Goal: Task Accomplishment & Management: Use online tool/utility

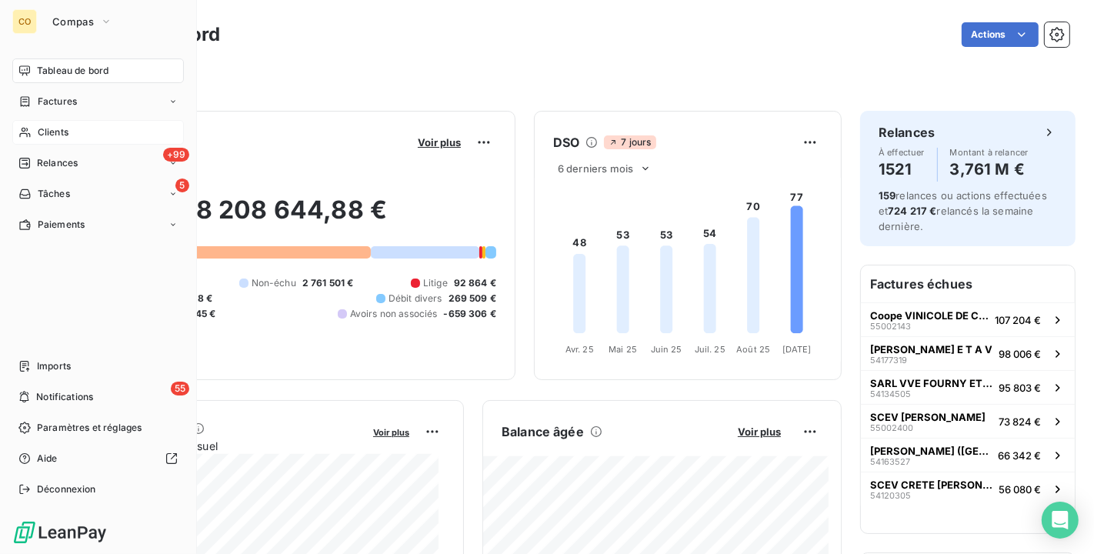
click at [39, 129] on span "Clients" at bounding box center [53, 132] width 31 height 14
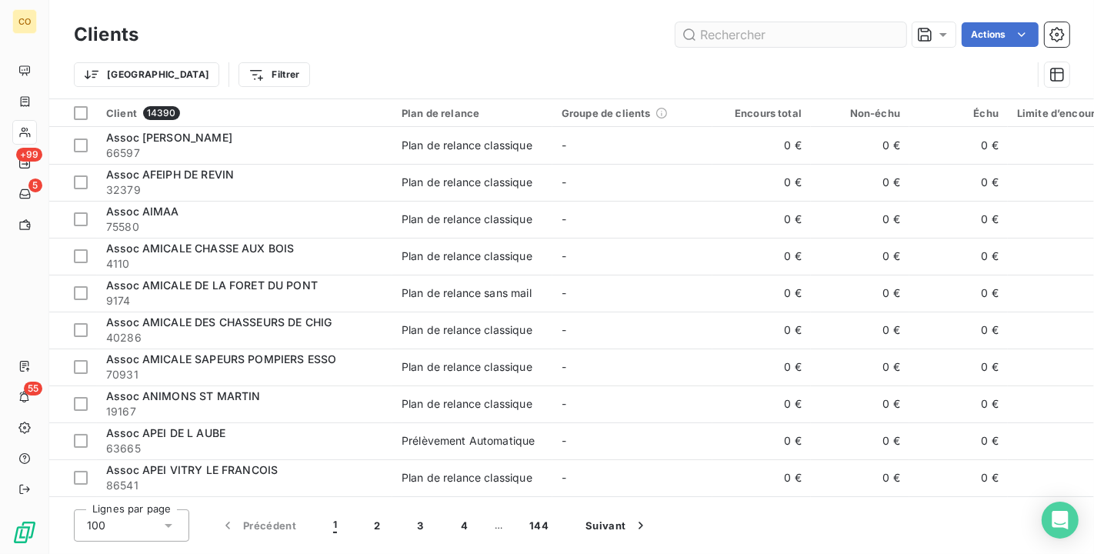
click at [725, 31] on input "text" at bounding box center [791, 34] width 231 height 25
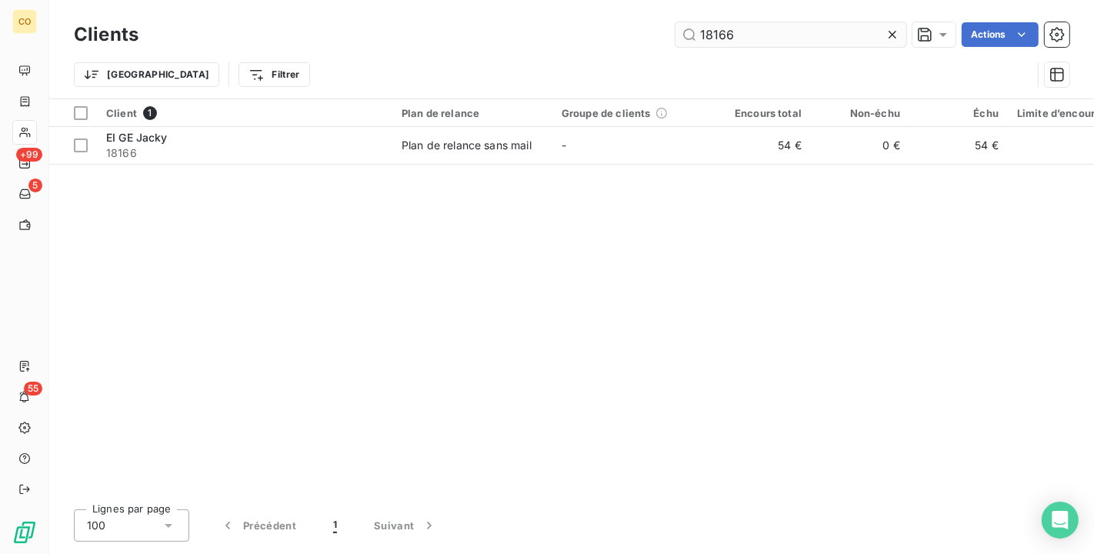
type input "18166"
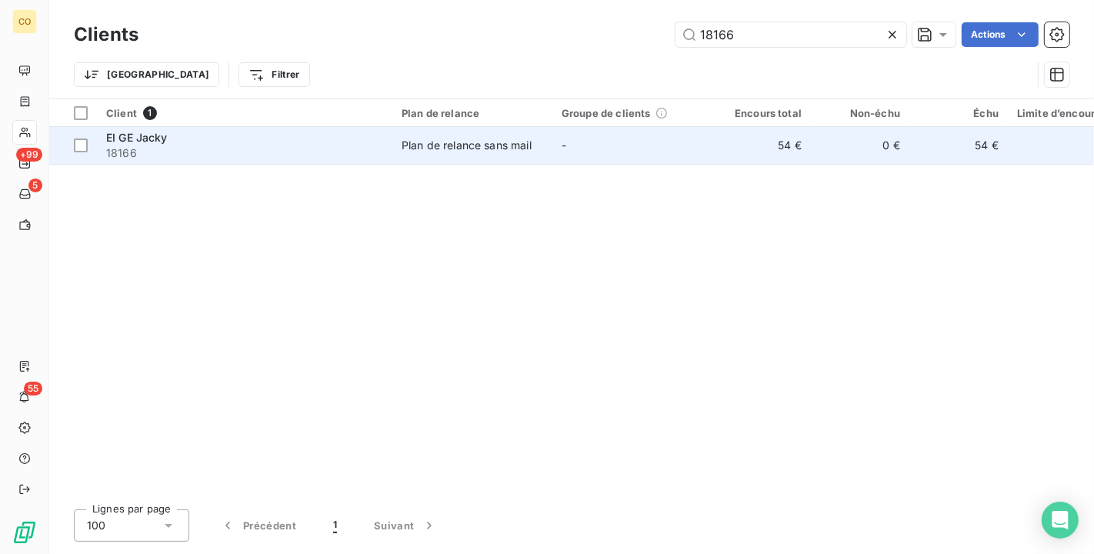
click at [534, 140] on span "Plan de relance sans mail" at bounding box center [473, 145] width 142 height 15
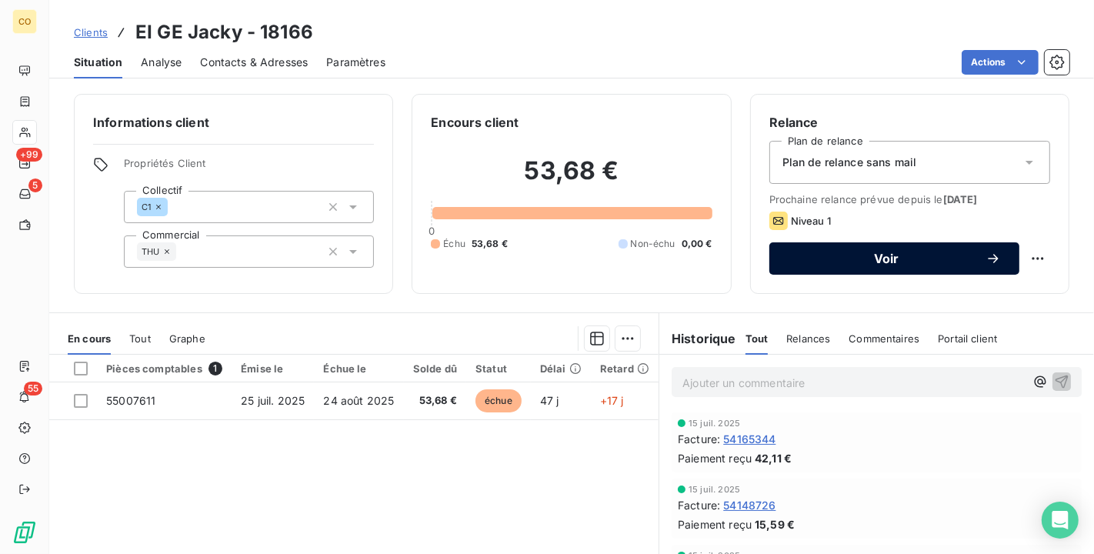
click at [926, 257] on span "Voir" at bounding box center [887, 258] width 198 height 12
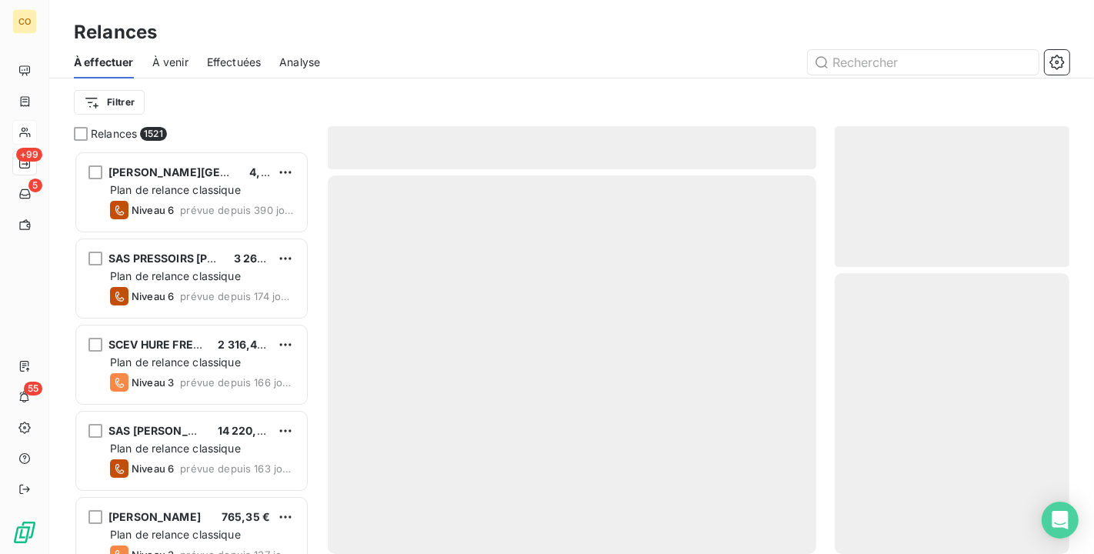
scroll to position [390, 222]
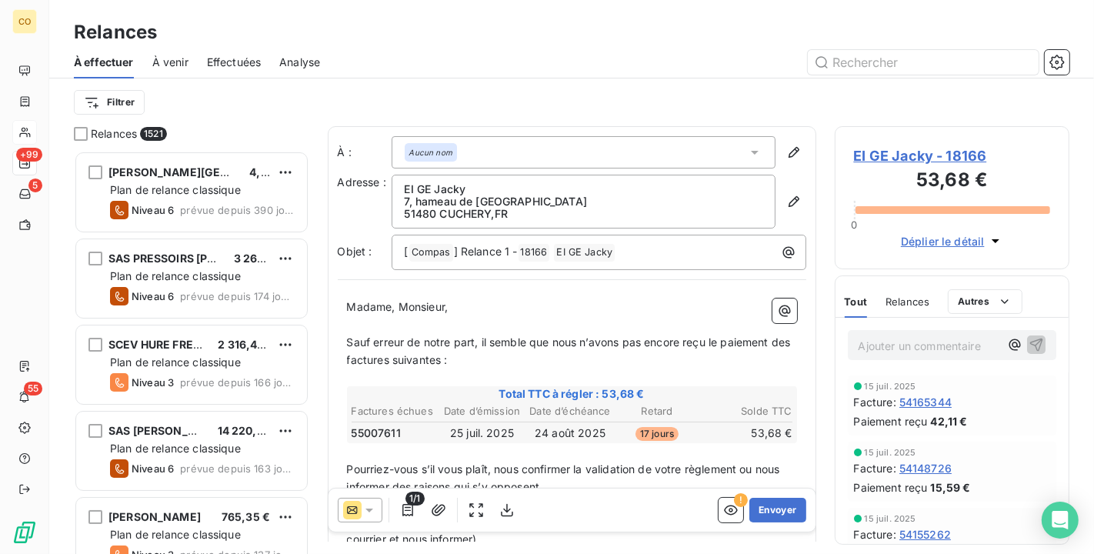
click at [373, 509] on icon at bounding box center [369, 510] width 15 height 15
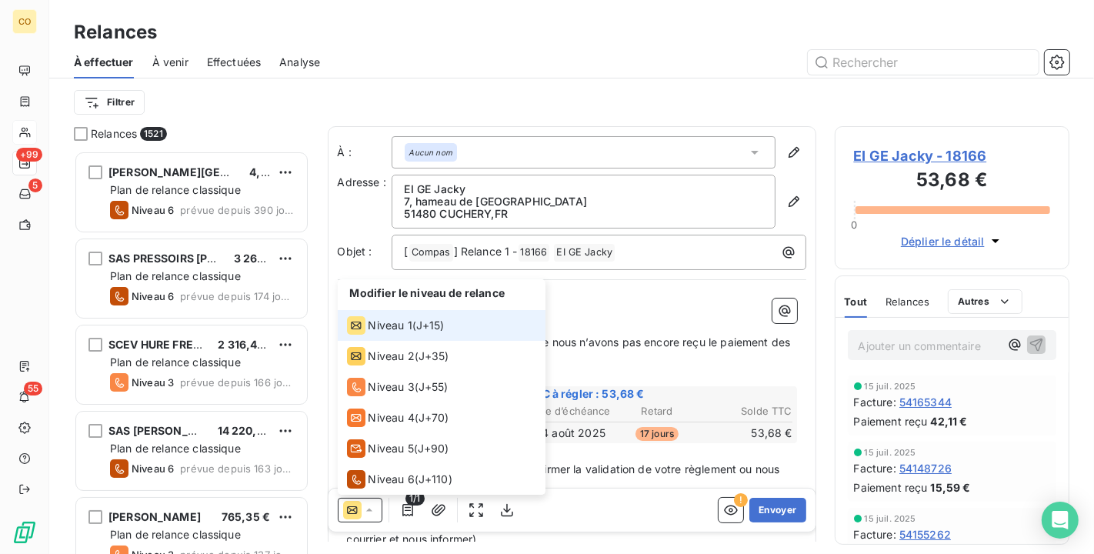
click at [373, 509] on icon at bounding box center [369, 510] width 15 height 15
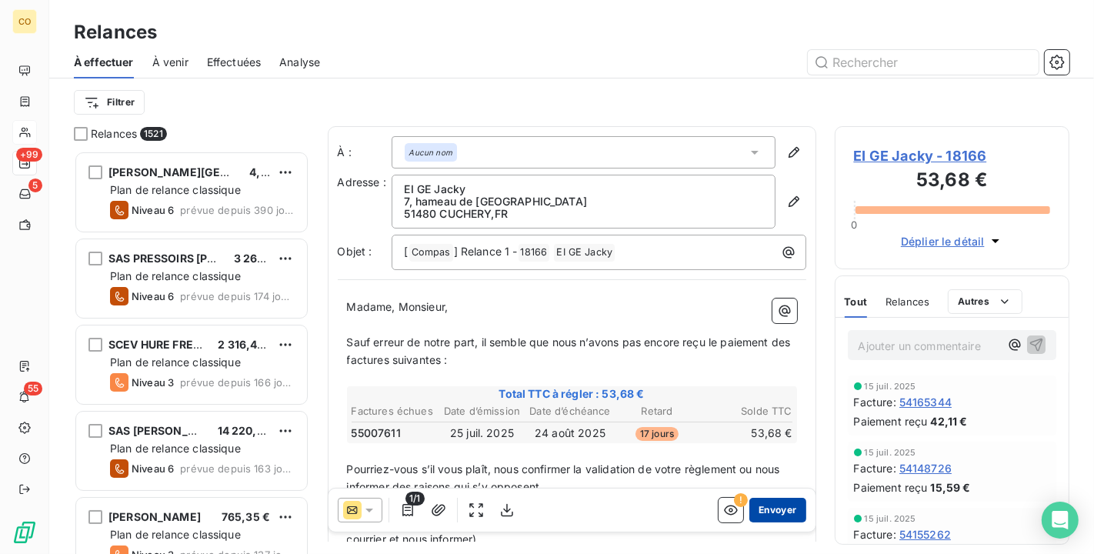
click at [773, 513] on button "Envoyer" at bounding box center [778, 510] width 56 height 25
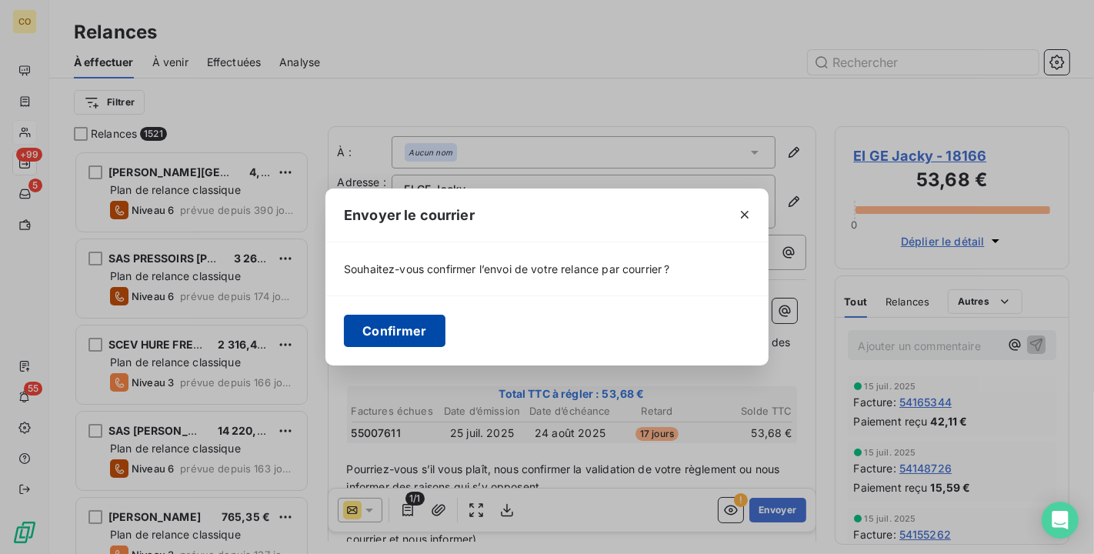
click at [411, 324] on button "Confirmer" at bounding box center [395, 331] width 102 height 32
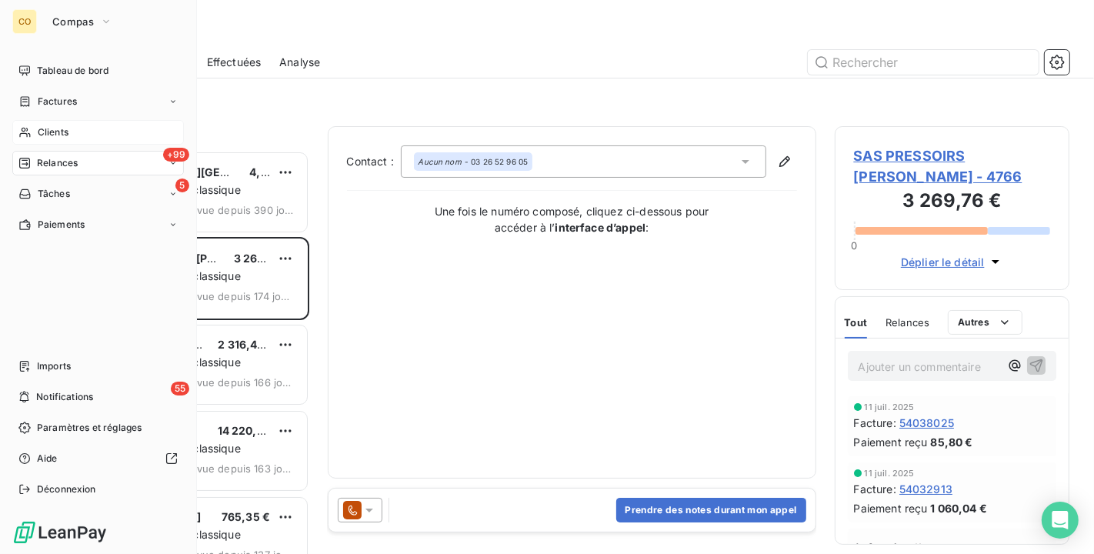
click at [34, 129] on div "Clients" at bounding box center [98, 132] width 172 height 25
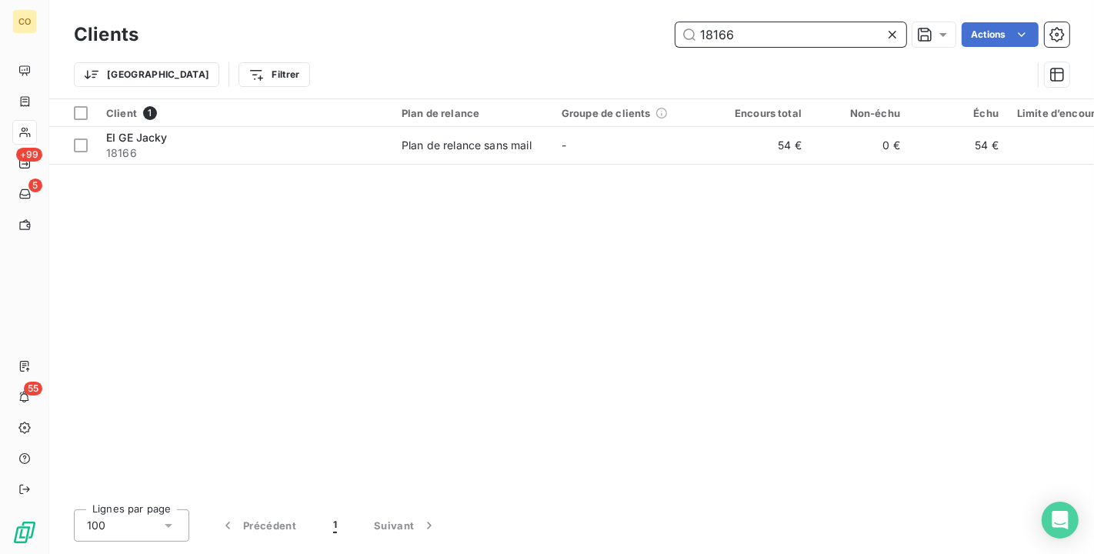
drag, startPoint x: 804, startPoint y: 35, endPoint x: 495, endPoint y: -5, distance: 312.0
click at [495, 0] on html "CO +99 5 55 Clients 18166 Actions Trier Filtrer Client 1 Plan de relance Groupe…" at bounding box center [547, 277] width 1094 height 554
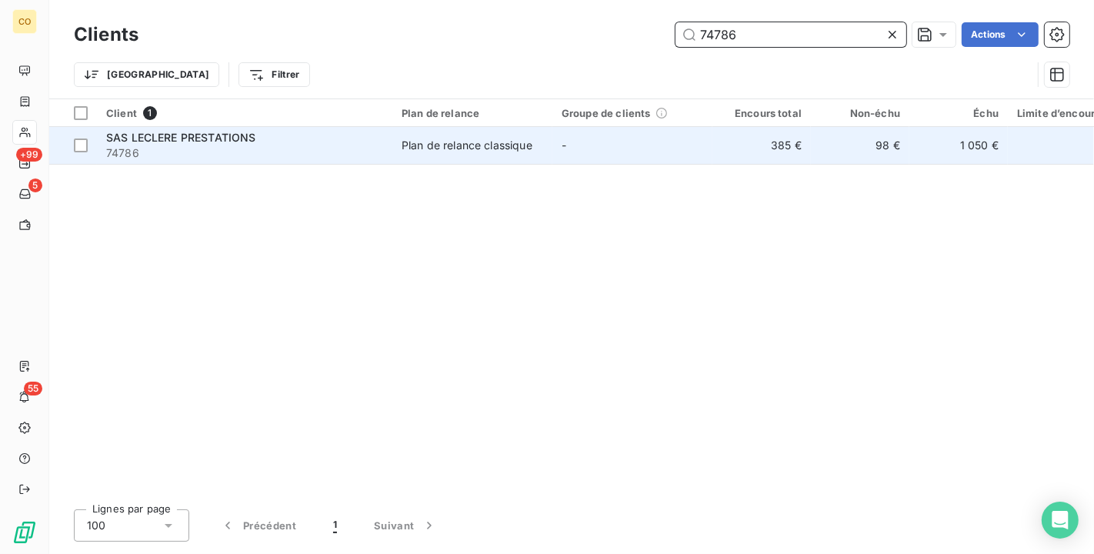
type input "74786"
click at [725, 149] on td "385 €" at bounding box center [762, 145] width 99 height 37
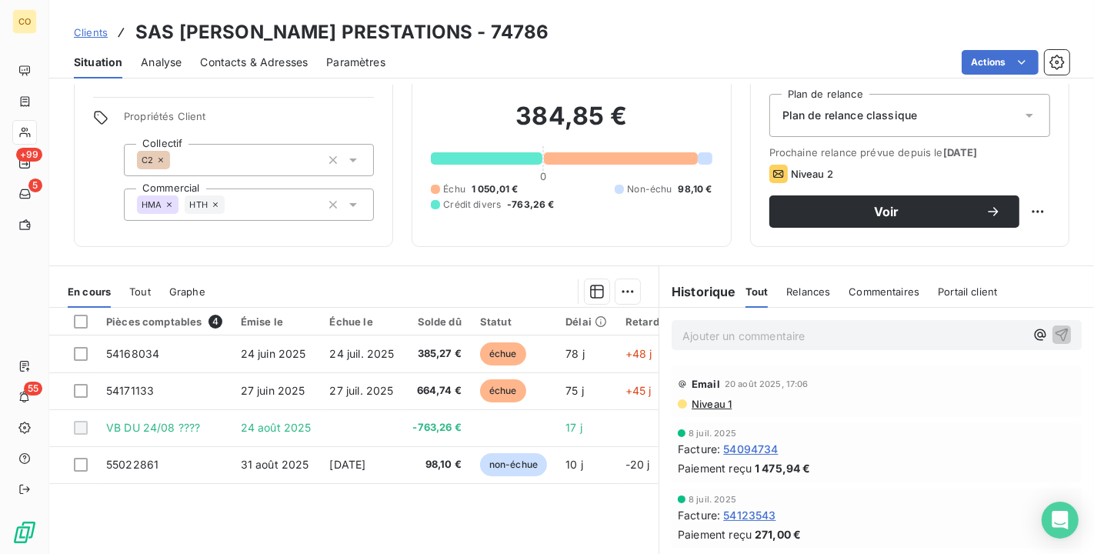
scroll to position [85, 0]
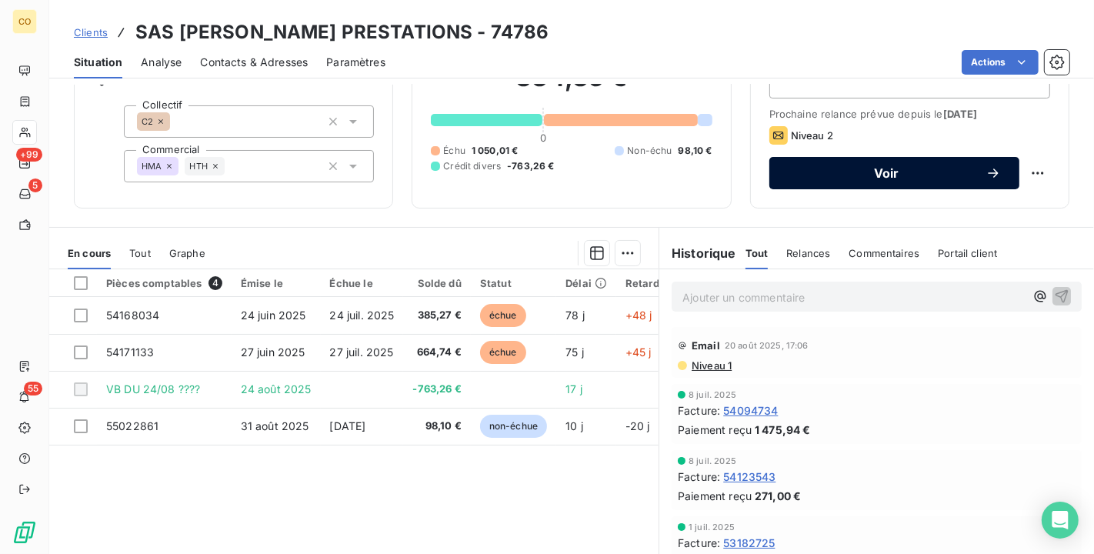
click at [949, 179] on div "Voir" at bounding box center [894, 172] width 213 height 15
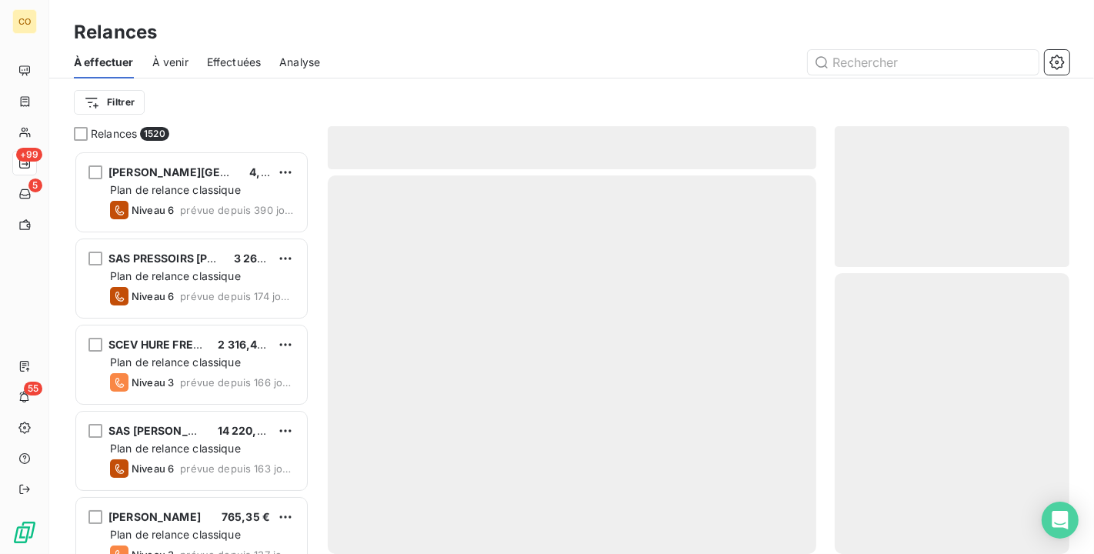
scroll to position [390, 222]
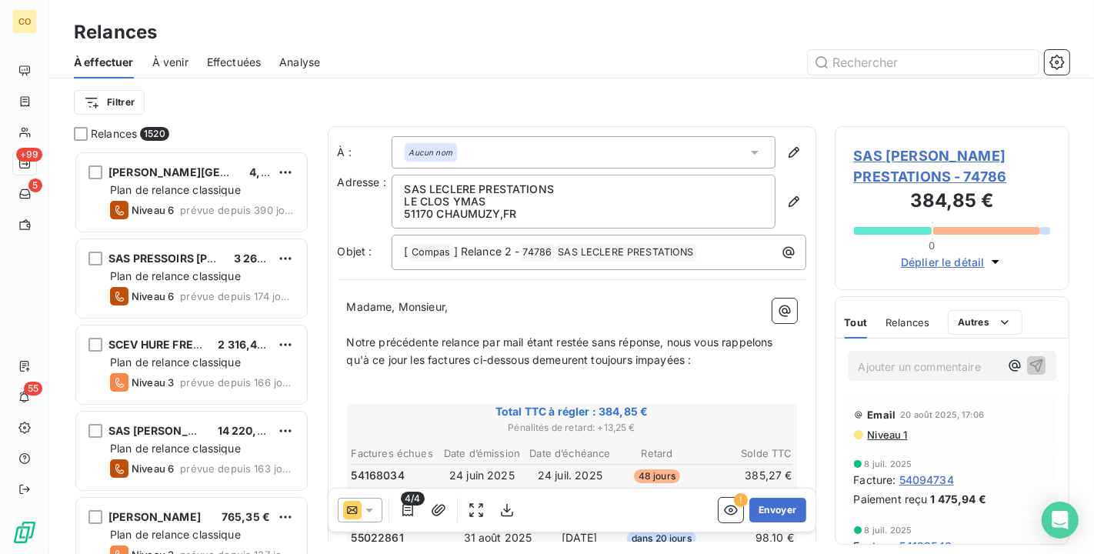
click at [376, 509] on icon at bounding box center [369, 510] width 15 height 15
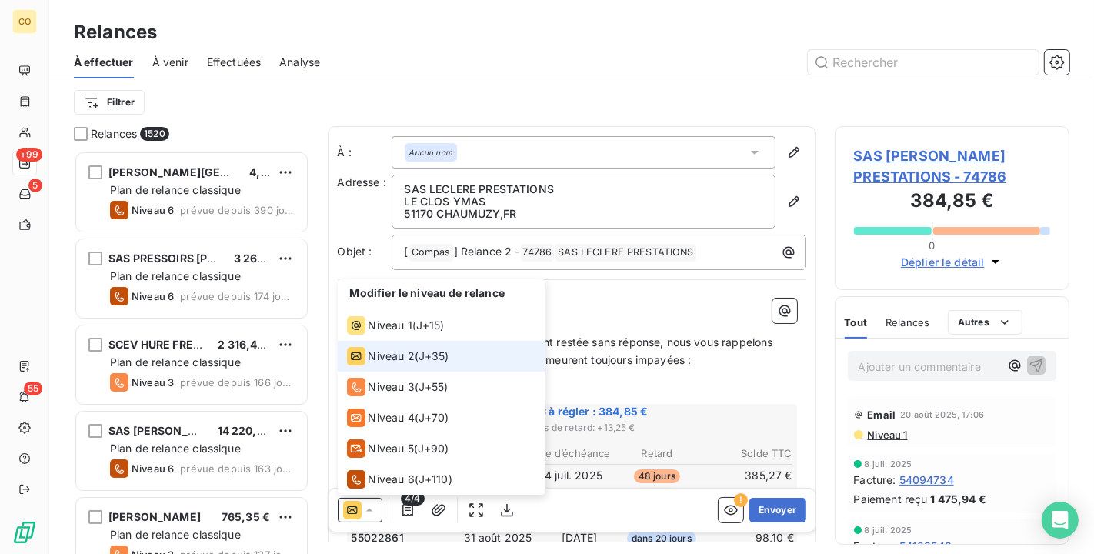
click at [376, 509] on icon at bounding box center [369, 510] width 15 height 15
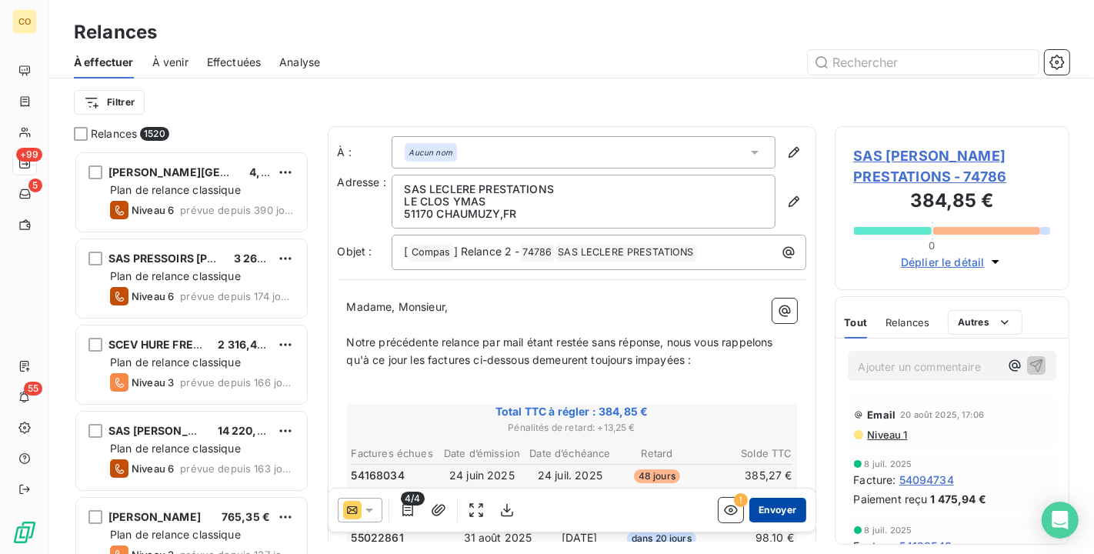
click at [771, 503] on button "Envoyer" at bounding box center [778, 510] width 56 height 25
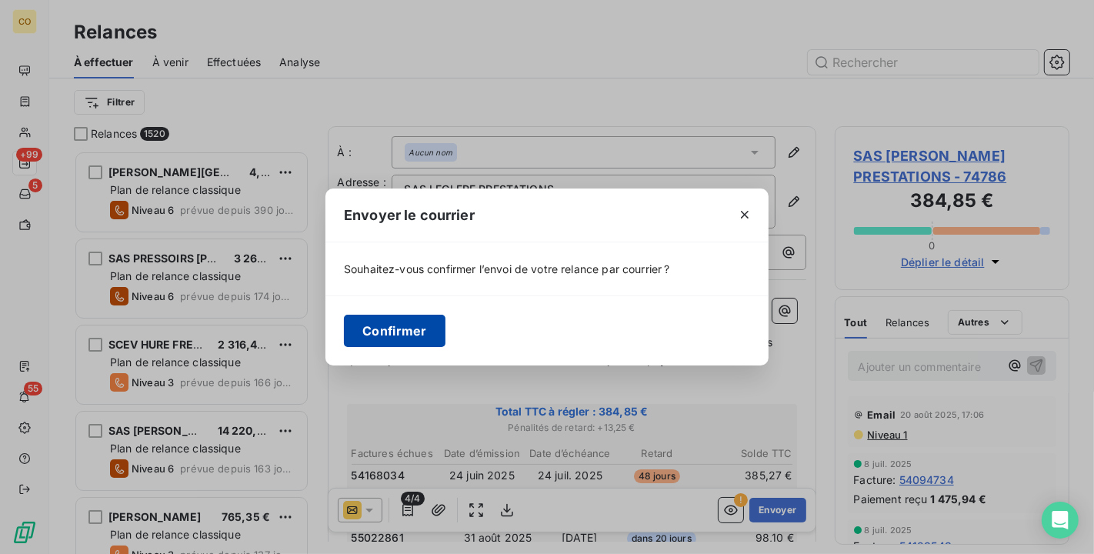
click at [422, 326] on button "Confirmer" at bounding box center [395, 331] width 102 height 32
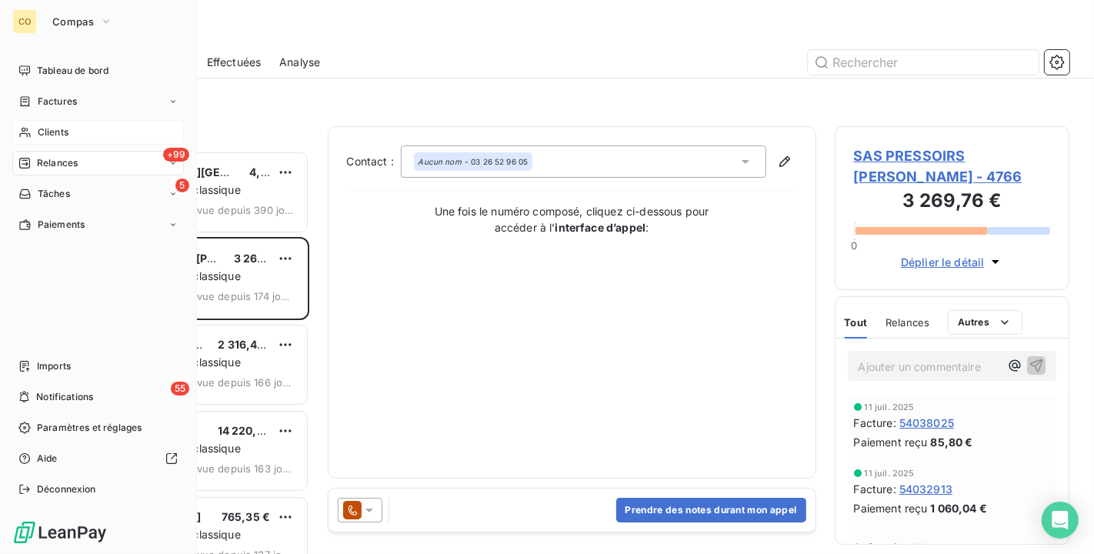
click at [42, 132] on span "Clients" at bounding box center [53, 132] width 31 height 14
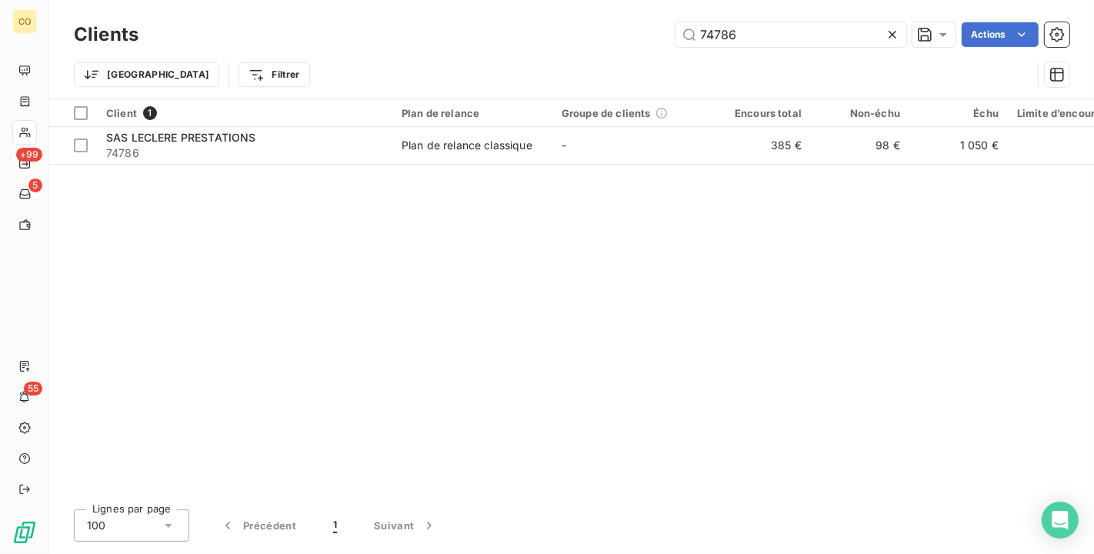
drag, startPoint x: 793, startPoint y: 31, endPoint x: 329, endPoint y: 38, distance: 463.4
click at [329, 38] on div "74786 Actions" at bounding box center [613, 34] width 913 height 25
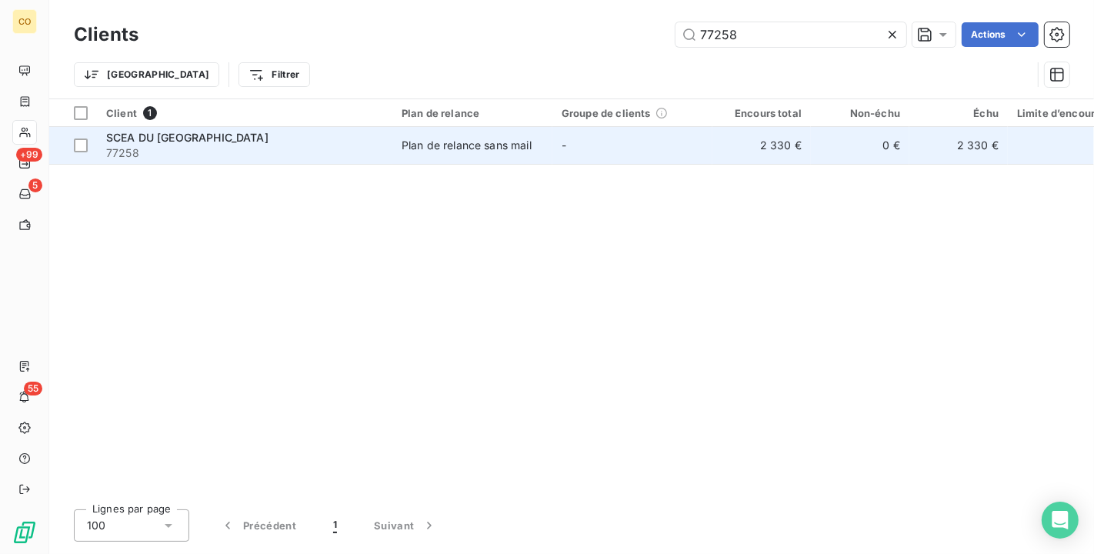
type input "77258"
click at [564, 154] on td "-" at bounding box center [633, 145] width 160 height 37
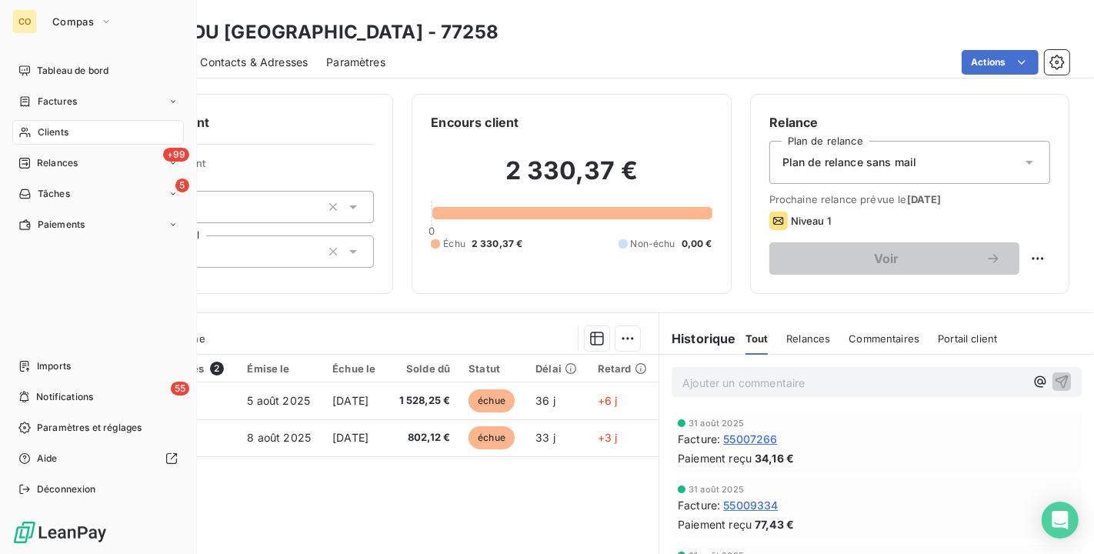
click at [31, 121] on div "Clients" at bounding box center [98, 132] width 172 height 25
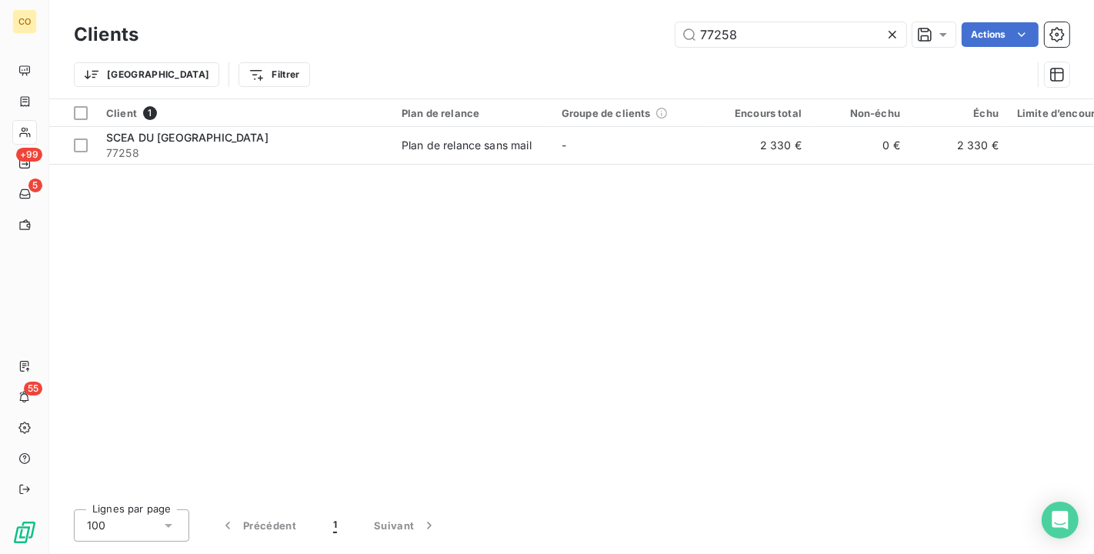
drag, startPoint x: 754, startPoint y: 38, endPoint x: 533, endPoint y: -15, distance: 227.2
click at [533, 0] on html "CO +99 5 55 Clients 77258 Actions Trier Filtrer Client 1 Plan de relance Groupe…" at bounding box center [547, 277] width 1094 height 554
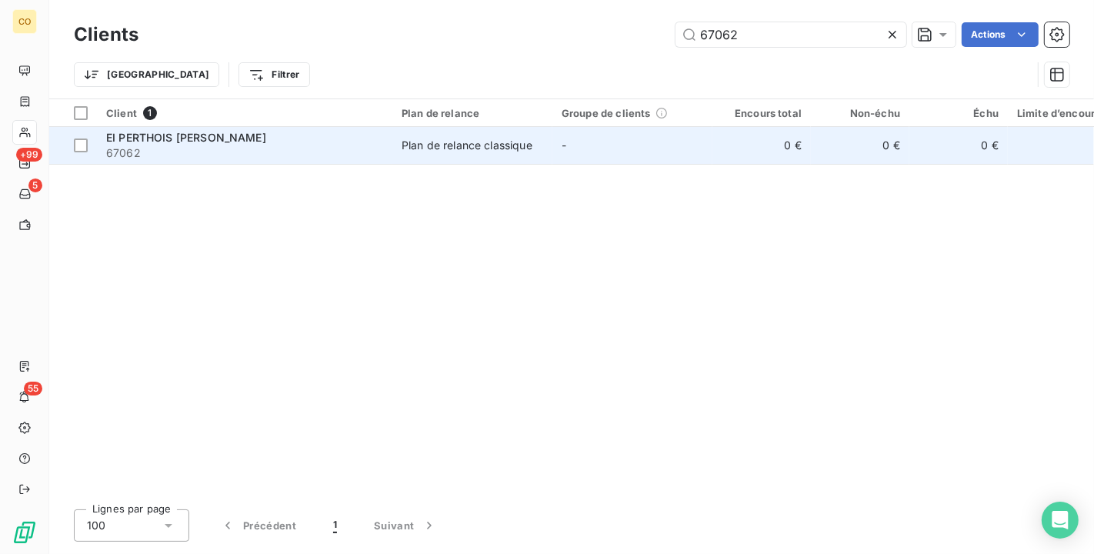
type input "67062"
click at [205, 155] on span "67062" at bounding box center [244, 152] width 277 height 15
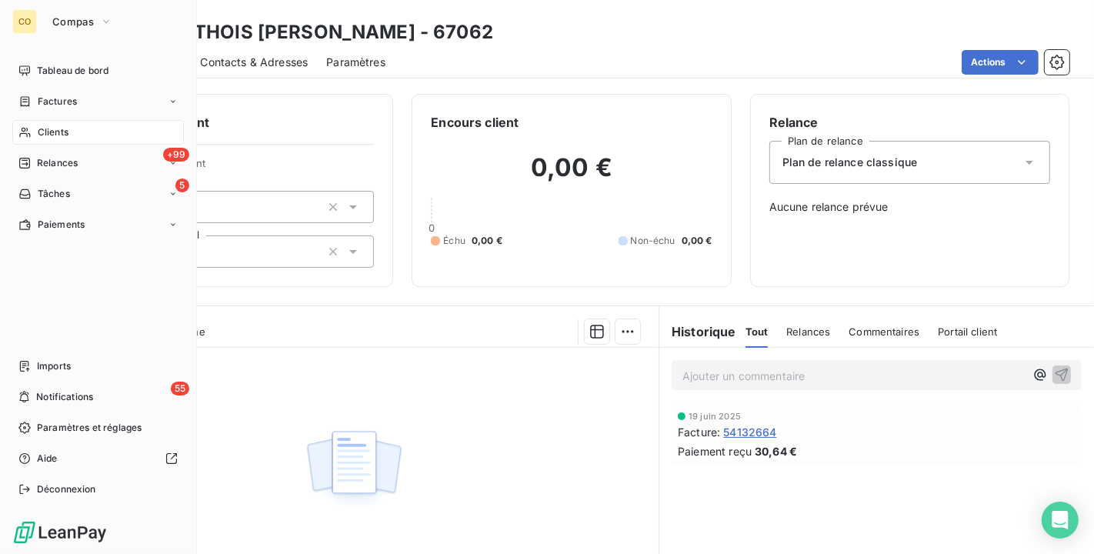
click at [33, 123] on div "Clients" at bounding box center [98, 132] width 172 height 25
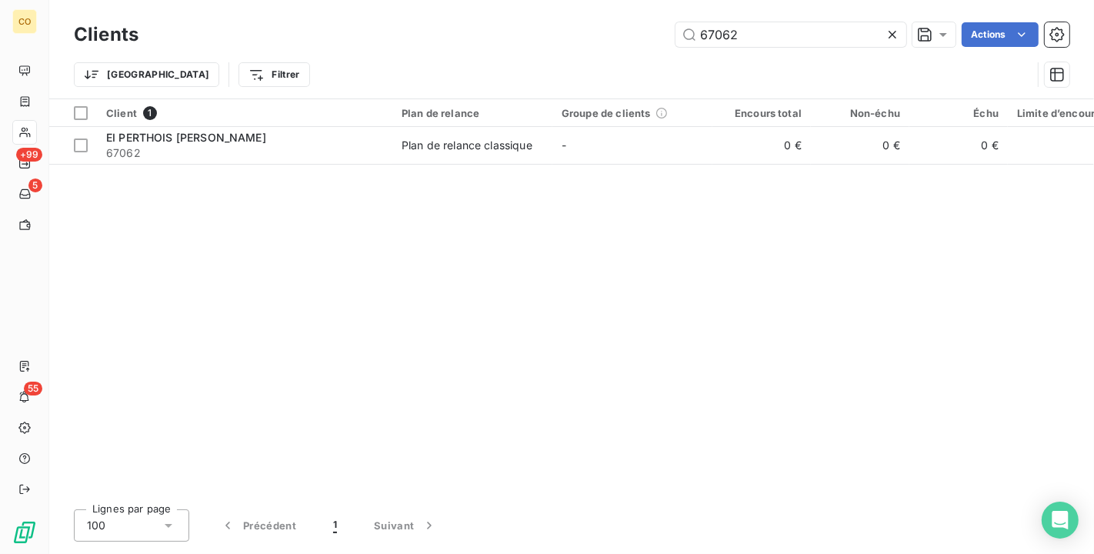
drag, startPoint x: 752, startPoint y: 39, endPoint x: 481, endPoint y: -2, distance: 274.1
click at [481, 0] on html "CO +99 5 55 Clients 67062 Actions Trier Filtrer Client 1 Plan de relance Groupe…" at bounding box center [547, 277] width 1094 height 554
drag, startPoint x: 770, startPoint y: 28, endPoint x: 539, endPoint y: 0, distance: 232.6
click at [539, 0] on div "Clients 537651 Actions Trier Filtrer" at bounding box center [571, 49] width 1045 height 99
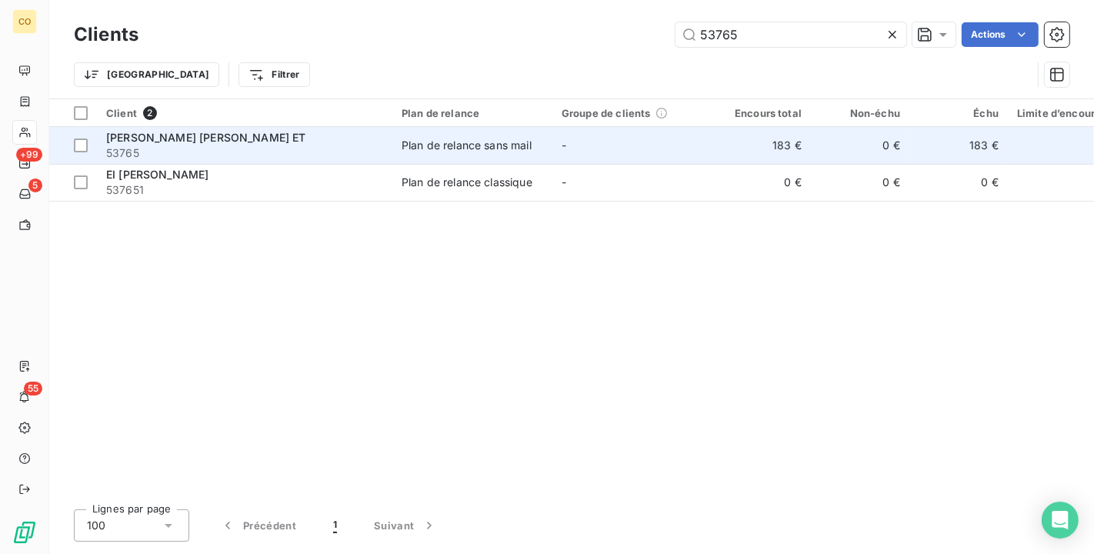
type input "53765"
click at [341, 142] on div "[PERSON_NAME] [PERSON_NAME] ET" at bounding box center [244, 137] width 277 height 15
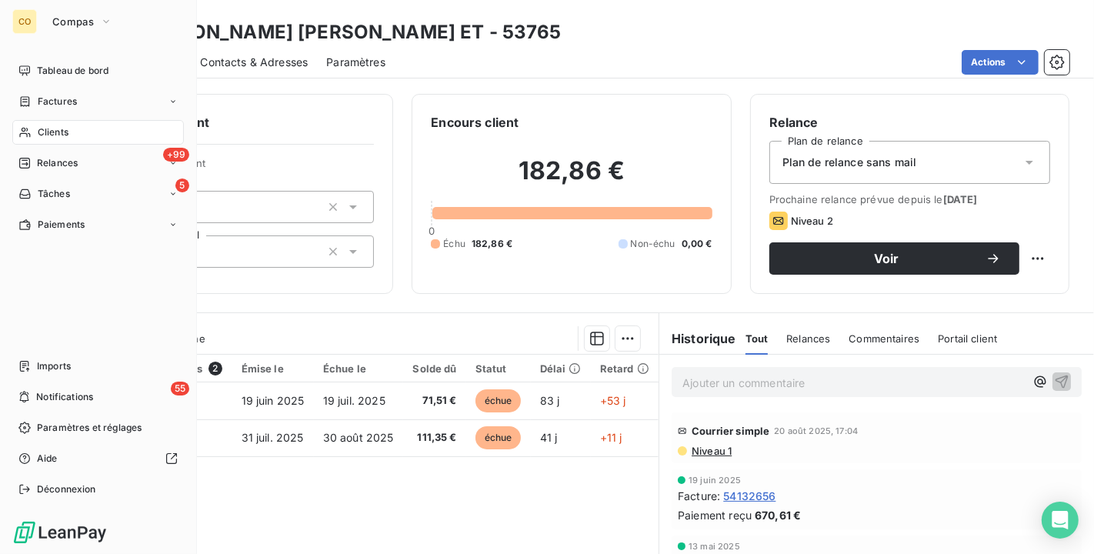
click at [38, 144] on div "Clients" at bounding box center [98, 132] width 172 height 25
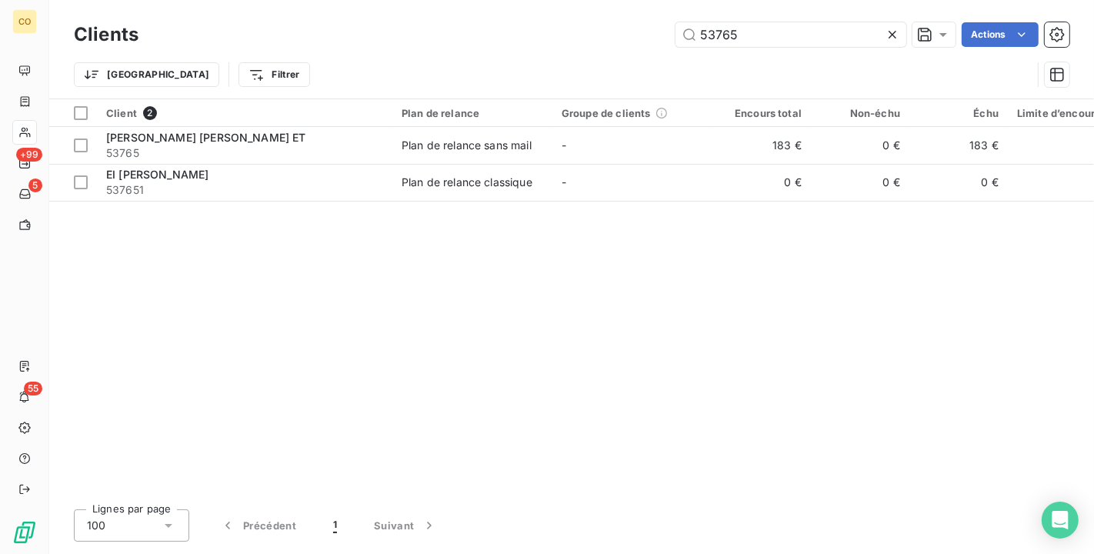
drag, startPoint x: 797, startPoint y: 25, endPoint x: 477, endPoint y: -11, distance: 322.2
click at [477, 0] on html "CO +99 5 55 Clients 53765 Actions Trier Filtrer Client 2 Plan de relance Groupe…" at bounding box center [547, 277] width 1094 height 554
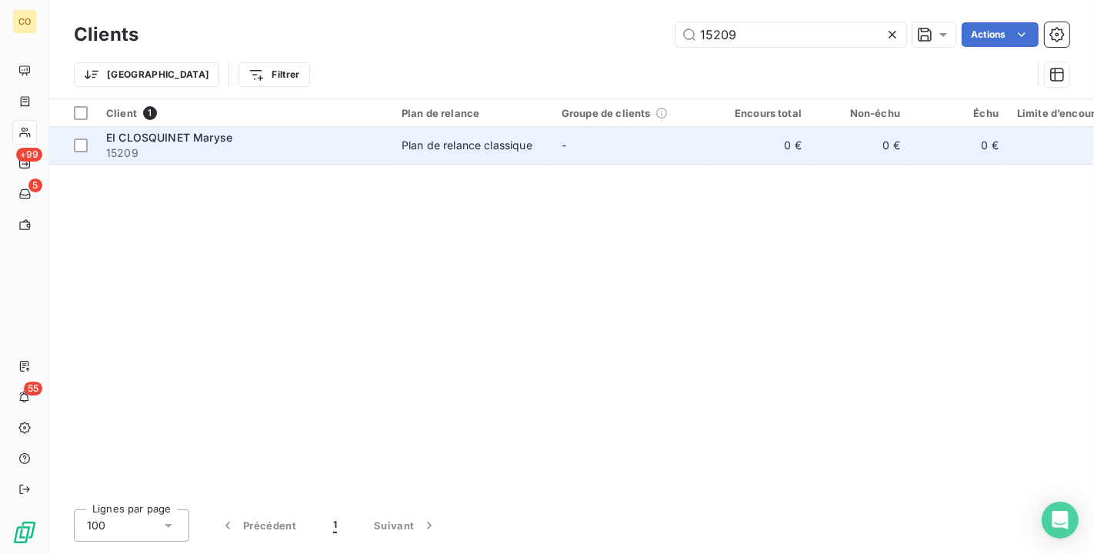
type input "15209"
click at [489, 143] on div "Plan de relance classique" at bounding box center [467, 145] width 131 height 15
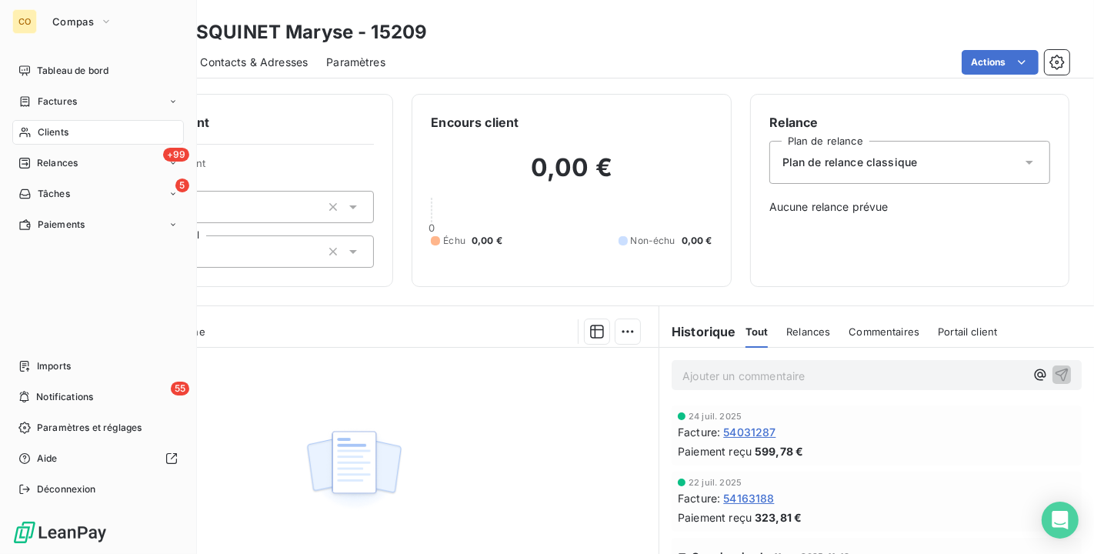
click at [28, 130] on icon at bounding box center [24, 132] width 13 height 12
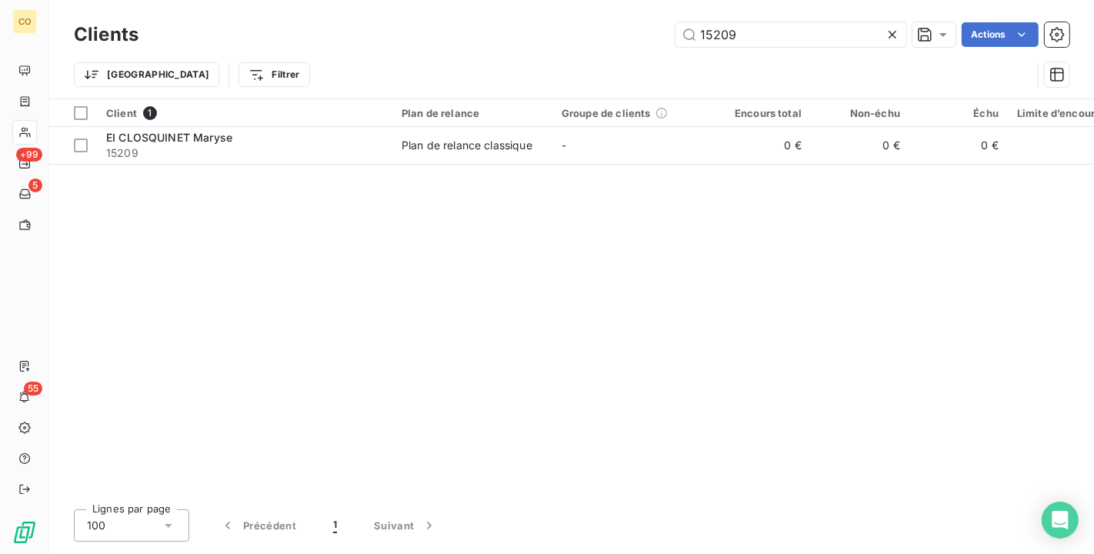
drag, startPoint x: 752, startPoint y: 39, endPoint x: 468, endPoint y: -10, distance: 288.2
click at [468, 0] on html "CO +99 5 55 Clients 15209 Actions Trier Filtrer Client 1 Plan de relance Groupe…" at bounding box center [547, 277] width 1094 height 554
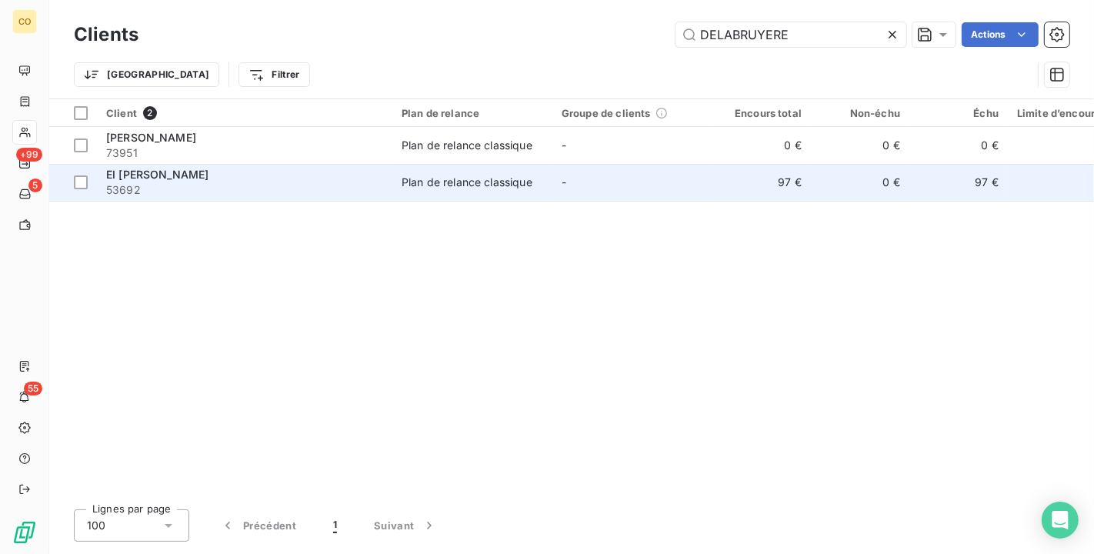
type input "DELABRUYERE"
click at [449, 193] on td "Plan de relance classique" at bounding box center [472, 182] width 160 height 37
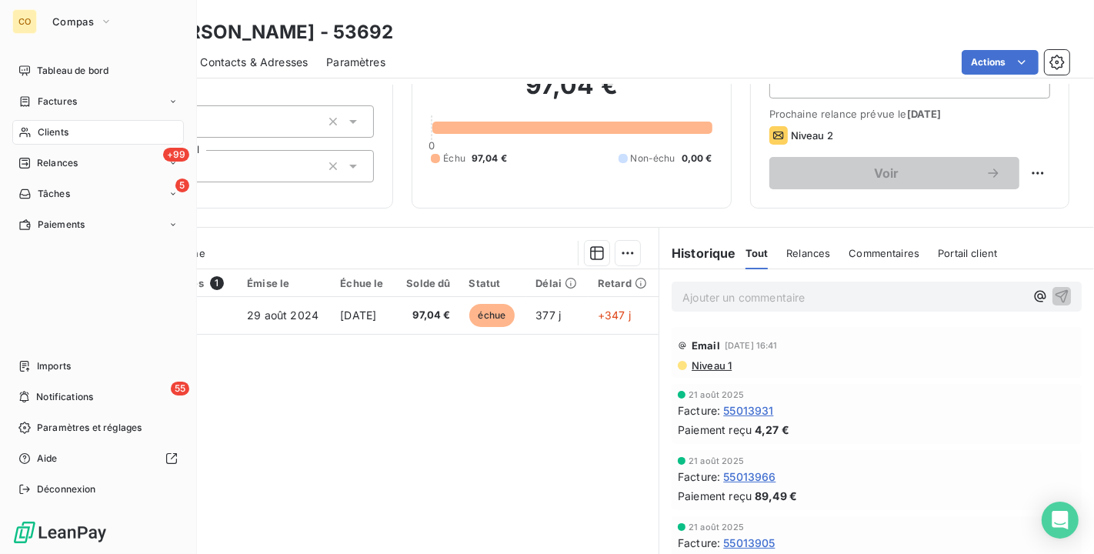
drag, startPoint x: 35, startPoint y: 128, endPoint x: 52, endPoint y: 135, distance: 18.6
click at [52, 135] on span "Clients" at bounding box center [53, 132] width 31 height 14
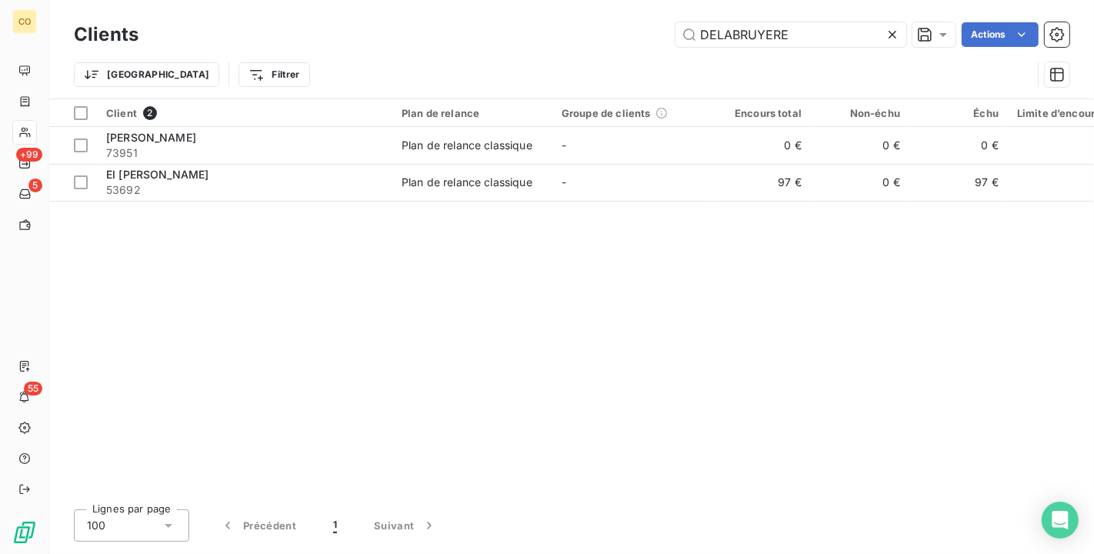
drag, startPoint x: 832, startPoint y: 42, endPoint x: 380, endPoint y: -28, distance: 457.0
click at [380, 0] on html "CO +99 5 55 Clients DELABRUYERE Actions Trier Filtrer Client 2 Plan de relance …" at bounding box center [547, 277] width 1094 height 554
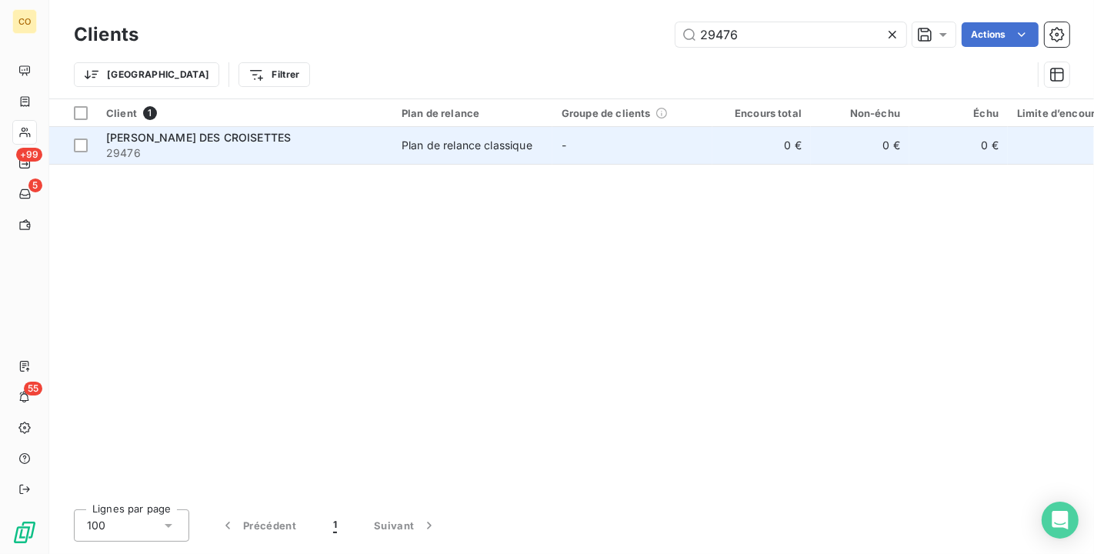
type input "29476"
click at [614, 145] on td "-" at bounding box center [633, 145] width 160 height 37
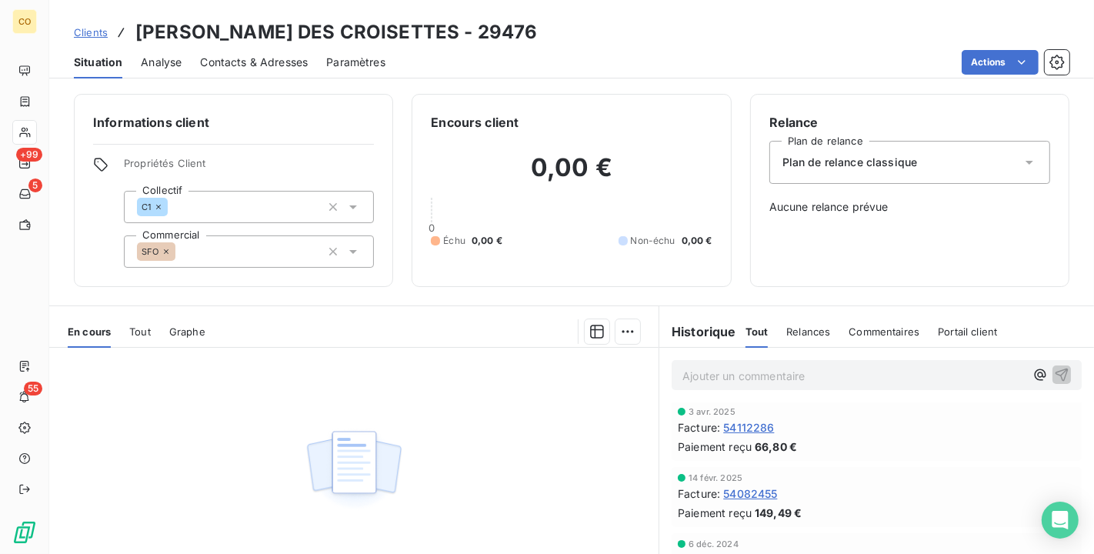
scroll to position [171, 0]
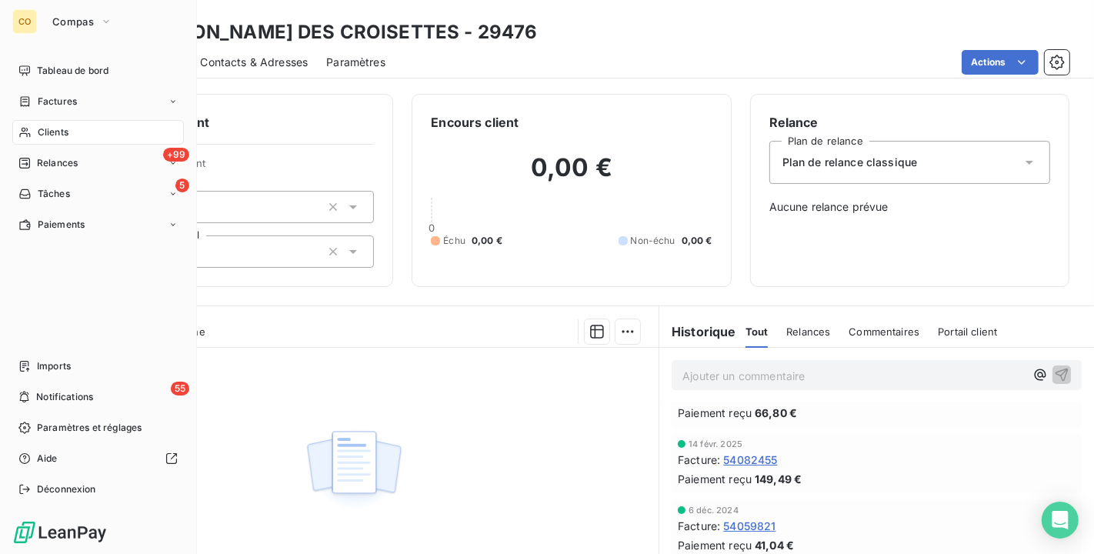
click at [57, 135] on span "Clients" at bounding box center [53, 132] width 31 height 14
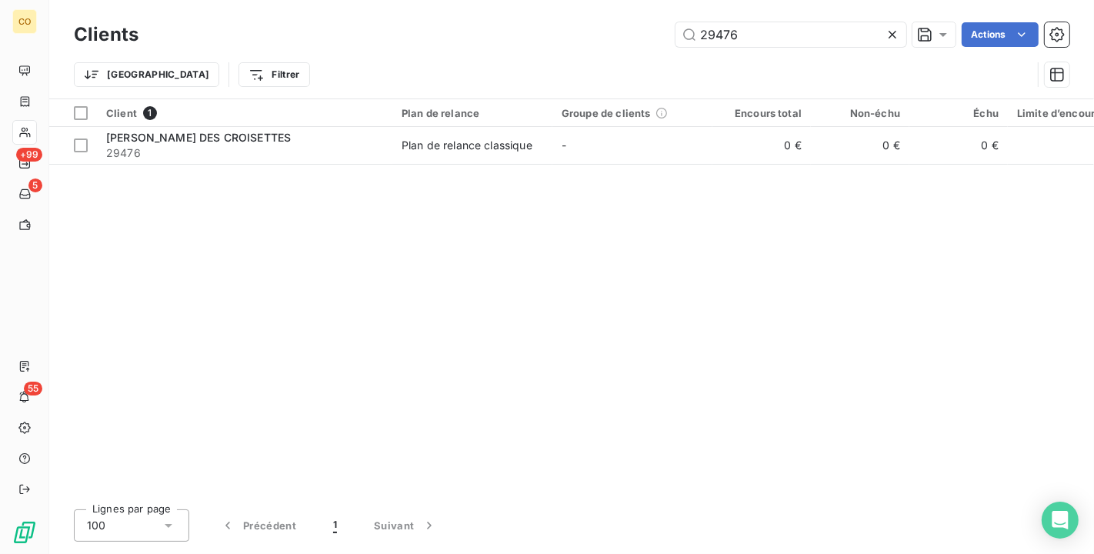
drag, startPoint x: 824, startPoint y: 42, endPoint x: 462, endPoint y: -5, distance: 365.4
click at [462, 0] on html "CO +99 5 55 Clients 29476 Actions Trier Filtrer Client 1 Plan de relance Groupe…" at bounding box center [547, 277] width 1094 height 554
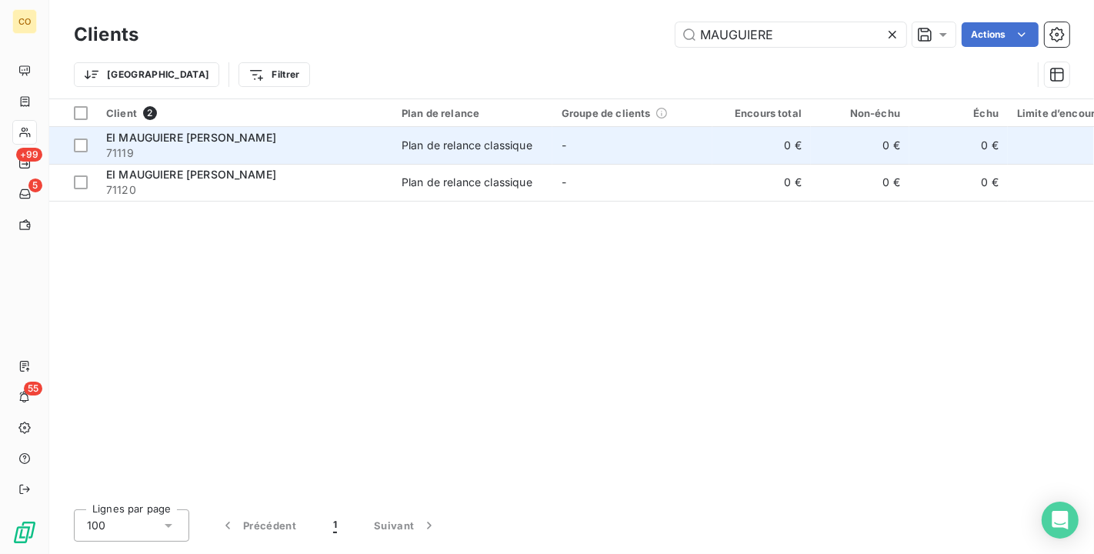
type input "MAUGUIERE"
click at [445, 149] on div "Plan de relance classique" at bounding box center [467, 145] width 131 height 15
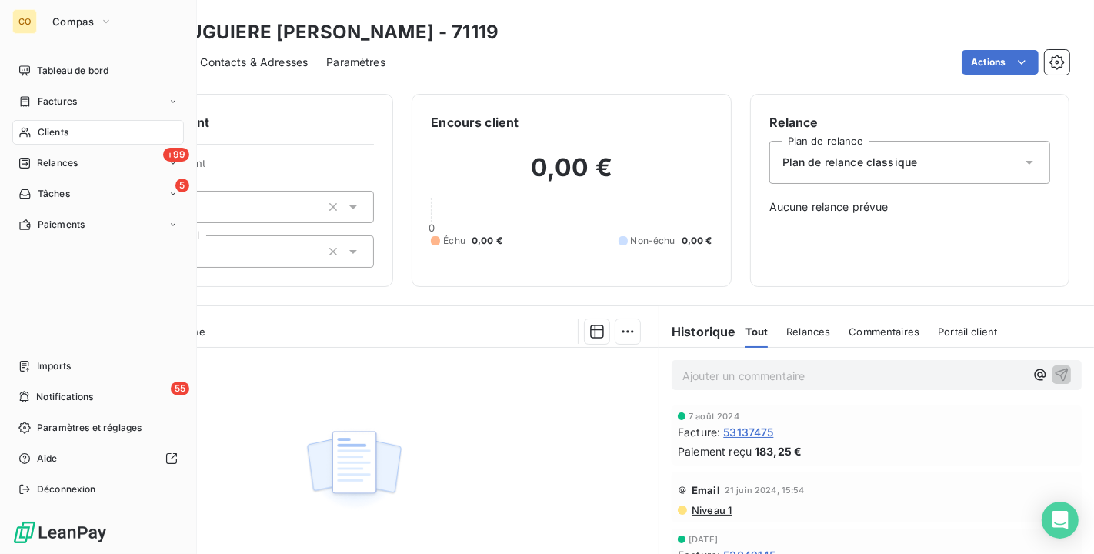
click at [29, 133] on icon at bounding box center [24, 132] width 13 height 12
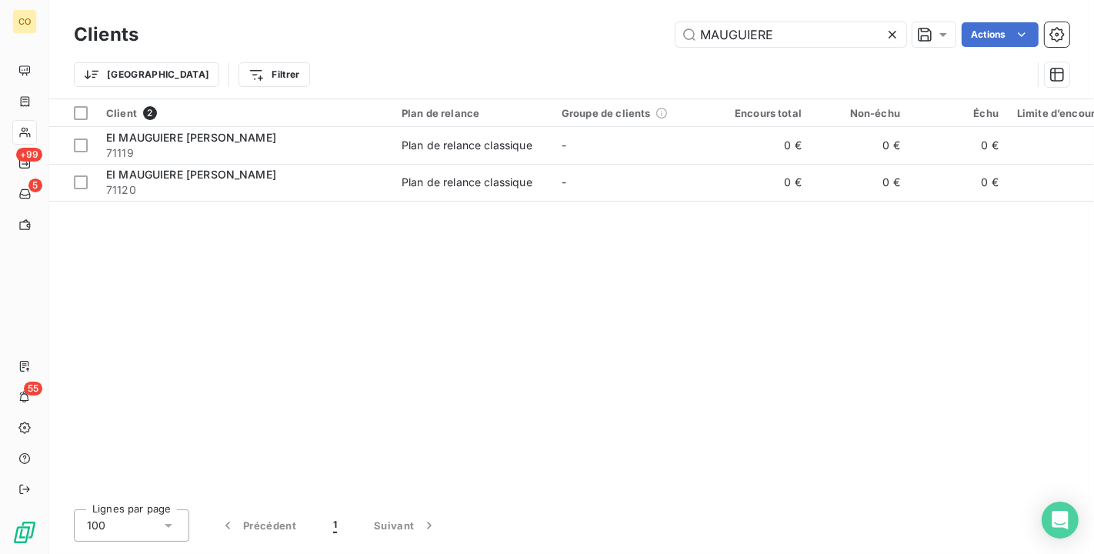
drag, startPoint x: 823, startPoint y: 22, endPoint x: 173, endPoint y: -28, distance: 652.2
click at [173, 0] on html "CO +99 5 55 Clients MAUGUIERE Actions Trier Filtrer Client 2 Plan de relance Gr…" at bounding box center [547, 277] width 1094 height 554
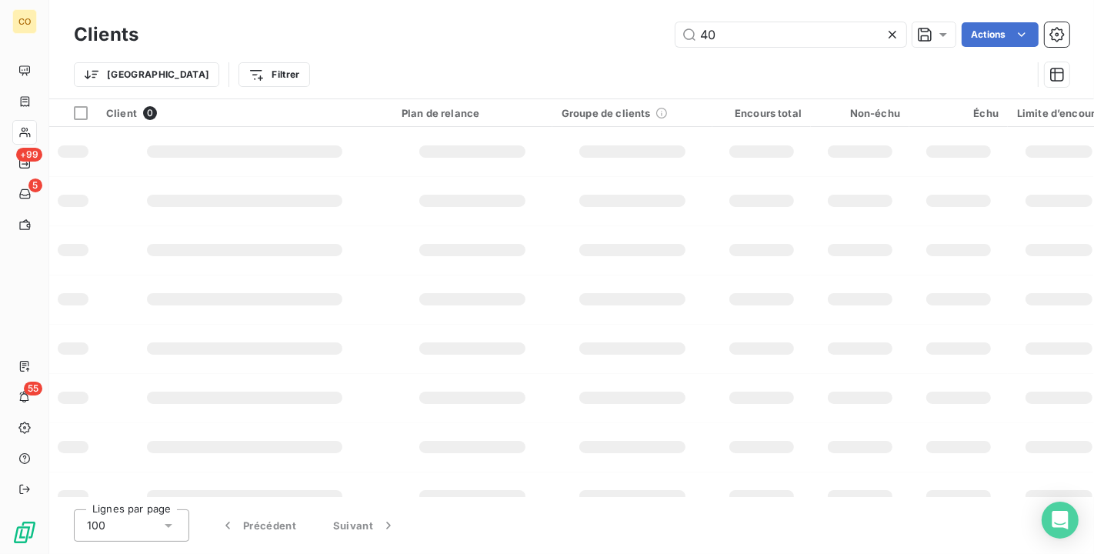
type input "4"
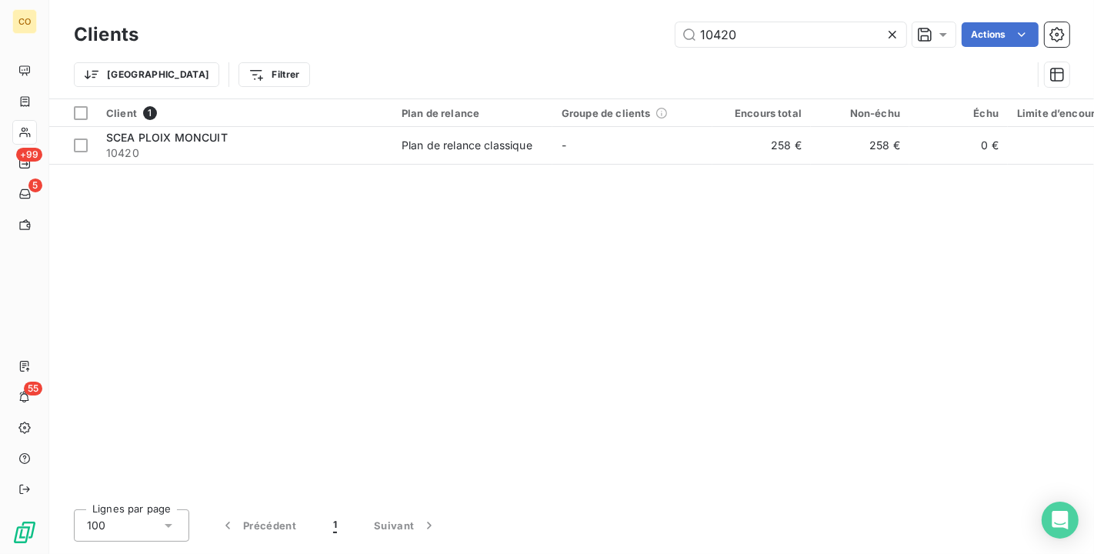
type input "10420"
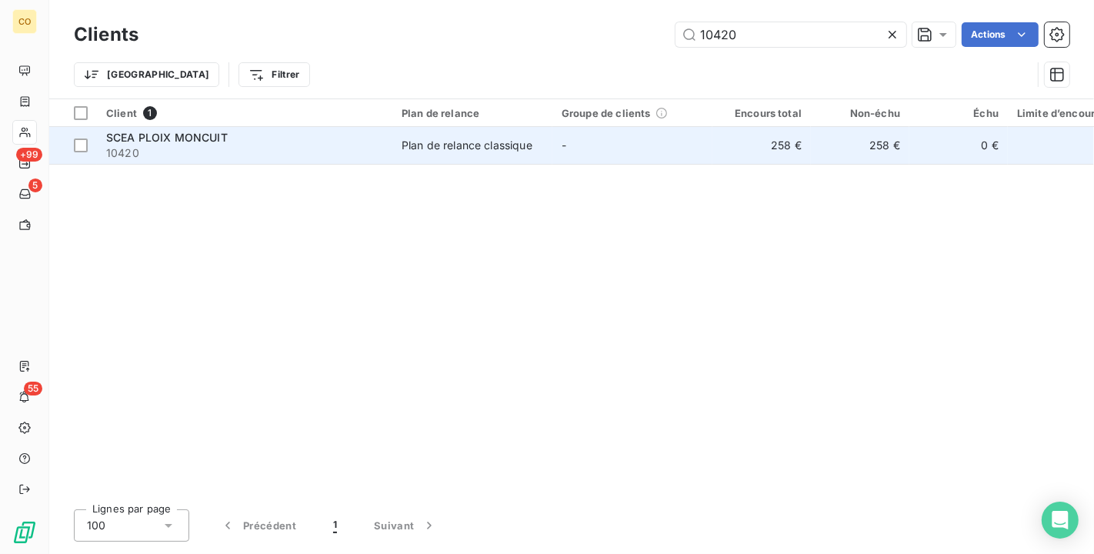
click at [437, 158] on td "Plan de relance classique" at bounding box center [472, 145] width 160 height 37
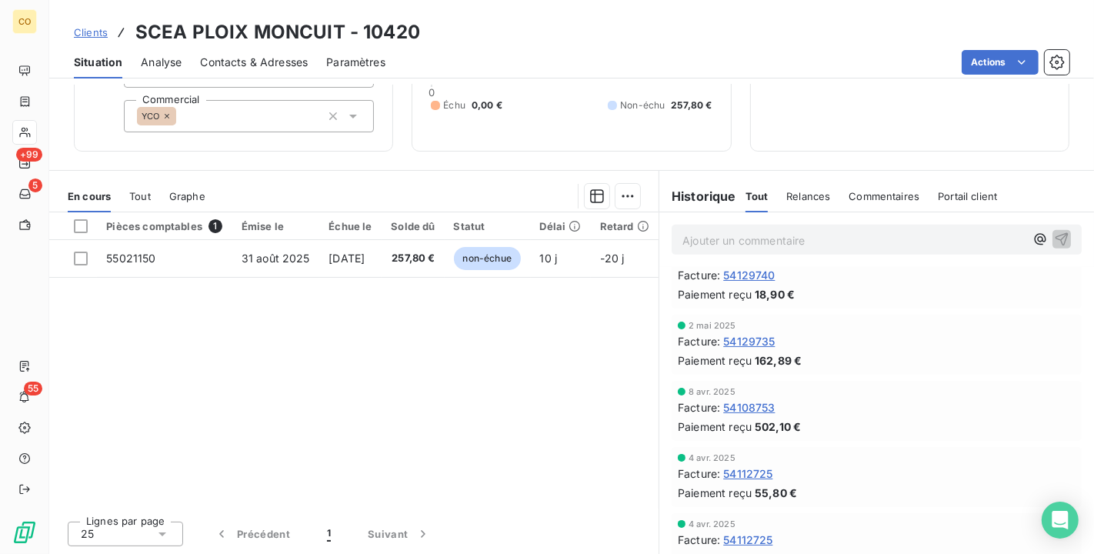
scroll to position [770, 0]
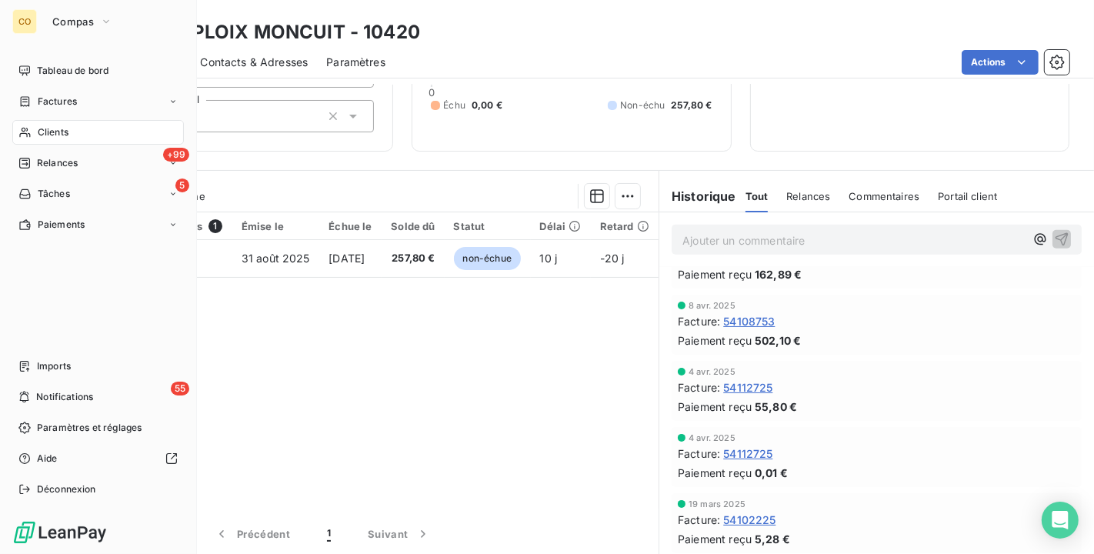
click at [42, 129] on span "Clients" at bounding box center [53, 132] width 31 height 14
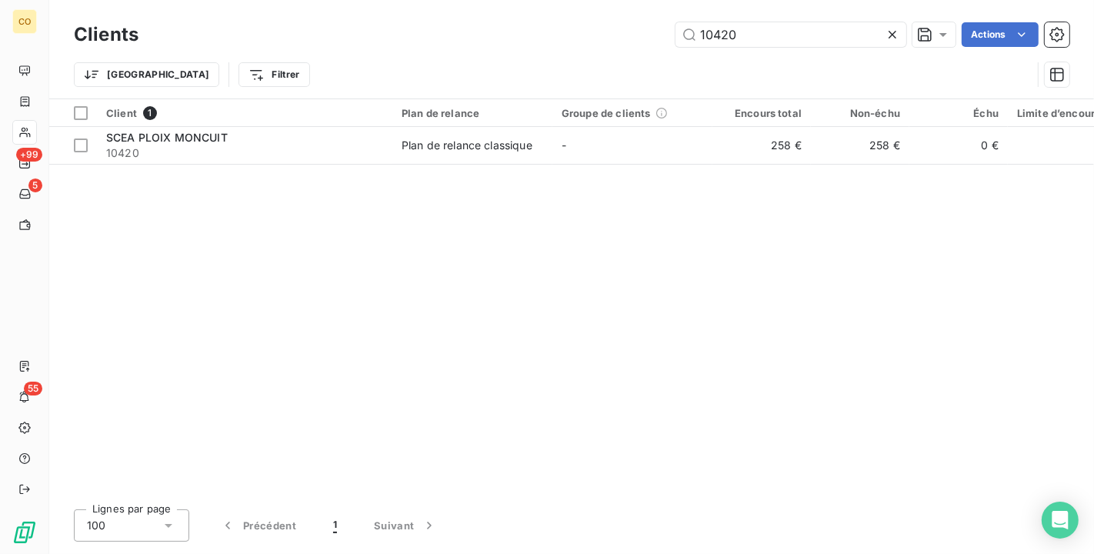
drag, startPoint x: 782, startPoint y: 27, endPoint x: 333, endPoint y: -6, distance: 449.9
click at [333, 0] on html "CO +99 5 55 Clients 10420 Actions Trier Filtrer Client 1 Plan de relance Groupe…" at bounding box center [547, 277] width 1094 height 554
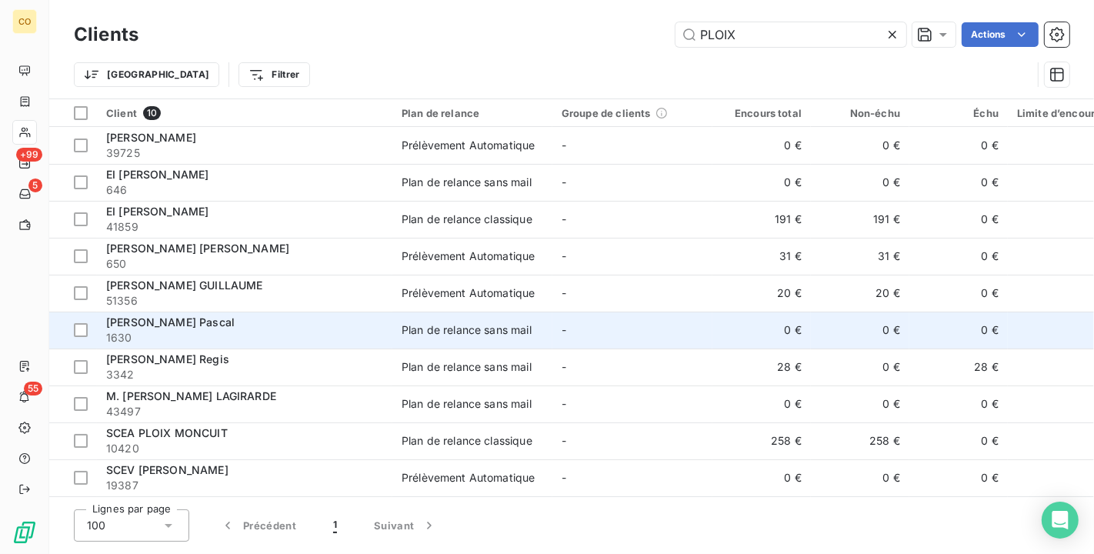
scroll to position [5, 0]
type input "PLOIX"
click at [591, 325] on td "-" at bounding box center [633, 330] width 160 height 37
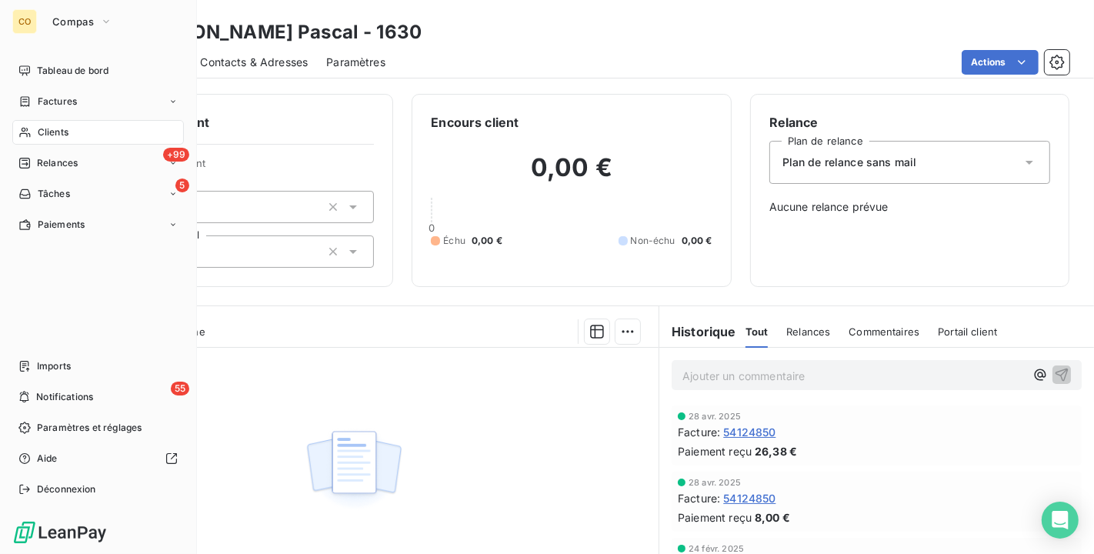
click at [38, 125] on span "Clients" at bounding box center [53, 132] width 31 height 14
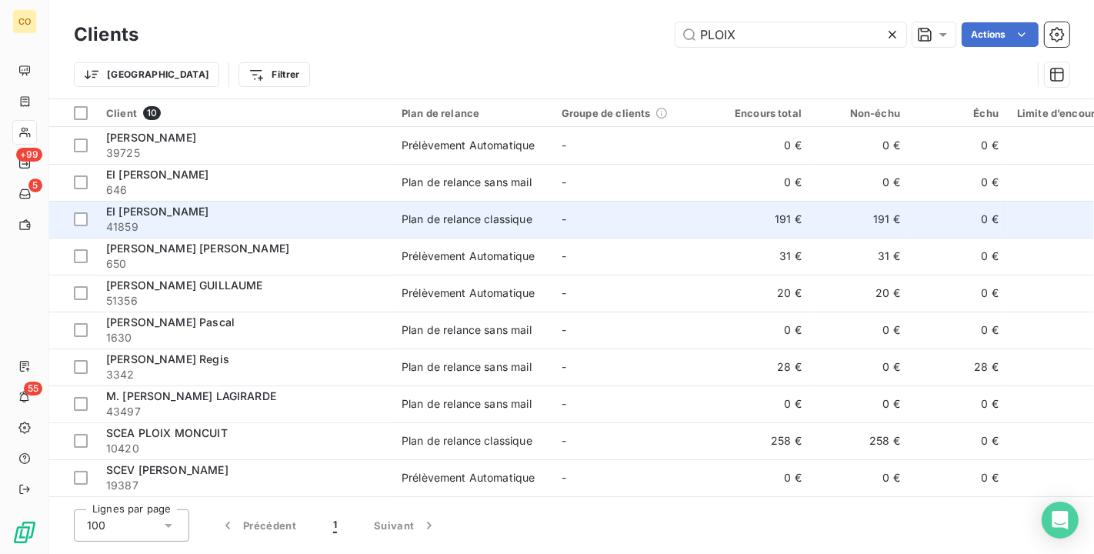
scroll to position [5, 0]
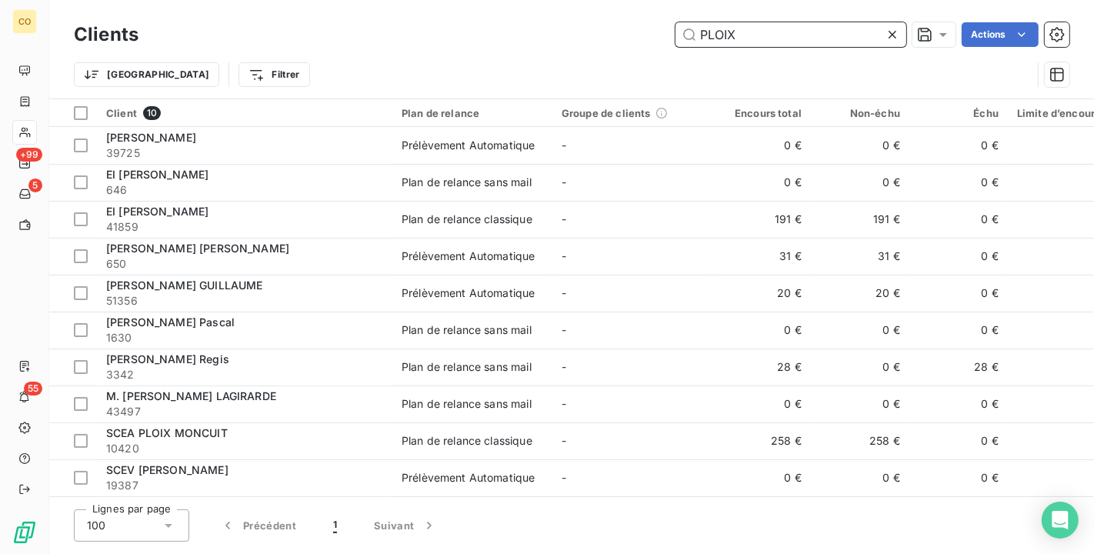
drag, startPoint x: 791, startPoint y: 32, endPoint x: 486, endPoint y: -6, distance: 307.2
click at [486, 0] on html "CO +99 5 55 Clients PLOIX Actions Trier Filtrer Client 10 Plan de relance Group…" at bounding box center [547, 277] width 1094 height 554
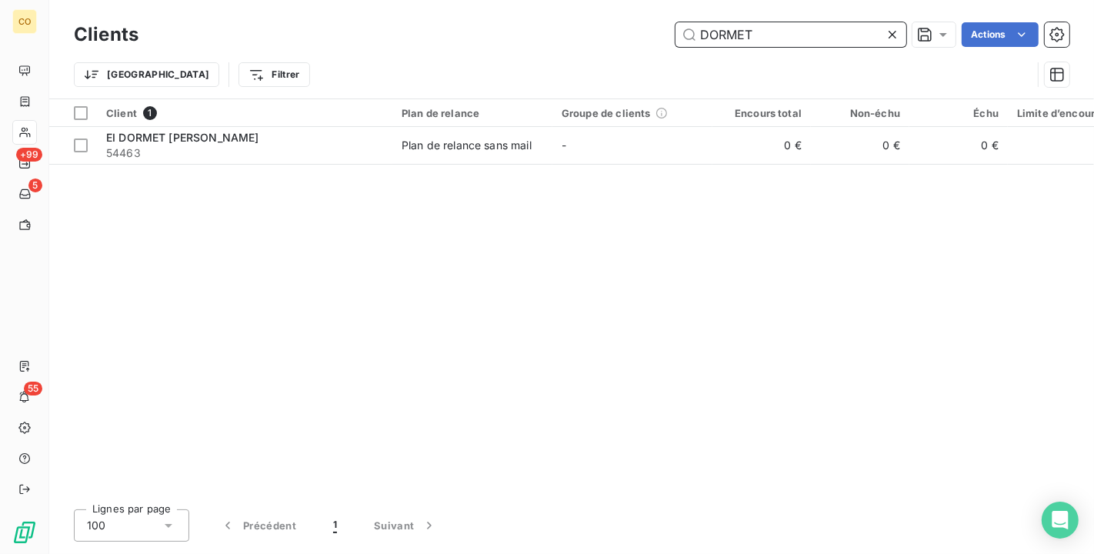
scroll to position [0, 0]
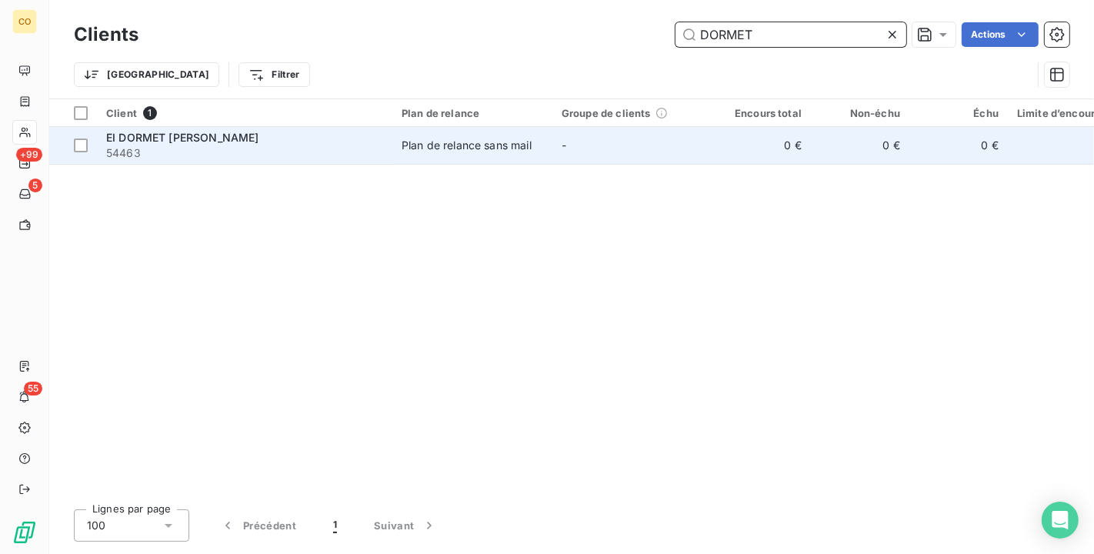
type input "DORMET"
click at [402, 149] on div "Plan de relance sans mail" at bounding box center [467, 145] width 130 height 15
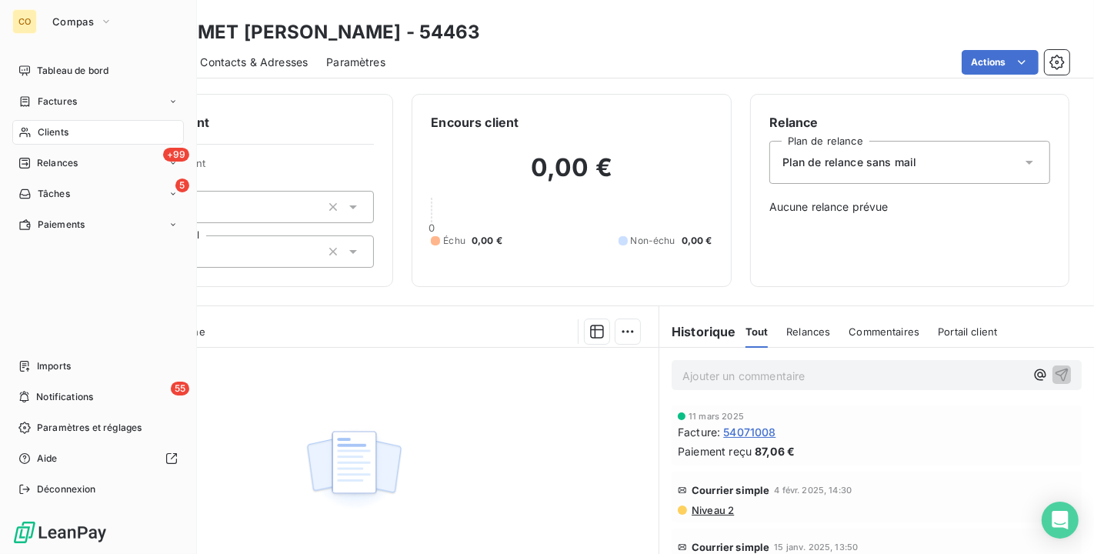
click at [35, 130] on div "Clients" at bounding box center [98, 132] width 172 height 25
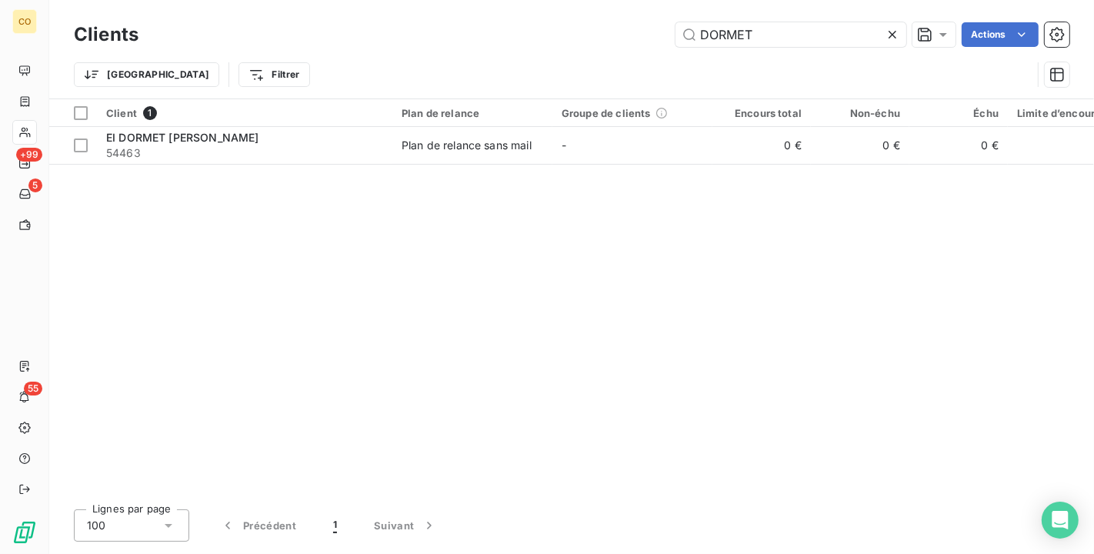
drag, startPoint x: 797, startPoint y: 35, endPoint x: 272, endPoint y: -5, distance: 525.6
click at [272, 0] on html "CO +99 5 55 Clients DORMET Actions Trier Filtrer Client 1 Plan de relance Group…" at bounding box center [547, 277] width 1094 height 554
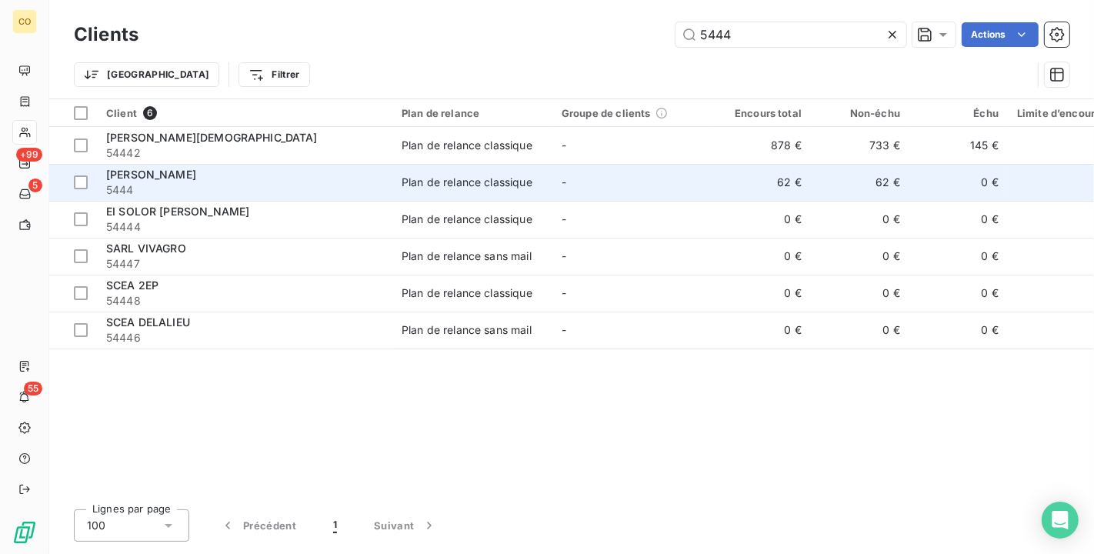
type input "5444"
click at [359, 173] on div "[PERSON_NAME]" at bounding box center [244, 174] width 277 height 15
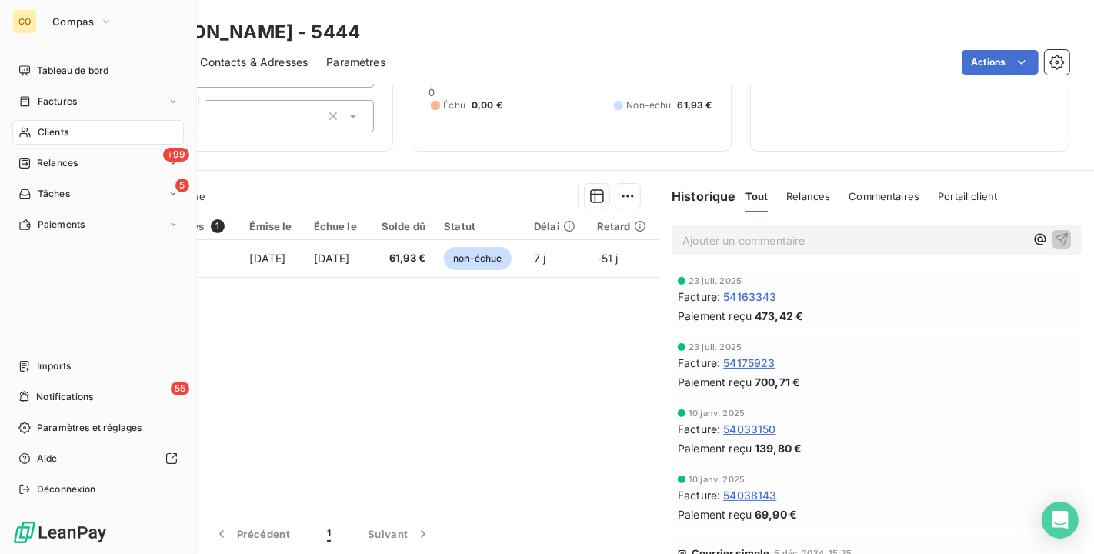
click at [35, 139] on div "Clients" at bounding box center [98, 132] width 172 height 25
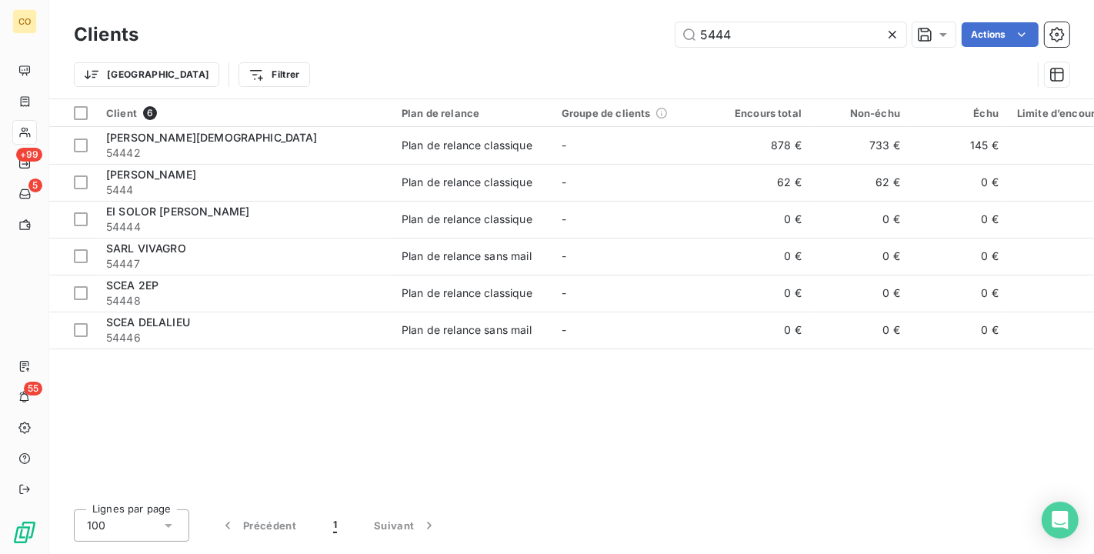
drag, startPoint x: 770, startPoint y: 35, endPoint x: 441, endPoint y: -20, distance: 333.1
click at [441, 0] on html "CO +99 5 55 Clients 5444 Actions Trier Filtrer Client 6 Plan de relance Groupe …" at bounding box center [547, 277] width 1094 height 554
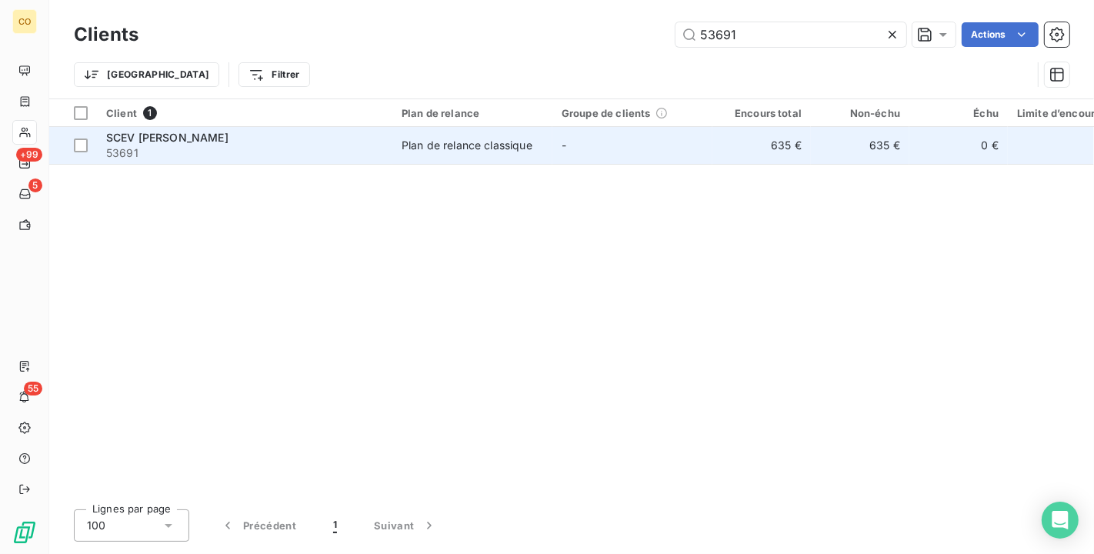
type input "53691"
click at [501, 149] on div "Plan de relance classique" at bounding box center [467, 145] width 131 height 15
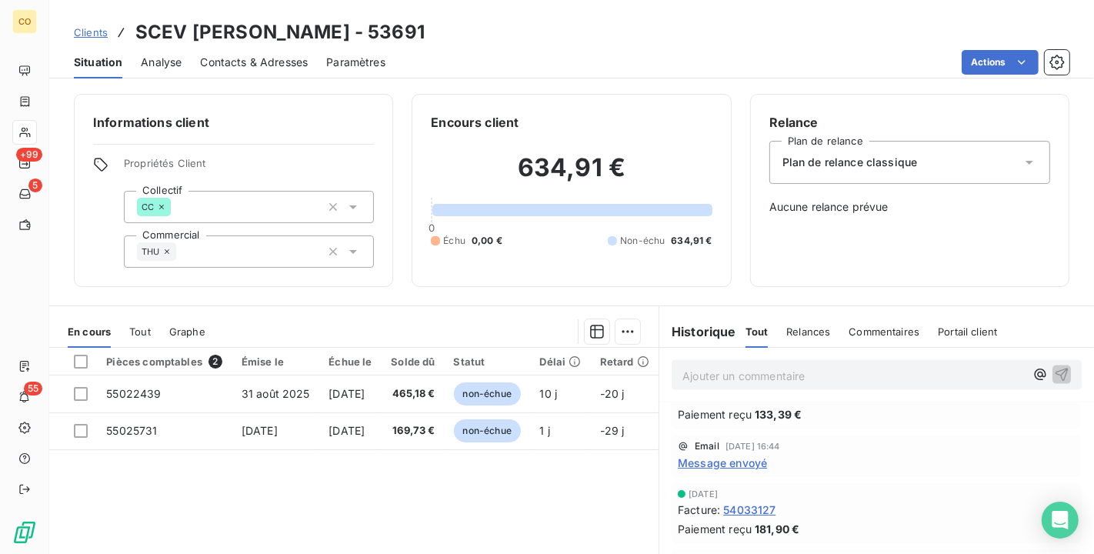
scroll to position [1966, 0]
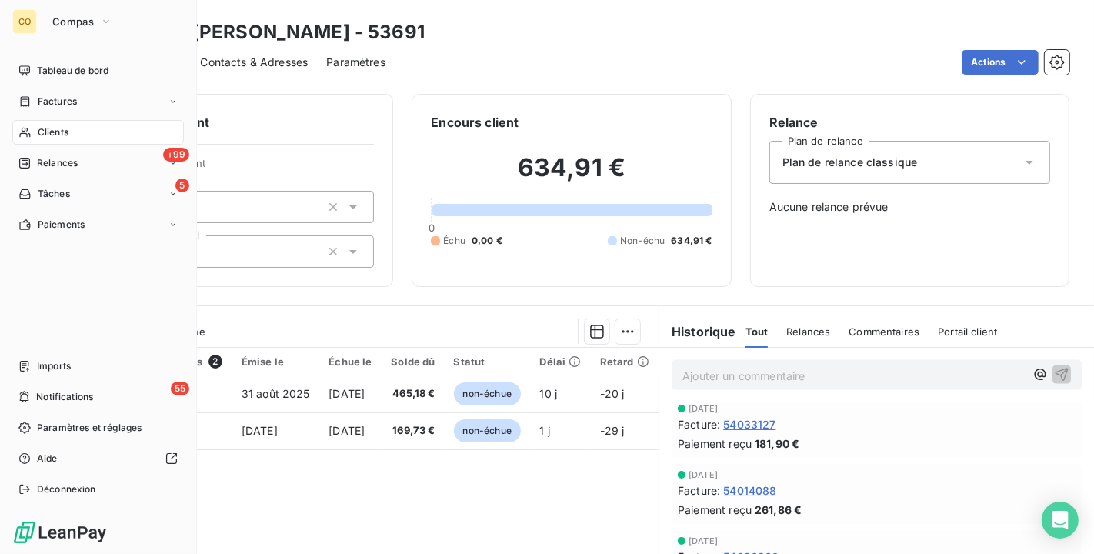
click at [44, 133] on span "Clients" at bounding box center [53, 132] width 31 height 14
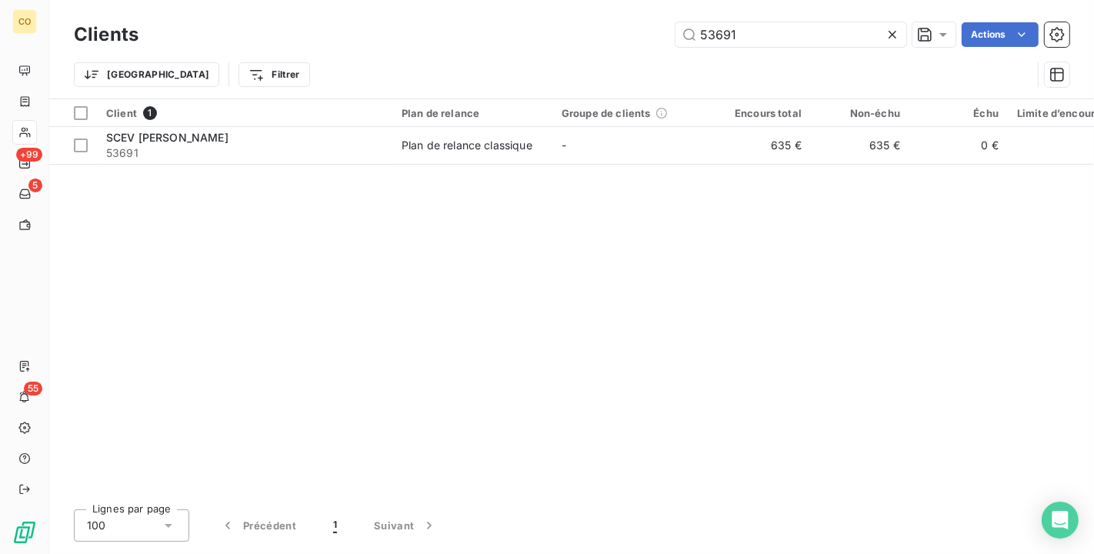
drag, startPoint x: 743, startPoint y: 25, endPoint x: 508, endPoint y: 11, distance: 235.9
click at [508, 11] on div "Clients 53691 Actions Trier Filtrer" at bounding box center [571, 49] width 1045 height 99
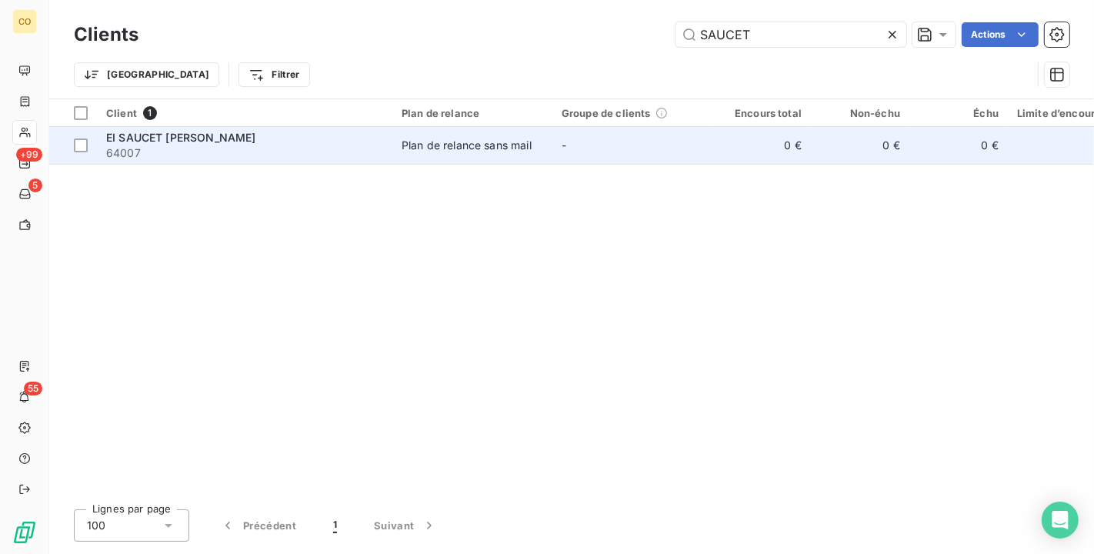
type input "SAUCET"
click at [528, 149] on div "Plan de relance sans mail" at bounding box center [467, 145] width 130 height 15
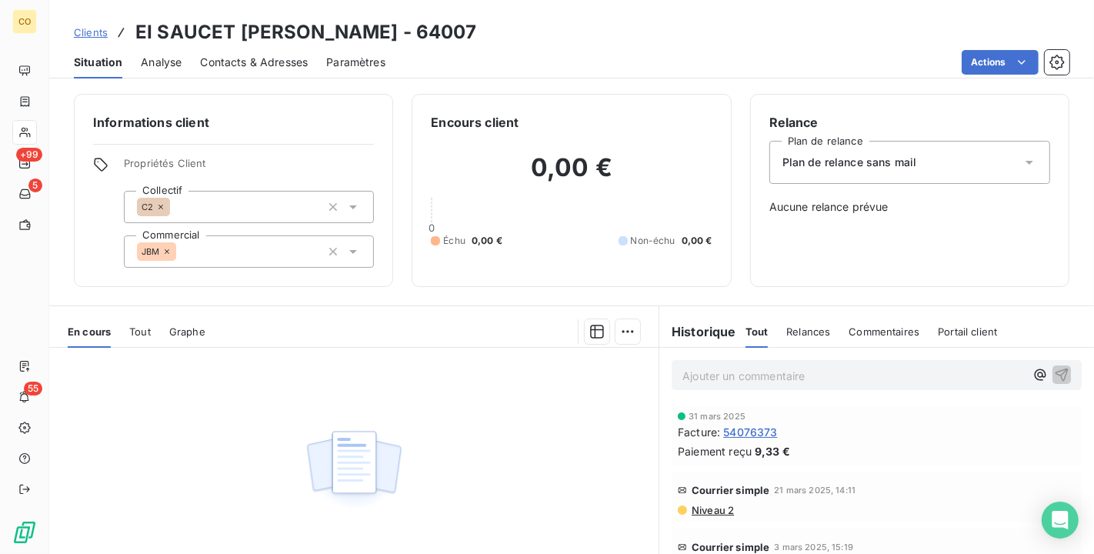
click at [138, 332] on span "Tout" at bounding box center [140, 332] width 22 height 12
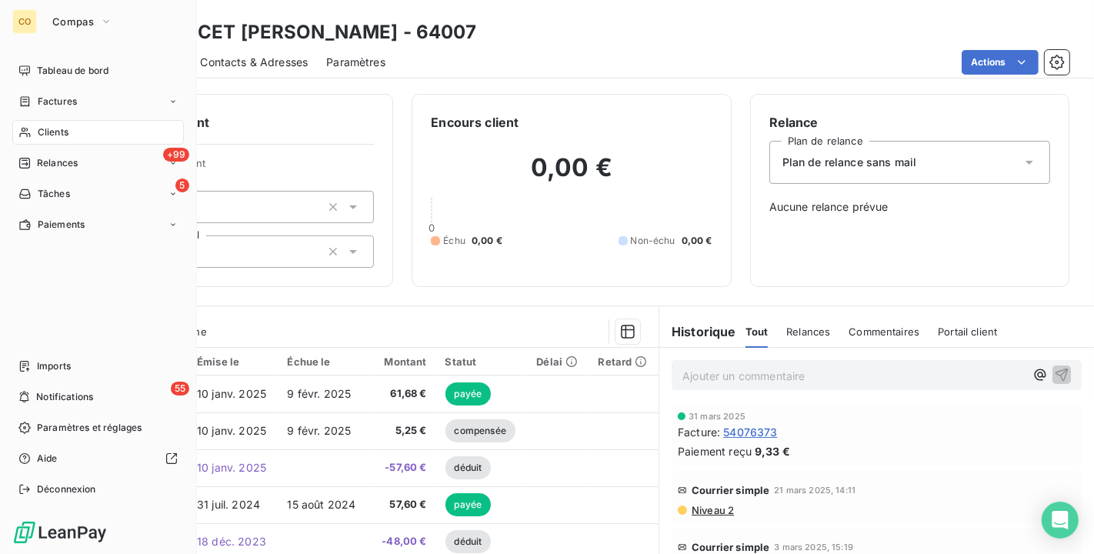
drag, startPoint x: 48, startPoint y: 122, endPoint x: 61, endPoint y: 125, distance: 12.7
click at [38, 133] on span "Clients" at bounding box center [53, 132] width 31 height 14
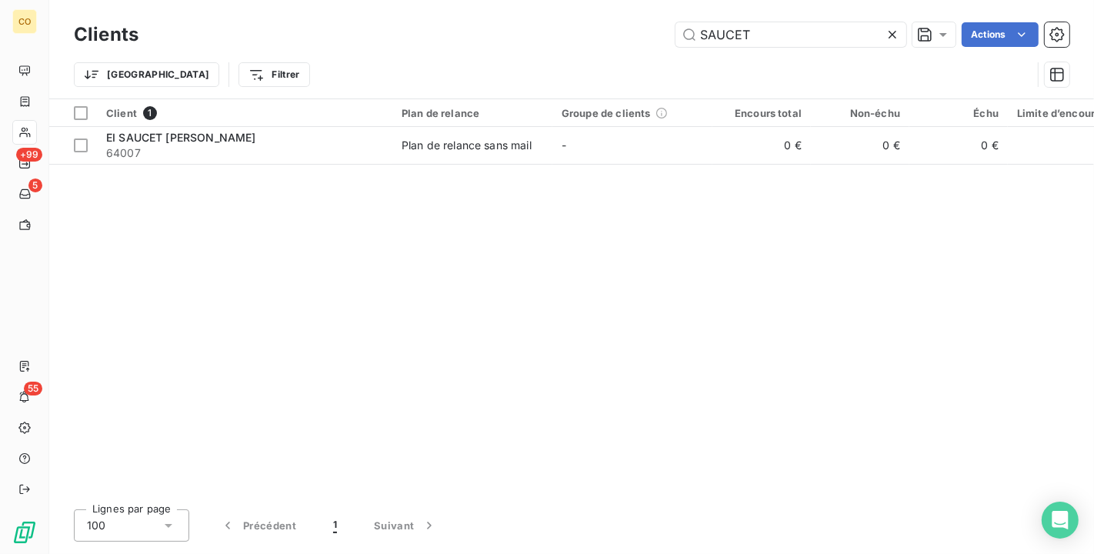
drag, startPoint x: 780, startPoint y: 34, endPoint x: 401, endPoint y: -13, distance: 382.3
click at [401, 0] on html "CO +99 5 55 Clients SAUCET Actions Trier Filtrer Client 1 Plan de relance Group…" at bounding box center [547, 277] width 1094 height 554
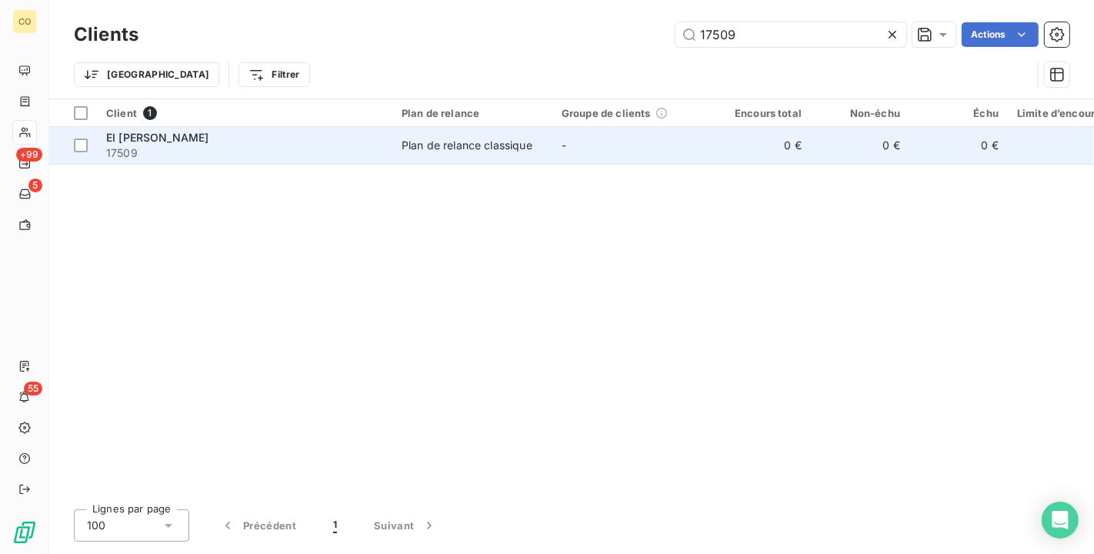
type input "17509"
click at [545, 149] on td "Plan de relance classique" at bounding box center [472, 145] width 160 height 37
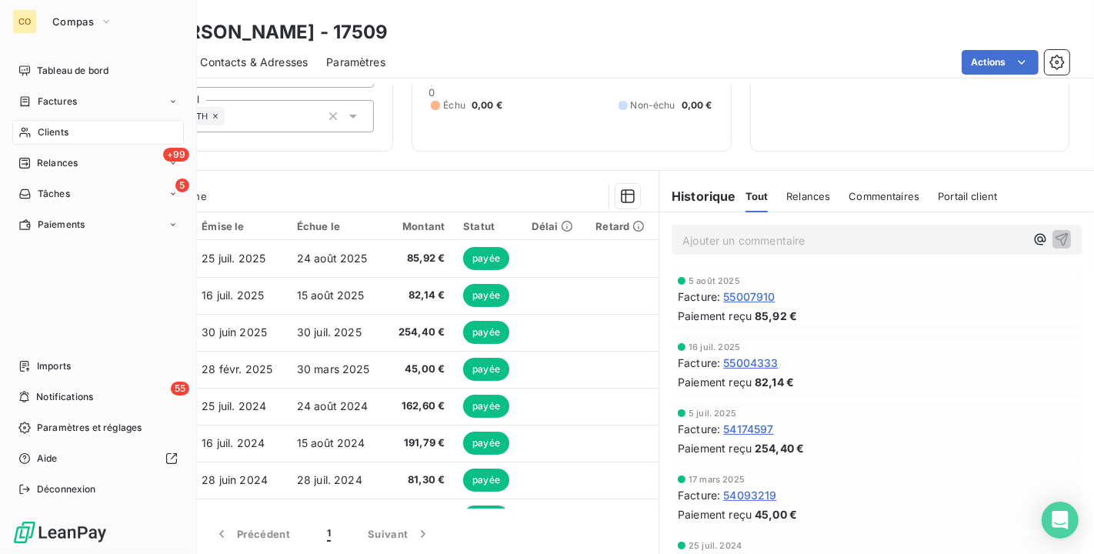
click at [32, 133] on div "Clients" at bounding box center [98, 132] width 172 height 25
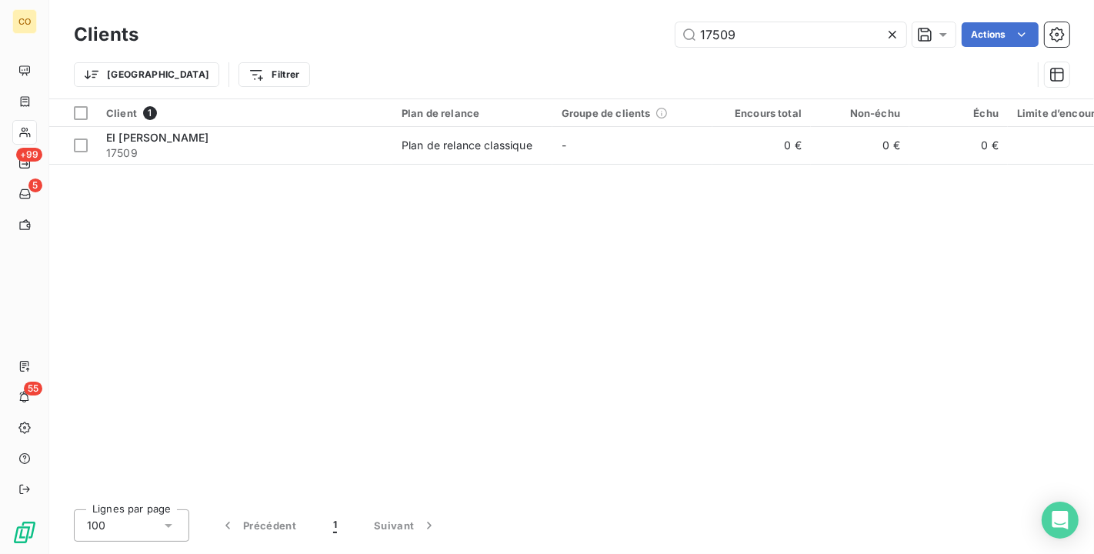
drag, startPoint x: 773, startPoint y: 30, endPoint x: 401, endPoint y: -15, distance: 375.2
click at [401, 0] on html "CO +99 5 55 Clients 17509 Actions Trier Filtrer Client 1 Plan de relance Groupe…" at bounding box center [547, 277] width 1094 height 554
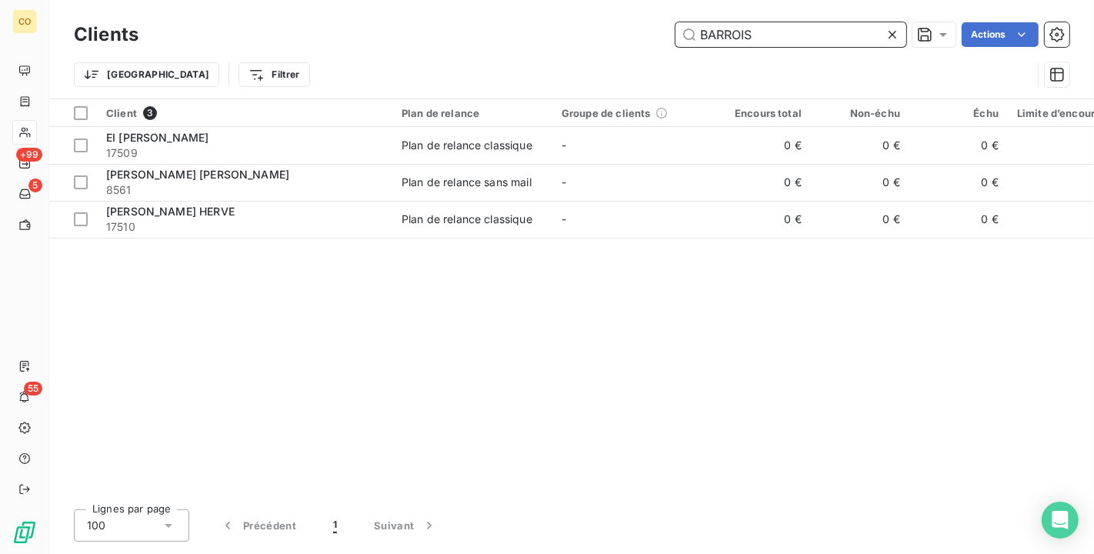
drag, startPoint x: 835, startPoint y: 25, endPoint x: 271, endPoint y: -26, distance: 566.5
click at [271, 0] on html "CO +99 5 55 Clients [PERSON_NAME] Actions Trier Filtrer Client 3 Plan de relanc…" at bounding box center [547, 277] width 1094 height 554
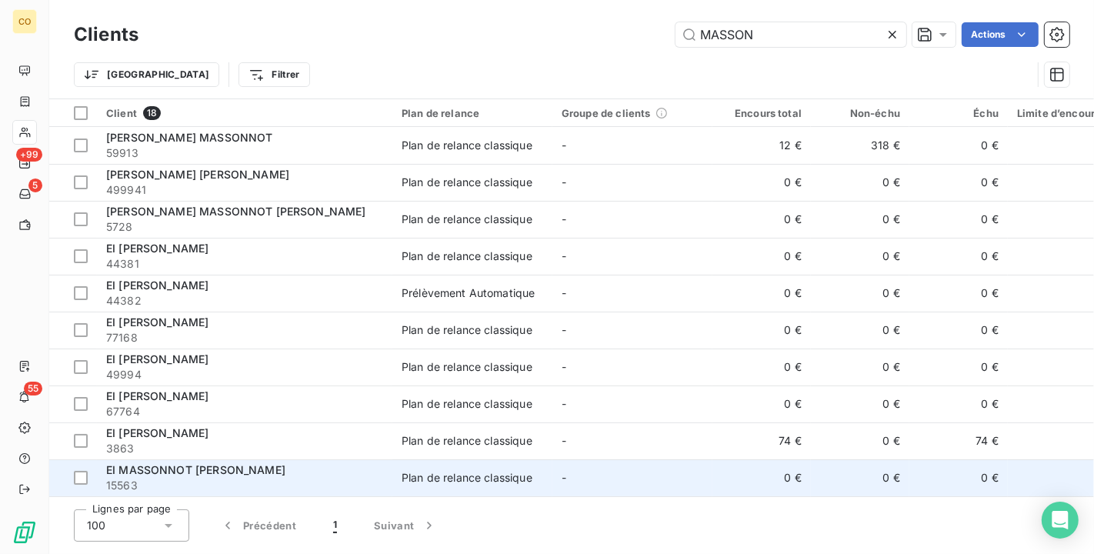
scroll to position [300, 0]
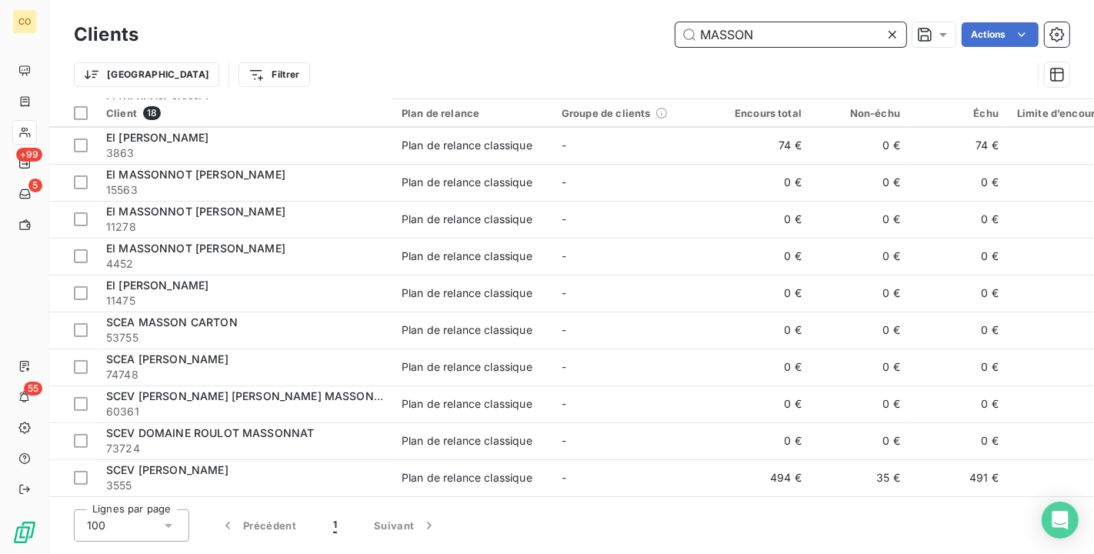
drag, startPoint x: 810, startPoint y: 39, endPoint x: 435, endPoint y: 8, distance: 376.9
click at [435, 8] on div "Clients MASSON Actions Trier Filtrer" at bounding box center [571, 49] width 1045 height 99
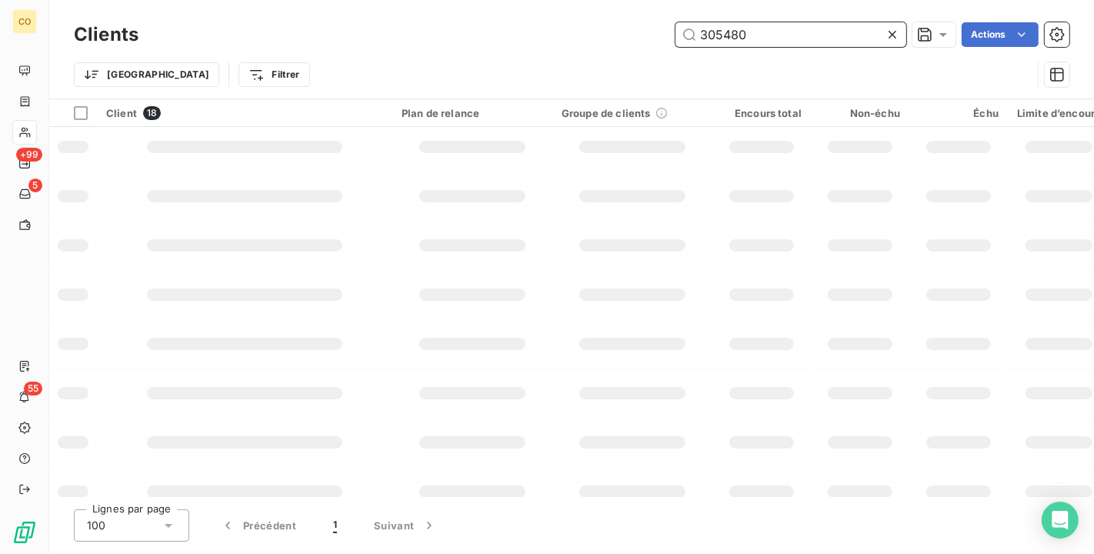
type input "305480"
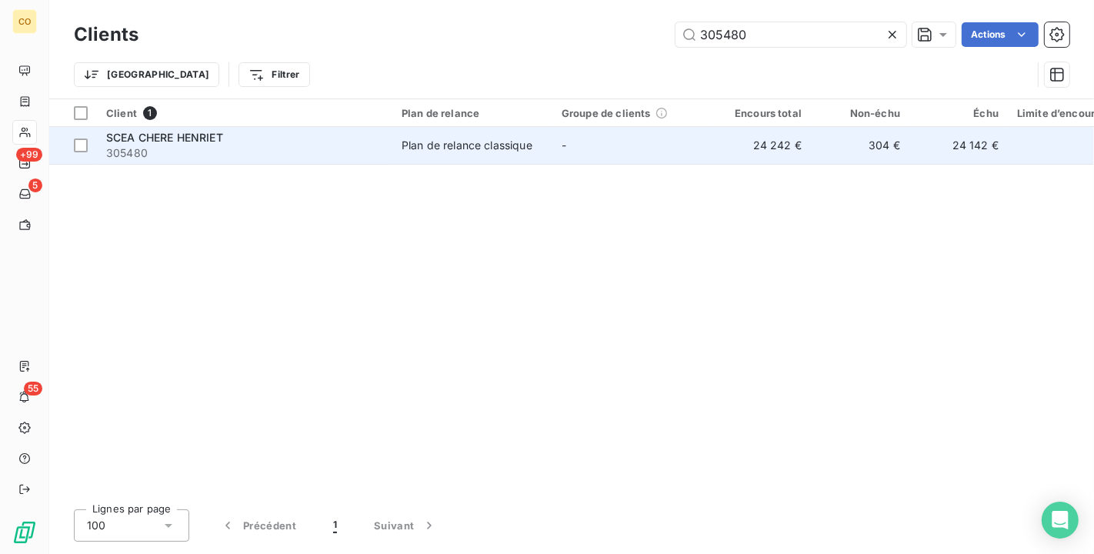
click at [511, 149] on div "Plan de relance classique" at bounding box center [467, 145] width 131 height 15
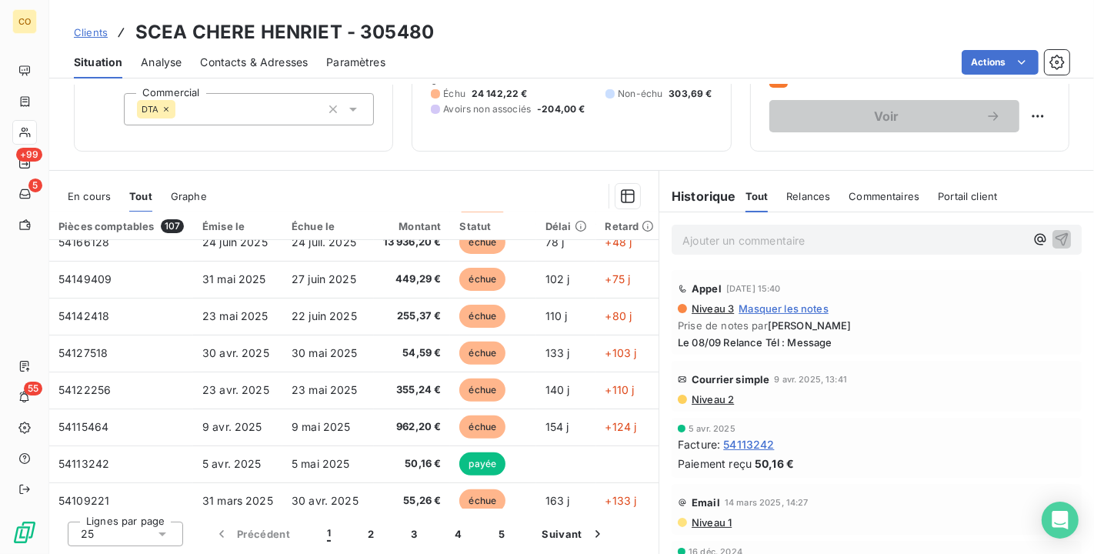
scroll to position [62, 0]
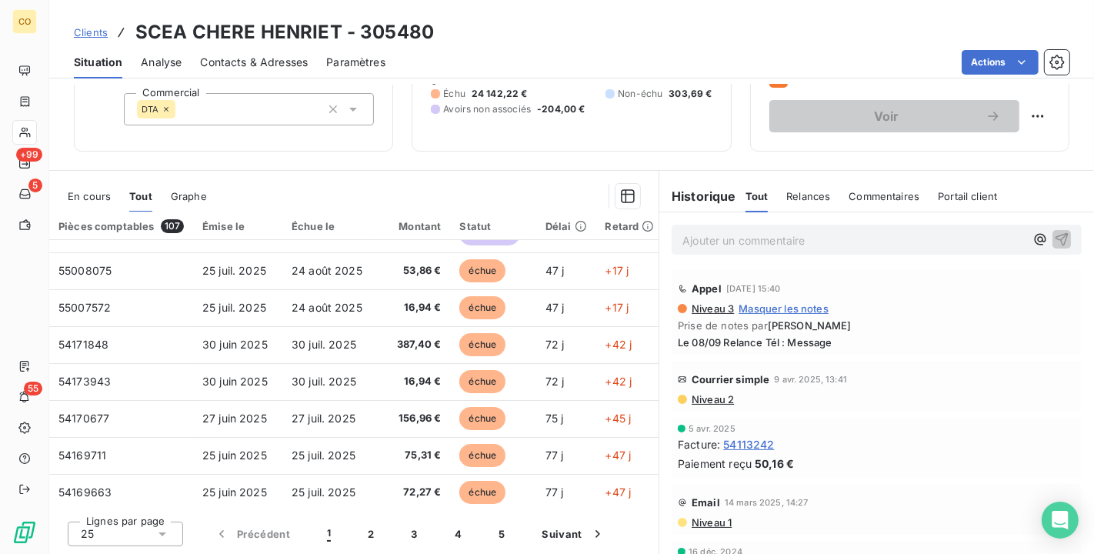
click at [91, 188] on div "En cours" at bounding box center [89, 196] width 43 height 32
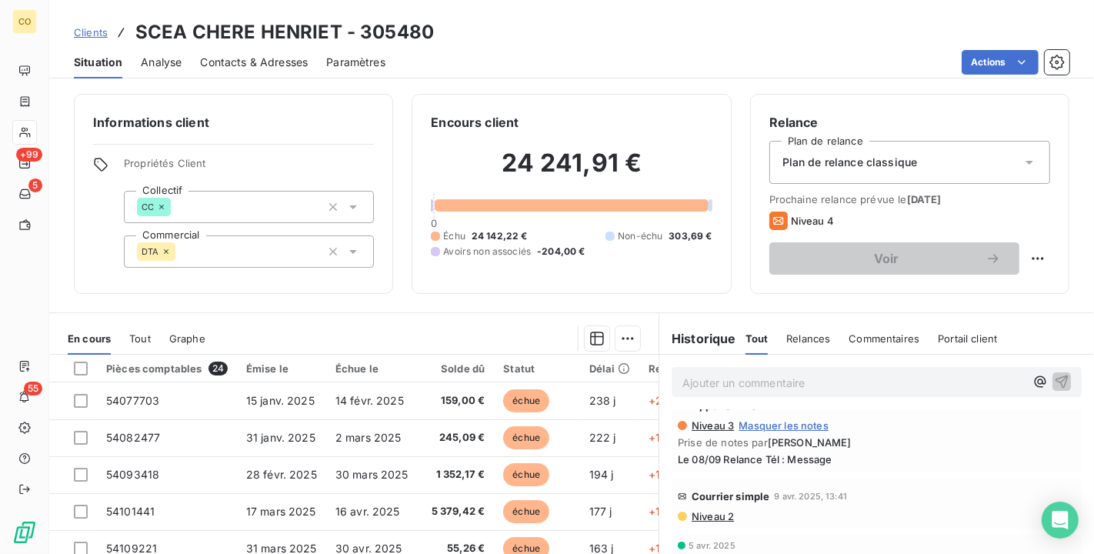
scroll to position [0, 0]
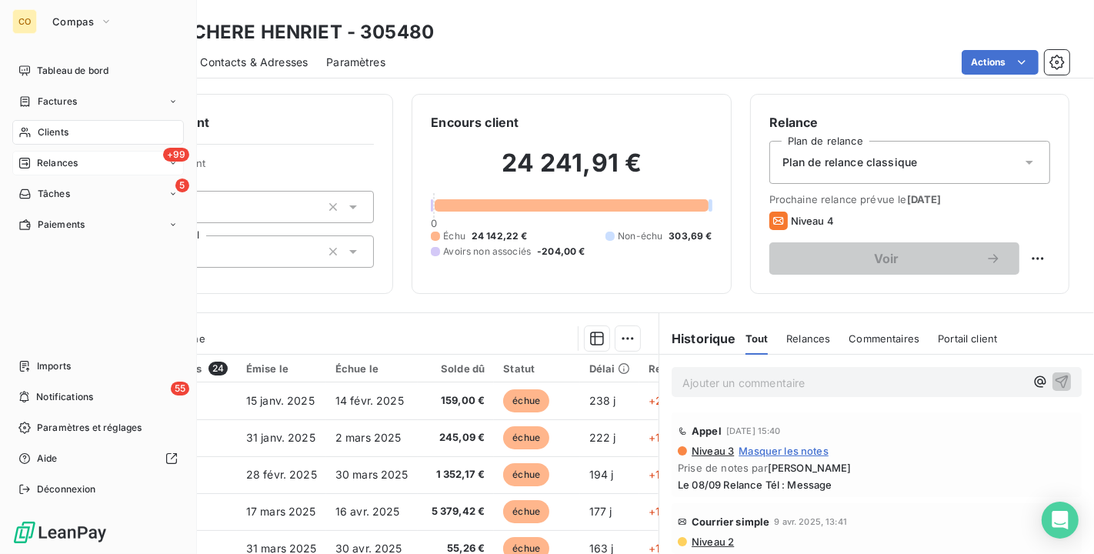
click at [70, 158] on span "Relances" at bounding box center [57, 163] width 41 height 14
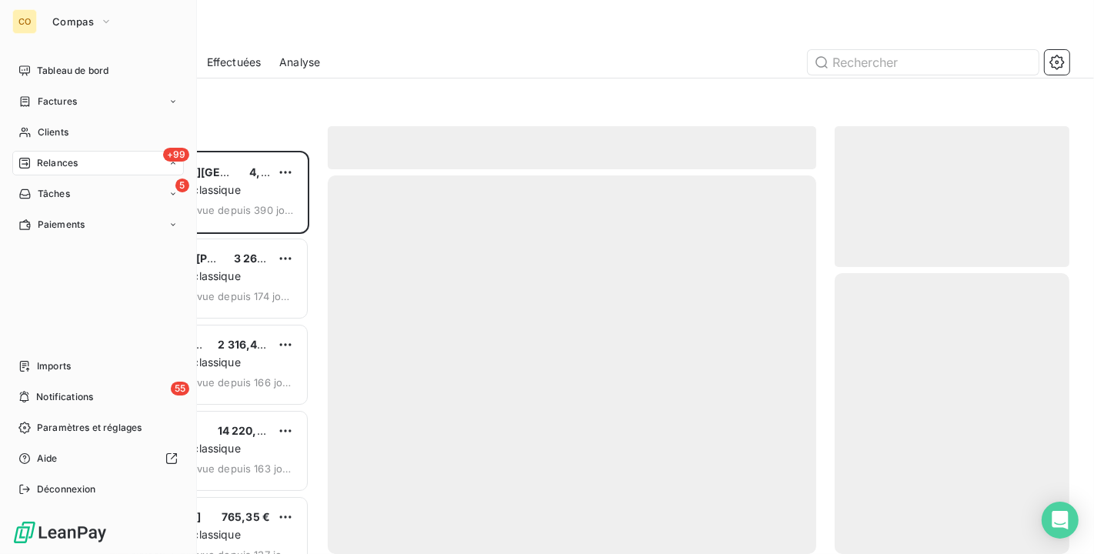
scroll to position [390, 222]
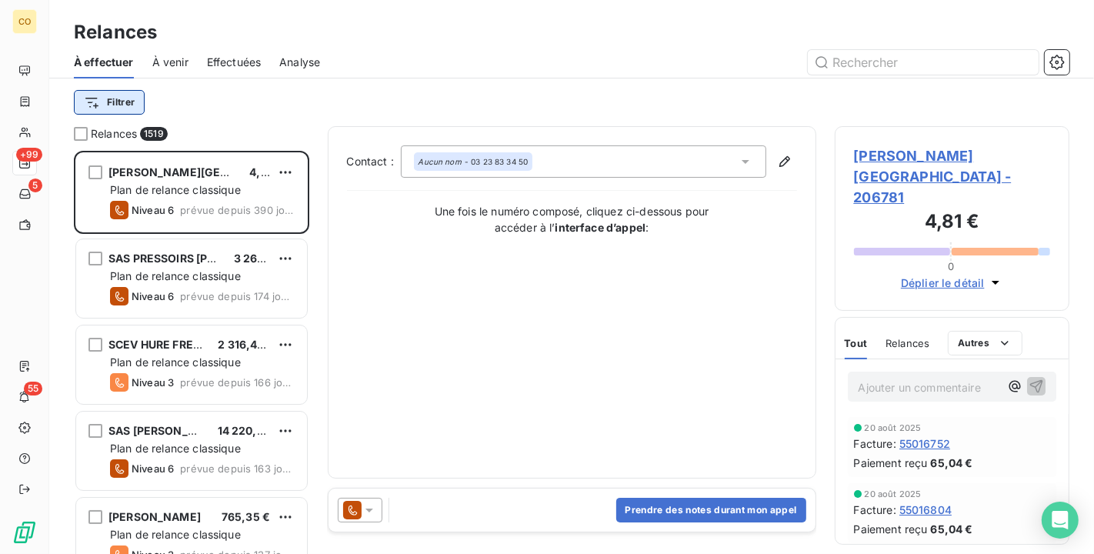
click at [121, 102] on html "CO +99 5 55 Relances À effectuer À venir Effectuées Analyse Filtrer Relances [G…" at bounding box center [547, 277] width 1094 height 554
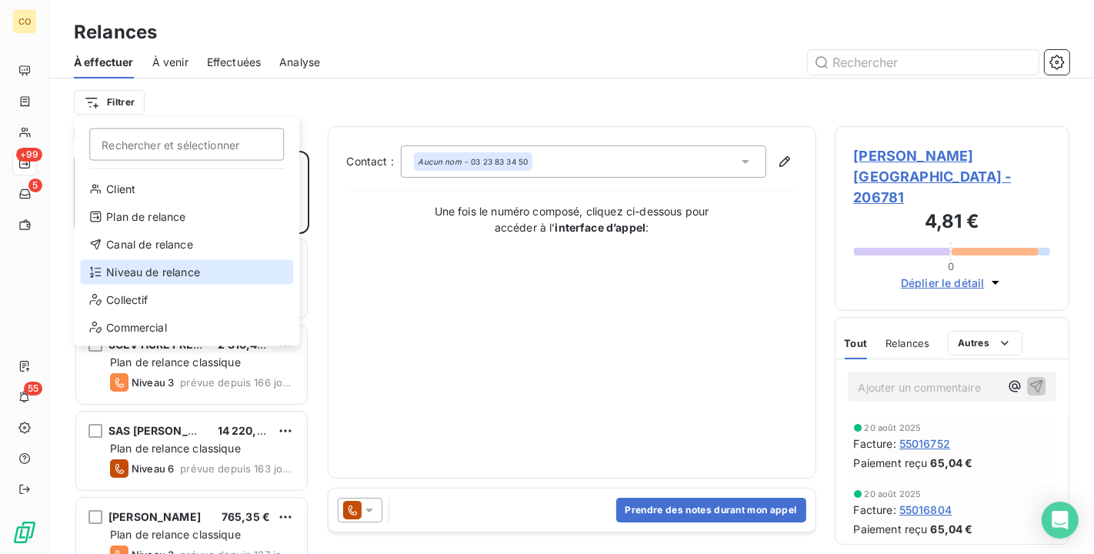
click at [202, 270] on div "Niveau de relance" at bounding box center [186, 272] width 213 height 25
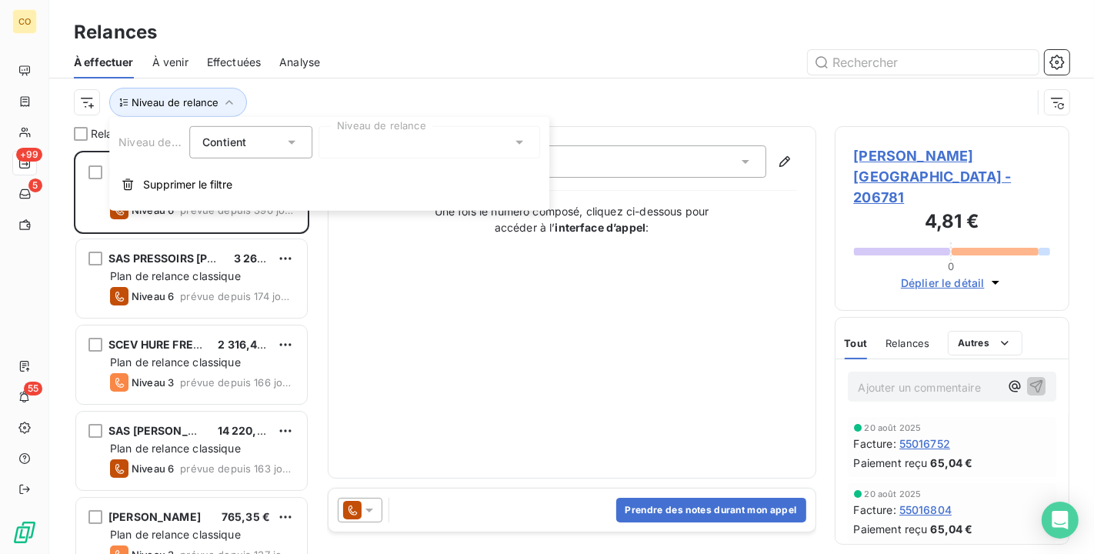
click at [492, 141] on div at bounding box center [430, 142] width 222 height 32
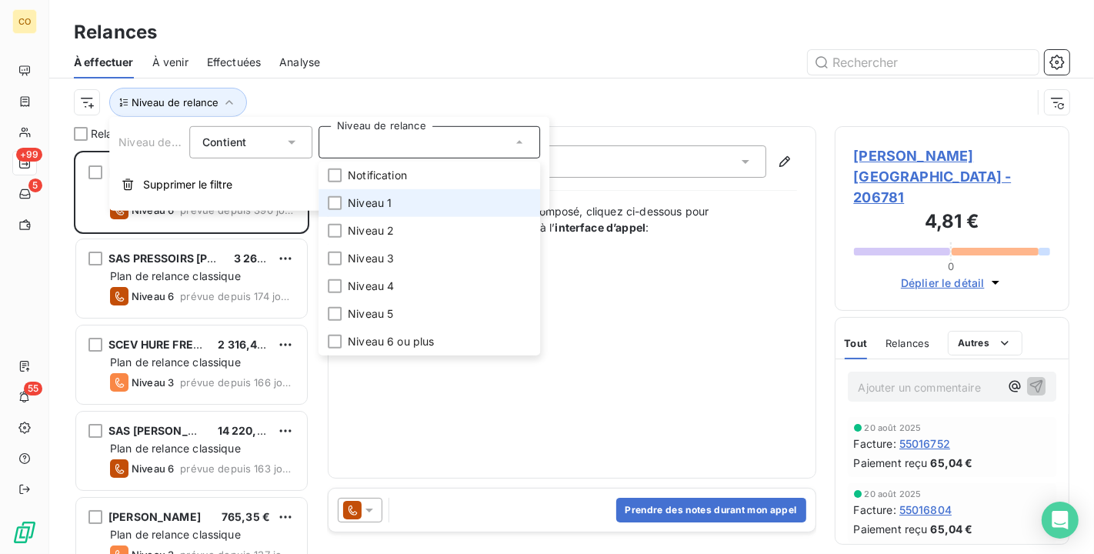
click at [386, 198] on span "Niveau 1" at bounding box center [370, 202] width 44 height 15
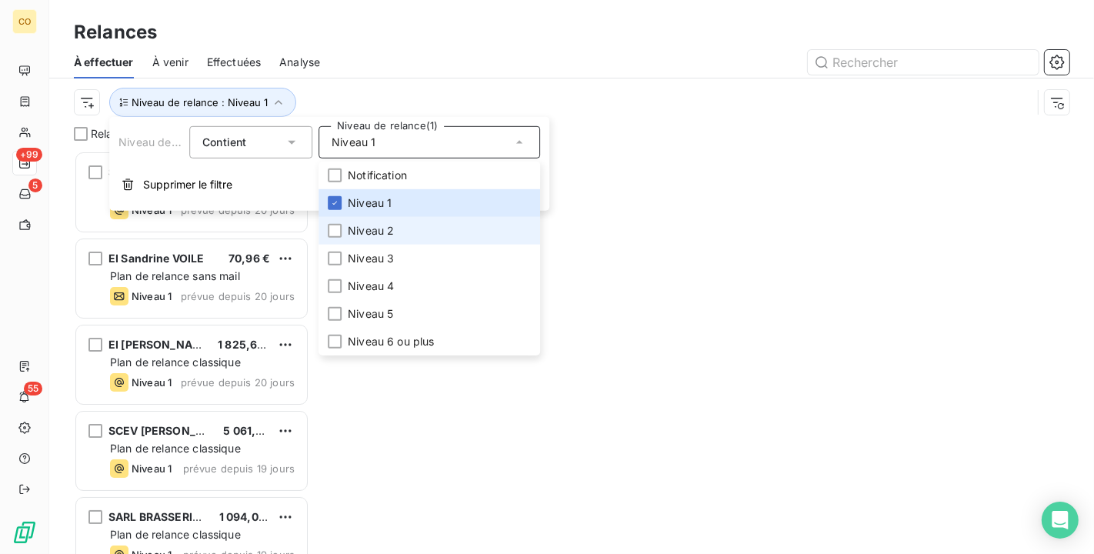
scroll to position [390, 222]
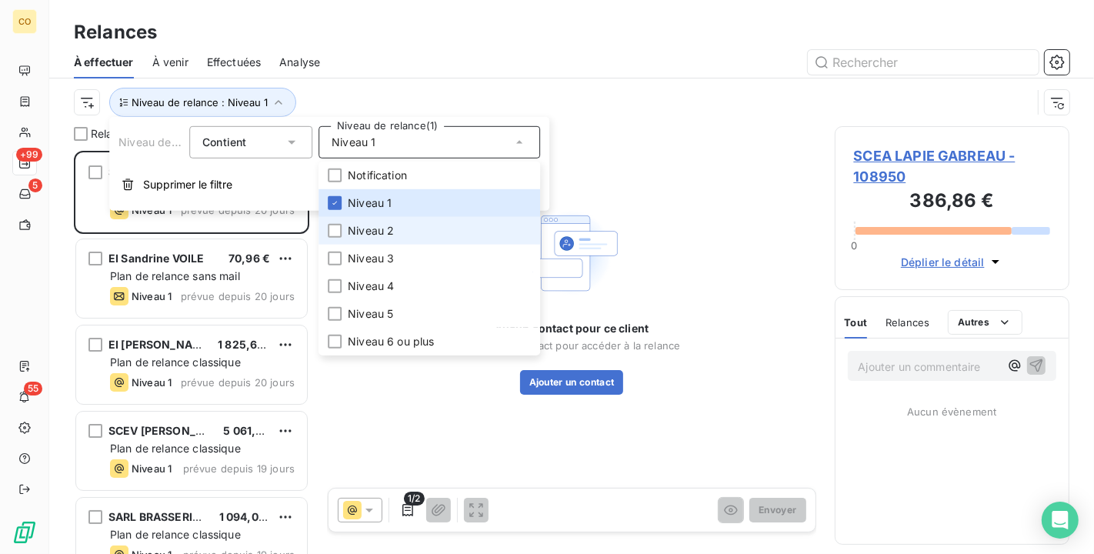
click at [379, 229] on span "Niveau 2" at bounding box center [371, 230] width 46 height 15
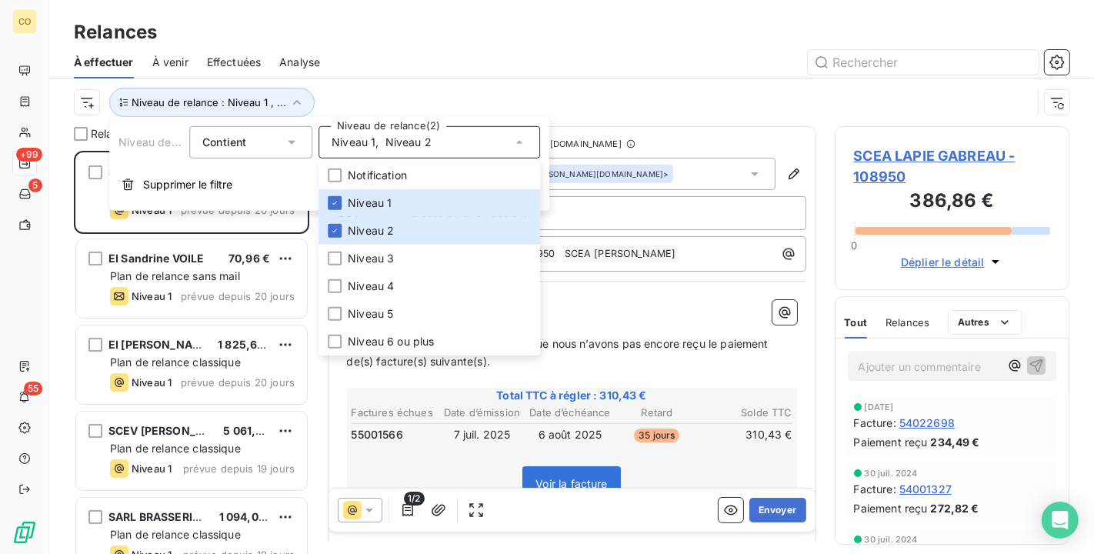
click at [467, 77] on div "À effectuer À venir Effectuées Analyse" at bounding box center [571, 62] width 1045 height 32
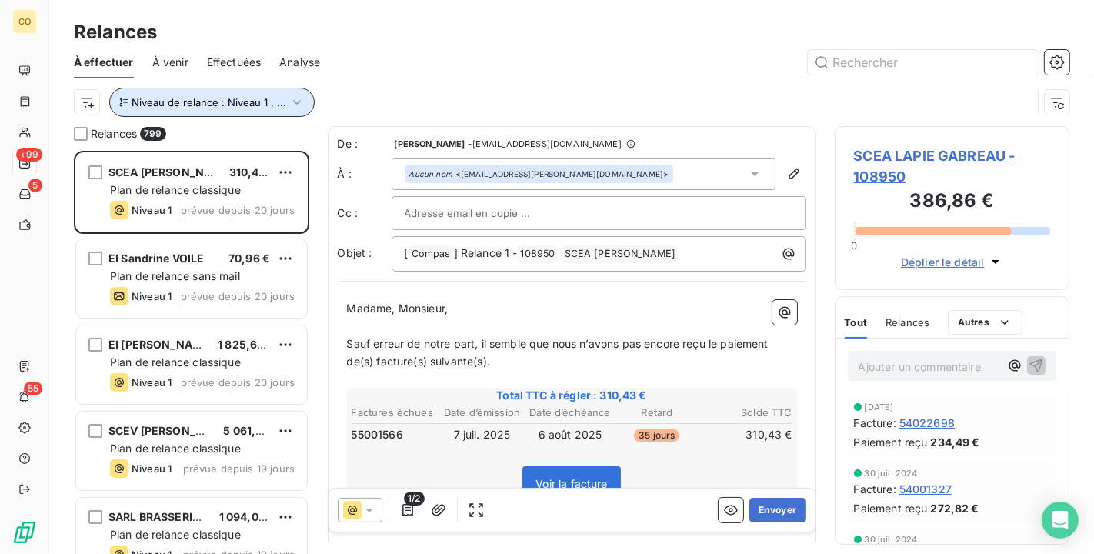
click at [299, 102] on icon "button" at bounding box center [296, 102] width 15 height 15
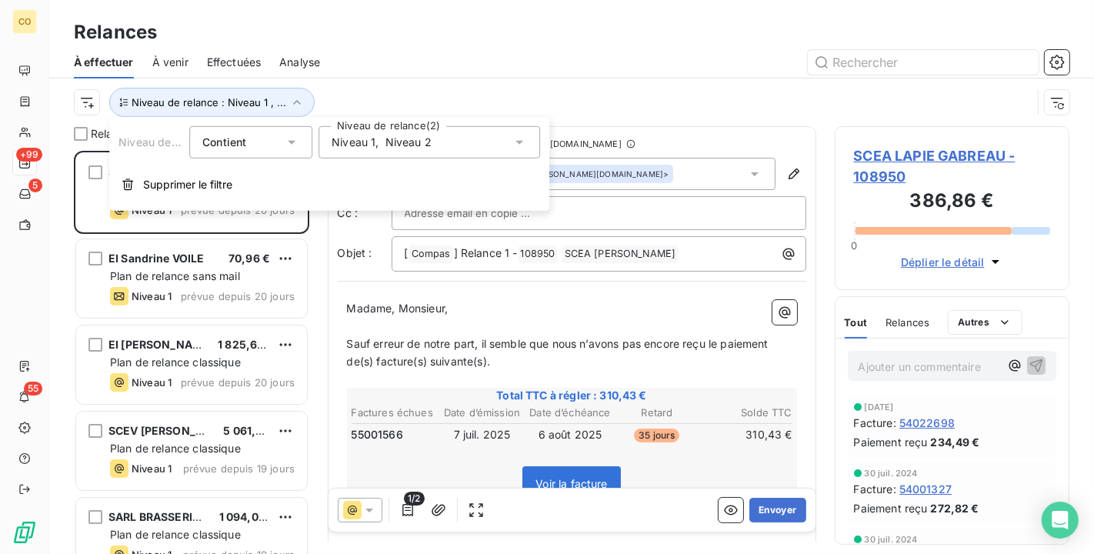
click at [476, 142] on div "Niveau 1 , Niveau 2" at bounding box center [430, 142] width 222 height 32
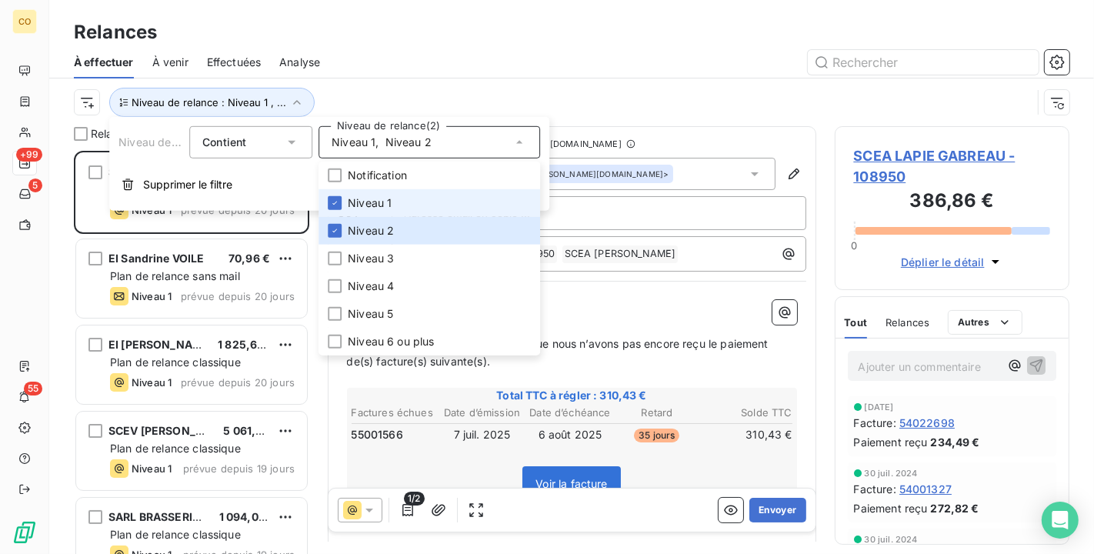
click at [389, 199] on span "Niveau 1" at bounding box center [370, 202] width 44 height 15
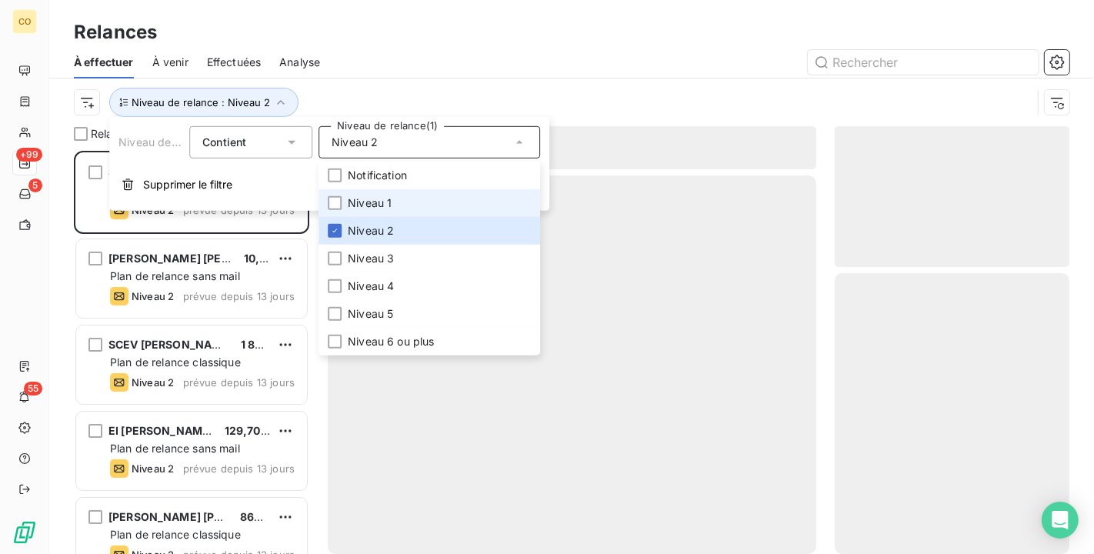
scroll to position [390, 222]
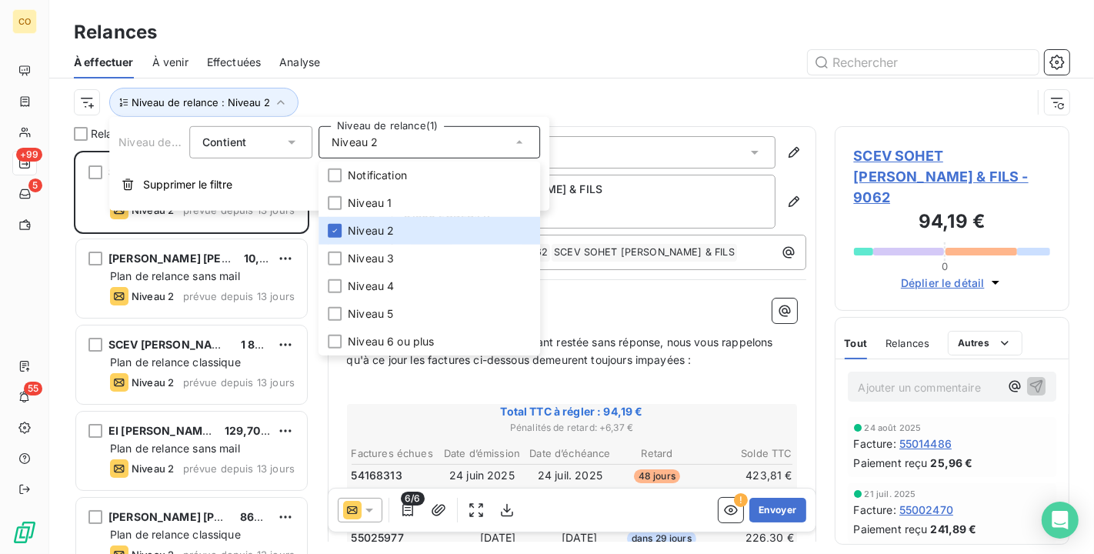
click at [411, 58] on div at bounding box center [704, 62] width 731 height 25
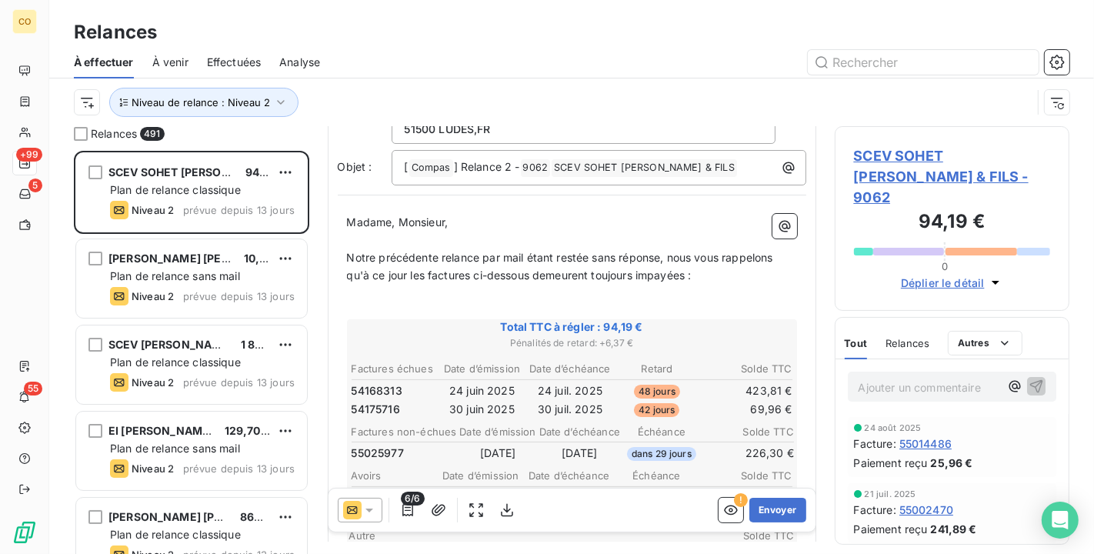
scroll to position [171, 0]
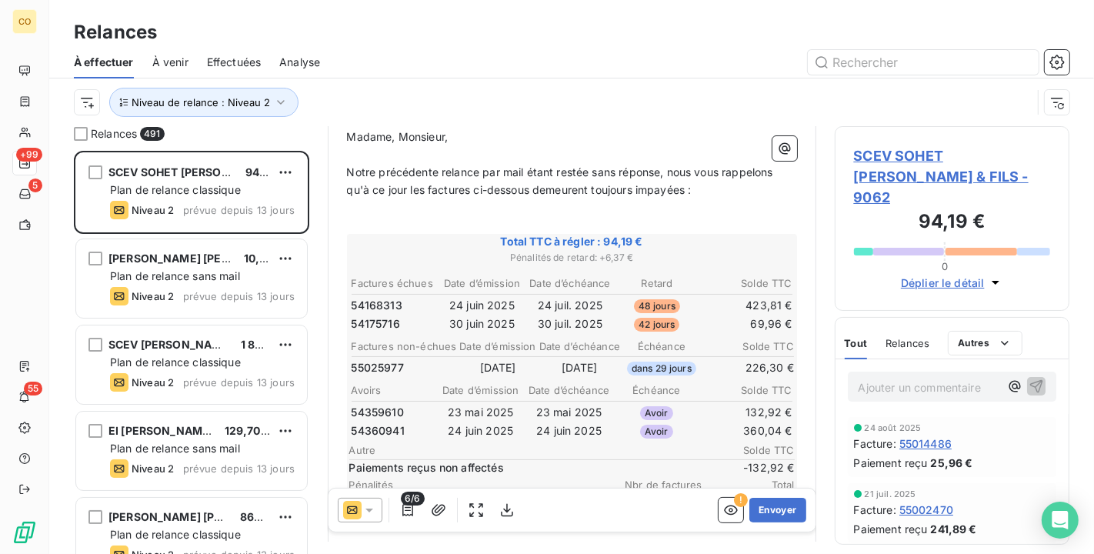
click at [377, 509] on div at bounding box center [360, 510] width 45 height 25
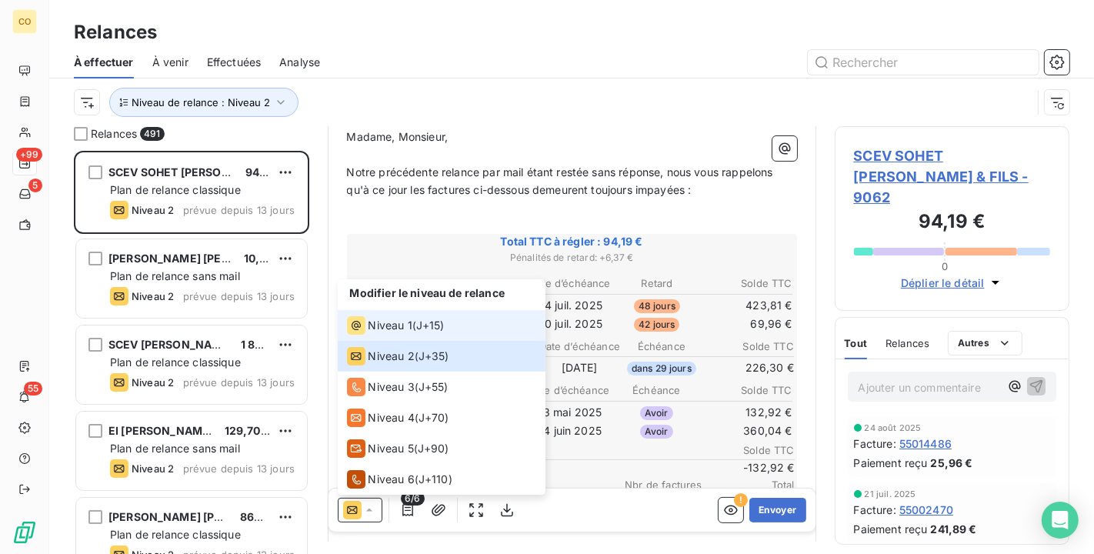
click at [402, 332] on span "Niveau 1" at bounding box center [391, 325] width 44 height 15
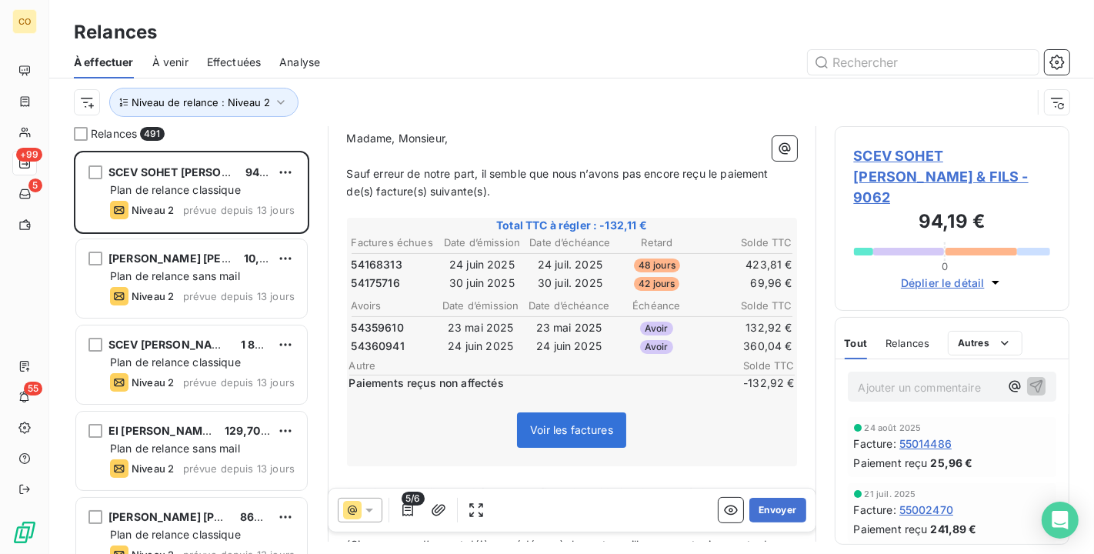
click at [376, 509] on div at bounding box center [360, 510] width 45 height 25
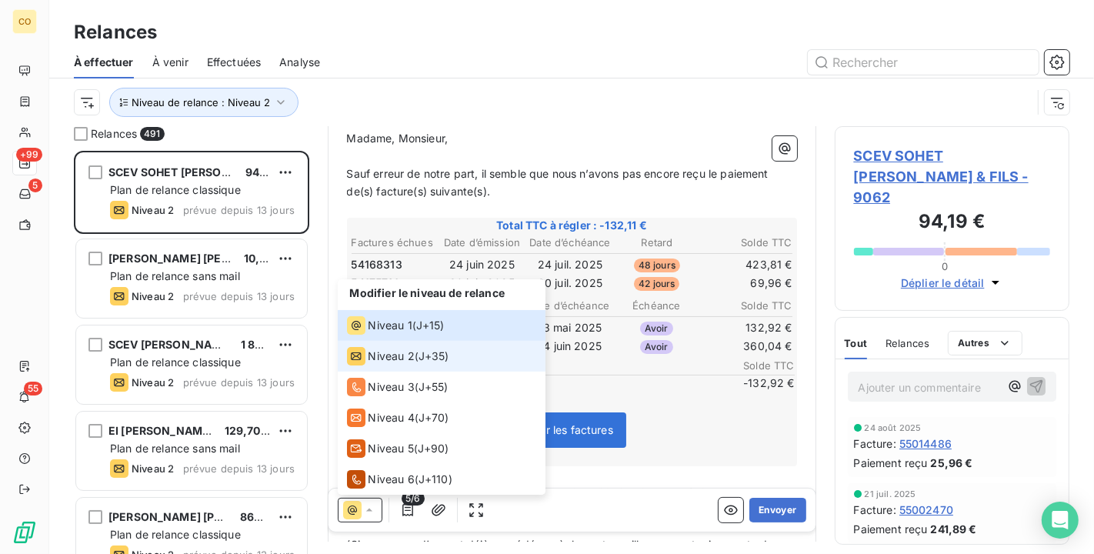
click at [389, 360] on span "Niveau 2" at bounding box center [392, 356] width 46 height 15
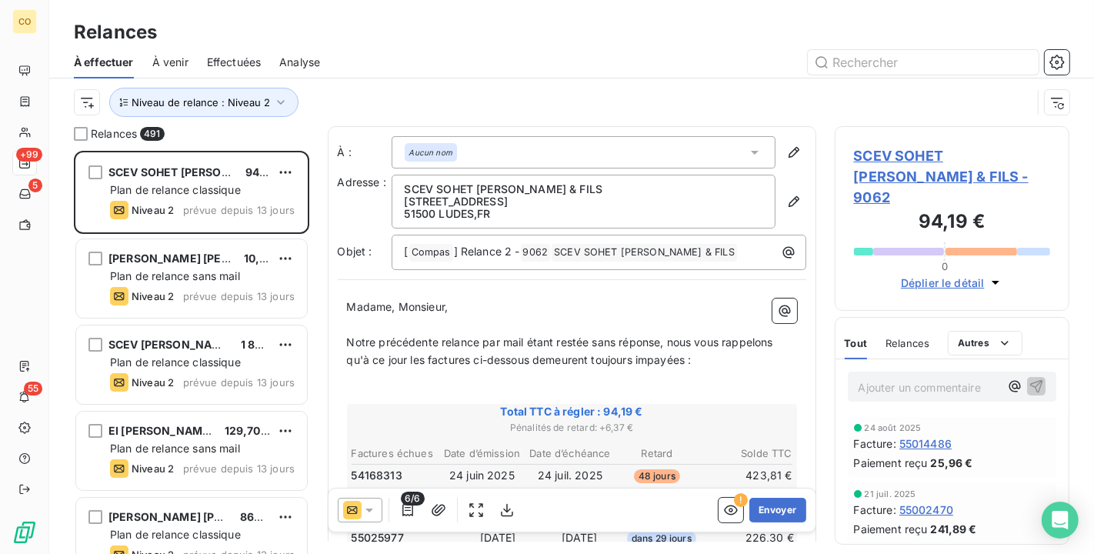
click at [369, 506] on icon at bounding box center [369, 510] width 15 height 15
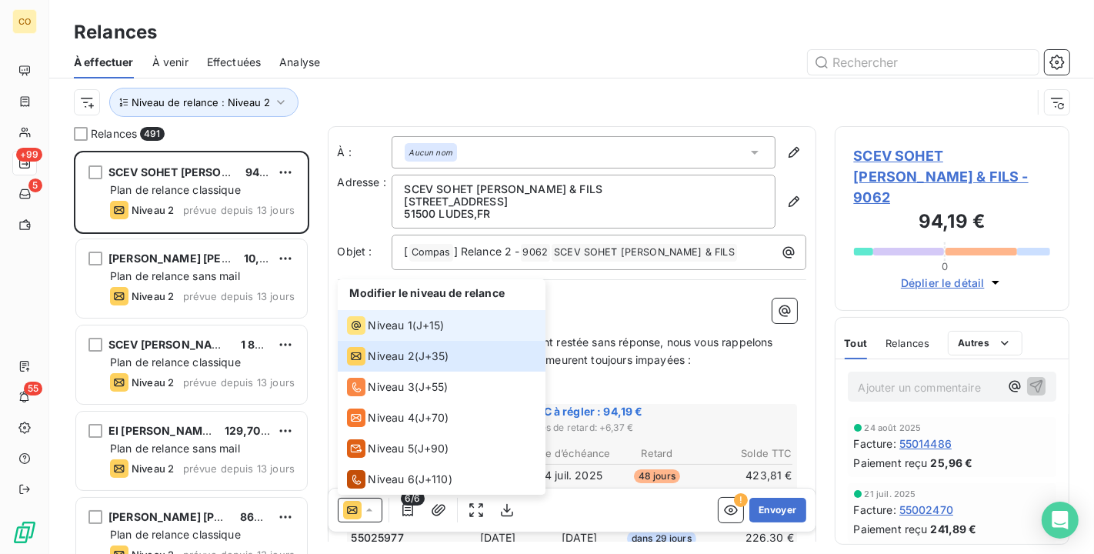
click at [372, 329] on span "Niveau 1" at bounding box center [391, 325] width 44 height 15
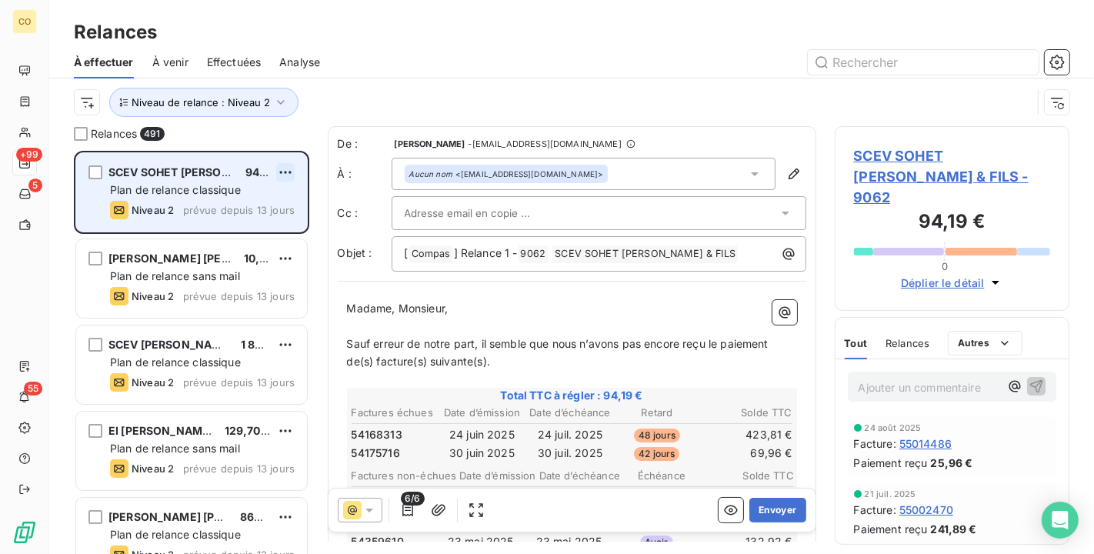
click at [289, 169] on html "CO +99 5 55 Relances À effectuer À venir Effectuées Analyse Niveau de relance :…" at bounding box center [547, 277] width 1094 height 554
click at [268, 208] on div "Replanifier cette action" at bounding box center [220, 203] width 138 height 25
select select "8"
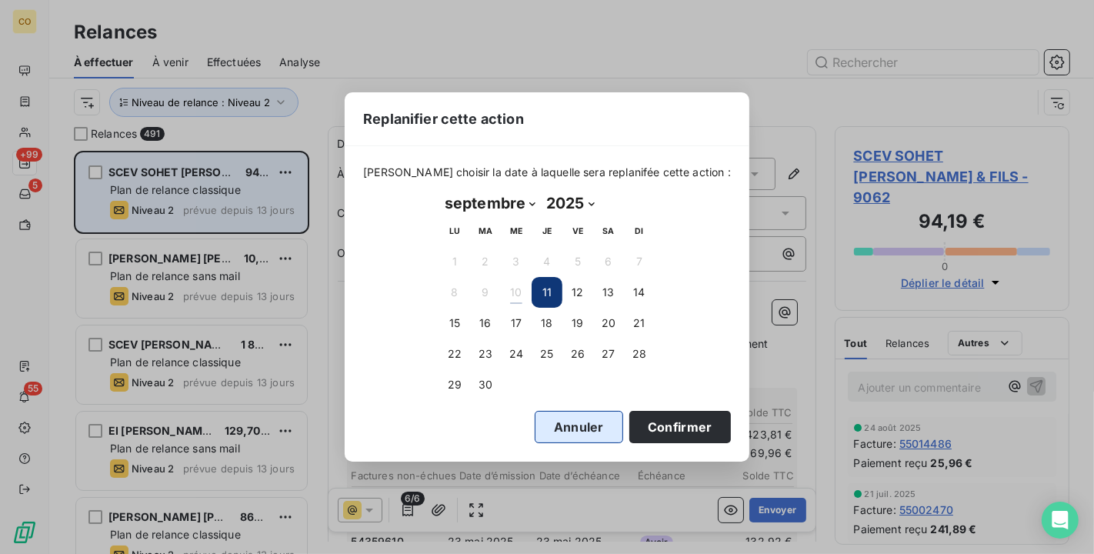
click at [535, 427] on button "Annuler" at bounding box center [579, 427] width 89 height 32
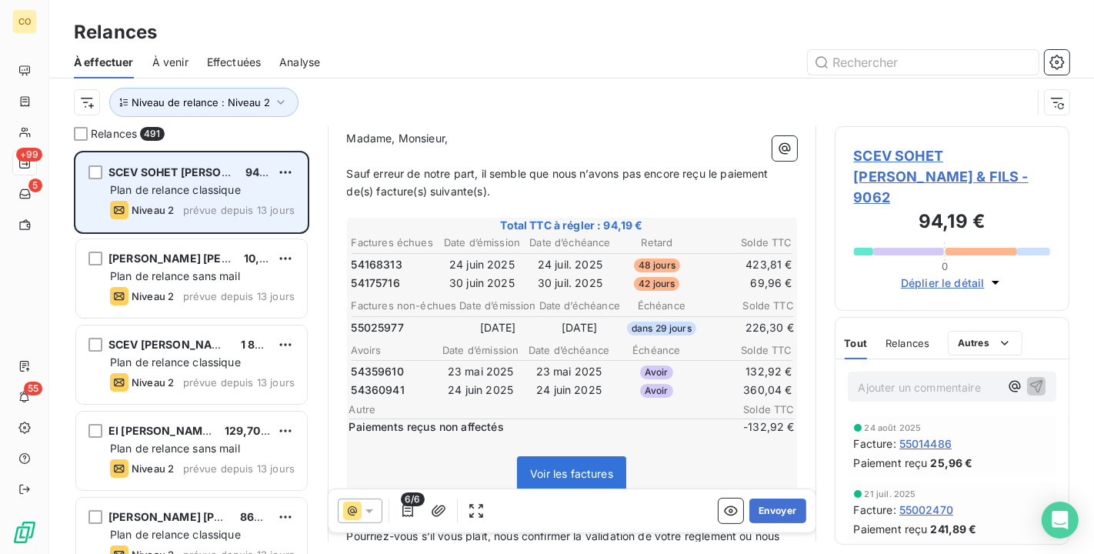
click at [365, 504] on icon at bounding box center [369, 510] width 15 height 15
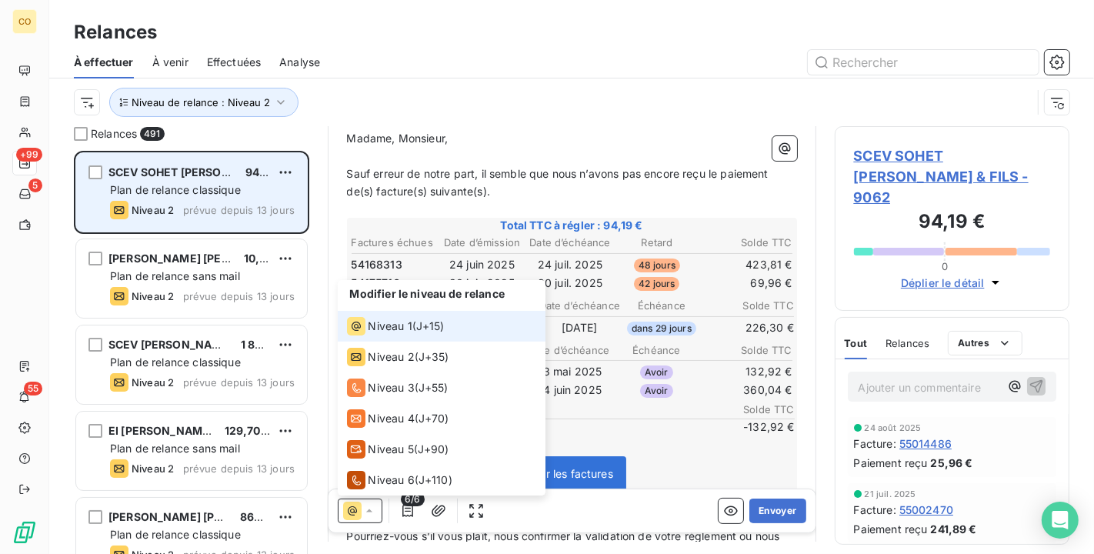
click at [369, 325] on span "Niveau 1" at bounding box center [391, 325] width 44 height 15
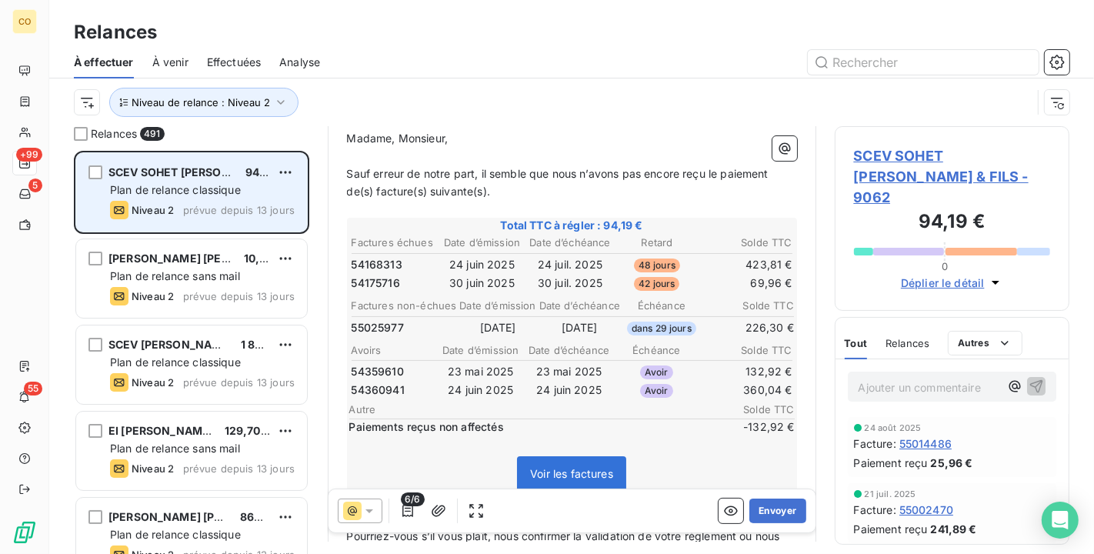
click at [374, 511] on icon at bounding box center [369, 510] width 15 height 15
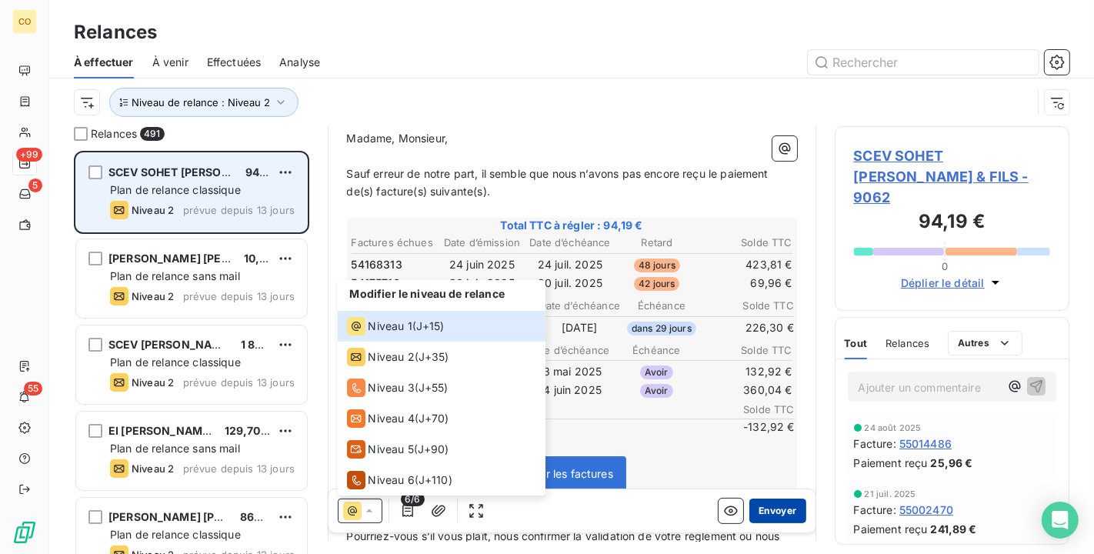
click at [758, 512] on button "Envoyer" at bounding box center [778, 510] width 56 height 25
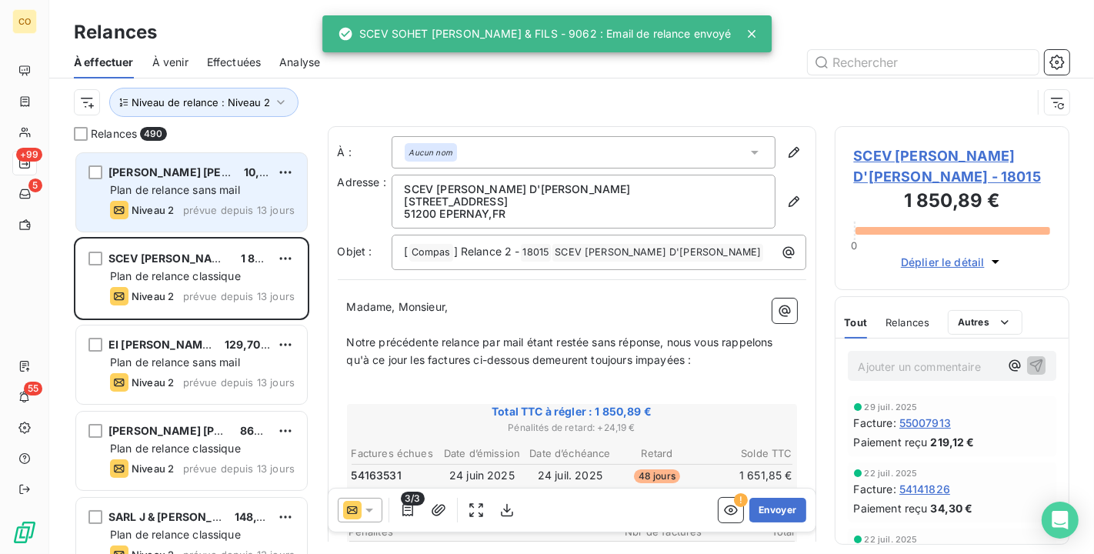
click at [182, 193] on span "Plan de relance sans mail" at bounding box center [175, 189] width 130 height 13
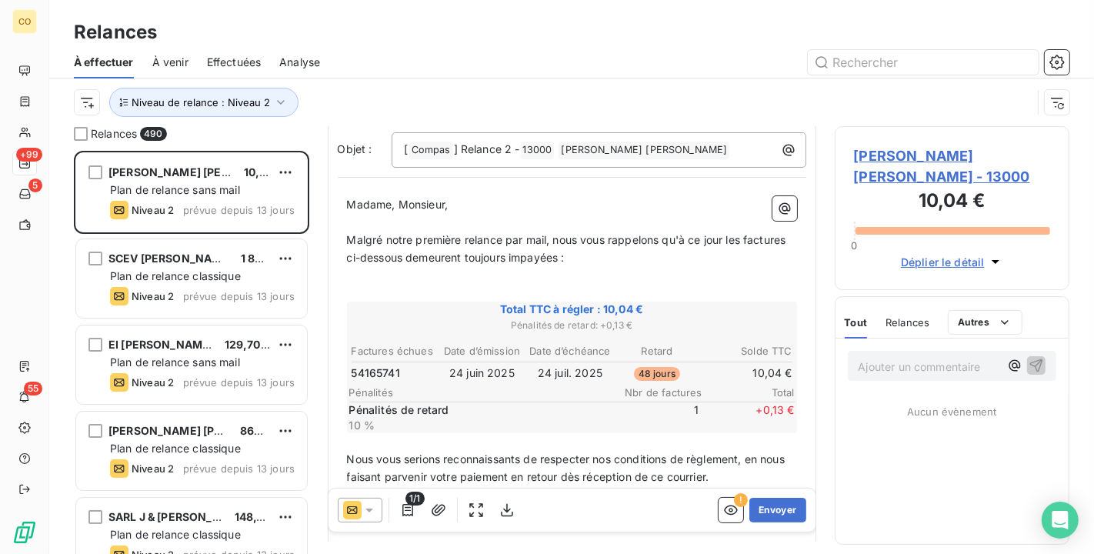
scroll to position [172, 0]
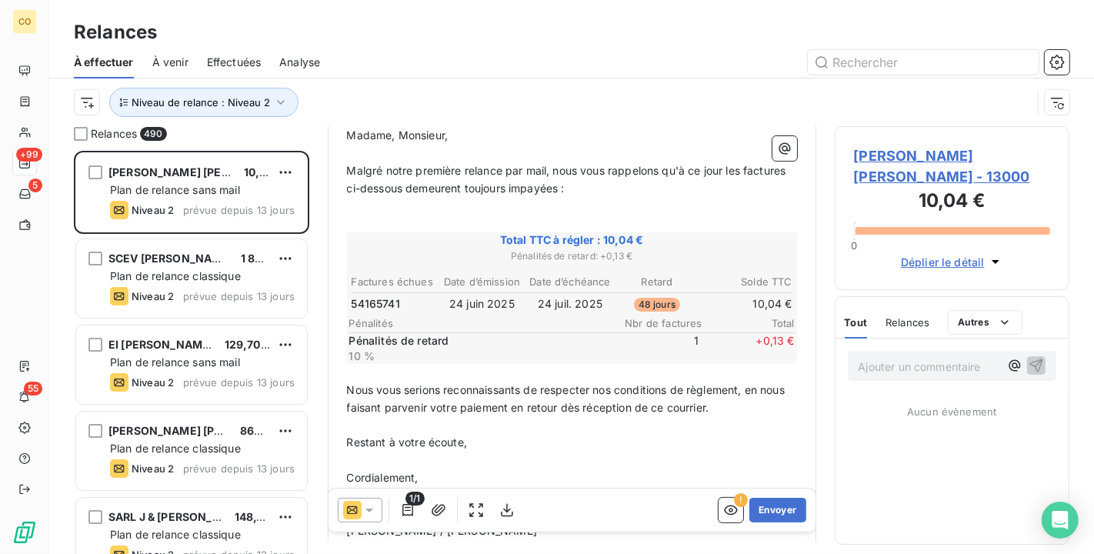
click at [369, 506] on icon at bounding box center [369, 510] width 15 height 15
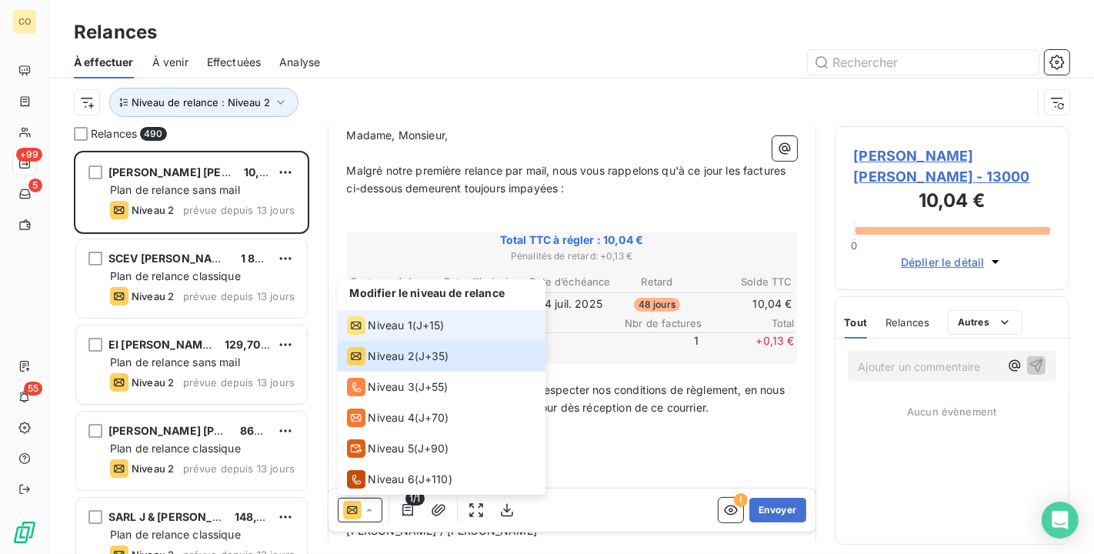
click at [385, 336] on li "Niveau 1 ( J+15 )" at bounding box center [442, 325] width 208 height 31
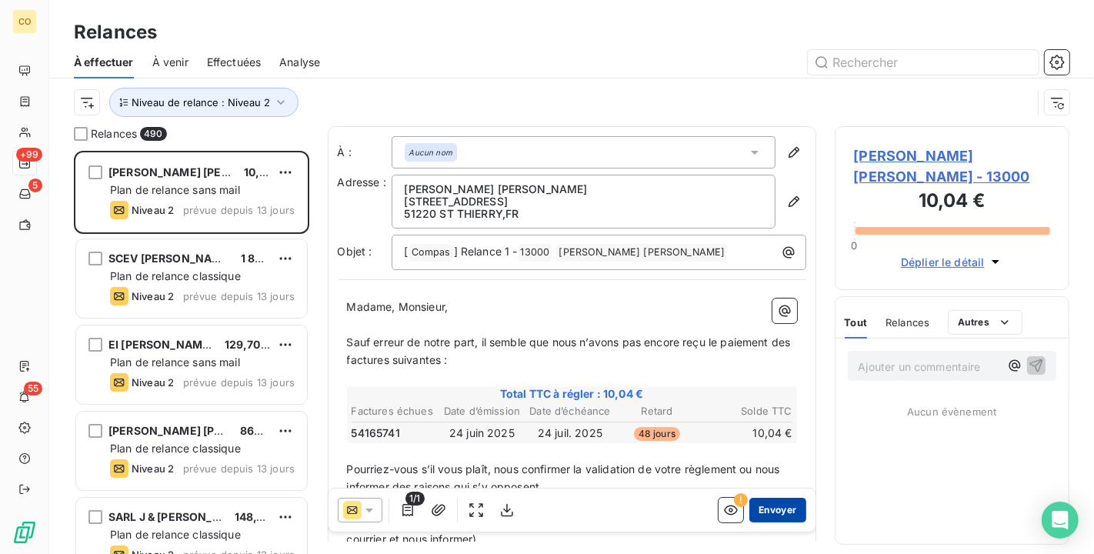
click at [773, 509] on button "Envoyer" at bounding box center [778, 510] width 56 height 25
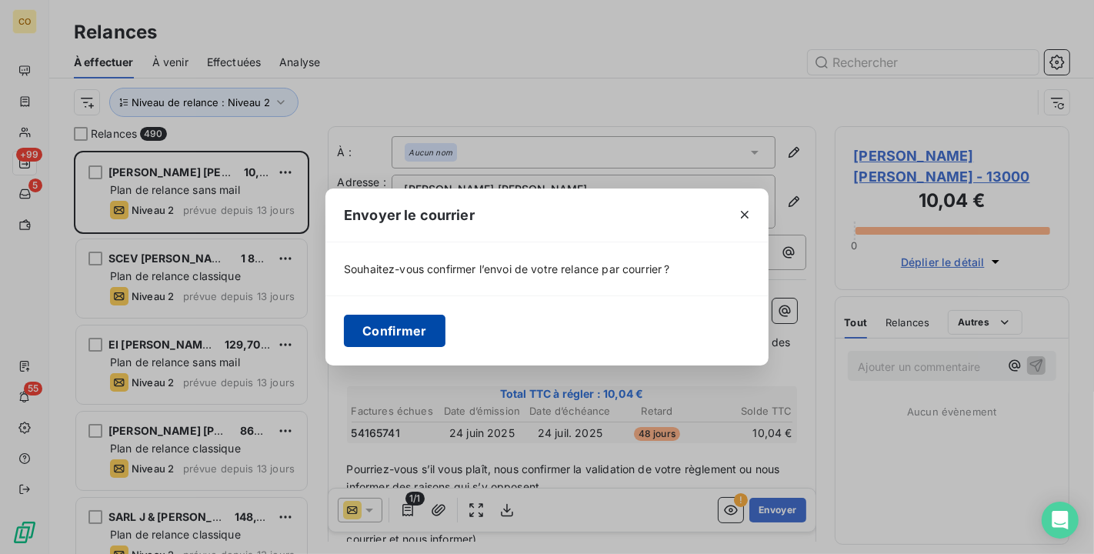
click at [404, 336] on button "Confirmer" at bounding box center [395, 331] width 102 height 32
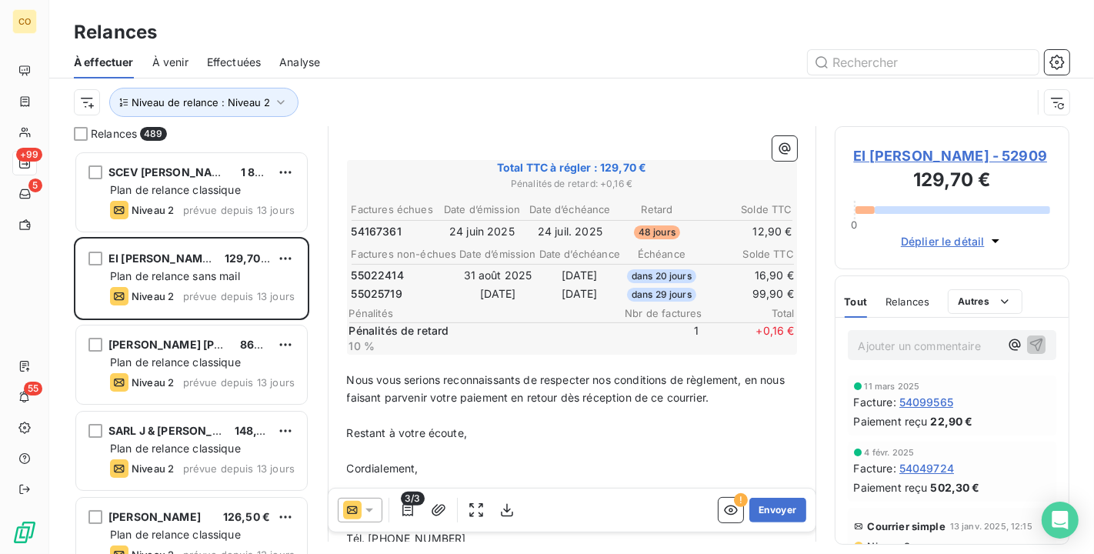
scroll to position [85, 0]
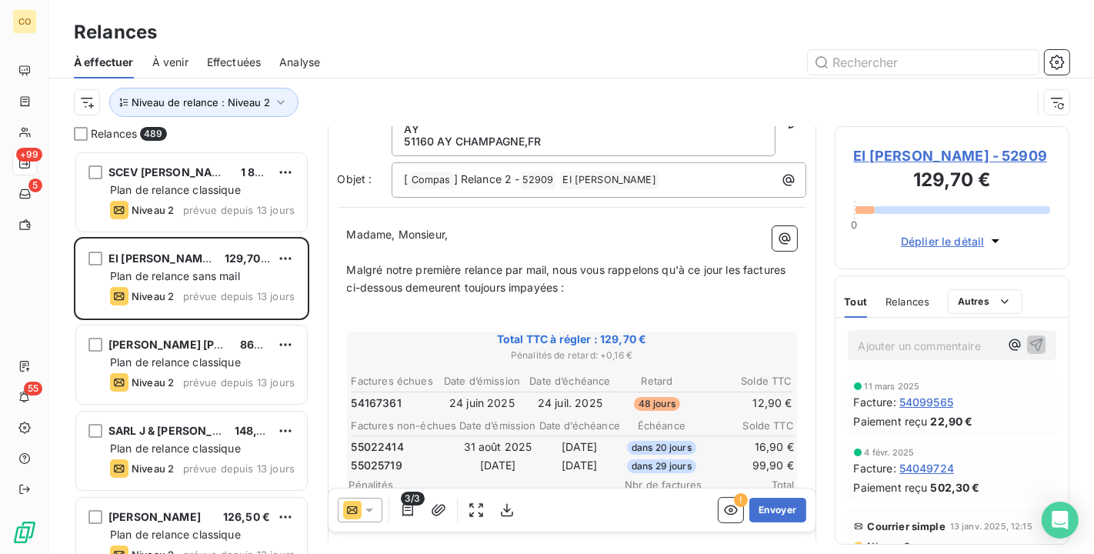
click at [370, 520] on div at bounding box center [360, 510] width 45 height 25
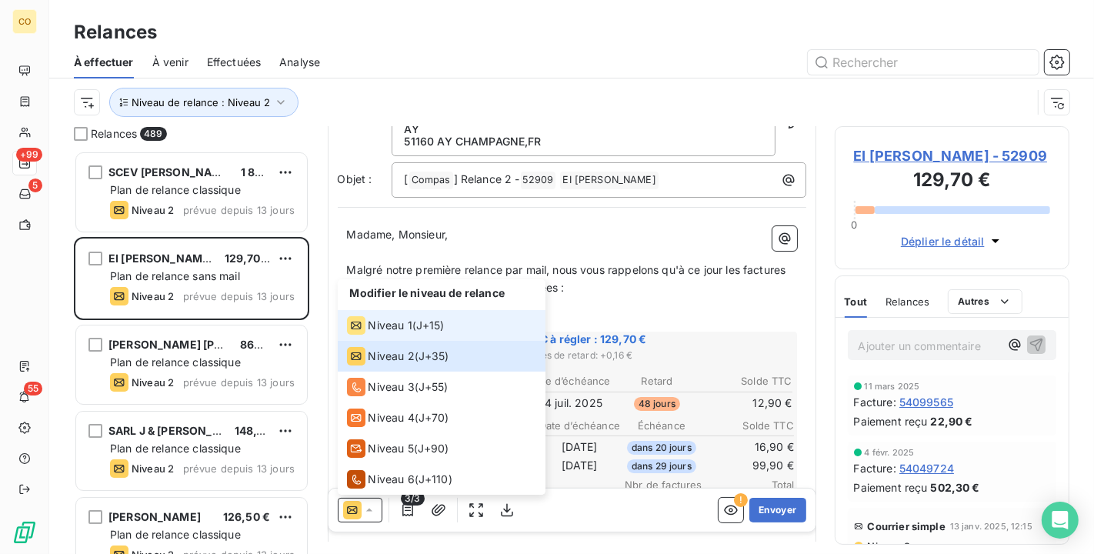
click at [388, 319] on span "Niveau 1" at bounding box center [391, 325] width 44 height 15
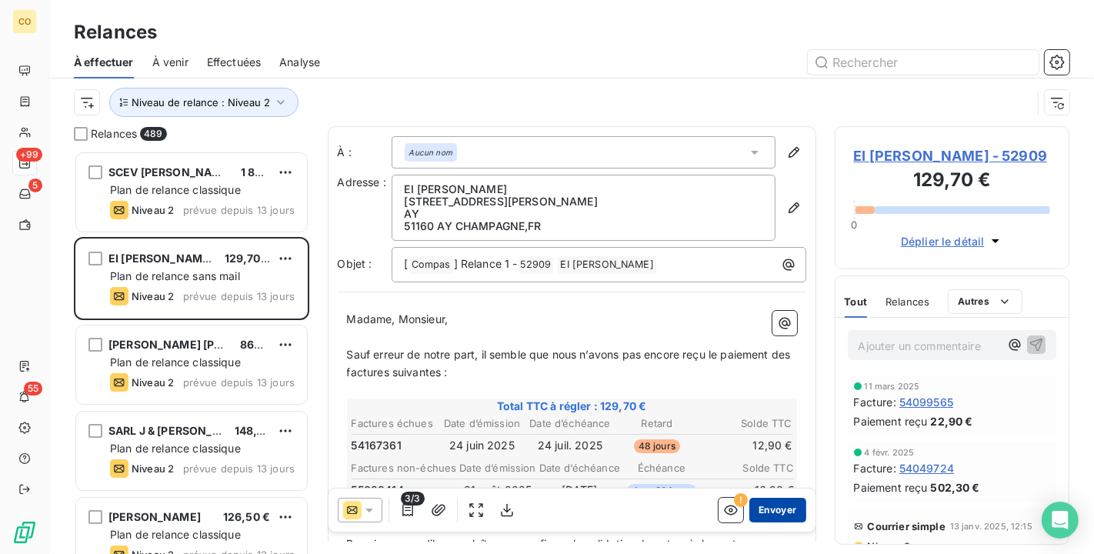
click at [762, 513] on button "Envoyer" at bounding box center [778, 510] width 56 height 25
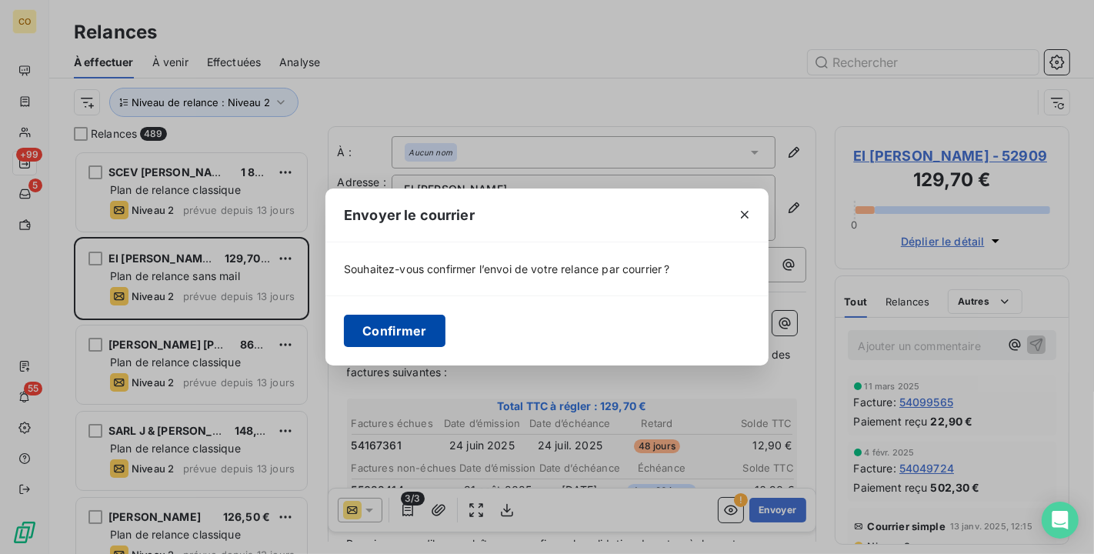
click at [428, 334] on button "Confirmer" at bounding box center [395, 331] width 102 height 32
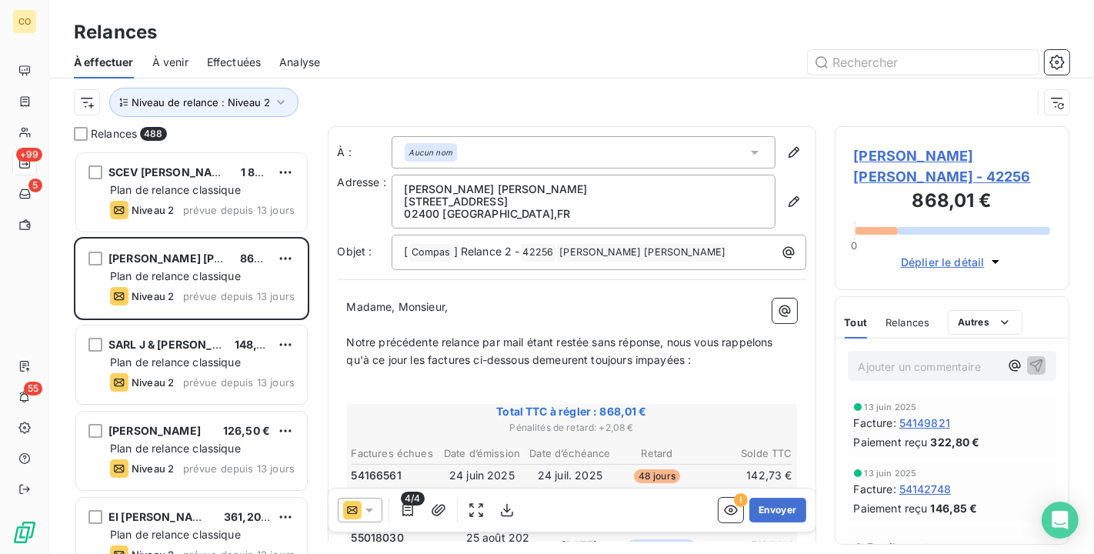
click at [225, 62] on span "Effectuées" at bounding box center [234, 62] width 55 height 15
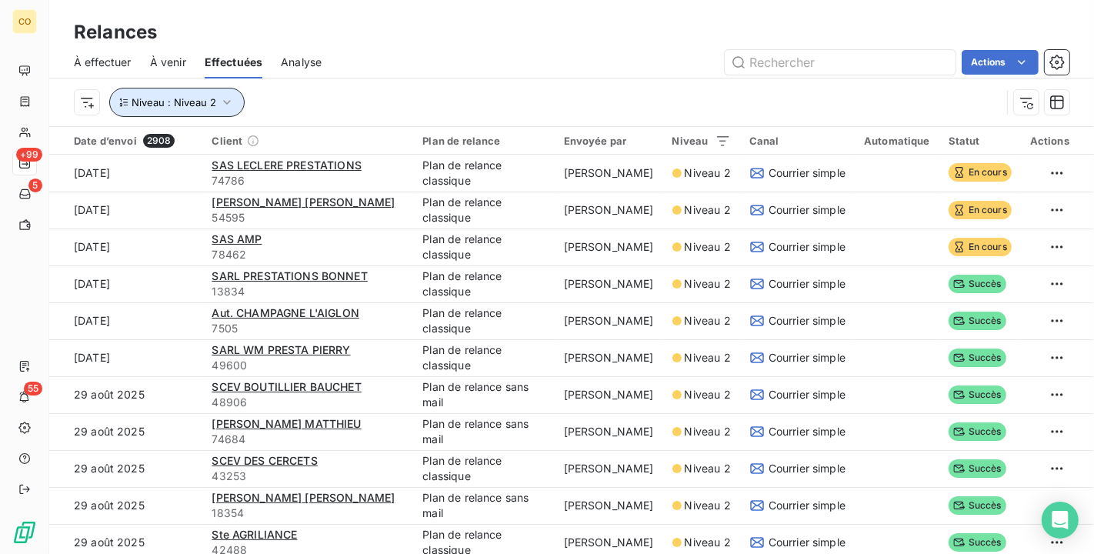
click at [232, 101] on icon "button" at bounding box center [226, 102] width 15 height 15
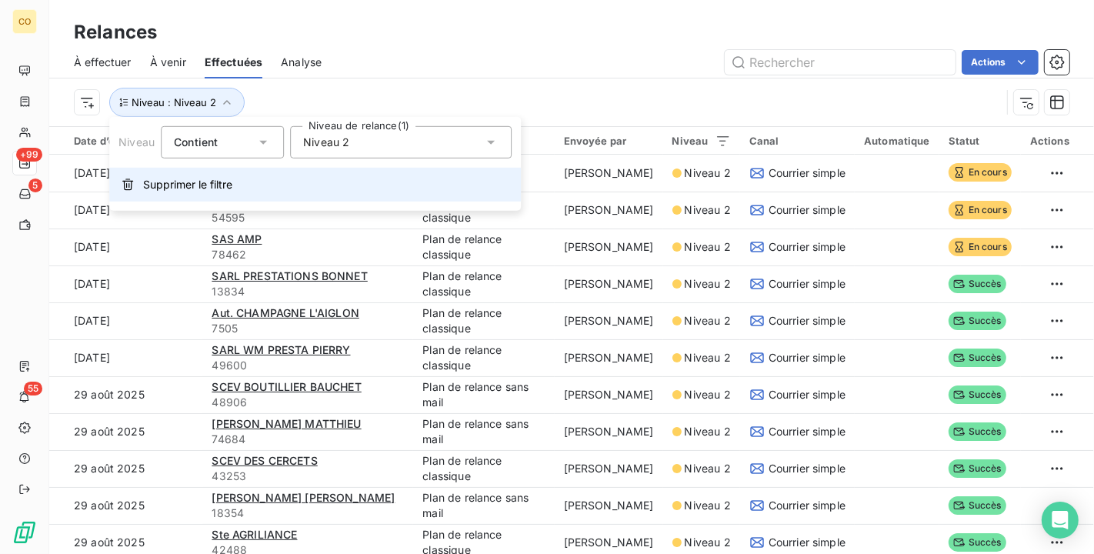
click at [207, 185] on span "Supprimer le filtre" at bounding box center [187, 184] width 89 height 15
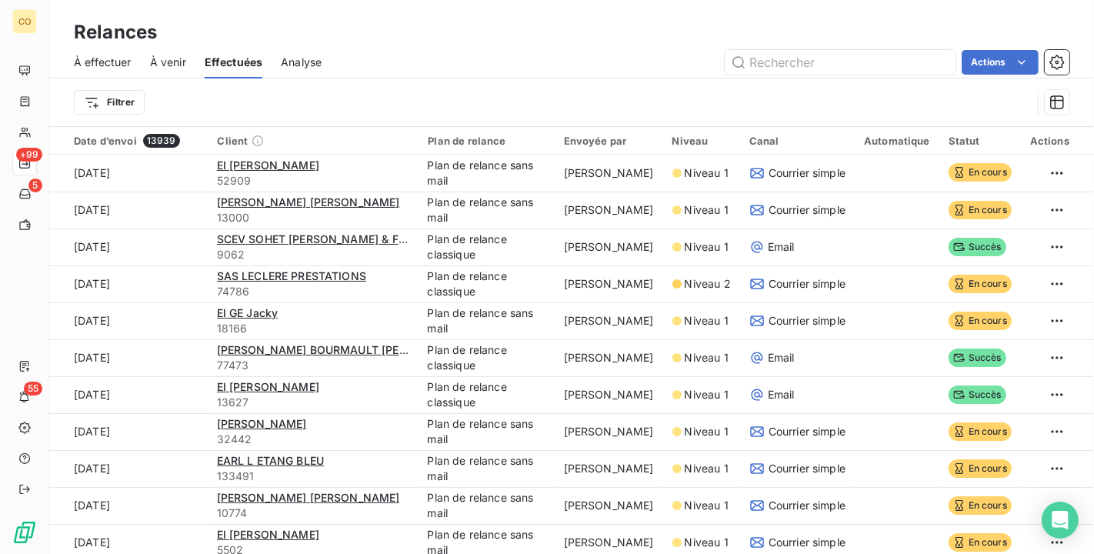
click at [245, 63] on span "Effectuées" at bounding box center [234, 62] width 58 height 15
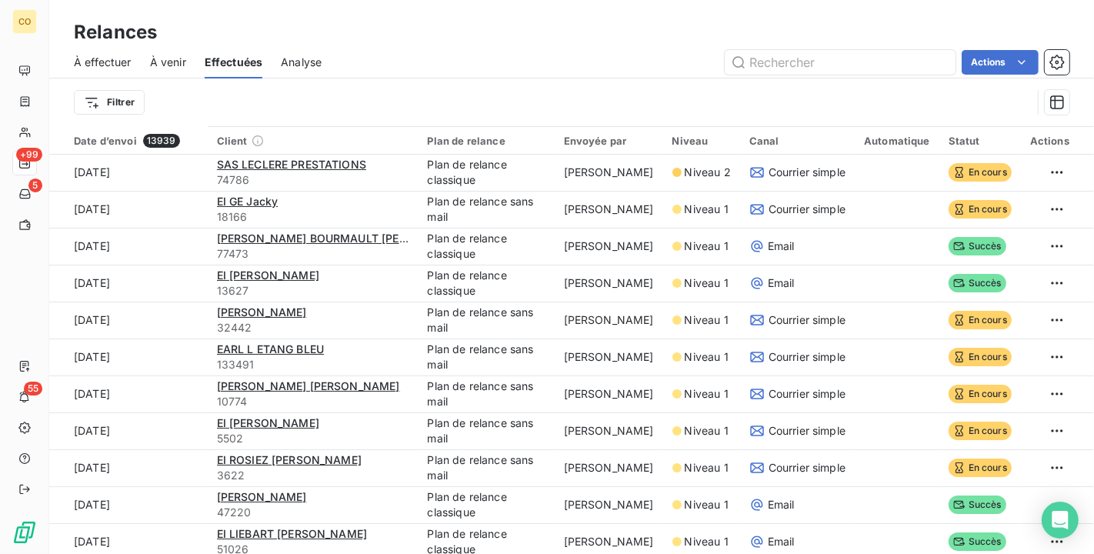
scroll to position [85, 0]
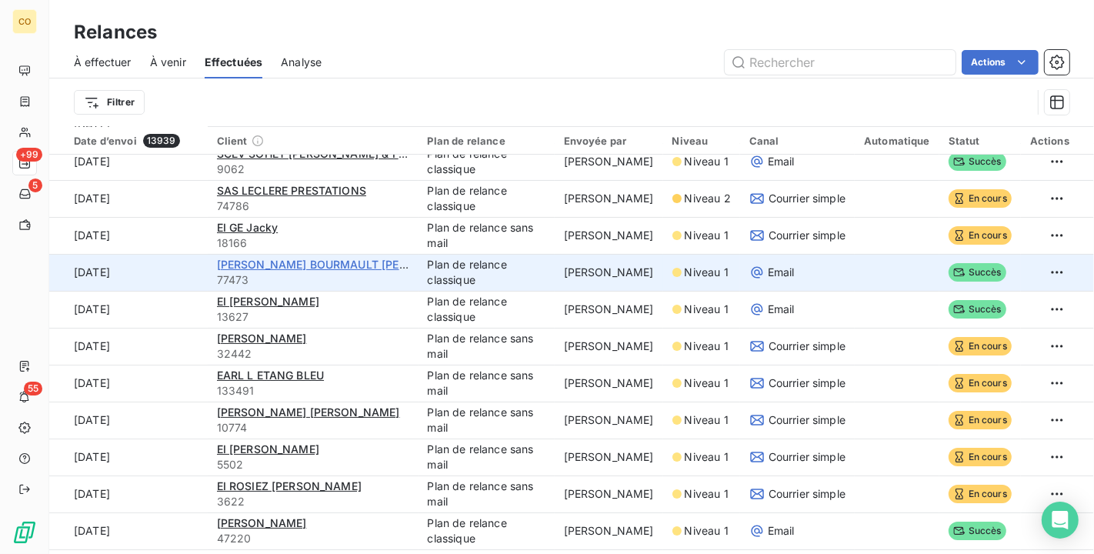
click at [309, 259] on span "[PERSON_NAME] BOURMAULT [PERSON_NAME]" at bounding box center [345, 264] width 256 height 13
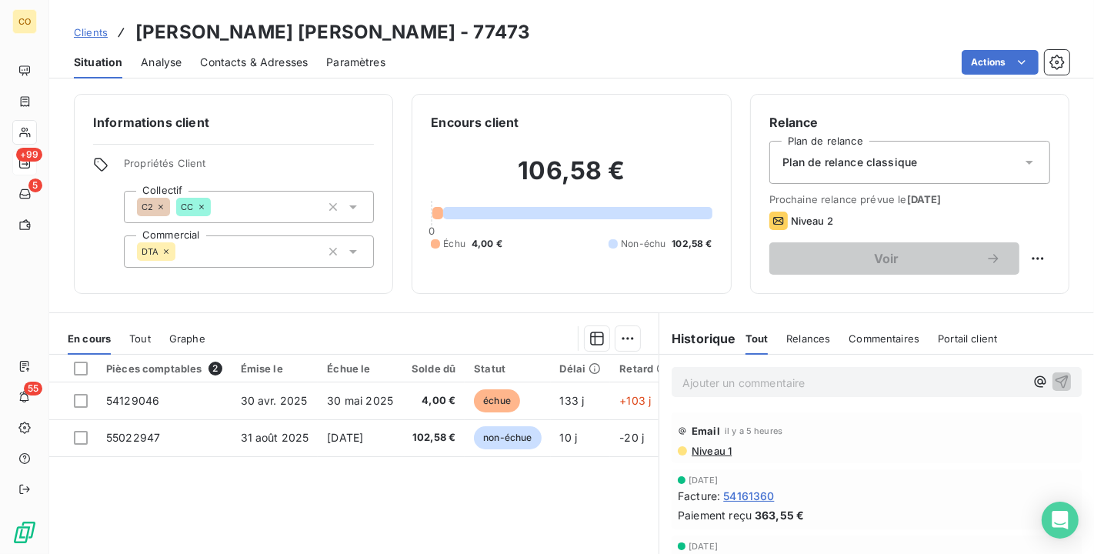
click at [713, 451] on span "Niveau 1" at bounding box center [711, 451] width 42 height 12
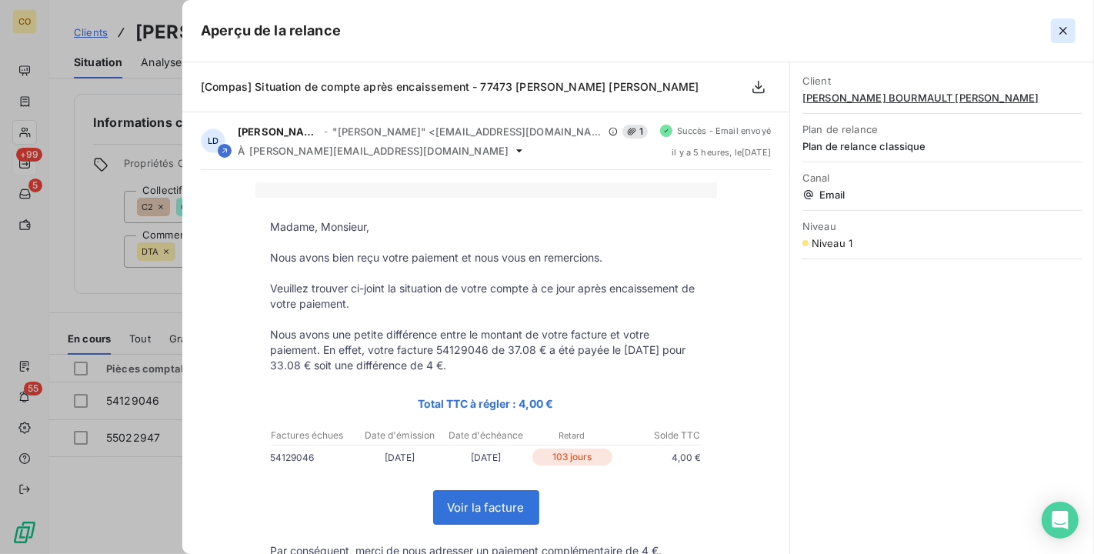
click at [1073, 31] on button "button" at bounding box center [1063, 30] width 25 height 25
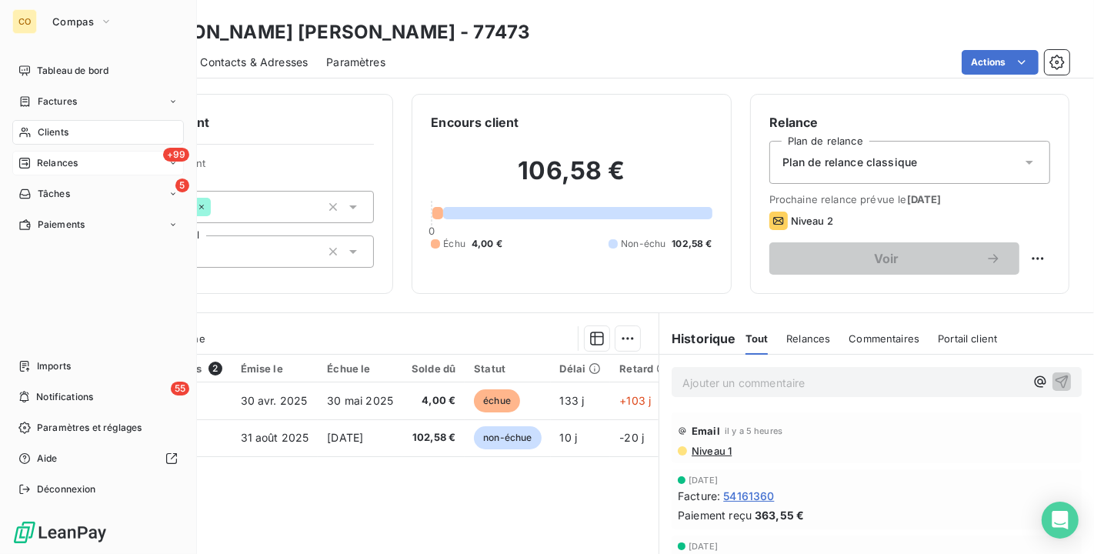
click at [44, 158] on span "Relances" at bounding box center [57, 163] width 41 height 14
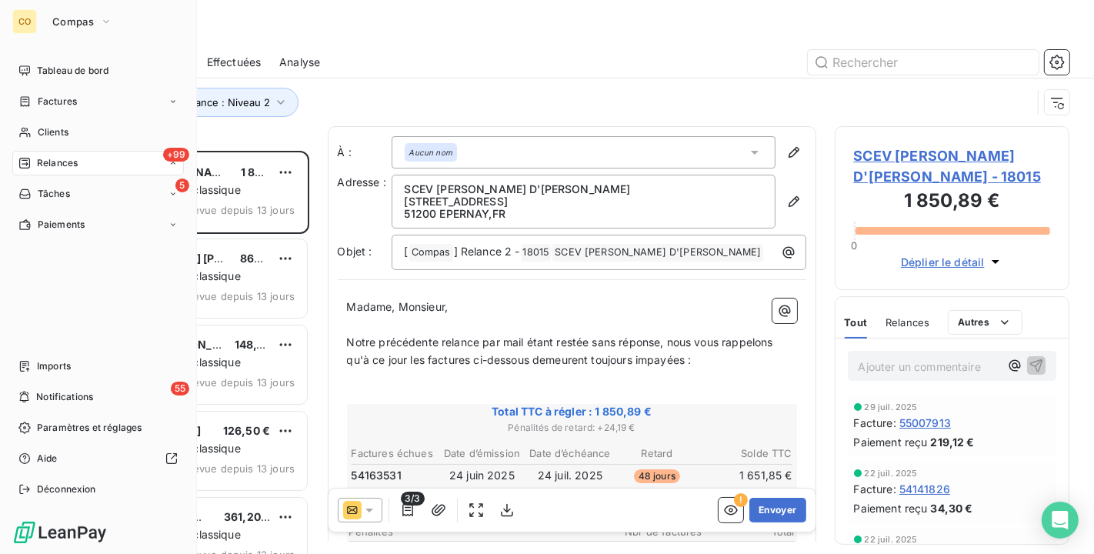
scroll to position [390, 222]
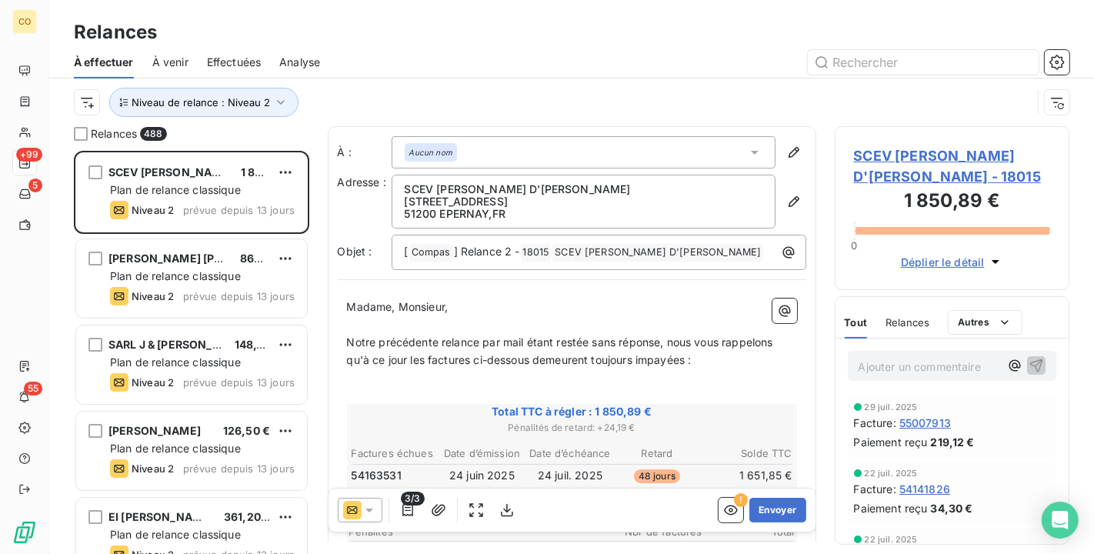
click at [229, 56] on span "Effectuées" at bounding box center [234, 62] width 55 height 15
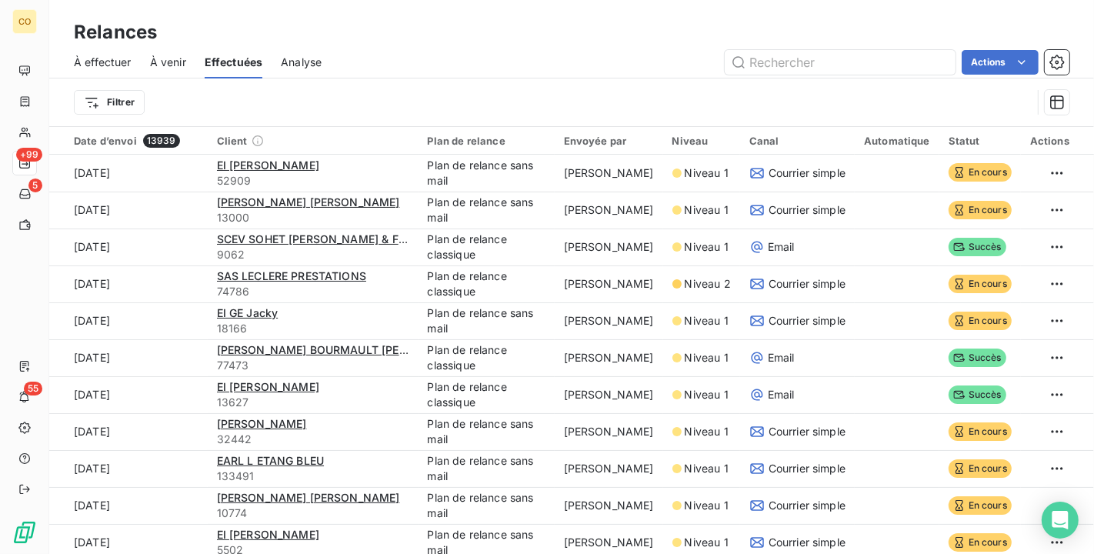
click at [112, 61] on span "À effectuer" at bounding box center [103, 62] width 58 height 15
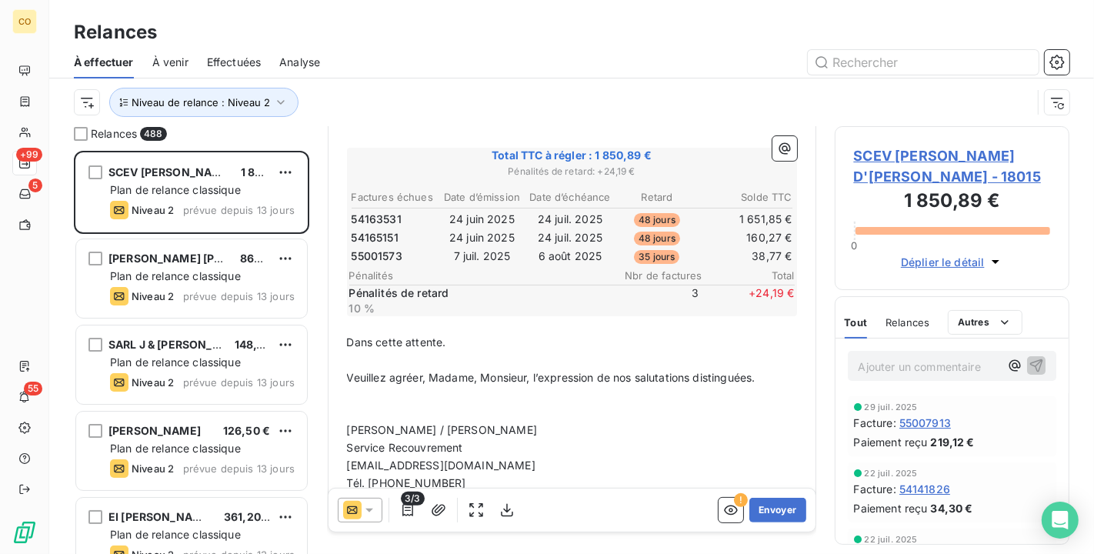
scroll to position [171, 0]
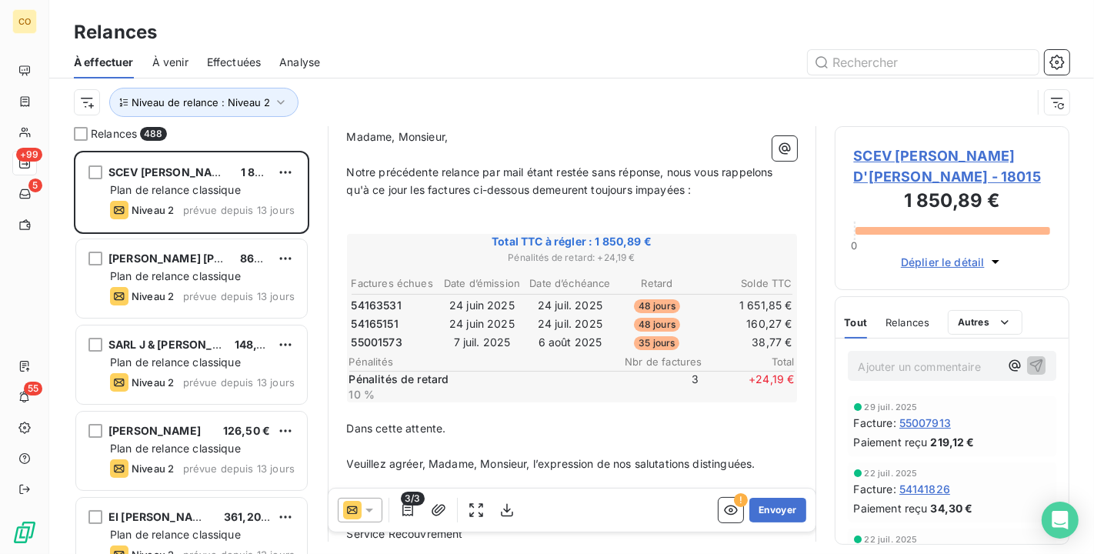
click at [374, 505] on icon at bounding box center [369, 510] width 15 height 15
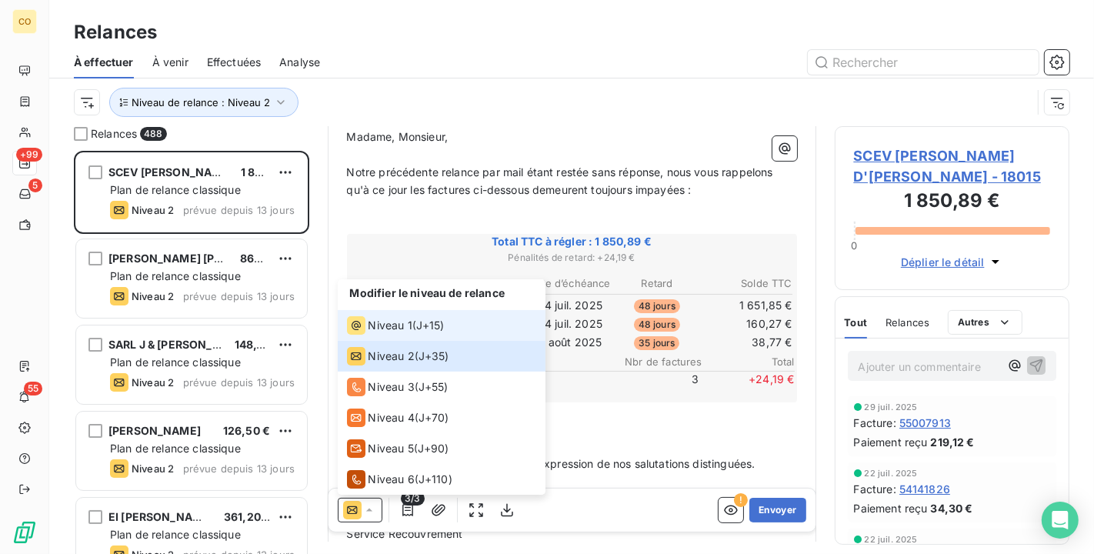
click at [382, 323] on span "Niveau 1" at bounding box center [391, 325] width 44 height 15
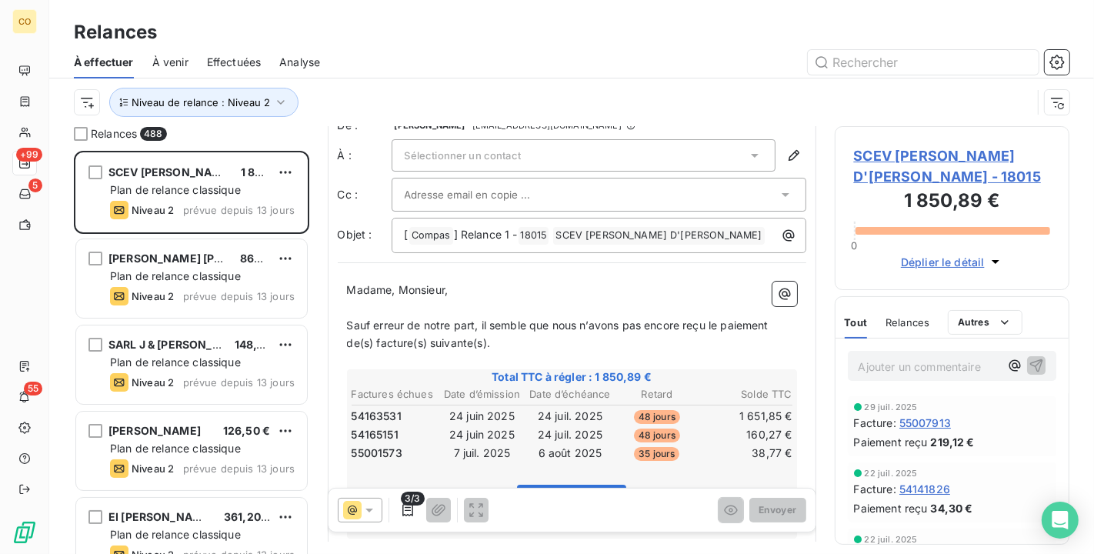
scroll to position [2, 0]
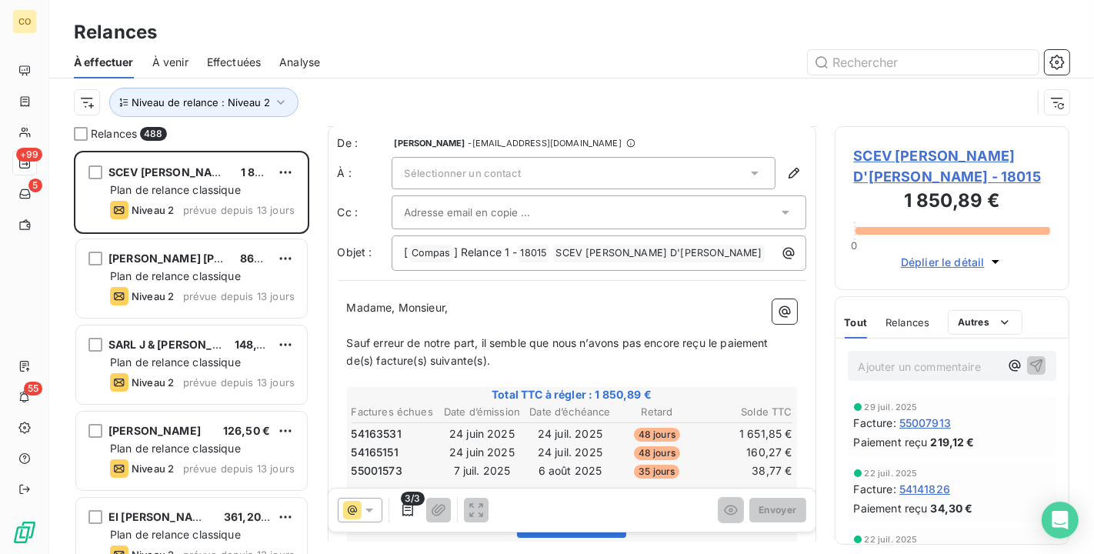
click at [376, 505] on div at bounding box center [360, 510] width 45 height 25
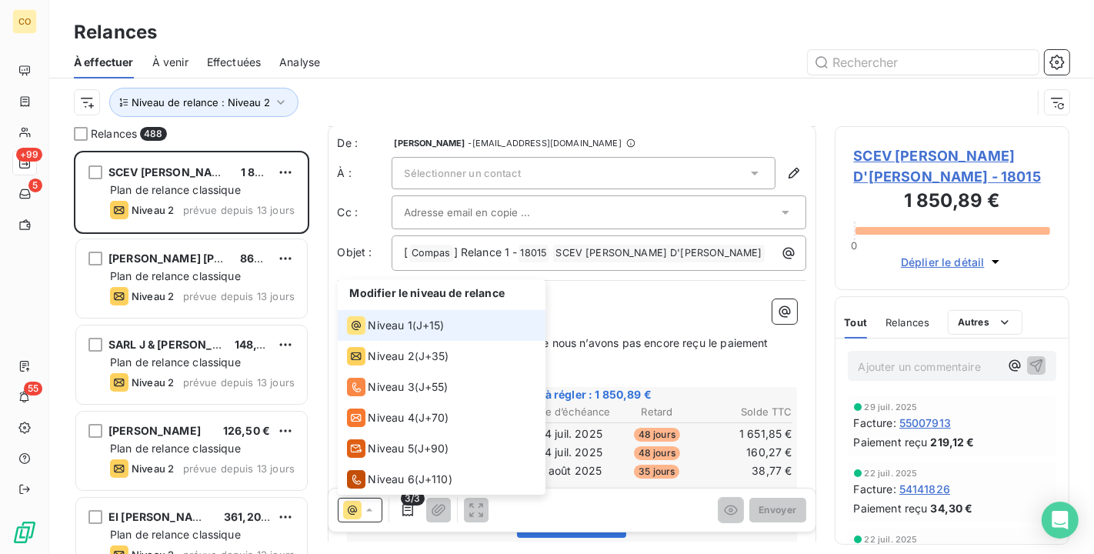
click at [382, 322] on span "Niveau 1" at bounding box center [391, 325] width 44 height 15
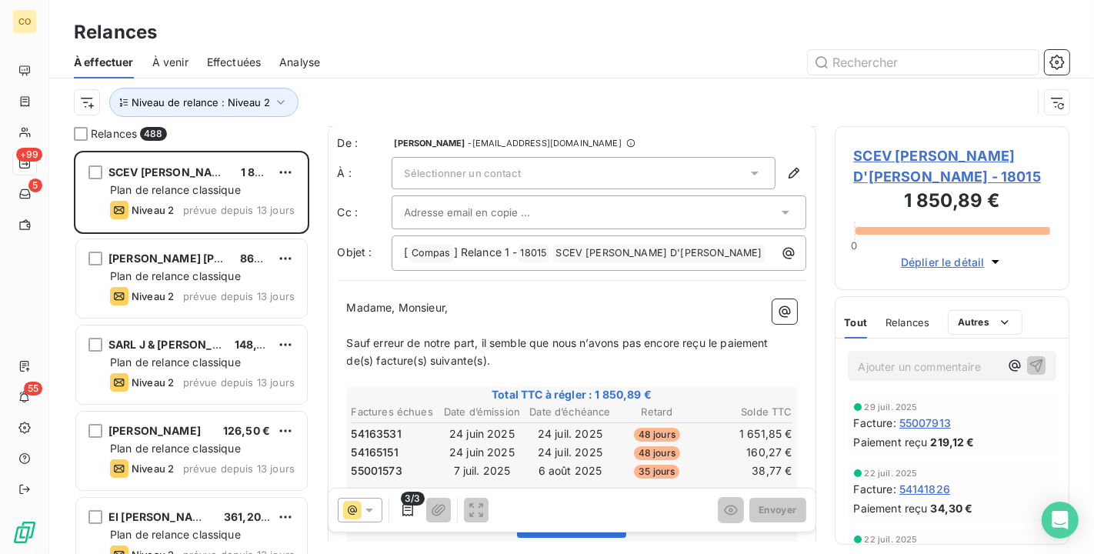
scroll to position [0, 0]
click at [719, 165] on div "Sélectionner un contact" at bounding box center [584, 174] width 384 height 32
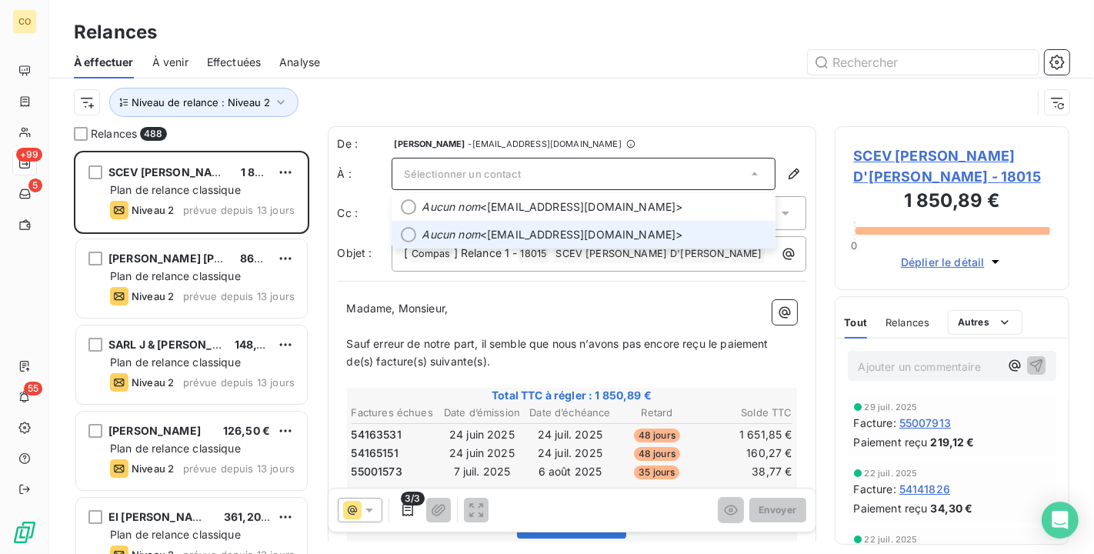
click at [586, 235] on span "Aucun nom <[EMAIL_ADDRESS][DOMAIN_NAME]>" at bounding box center [595, 234] width 344 height 15
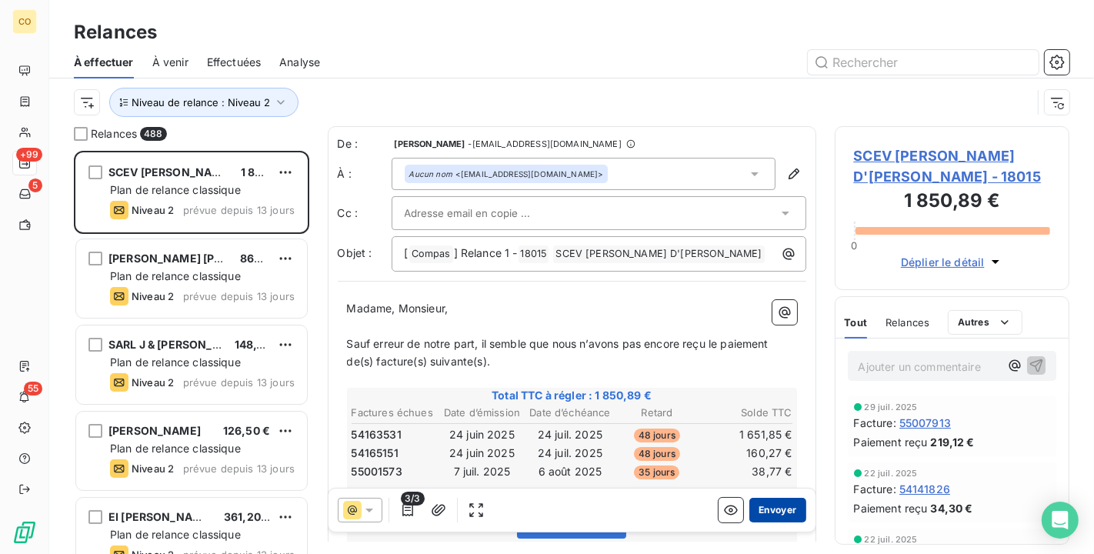
click at [775, 516] on button "Envoyer" at bounding box center [778, 510] width 56 height 25
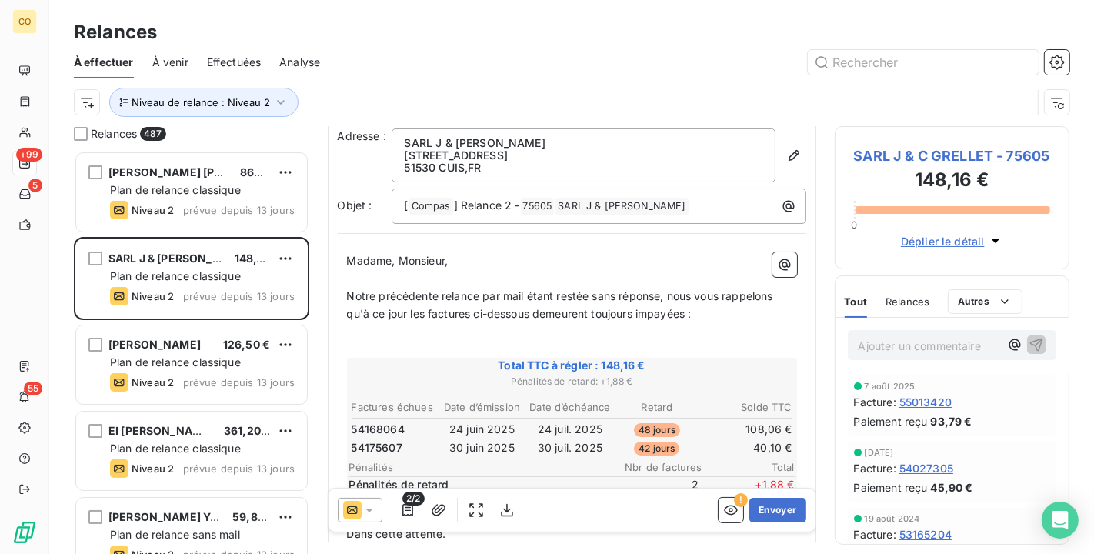
scroll to position [85, 0]
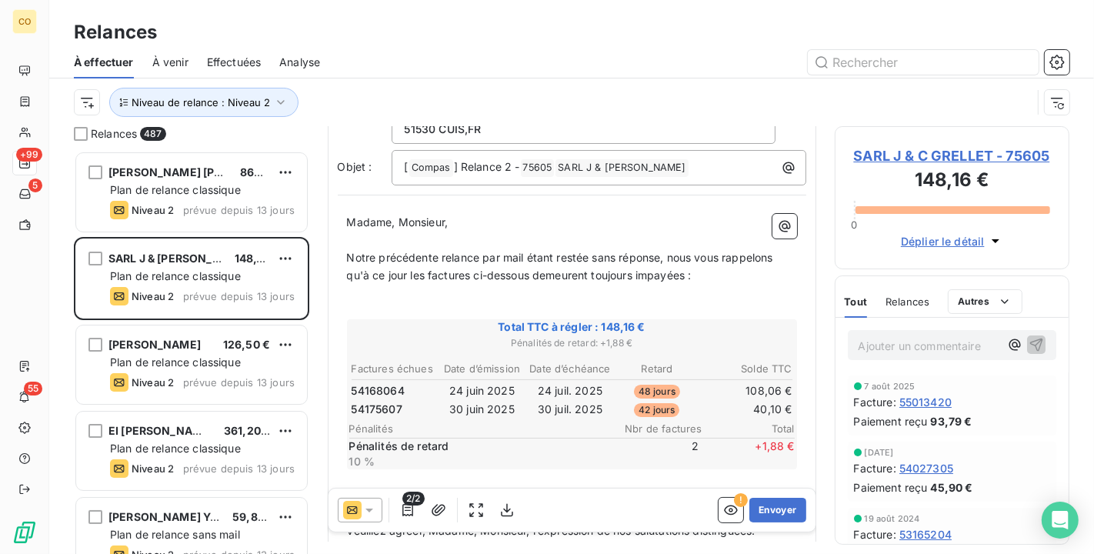
click at [372, 508] on icon at bounding box center [369, 510] width 15 height 15
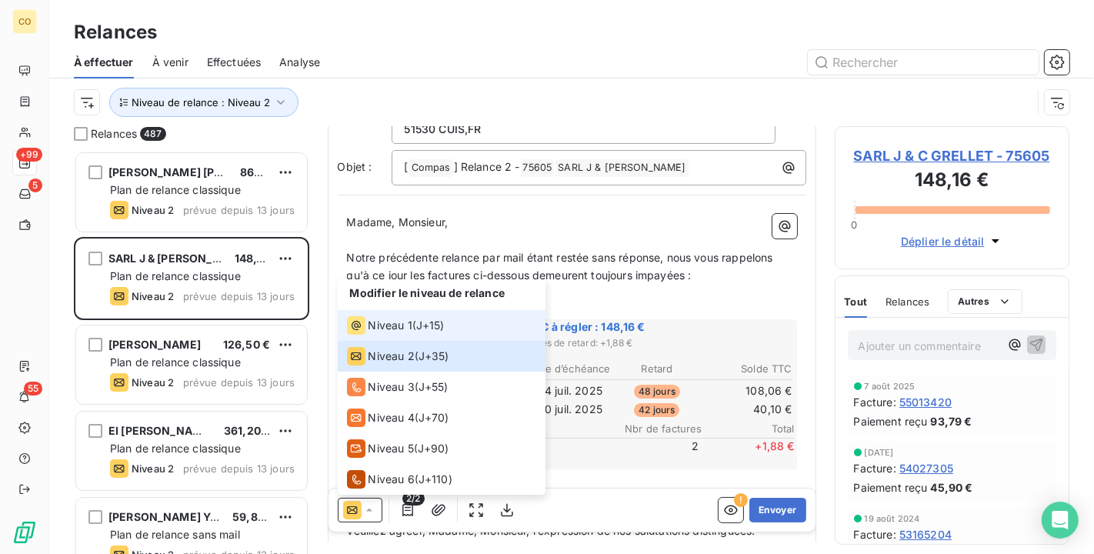
click at [376, 323] on span "Niveau 1" at bounding box center [391, 325] width 44 height 15
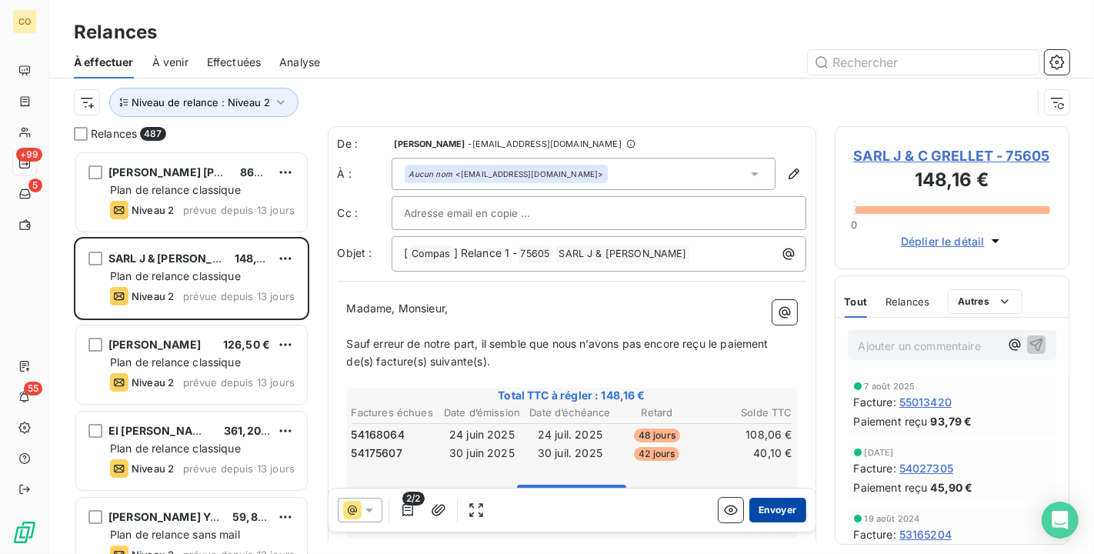
click at [771, 503] on button "Envoyer" at bounding box center [778, 510] width 56 height 25
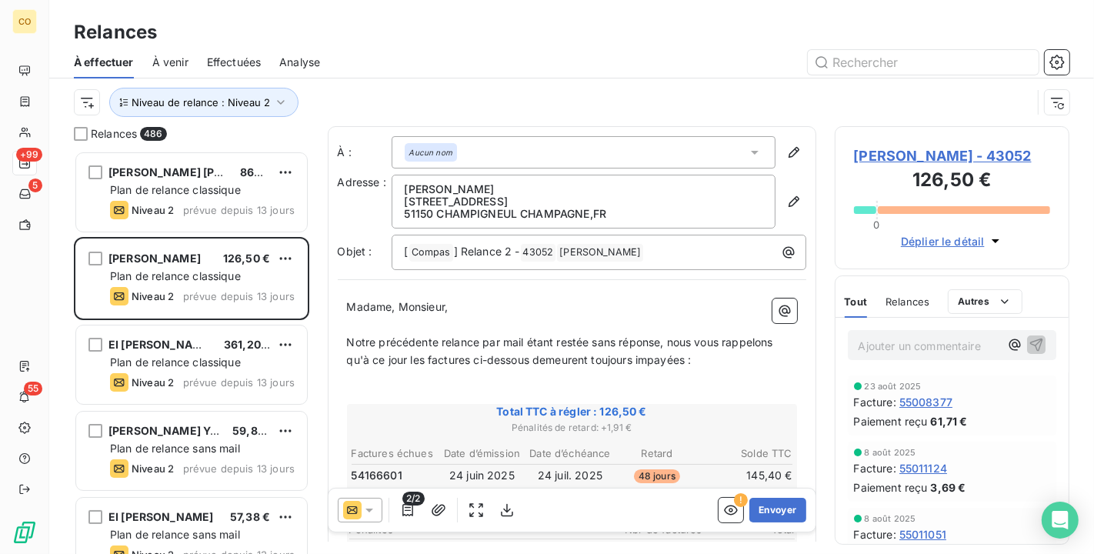
click at [382, 504] on div "2/2" at bounding box center [429, 510] width 182 height 25
click at [364, 509] on icon at bounding box center [369, 510] width 15 height 15
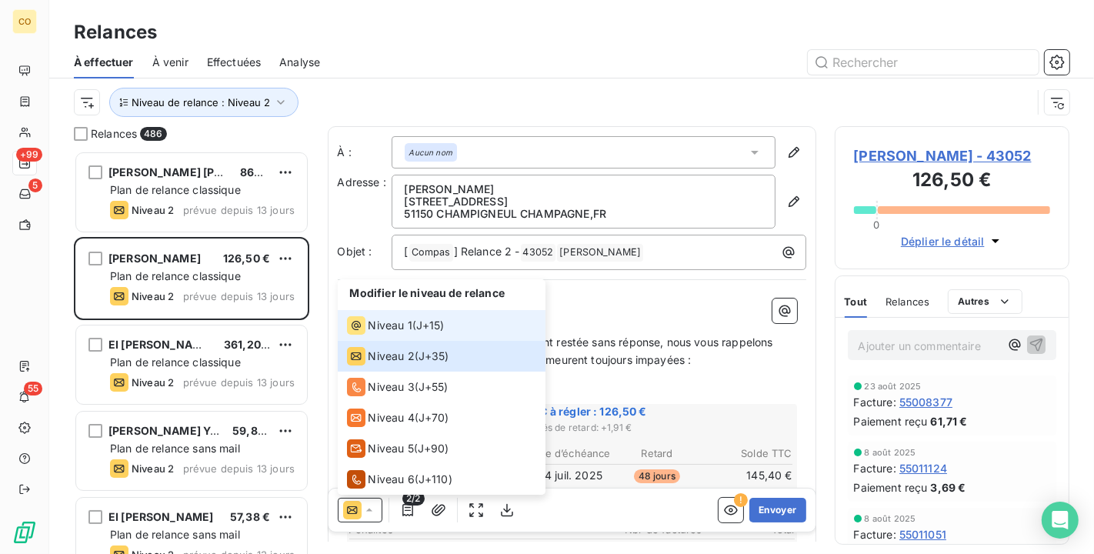
click at [413, 316] on div "Niveau 1 ( J+15 )" at bounding box center [396, 325] width 98 height 18
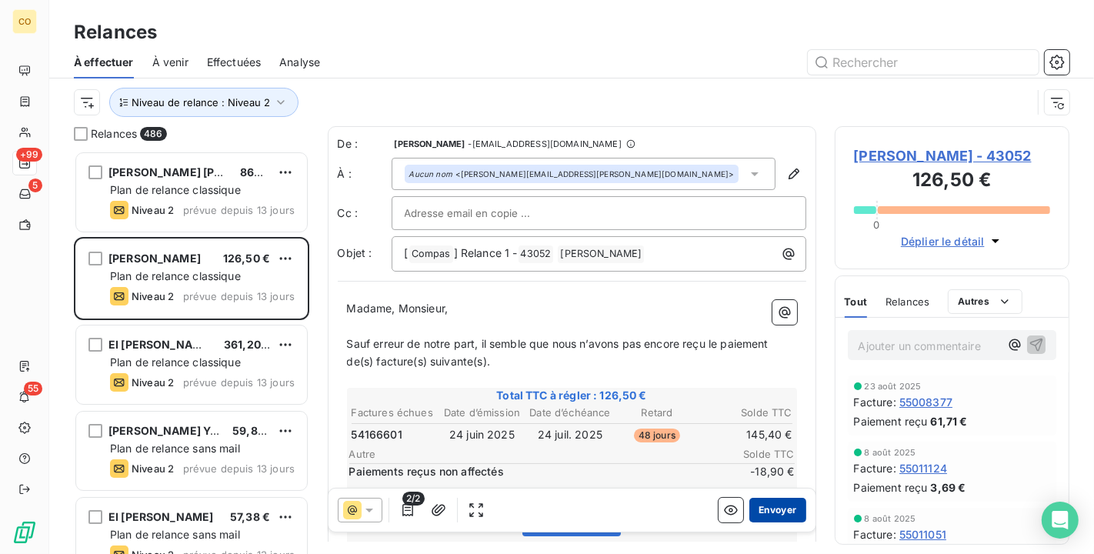
click at [789, 512] on button "Envoyer" at bounding box center [778, 510] width 56 height 25
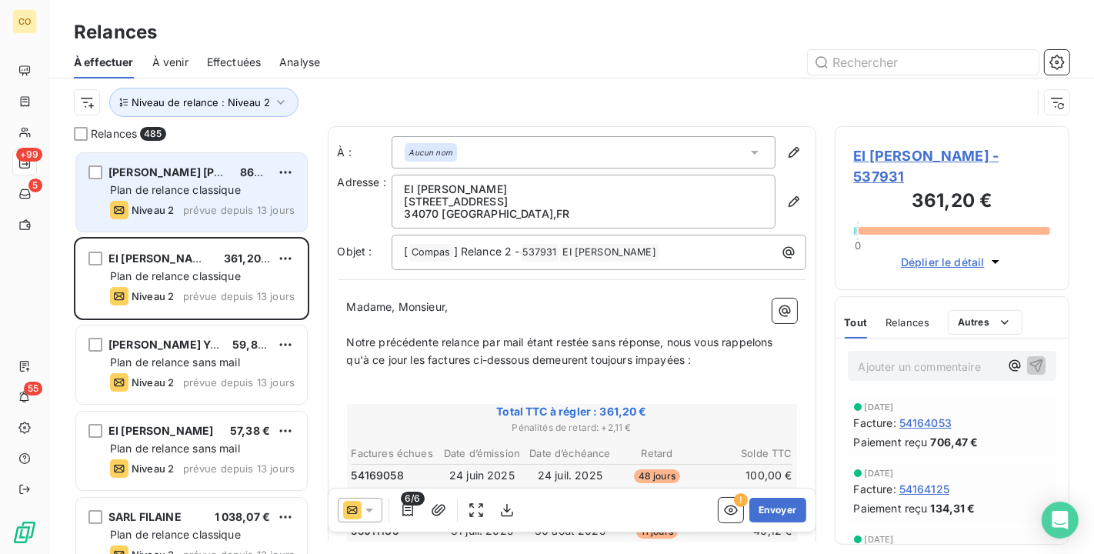
click at [206, 196] on div "Plan de relance classique" at bounding box center [202, 189] width 185 height 15
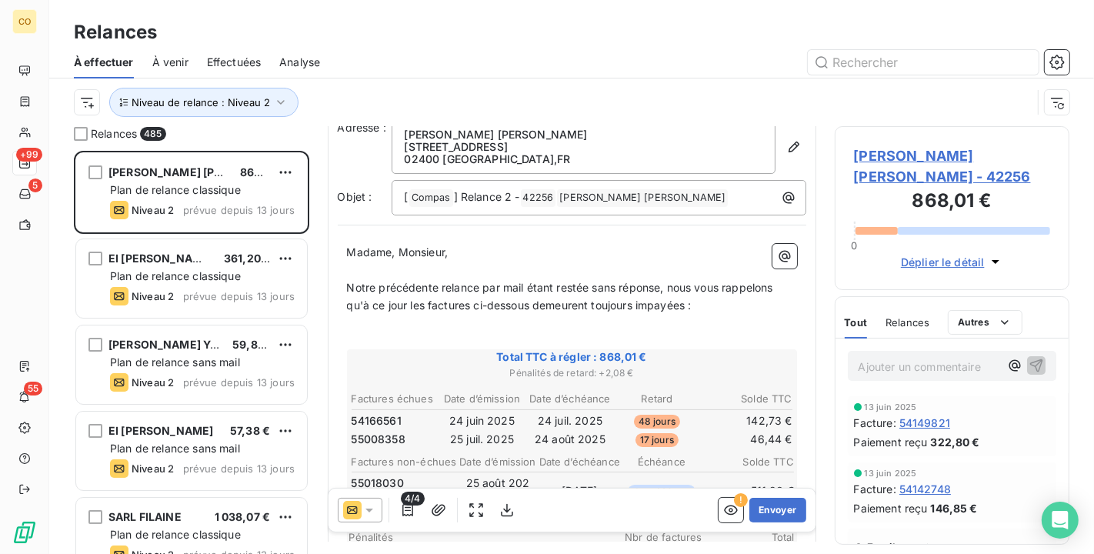
scroll to position [2, 0]
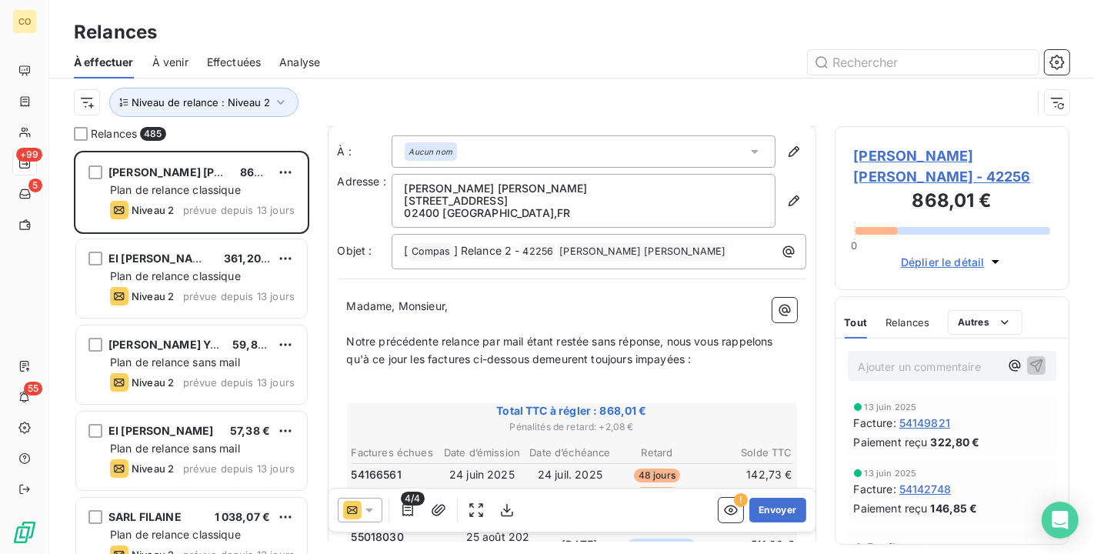
click at [367, 505] on icon at bounding box center [369, 510] width 15 height 15
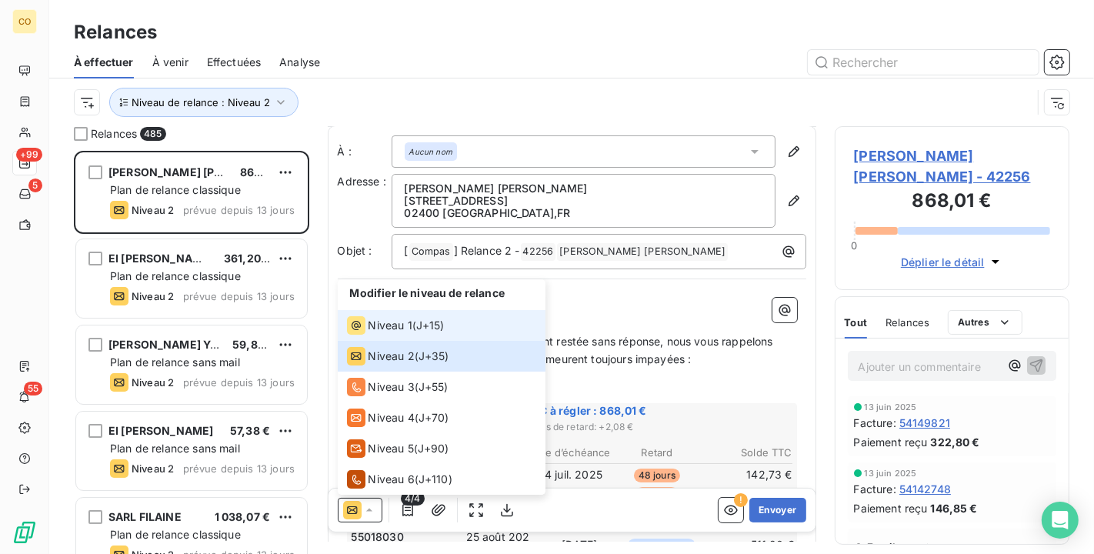
click at [399, 325] on span "Niveau 1" at bounding box center [391, 325] width 44 height 15
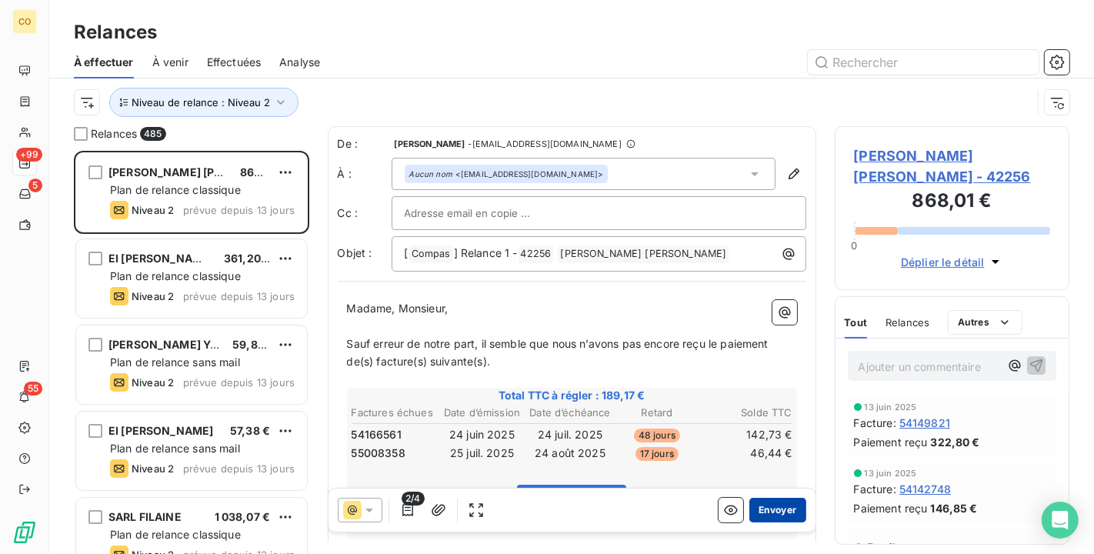
click at [762, 506] on button "Envoyer" at bounding box center [778, 510] width 56 height 25
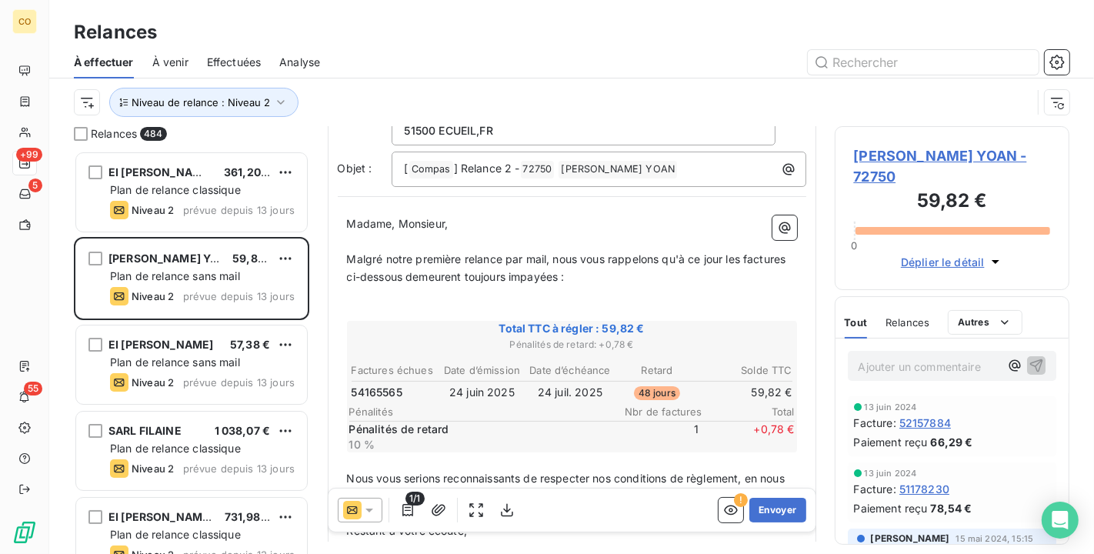
scroll to position [171, 0]
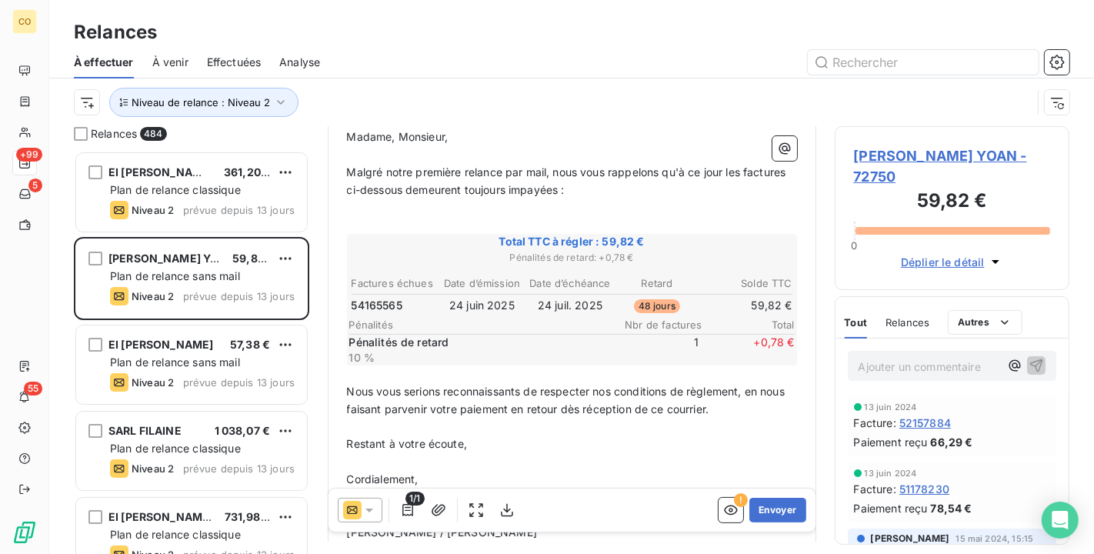
click at [376, 509] on div at bounding box center [360, 510] width 45 height 25
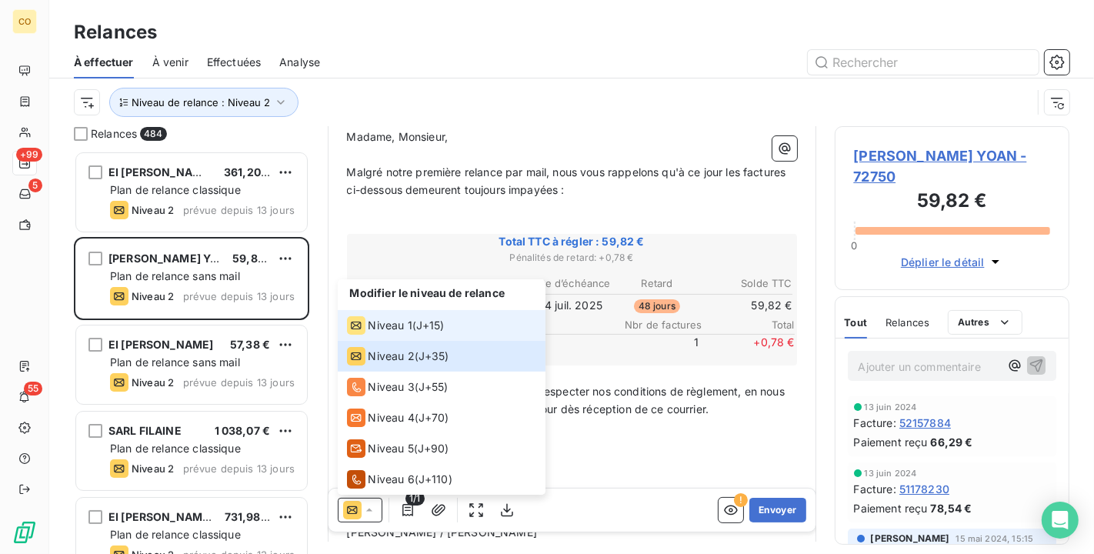
click at [365, 329] on div "Niveau 1" at bounding box center [379, 325] width 65 height 18
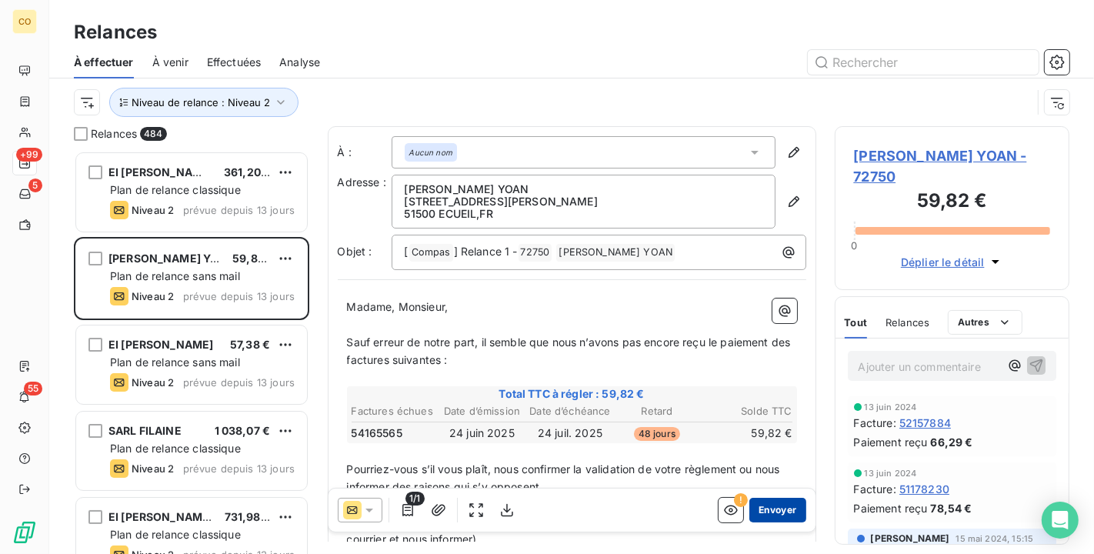
click at [760, 507] on button "Envoyer" at bounding box center [778, 510] width 56 height 25
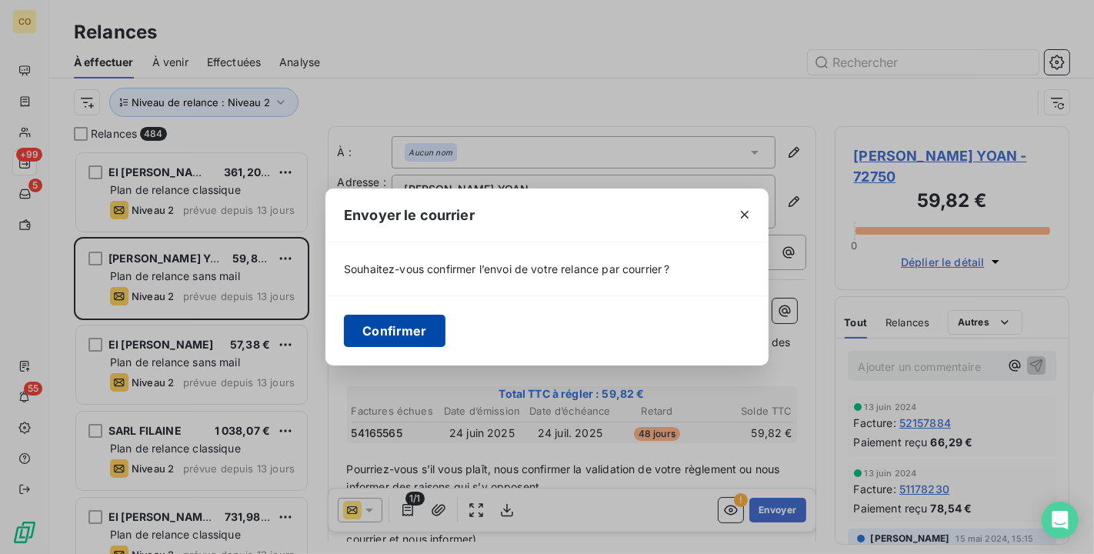
click at [406, 334] on button "Confirmer" at bounding box center [395, 331] width 102 height 32
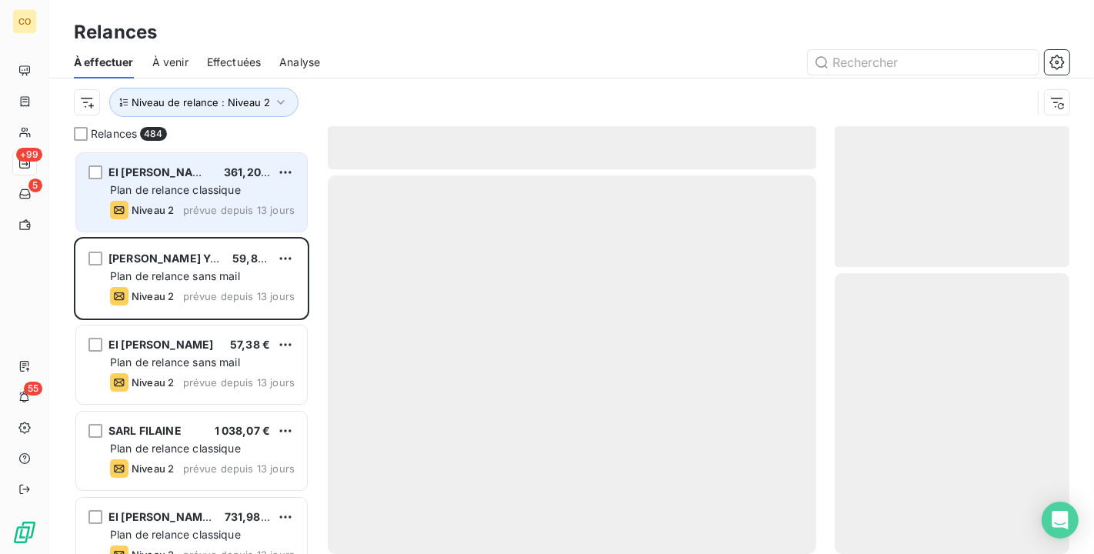
click at [221, 180] on div "EI [PERSON_NAME] 361,20 € Plan de relance classique Niveau 2 prévue depuis 13 j…" at bounding box center [191, 192] width 231 height 78
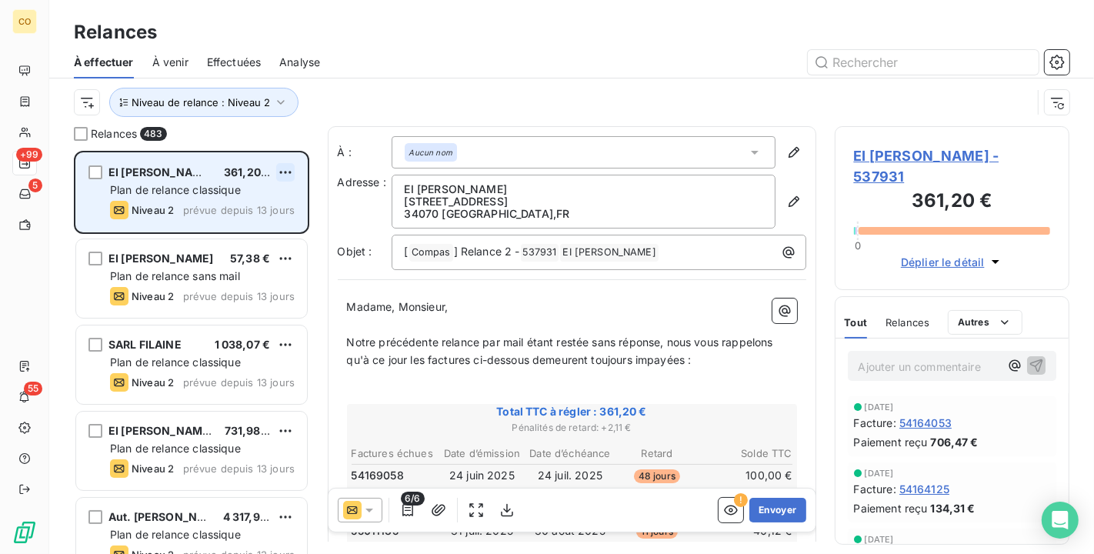
click at [292, 175] on html "CO +99 5 55 Relances À effectuer À venir Effectuées Analyse Niveau de relance :…" at bounding box center [547, 277] width 1094 height 554
click at [253, 204] on div "Replanifier cette action" at bounding box center [220, 203] width 138 height 25
select select "8"
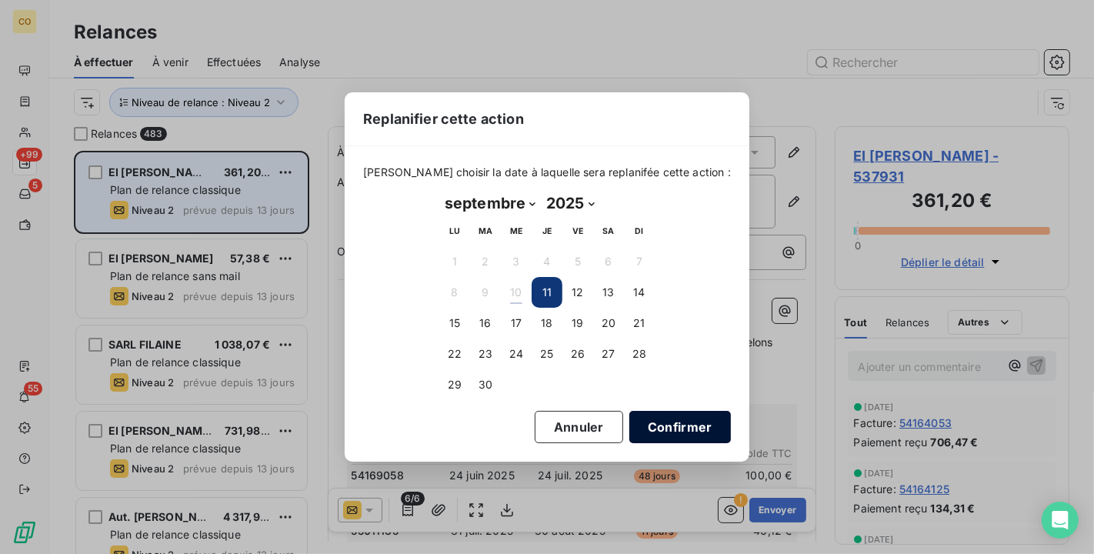
click at [684, 424] on button "Confirmer" at bounding box center [681, 427] width 102 height 32
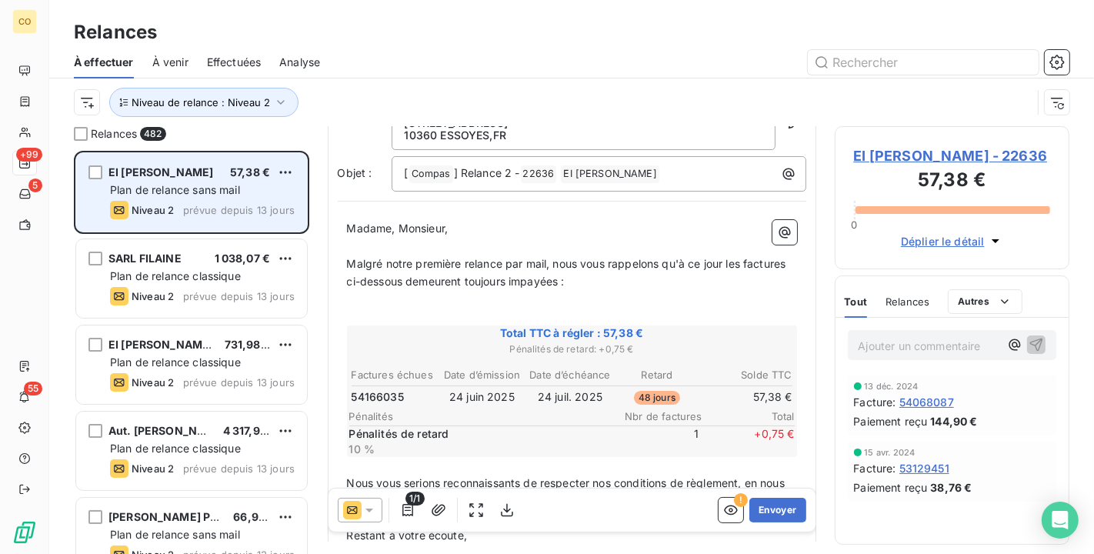
scroll to position [88, 0]
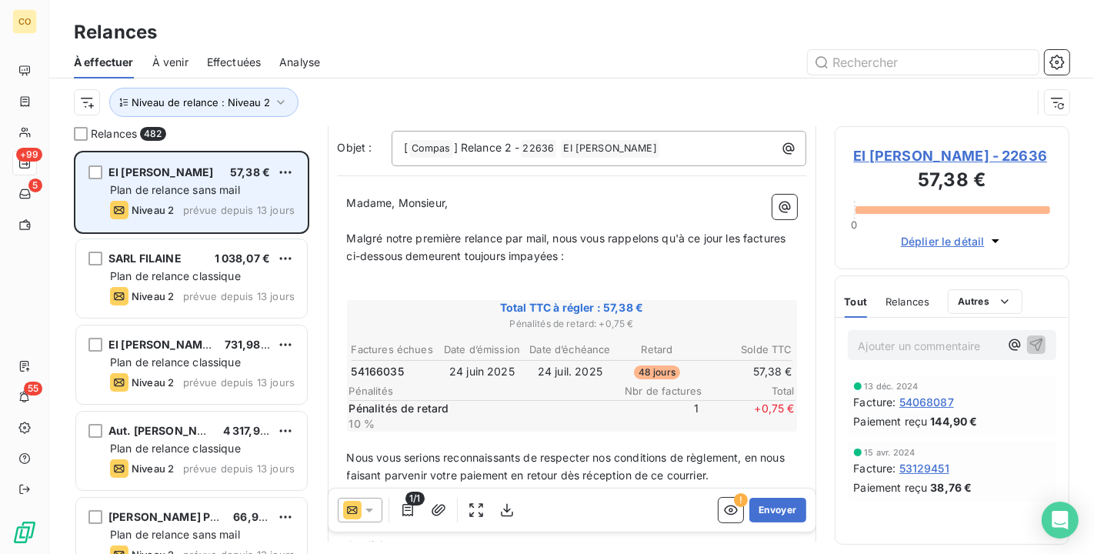
click at [374, 506] on icon at bounding box center [369, 510] width 15 height 15
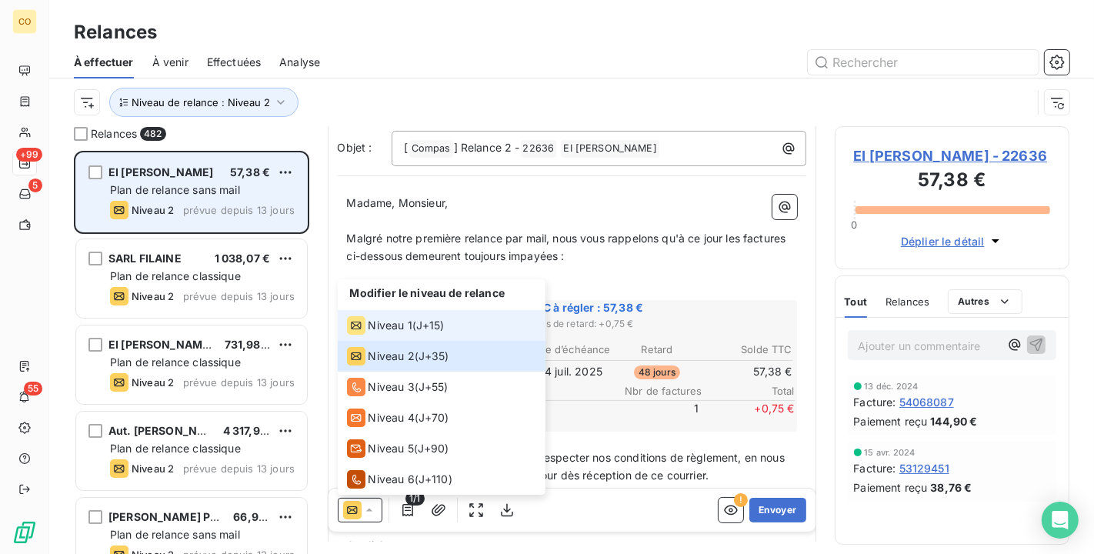
click at [387, 332] on span "Niveau 1" at bounding box center [391, 325] width 44 height 15
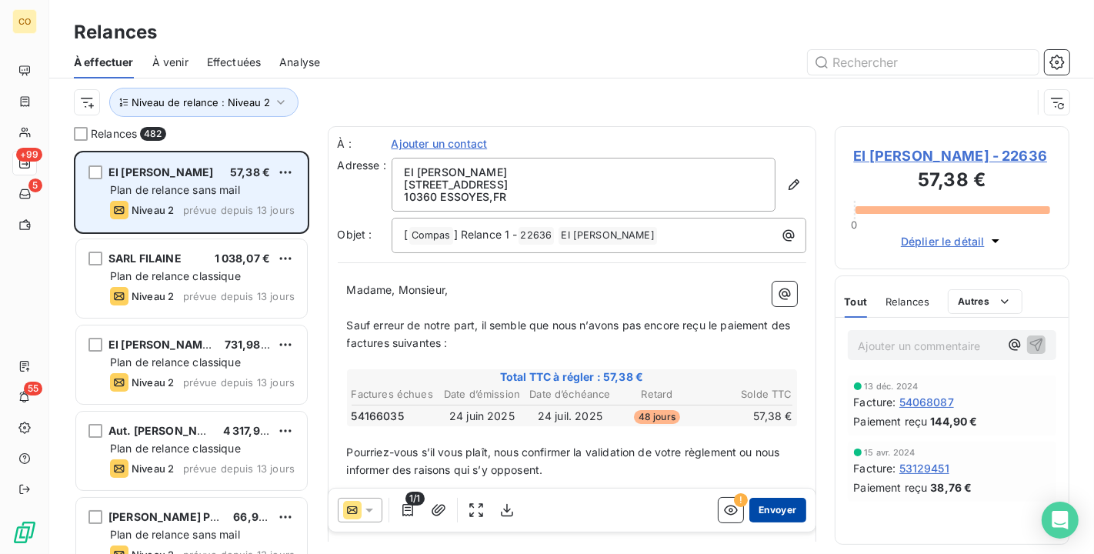
click at [770, 516] on button "Envoyer" at bounding box center [778, 510] width 56 height 25
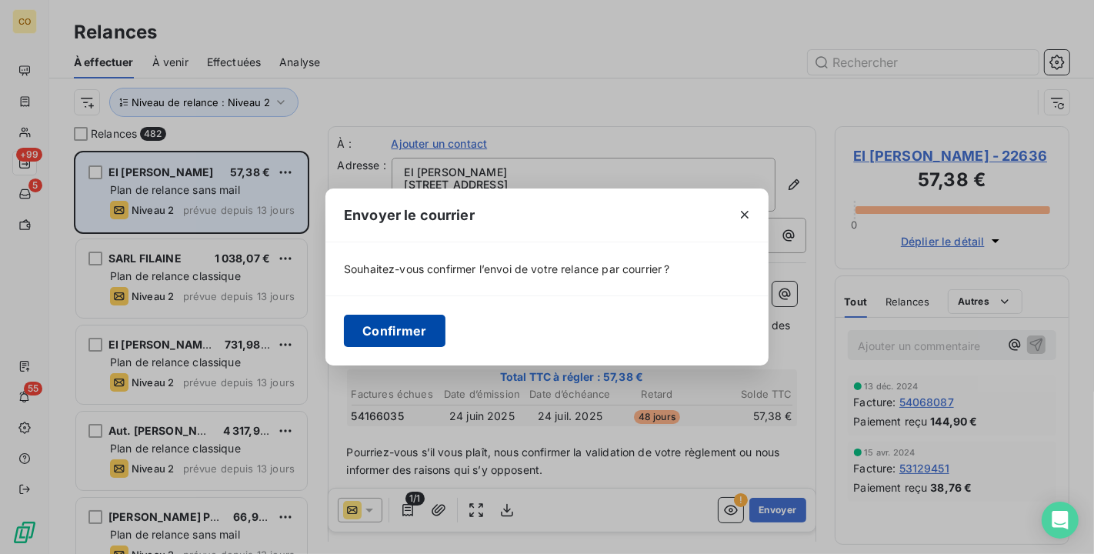
click at [411, 334] on button "Confirmer" at bounding box center [395, 331] width 102 height 32
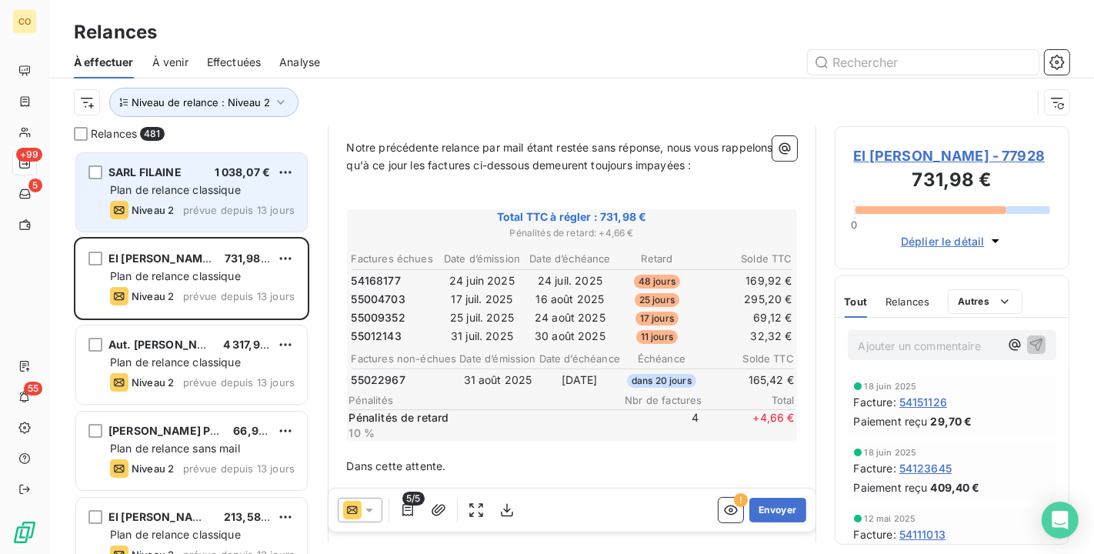
scroll to position [171, 0]
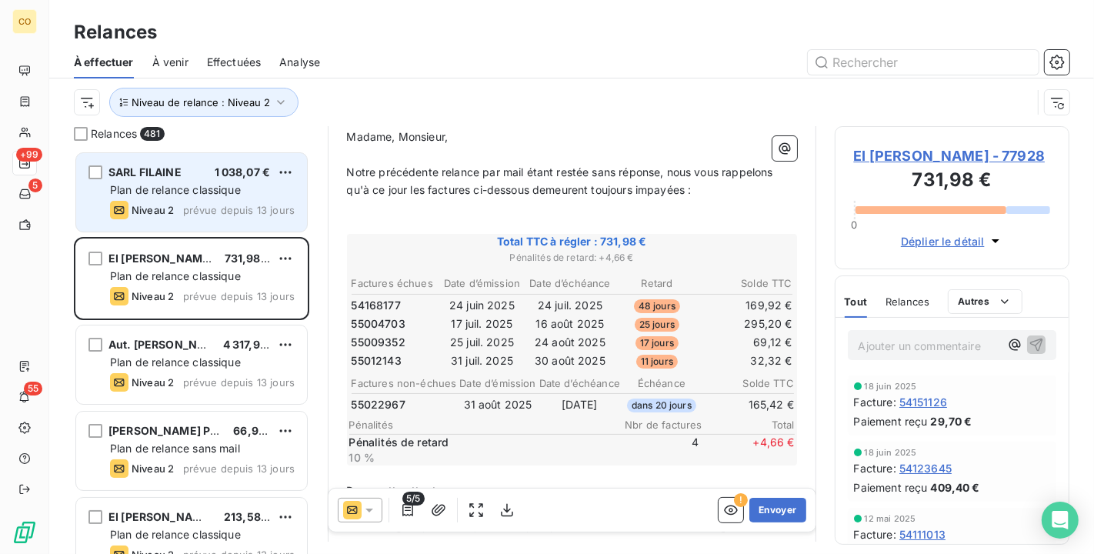
click at [380, 516] on div at bounding box center [360, 510] width 45 height 25
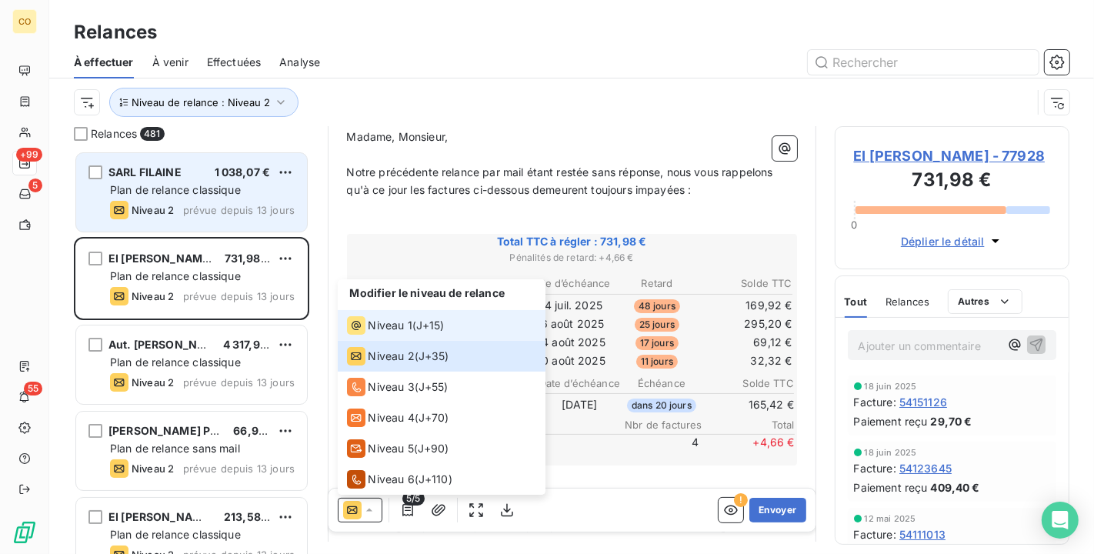
click at [371, 329] on span "Niveau 1" at bounding box center [391, 325] width 44 height 15
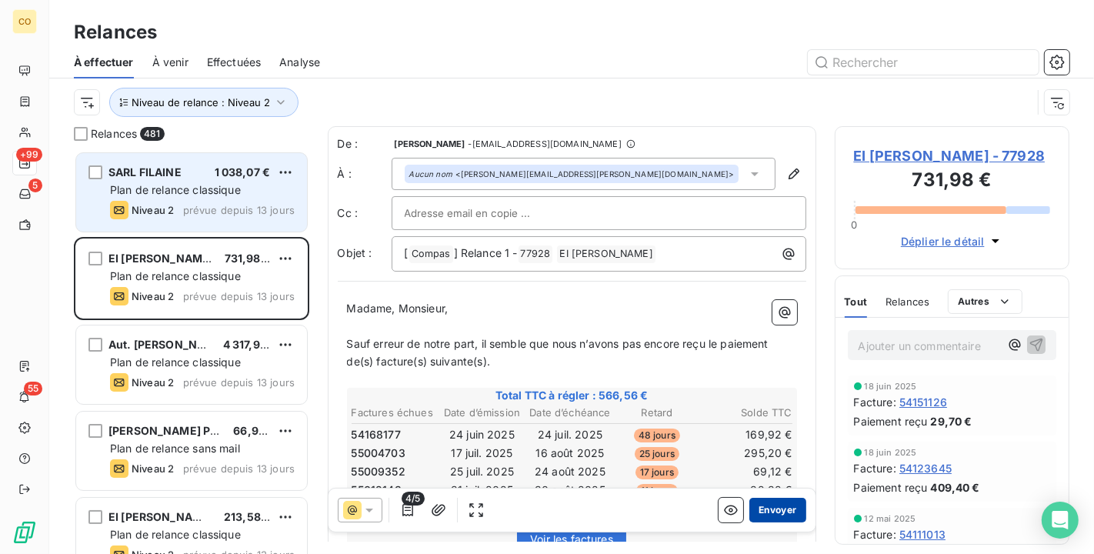
click at [777, 516] on button "Envoyer" at bounding box center [778, 510] width 56 height 25
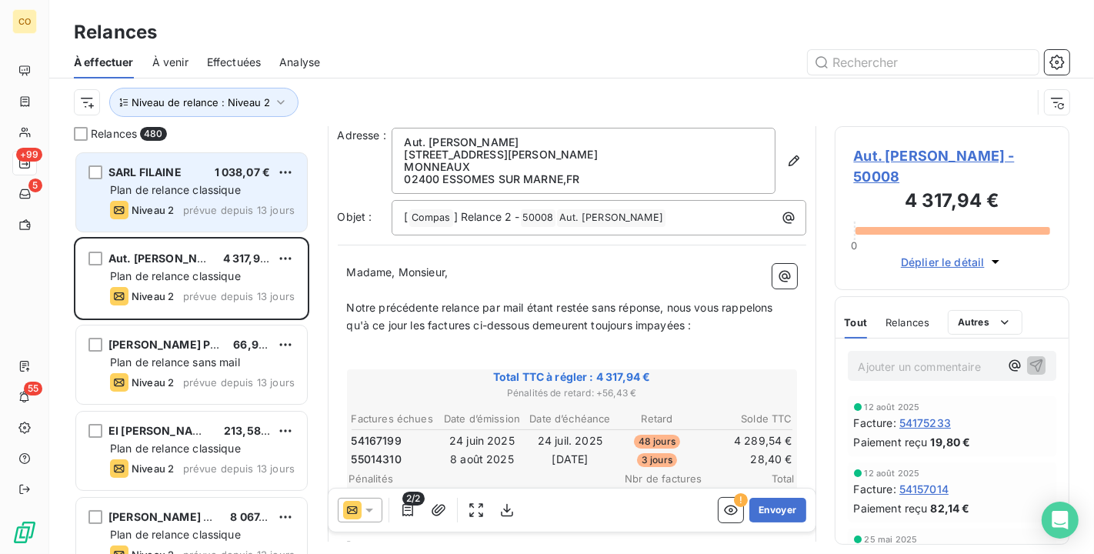
scroll to position [85, 0]
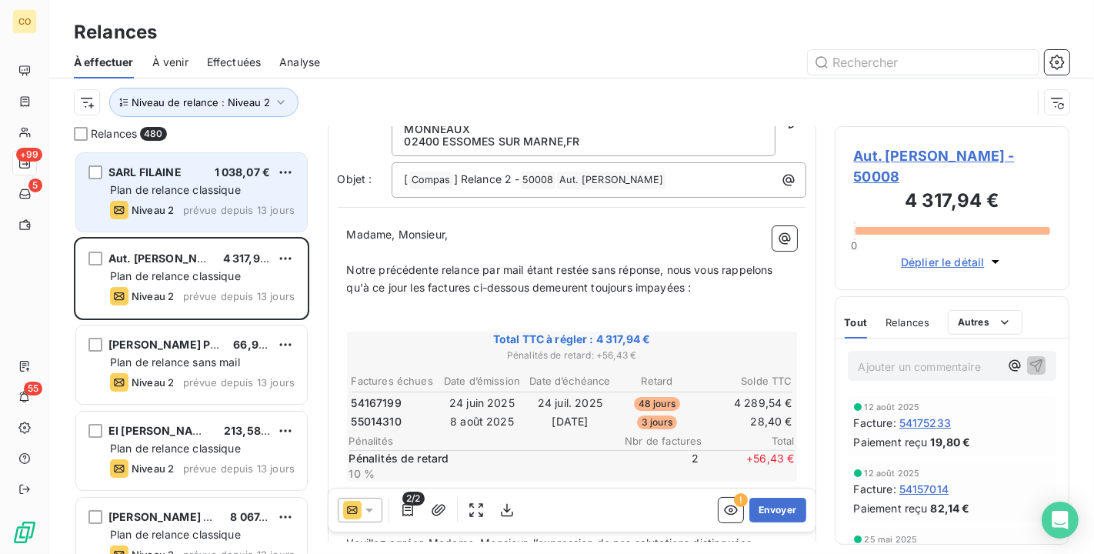
click at [372, 507] on icon at bounding box center [369, 510] width 15 height 15
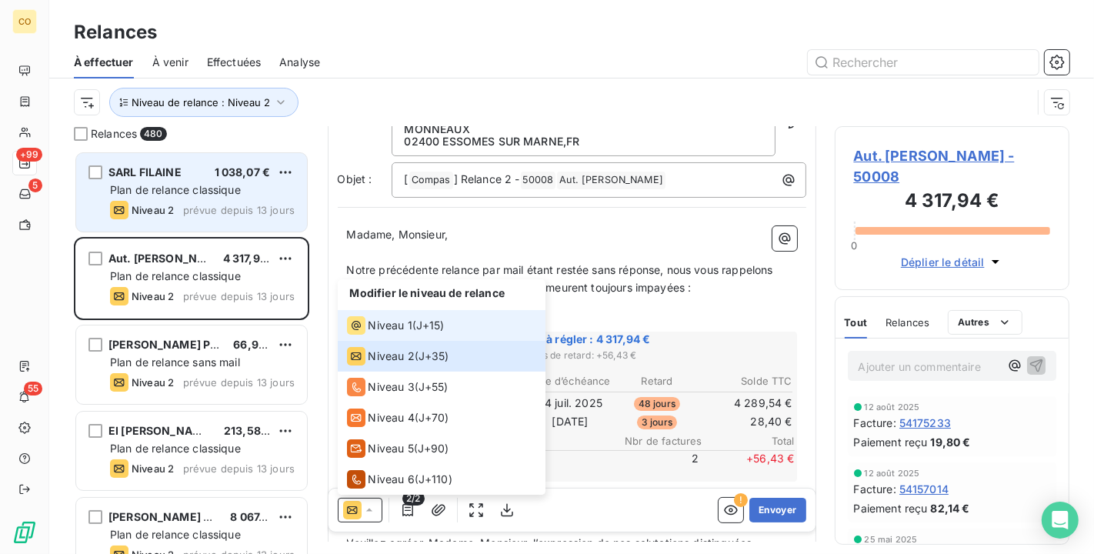
click at [372, 316] on li "Niveau 1 ( J+15 )" at bounding box center [442, 325] width 208 height 31
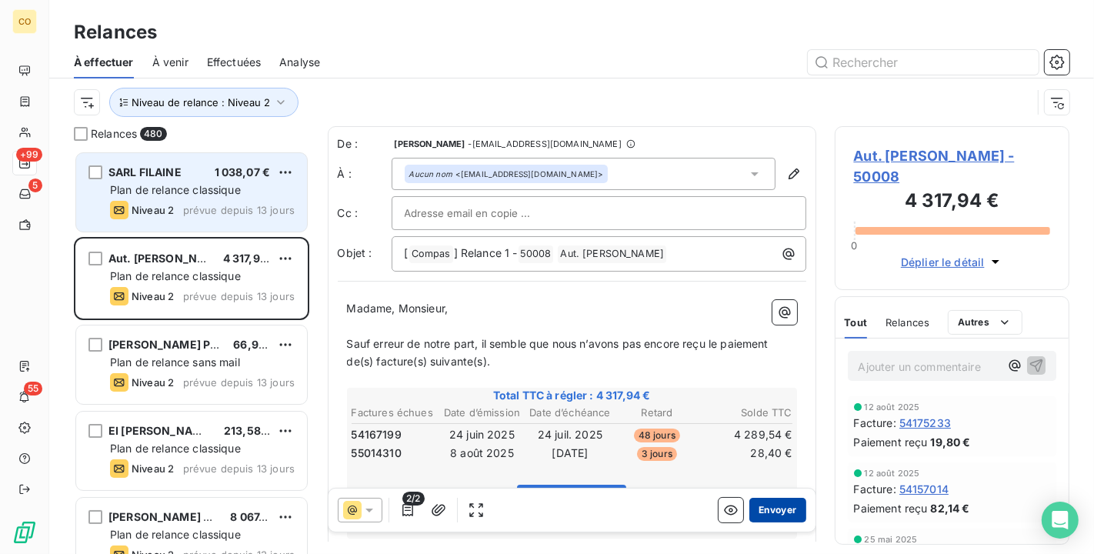
click at [758, 503] on button "Envoyer" at bounding box center [778, 510] width 56 height 25
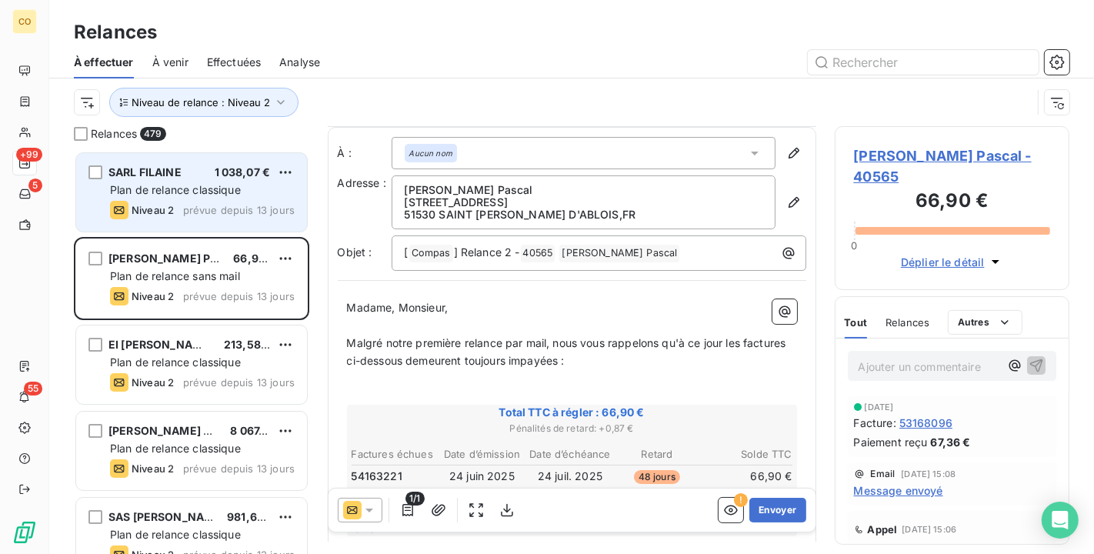
scroll to position [171, 0]
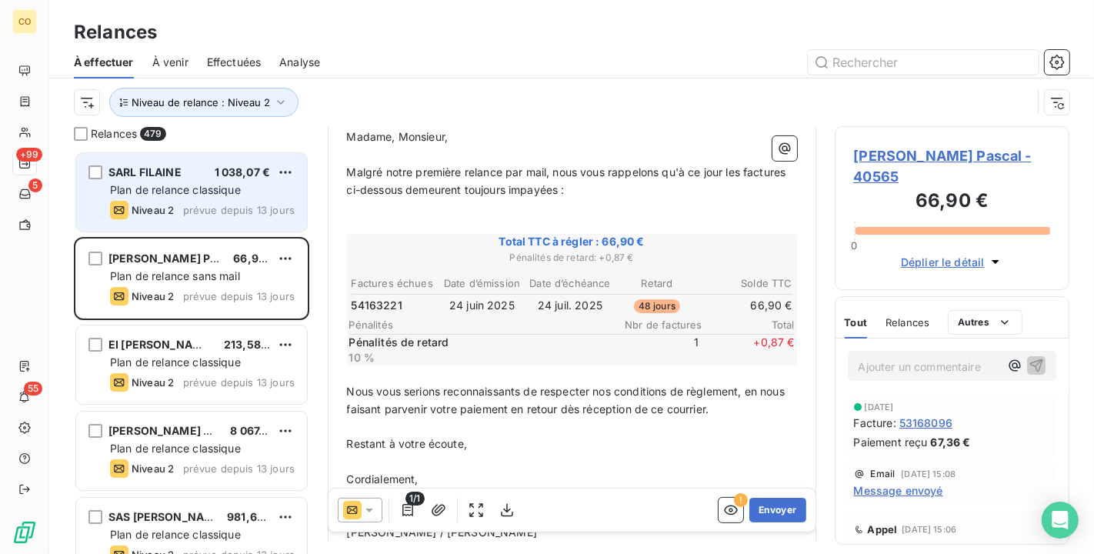
click at [371, 512] on icon at bounding box center [369, 510] width 15 height 15
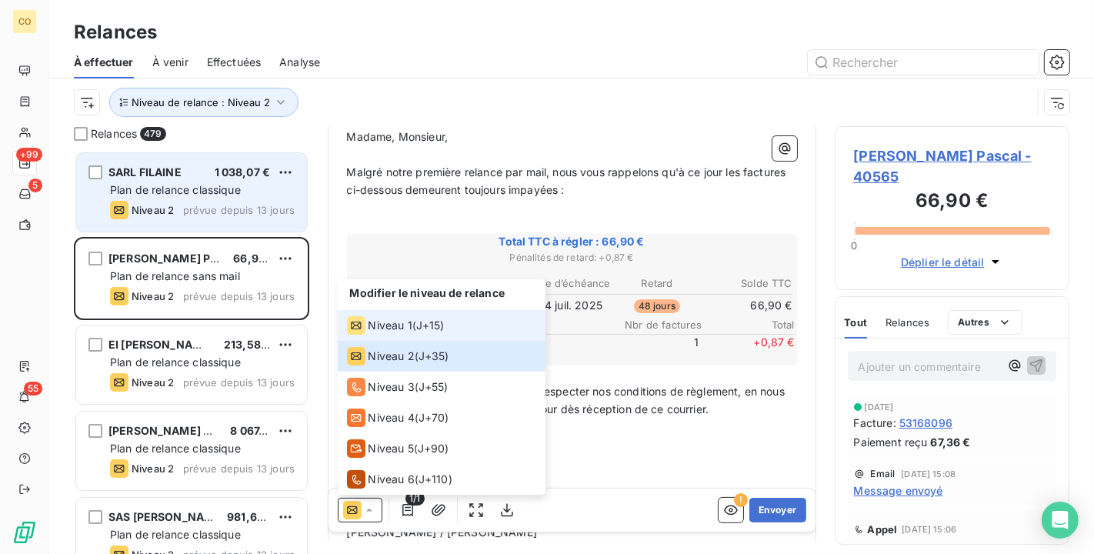
click at [382, 319] on span "Niveau 1" at bounding box center [391, 325] width 44 height 15
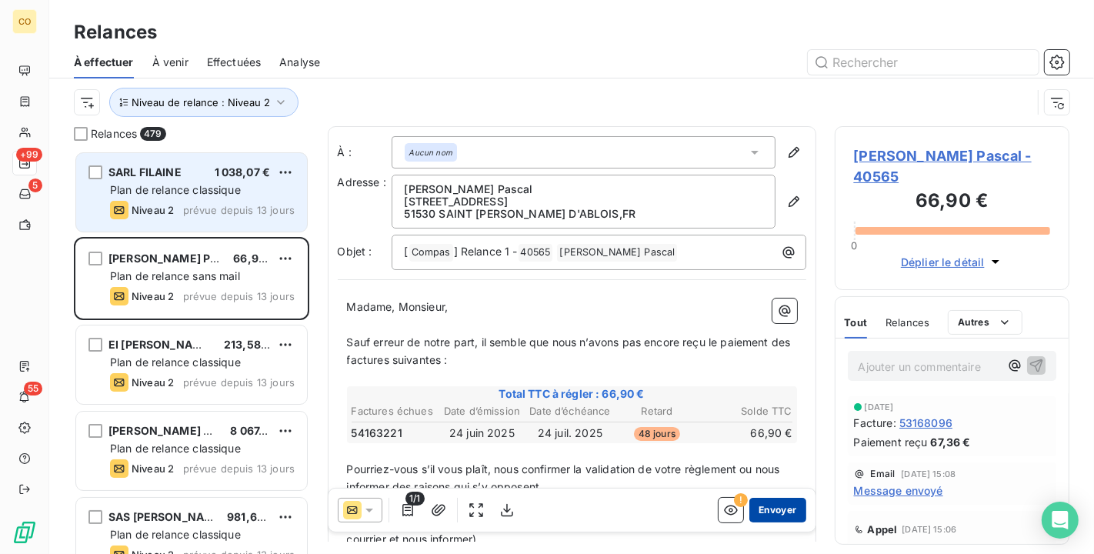
click at [769, 516] on button "Envoyer" at bounding box center [778, 510] width 56 height 25
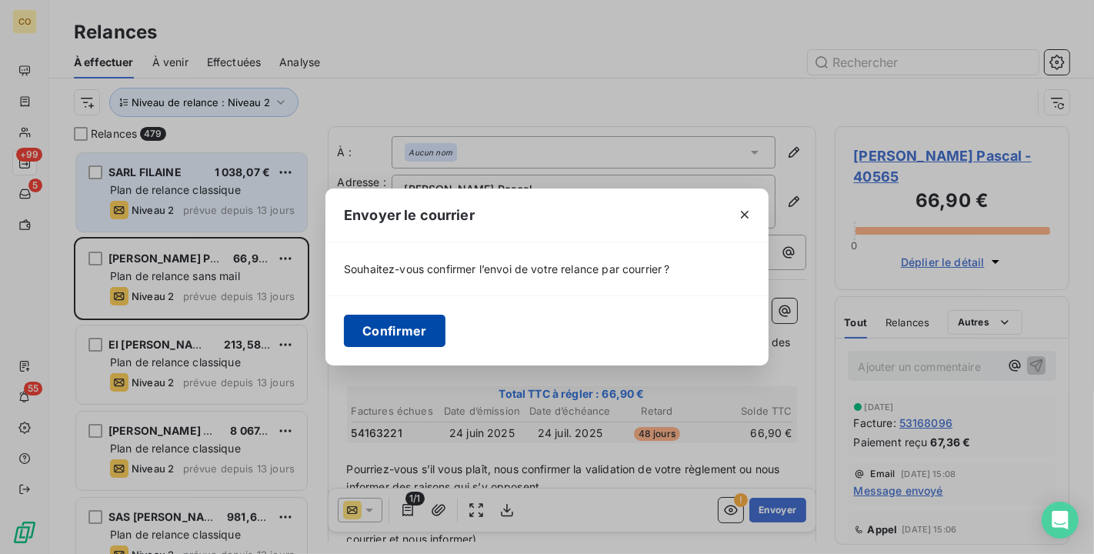
click at [396, 328] on button "Confirmer" at bounding box center [395, 331] width 102 height 32
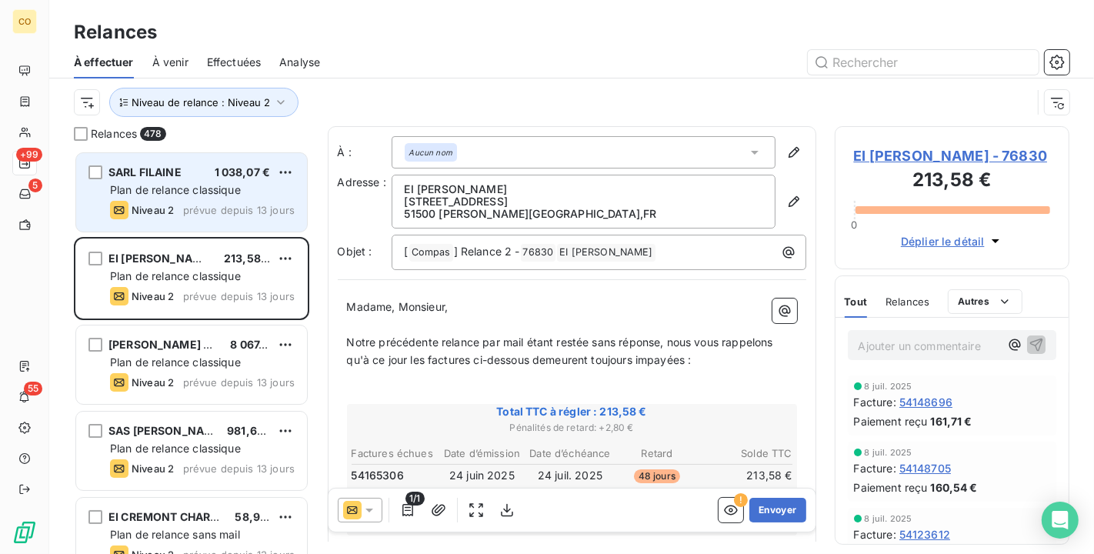
click at [379, 506] on div at bounding box center [360, 510] width 45 height 25
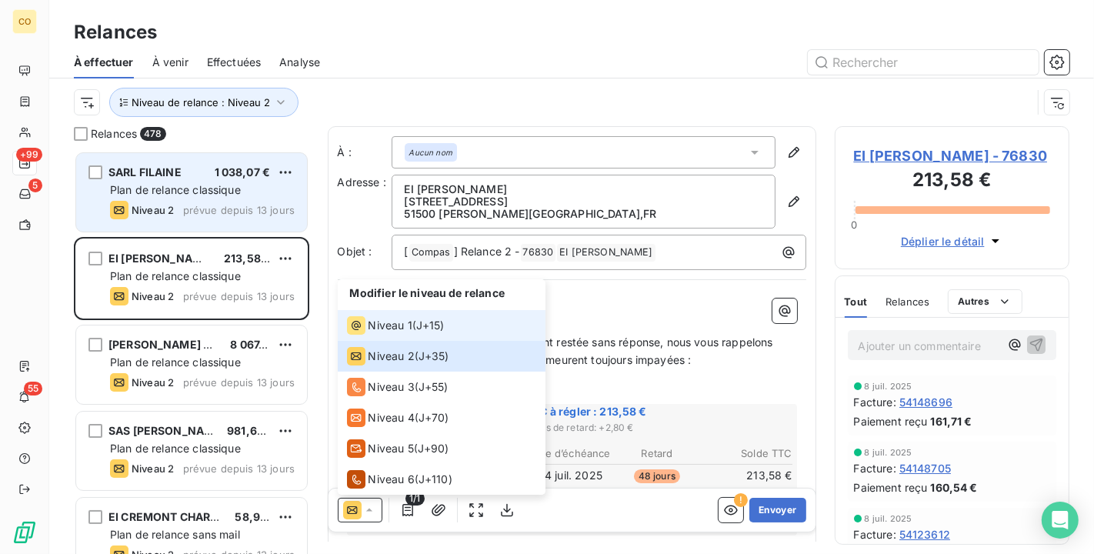
click at [371, 334] on div "Niveau 1" at bounding box center [379, 325] width 65 height 18
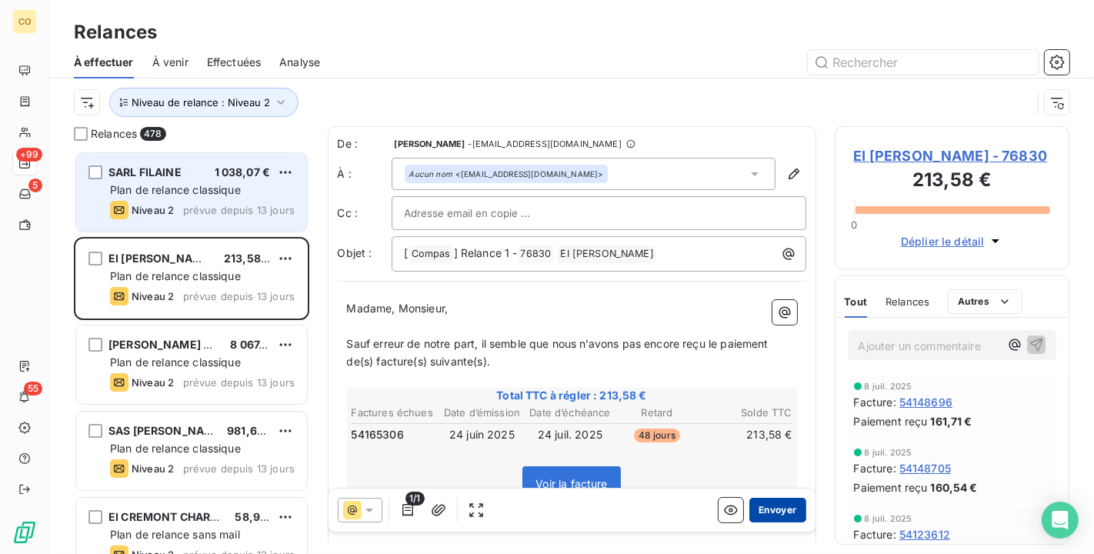
click at [754, 507] on button "Envoyer" at bounding box center [778, 510] width 56 height 25
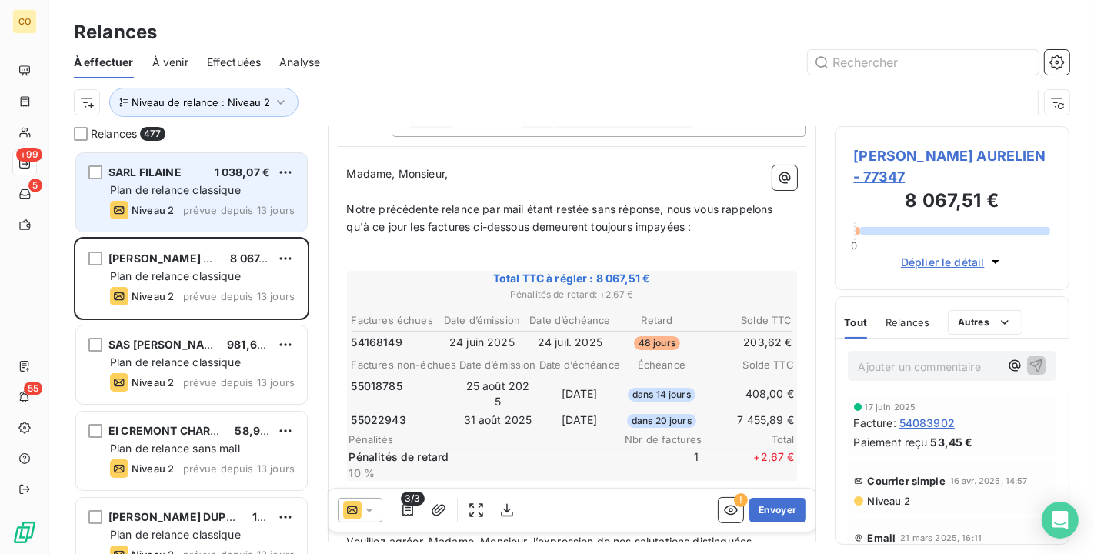
scroll to position [171, 0]
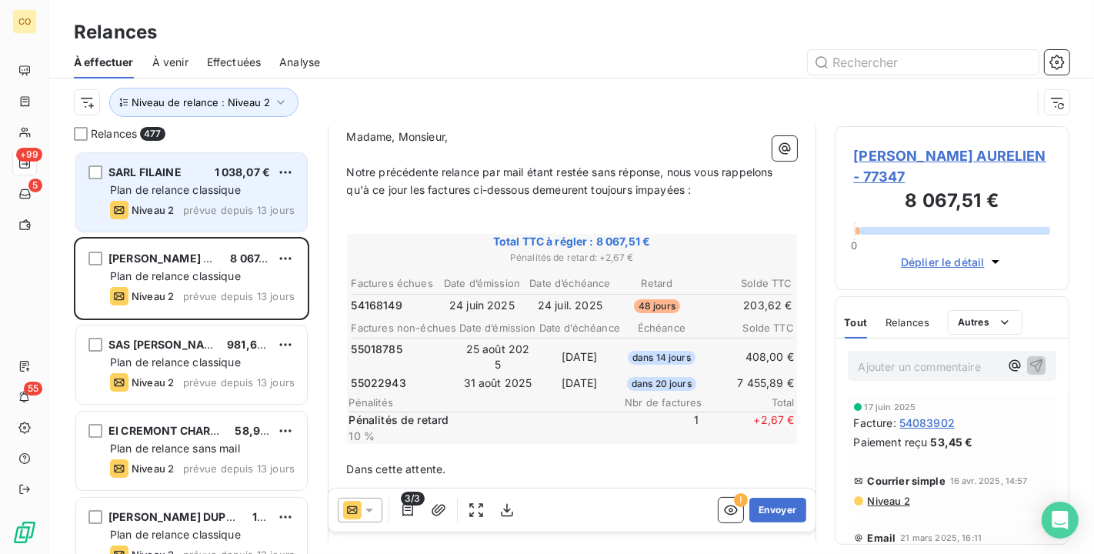
click at [367, 499] on div at bounding box center [360, 510] width 45 height 25
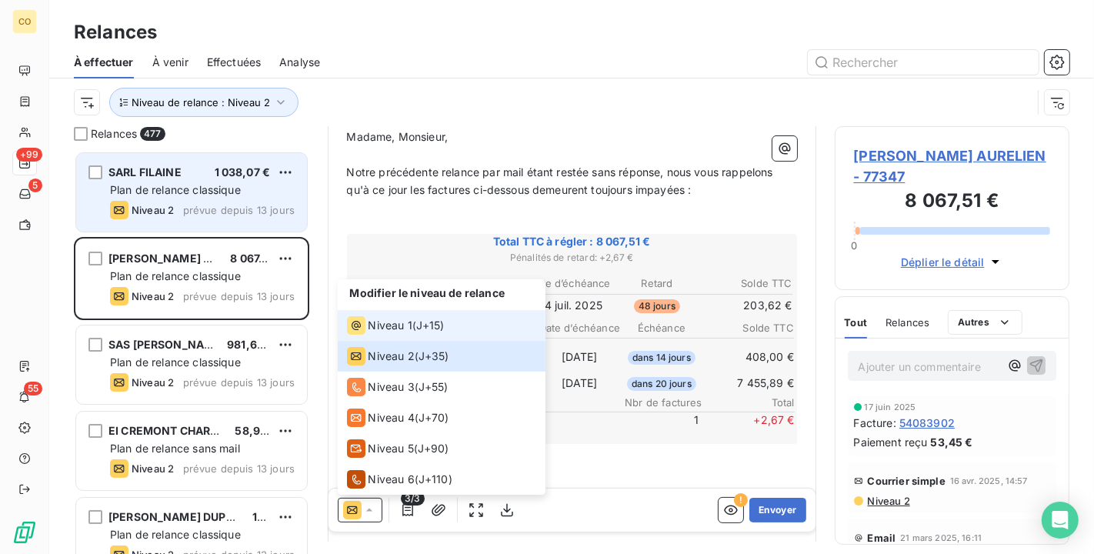
click at [372, 325] on span "Niveau 1" at bounding box center [391, 325] width 44 height 15
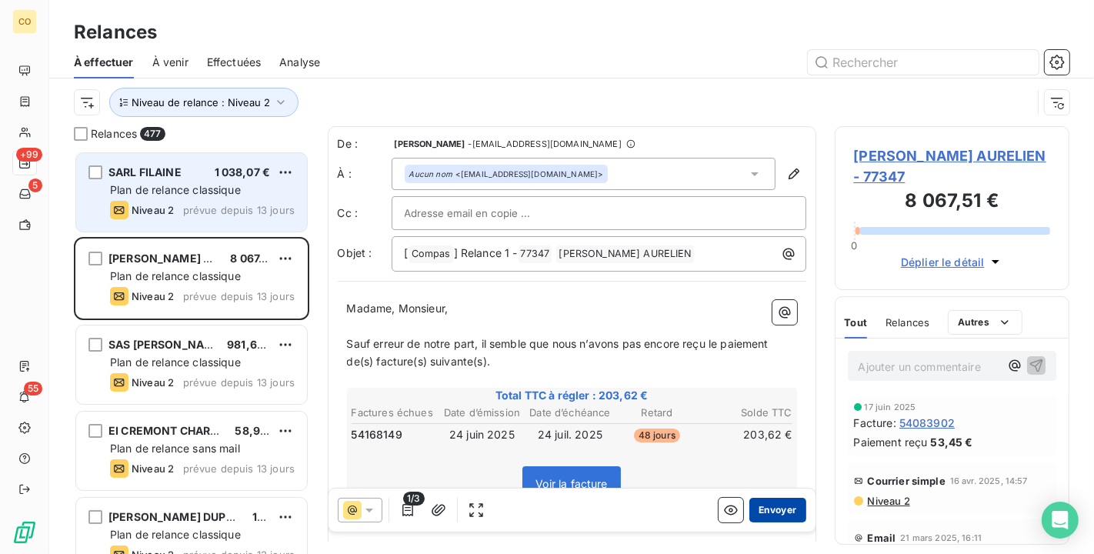
click at [776, 507] on button "Envoyer" at bounding box center [778, 510] width 56 height 25
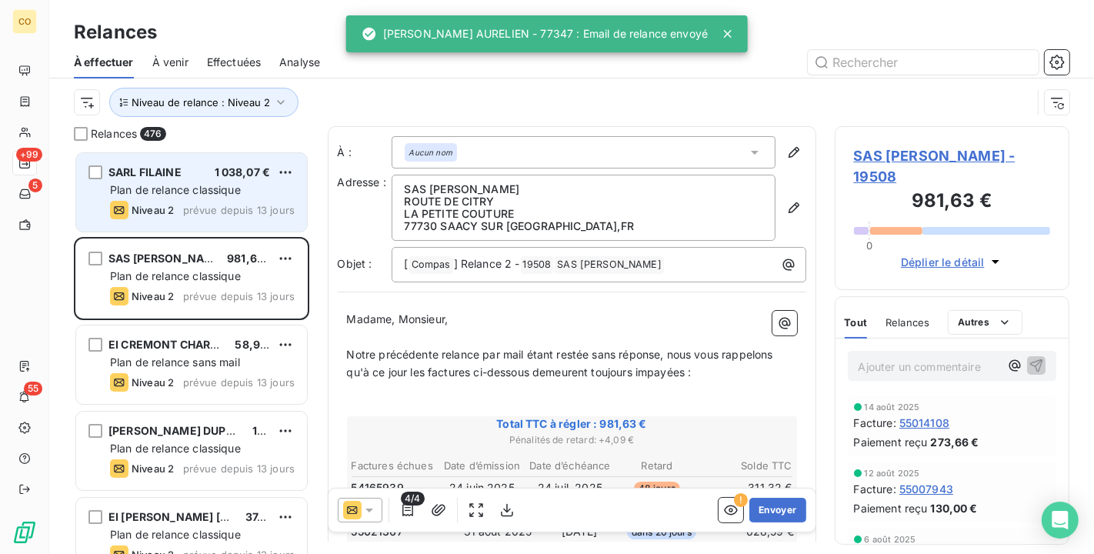
click at [226, 183] on span "Plan de relance classique" at bounding box center [175, 189] width 131 height 13
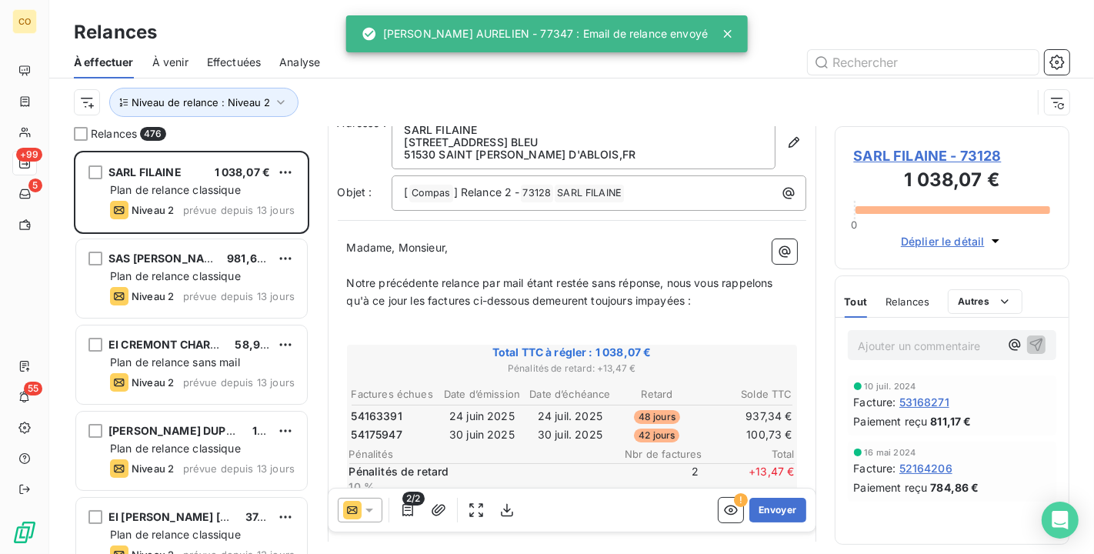
scroll to position [88, 0]
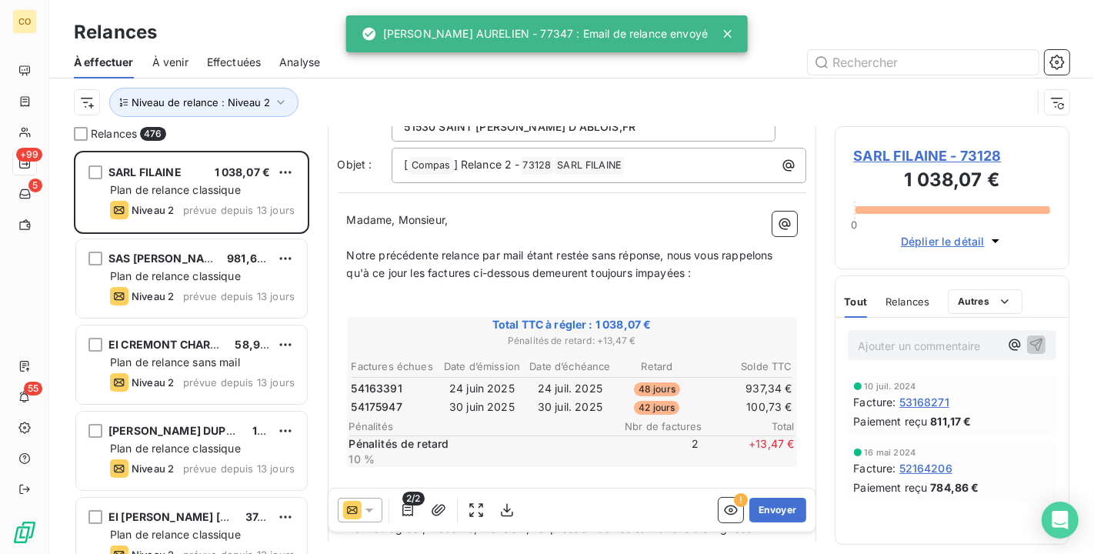
click at [369, 509] on icon at bounding box center [370, 511] width 8 height 4
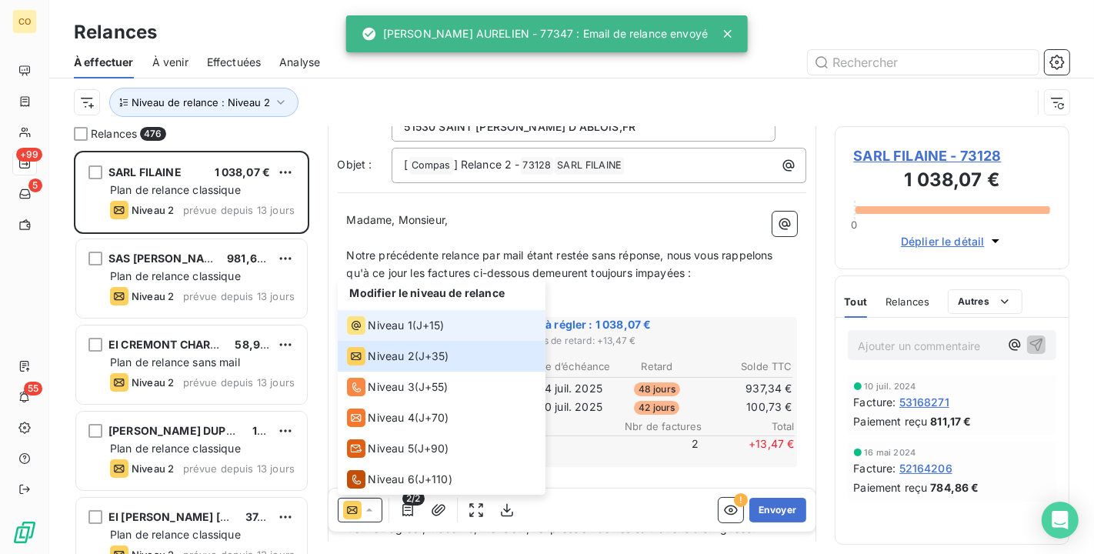
click at [393, 329] on span "Niveau 1" at bounding box center [391, 325] width 44 height 15
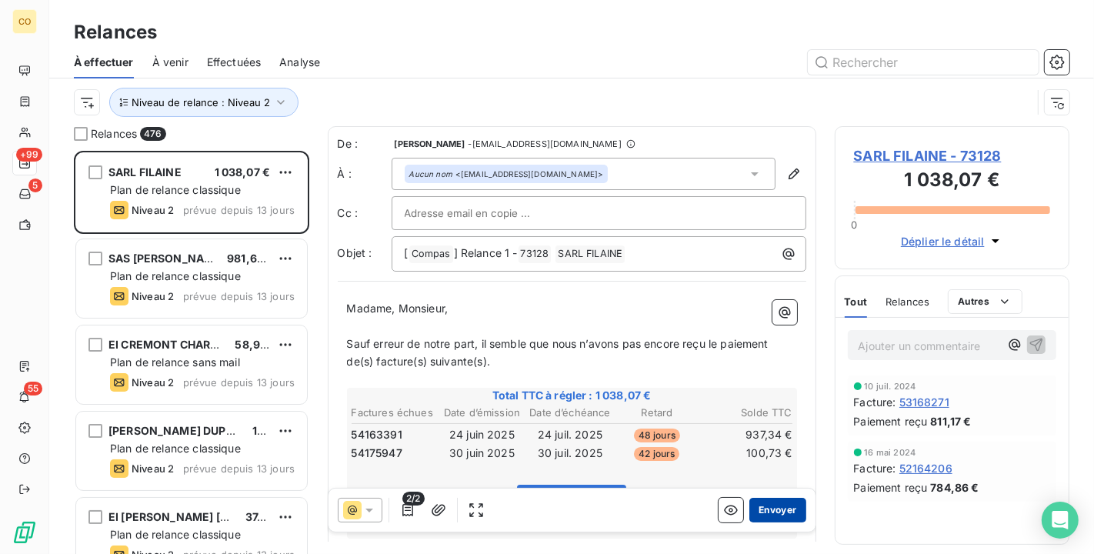
click at [773, 517] on button "Envoyer" at bounding box center [778, 510] width 56 height 25
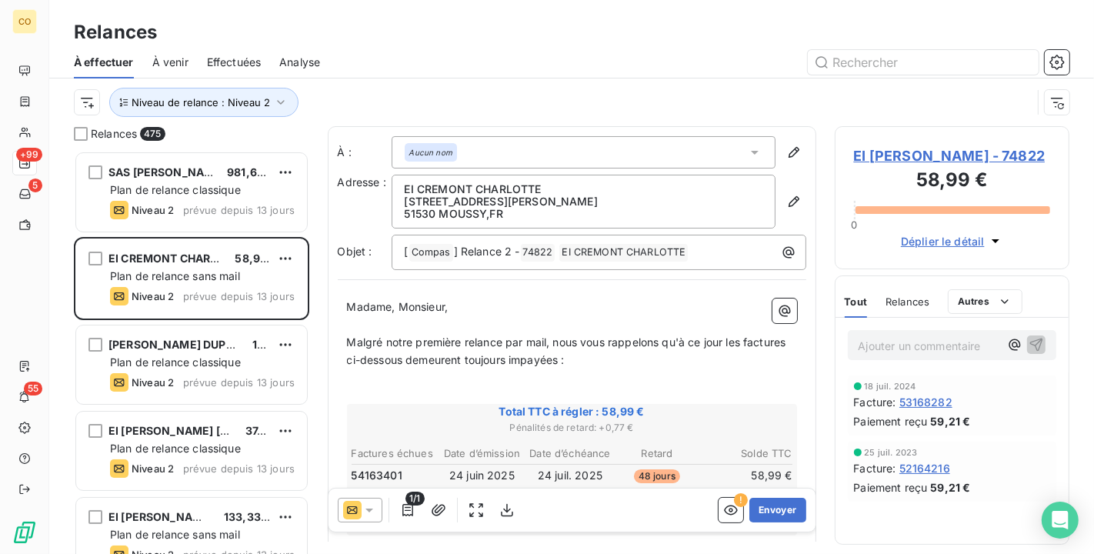
drag, startPoint x: 371, startPoint y: 510, endPoint x: 371, endPoint y: 499, distance: 11.5
click at [371, 510] on icon at bounding box center [369, 510] width 15 height 15
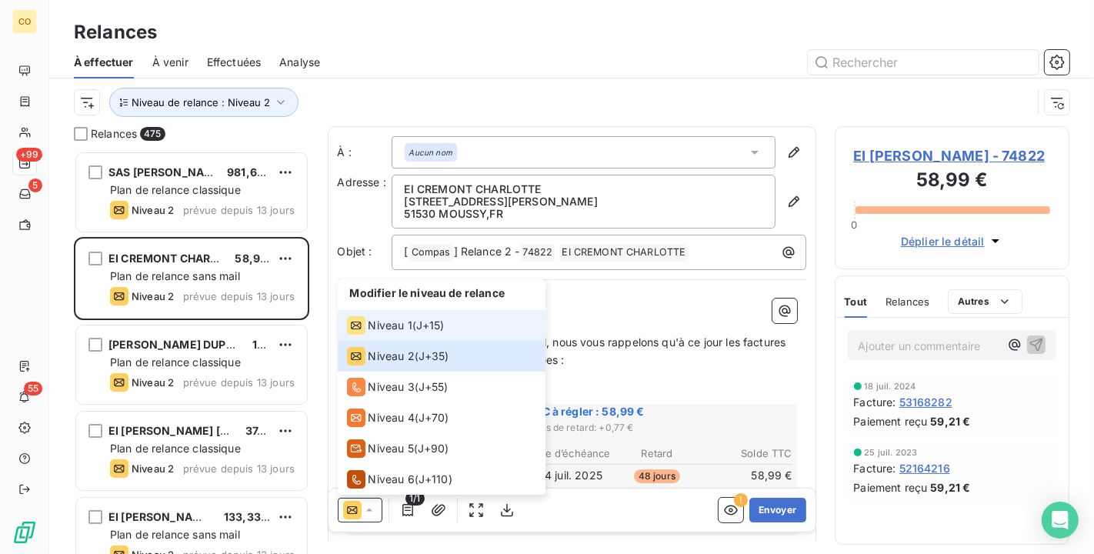
click at [380, 322] on span "Niveau 1" at bounding box center [391, 325] width 44 height 15
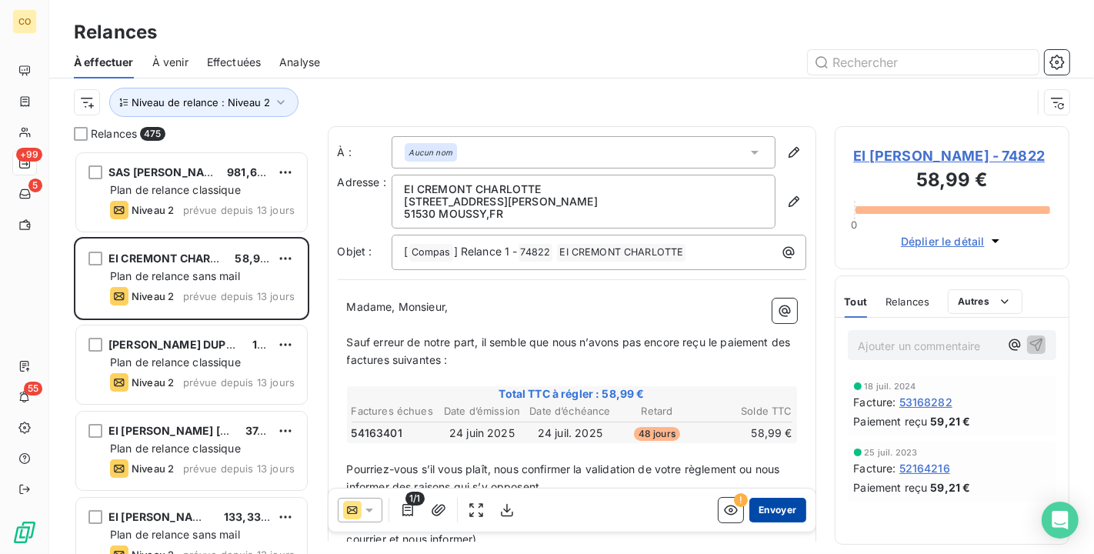
click at [790, 508] on button "Envoyer" at bounding box center [778, 510] width 56 height 25
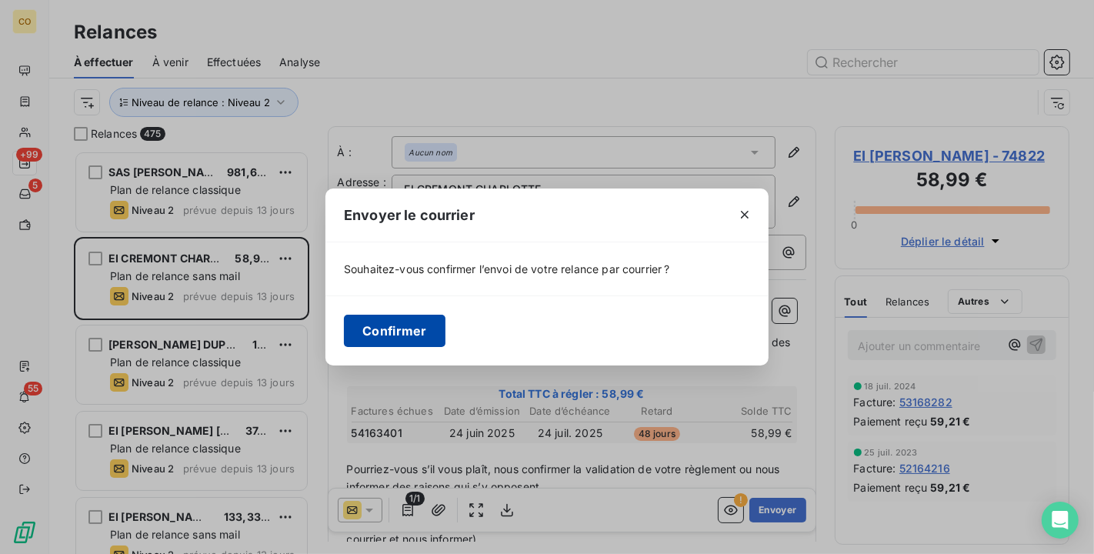
click at [416, 321] on button "Confirmer" at bounding box center [395, 331] width 102 height 32
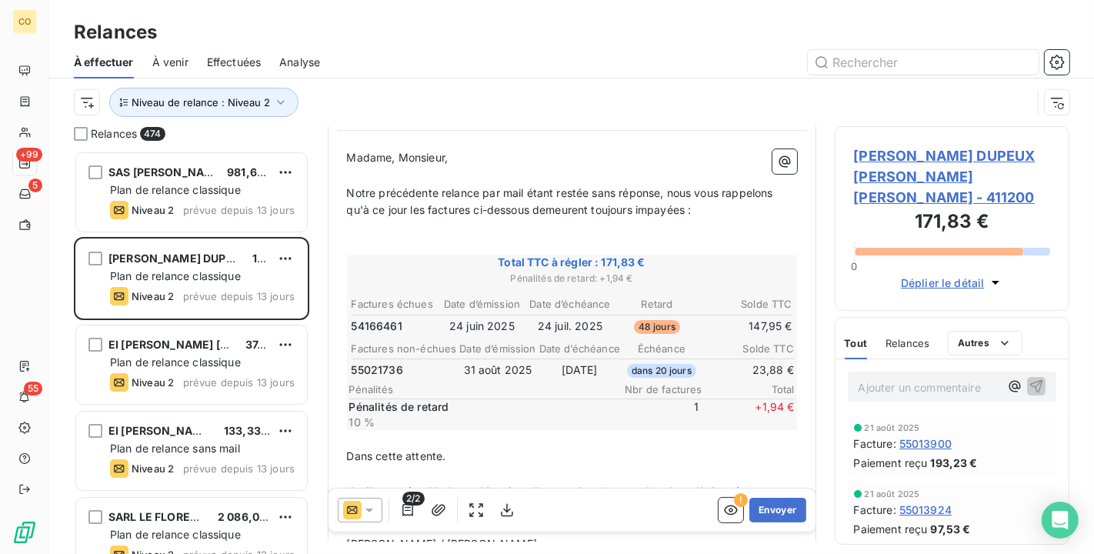
scroll to position [171, 0]
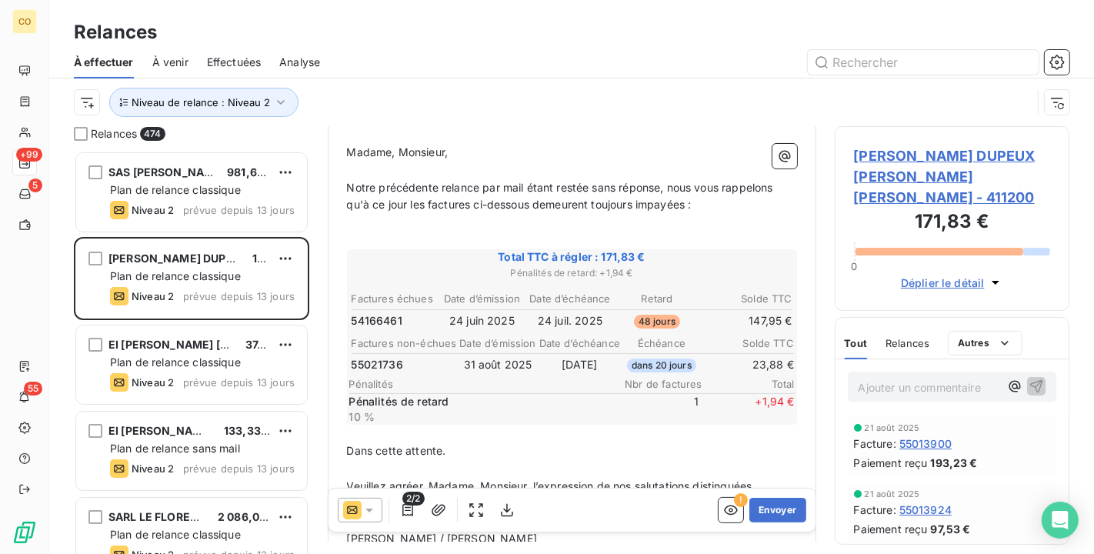
click at [364, 494] on div "2/2 ! Envoyer" at bounding box center [572, 510] width 487 height 43
click at [374, 508] on icon at bounding box center [369, 510] width 15 height 15
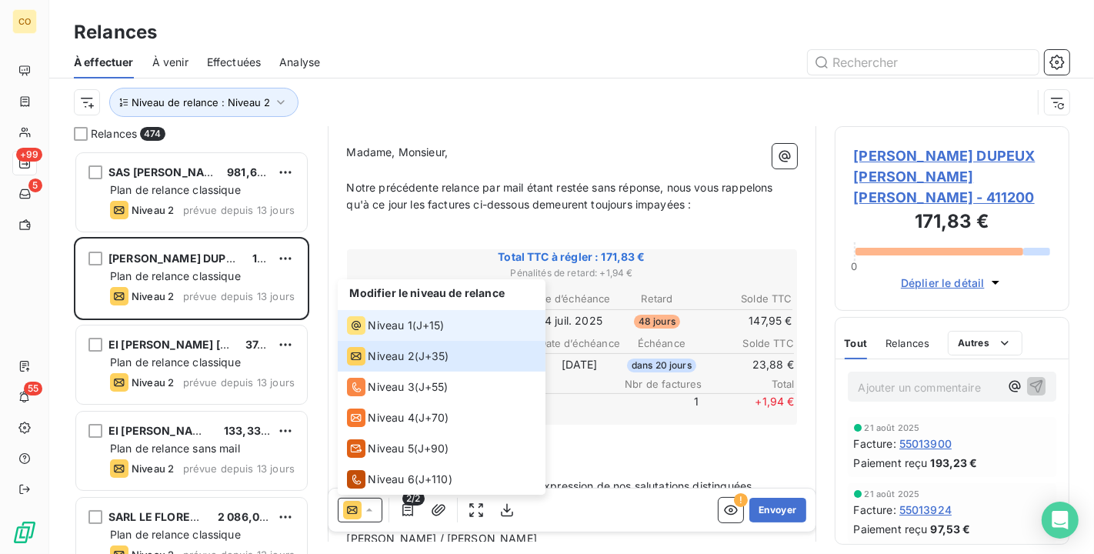
click at [391, 330] on span "Niveau 1" at bounding box center [391, 325] width 44 height 15
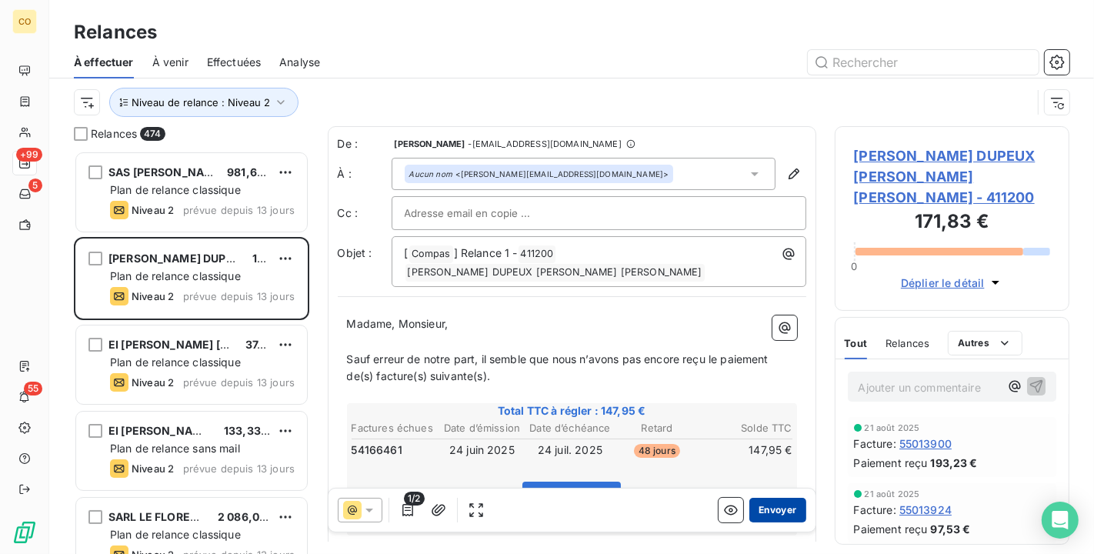
click at [767, 506] on button "Envoyer" at bounding box center [778, 510] width 56 height 25
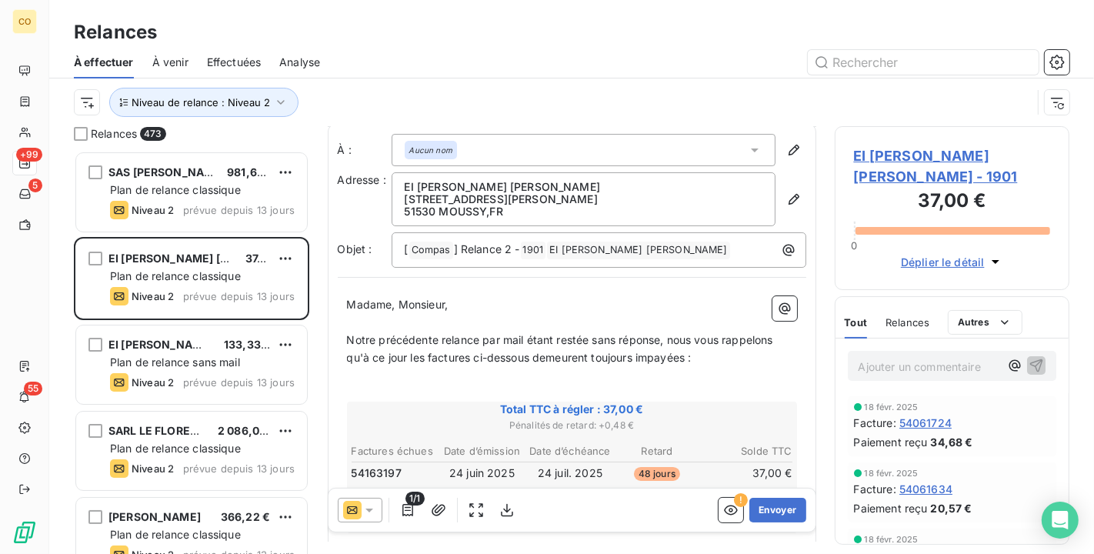
scroll to position [87, 0]
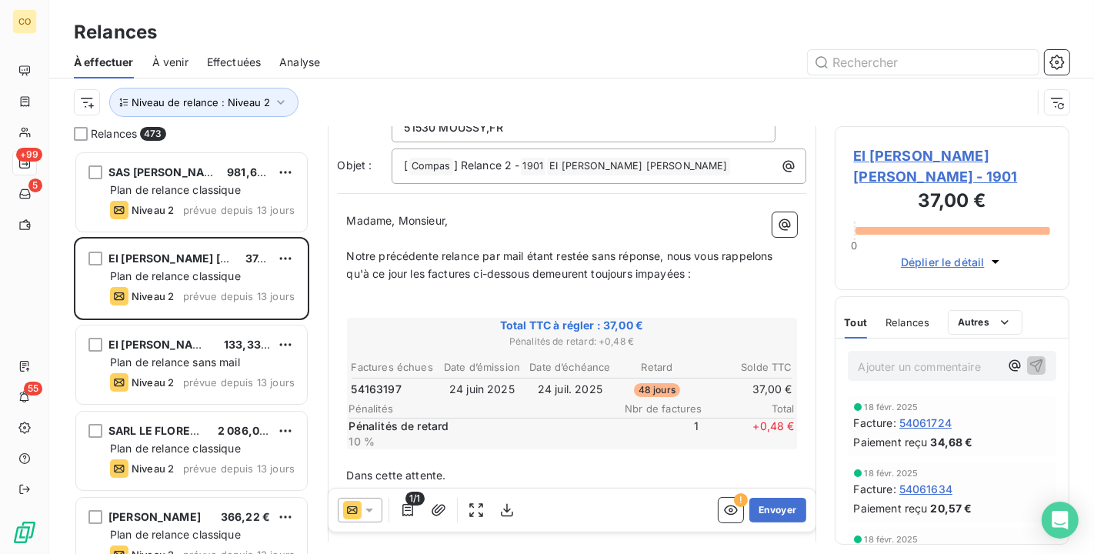
click at [373, 508] on icon at bounding box center [369, 510] width 15 height 15
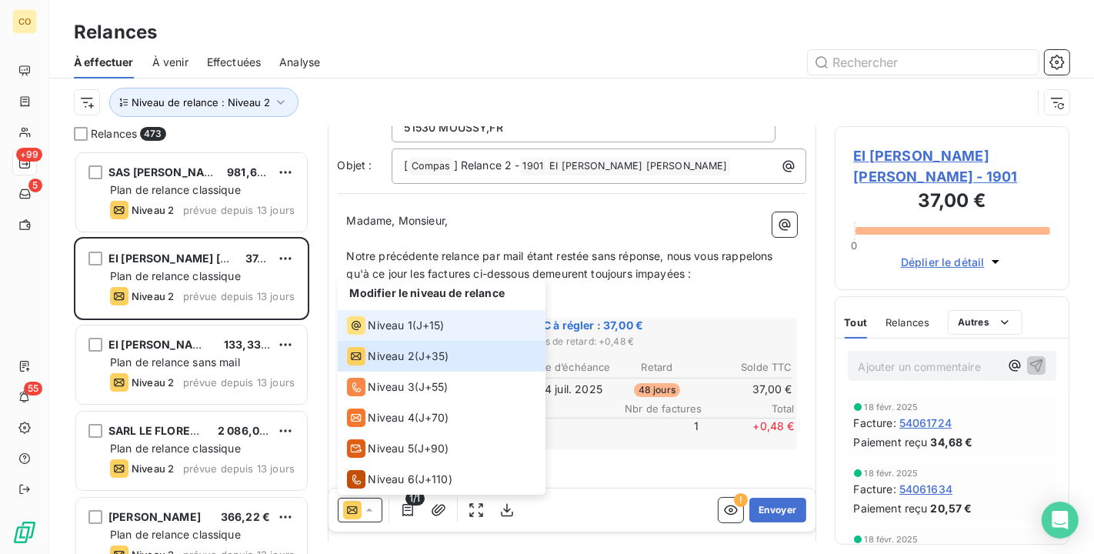
click at [382, 318] on span "Niveau 1" at bounding box center [391, 325] width 44 height 15
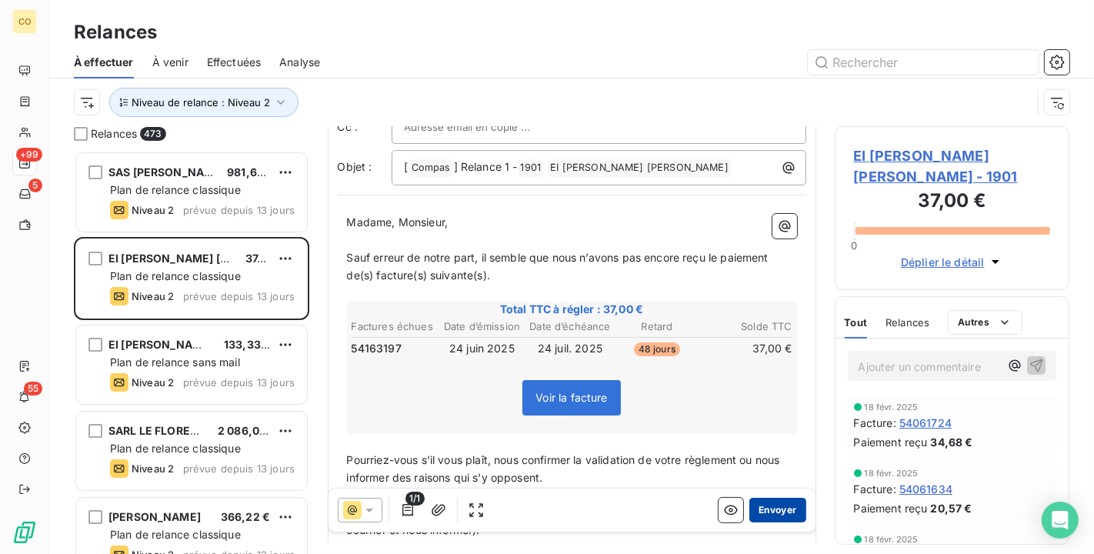
click at [771, 509] on button "Envoyer" at bounding box center [778, 510] width 56 height 25
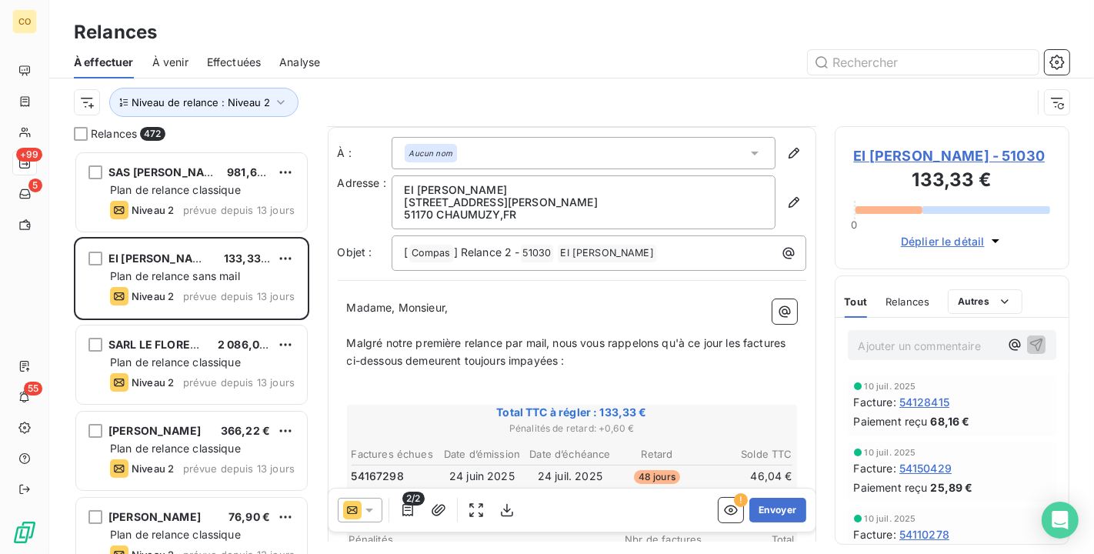
scroll to position [171, 0]
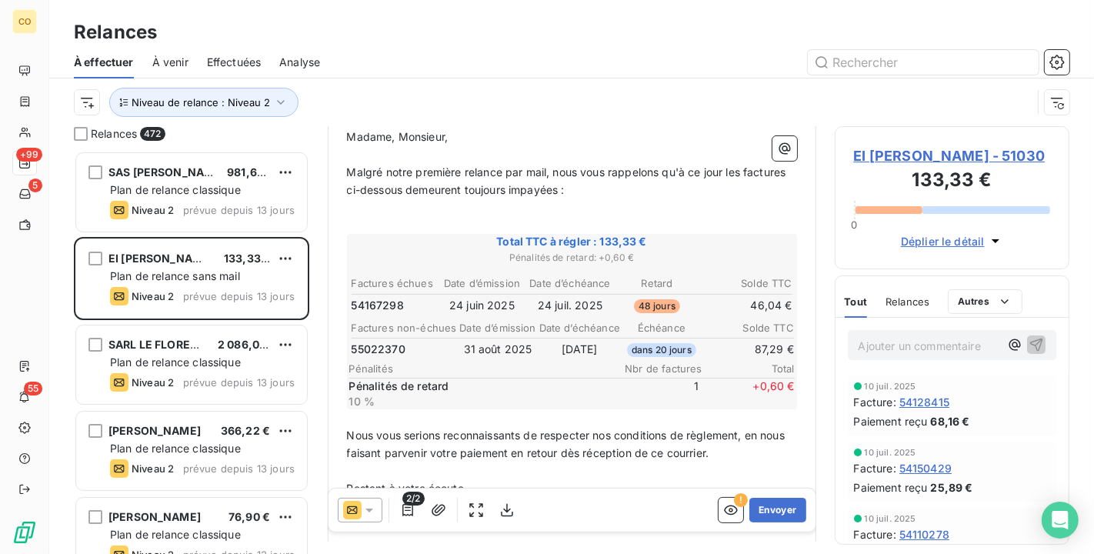
click at [368, 507] on icon at bounding box center [369, 510] width 15 height 15
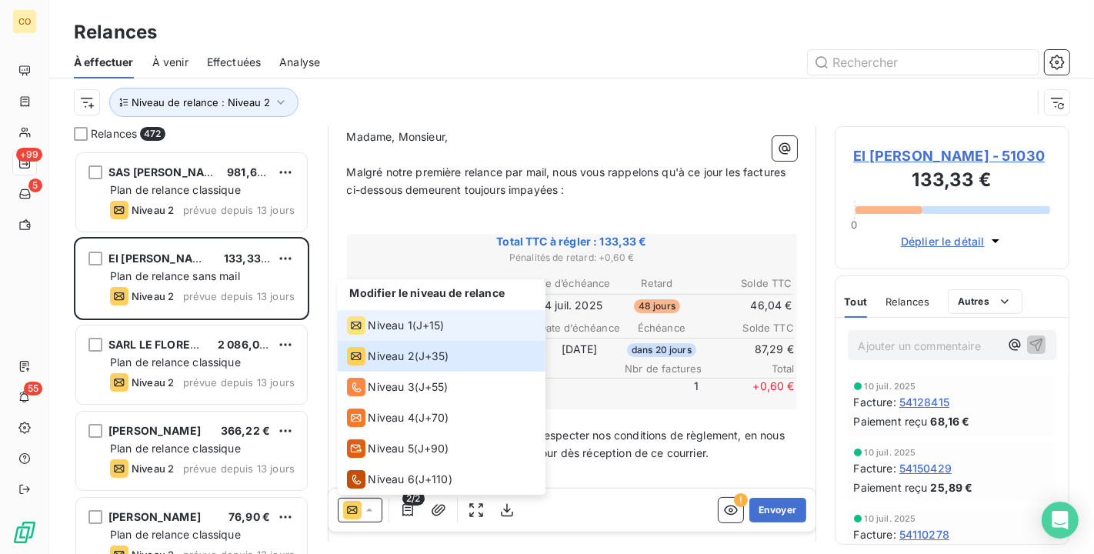
click at [390, 329] on span "Niveau 1" at bounding box center [391, 325] width 44 height 15
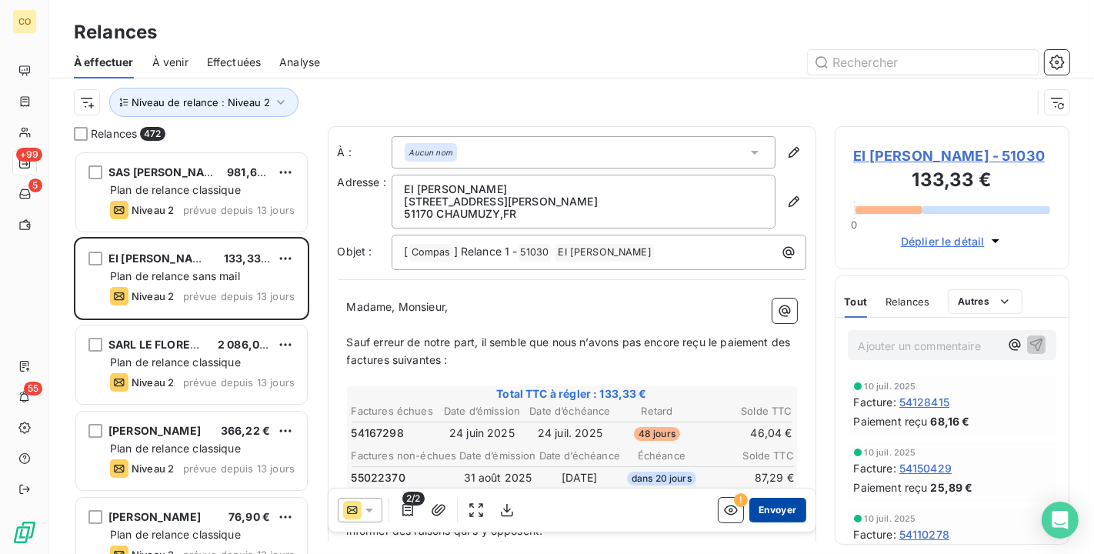
click at [771, 514] on button "Envoyer" at bounding box center [778, 510] width 56 height 25
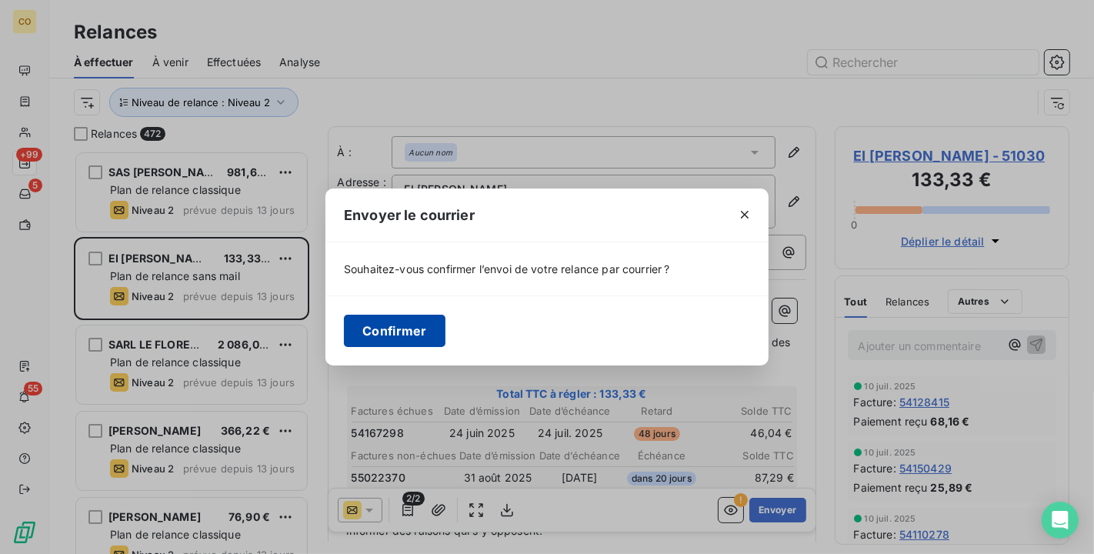
click at [411, 330] on button "Confirmer" at bounding box center [395, 331] width 102 height 32
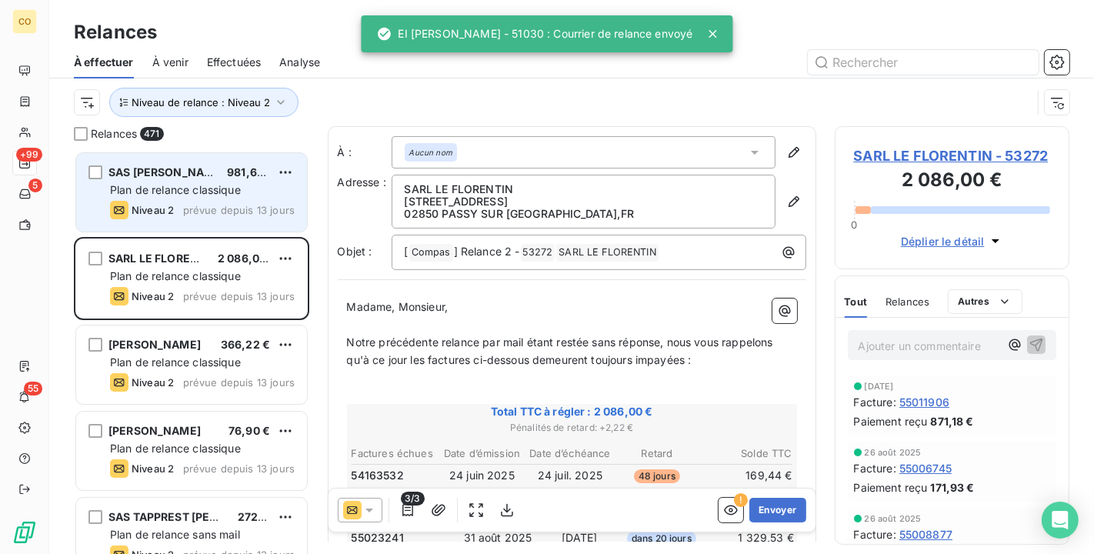
click at [206, 184] on span "Plan de relance classique" at bounding box center [175, 189] width 131 height 13
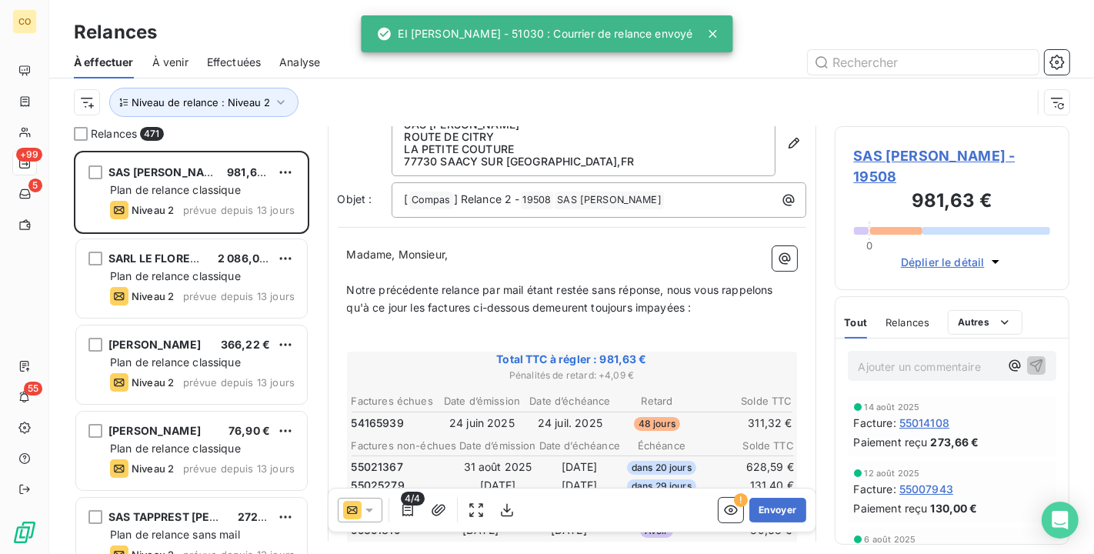
scroll to position [171, 0]
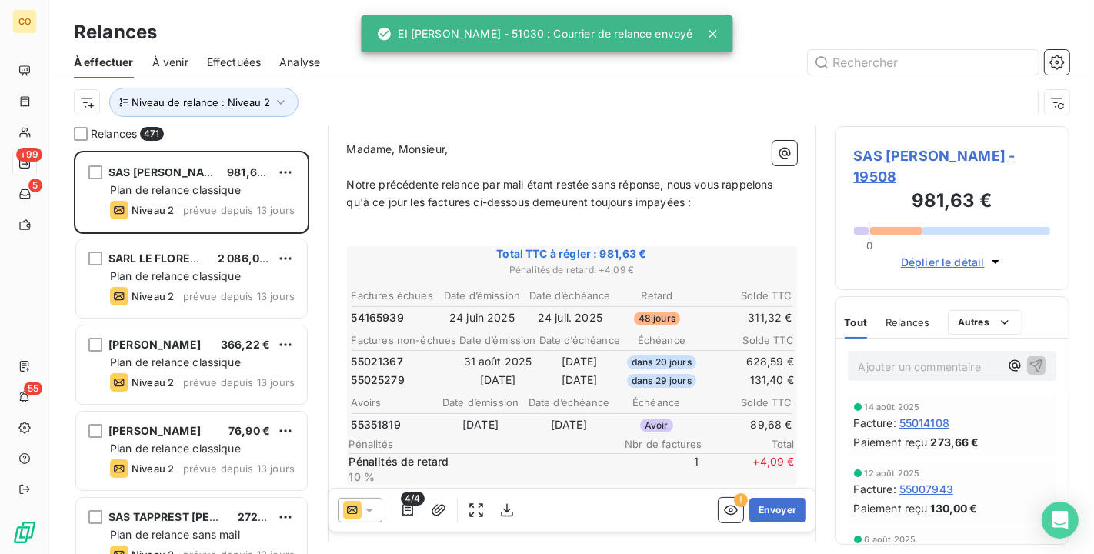
click at [368, 508] on icon at bounding box center [369, 510] width 15 height 15
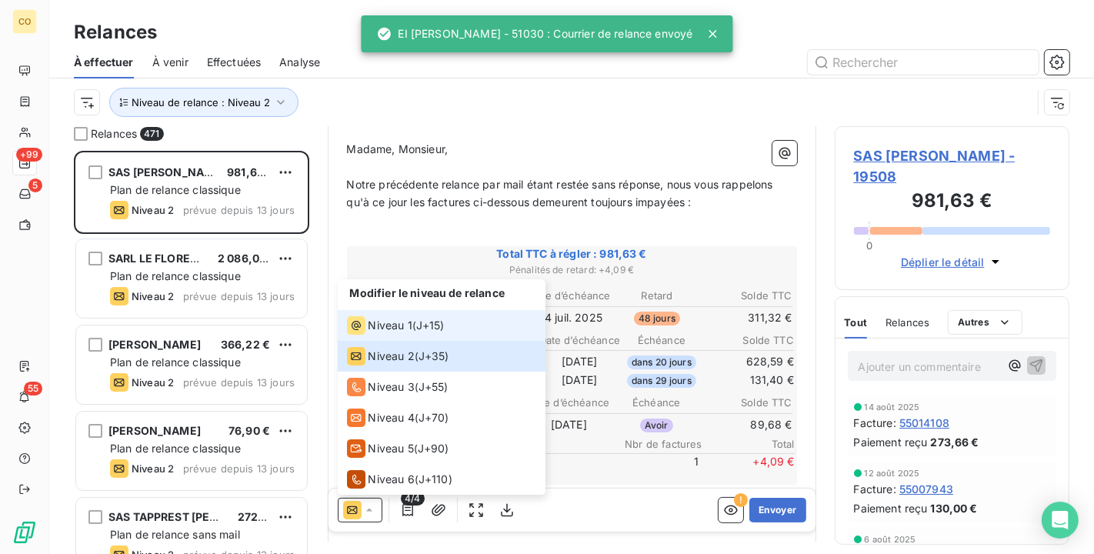
click at [377, 316] on div "Niveau 1" at bounding box center [379, 325] width 65 height 18
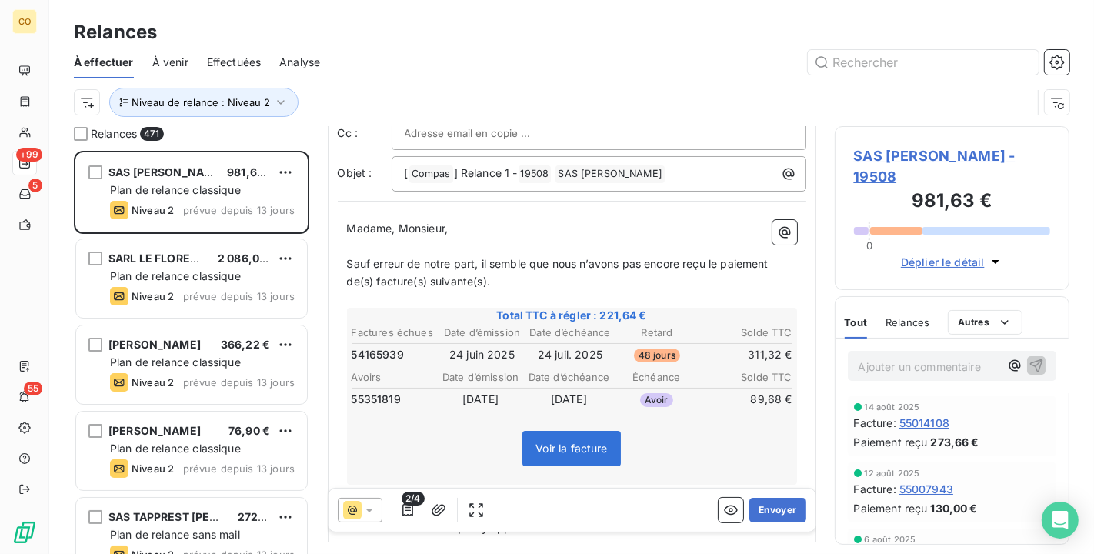
scroll to position [87, 0]
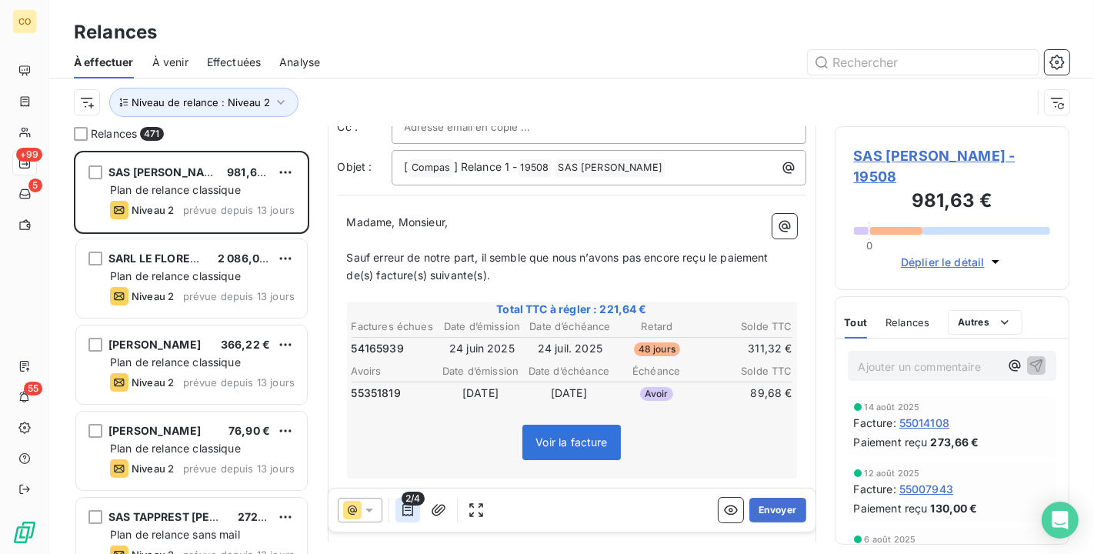
click at [407, 518] on button "button" at bounding box center [408, 510] width 25 height 25
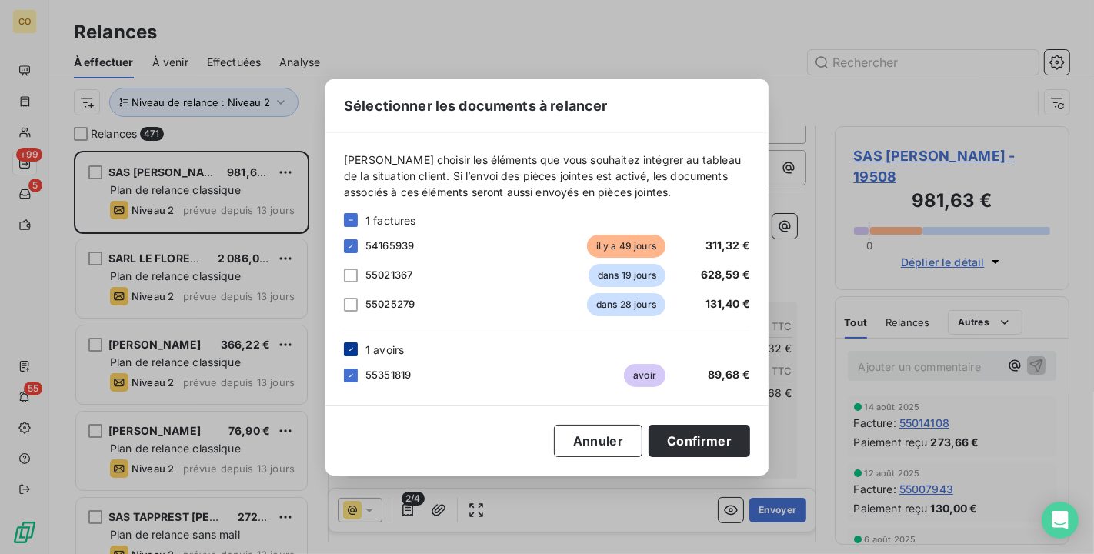
click at [352, 352] on icon at bounding box center [350, 349] width 9 height 9
click at [696, 442] on button "Confirmer" at bounding box center [700, 441] width 102 height 32
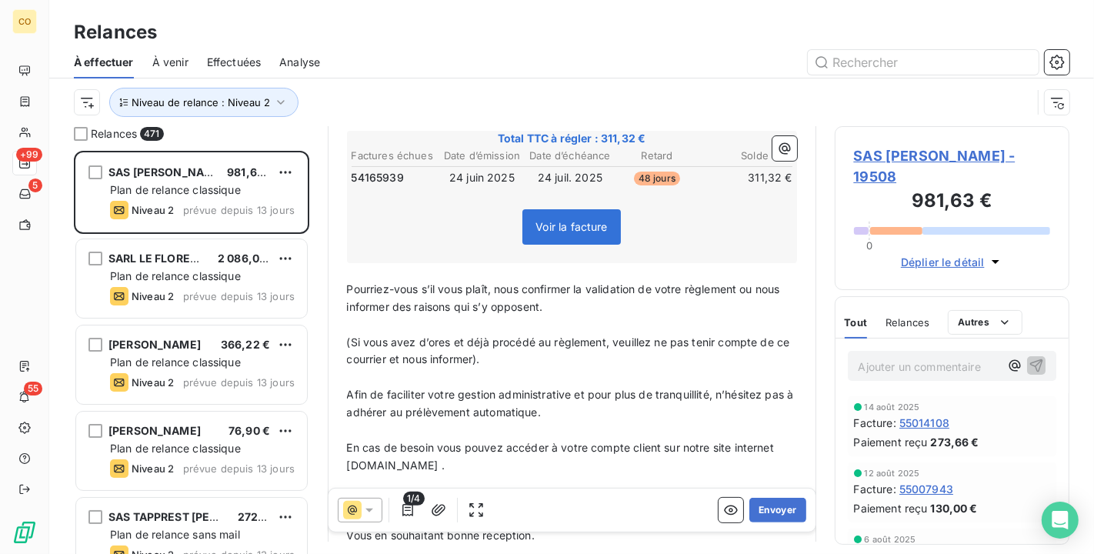
scroll to position [0, 0]
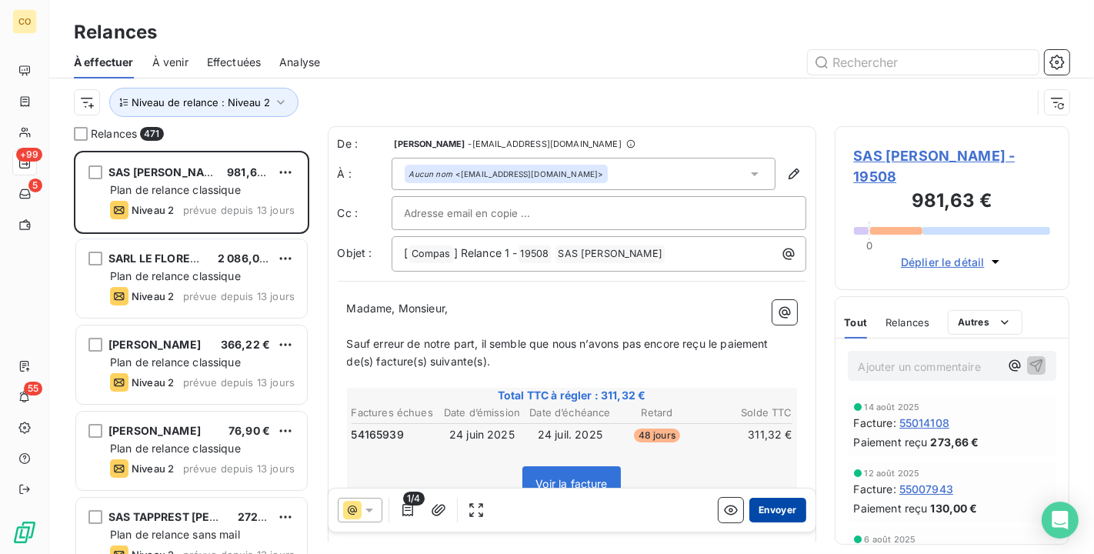
click at [775, 509] on button "Envoyer" at bounding box center [778, 510] width 56 height 25
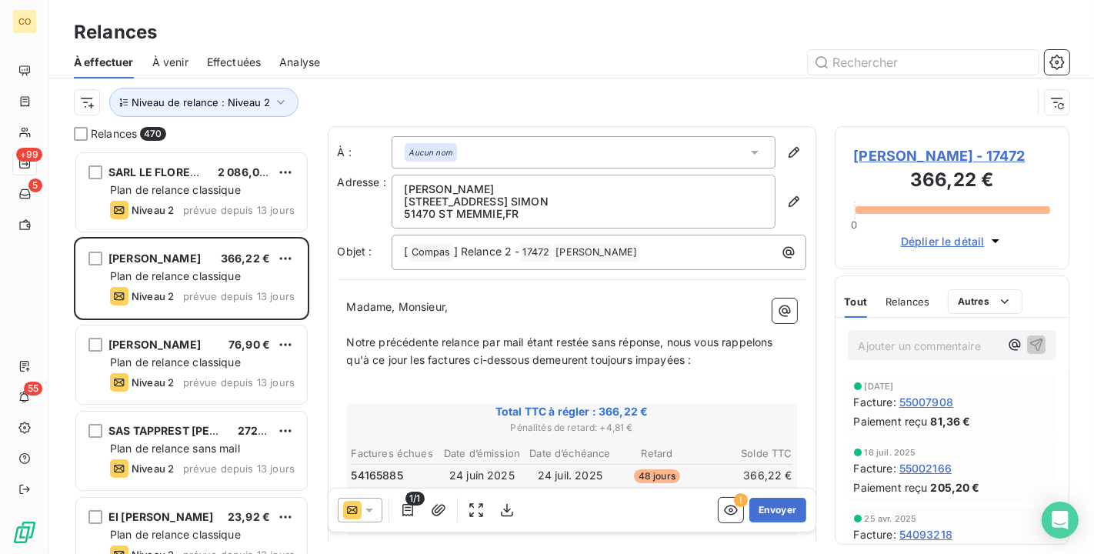
click at [248, 60] on span "Effectuées" at bounding box center [234, 62] width 55 height 15
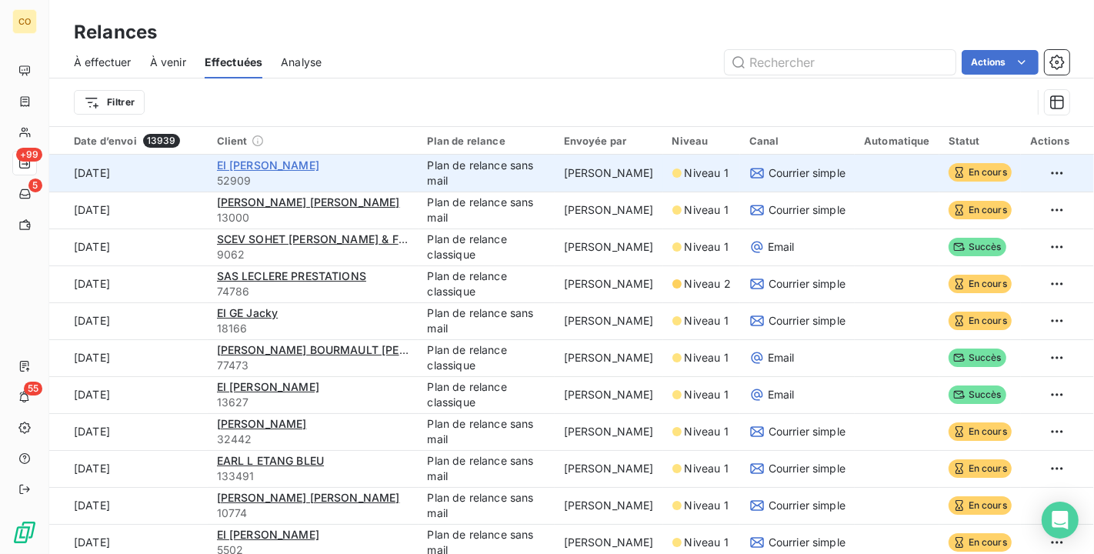
click at [309, 165] on span "EI [PERSON_NAME]" at bounding box center [268, 165] width 102 height 13
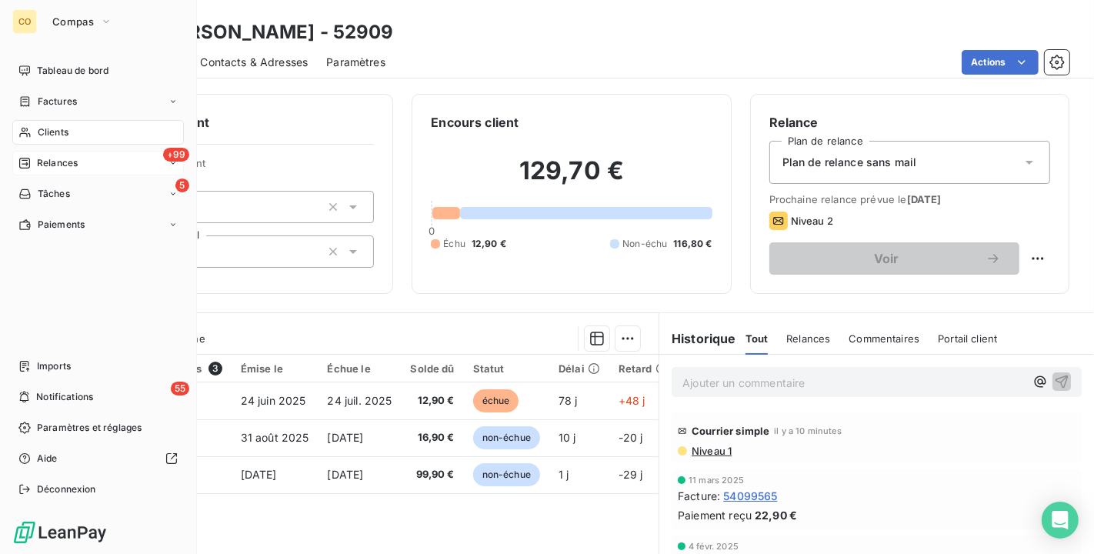
click at [44, 134] on span "Clients" at bounding box center [53, 132] width 31 height 14
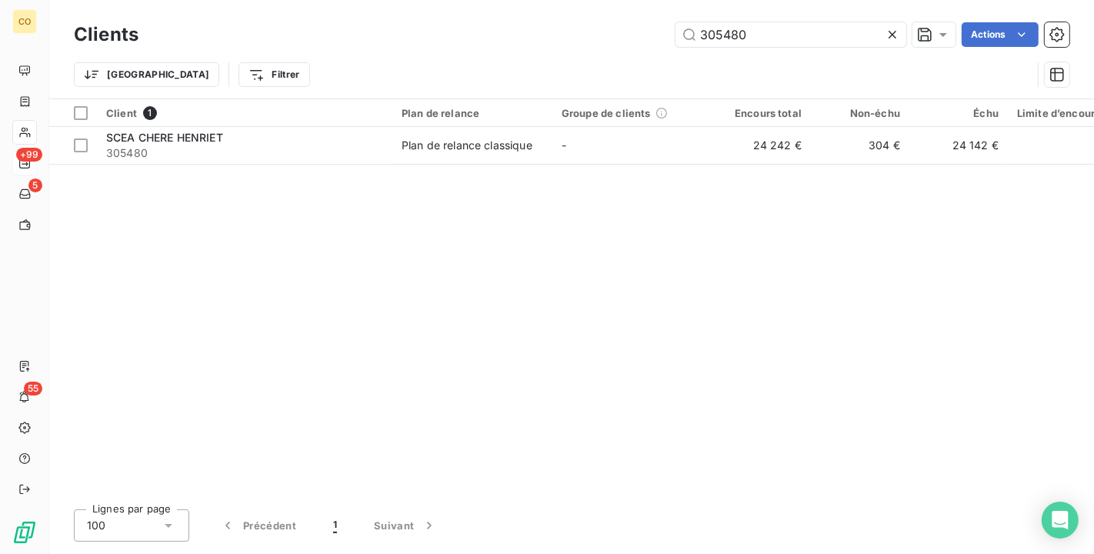
drag, startPoint x: 776, startPoint y: 38, endPoint x: 349, endPoint y: -23, distance: 430.7
click at [349, 0] on html "CO +99 5 55 Clients 305480 Actions Trier Filtrer Client 1 Plan de relance Group…" at bounding box center [547, 277] width 1094 height 554
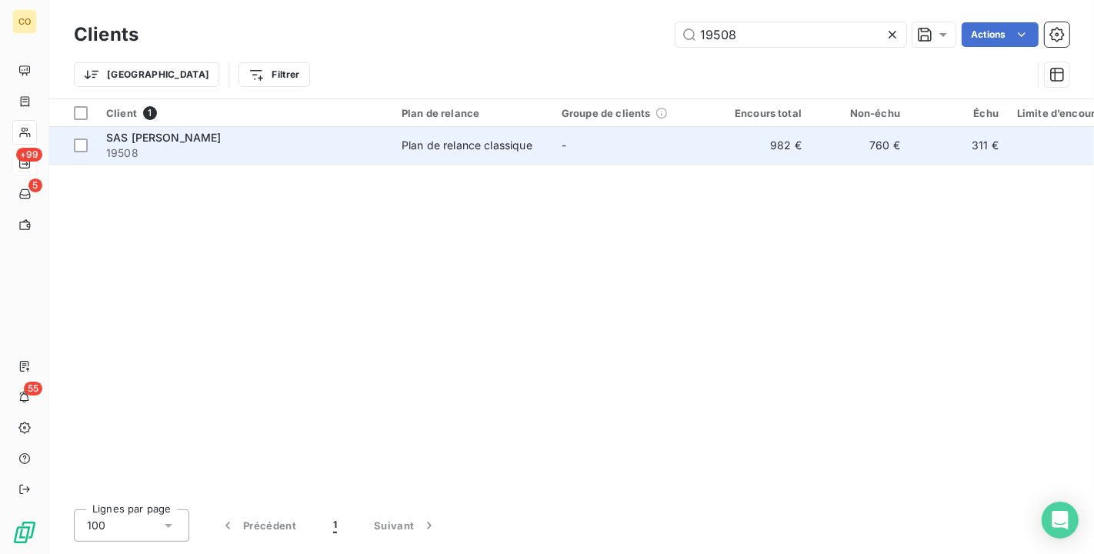
type input "19508"
click at [420, 155] on td "Plan de relance classique" at bounding box center [472, 145] width 160 height 37
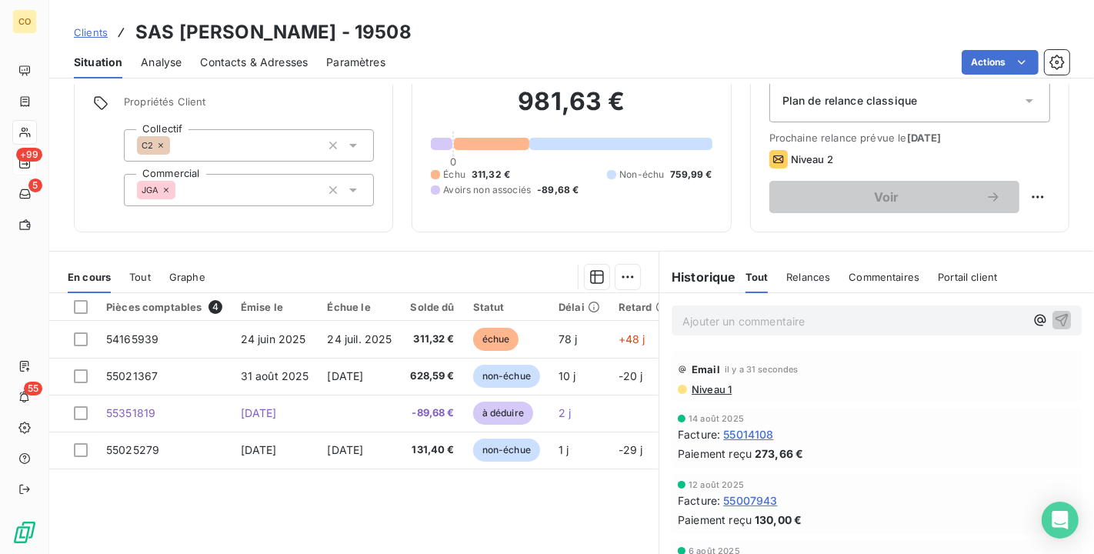
scroll to position [85, 0]
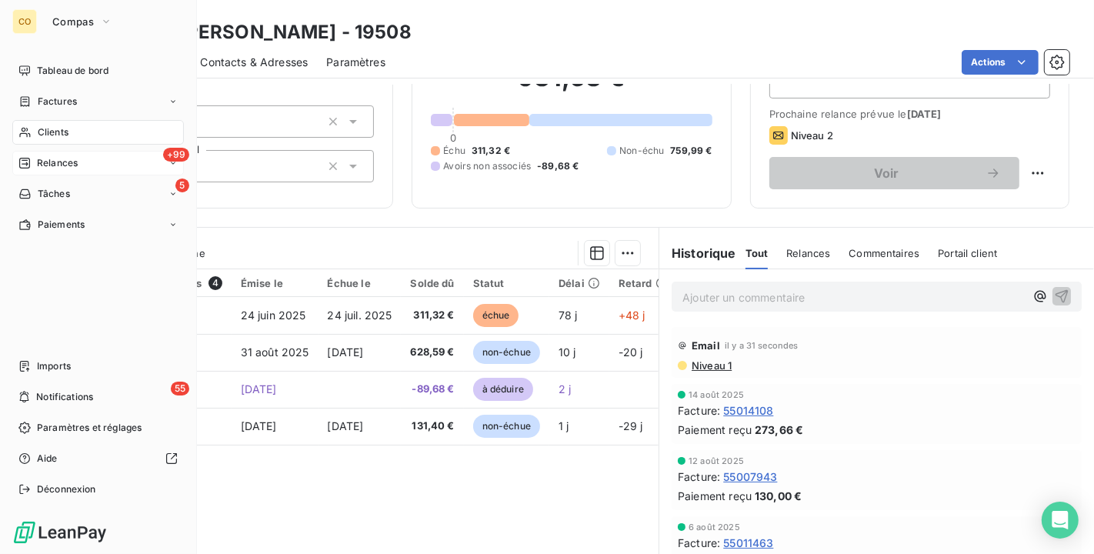
click at [38, 169] on span "Relances" at bounding box center [57, 163] width 41 height 14
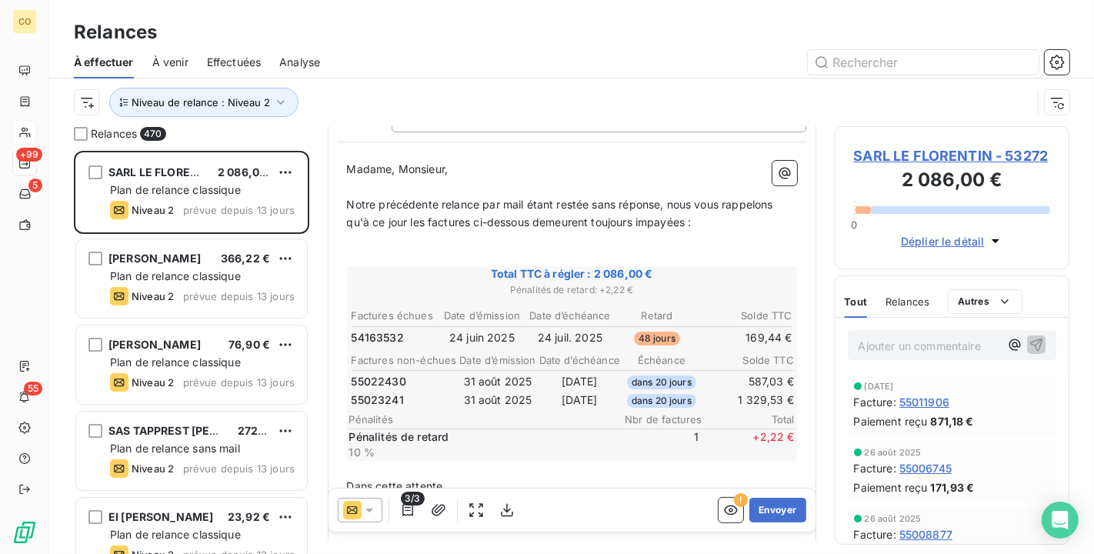
scroll to position [171, 0]
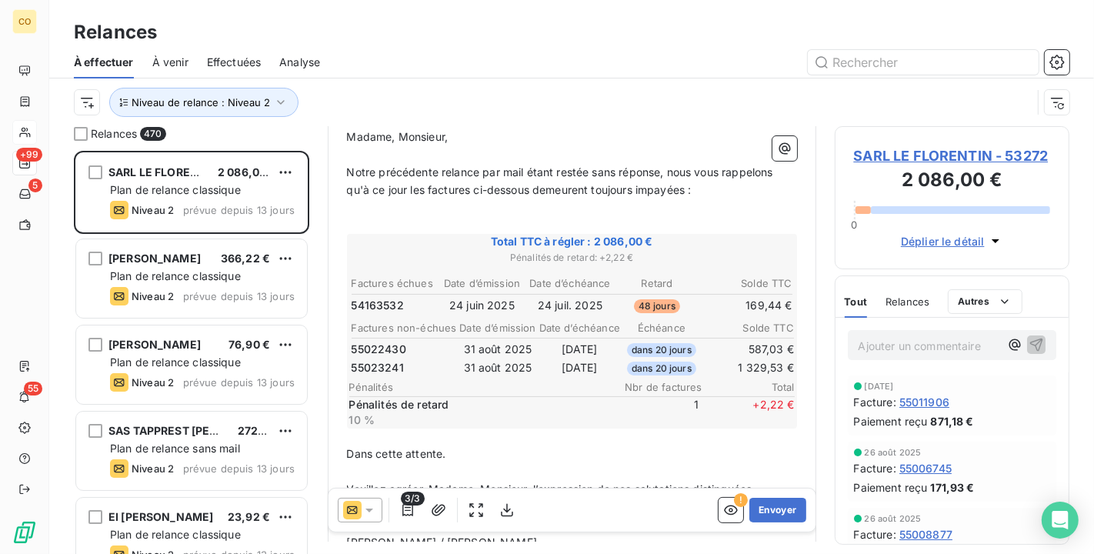
click at [377, 506] on div at bounding box center [360, 510] width 45 height 25
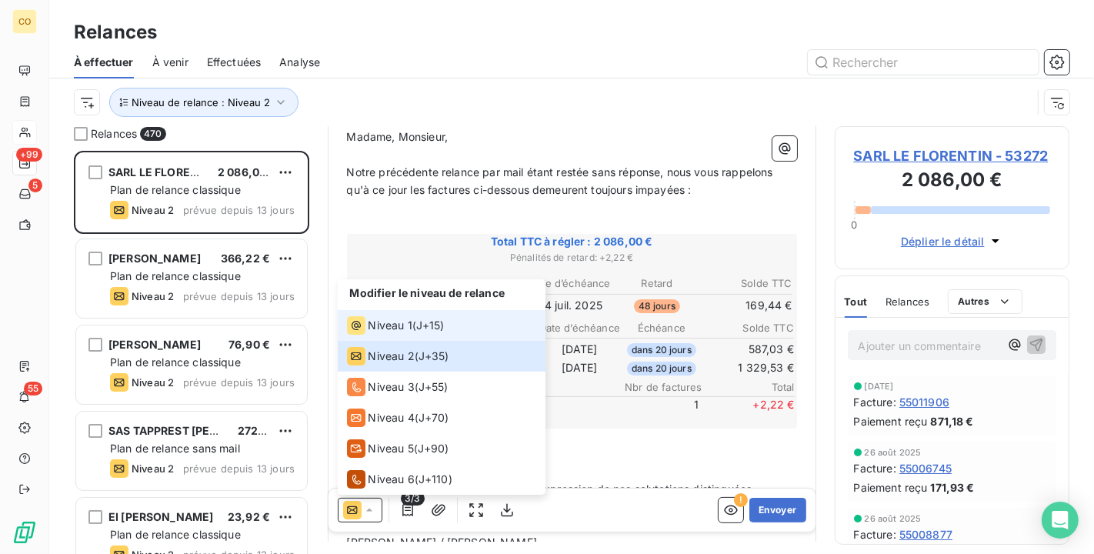
click at [380, 321] on span "Niveau 1" at bounding box center [391, 325] width 44 height 15
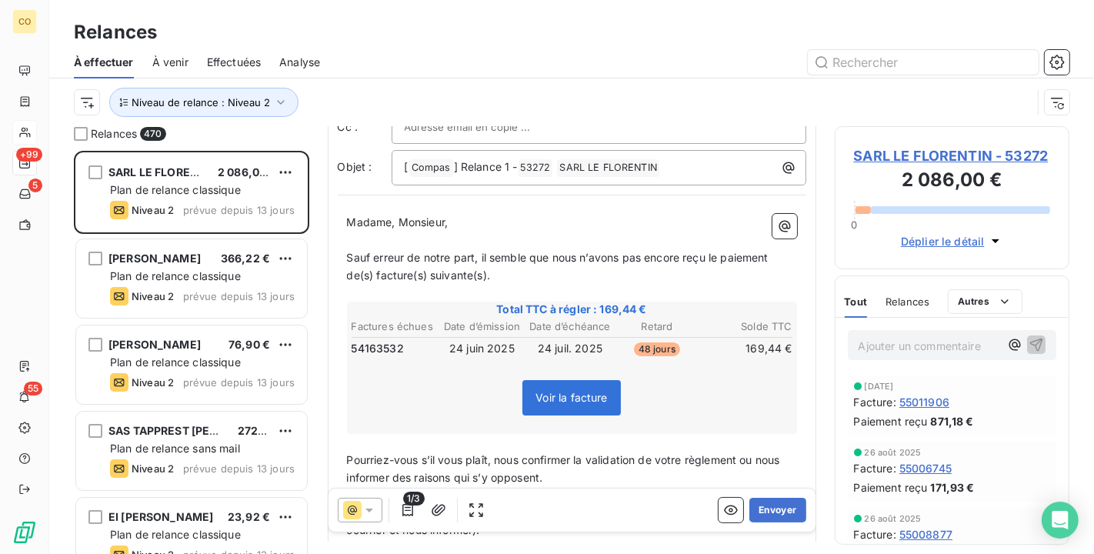
scroll to position [172, 0]
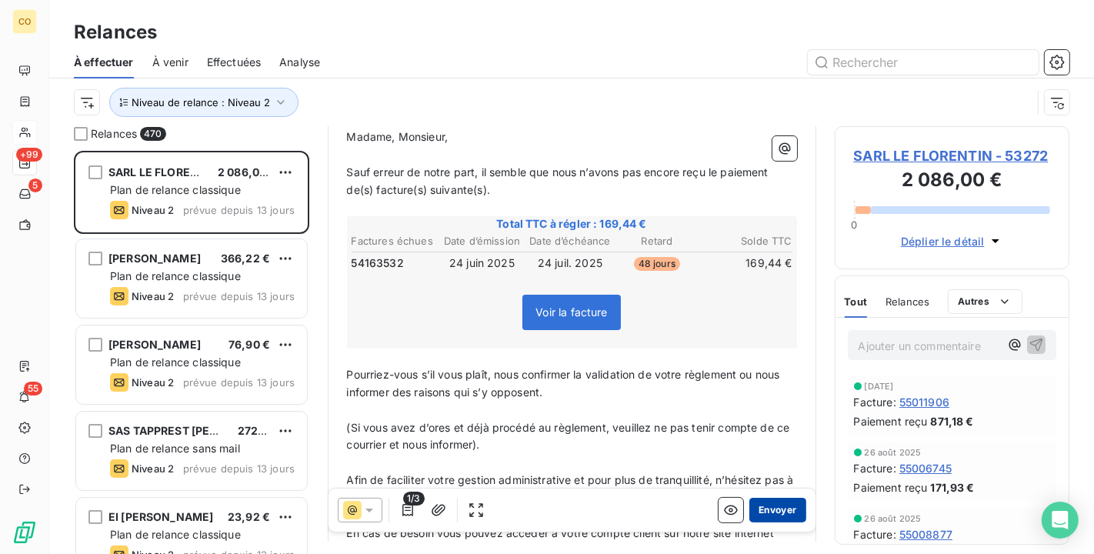
click at [767, 506] on button "Envoyer" at bounding box center [778, 510] width 56 height 25
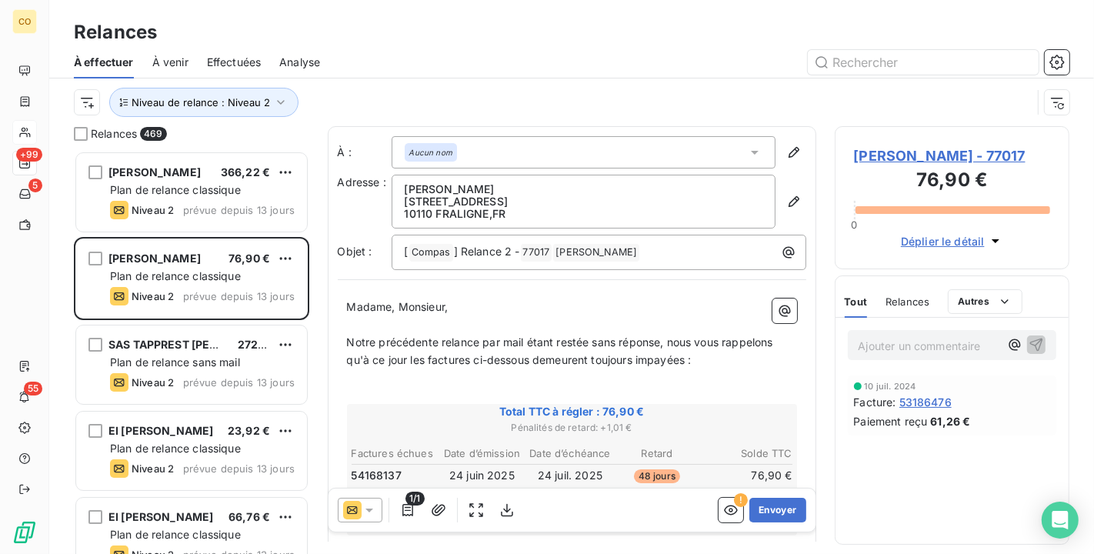
click at [369, 513] on icon at bounding box center [369, 510] width 15 height 15
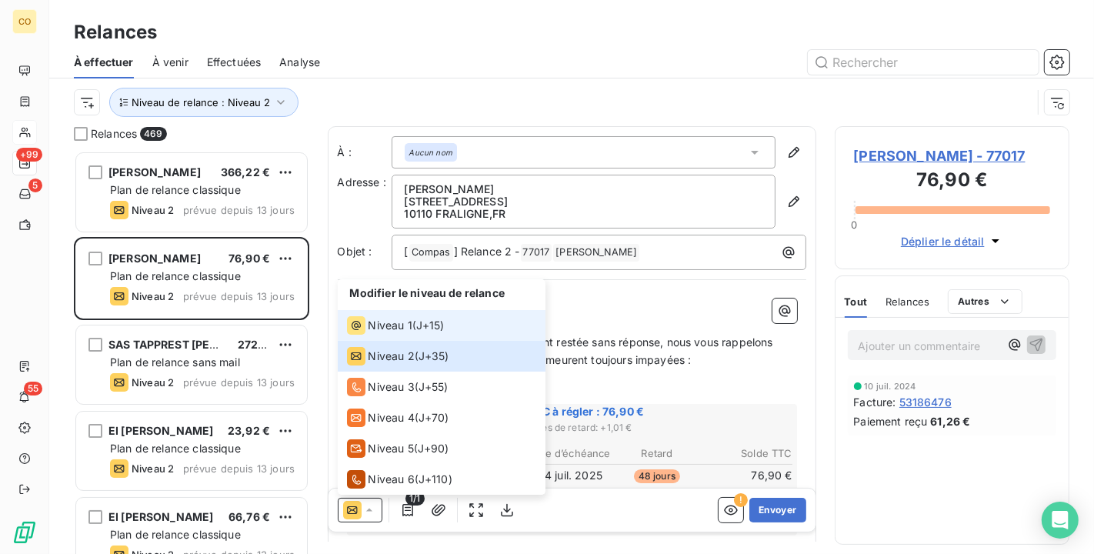
click at [362, 325] on icon at bounding box center [356, 325] width 18 height 18
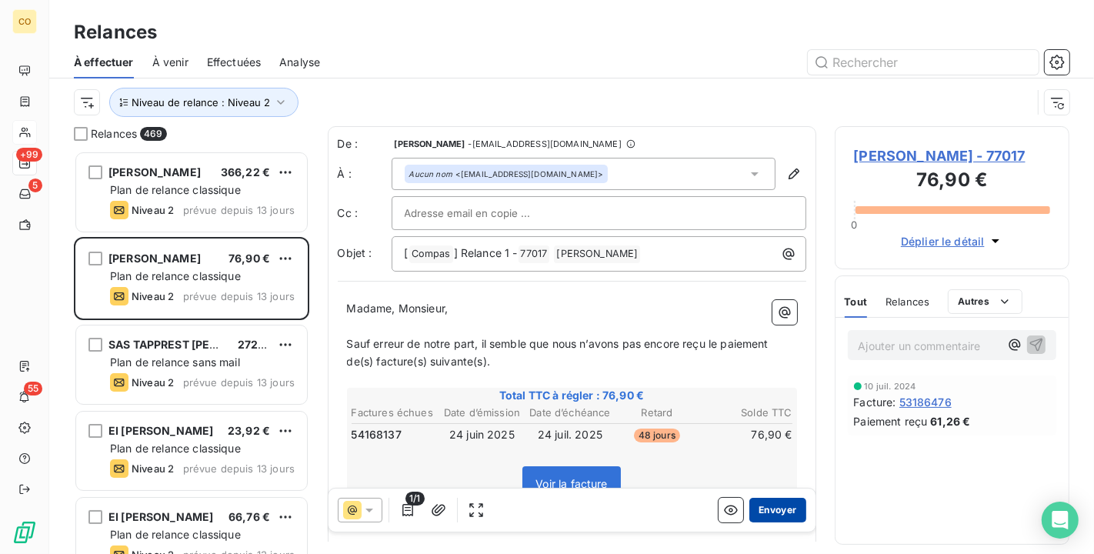
click at [753, 499] on button "Envoyer" at bounding box center [778, 510] width 56 height 25
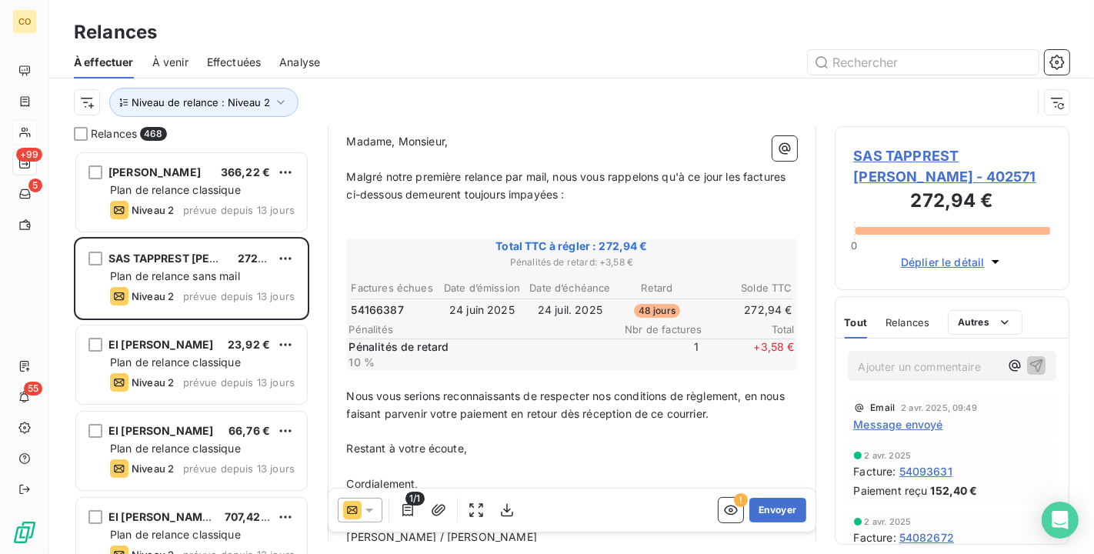
scroll to position [171, 0]
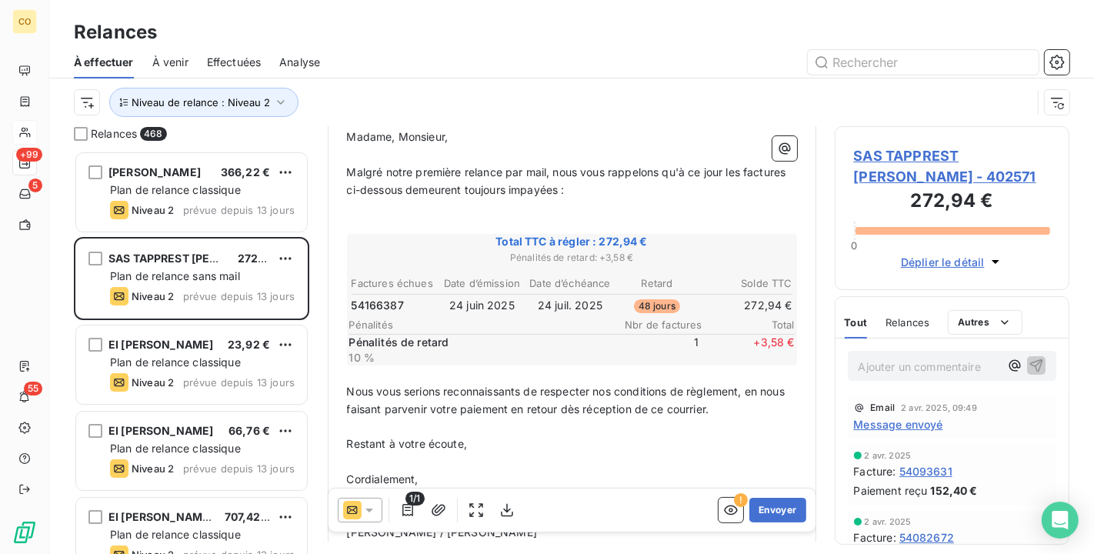
click at [376, 504] on icon at bounding box center [369, 510] width 15 height 15
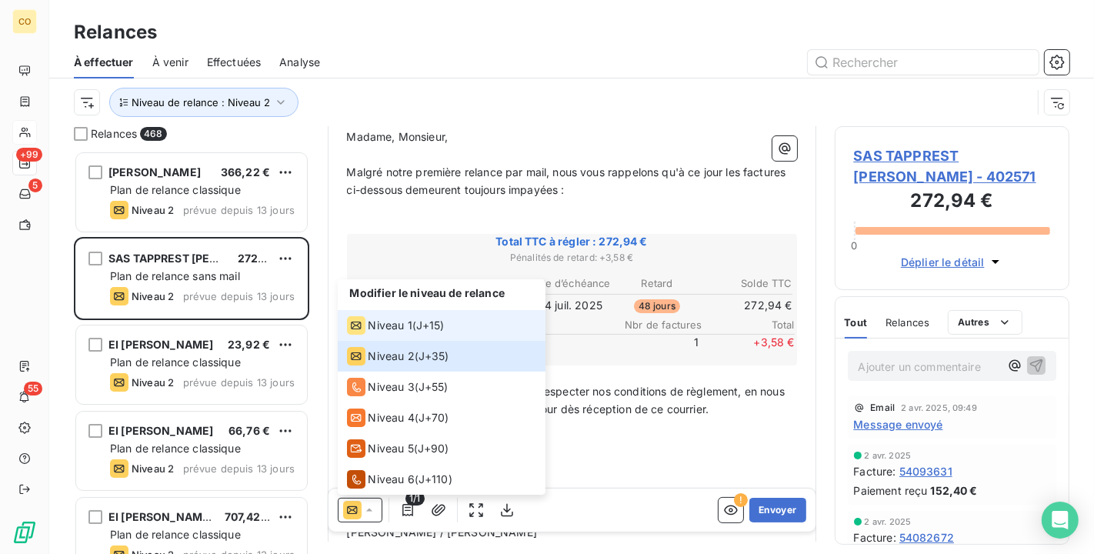
click at [395, 326] on span "Niveau 1" at bounding box center [391, 325] width 44 height 15
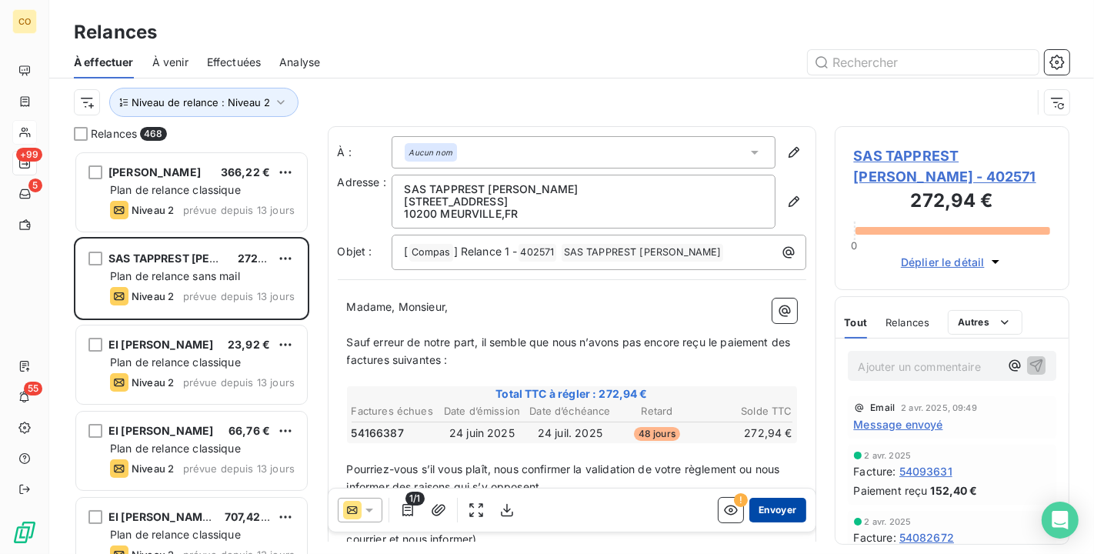
click at [753, 506] on button "Envoyer" at bounding box center [778, 510] width 56 height 25
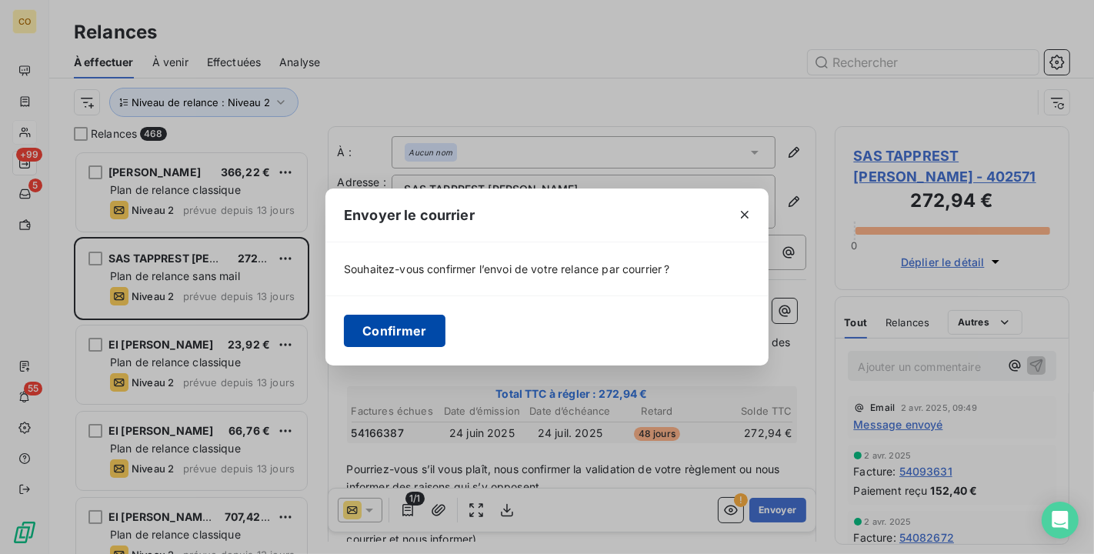
click at [396, 336] on button "Confirmer" at bounding box center [395, 331] width 102 height 32
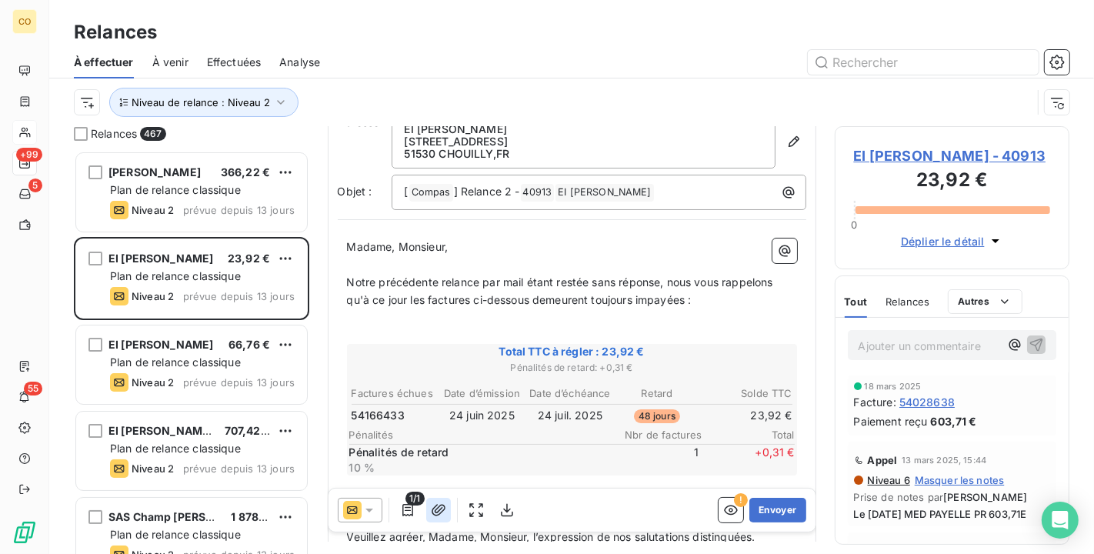
scroll to position [88, 0]
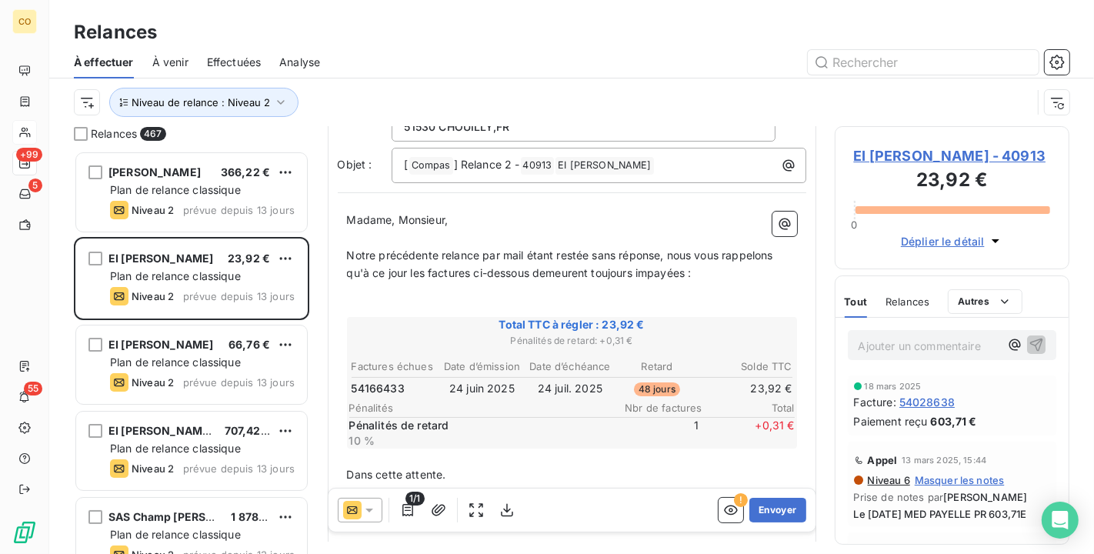
click at [373, 509] on icon at bounding box center [369, 510] width 15 height 15
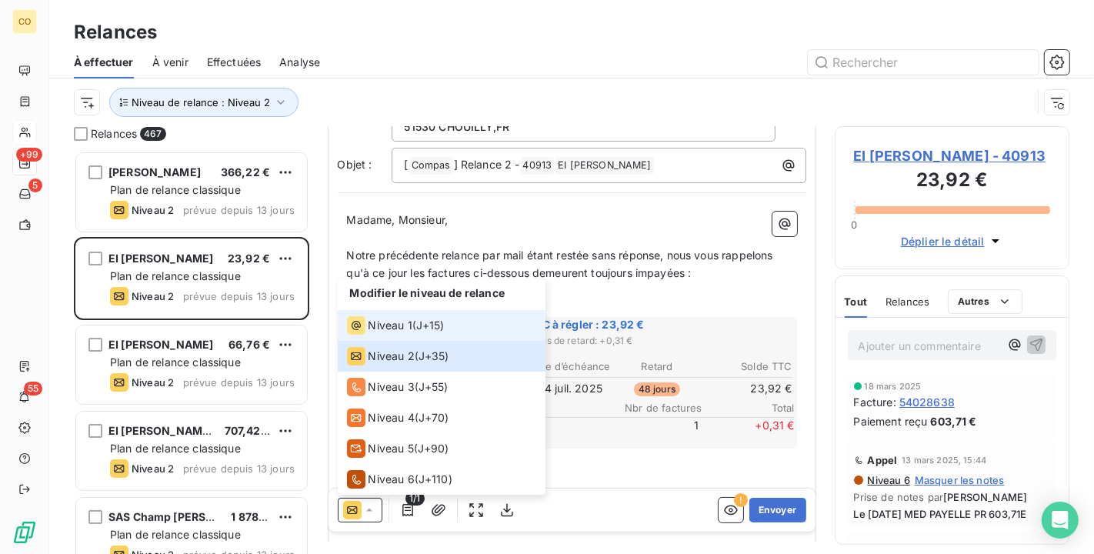
click at [399, 329] on span "Niveau 1" at bounding box center [391, 325] width 44 height 15
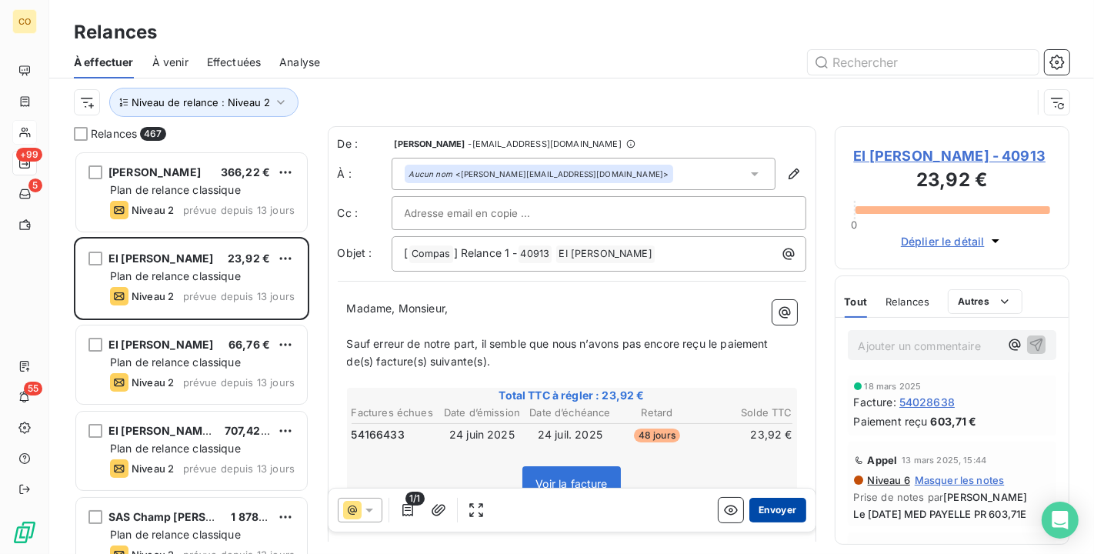
click at [759, 501] on button "Envoyer" at bounding box center [778, 510] width 56 height 25
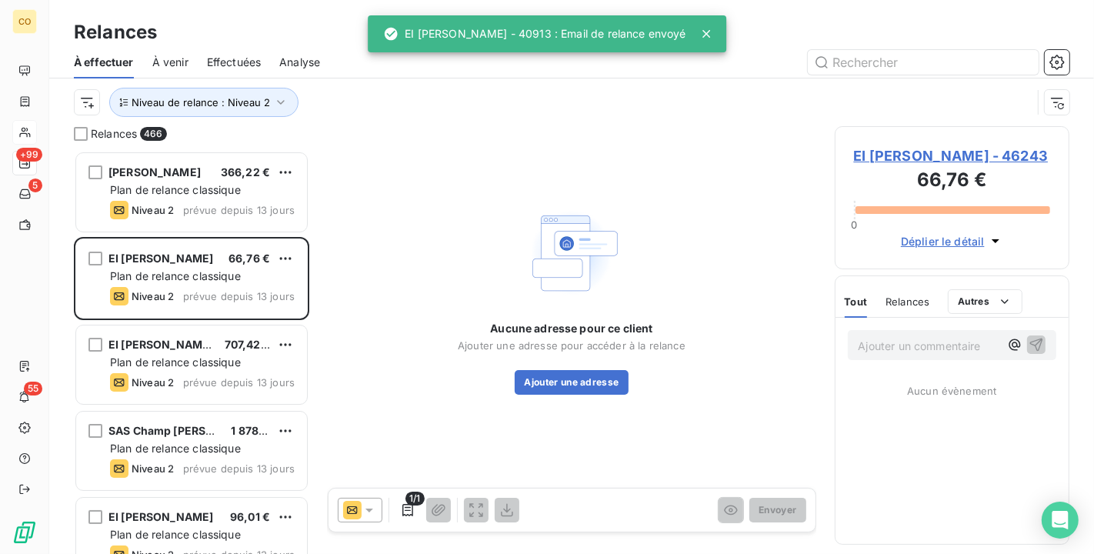
click at [369, 505] on icon at bounding box center [369, 510] width 15 height 15
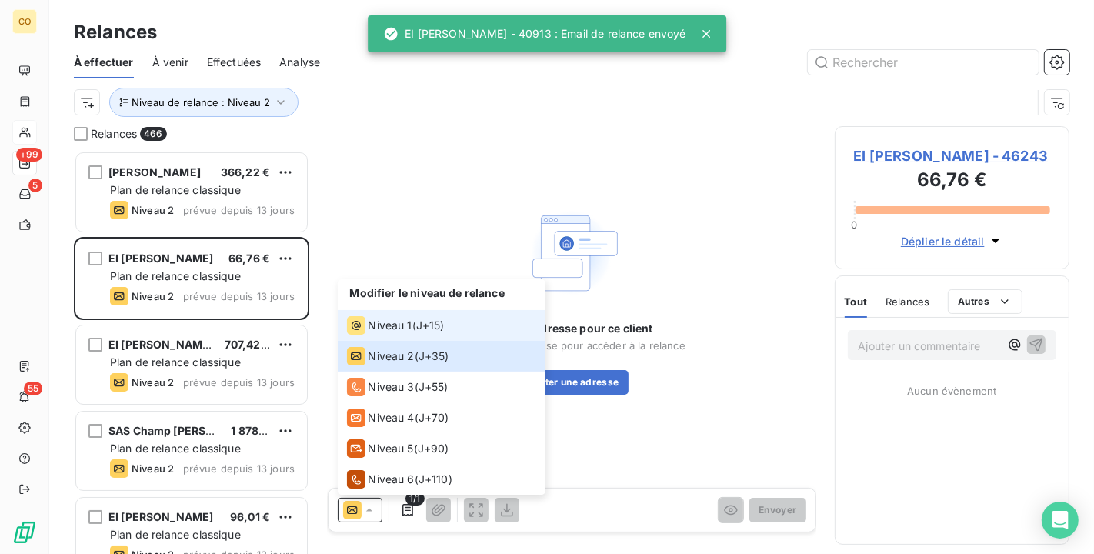
click at [391, 337] on li "Niveau 1 ( J+15 )" at bounding box center [442, 325] width 208 height 31
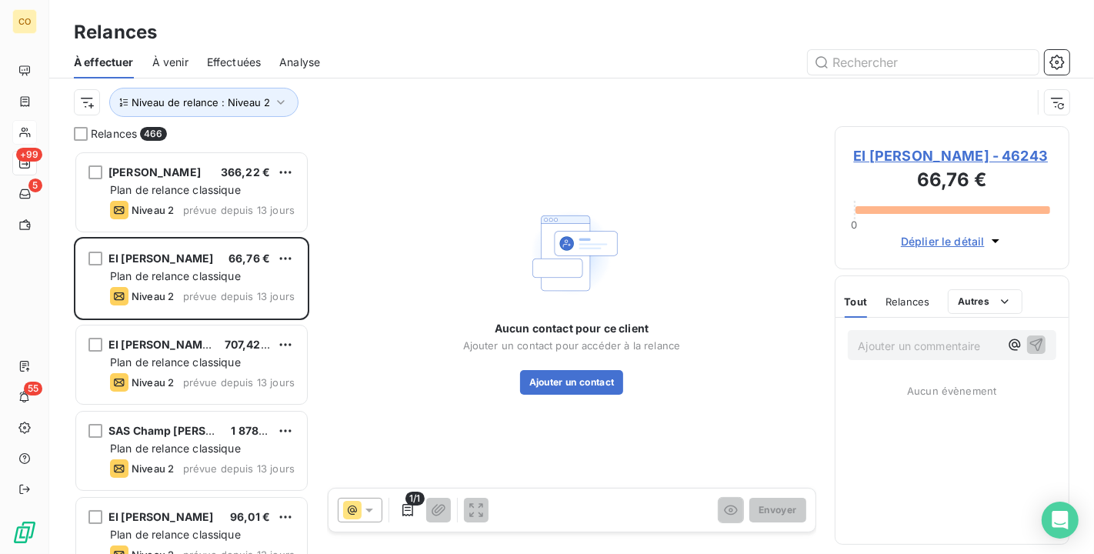
click at [954, 154] on span "EI [PERSON_NAME] - 46243" at bounding box center [952, 155] width 197 height 21
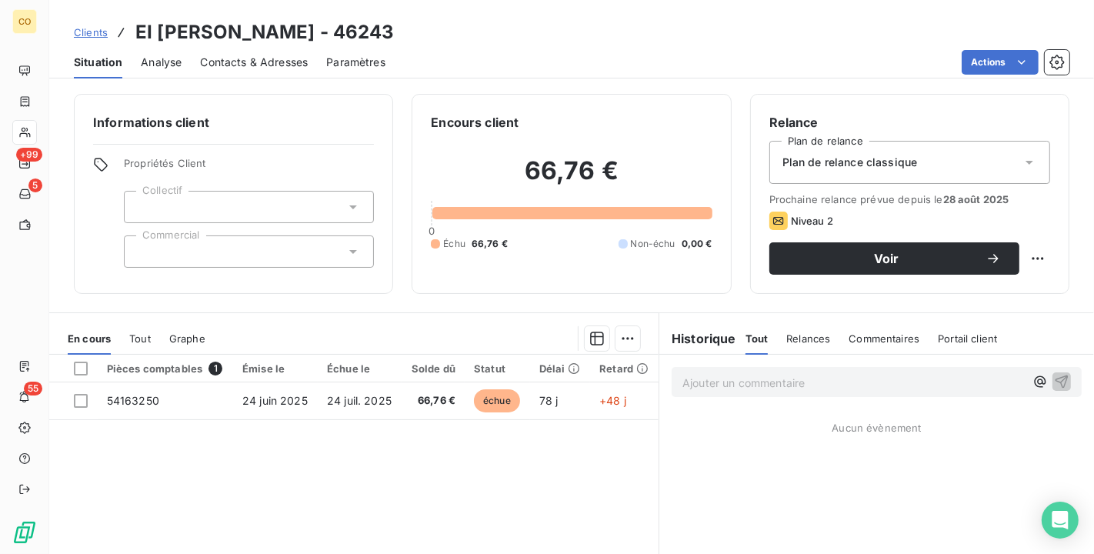
click at [1001, 162] on div "Plan de relance classique" at bounding box center [910, 162] width 281 height 43
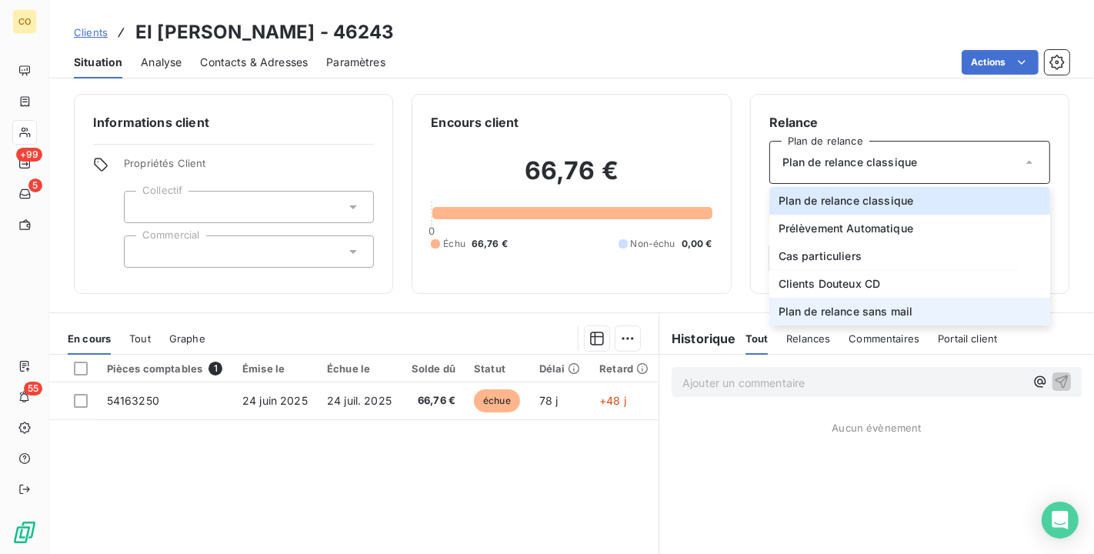
click at [925, 299] on li "Plan de relance sans mail" at bounding box center [910, 312] width 281 height 28
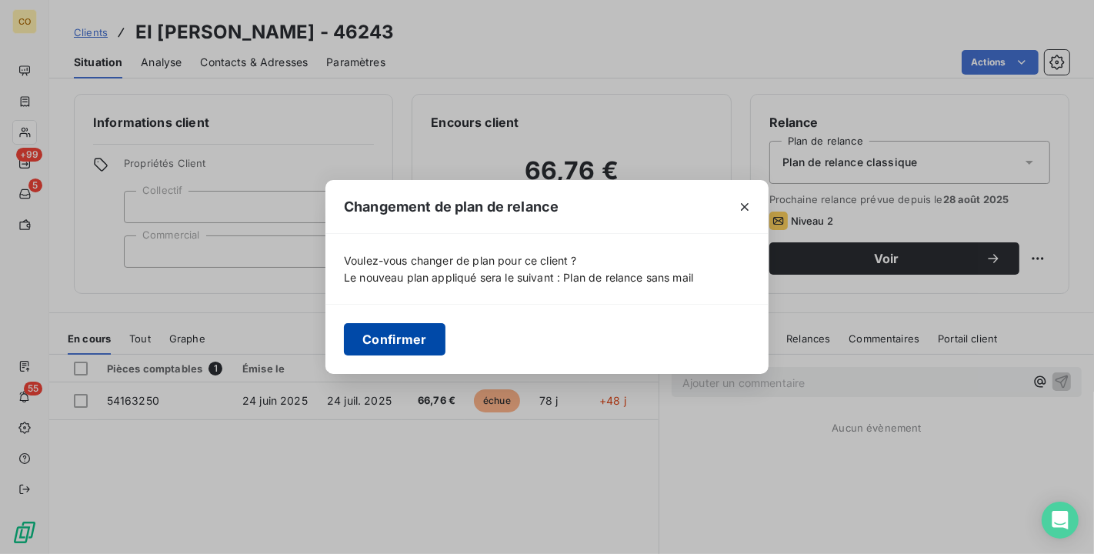
click at [439, 341] on button "Confirmer" at bounding box center [395, 339] width 102 height 32
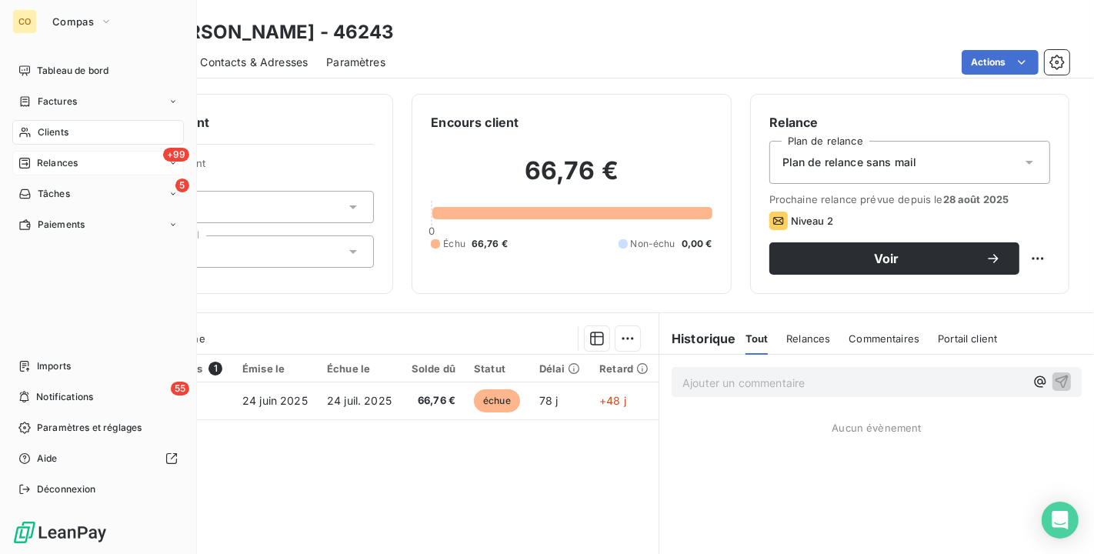
click at [57, 158] on span "Relances" at bounding box center [57, 163] width 41 height 14
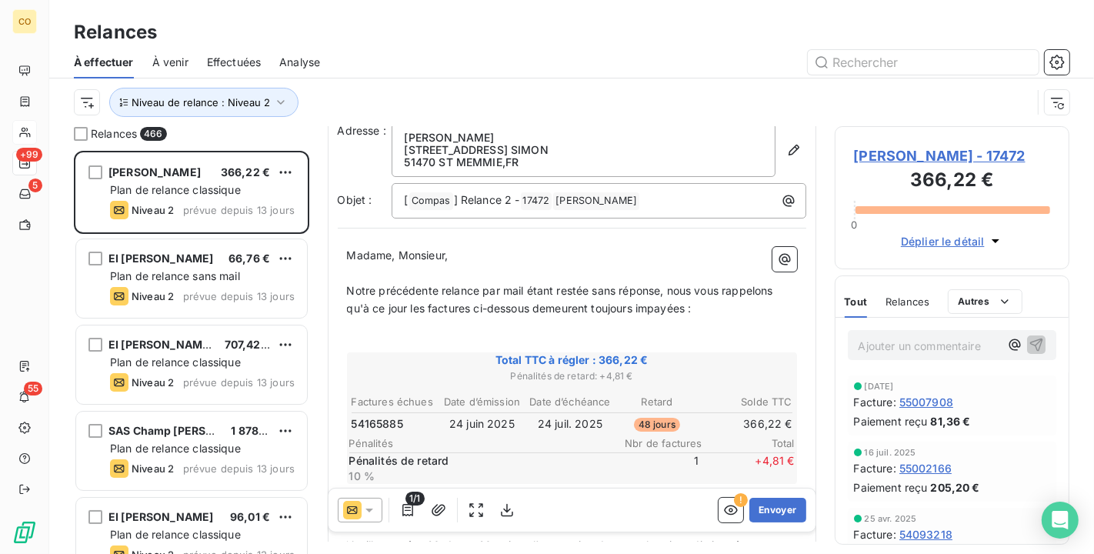
scroll to position [88, 0]
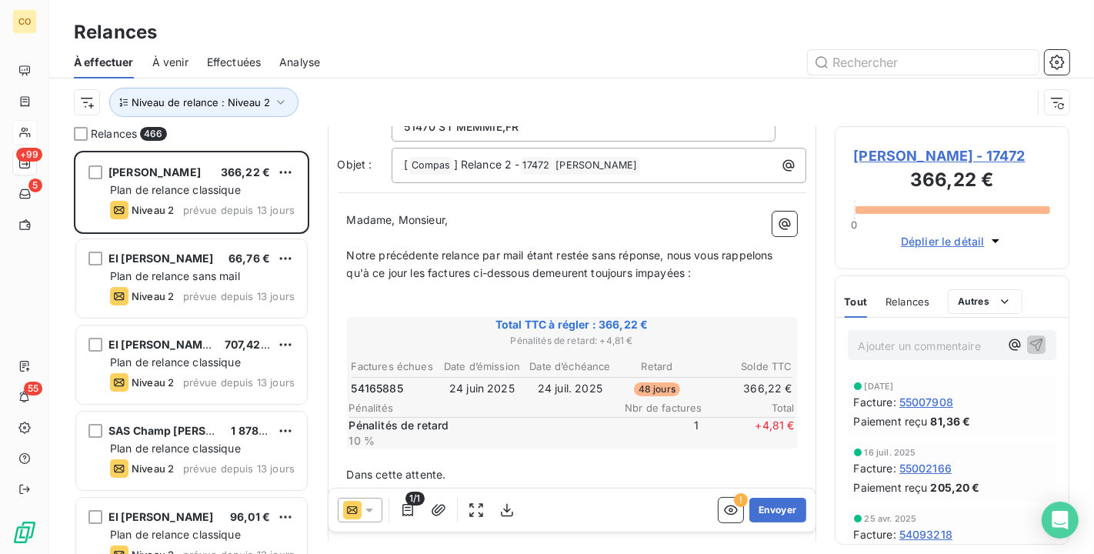
click at [372, 507] on icon at bounding box center [369, 510] width 15 height 15
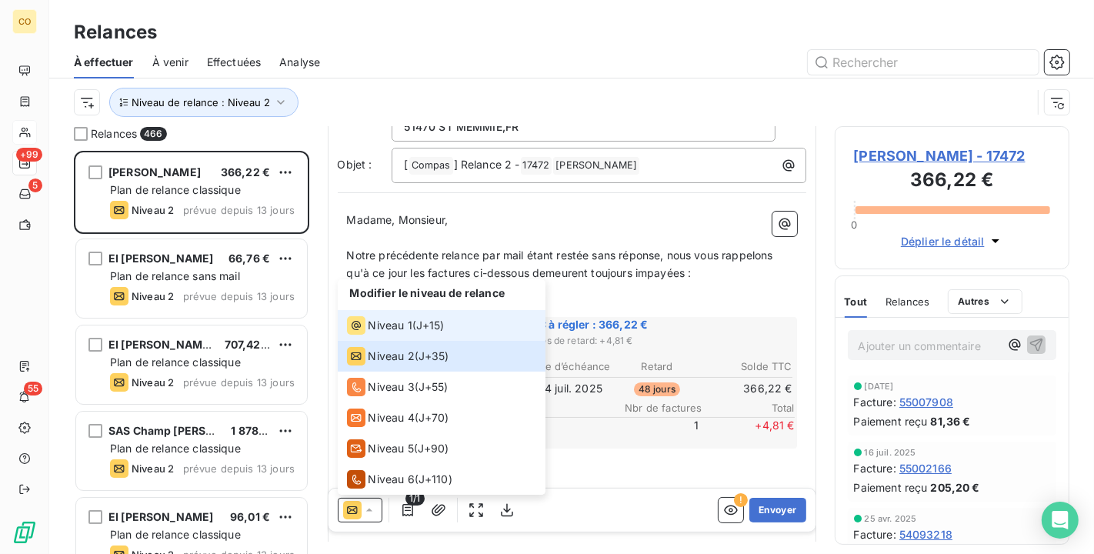
click at [396, 326] on span "Niveau 1" at bounding box center [391, 325] width 44 height 15
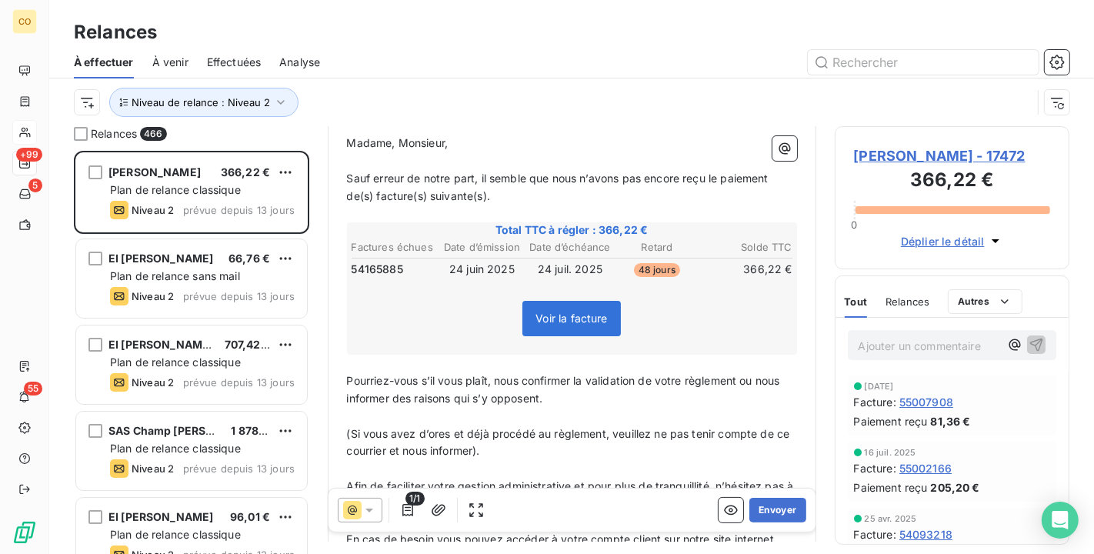
scroll to position [171, 0]
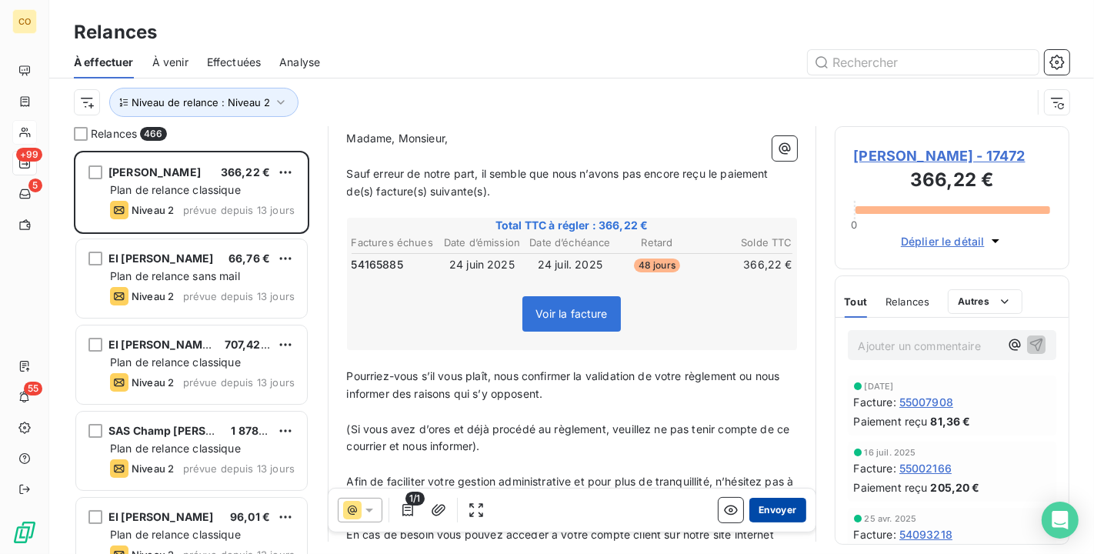
click at [765, 511] on button "Envoyer" at bounding box center [778, 510] width 56 height 25
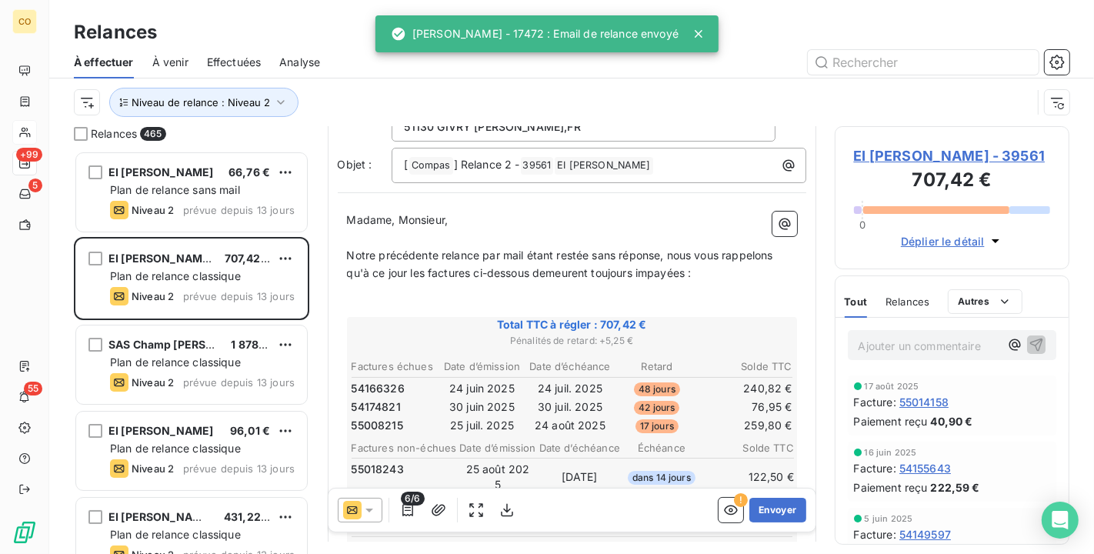
scroll to position [173, 0]
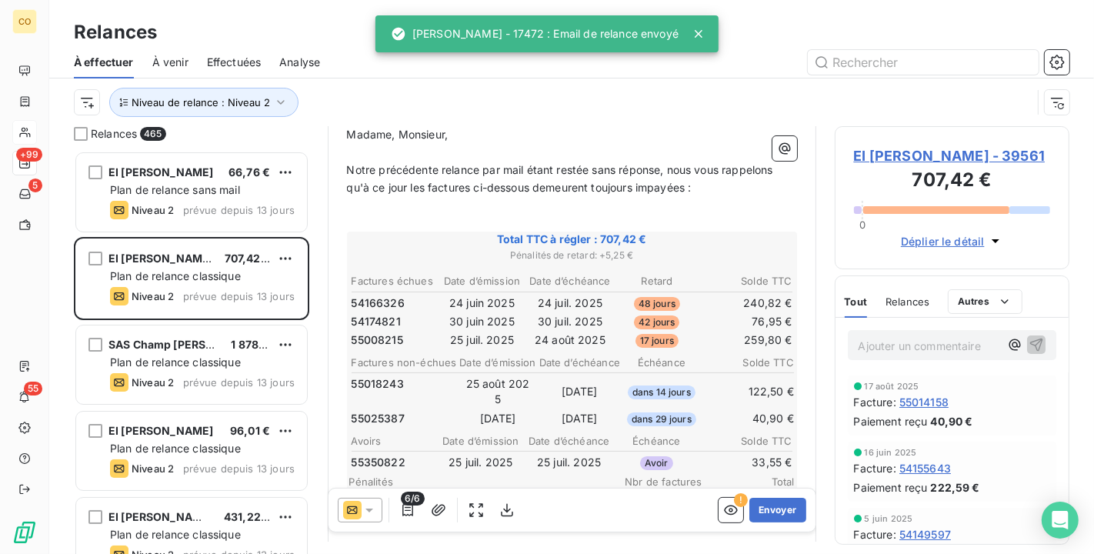
click at [373, 503] on icon at bounding box center [369, 510] width 15 height 15
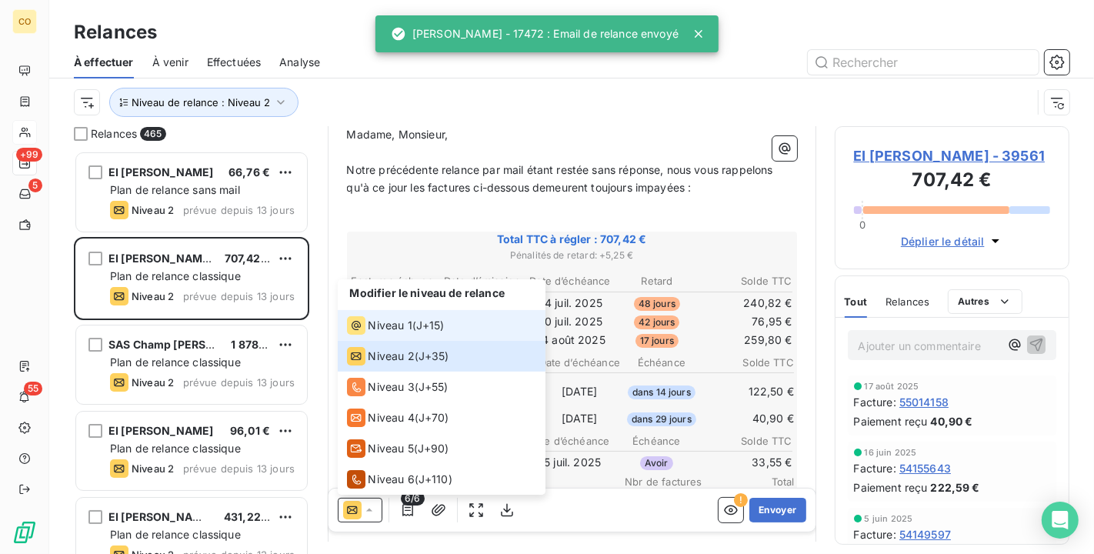
click at [416, 330] on div "Niveau 1 ( J+15 )" at bounding box center [396, 325] width 98 height 18
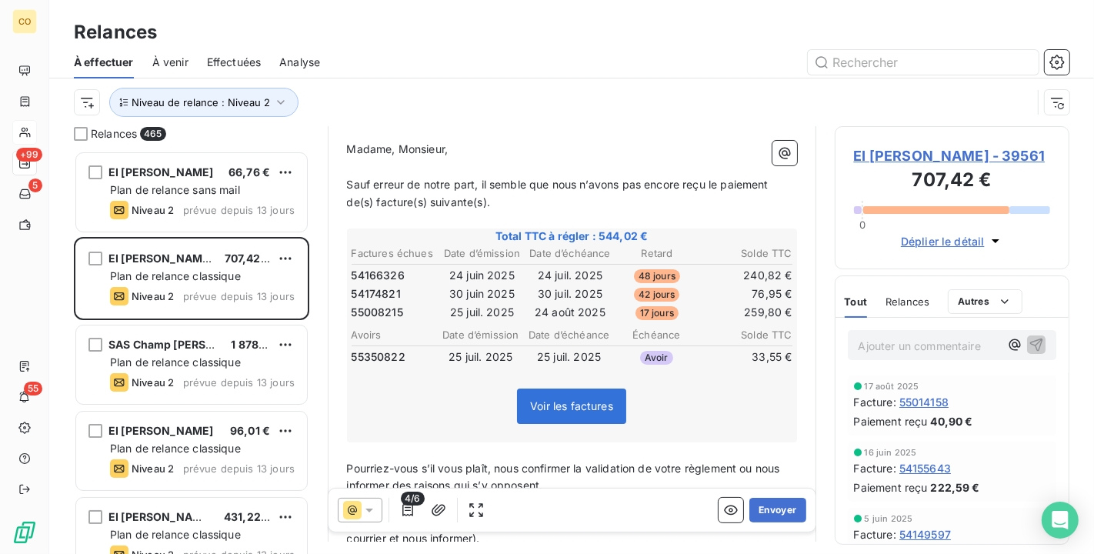
scroll to position [171, 0]
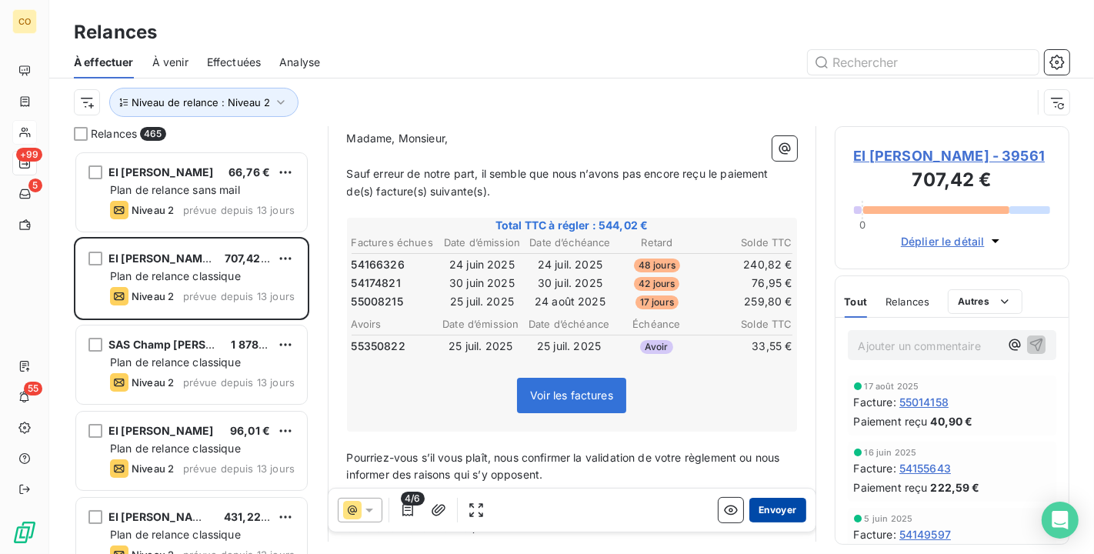
click at [781, 510] on button "Envoyer" at bounding box center [778, 510] width 56 height 25
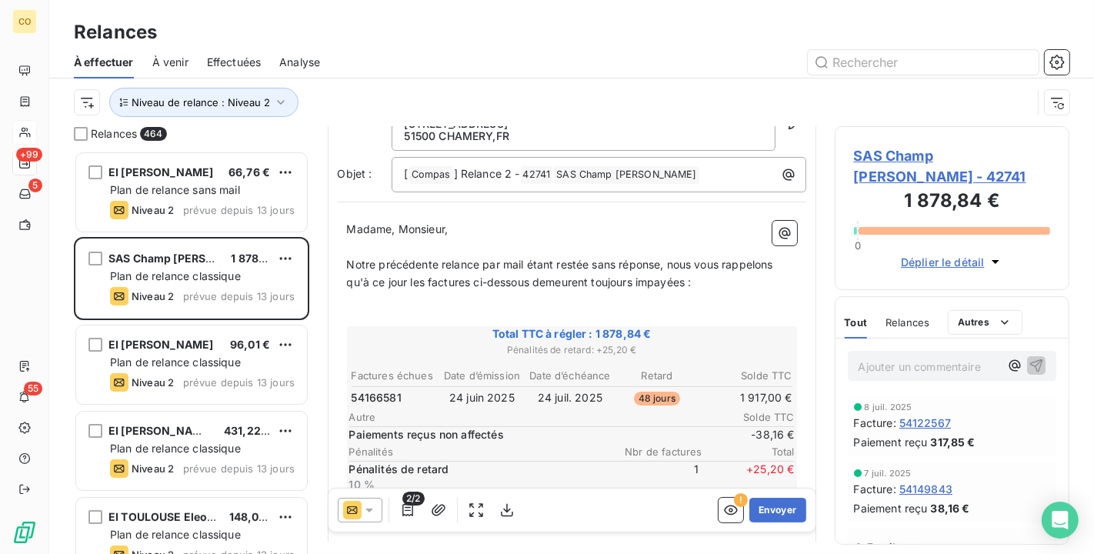
scroll to position [87, 0]
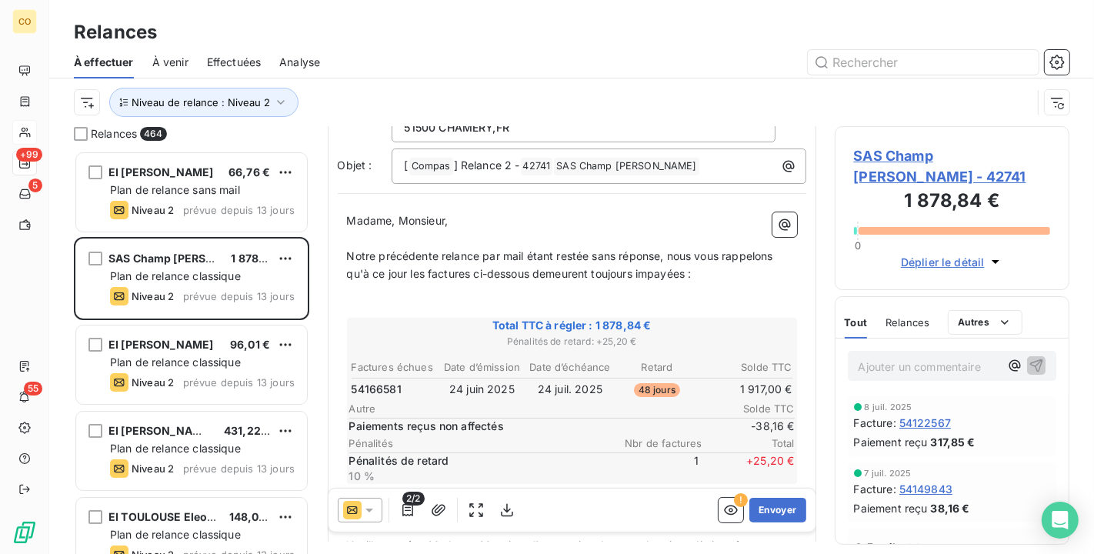
click at [367, 500] on div at bounding box center [360, 510] width 45 height 25
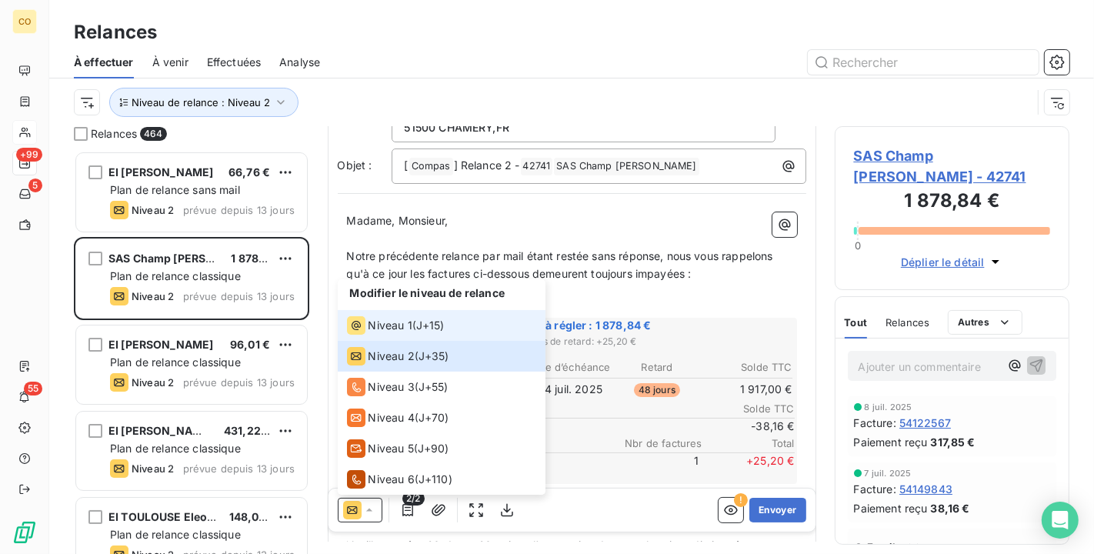
click at [369, 319] on span "Niveau 1" at bounding box center [391, 325] width 44 height 15
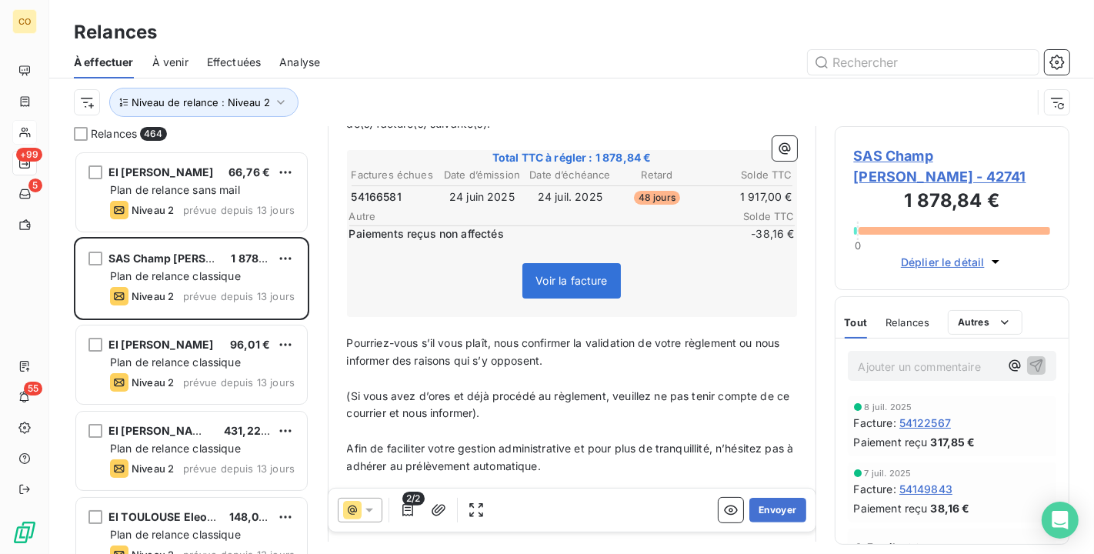
scroll to position [257, 0]
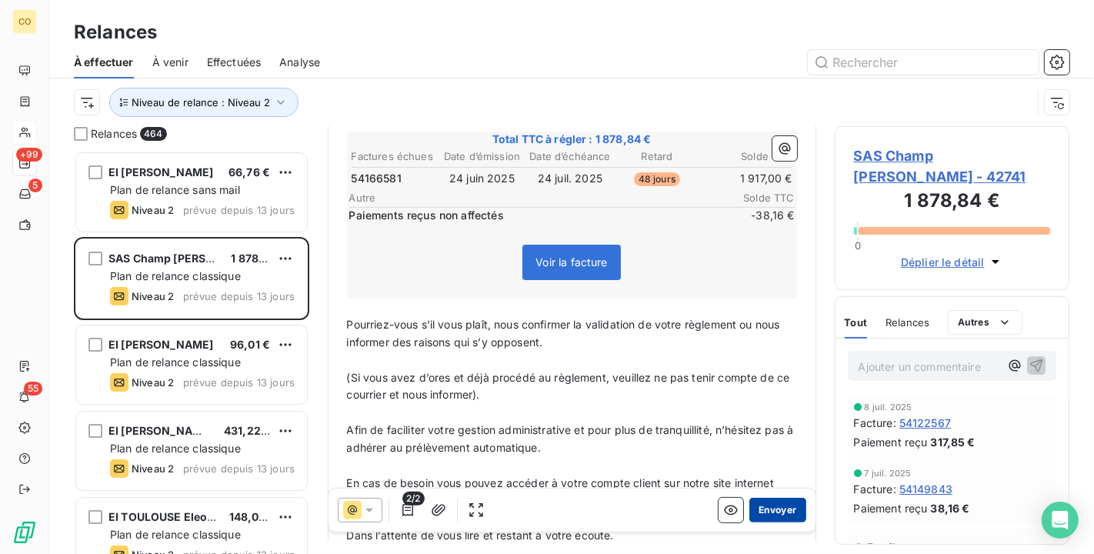
click at [763, 513] on button "Envoyer" at bounding box center [778, 510] width 56 height 25
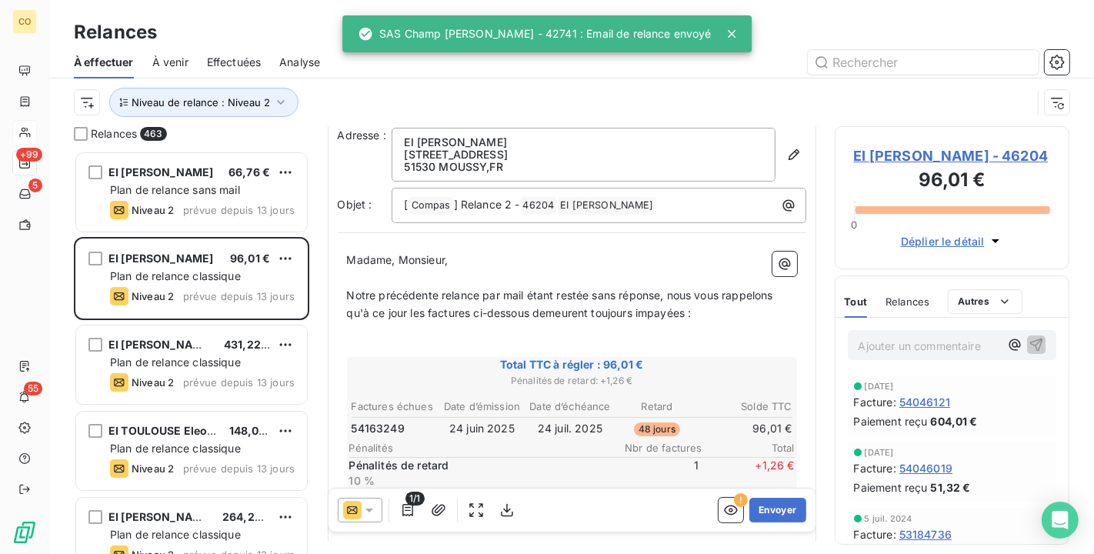
scroll to position [87, 0]
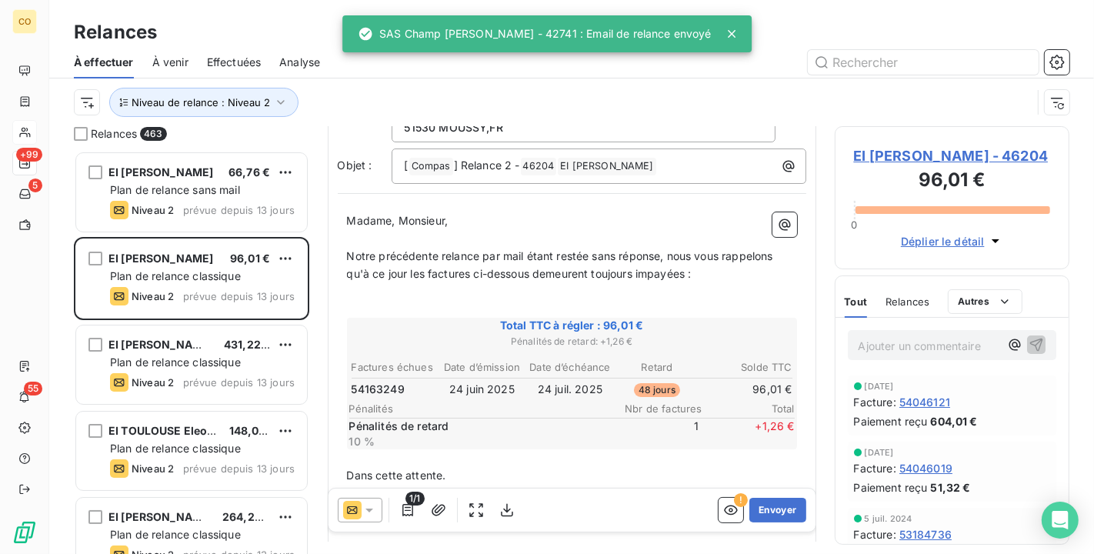
drag, startPoint x: 376, startPoint y: 506, endPoint x: 375, endPoint y: 496, distance: 9.3
click at [376, 506] on icon at bounding box center [369, 510] width 15 height 15
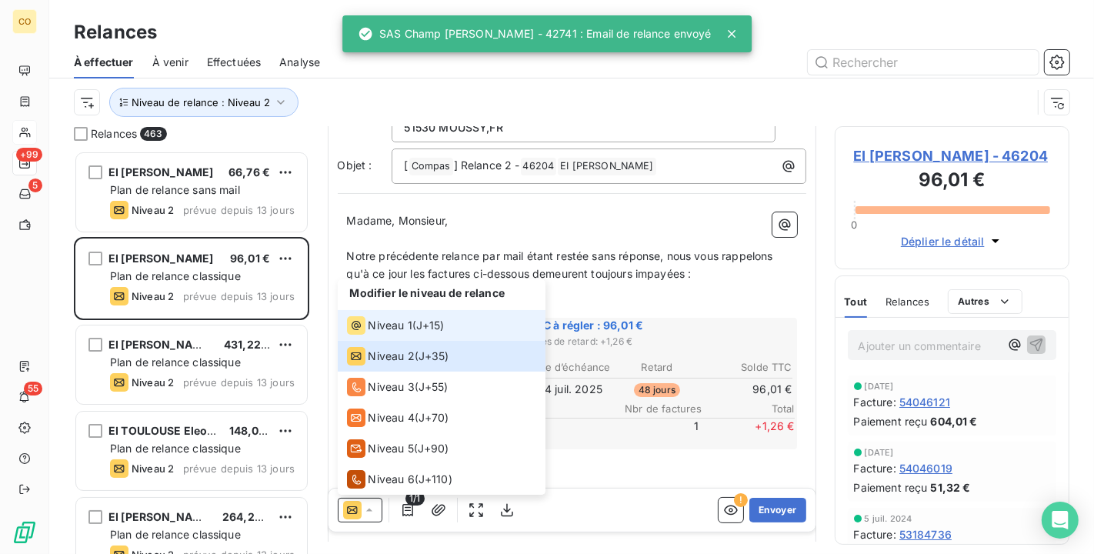
click at [378, 329] on span "Niveau 1" at bounding box center [391, 325] width 44 height 15
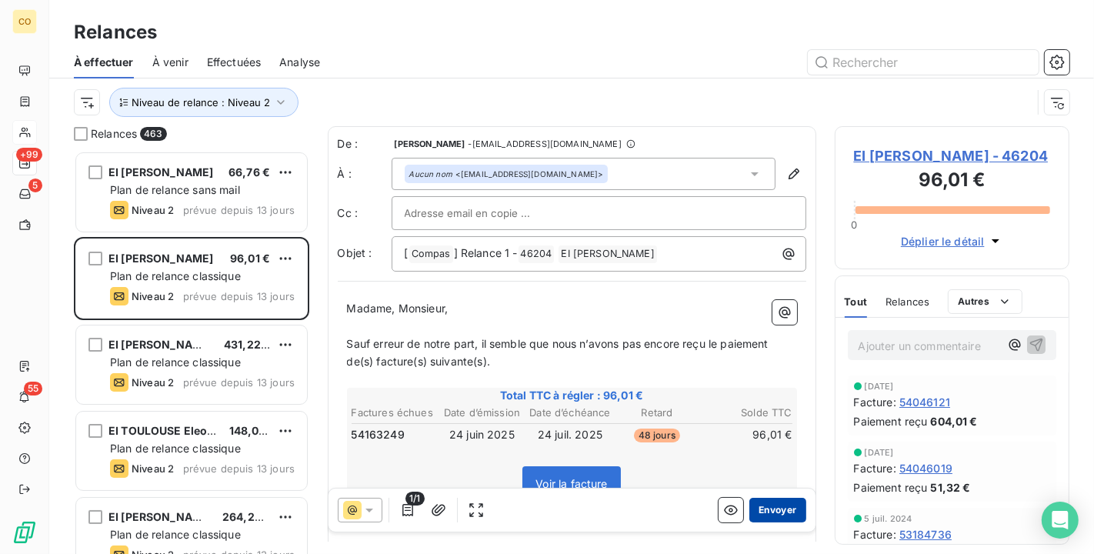
click at [756, 508] on button "Envoyer" at bounding box center [778, 510] width 56 height 25
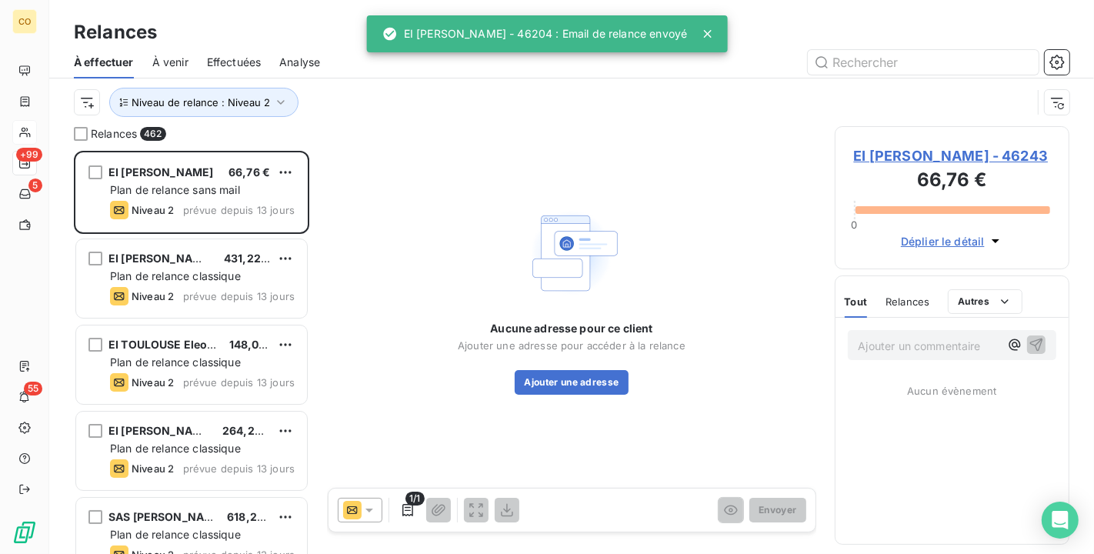
click at [379, 509] on div at bounding box center [360, 510] width 45 height 25
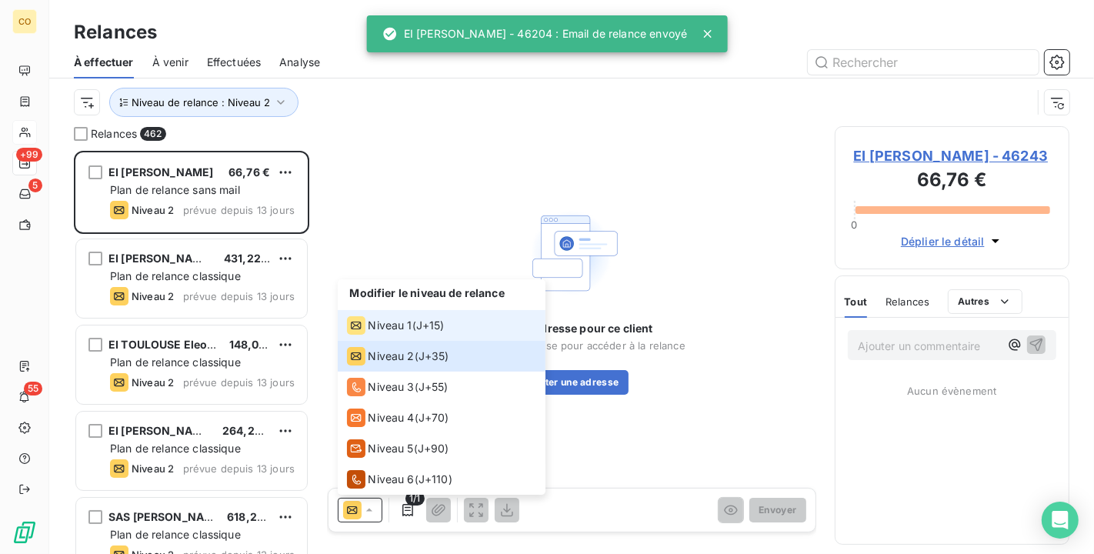
click at [400, 335] on li "Niveau 1 ( J+15 )" at bounding box center [442, 325] width 208 height 31
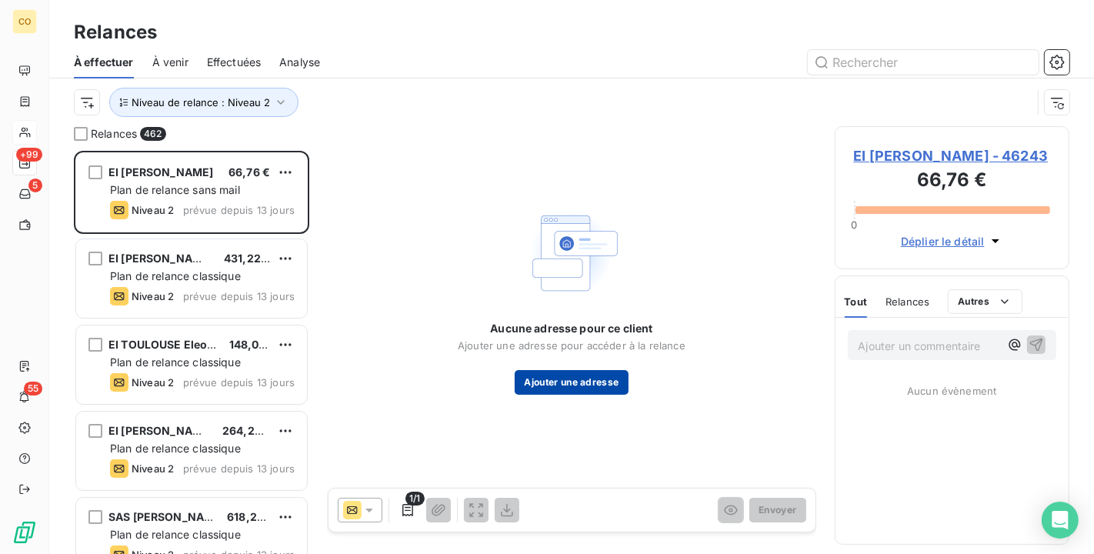
click at [603, 382] on button "Ajouter une adresse" at bounding box center [571, 382] width 113 height 25
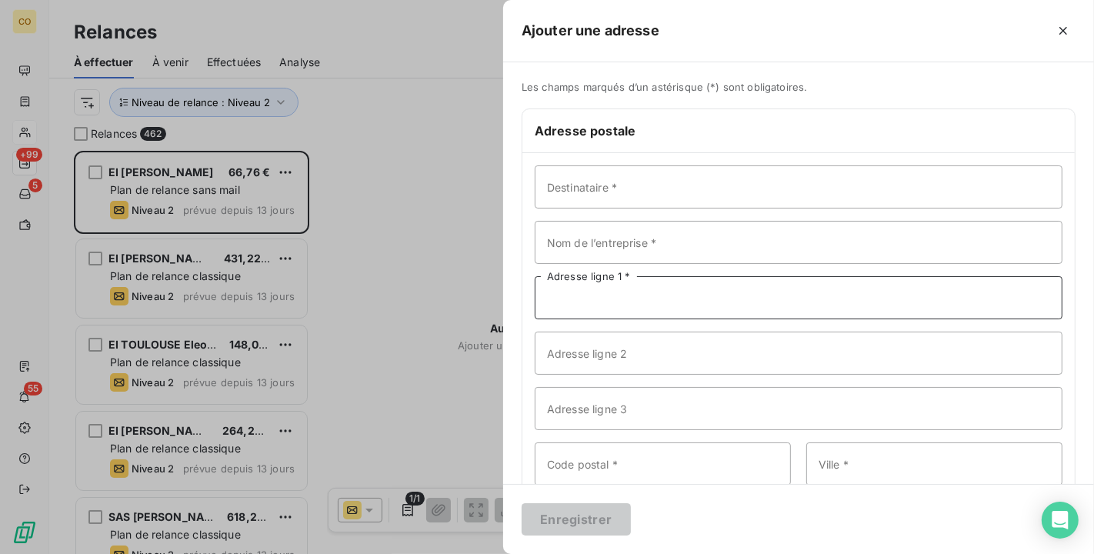
click at [633, 295] on input "Adresse ligne 1 *" at bounding box center [799, 297] width 528 height 43
type input "[STREET_ADDRESS]"
type input "51270"
type input "ù"
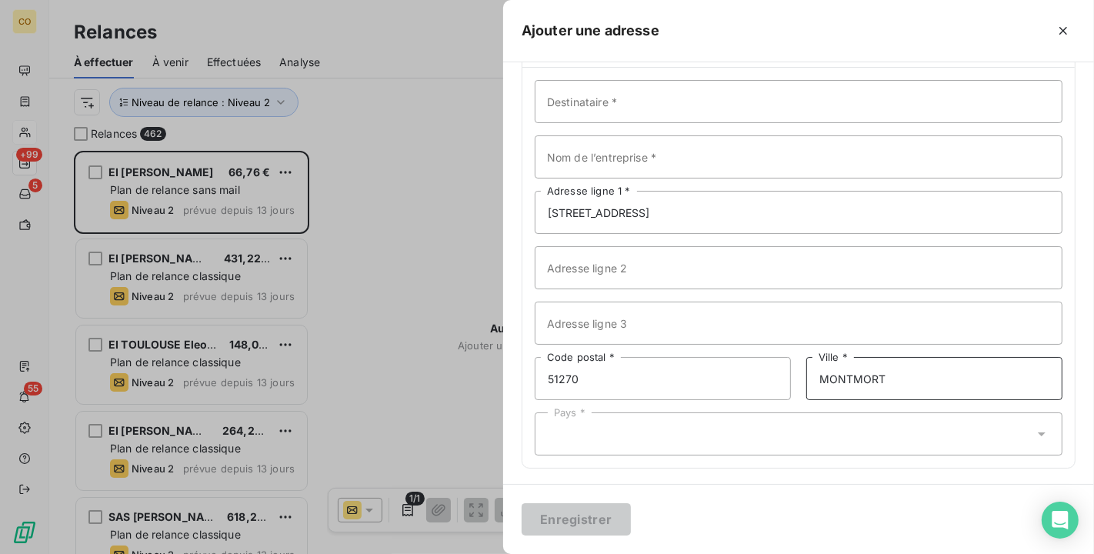
scroll to position [87, 0]
type input "MONTMORT"
click at [670, 420] on div "Pays *" at bounding box center [799, 432] width 528 height 43
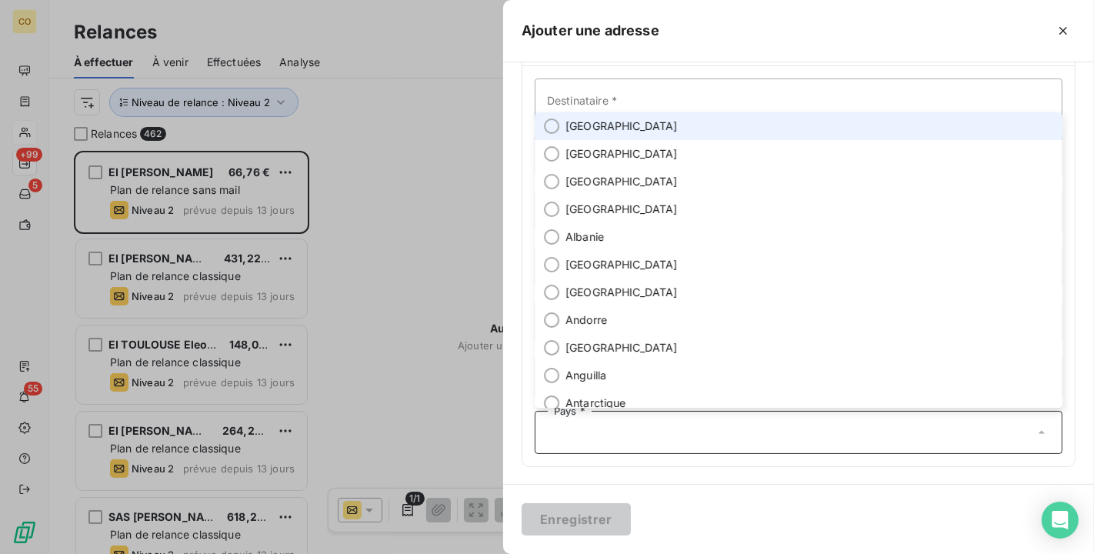
click at [617, 124] on li "[GEOGRAPHIC_DATA]" at bounding box center [799, 126] width 528 height 28
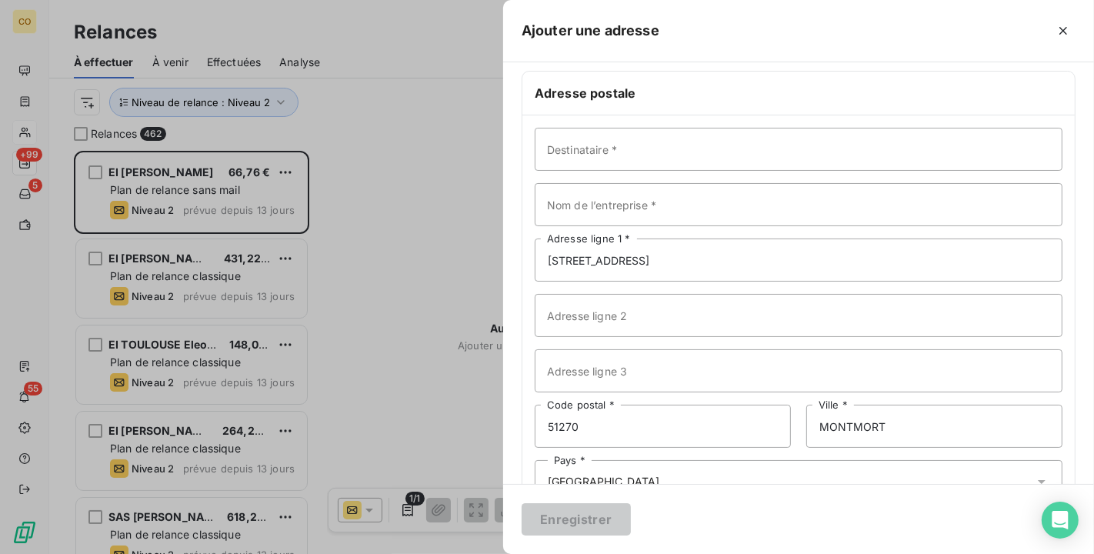
scroll to position [0, 0]
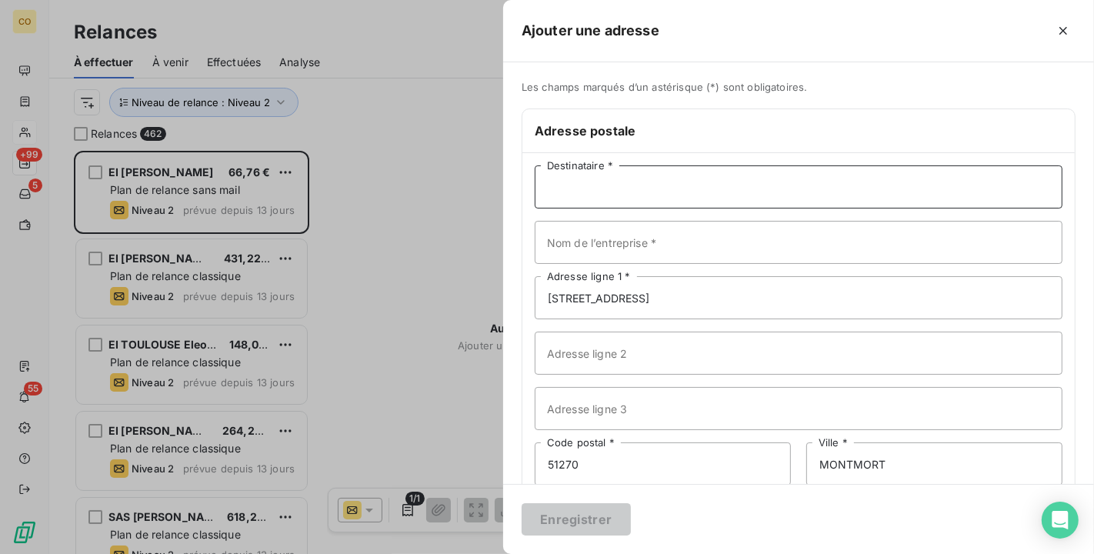
click at [631, 188] on input "Destinataire *" at bounding box center [799, 186] width 528 height 43
type input "[PERSON_NAME]"
click at [592, 523] on button "Enregistrer" at bounding box center [576, 519] width 109 height 32
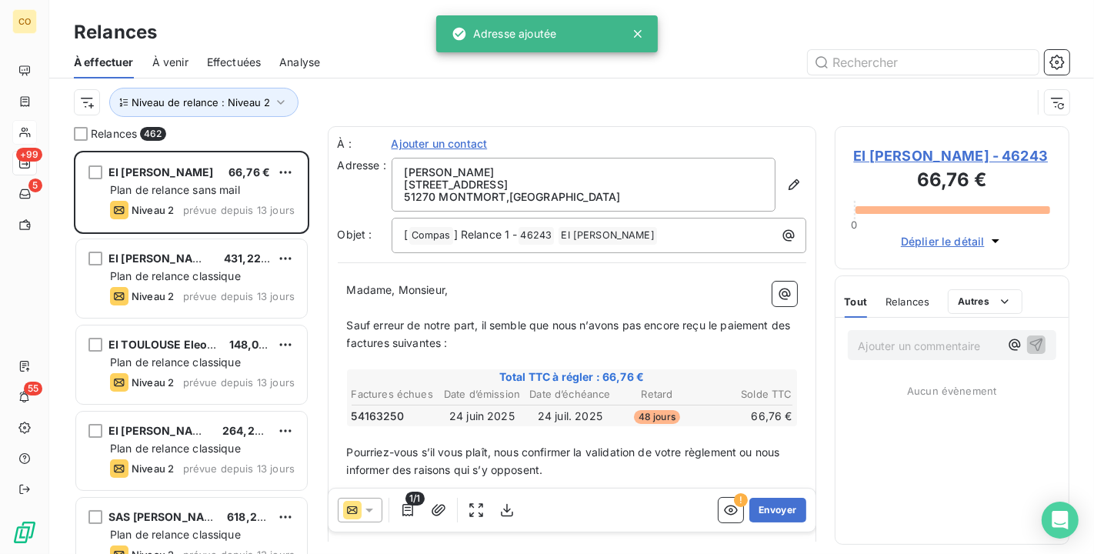
click at [372, 517] on icon at bounding box center [369, 510] width 15 height 15
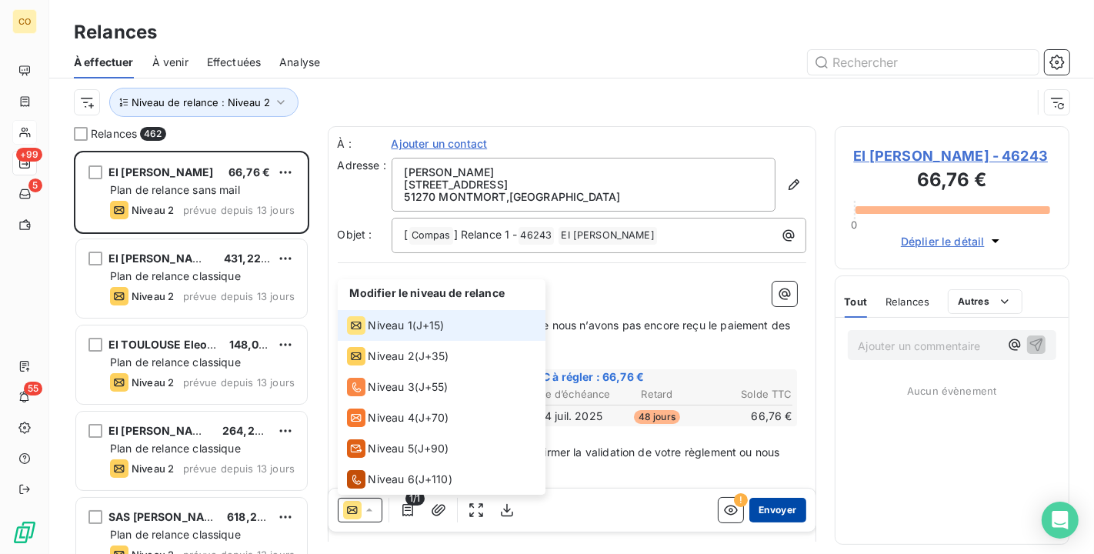
click at [777, 508] on button "Envoyer" at bounding box center [778, 510] width 56 height 25
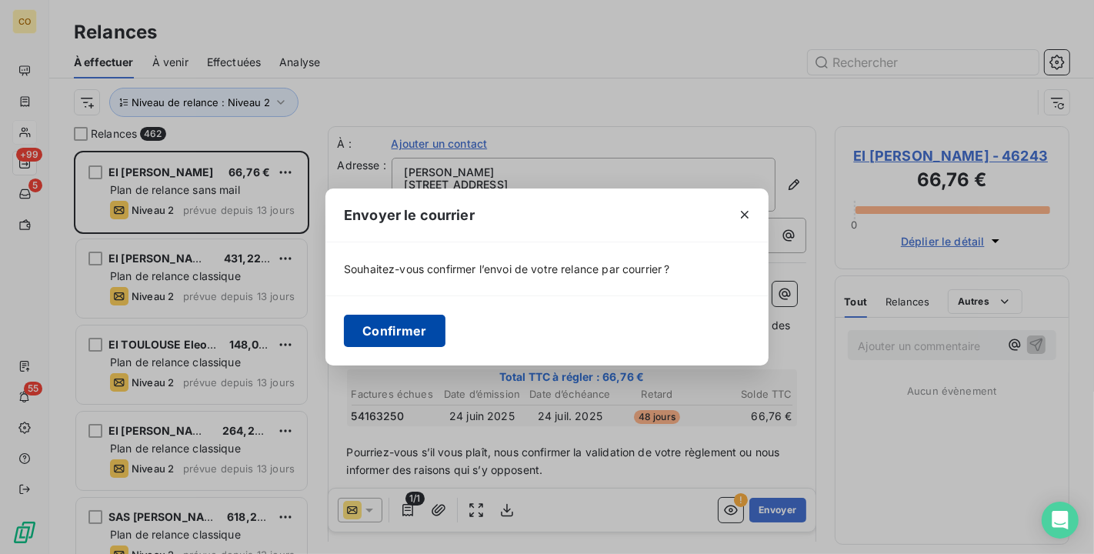
click at [411, 330] on button "Confirmer" at bounding box center [395, 331] width 102 height 32
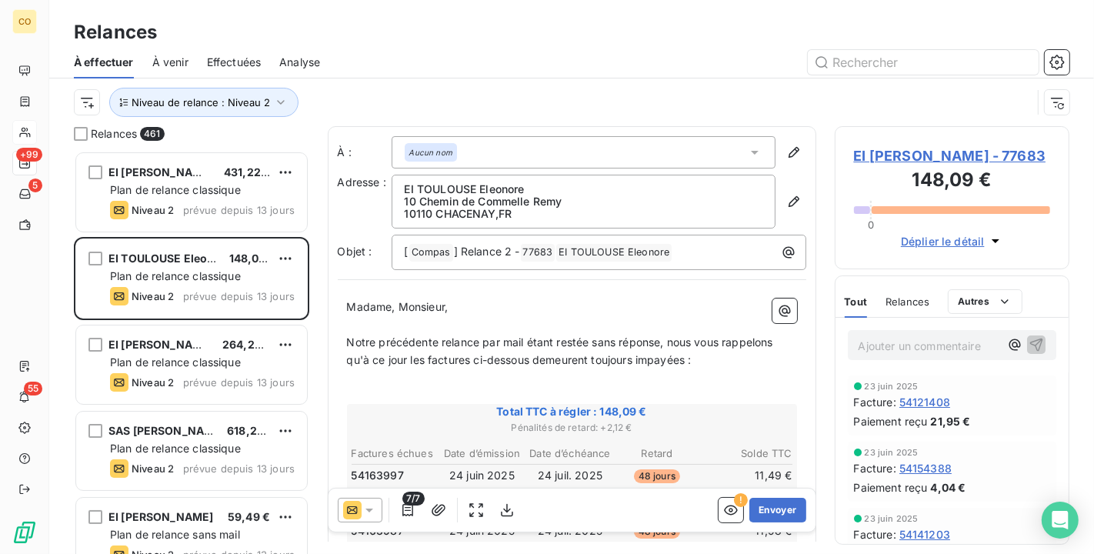
scroll to position [85, 0]
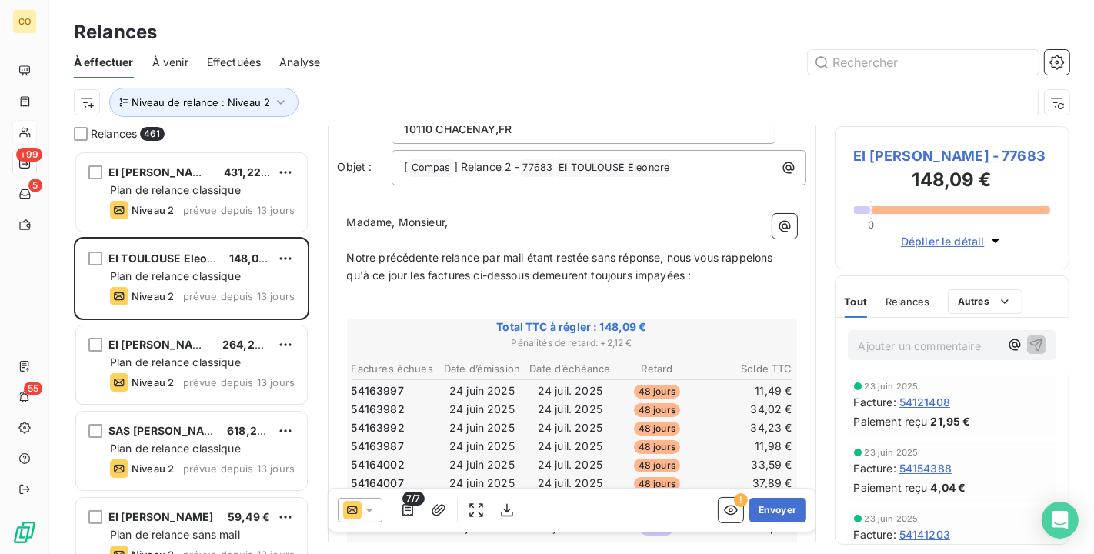
click at [369, 508] on icon at bounding box center [369, 510] width 15 height 15
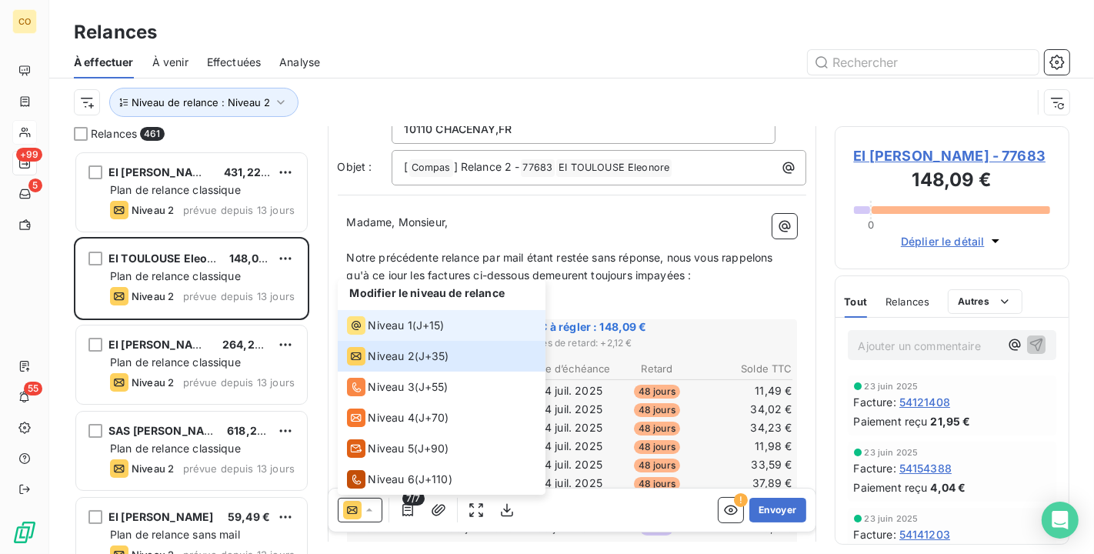
click at [391, 329] on span "Niveau 1" at bounding box center [391, 325] width 44 height 15
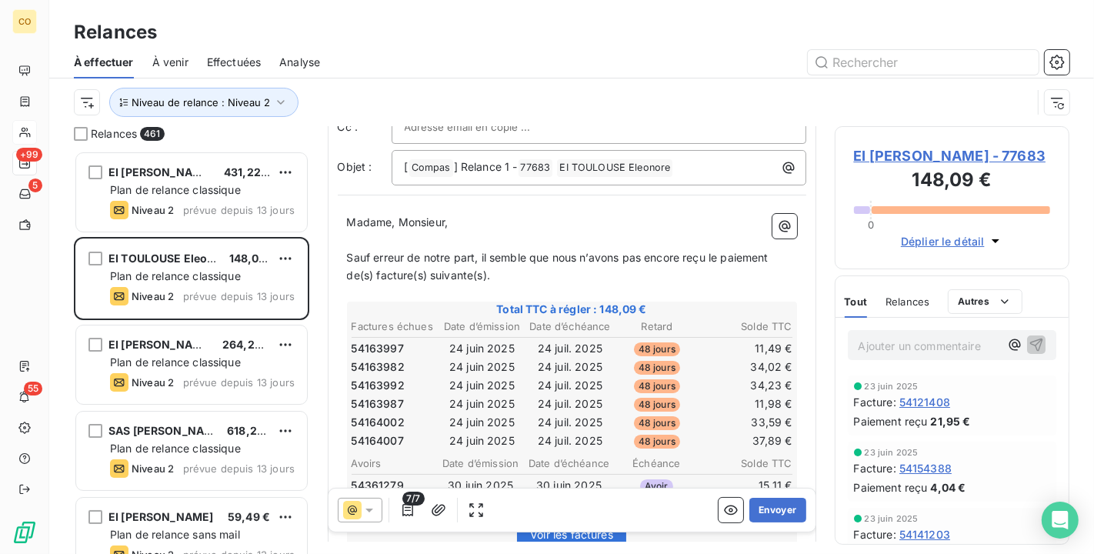
scroll to position [172, 0]
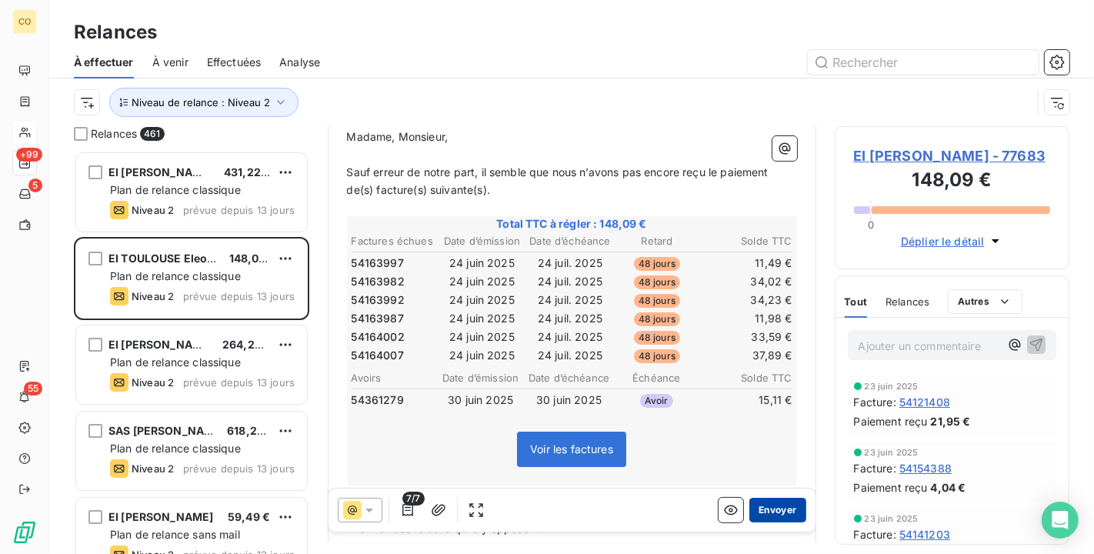
click at [770, 508] on button "Envoyer" at bounding box center [778, 510] width 56 height 25
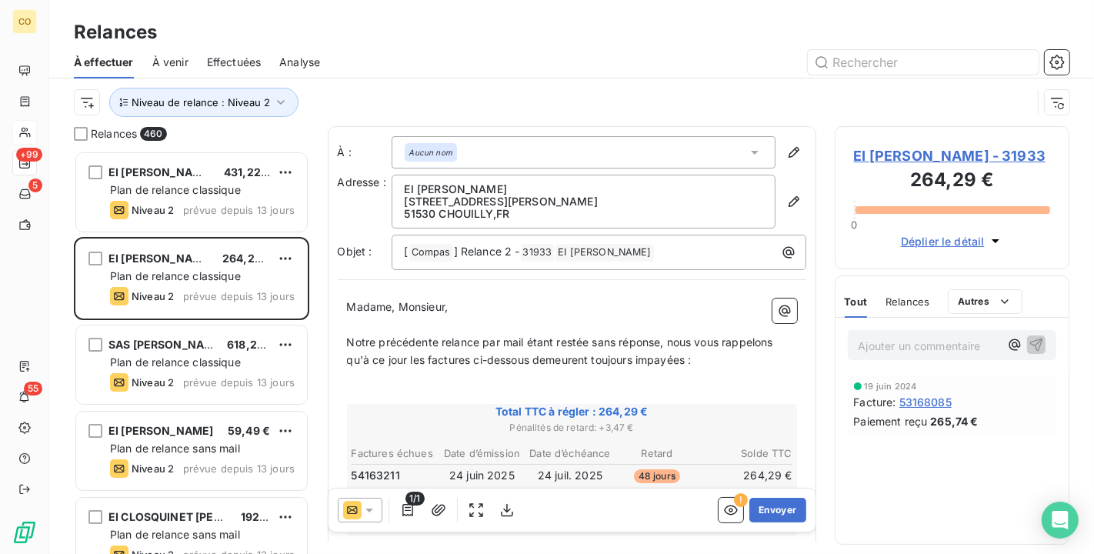
click at [379, 503] on div at bounding box center [360, 510] width 45 height 25
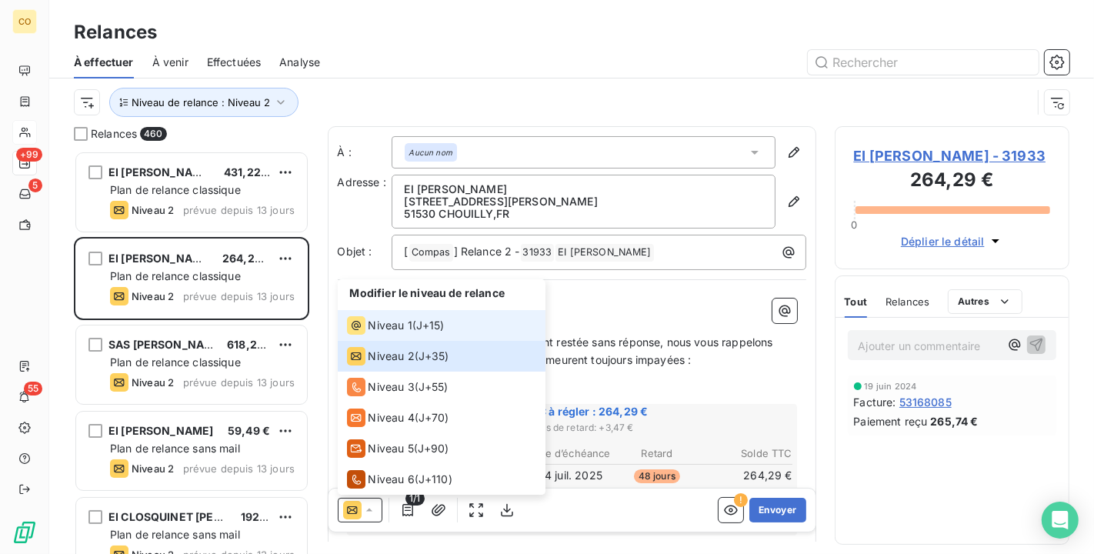
click at [401, 325] on span "Niveau 1" at bounding box center [391, 325] width 44 height 15
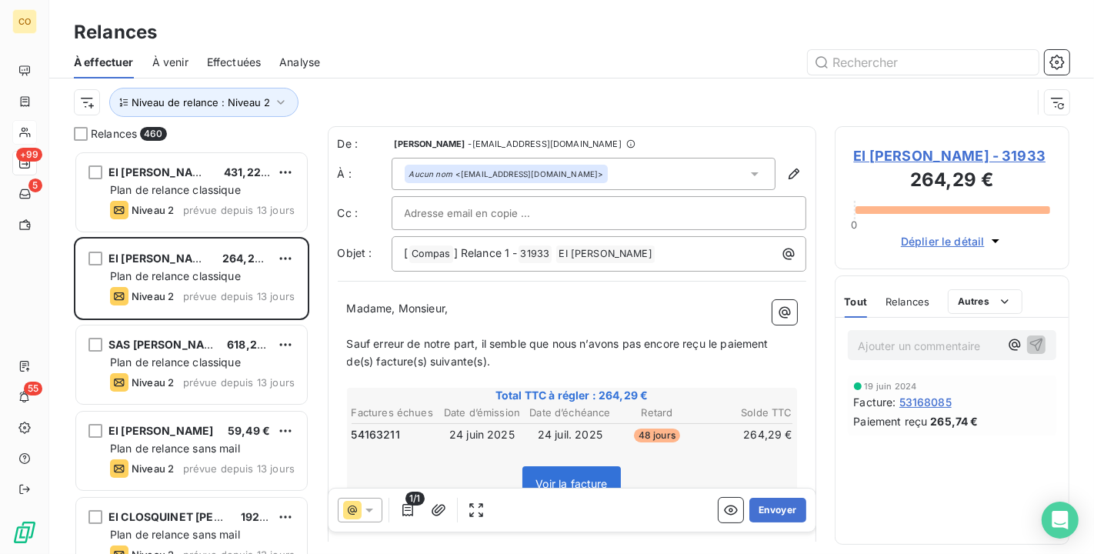
scroll to position [2, 0]
click at [770, 511] on button "Envoyer" at bounding box center [778, 510] width 56 height 25
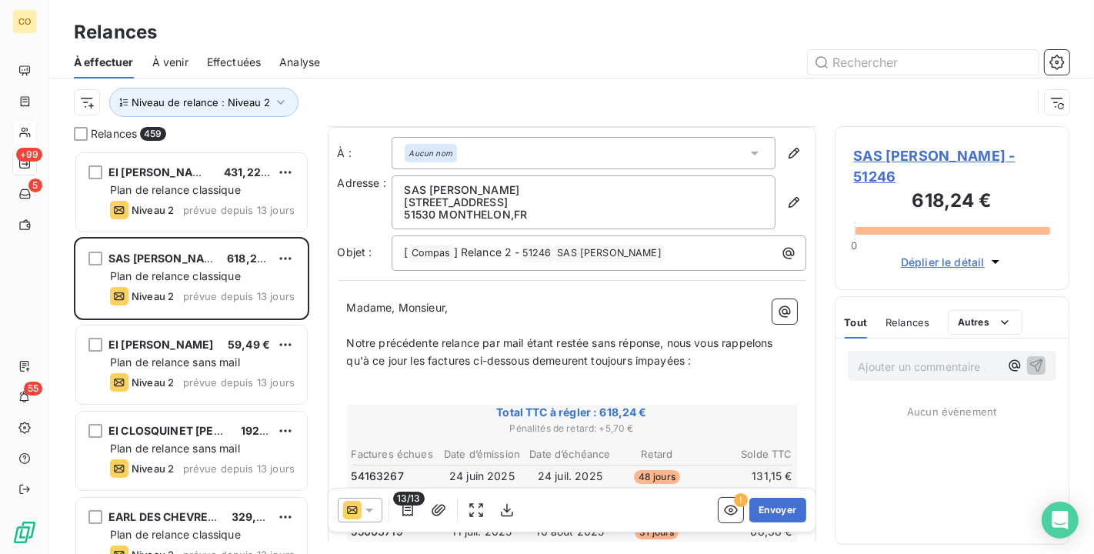
click at [369, 510] on icon at bounding box center [370, 511] width 8 height 4
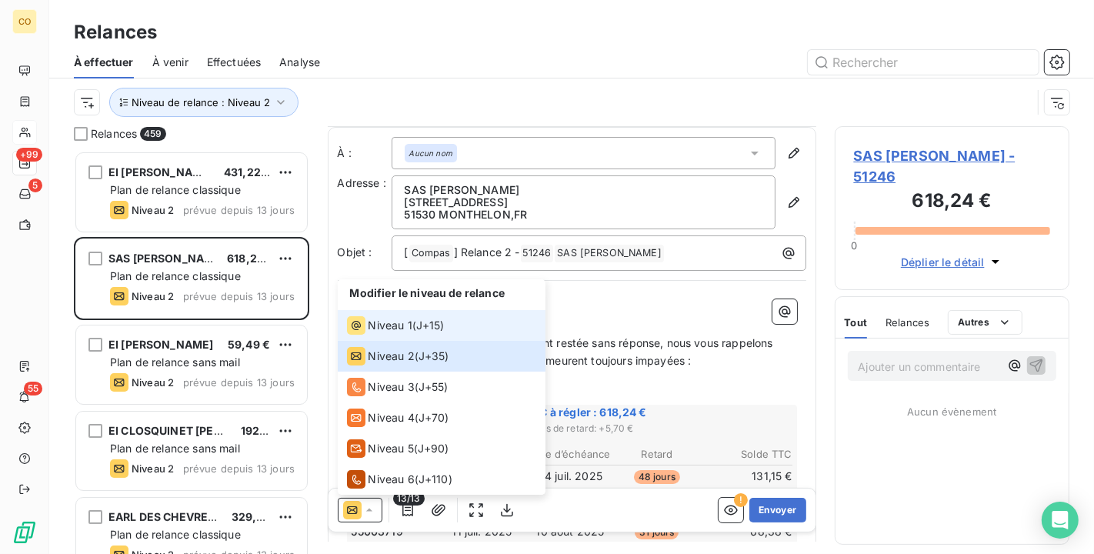
click at [400, 329] on span "Niveau 1" at bounding box center [391, 325] width 44 height 15
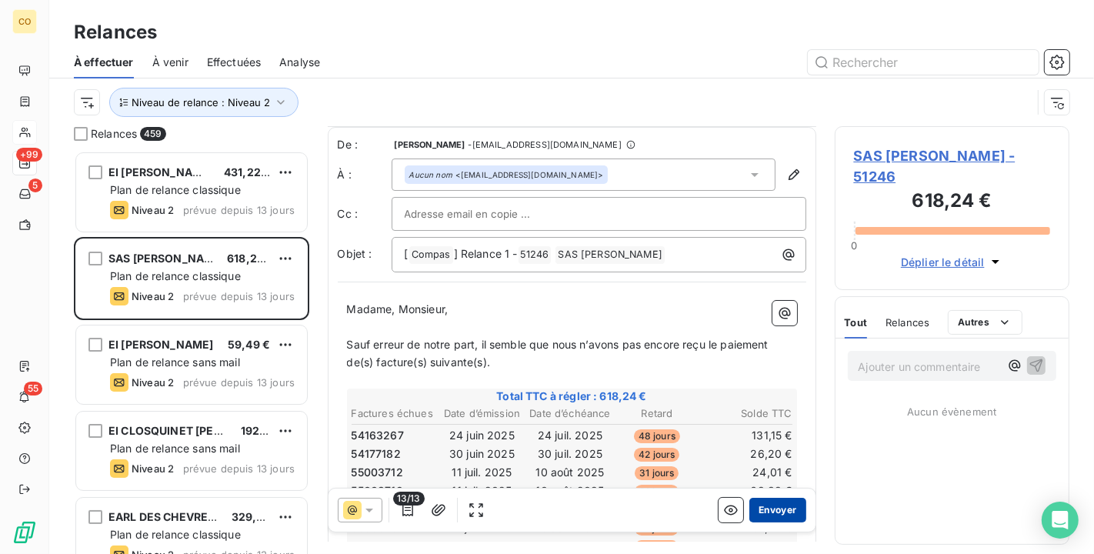
click at [754, 501] on button "Envoyer" at bounding box center [778, 510] width 56 height 25
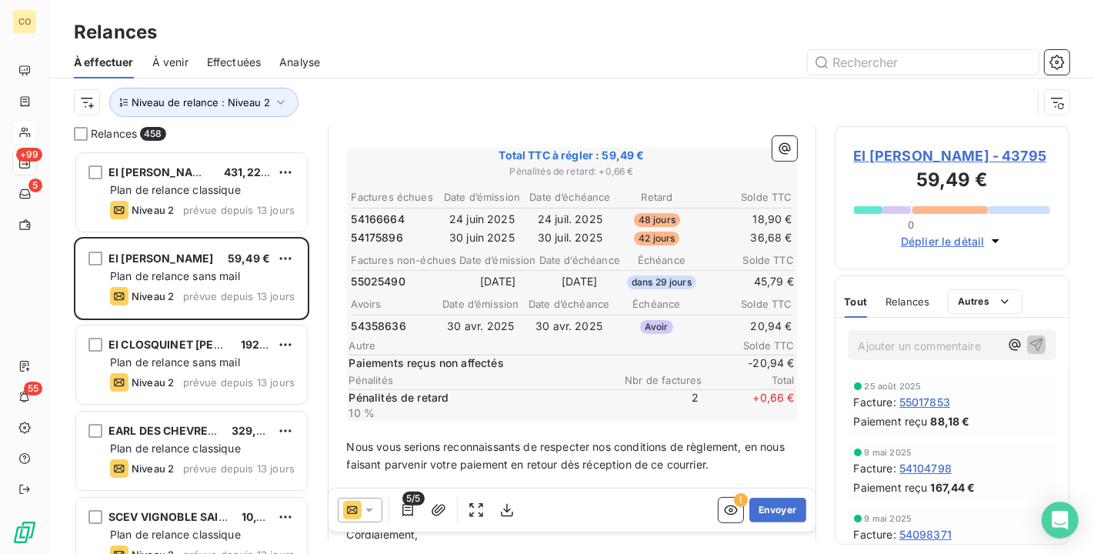
scroll to position [257, 0]
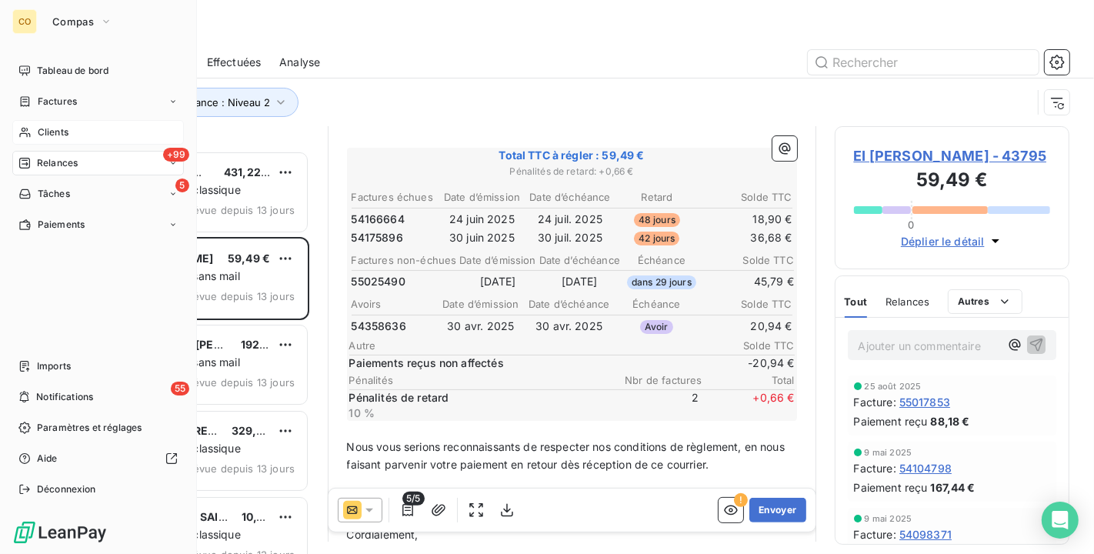
click at [43, 134] on span "Clients" at bounding box center [53, 132] width 31 height 14
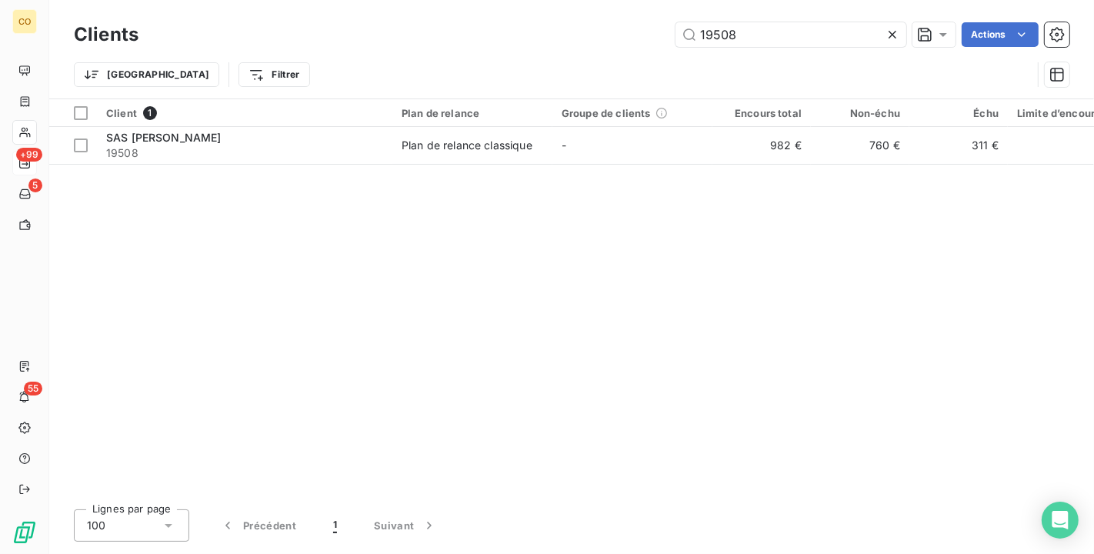
drag, startPoint x: 766, startPoint y: 42, endPoint x: 406, endPoint y: -18, distance: 364.4
click at [406, 0] on html "CO +99 5 55 Clients 19508 Actions Trier Filtrer Client 1 Plan de relance Groupe…" at bounding box center [547, 277] width 1094 height 554
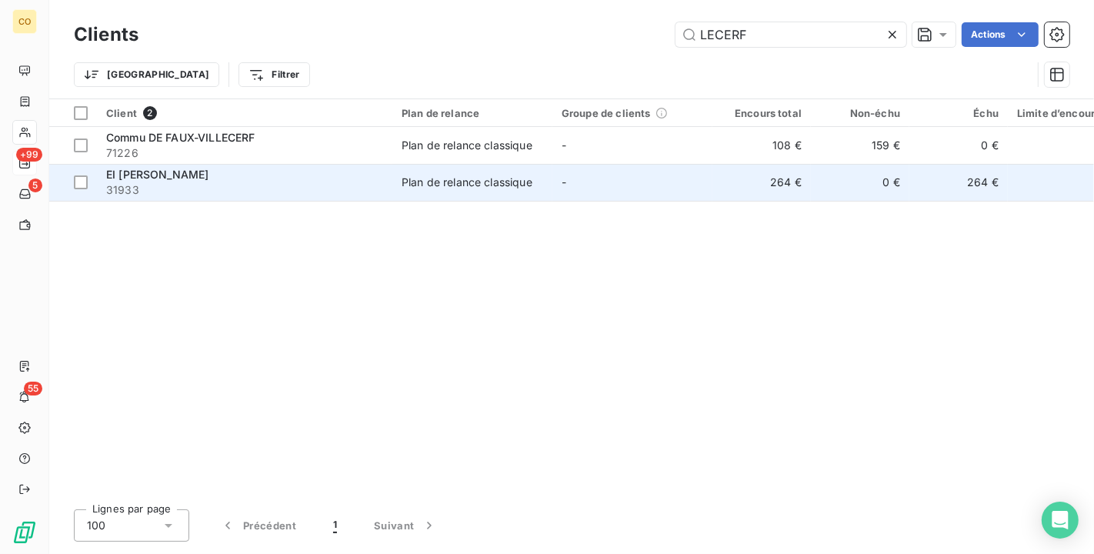
type input "LECERF"
click at [519, 189] on div "Plan de relance classique" at bounding box center [467, 182] width 131 height 15
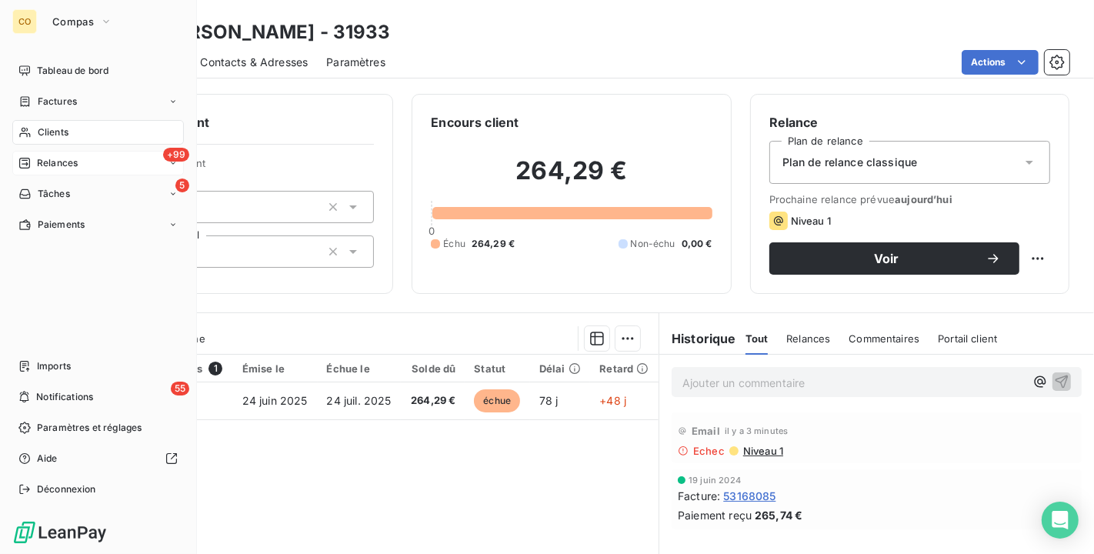
click at [26, 131] on icon at bounding box center [24, 133] width 11 height 10
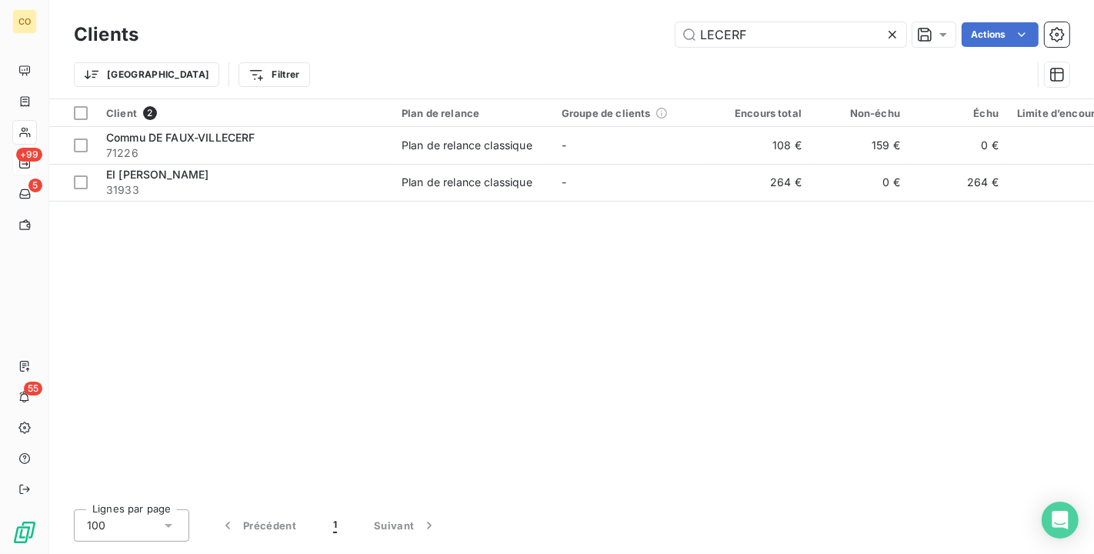
drag, startPoint x: 767, startPoint y: 37, endPoint x: 559, endPoint y: 26, distance: 208.1
click at [559, 26] on div "LECERF Actions" at bounding box center [613, 34] width 913 height 25
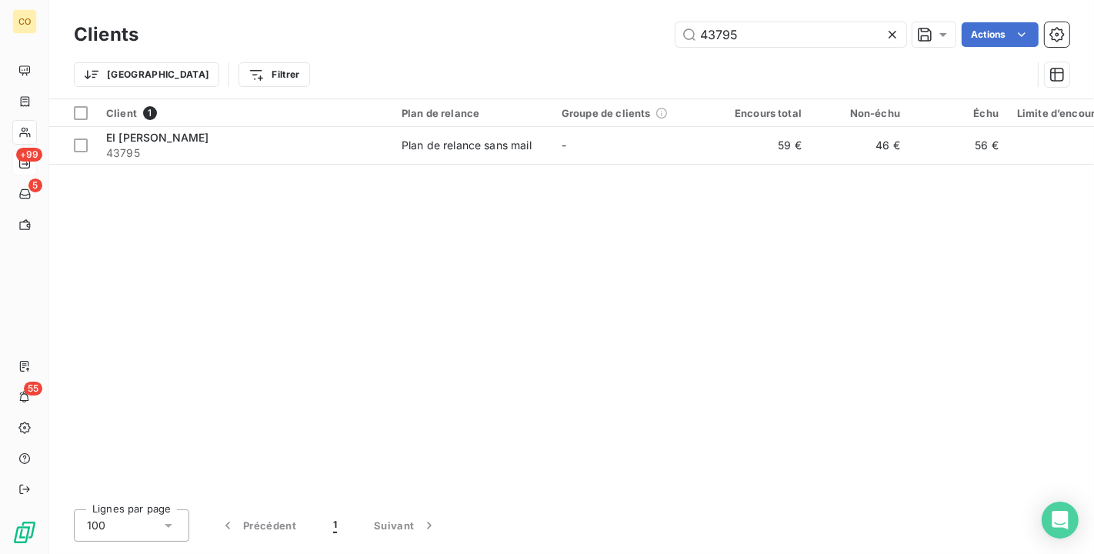
type input "43795"
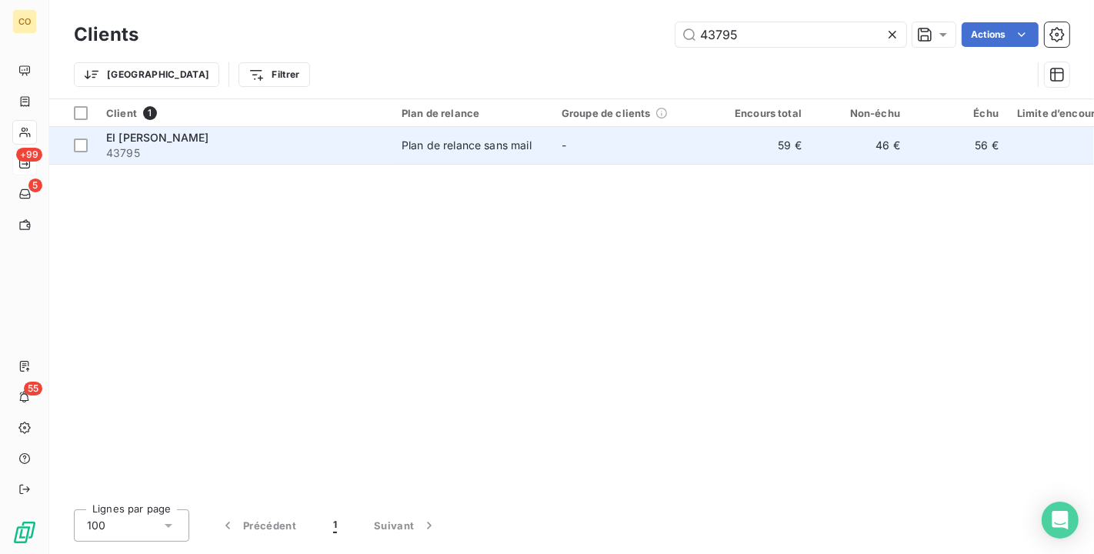
click at [522, 151] on div "Plan de relance sans mail" at bounding box center [467, 145] width 130 height 15
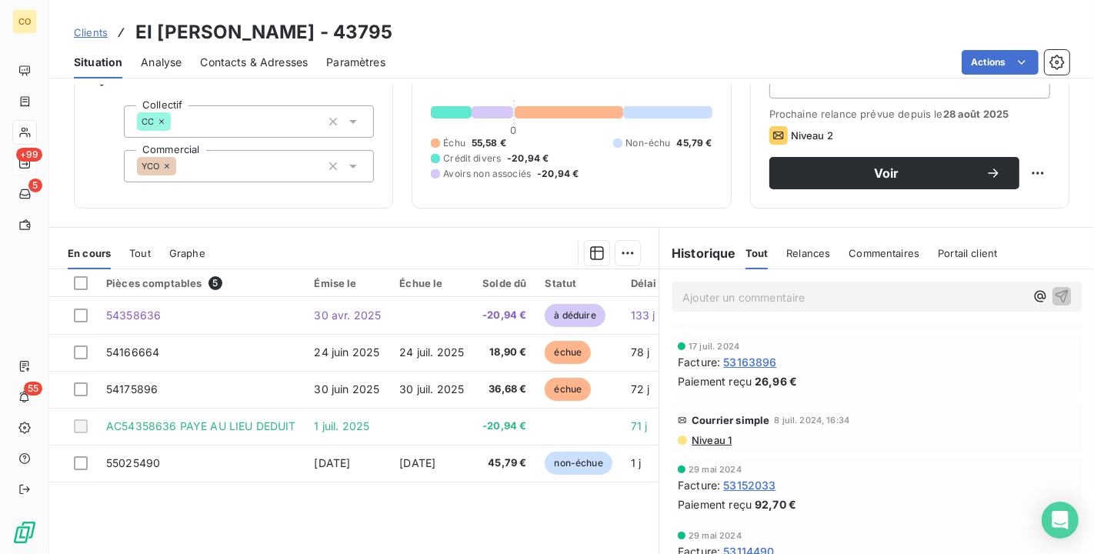
scroll to position [256, 0]
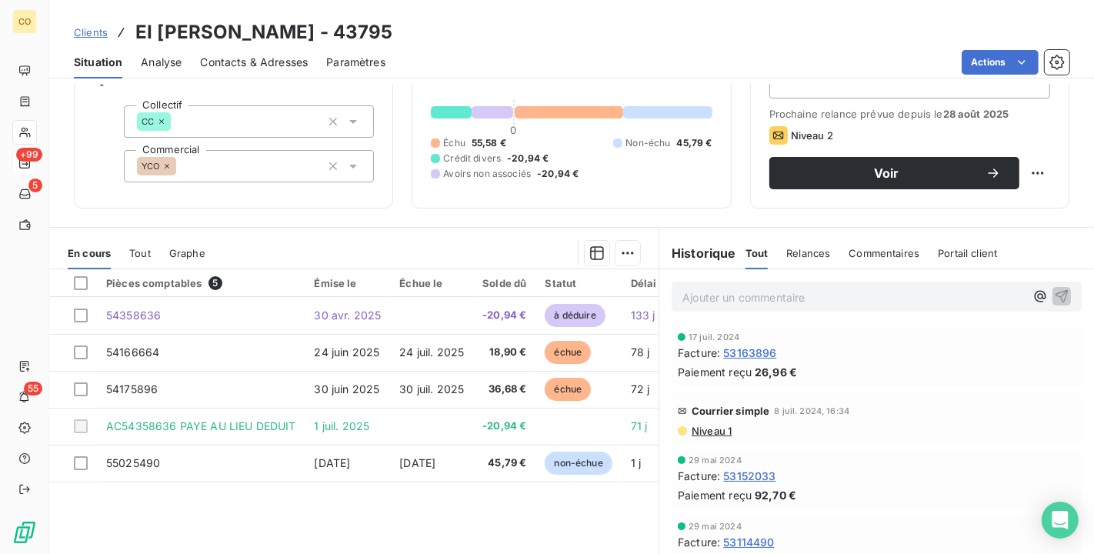
click at [703, 433] on span "Niveau 1" at bounding box center [711, 431] width 42 height 12
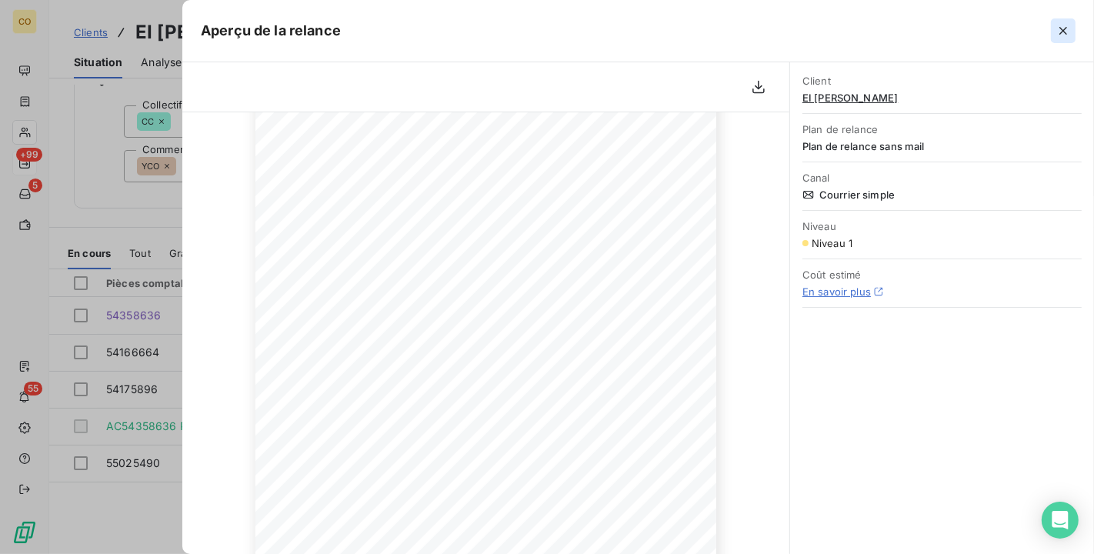
click at [1066, 28] on icon "button" at bounding box center [1064, 31] width 8 height 8
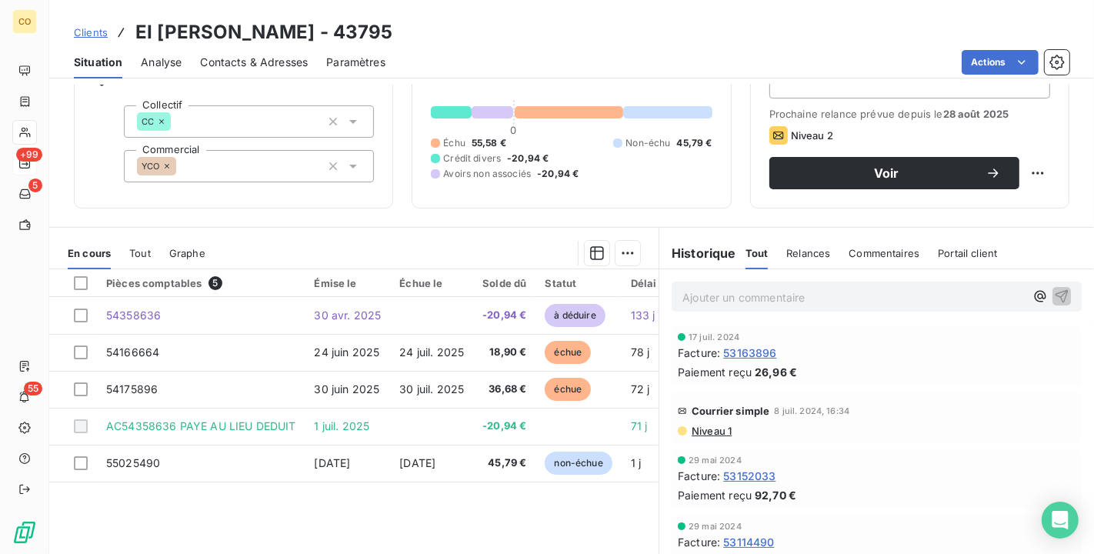
click at [698, 429] on span "Niveau 1" at bounding box center [711, 431] width 42 height 12
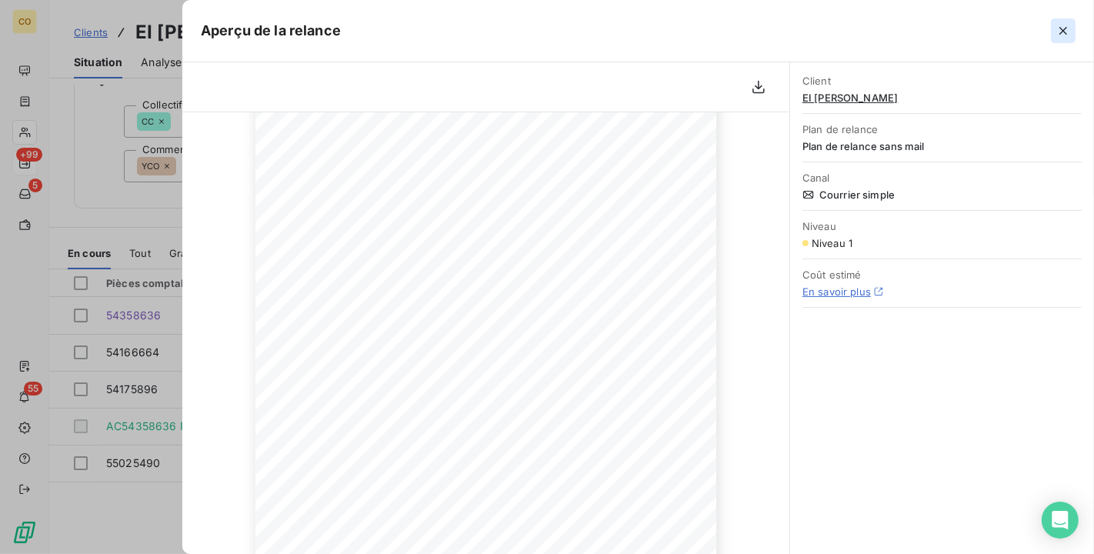
click at [1070, 24] on icon "button" at bounding box center [1063, 30] width 15 height 15
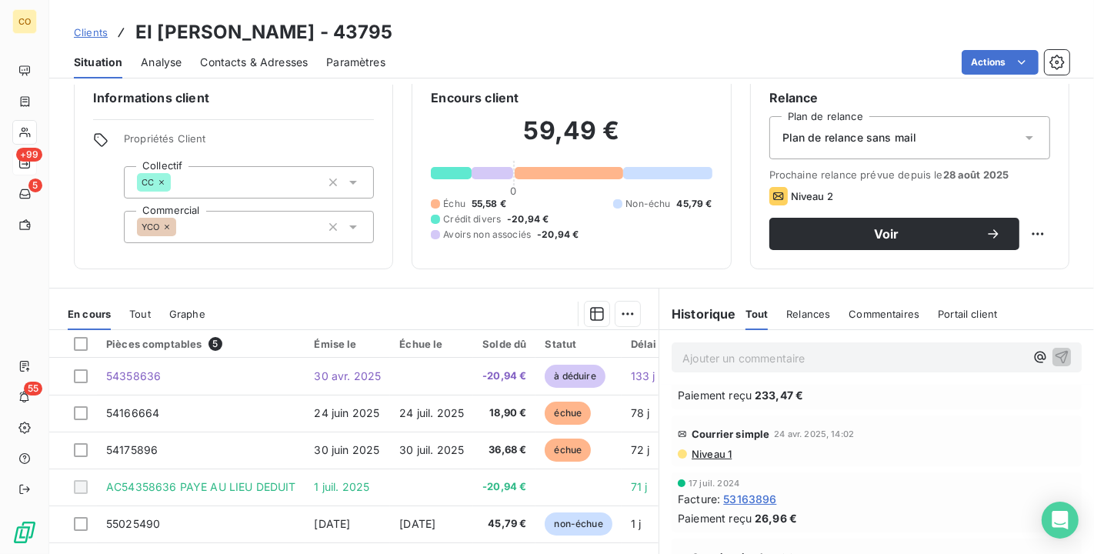
scroll to position [0, 0]
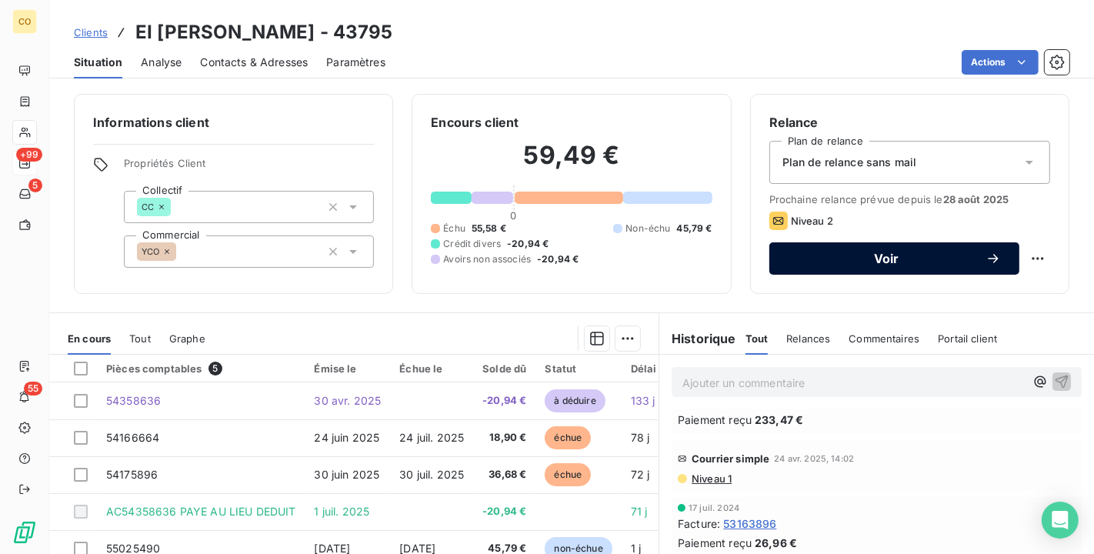
click at [958, 262] on span "Voir" at bounding box center [887, 258] width 198 height 12
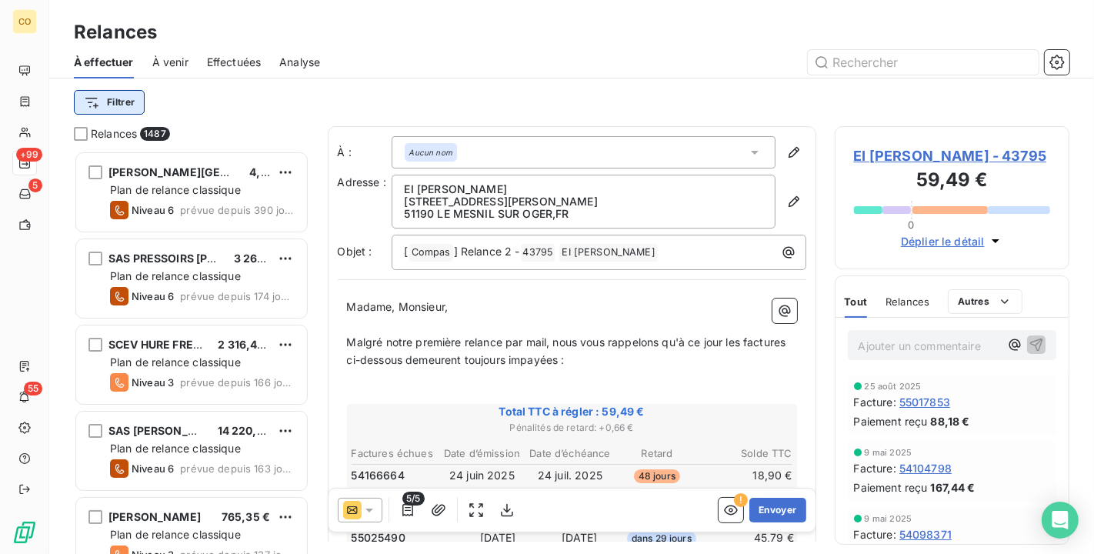
scroll to position [390, 222]
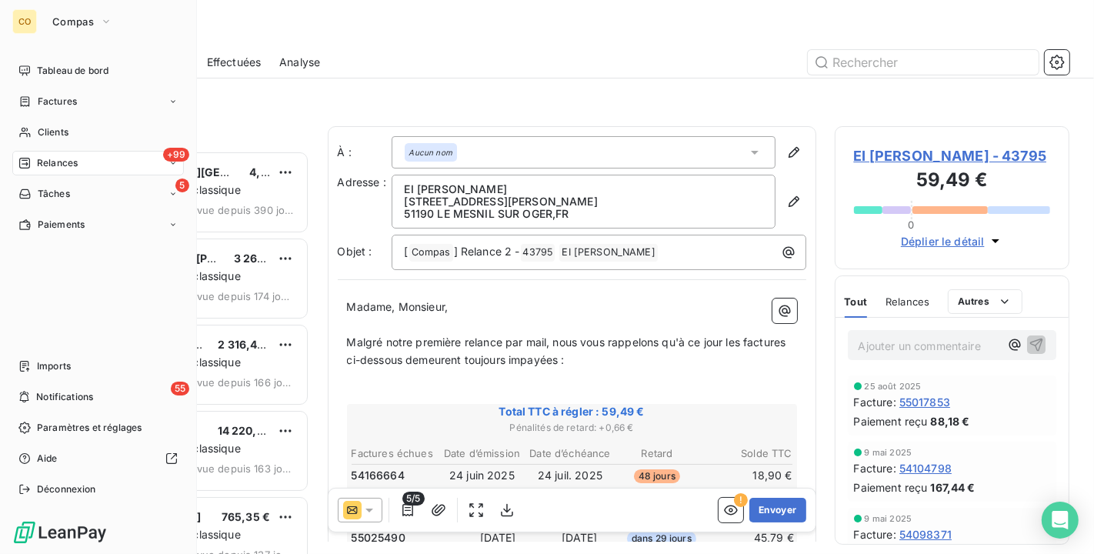
click at [50, 158] on span "Relances" at bounding box center [57, 163] width 41 height 14
click at [31, 160] on div "Relances" at bounding box center [47, 163] width 59 height 14
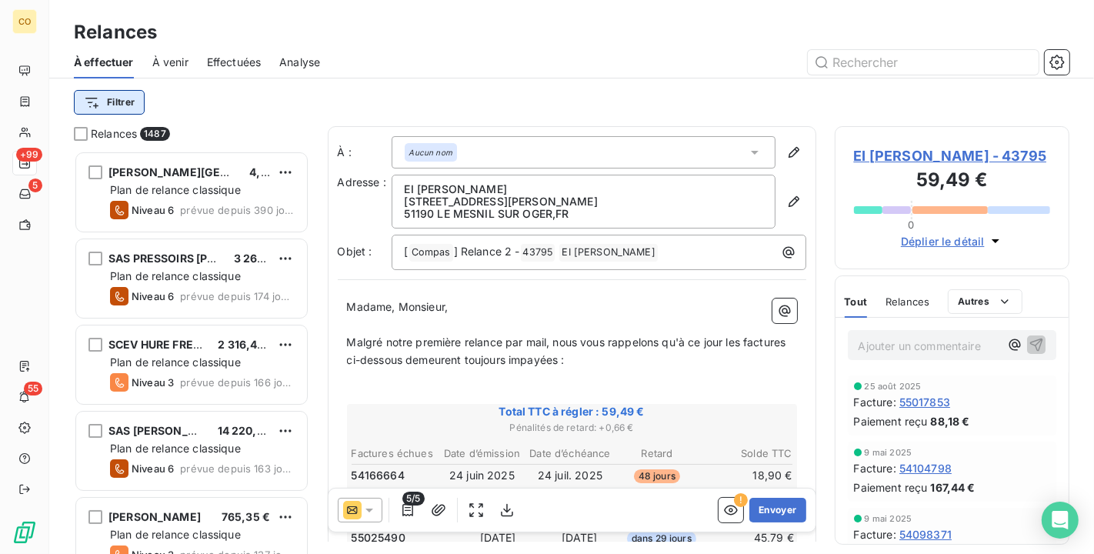
click at [115, 103] on html "CO +99 5 55 Relances À effectuer À venir Effectuées Analyse Filtrer Relances 14…" at bounding box center [547, 277] width 1094 height 554
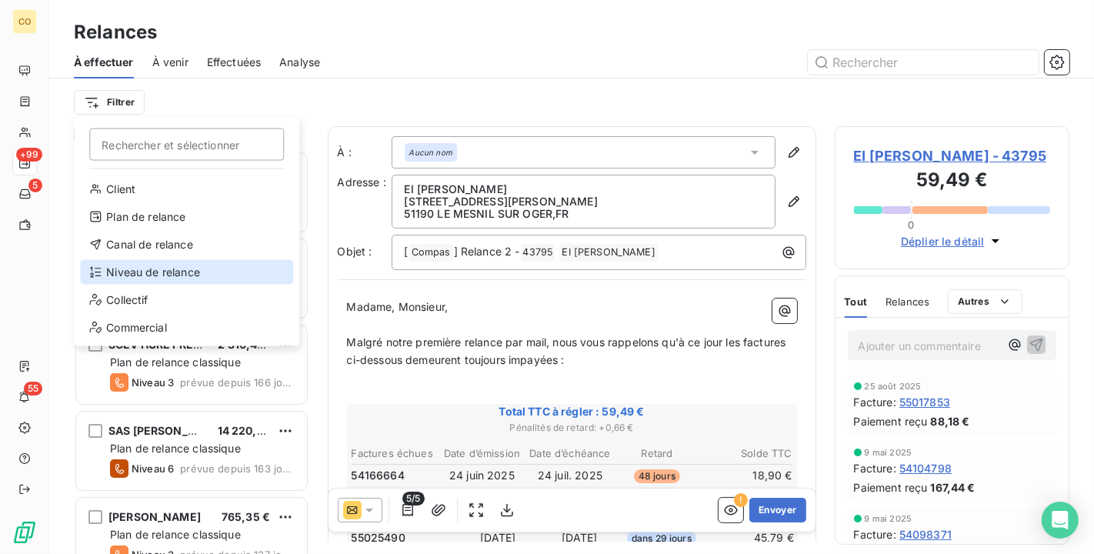
click at [180, 271] on div "Niveau de relance" at bounding box center [186, 272] width 213 height 25
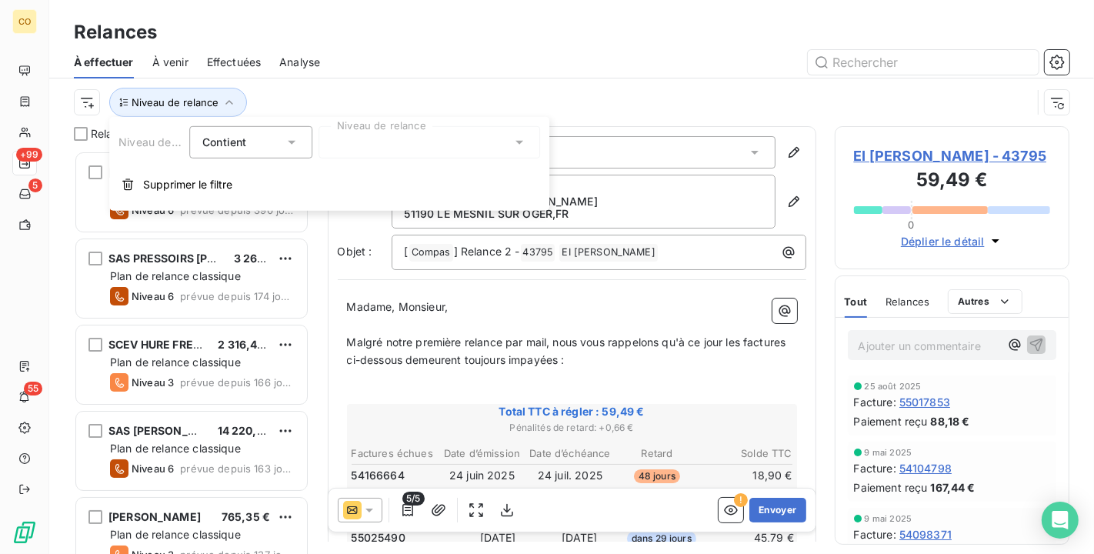
click at [434, 149] on div at bounding box center [430, 142] width 222 height 32
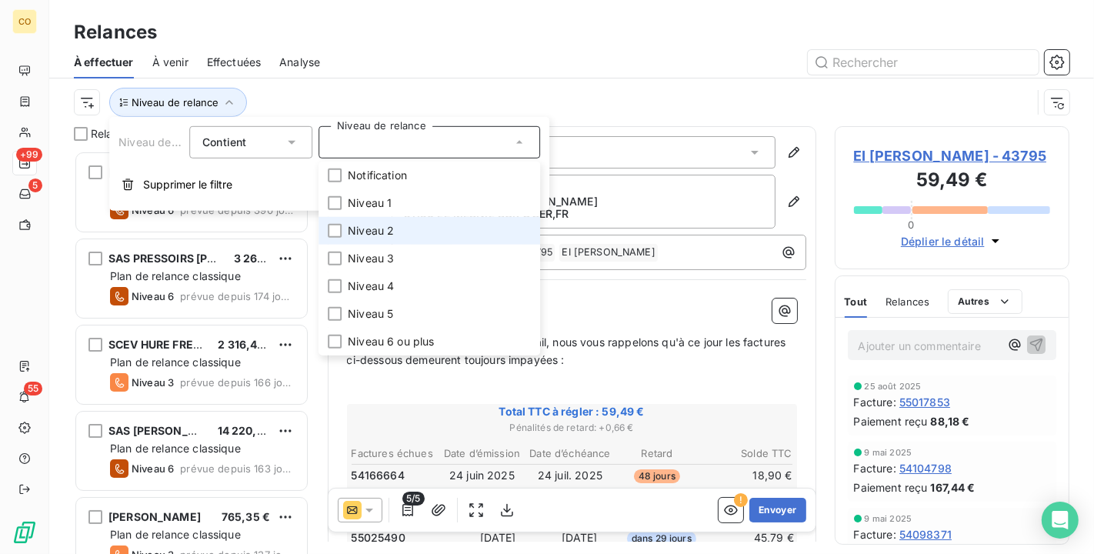
click at [420, 229] on li "Niveau 2" at bounding box center [430, 231] width 222 height 28
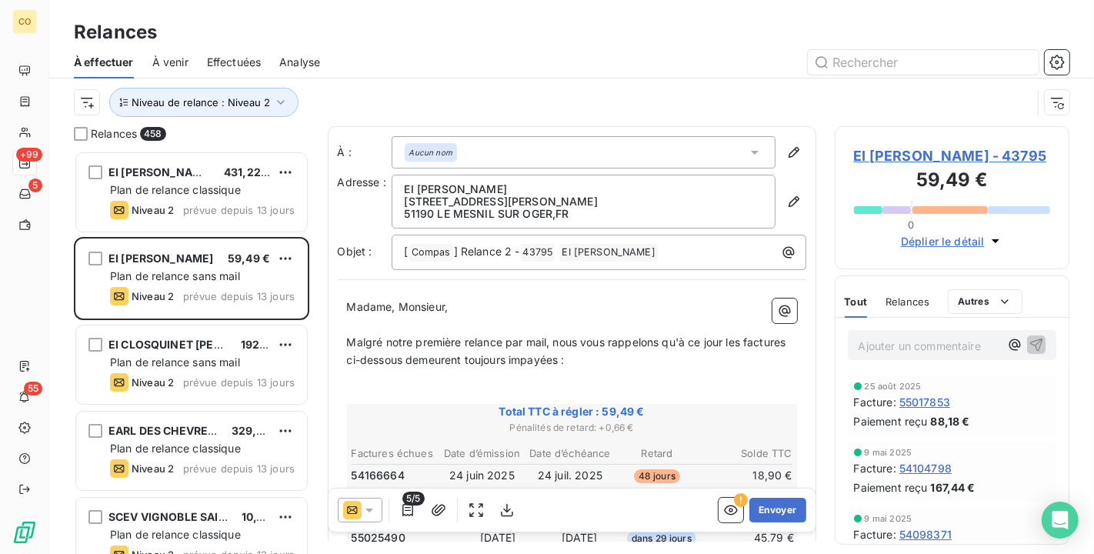
click at [483, 70] on div at bounding box center [704, 62] width 731 height 25
click at [371, 509] on icon at bounding box center [369, 510] width 15 height 15
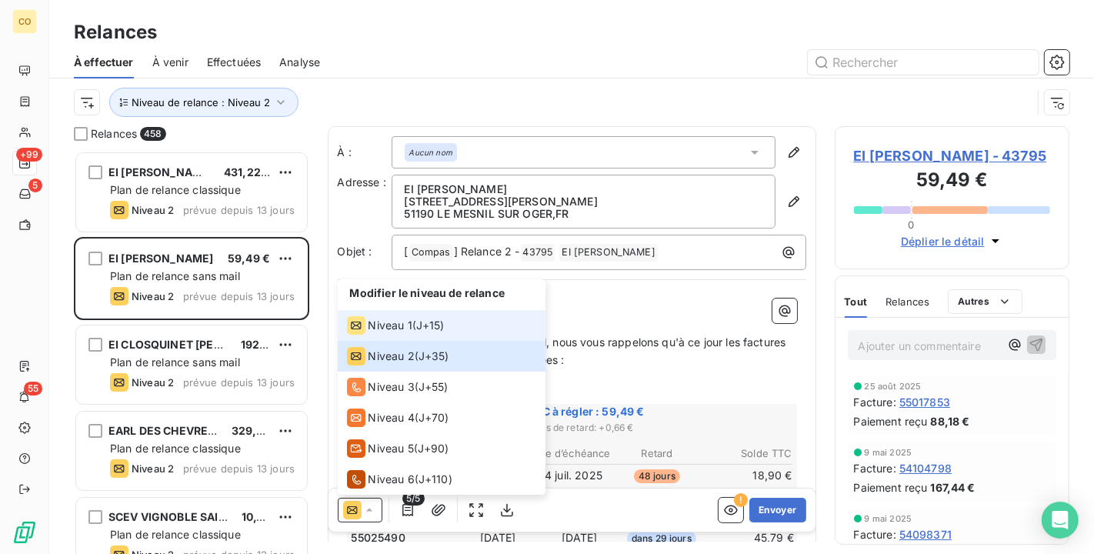
click at [400, 326] on span "Niveau 1" at bounding box center [391, 325] width 44 height 15
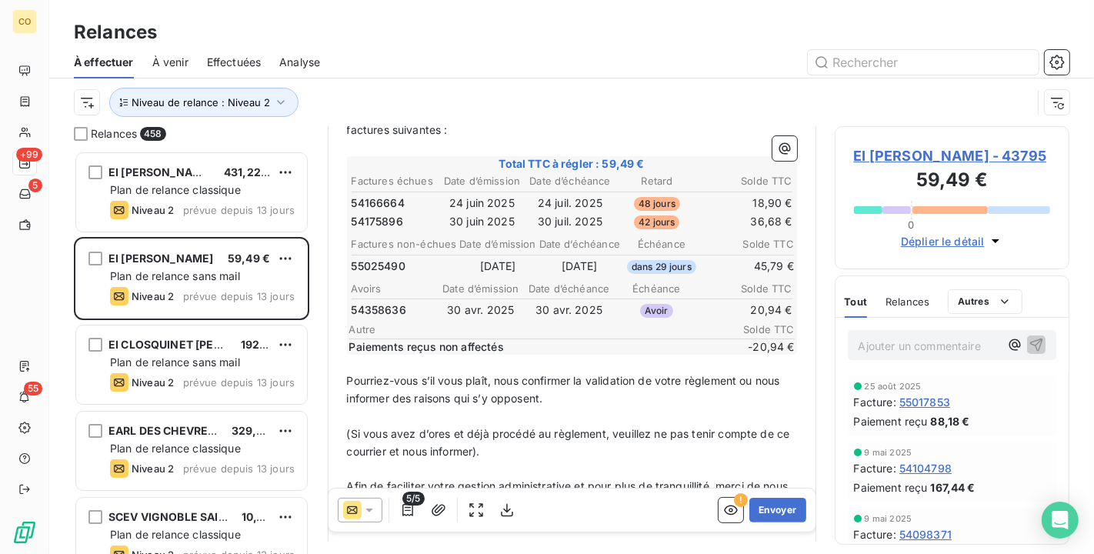
scroll to position [257, 0]
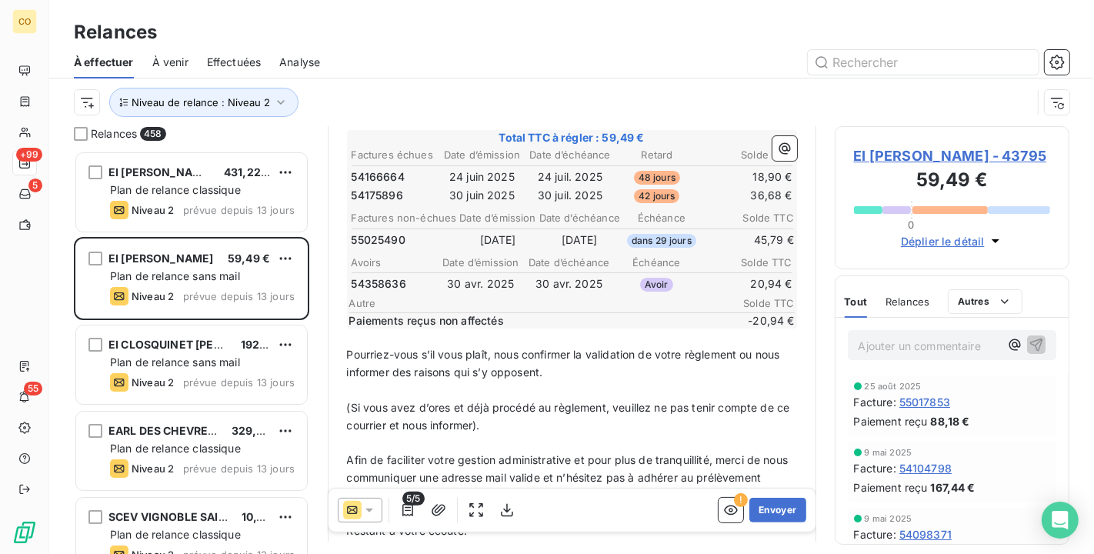
click at [370, 329] on p "﻿" at bounding box center [572, 338] width 450 height 18
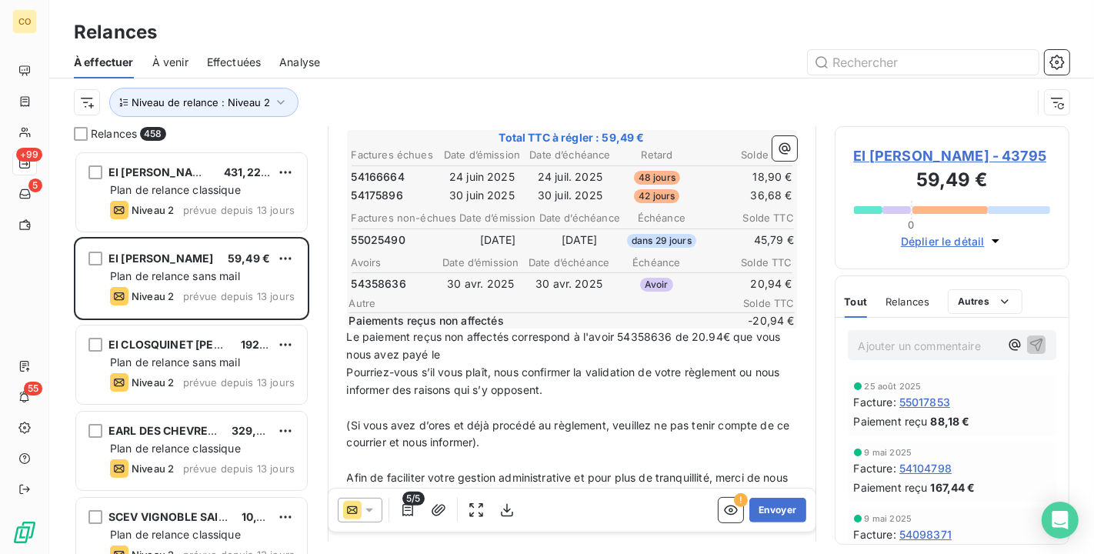
click at [494, 352] on p "Le paiement reçus non affectés correspond à l'avoir 54358636 de 20.94€ que vous…" at bounding box center [572, 346] width 450 height 35
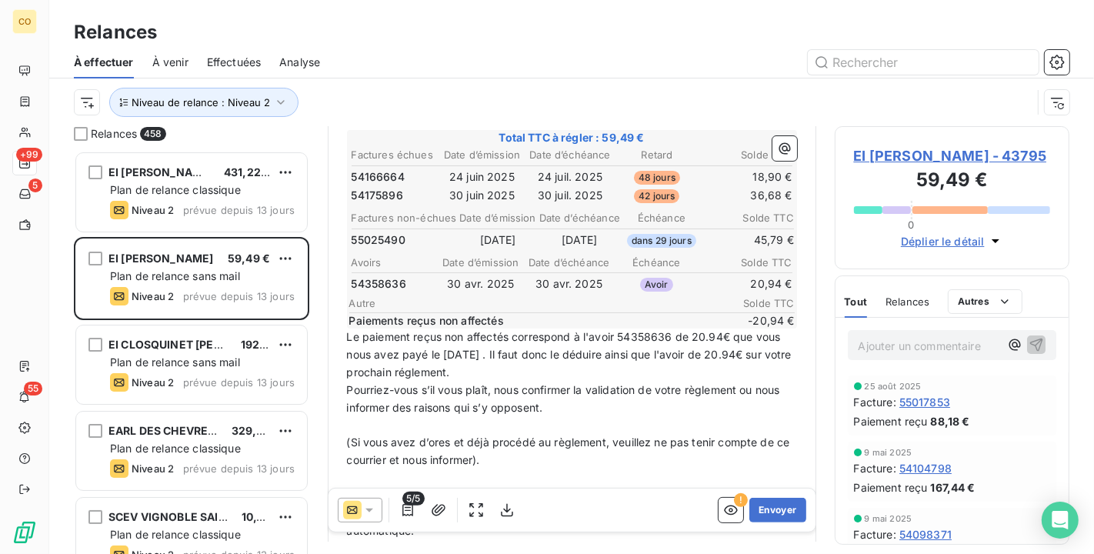
click at [435, 362] on span "Le paiement reçus non affectés correspond à l'avoir 54358636 de 20.94€ que vous…" at bounding box center [571, 354] width 448 height 48
click at [437, 330] on span "Le paiement reçus non affectés correspond à l'avoir 54358636 de 20.94€ que vous…" at bounding box center [571, 354] width 448 height 48
click at [503, 331] on span "Le paiement reçu non affectés correspond à l'avoir 54358636 de 20.94€ que vous …" at bounding box center [571, 354] width 448 height 48
drag, startPoint x: 561, startPoint y: 346, endPoint x: 569, endPoint y: 347, distance: 8.5
click at [569, 347] on span "Le paiement reçu non affecté correspond à l'avoir 54358636 de 20.94€ que vous n…" at bounding box center [571, 354] width 448 height 48
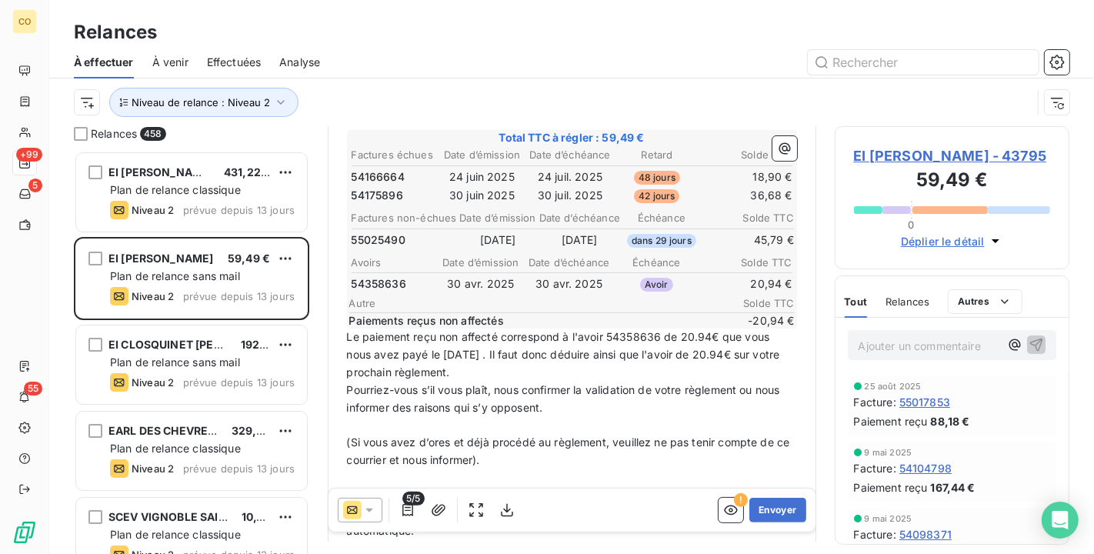
click at [603, 348] on span "Le paiement reçu non affecté correspond à l'avoir 54358636 de 20.94€ que vous n…" at bounding box center [565, 354] width 436 height 48
click at [656, 346] on span "Le paiement reçu non affecté correspond à l'avoir 54358636 de 20.94€ que vous n…" at bounding box center [560, 354] width 426 height 48
click at [666, 346] on span "Le paiement reçu non affecté correspond à l'avoir 54358636 de 20.94€ que vous n…" at bounding box center [560, 354] width 426 height 48
click at [567, 362] on p "Le paiement reçu non affecté correspond à l'avoir 54358636 de 20.94€ que vous n…" at bounding box center [572, 355] width 450 height 53
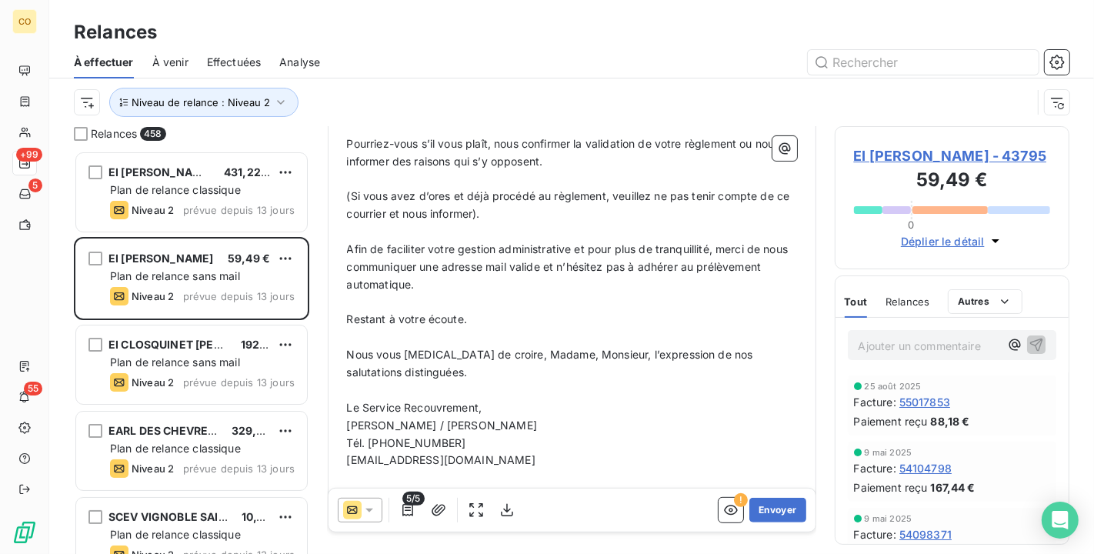
scroll to position [539, 0]
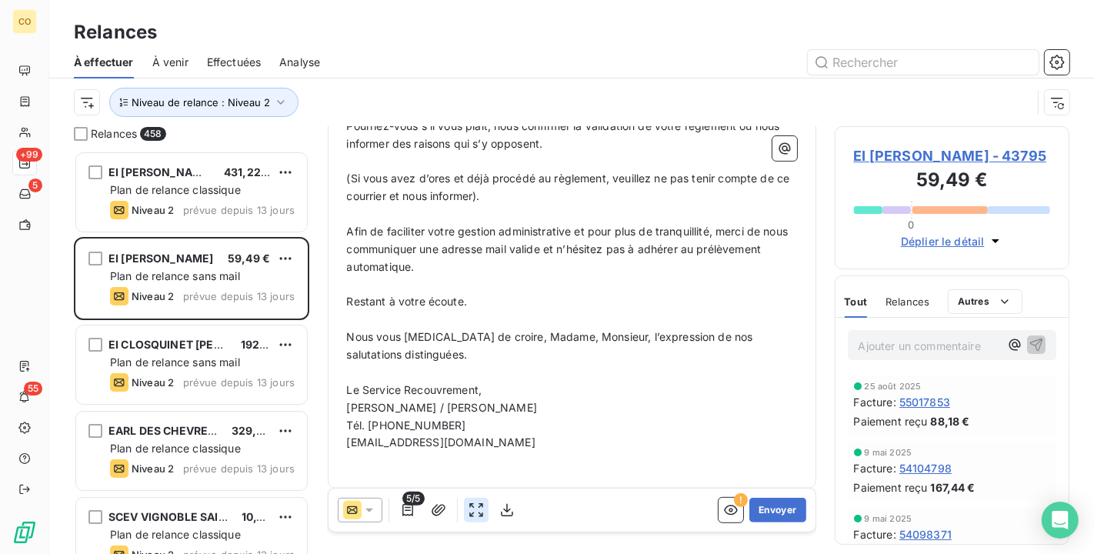
click at [474, 507] on icon "button" at bounding box center [476, 510] width 15 height 15
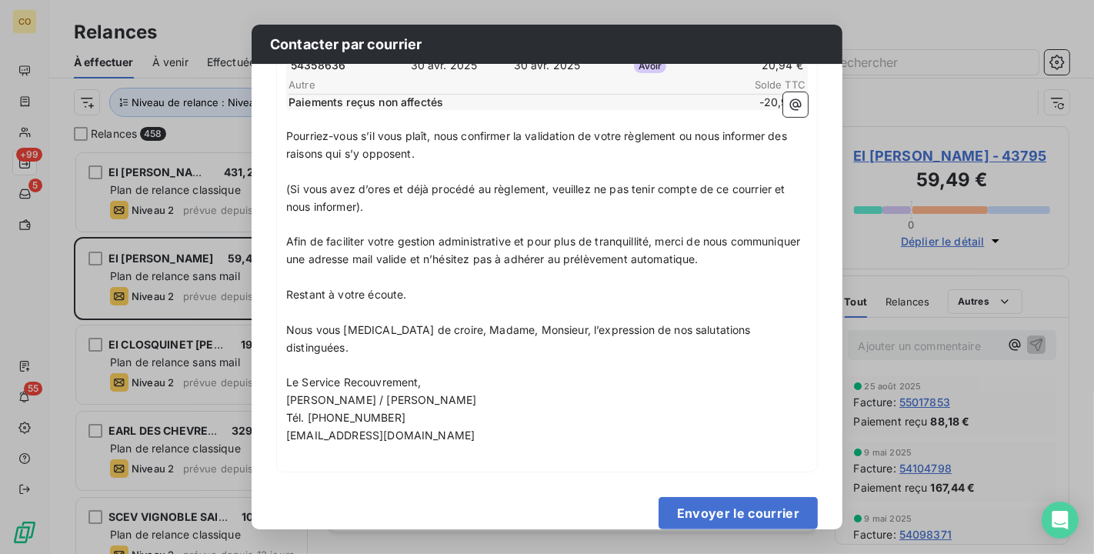
scroll to position [0, 0]
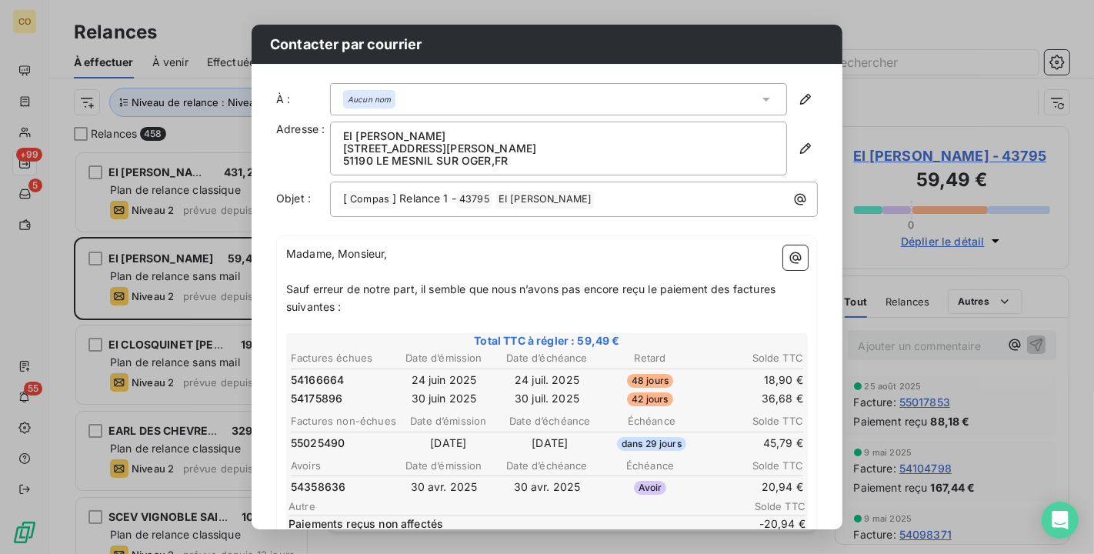
click at [730, 4] on div "Contacter par courrier À : Aucun nom Adresse : EI [PERSON_NAME] [STREET_ADDRESS…" at bounding box center [547, 277] width 1094 height 554
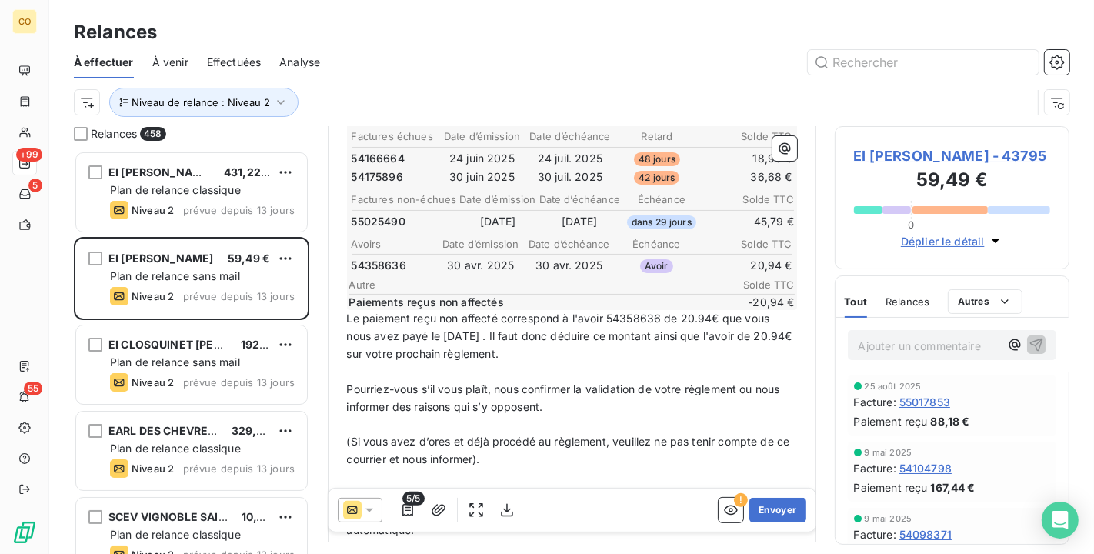
scroll to position [539, 0]
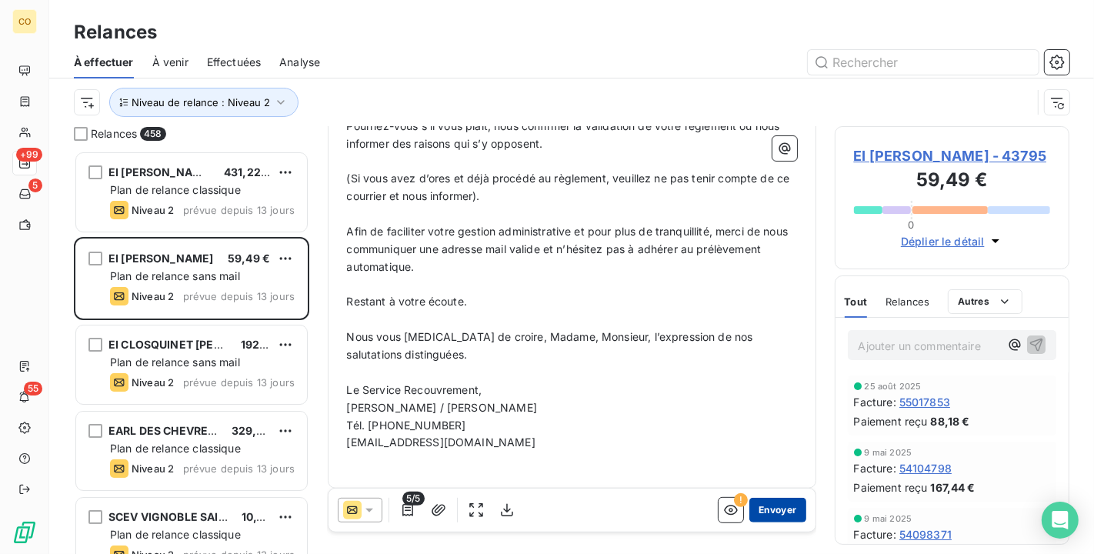
click at [768, 504] on button "Envoyer" at bounding box center [778, 510] width 56 height 25
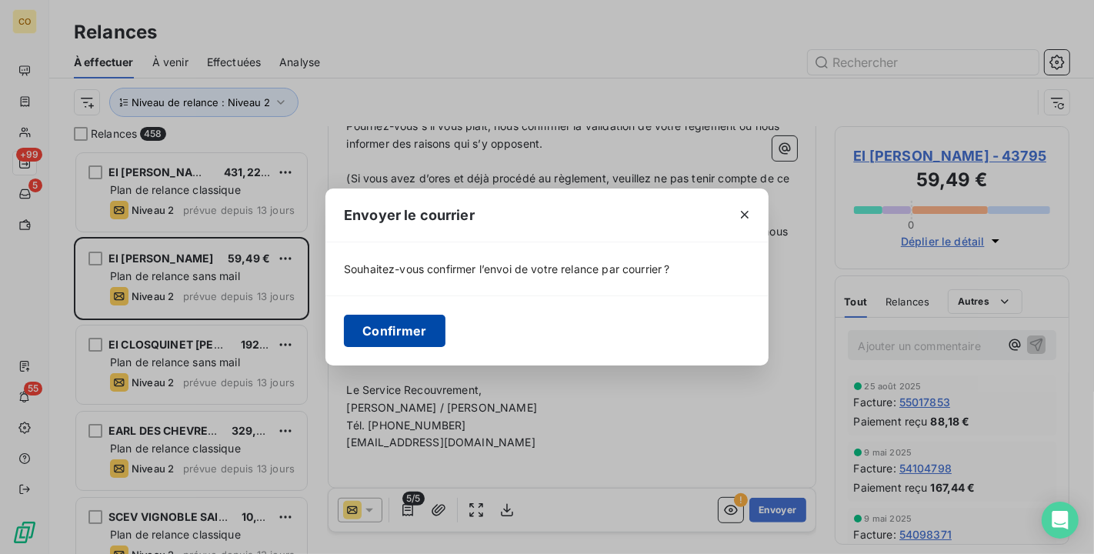
click at [403, 346] on button "Confirmer" at bounding box center [395, 331] width 102 height 32
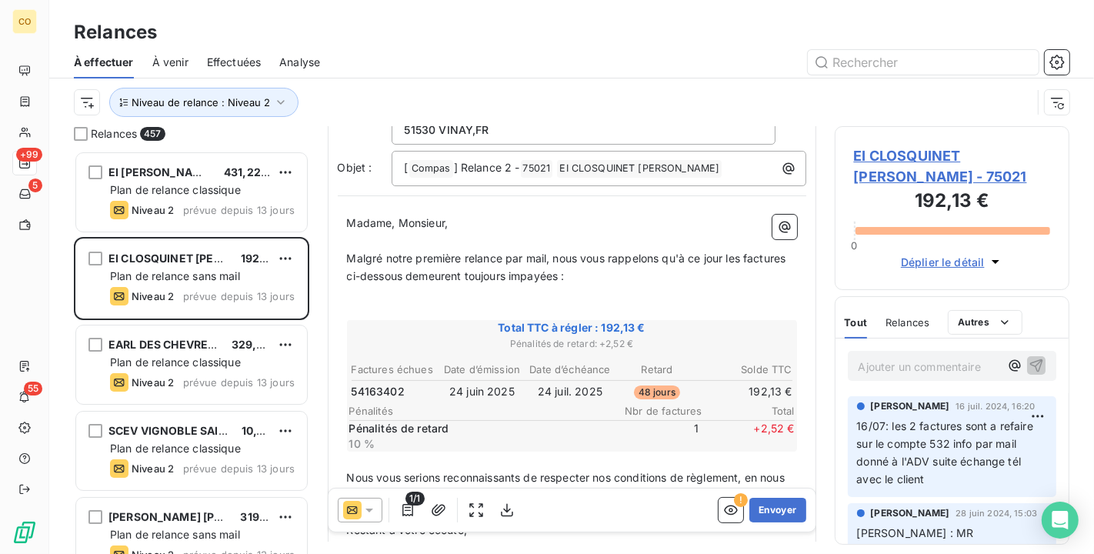
scroll to position [88, 0]
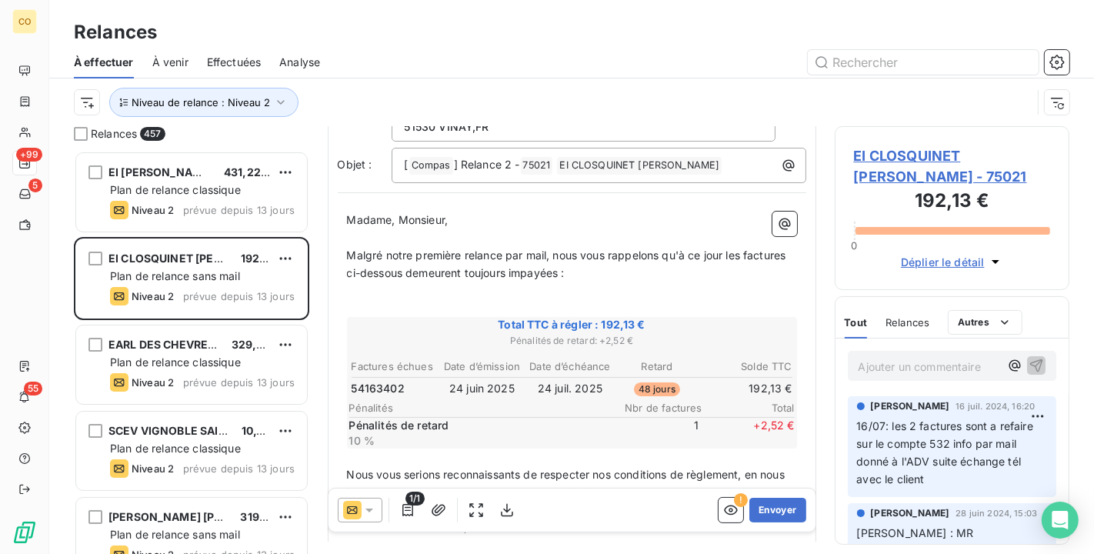
click at [367, 512] on icon at bounding box center [369, 510] width 15 height 15
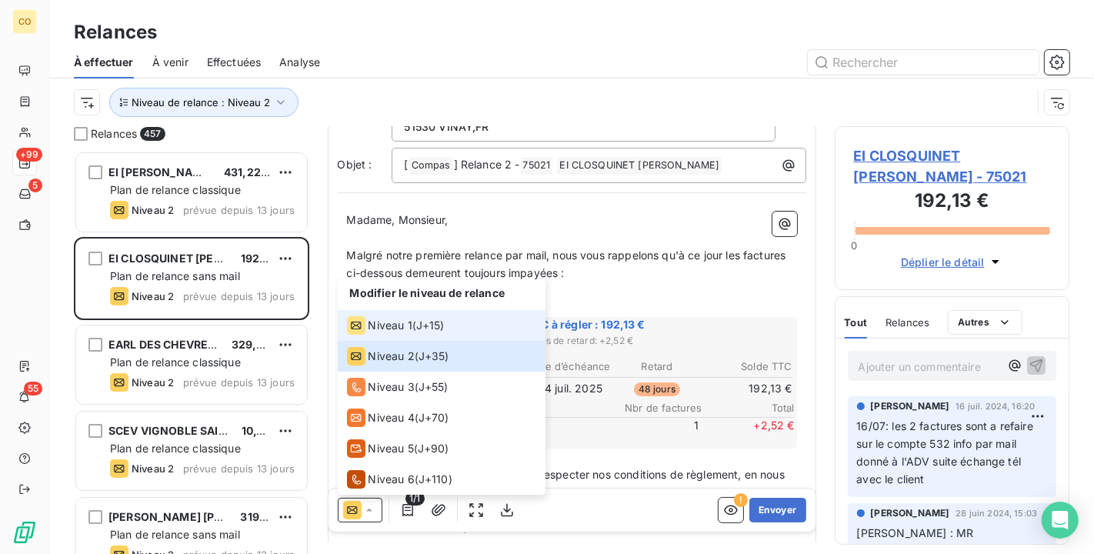
click at [433, 318] on span "J+15 )" at bounding box center [430, 325] width 28 height 15
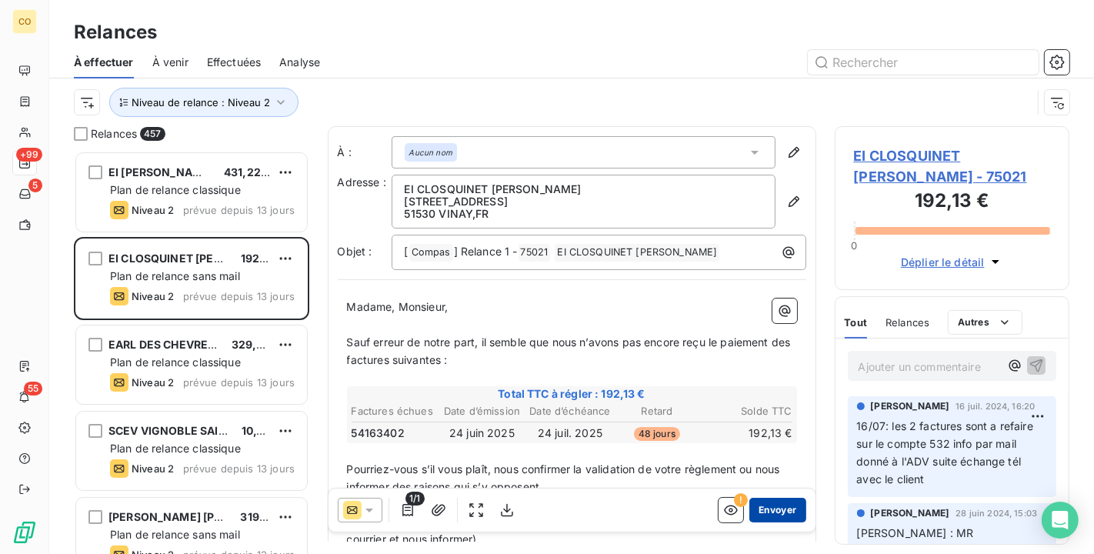
click at [778, 499] on button "Envoyer" at bounding box center [778, 510] width 56 height 25
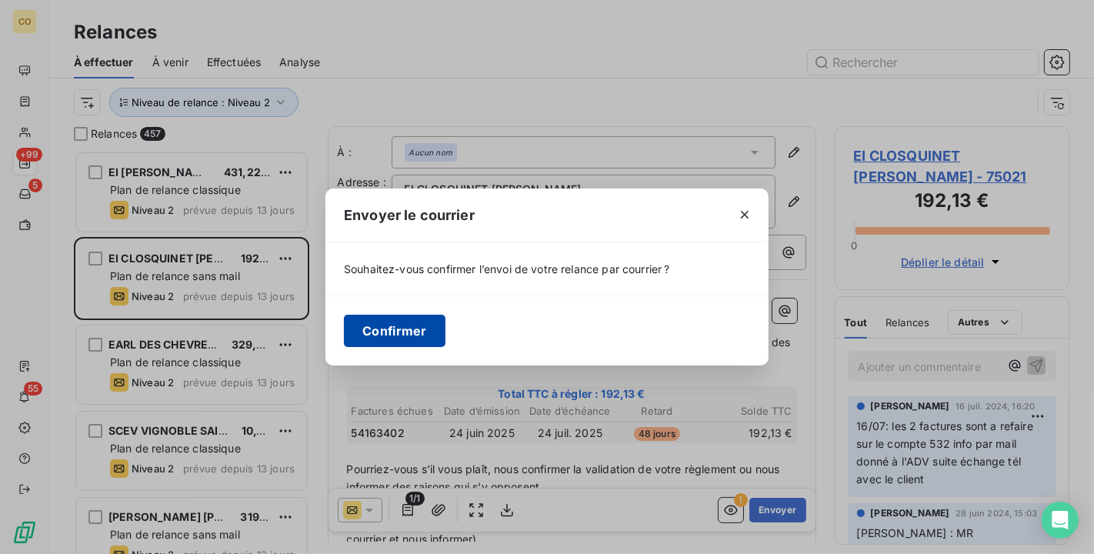
click at [392, 320] on button "Confirmer" at bounding box center [395, 331] width 102 height 32
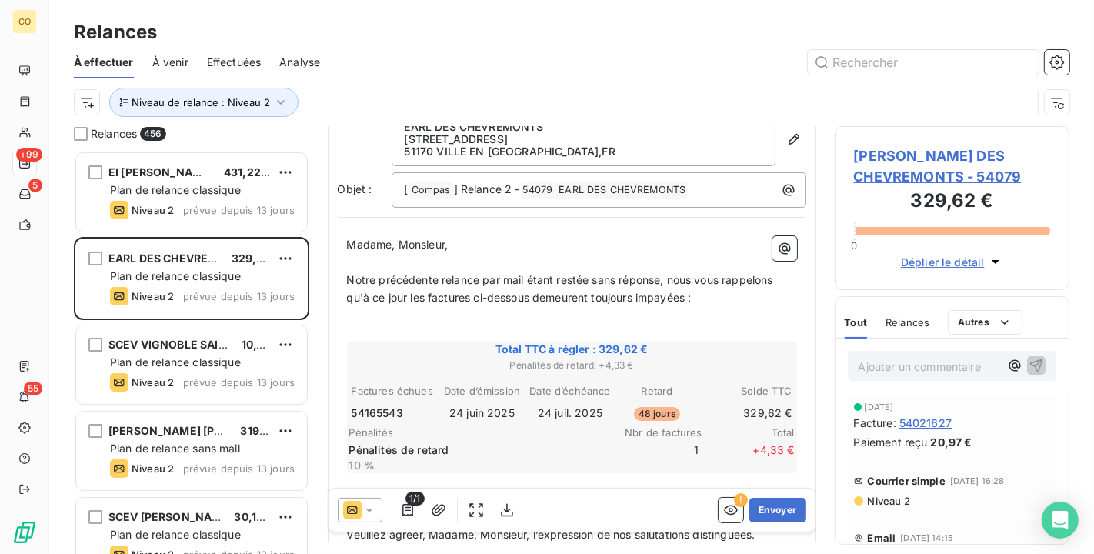
scroll to position [87, 0]
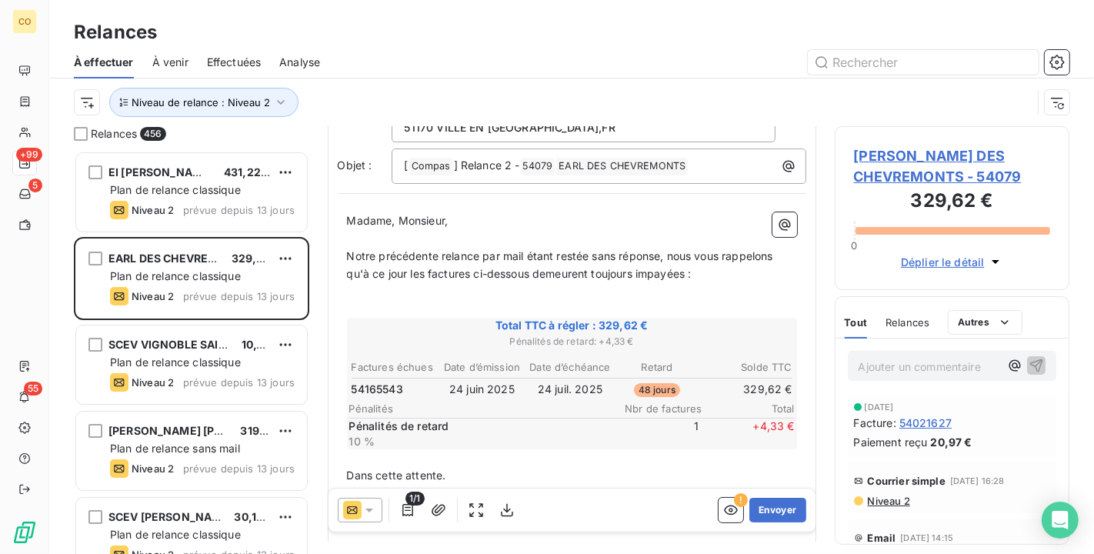
click at [377, 507] on div at bounding box center [360, 510] width 45 height 25
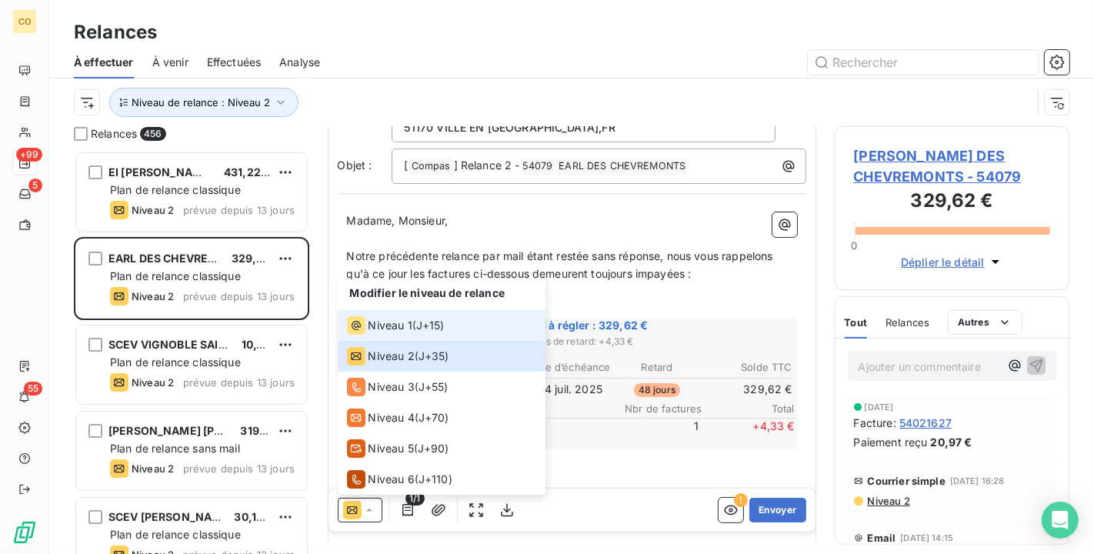
click at [393, 327] on span "Niveau 1" at bounding box center [391, 325] width 44 height 15
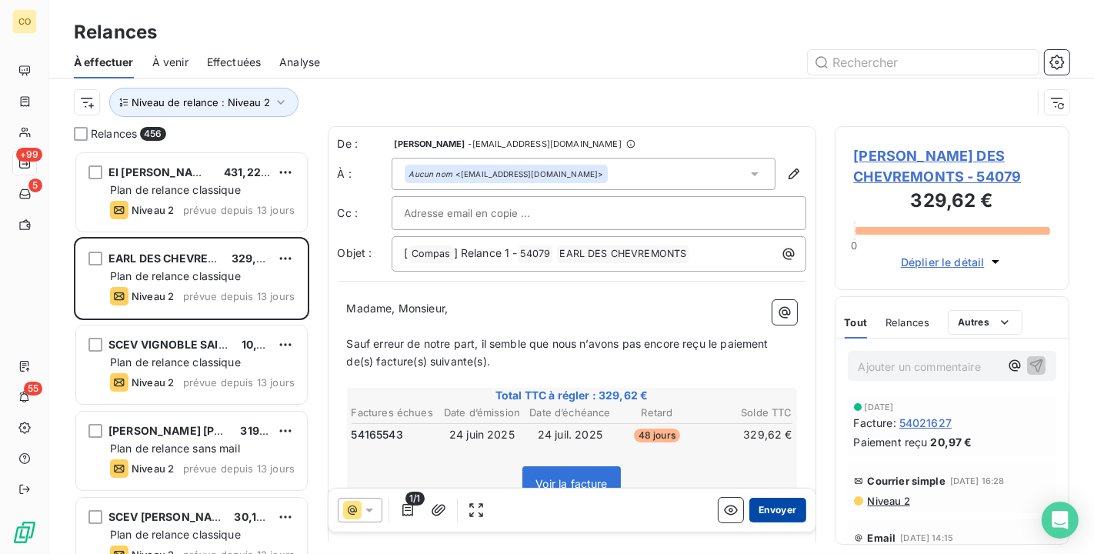
click at [770, 511] on button "Envoyer" at bounding box center [778, 510] width 56 height 25
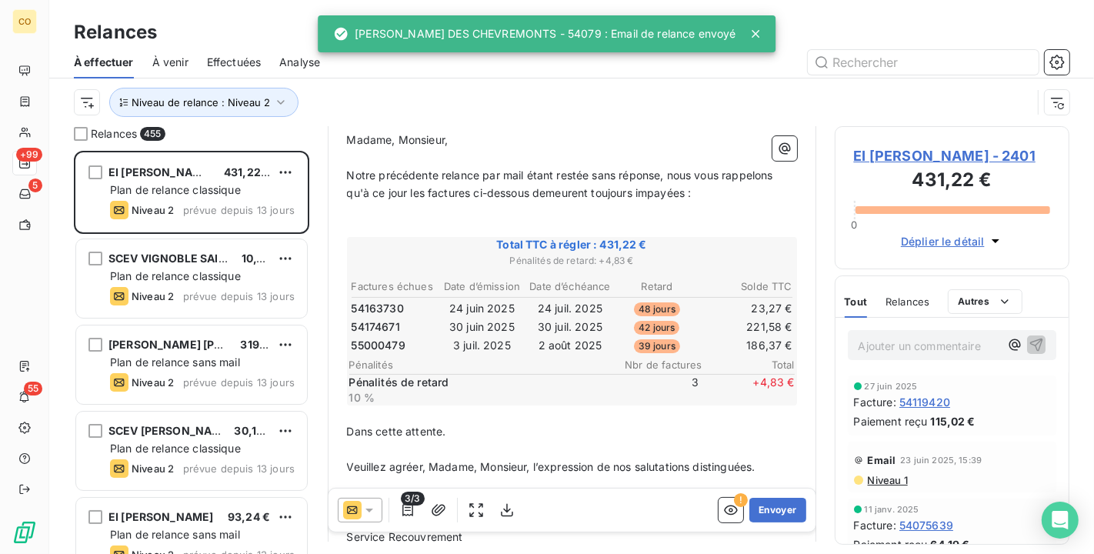
scroll to position [173, 0]
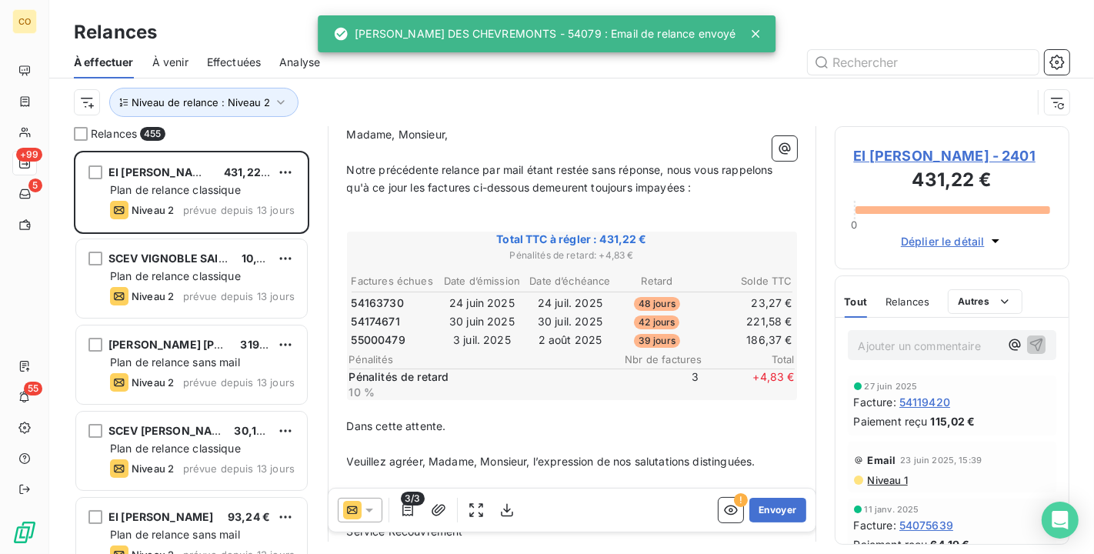
click at [376, 512] on div at bounding box center [360, 510] width 45 height 25
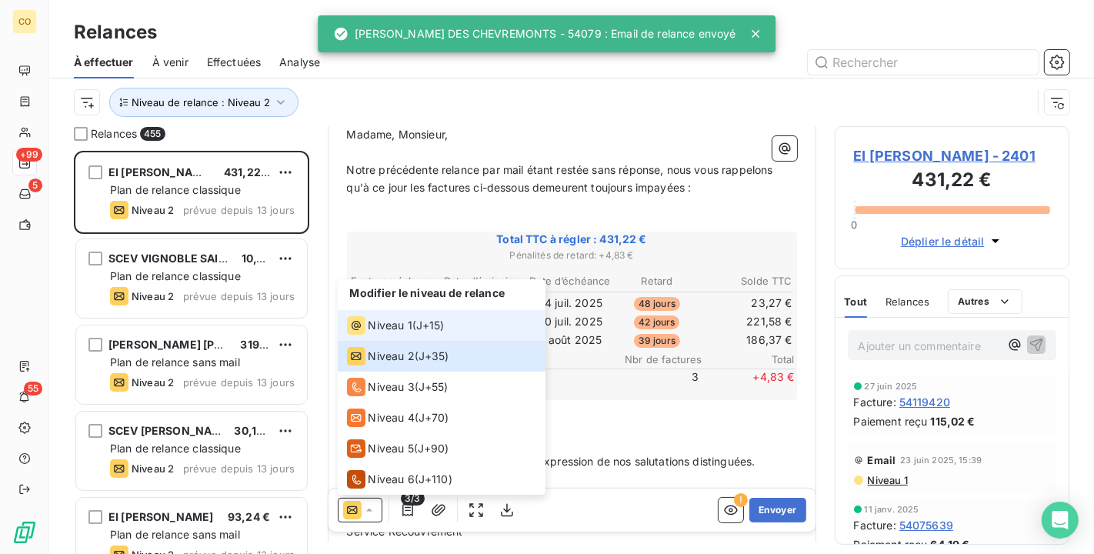
click at [400, 323] on span "Niveau 1" at bounding box center [391, 325] width 44 height 15
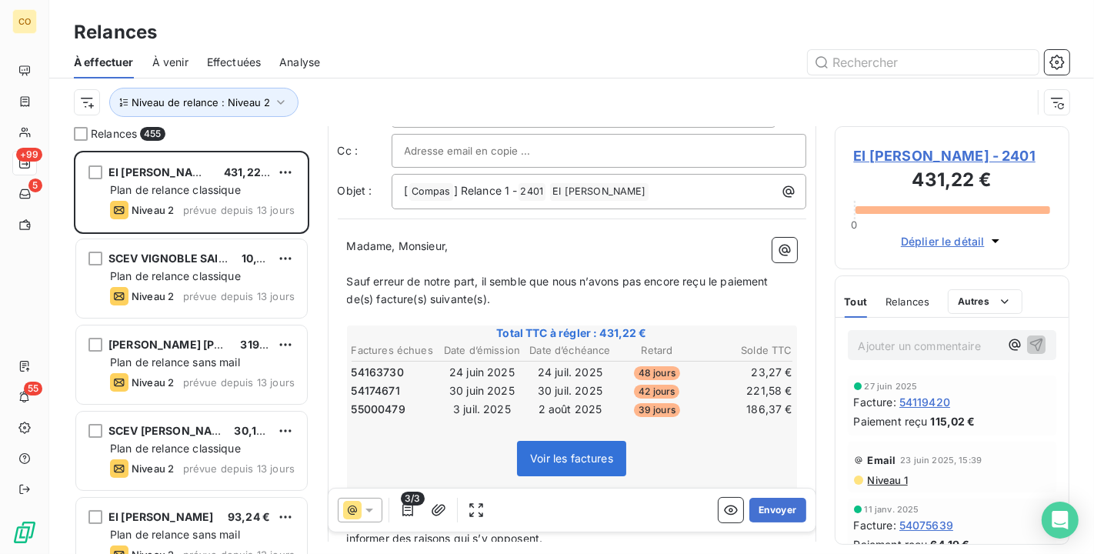
scroll to position [171, 0]
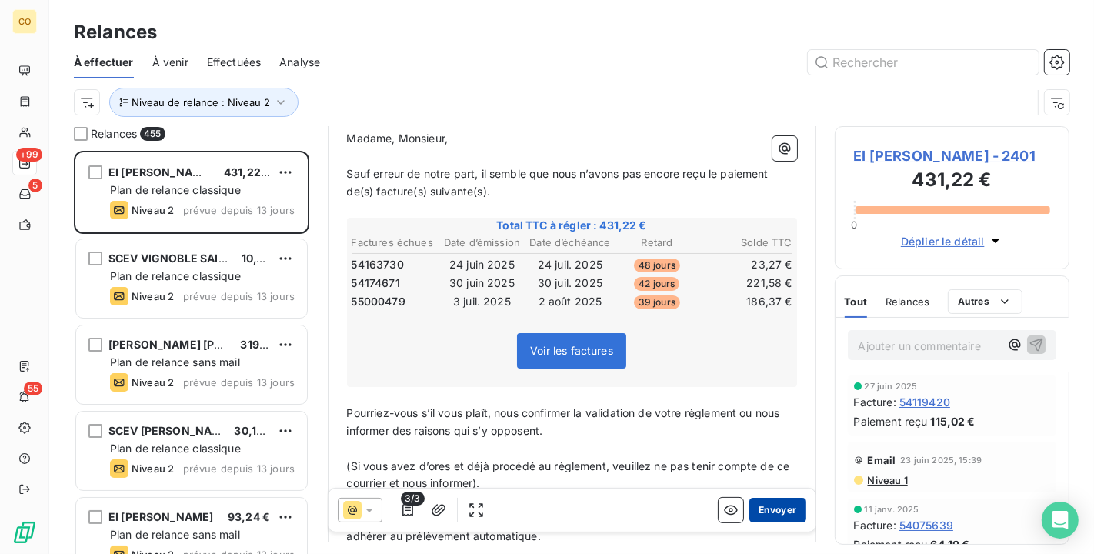
click at [771, 510] on button "Envoyer" at bounding box center [778, 510] width 56 height 25
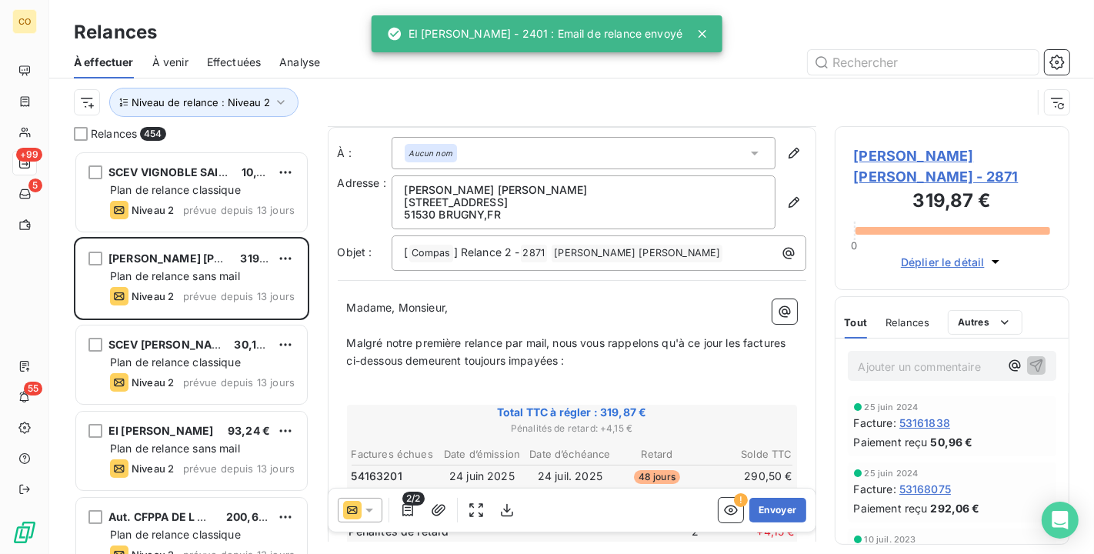
scroll to position [171, 0]
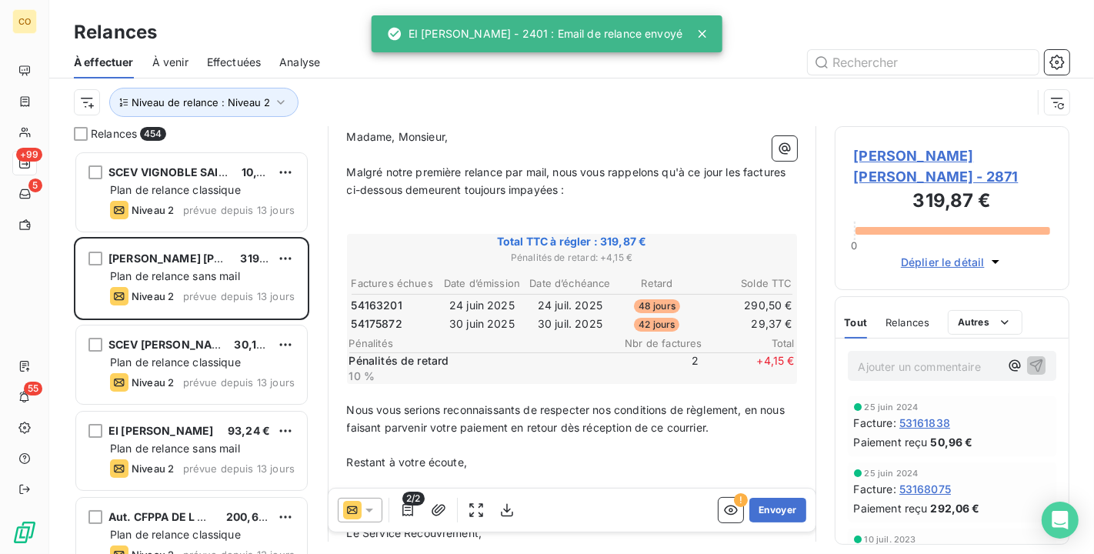
click at [378, 509] on div at bounding box center [360, 510] width 45 height 25
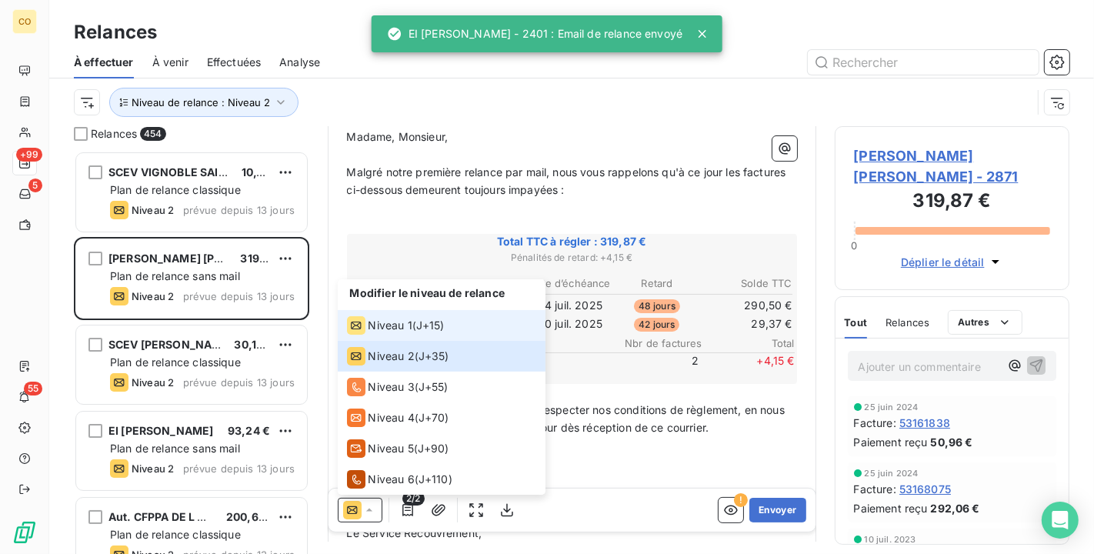
click at [422, 331] on span "J+15 )" at bounding box center [430, 325] width 28 height 15
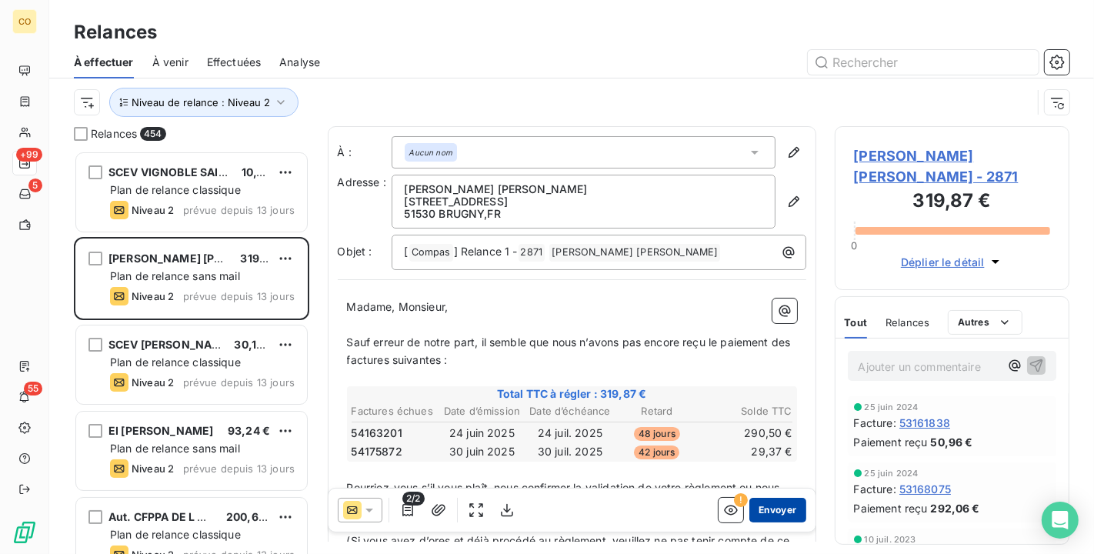
click at [761, 507] on button "Envoyer" at bounding box center [778, 510] width 56 height 25
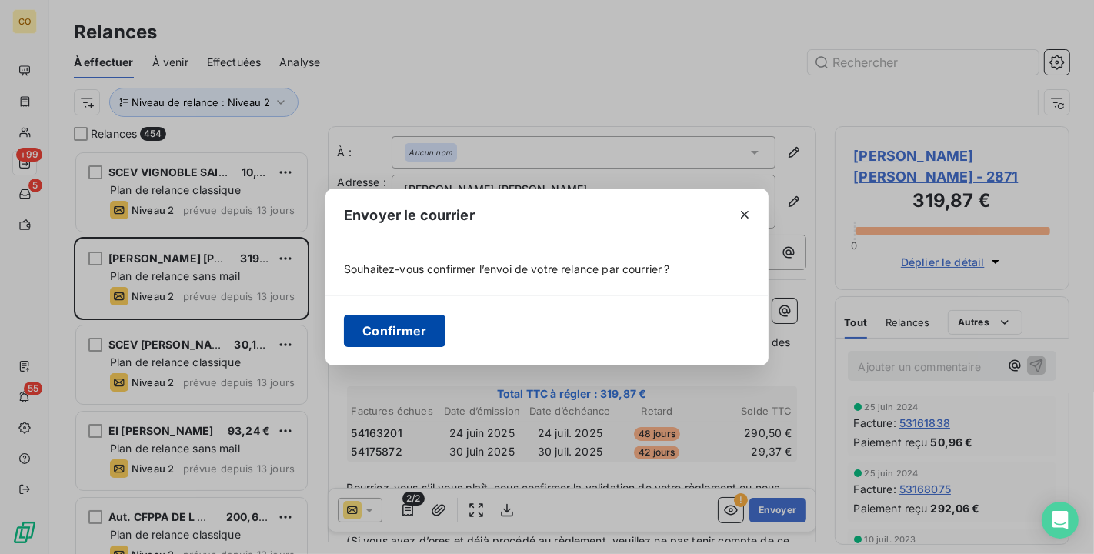
click at [393, 334] on button "Confirmer" at bounding box center [395, 331] width 102 height 32
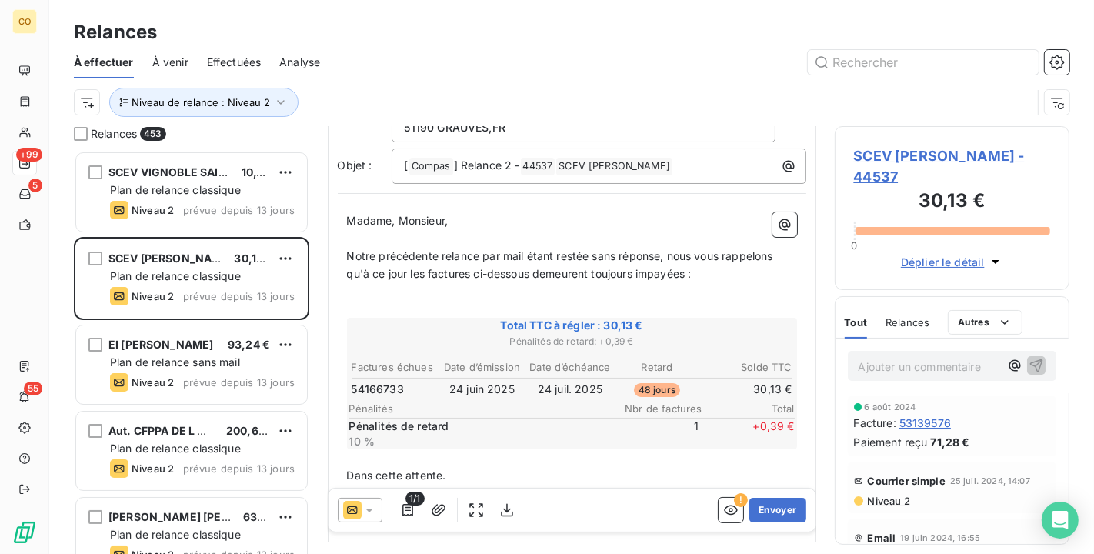
scroll to position [88, 0]
click at [371, 509] on icon at bounding box center [369, 510] width 15 height 15
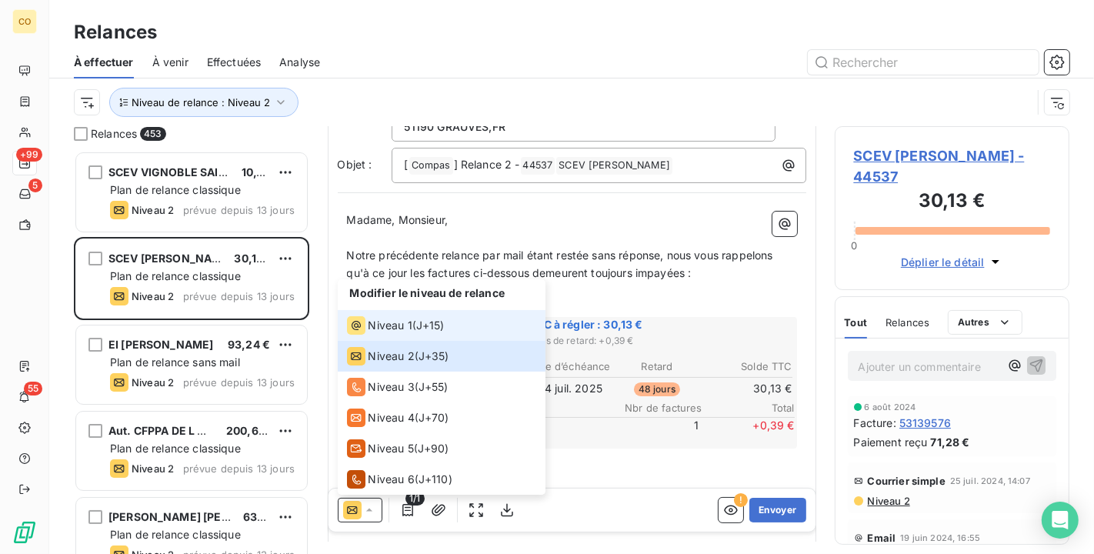
click at [398, 332] on span "Niveau 1" at bounding box center [391, 325] width 44 height 15
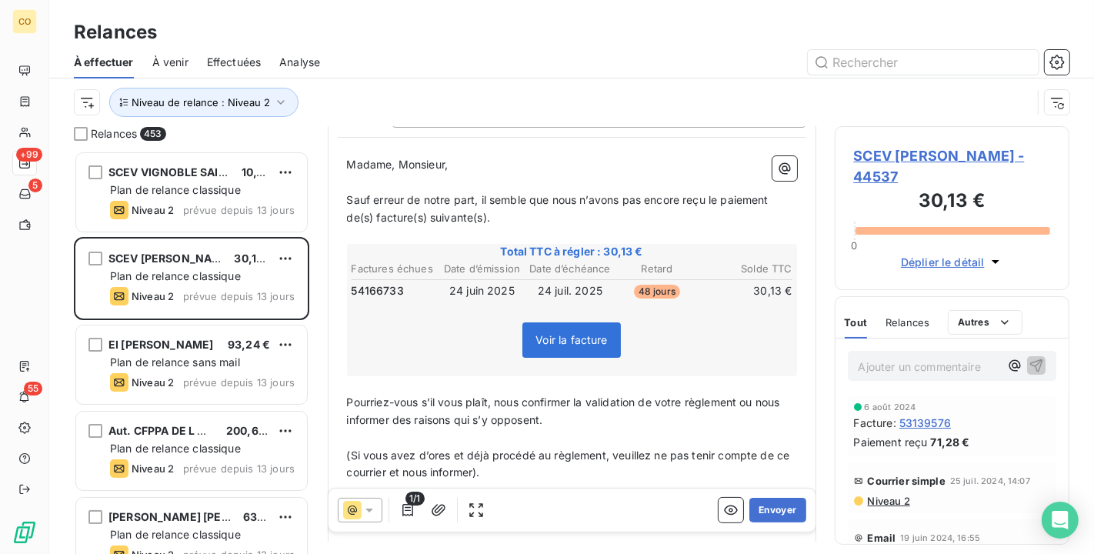
scroll to position [171, 0]
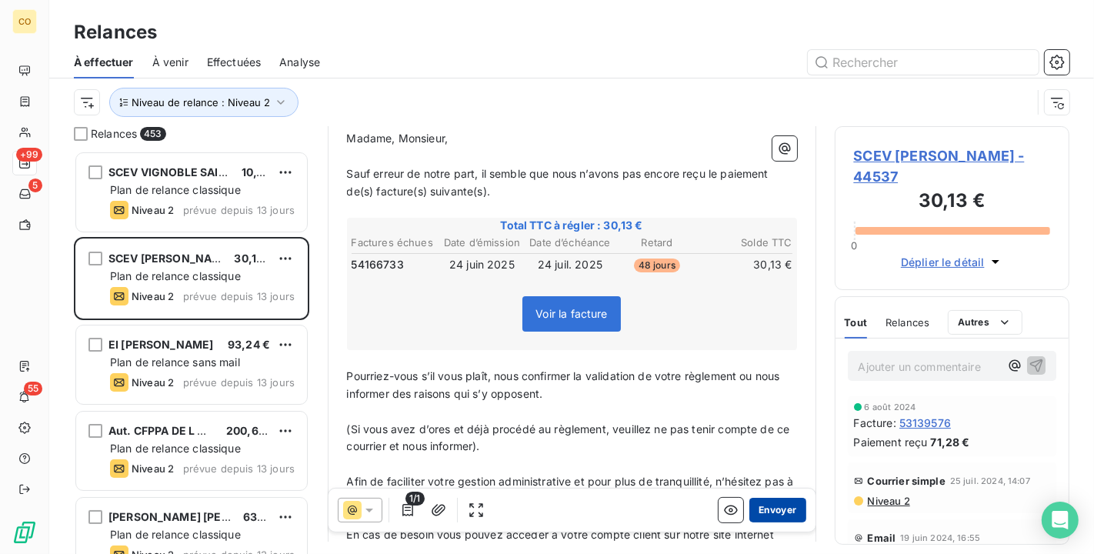
click at [763, 514] on button "Envoyer" at bounding box center [778, 510] width 56 height 25
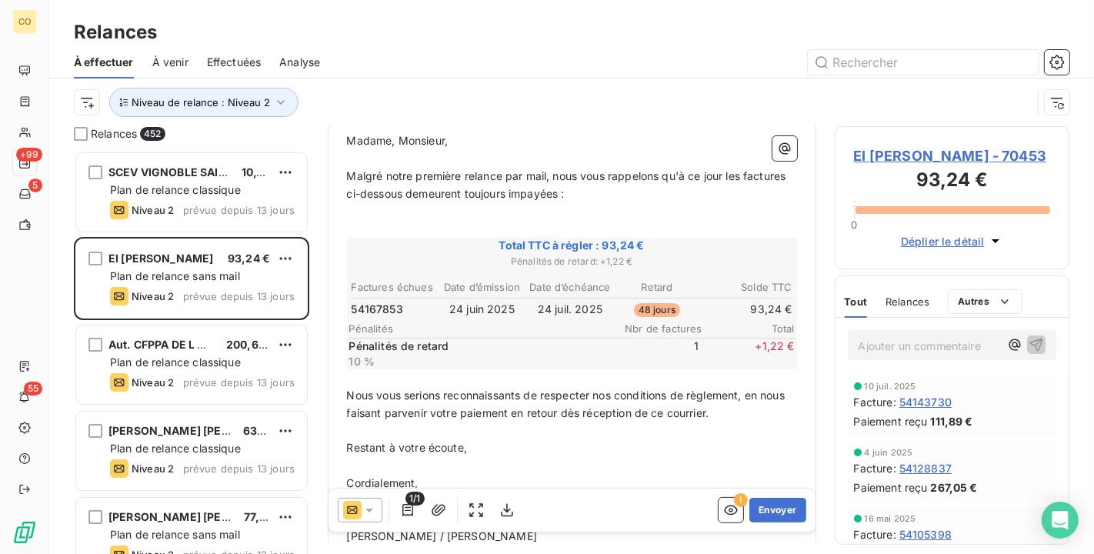
scroll to position [171, 0]
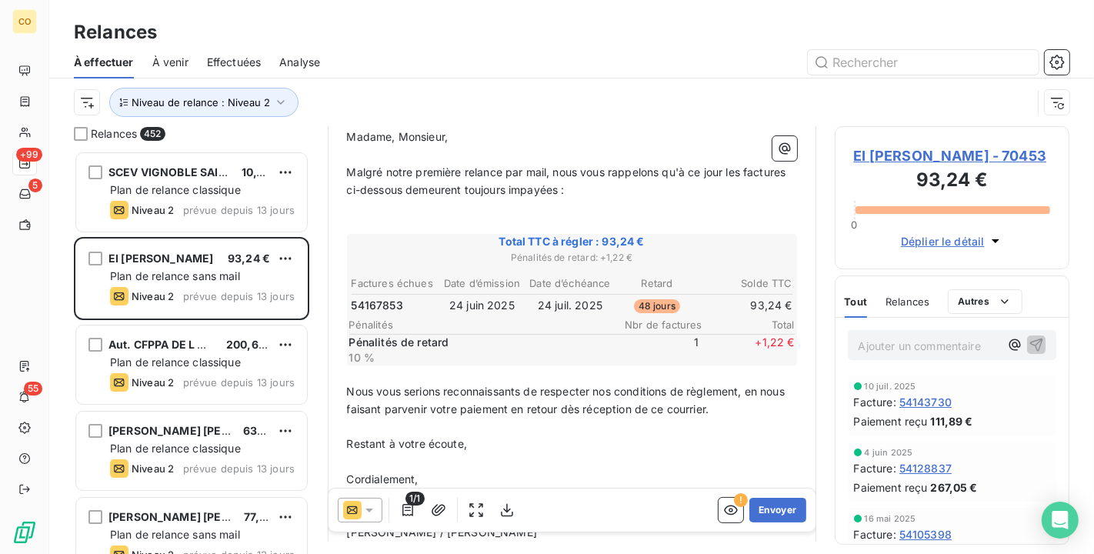
click at [371, 509] on icon at bounding box center [370, 511] width 8 height 4
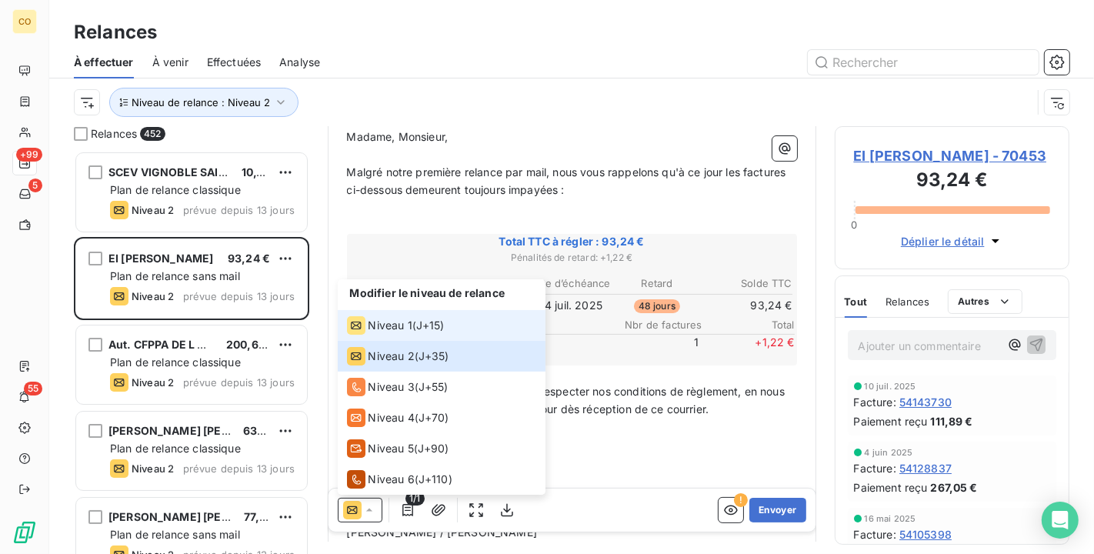
click at [399, 322] on span "Niveau 1" at bounding box center [391, 325] width 44 height 15
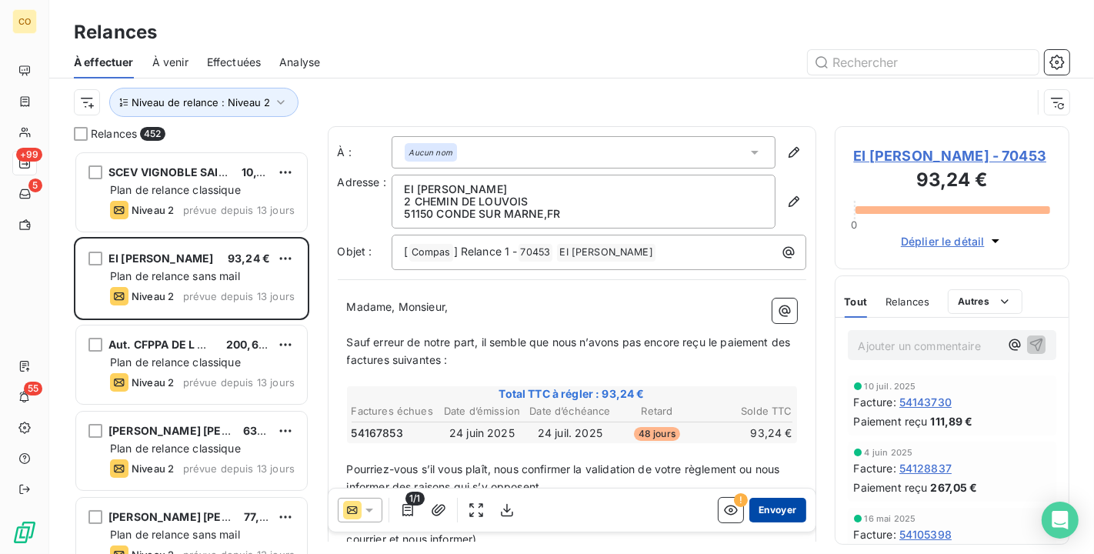
click at [762, 508] on button "Envoyer" at bounding box center [778, 510] width 56 height 25
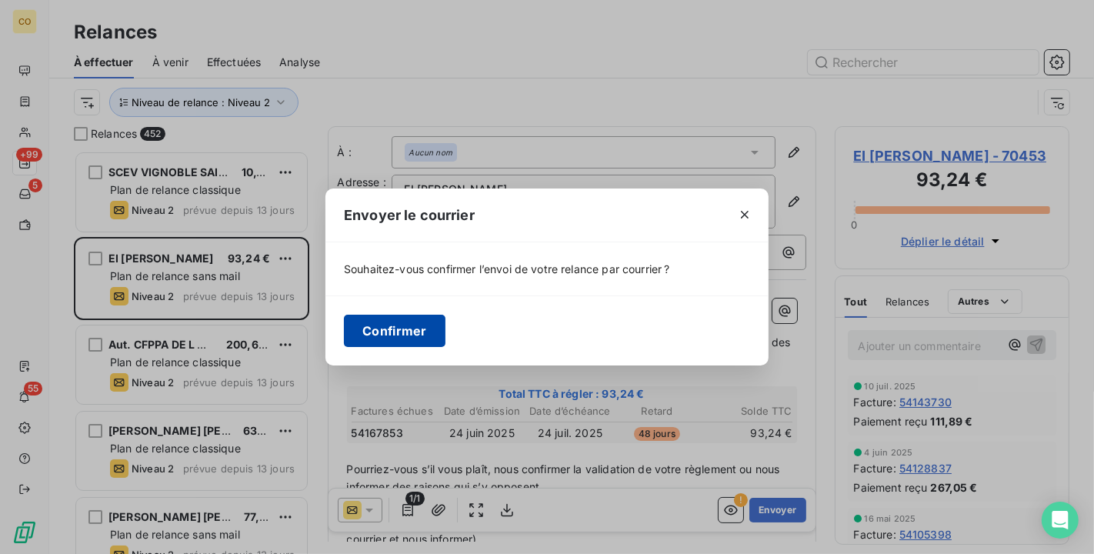
click at [413, 323] on button "Confirmer" at bounding box center [395, 331] width 102 height 32
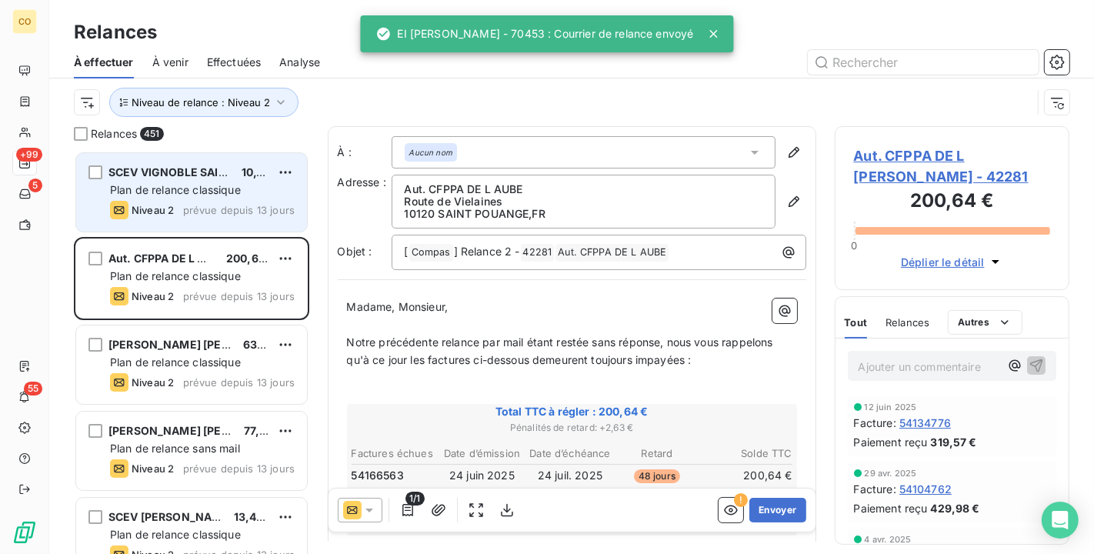
click at [172, 212] on span "Niveau 2" at bounding box center [153, 210] width 42 height 12
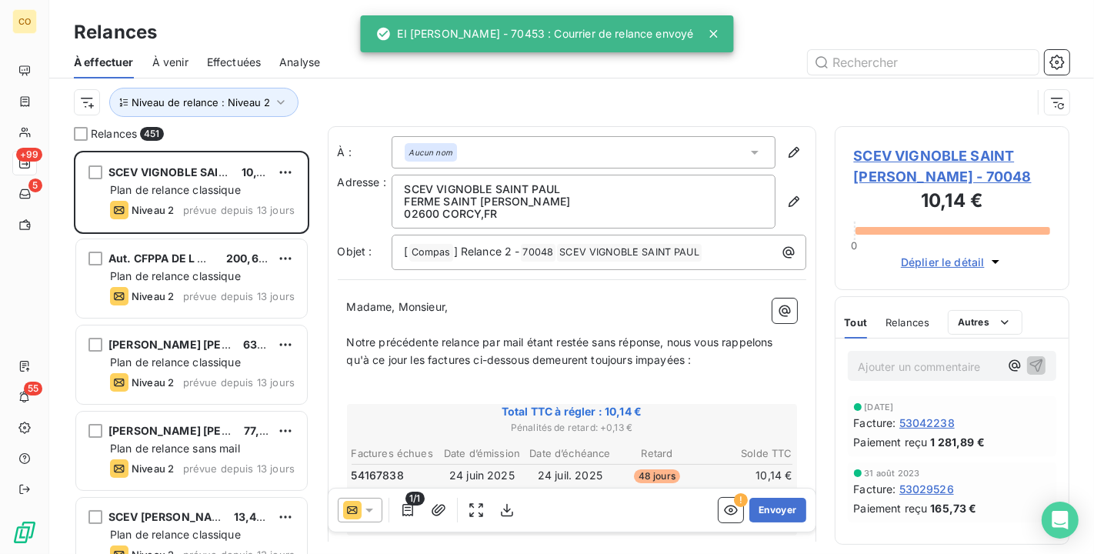
click at [370, 508] on icon at bounding box center [369, 510] width 15 height 15
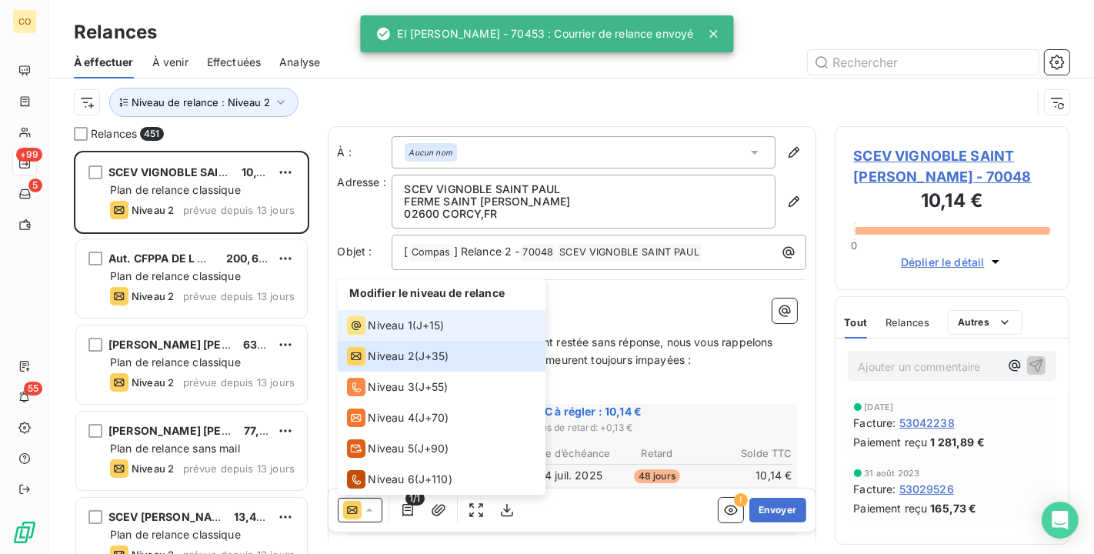
click at [406, 321] on span "Niveau 1" at bounding box center [391, 325] width 44 height 15
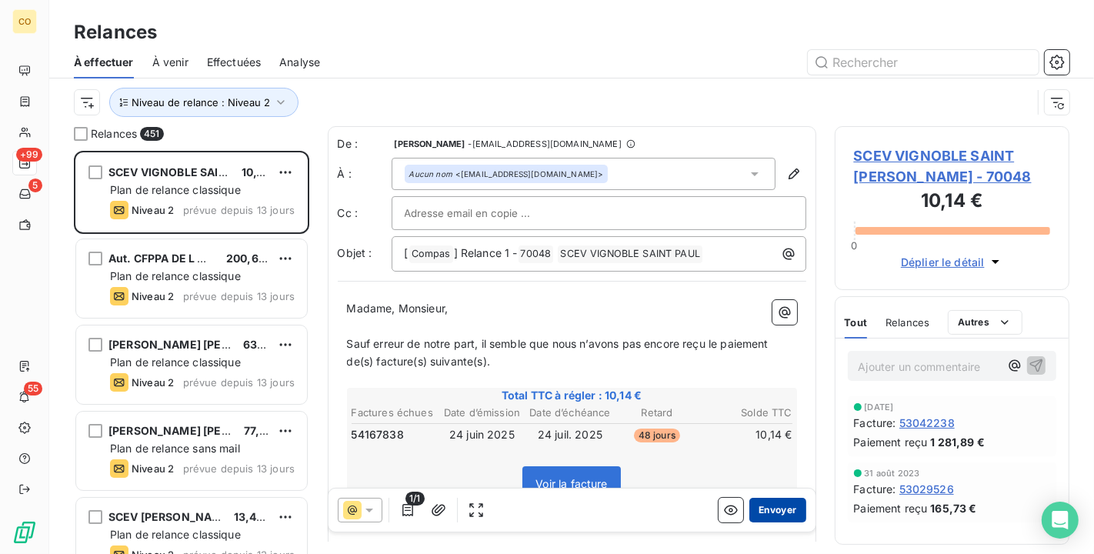
click at [760, 508] on button "Envoyer" at bounding box center [778, 510] width 56 height 25
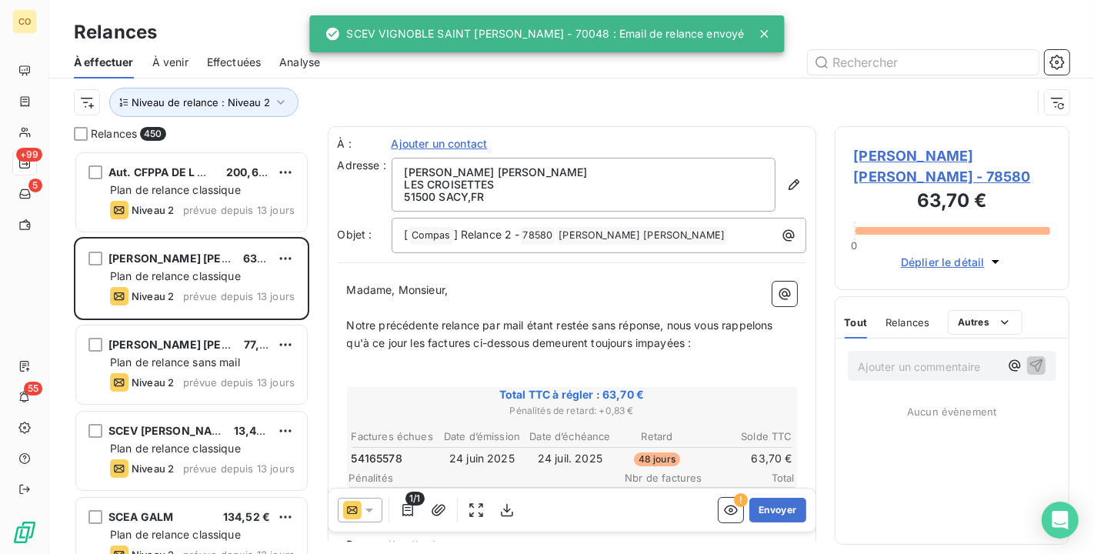
click at [371, 505] on icon at bounding box center [369, 510] width 15 height 15
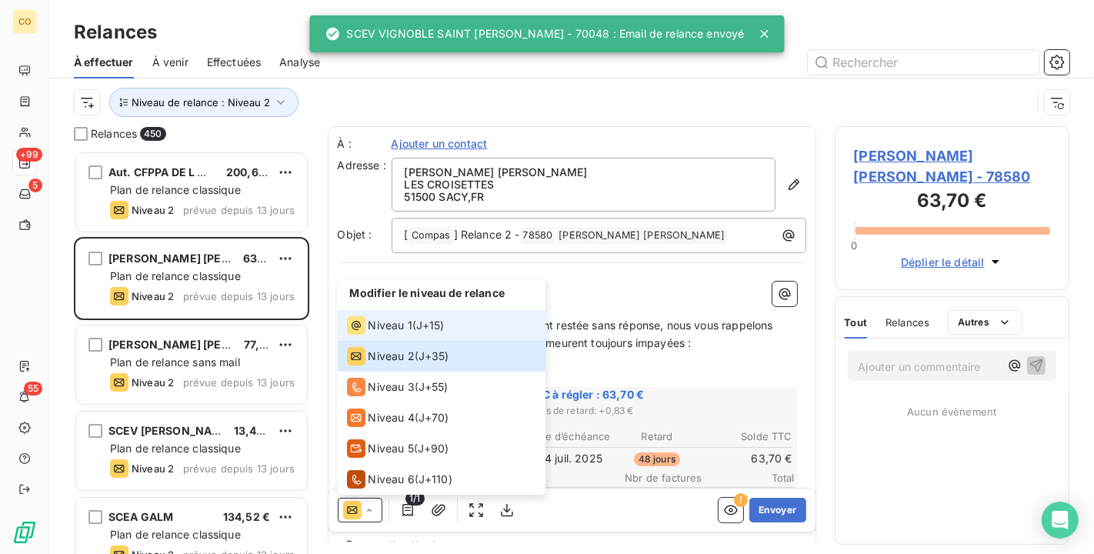
click at [393, 329] on span "Niveau 1" at bounding box center [391, 325] width 44 height 15
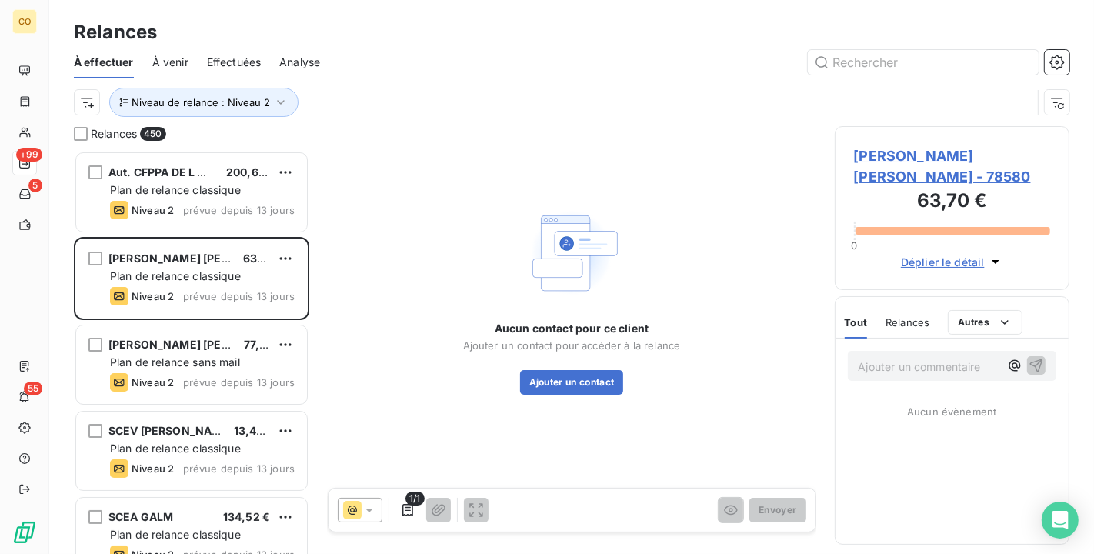
click at [913, 164] on span "[PERSON_NAME] [PERSON_NAME] - 78580" at bounding box center [952, 166] width 197 height 42
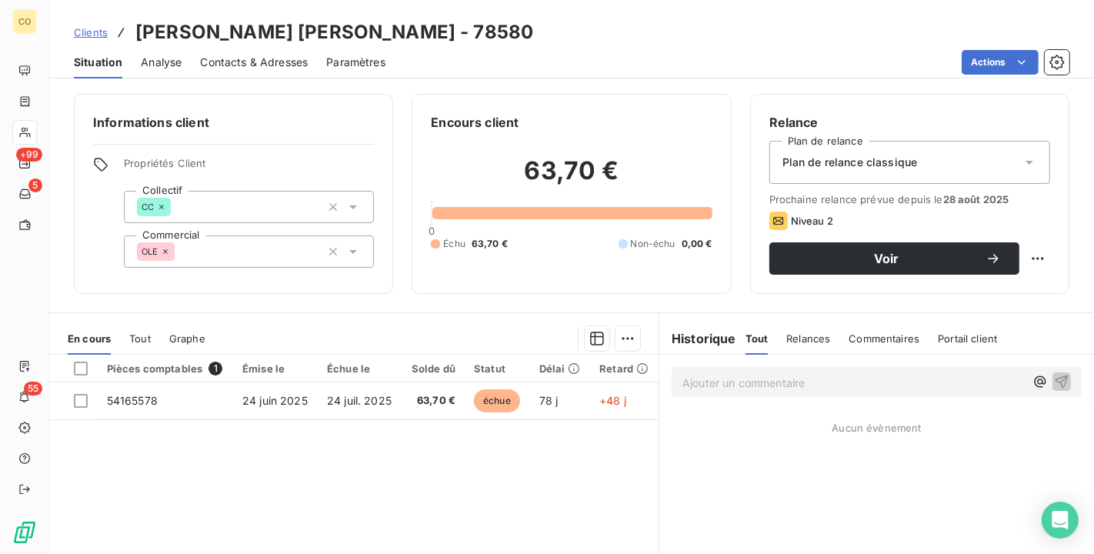
click at [965, 170] on div "Plan de relance classique" at bounding box center [910, 162] width 281 height 43
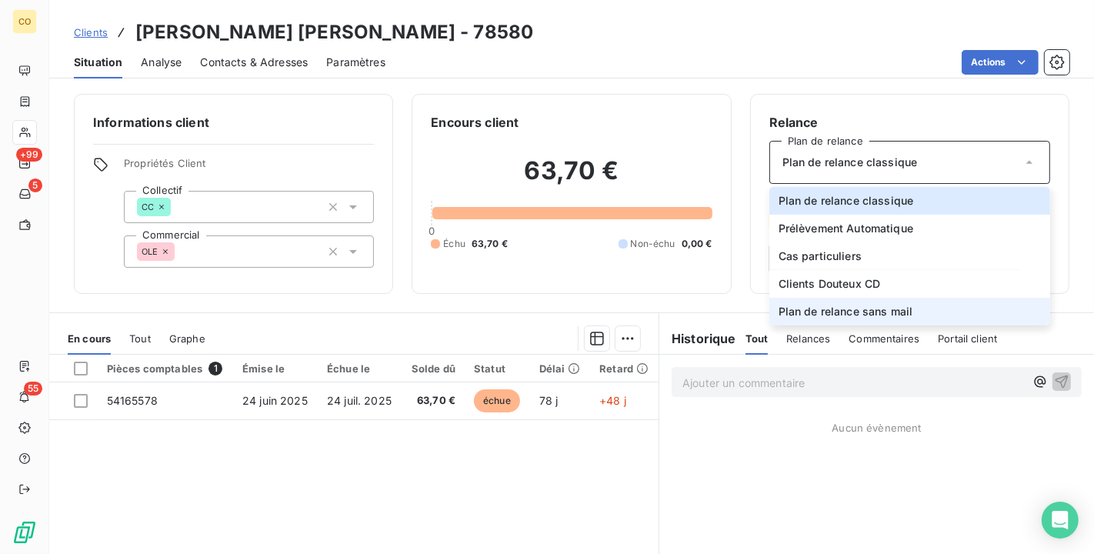
click at [938, 314] on li "Plan de relance sans mail" at bounding box center [910, 312] width 281 height 28
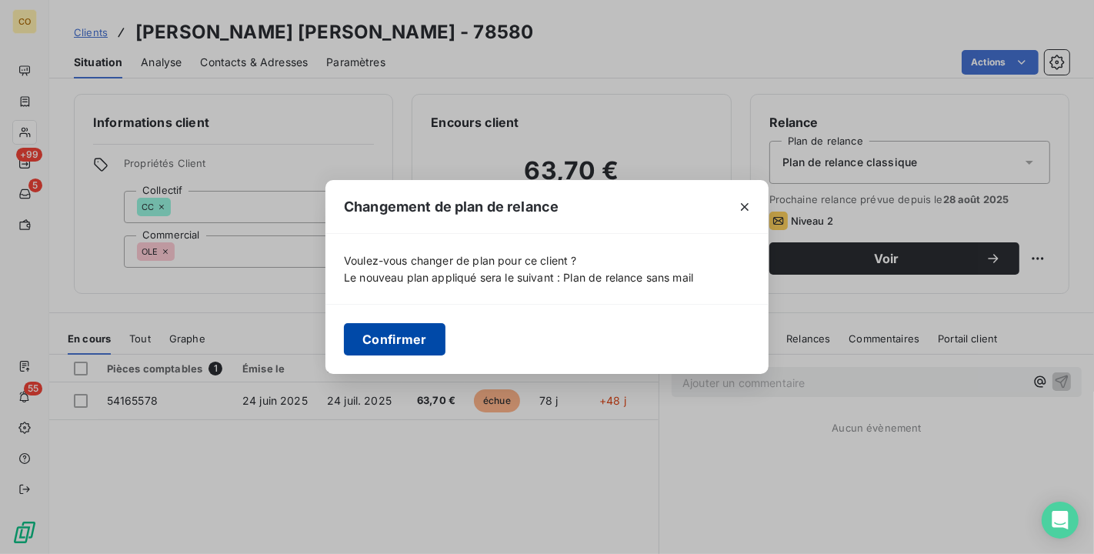
click at [402, 345] on button "Confirmer" at bounding box center [395, 339] width 102 height 32
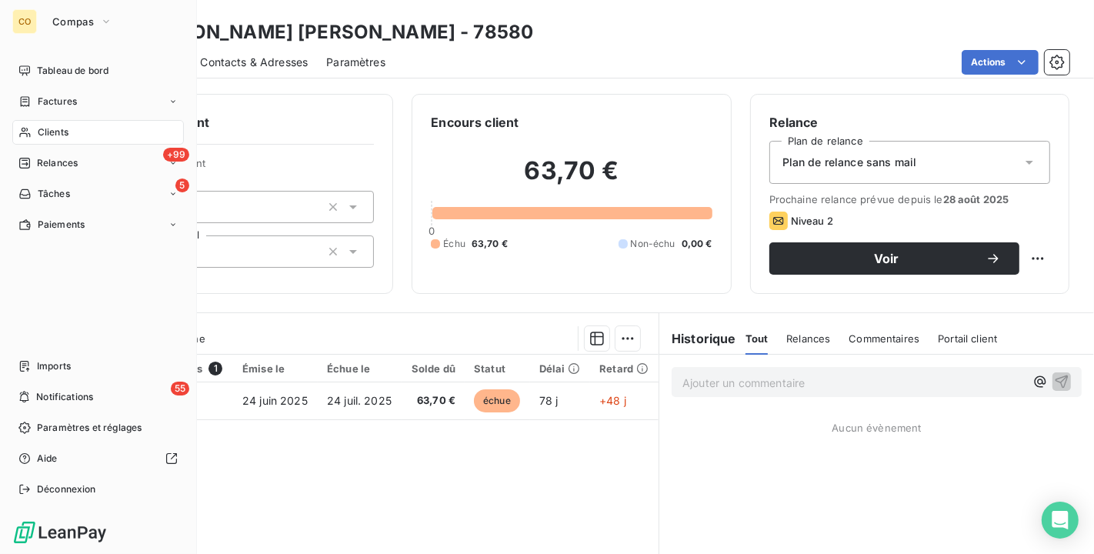
click at [68, 136] on span "Clients" at bounding box center [53, 132] width 31 height 14
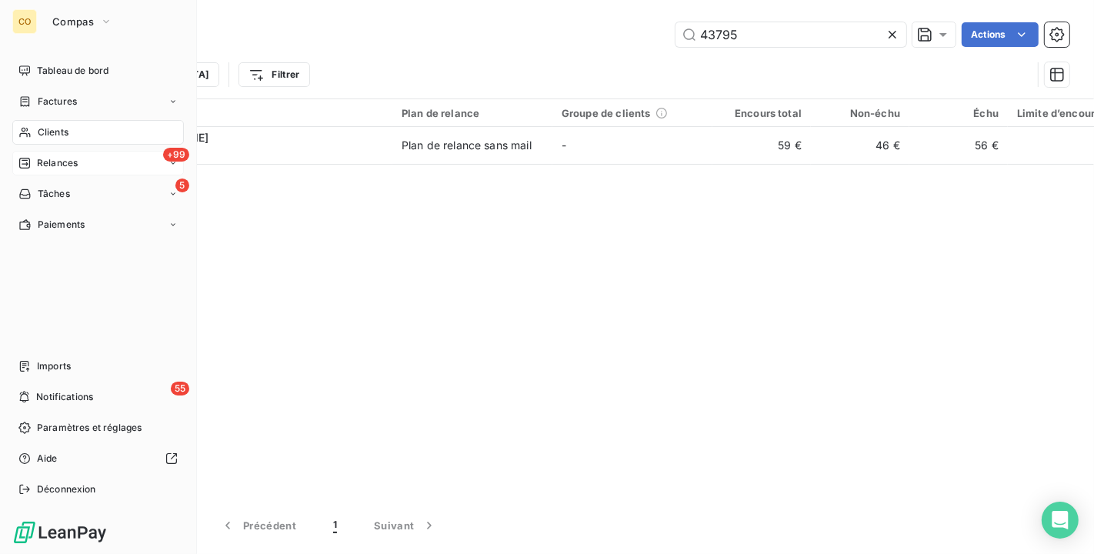
click at [66, 165] on span "Relances" at bounding box center [57, 163] width 41 height 14
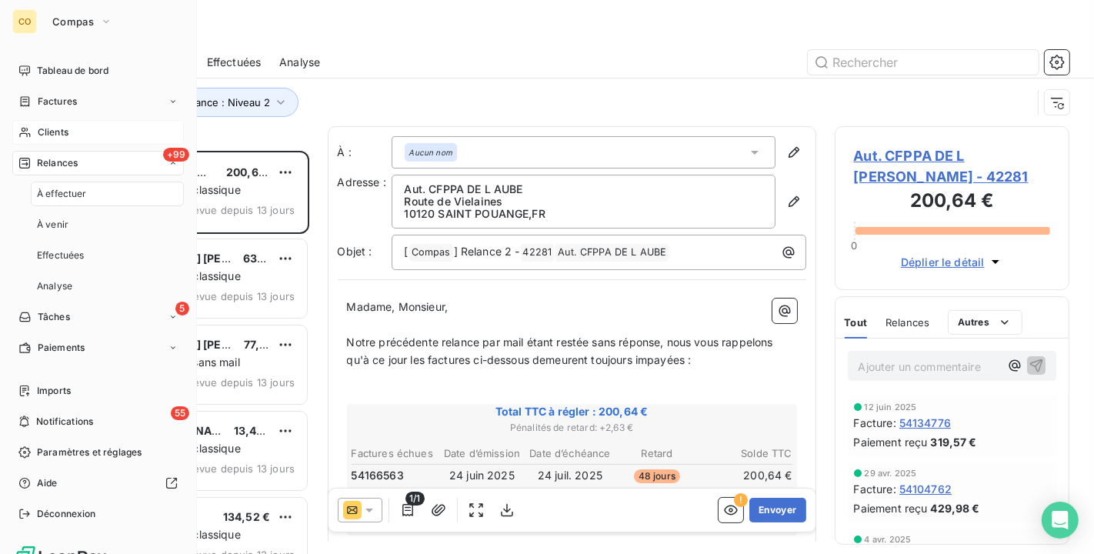
scroll to position [390, 222]
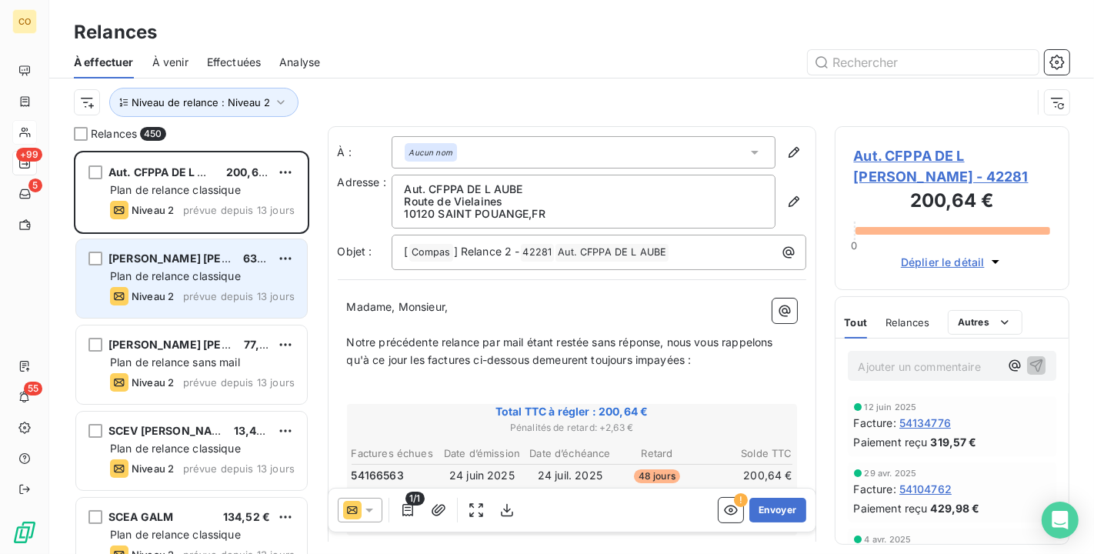
click at [169, 269] on span "Plan de relance classique" at bounding box center [175, 275] width 131 height 13
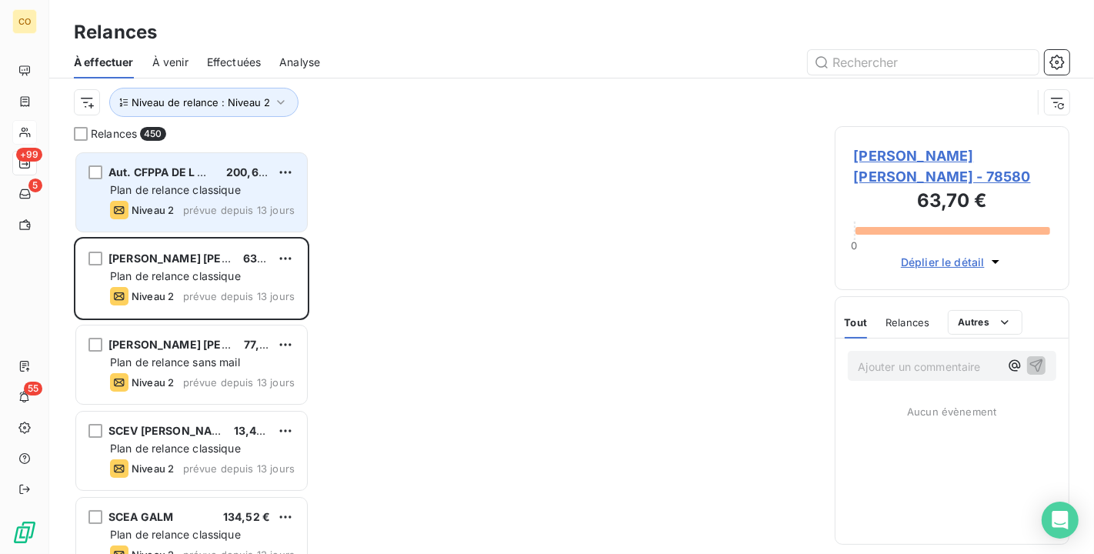
click at [155, 186] on span "Plan de relance classique" at bounding box center [175, 189] width 131 height 13
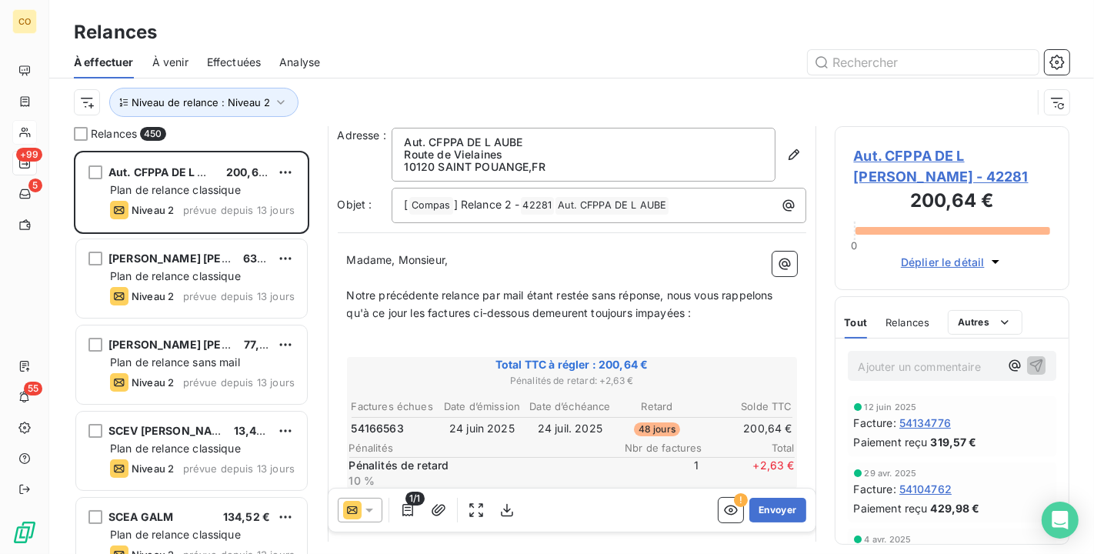
scroll to position [85, 0]
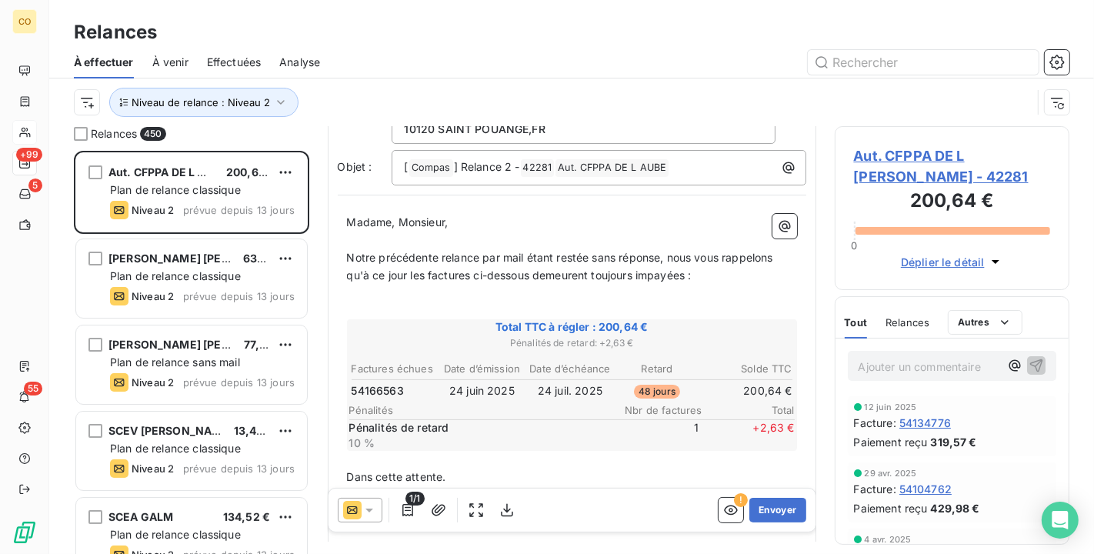
click at [370, 506] on icon at bounding box center [369, 510] width 15 height 15
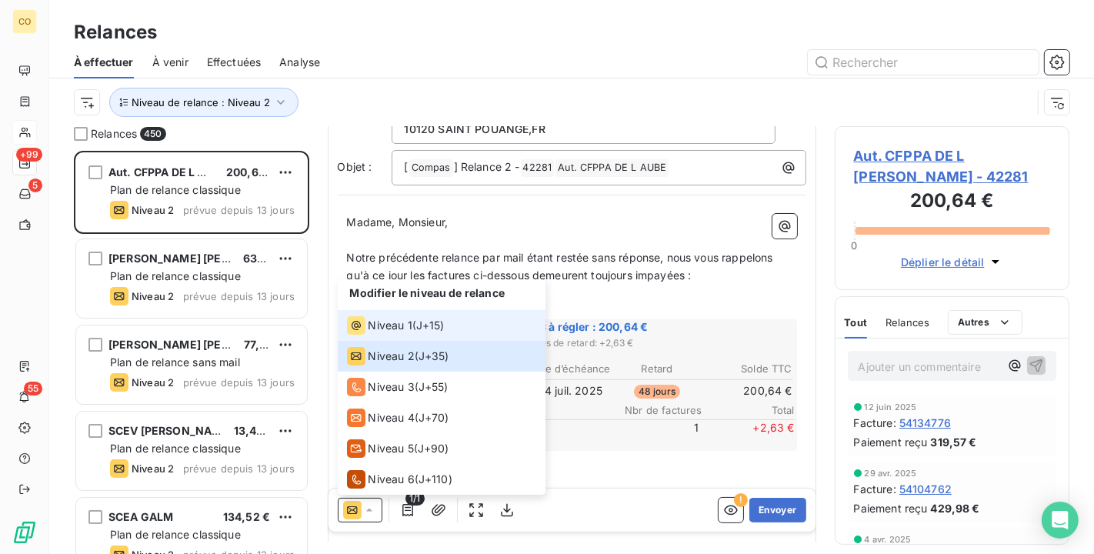
click at [385, 328] on span "Niveau 1" at bounding box center [391, 325] width 44 height 15
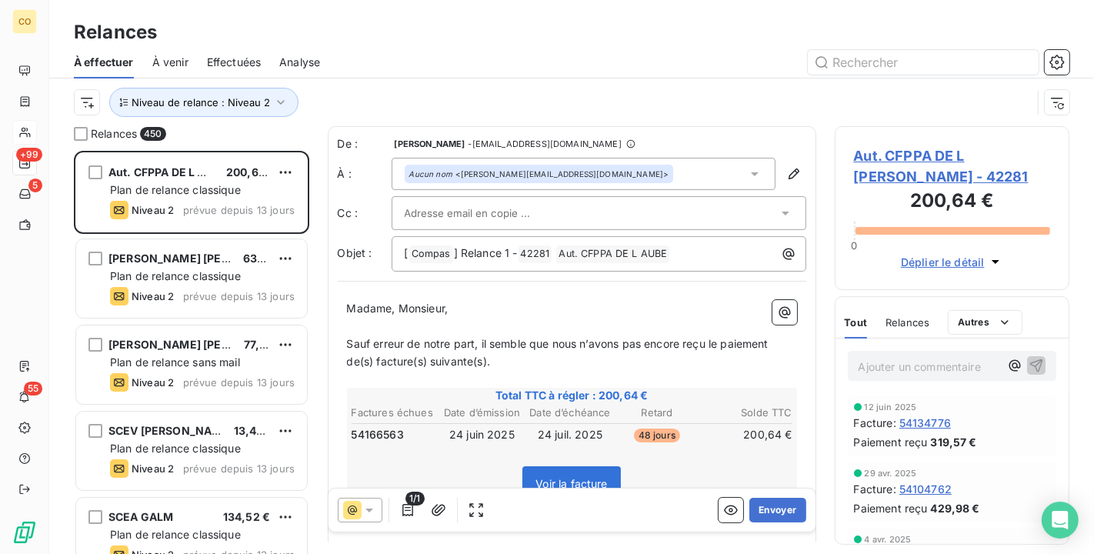
scroll to position [2, 0]
click at [758, 506] on button "Envoyer" at bounding box center [778, 510] width 56 height 25
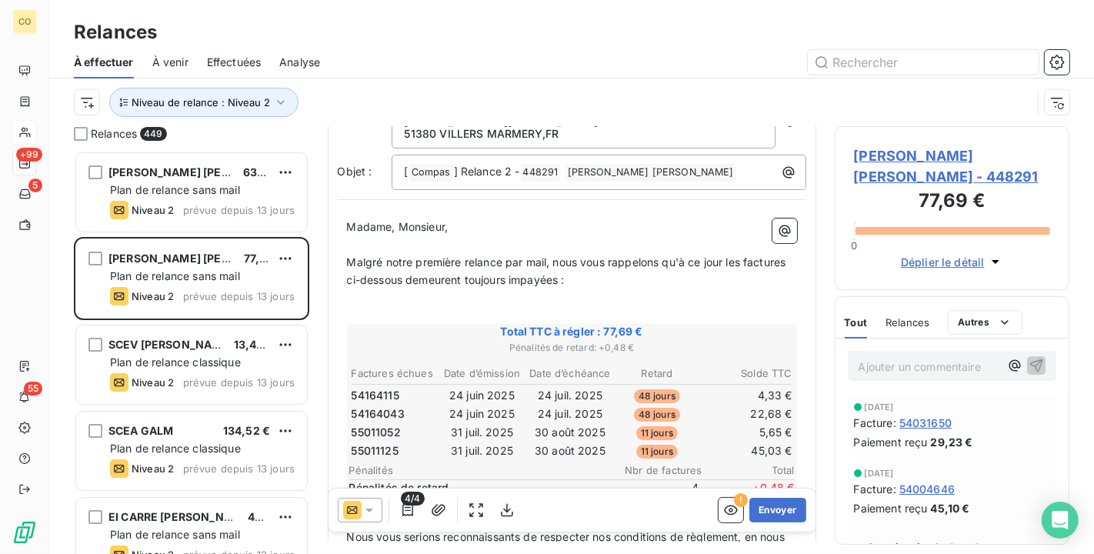
scroll to position [171, 0]
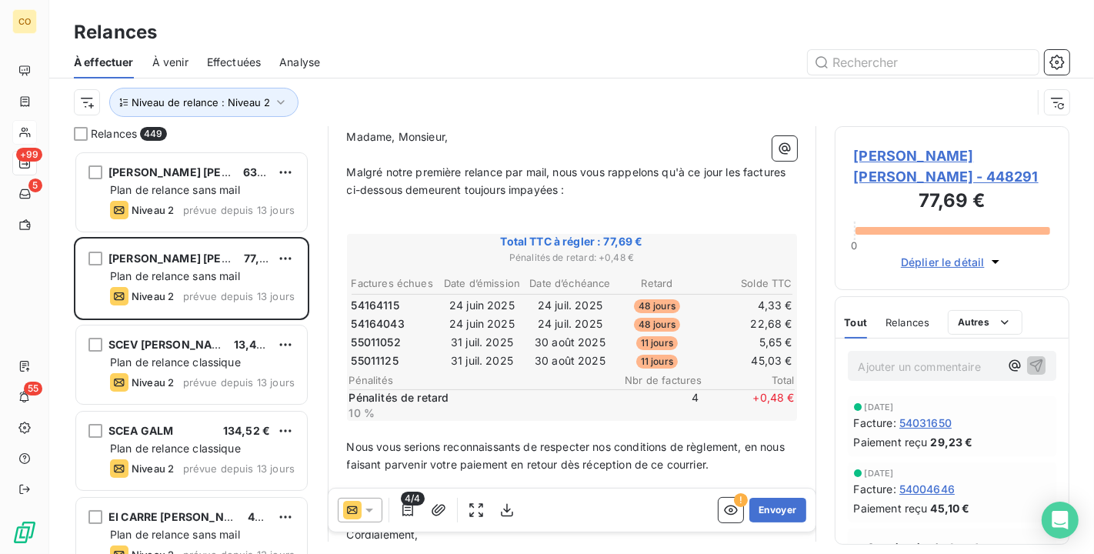
click at [378, 510] on div at bounding box center [360, 510] width 45 height 25
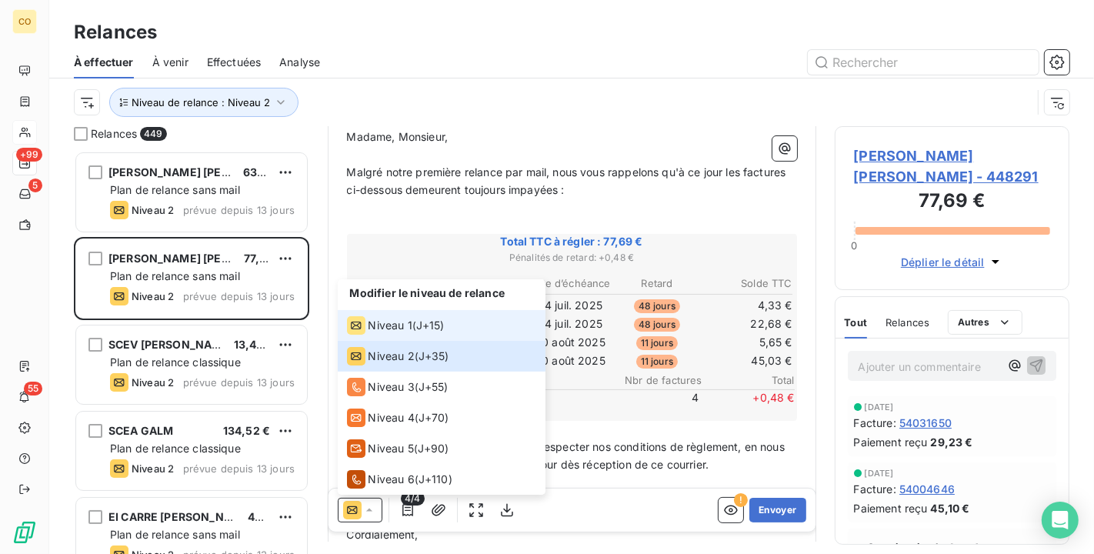
click at [412, 326] on div "Niveau 1 ( J+15 )" at bounding box center [396, 325] width 98 height 18
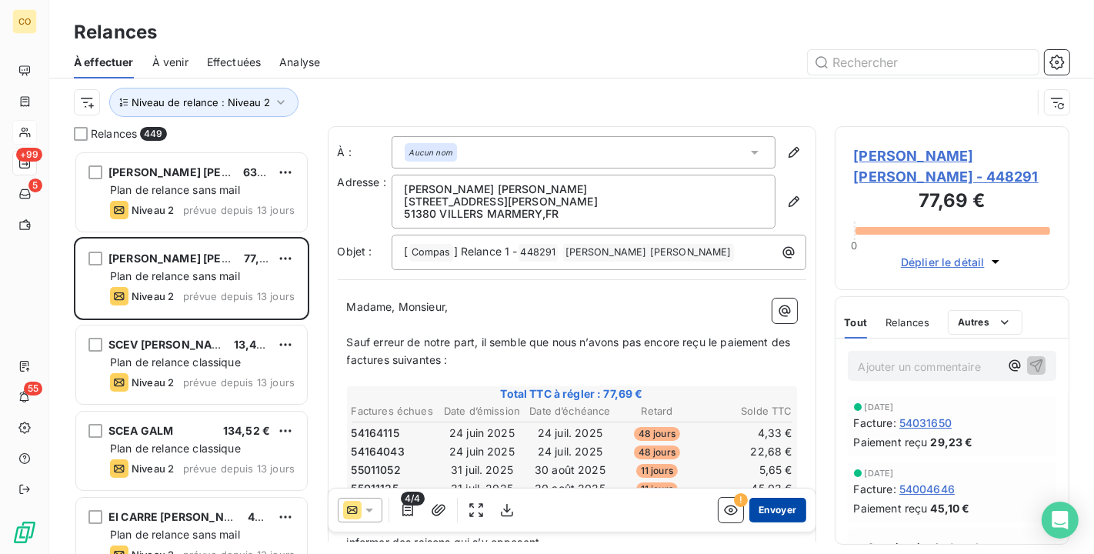
click at [757, 516] on button "Envoyer" at bounding box center [778, 510] width 56 height 25
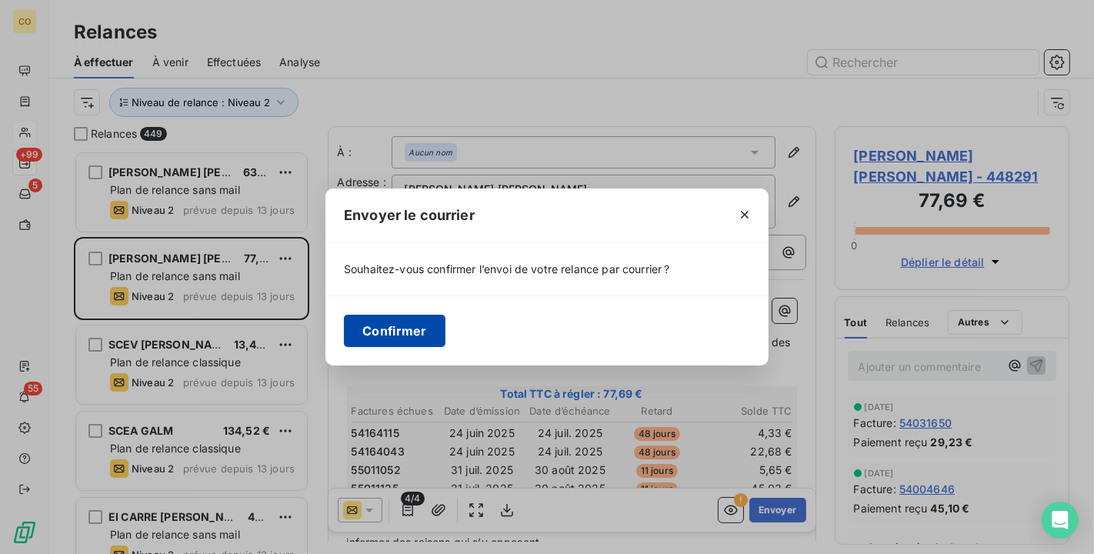
click at [413, 332] on button "Confirmer" at bounding box center [395, 331] width 102 height 32
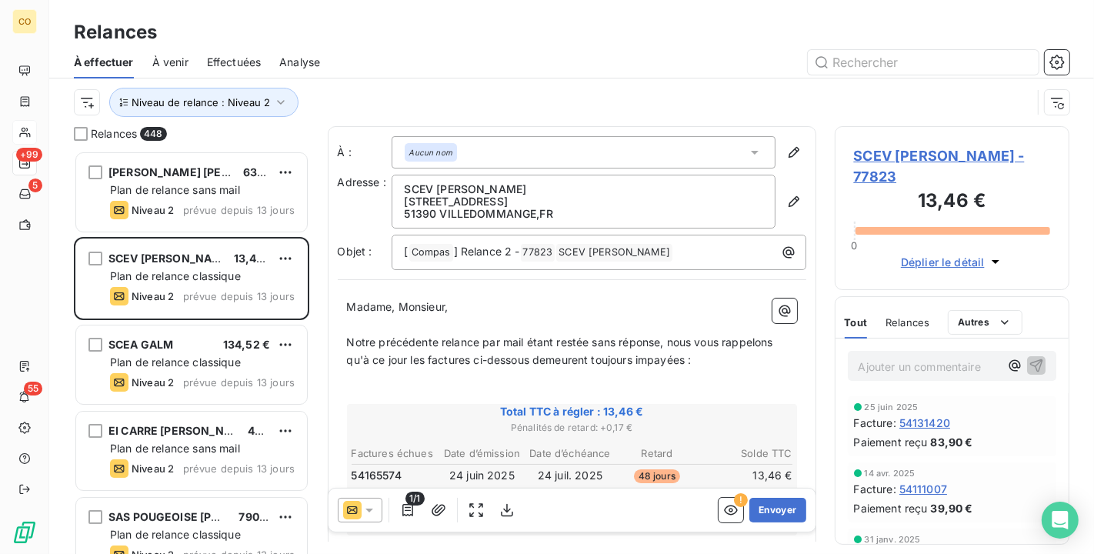
click at [367, 503] on icon at bounding box center [369, 510] width 15 height 15
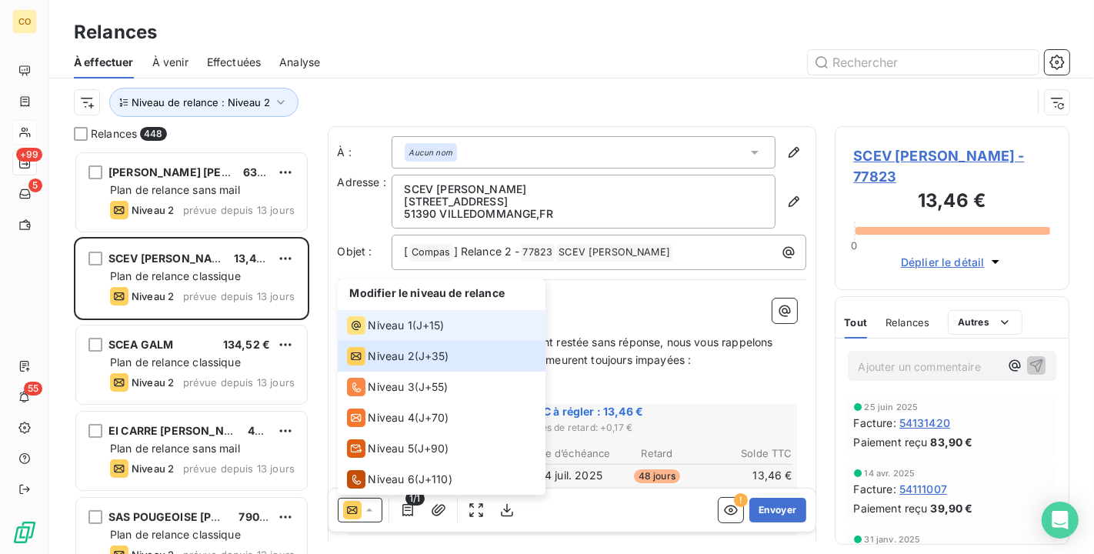
click at [360, 317] on icon at bounding box center [356, 325] width 18 height 18
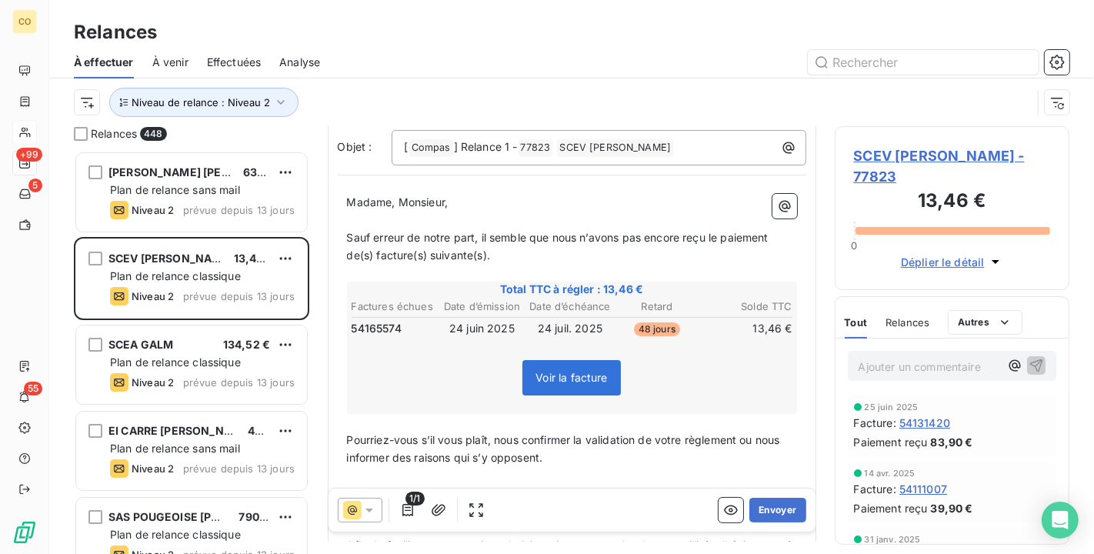
scroll to position [172, 0]
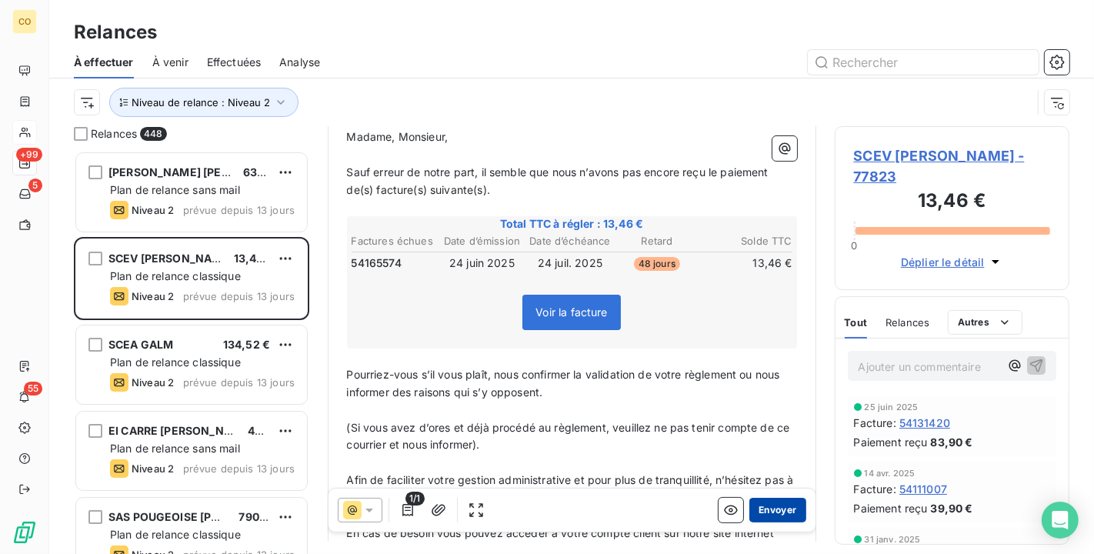
click at [771, 506] on button "Envoyer" at bounding box center [778, 510] width 56 height 25
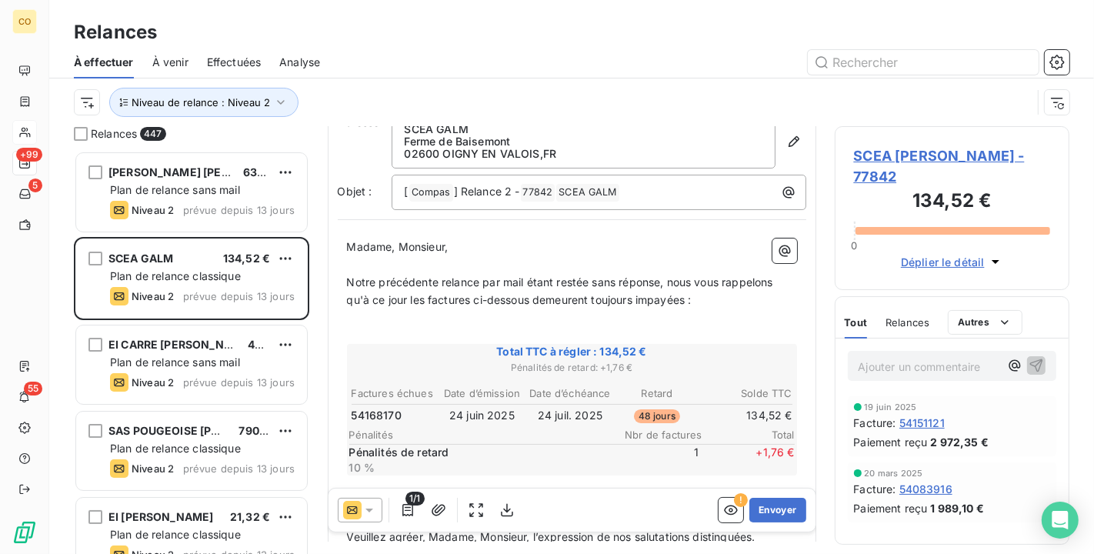
scroll to position [88, 0]
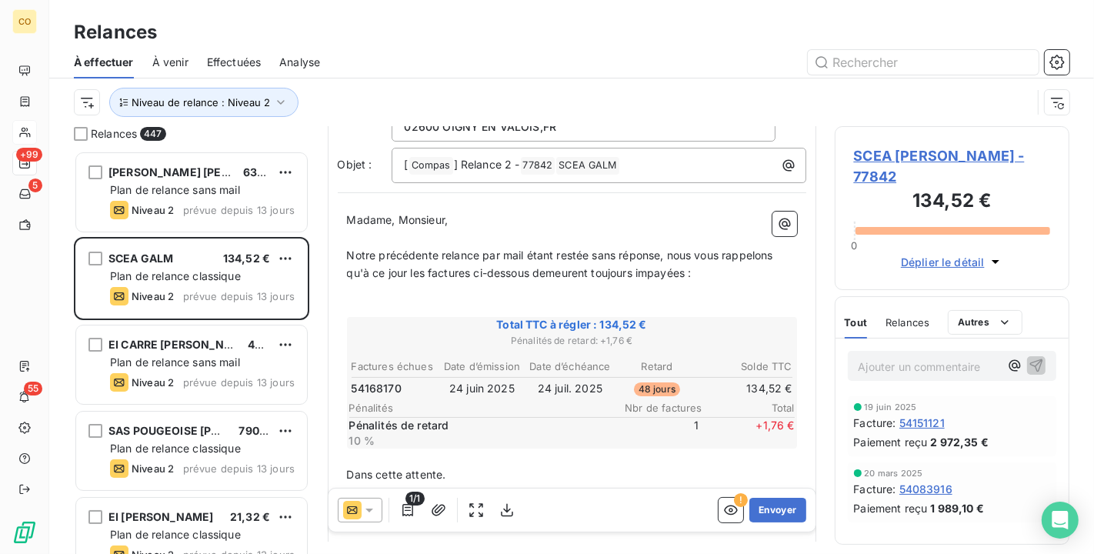
click at [365, 510] on icon at bounding box center [369, 510] width 15 height 15
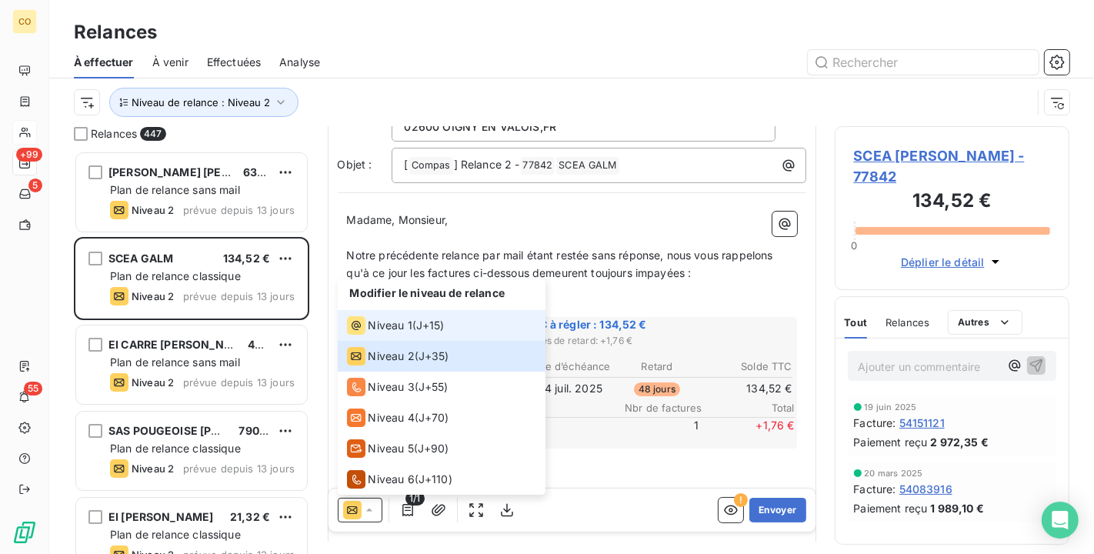
click at [393, 326] on span "Niveau 1" at bounding box center [391, 325] width 44 height 15
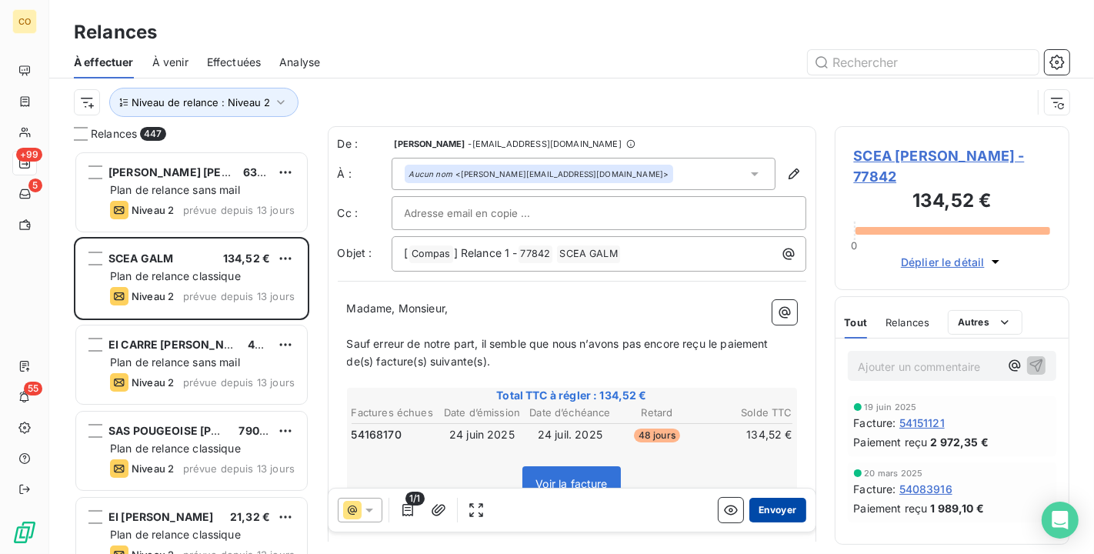
scroll to position [390, 222]
click at [770, 509] on button "Envoyer" at bounding box center [778, 510] width 56 height 25
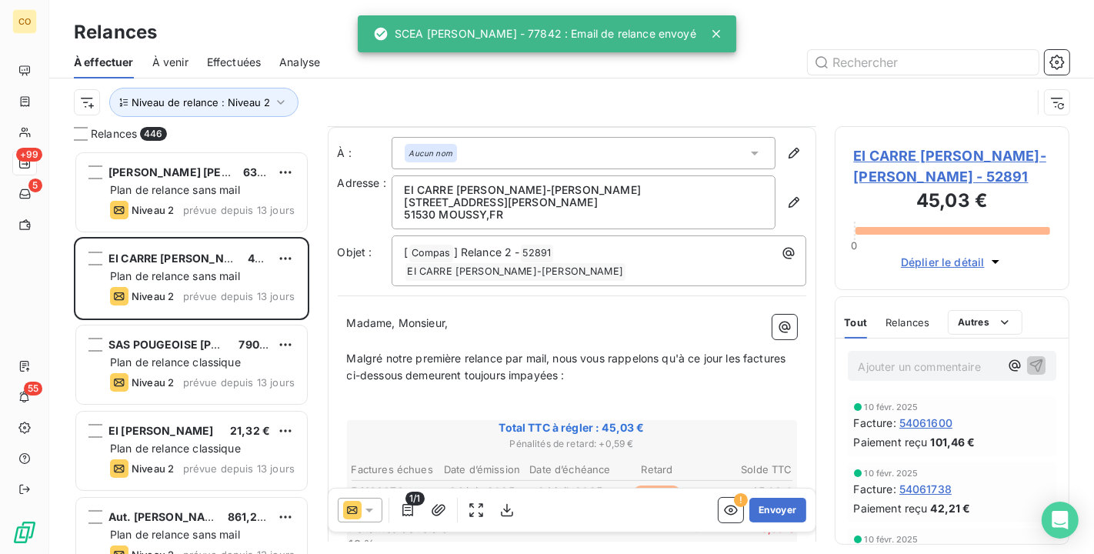
scroll to position [171, 0]
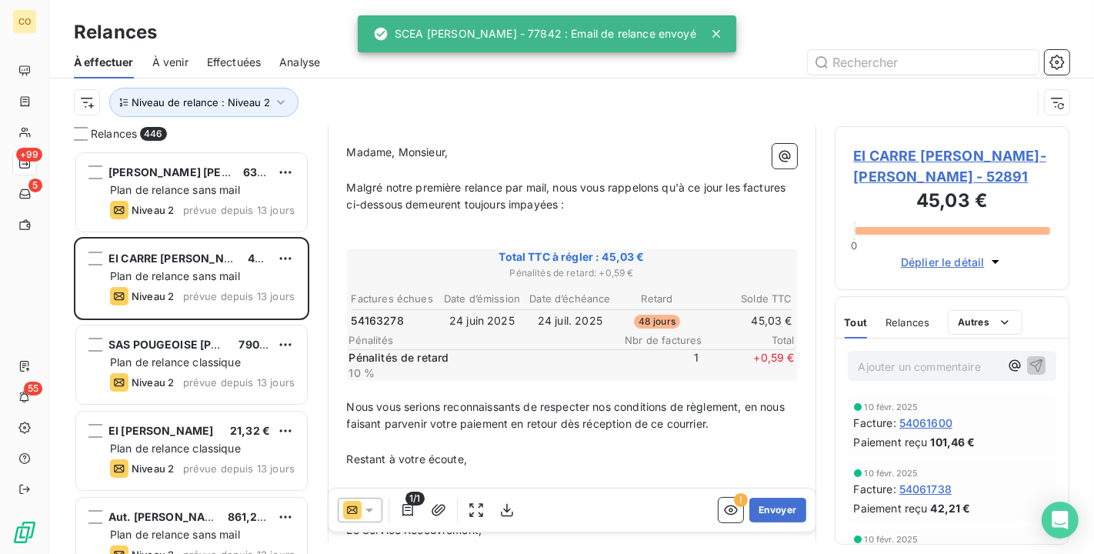
click at [379, 506] on div at bounding box center [360, 510] width 45 height 25
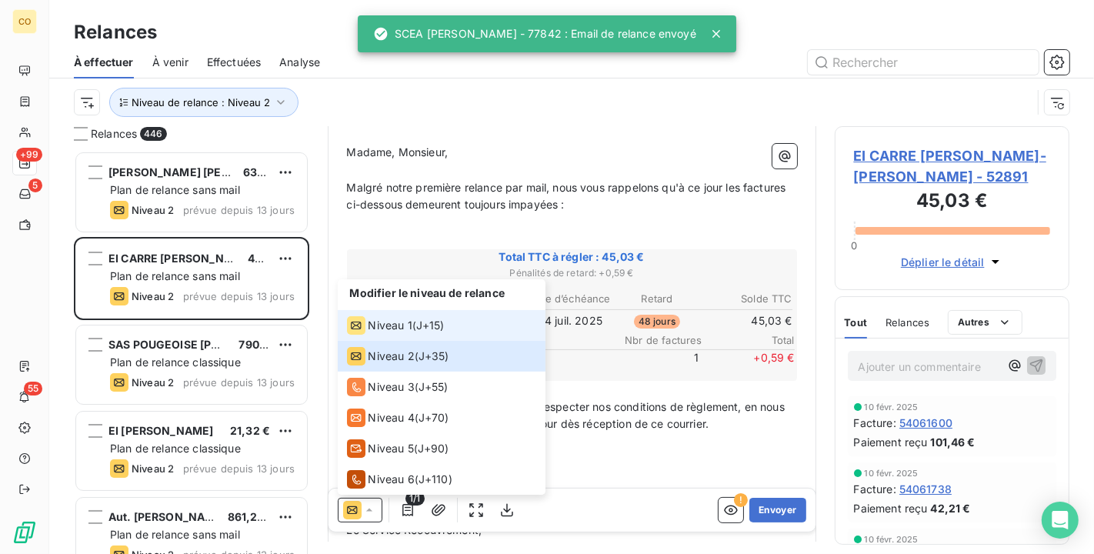
click at [382, 328] on span "Niveau 1" at bounding box center [391, 325] width 44 height 15
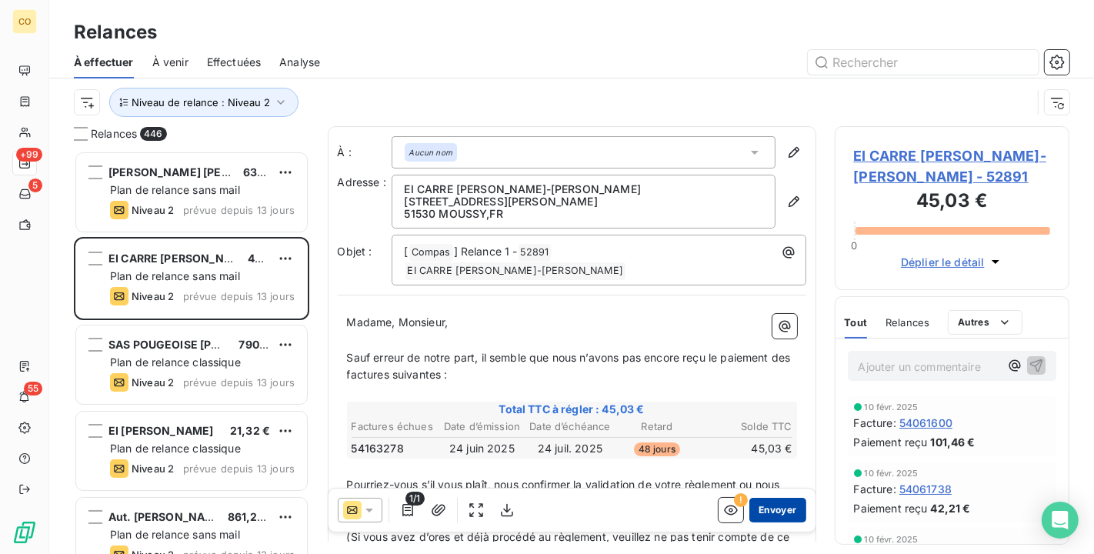
click at [770, 506] on button "Envoyer" at bounding box center [778, 510] width 56 height 25
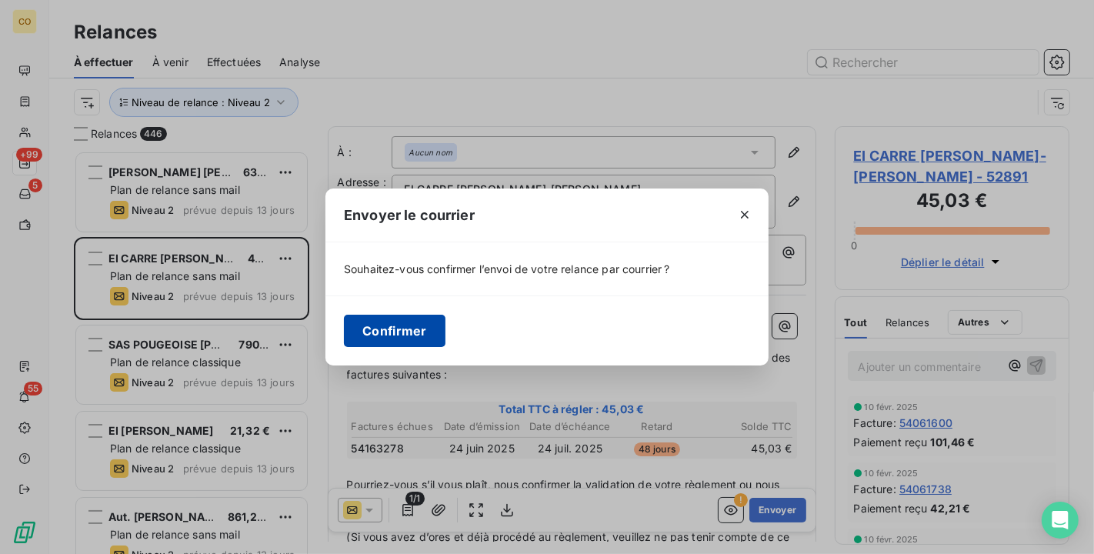
click at [434, 332] on button "Confirmer" at bounding box center [395, 331] width 102 height 32
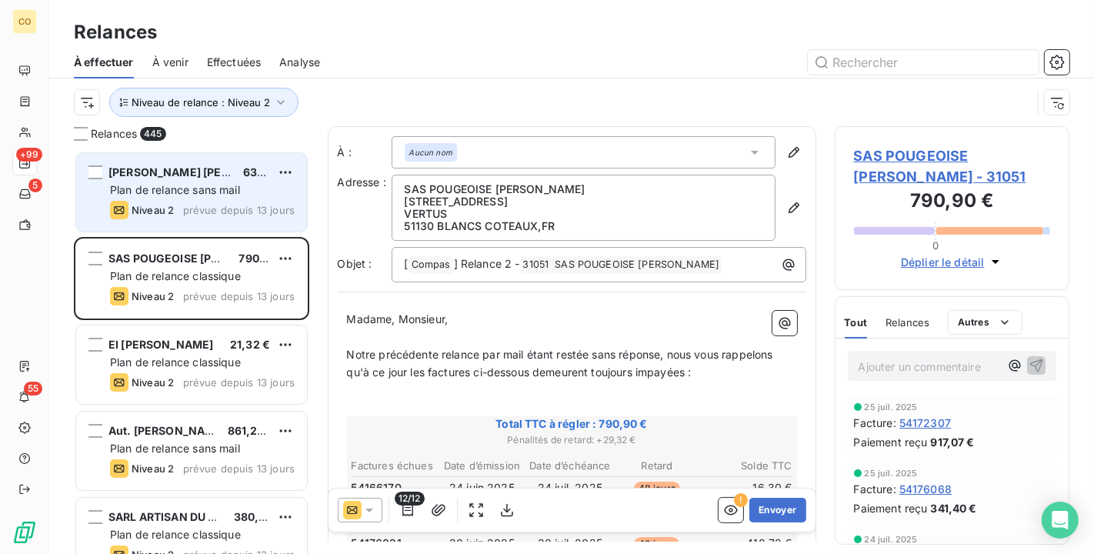
click at [159, 196] on div "Plan de relance sans mail" at bounding box center [202, 189] width 185 height 15
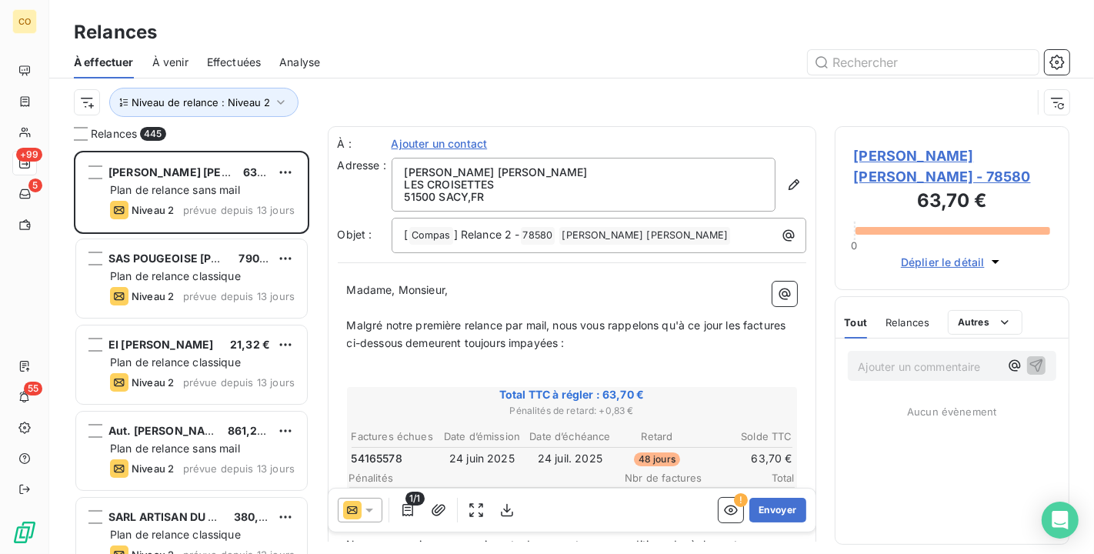
click at [370, 508] on icon at bounding box center [369, 510] width 15 height 15
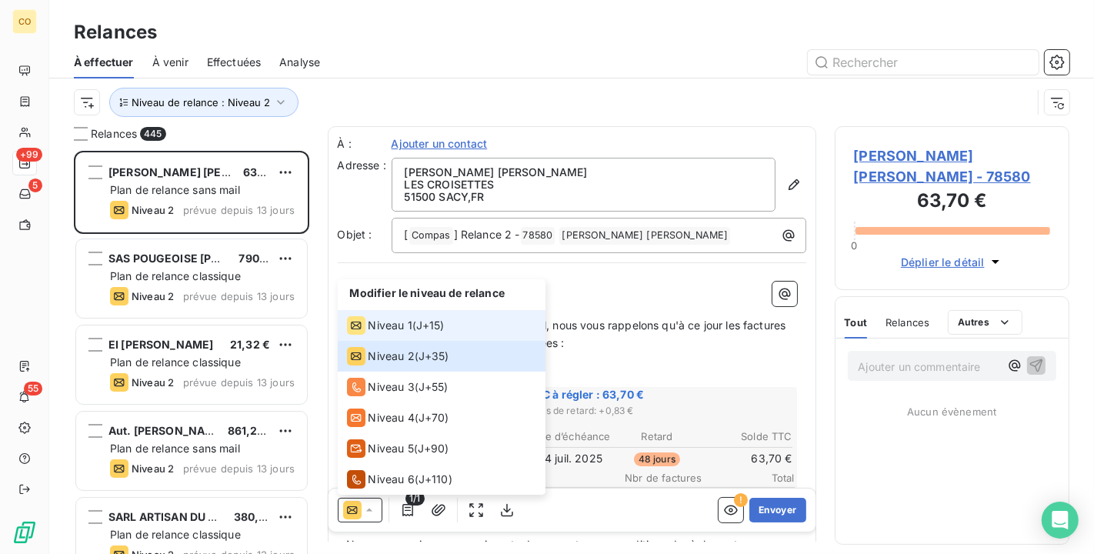
click at [389, 322] on span "Niveau 1" at bounding box center [391, 325] width 44 height 15
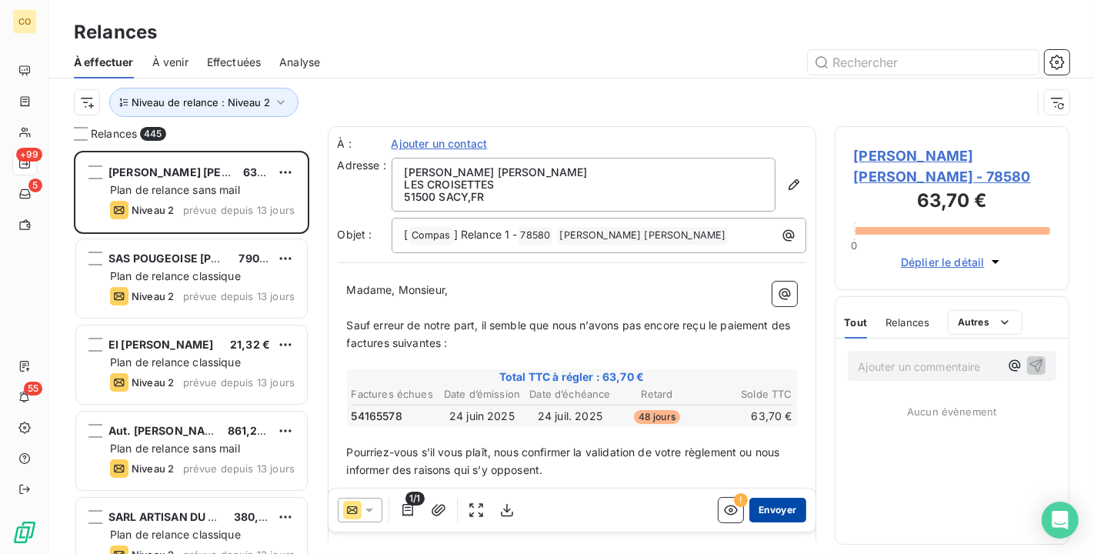
click at [765, 503] on button "Envoyer" at bounding box center [778, 510] width 56 height 25
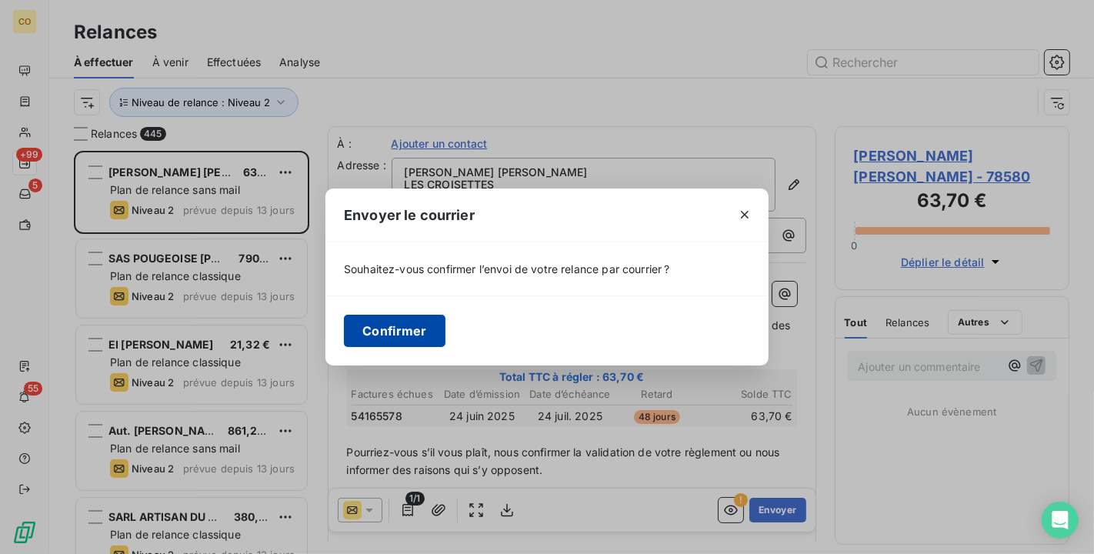
click at [402, 332] on button "Confirmer" at bounding box center [395, 331] width 102 height 32
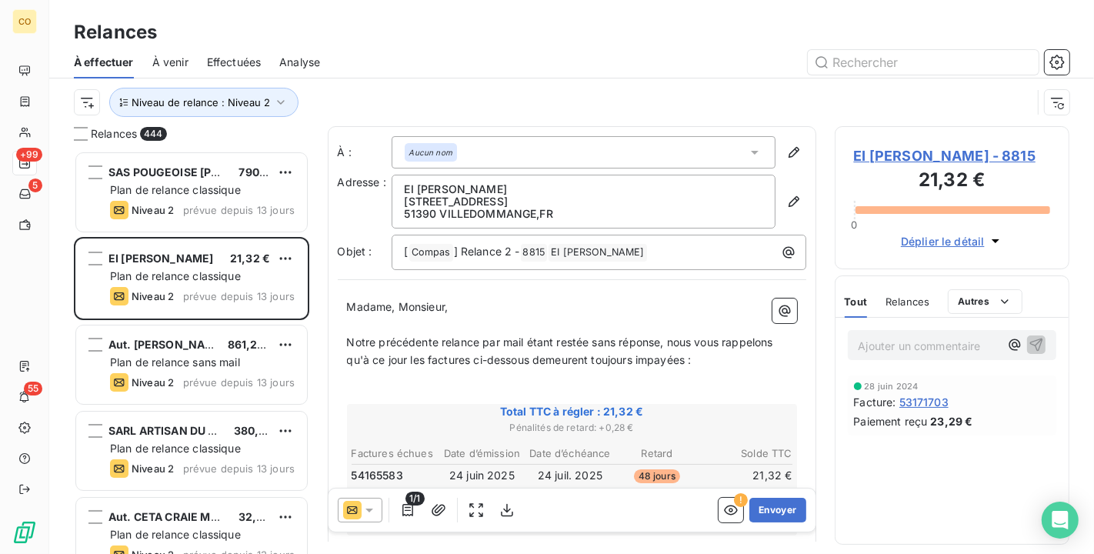
click at [373, 510] on icon at bounding box center [369, 510] width 15 height 15
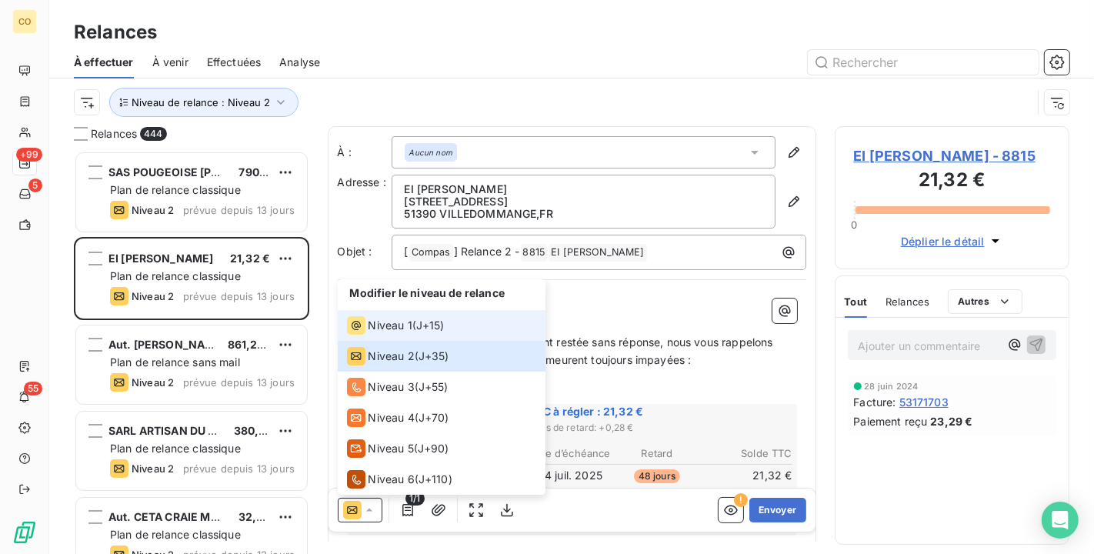
click at [419, 331] on span "J+15 )" at bounding box center [430, 325] width 28 height 15
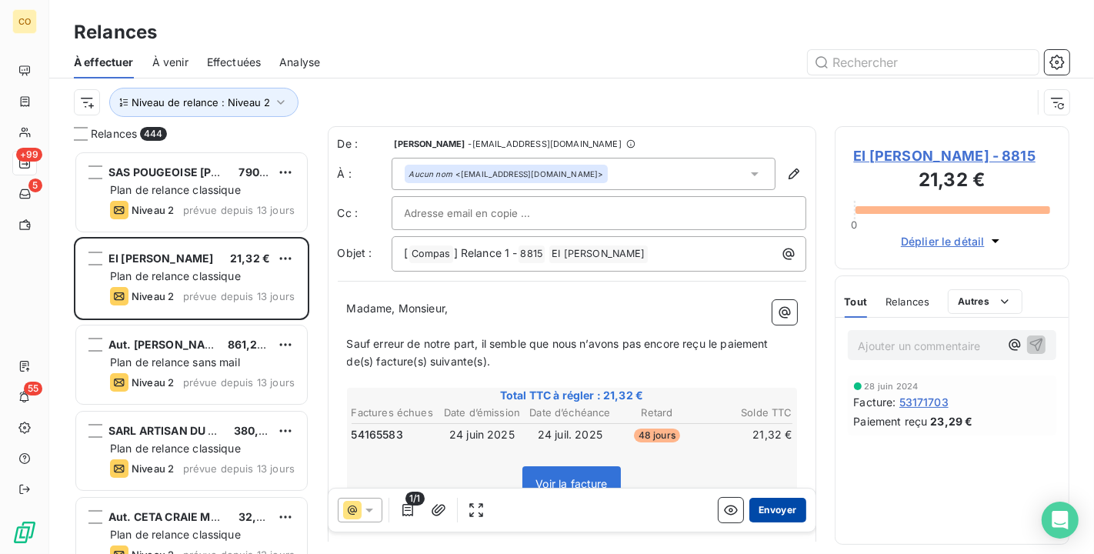
click at [760, 507] on button "Envoyer" at bounding box center [778, 510] width 56 height 25
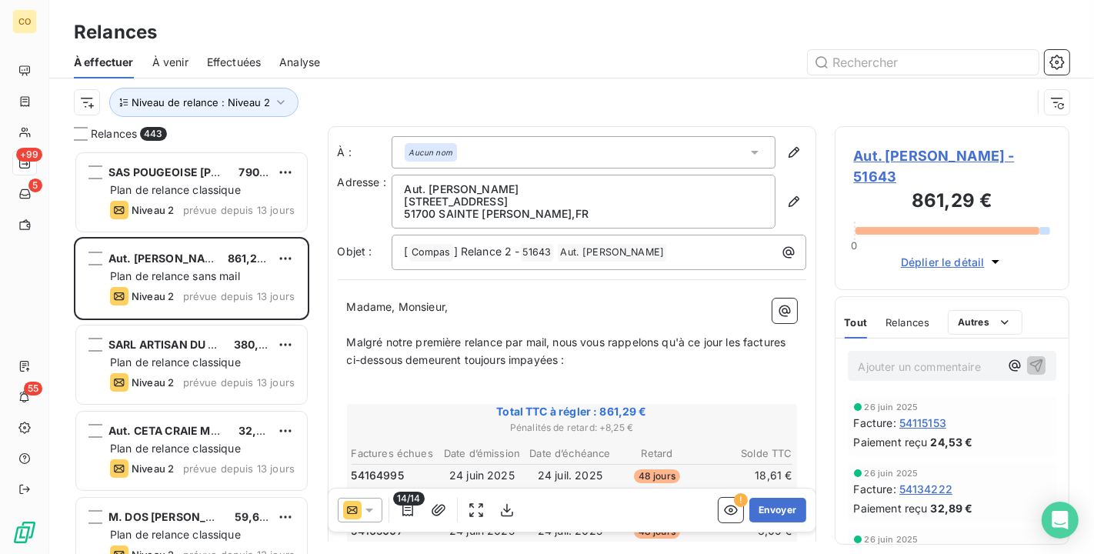
click at [379, 508] on div at bounding box center [360, 510] width 45 height 25
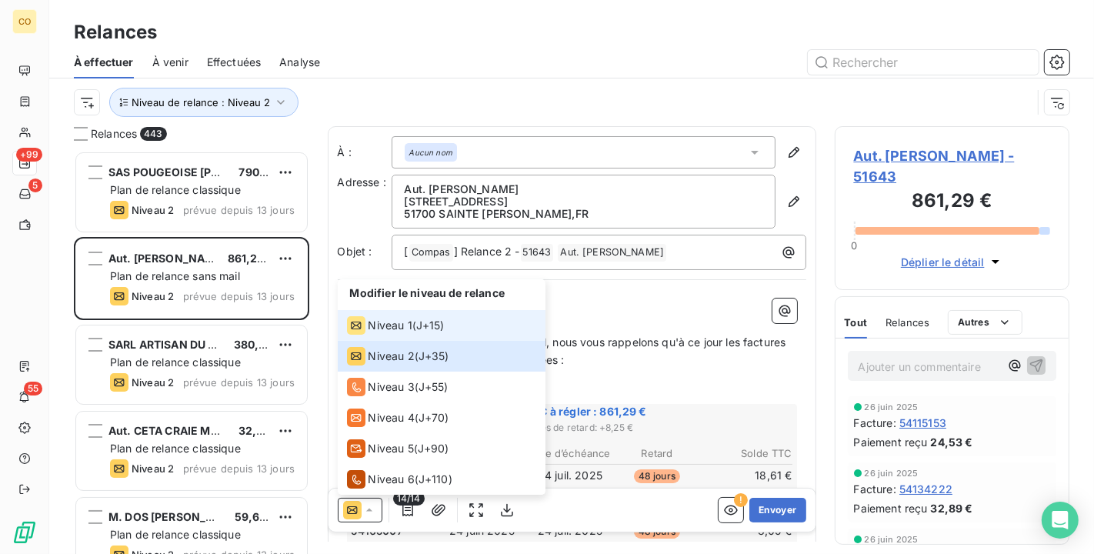
click at [402, 332] on span "Niveau 1" at bounding box center [391, 325] width 44 height 15
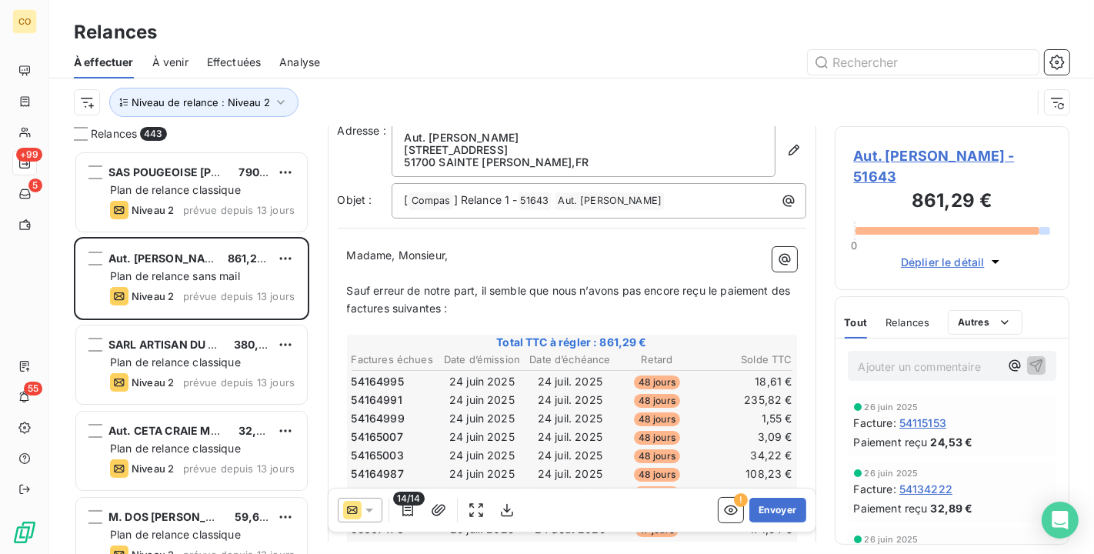
scroll to position [88, 0]
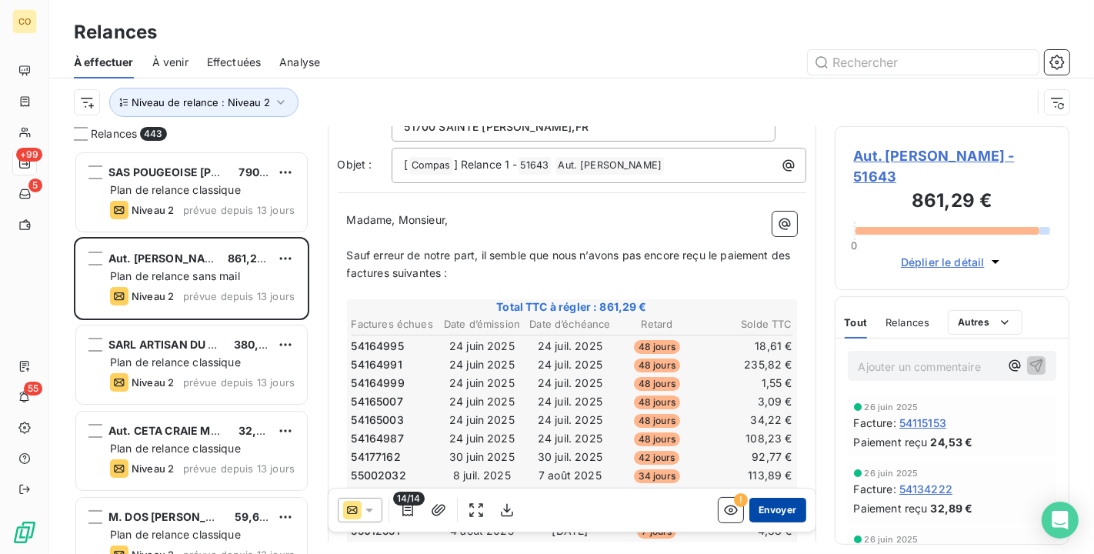
click at [773, 509] on button "Envoyer" at bounding box center [778, 510] width 56 height 25
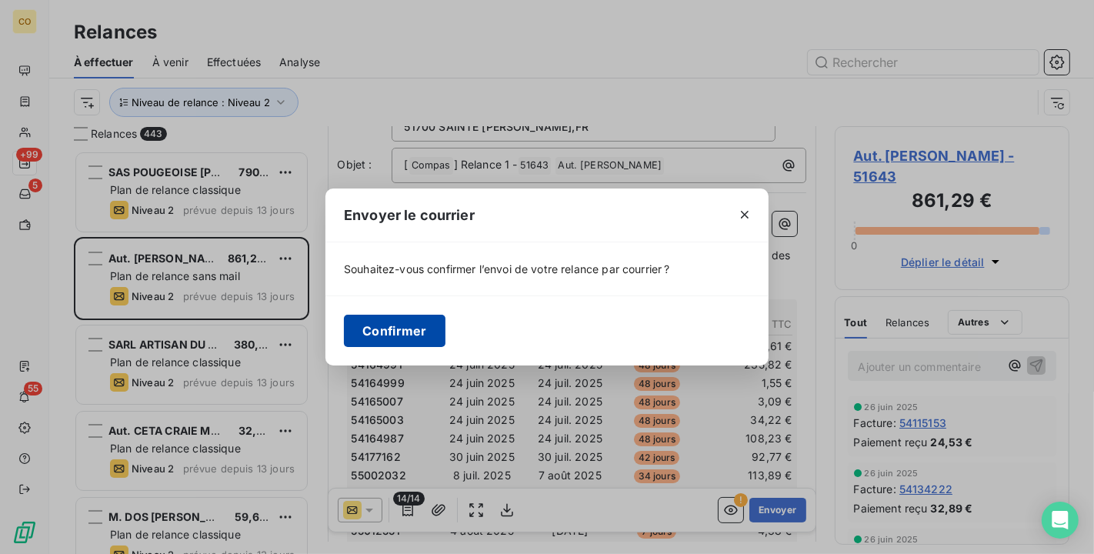
click at [413, 326] on button "Confirmer" at bounding box center [395, 331] width 102 height 32
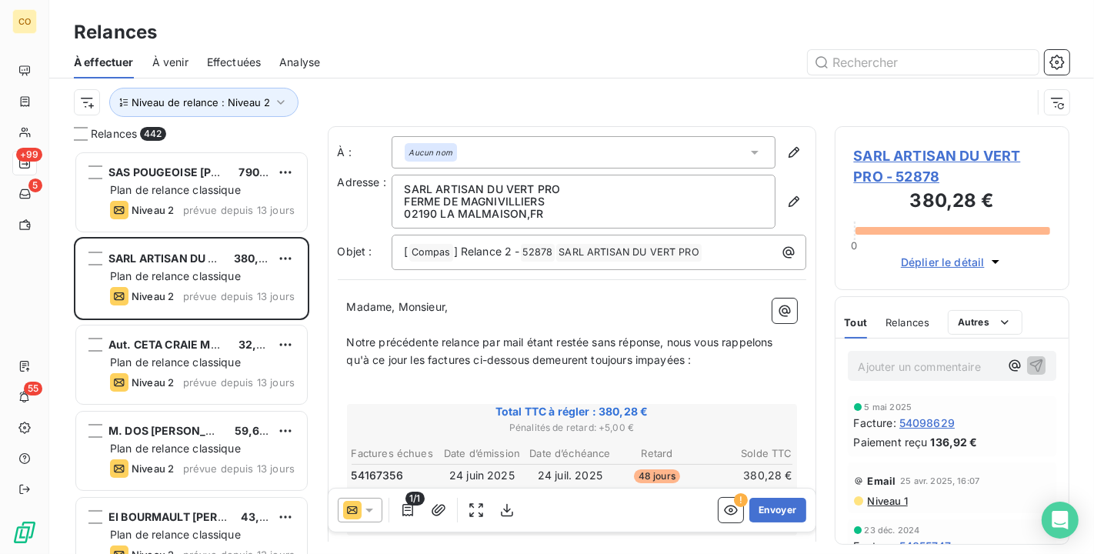
click at [378, 514] on div at bounding box center [360, 510] width 45 height 25
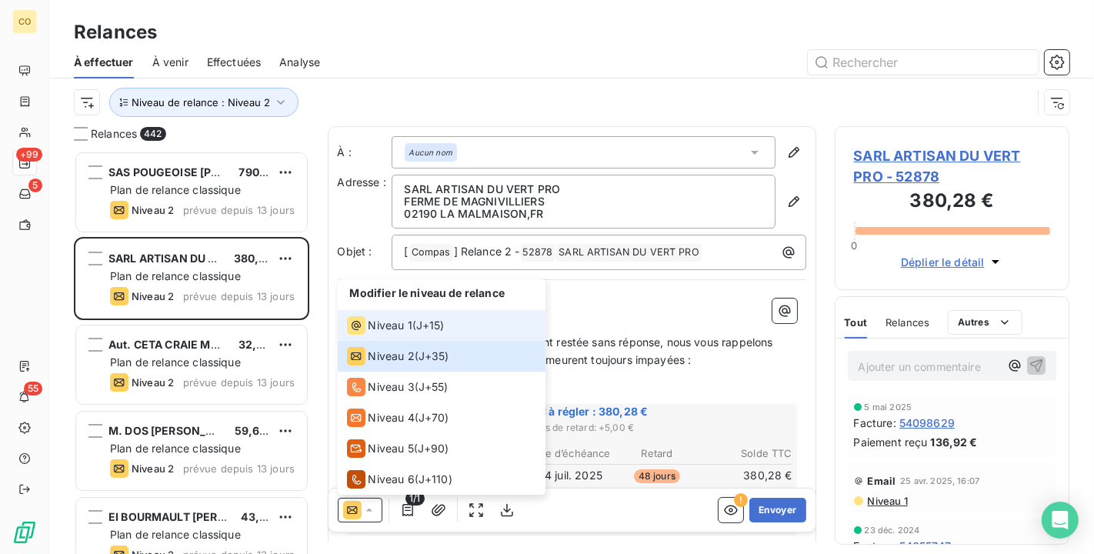
click at [416, 336] on li "Niveau 1 ( J+15 )" at bounding box center [442, 325] width 208 height 31
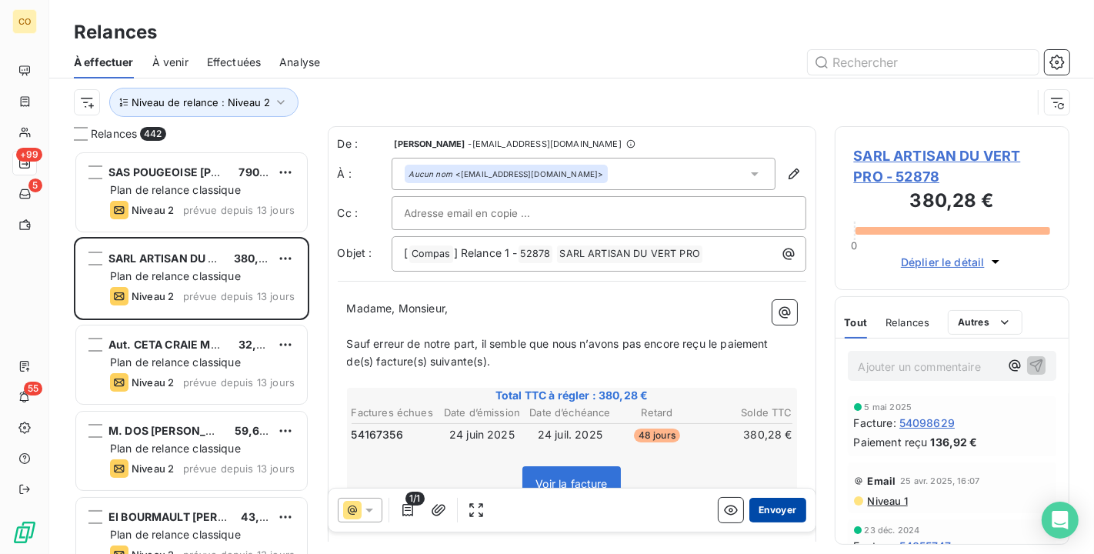
click at [776, 512] on button "Envoyer" at bounding box center [778, 510] width 56 height 25
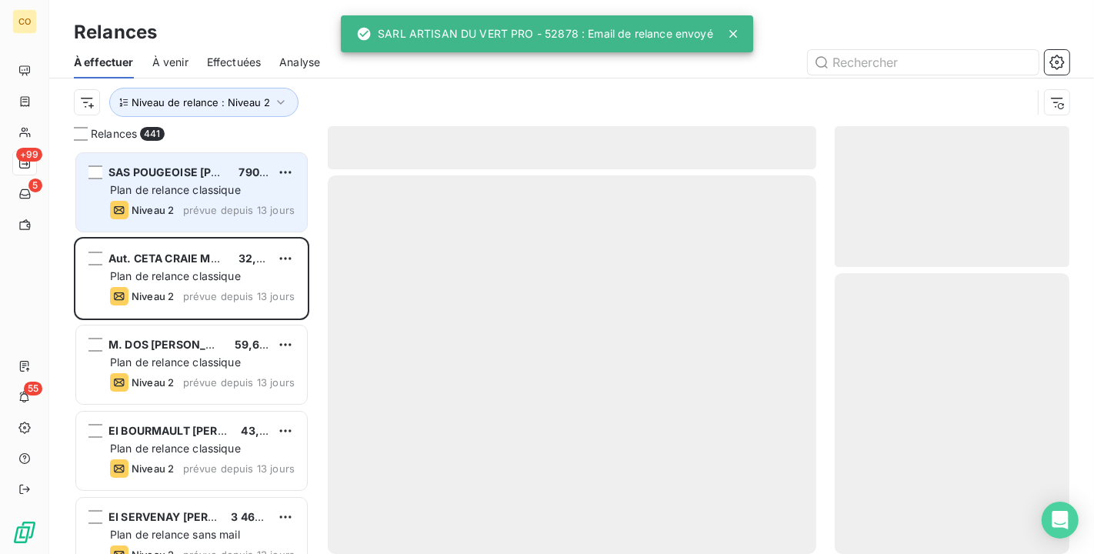
click at [147, 152] on div "Relances 441 SAS POUGEOISE KINT MIREILLE 790,90 € Plan de relance classique Niv…" at bounding box center [191, 340] width 235 height 428
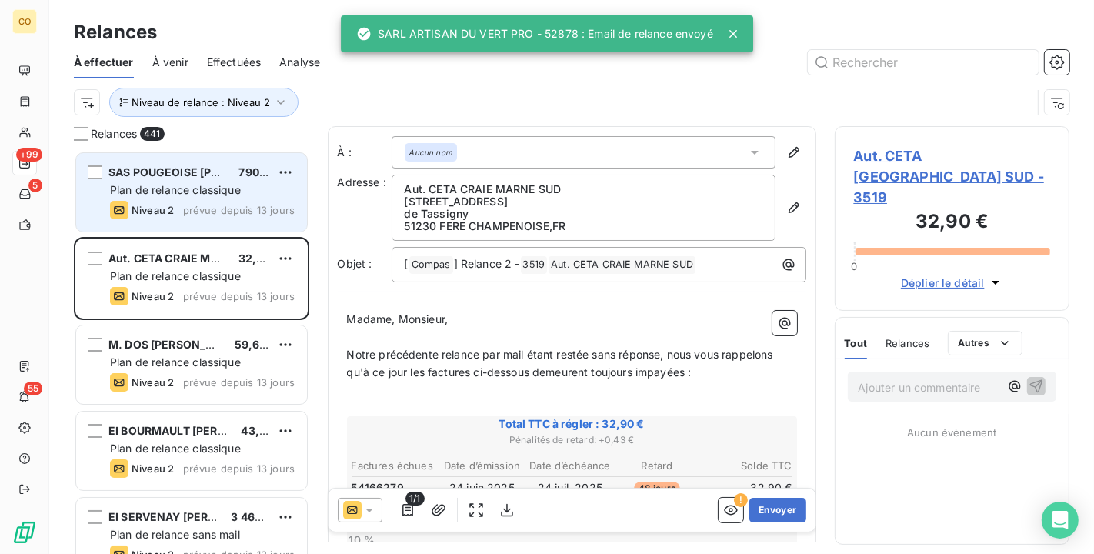
drag, startPoint x: 147, startPoint y: 152, endPoint x: 160, endPoint y: 185, distance: 34.9
click at [160, 185] on span "Plan de relance classique" at bounding box center [175, 189] width 131 height 13
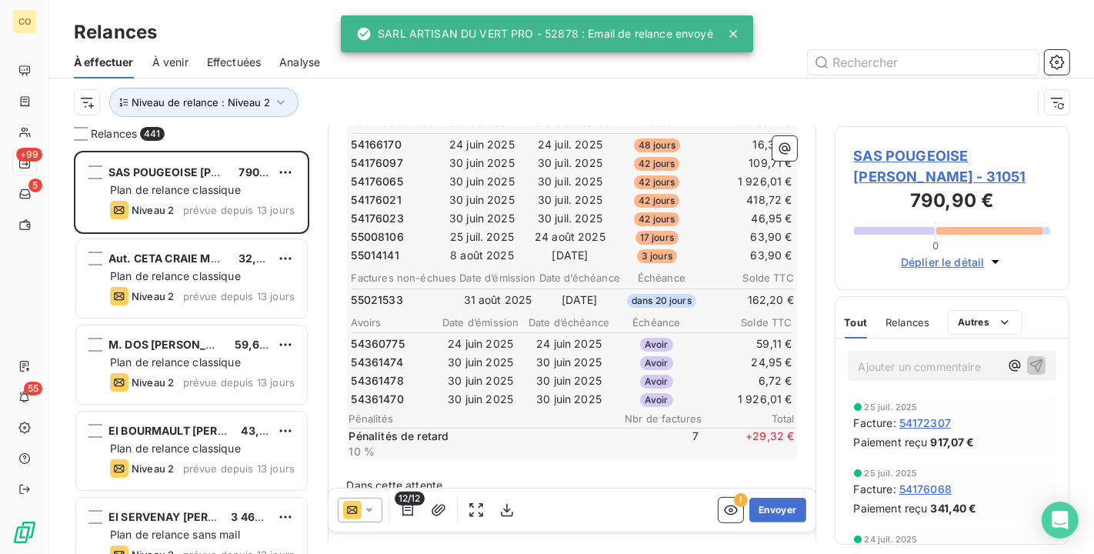
scroll to position [429, 0]
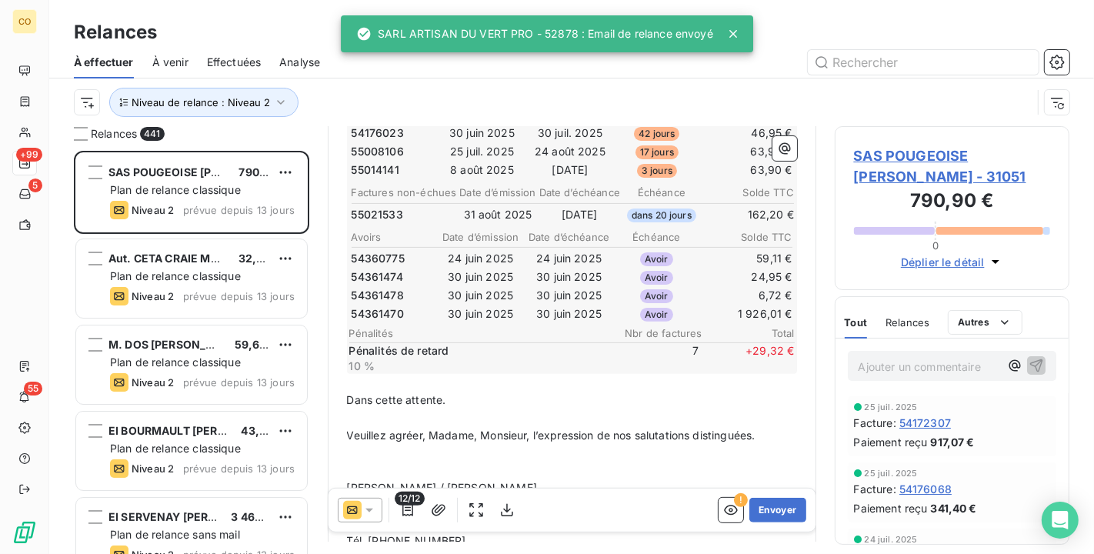
click at [371, 512] on icon at bounding box center [369, 510] width 15 height 15
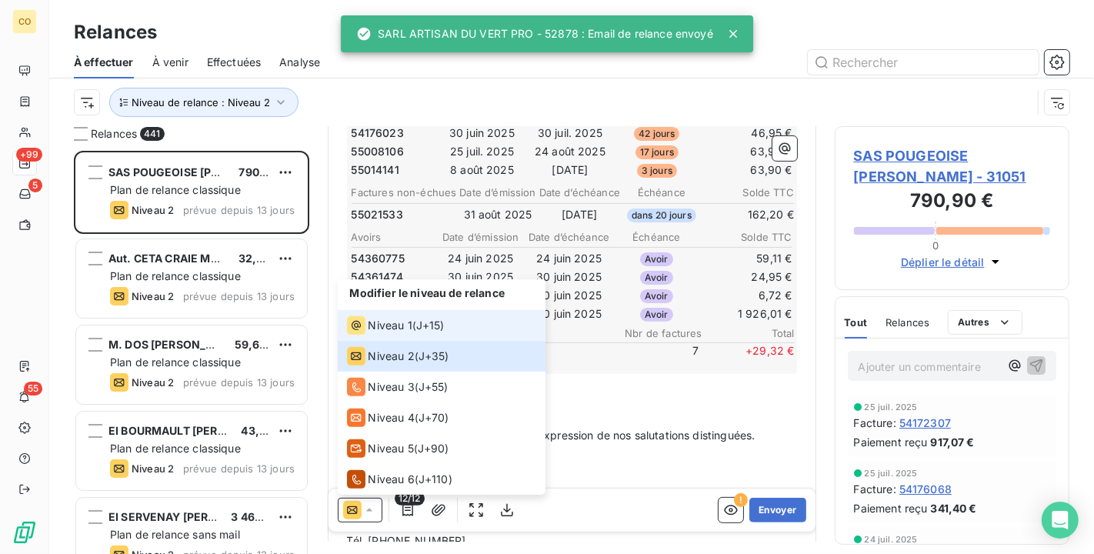
click at [369, 332] on span "Niveau 1" at bounding box center [391, 325] width 44 height 15
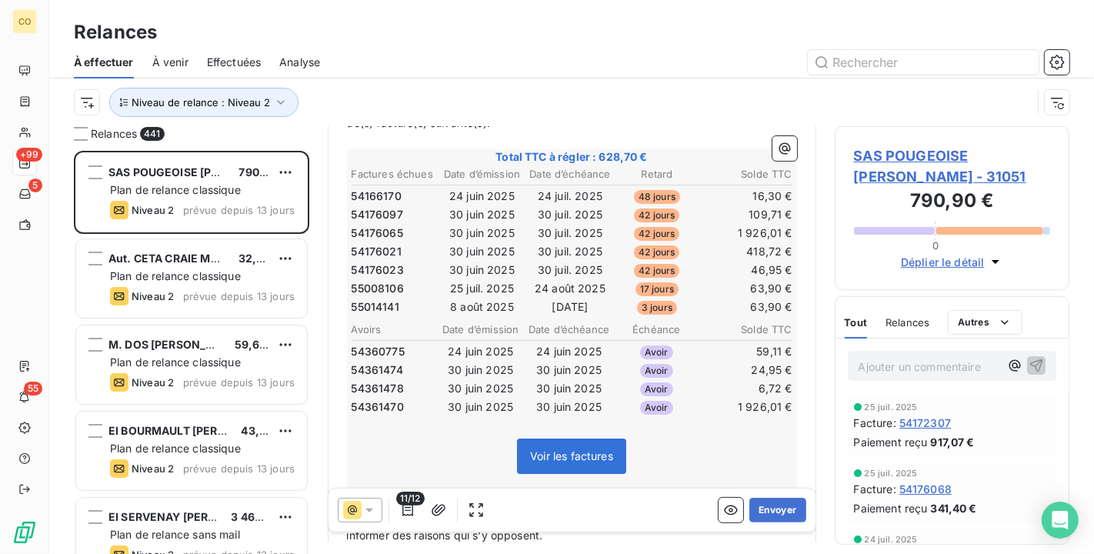
scroll to position [257, 0]
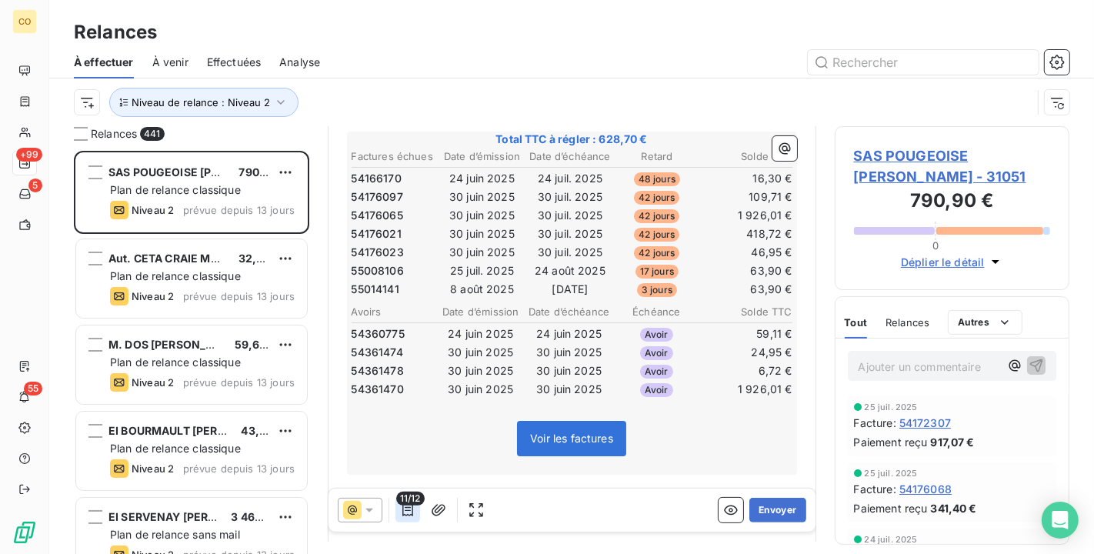
click at [409, 509] on icon "button" at bounding box center [407, 510] width 15 height 15
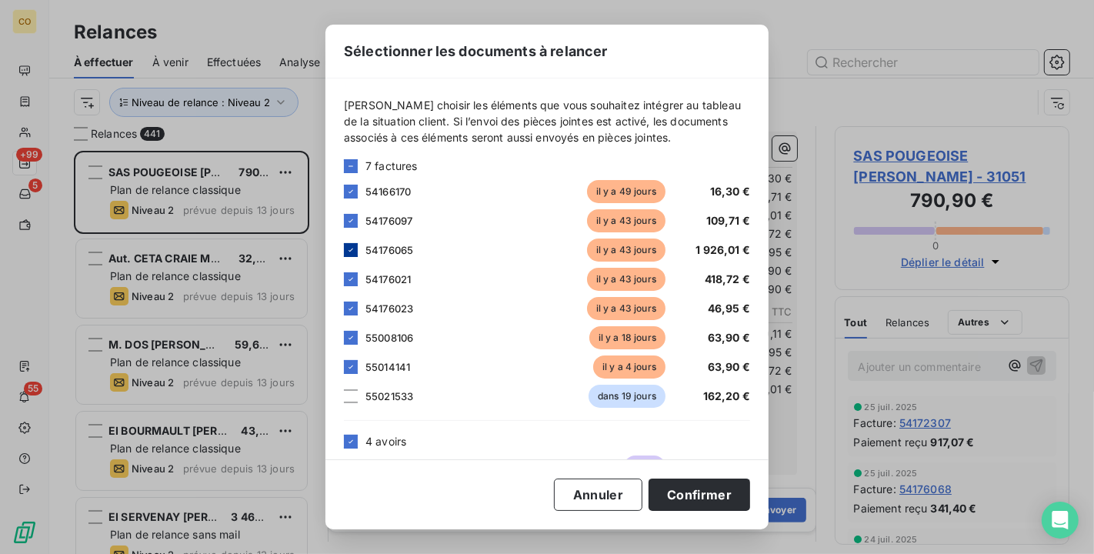
click at [351, 252] on icon at bounding box center [350, 249] width 9 height 9
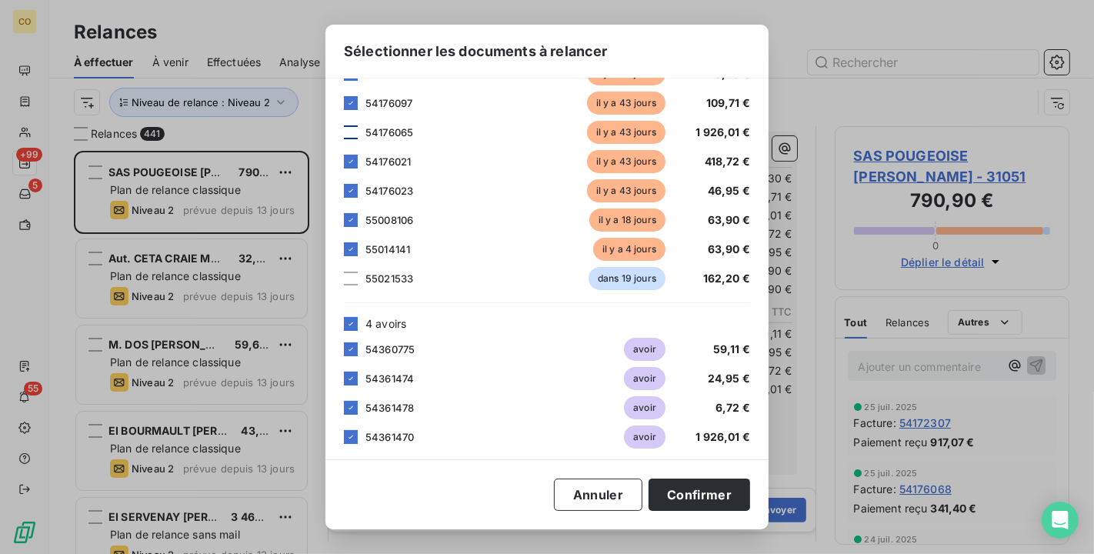
scroll to position [125, 0]
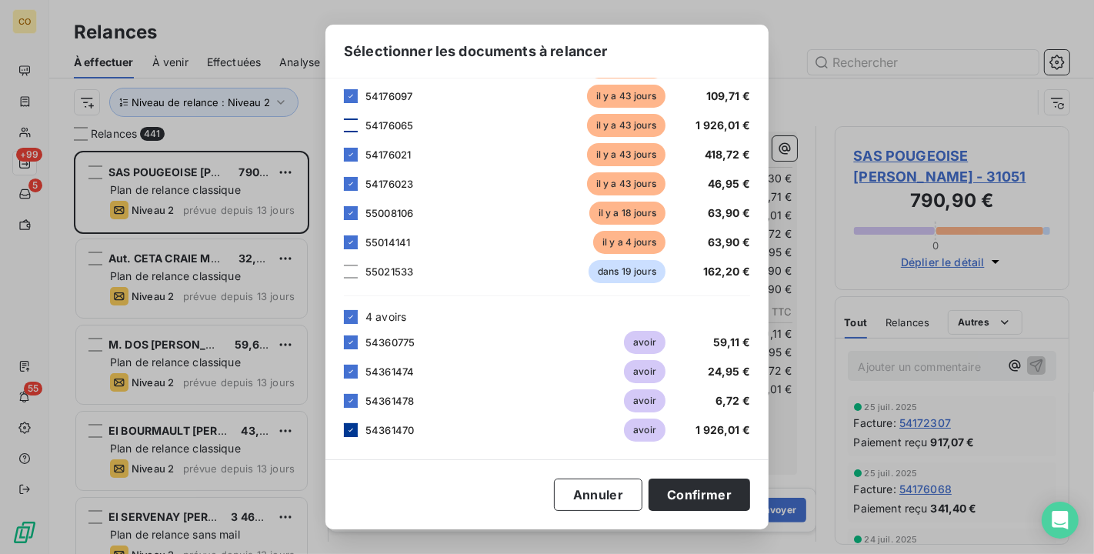
click at [354, 435] on div at bounding box center [351, 430] width 14 height 14
click at [683, 490] on button "Confirmer" at bounding box center [700, 495] width 102 height 32
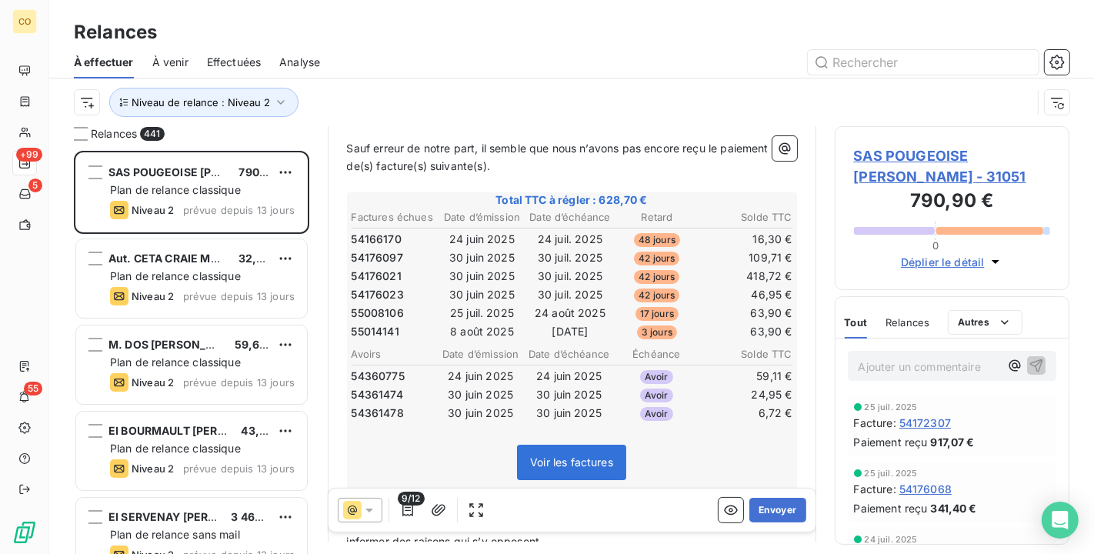
scroll to position [171, 0]
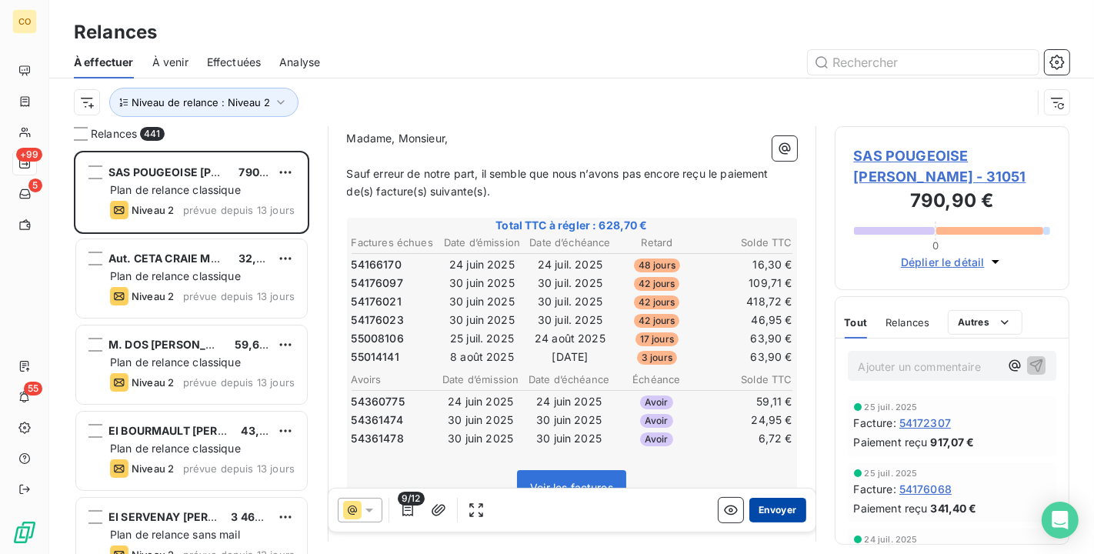
click at [755, 512] on button "Envoyer" at bounding box center [778, 510] width 56 height 25
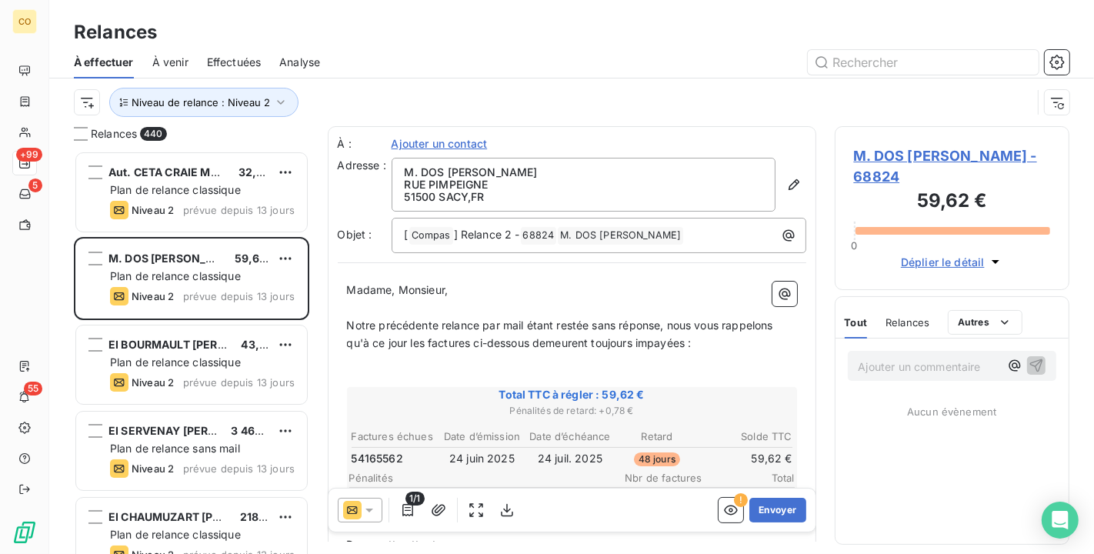
click at [379, 504] on div at bounding box center [360, 510] width 45 height 25
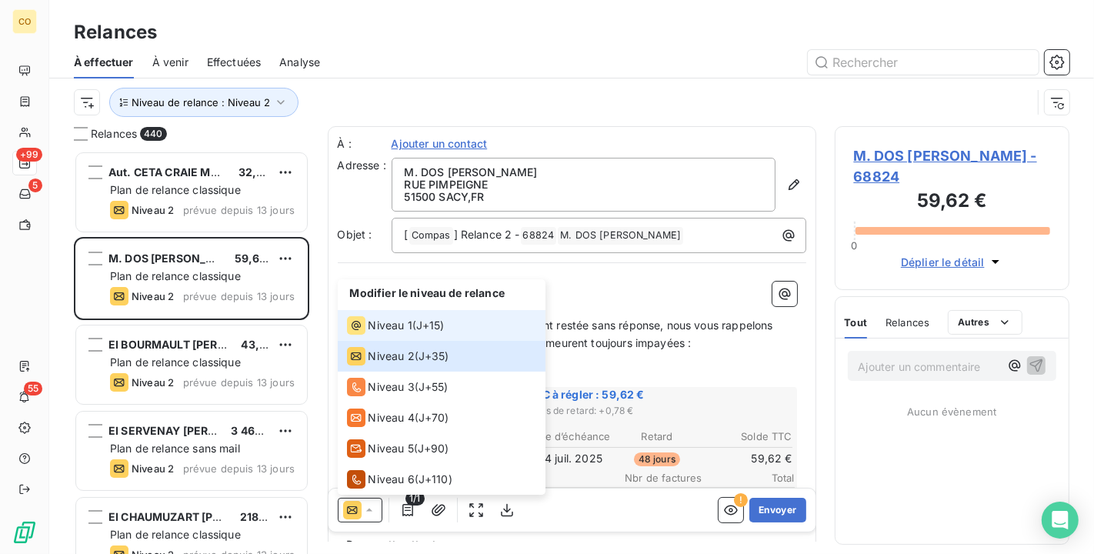
click at [384, 326] on span "Niveau 1" at bounding box center [391, 325] width 44 height 15
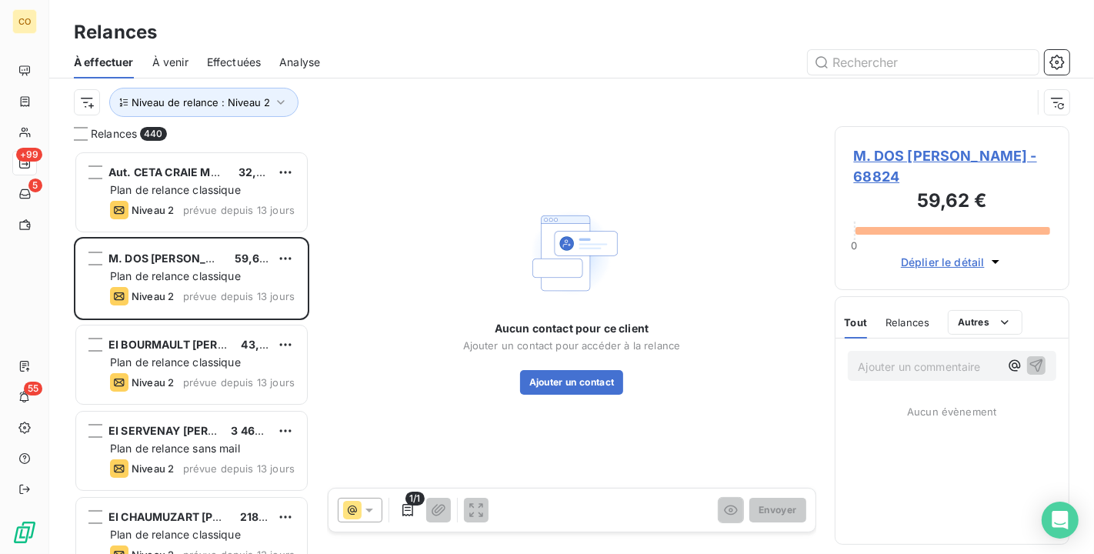
click at [916, 149] on span "M. DOS SANTOS VINCENT - 68824" at bounding box center [952, 166] width 197 height 42
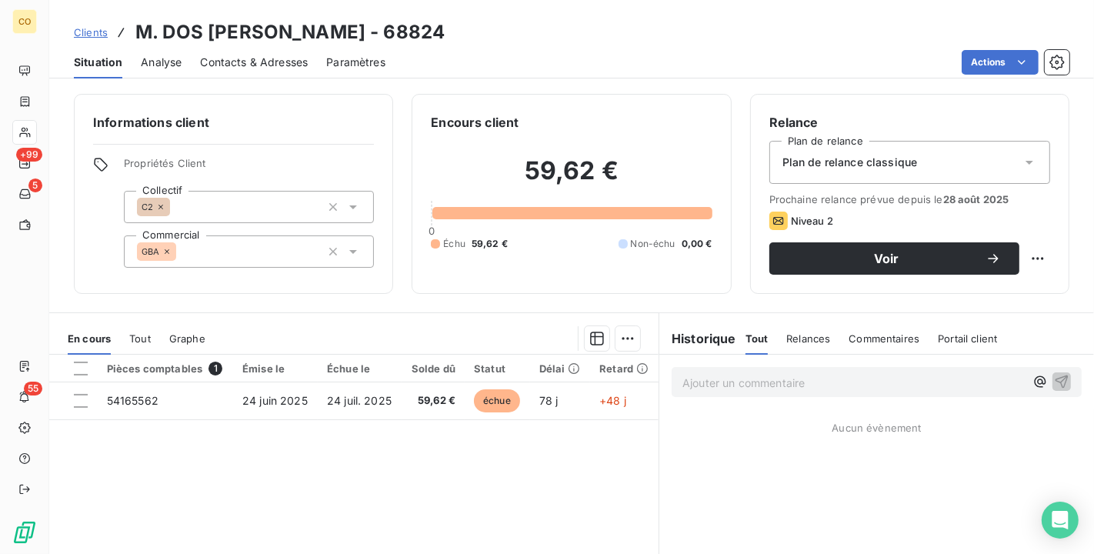
click at [929, 175] on div "Plan de relance classique" at bounding box center [910, 162] width 281 height 43
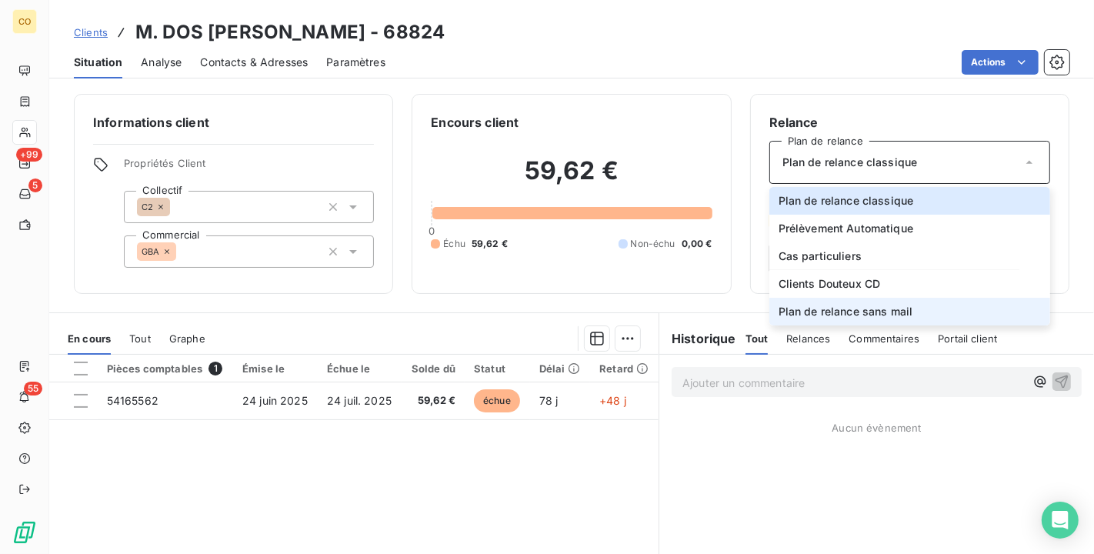
click at [865, 312] on span "Plan de relance sans mail" at bounding box center [846, 311] width 135 height 15
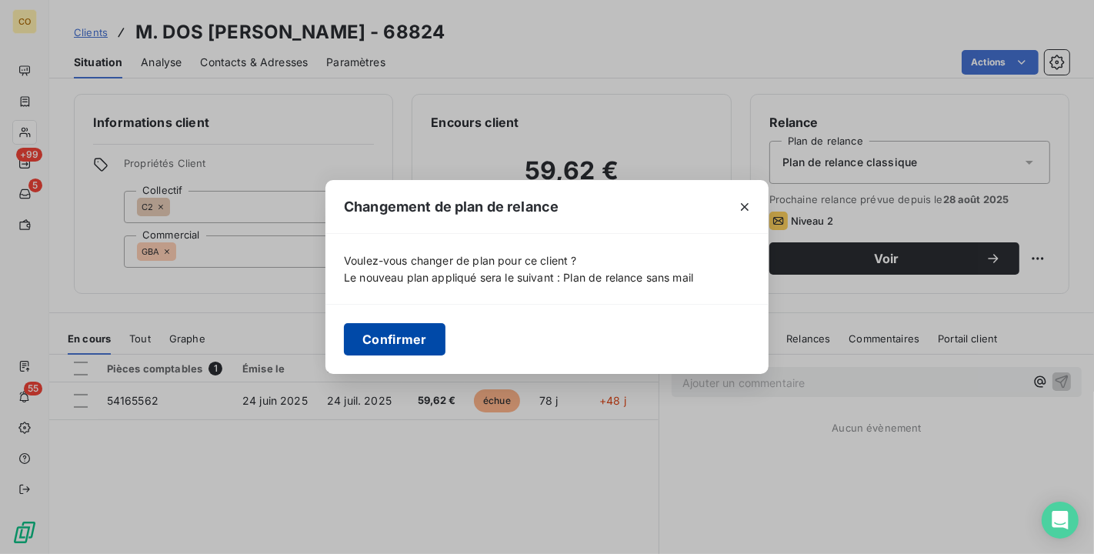
click at [406, 336] on button "Confirmer" at bounding box center [395, 339] width 102 height 32
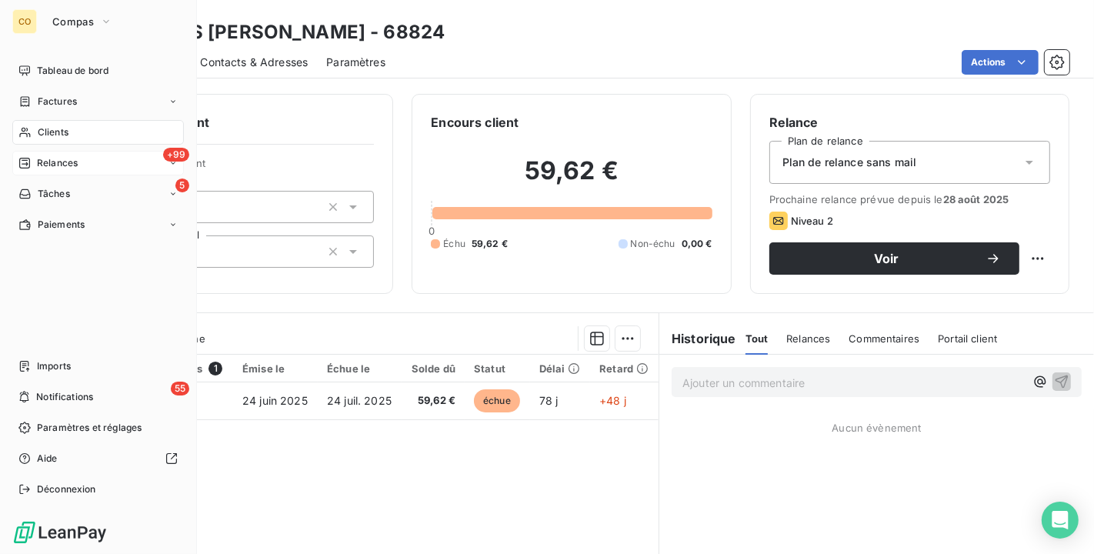
click at [46, 169] on span "Relances" at bounding box center [57, 163] width 41 height 14
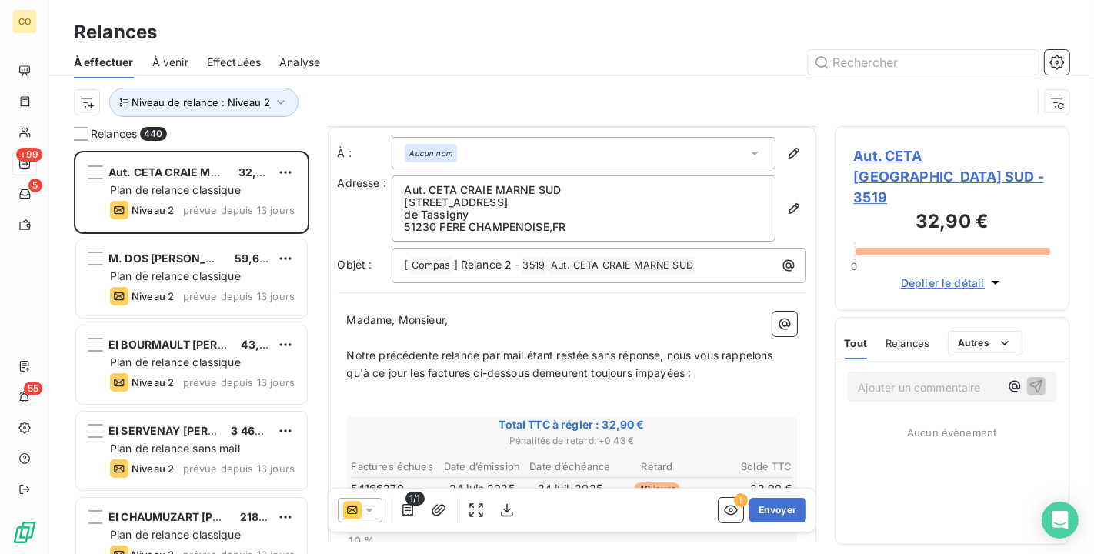
scroll to position [171, 0]
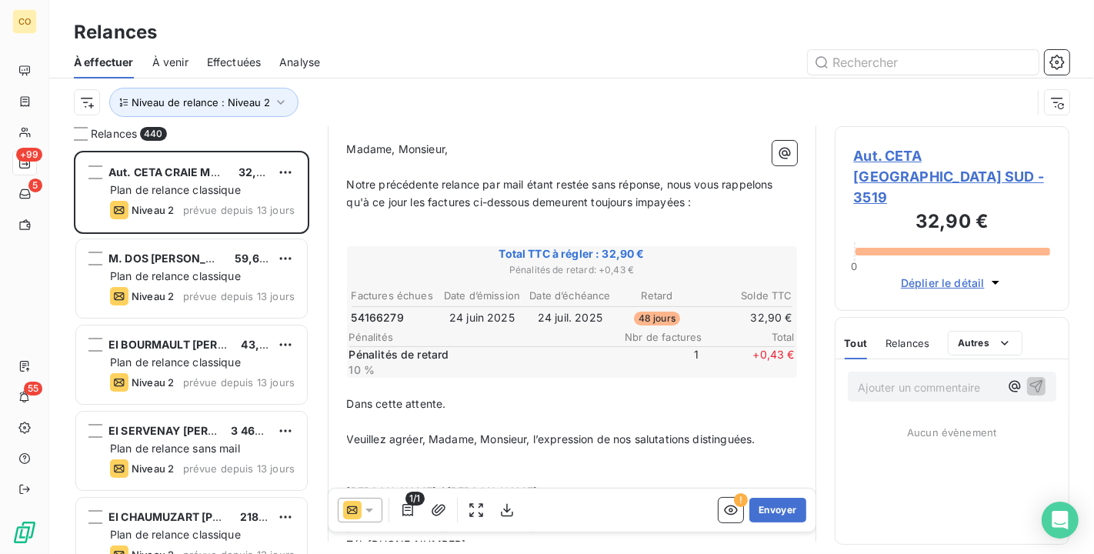
click at [378, 503] on div at bounding box center [360, 510] width 45 height 25
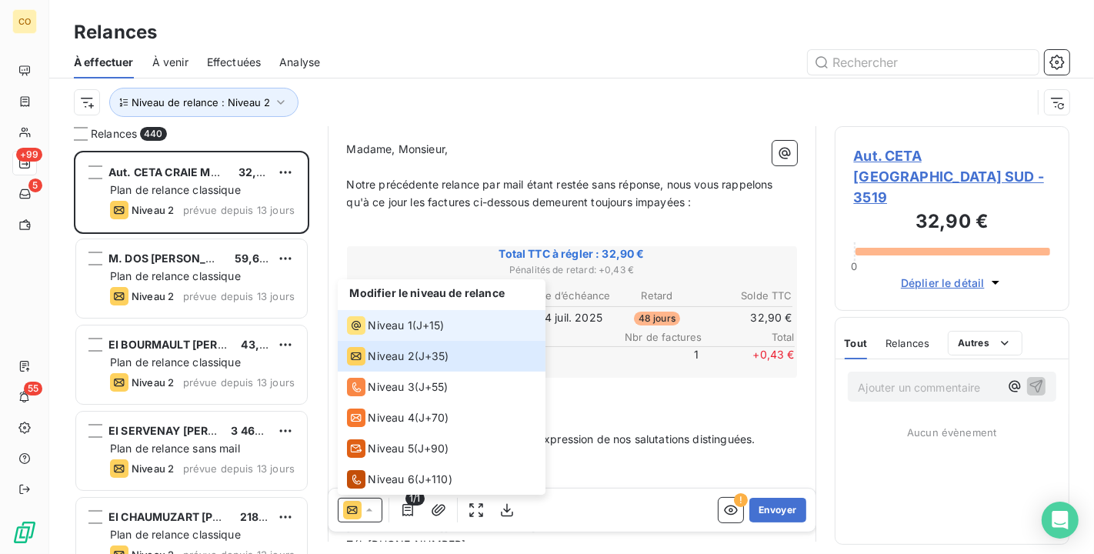
click at [402, 324] on span "Niveau 1" at bounding box center [391, 325] width 44 height 15
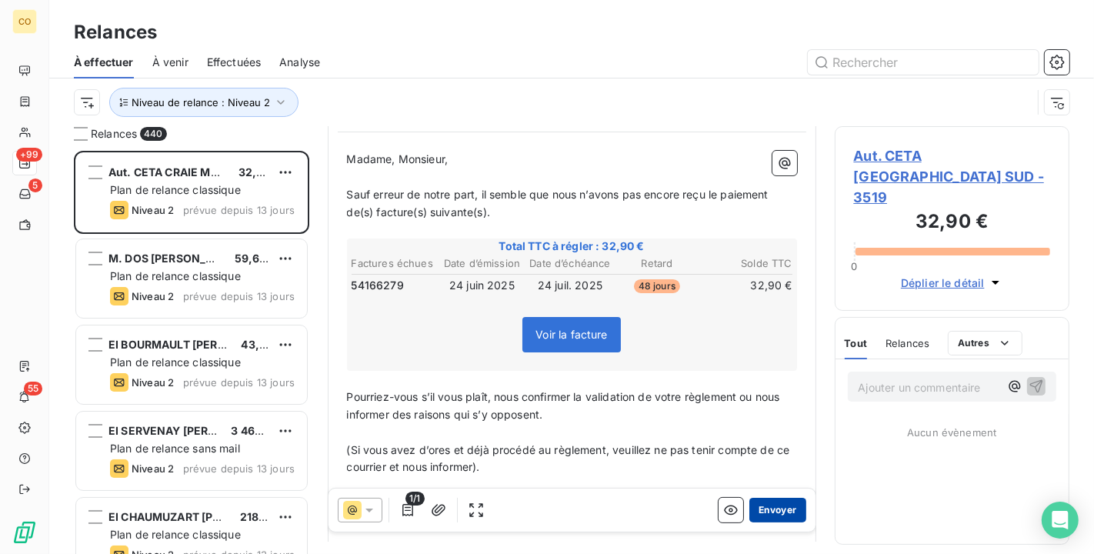
scroll to position [172, 0]
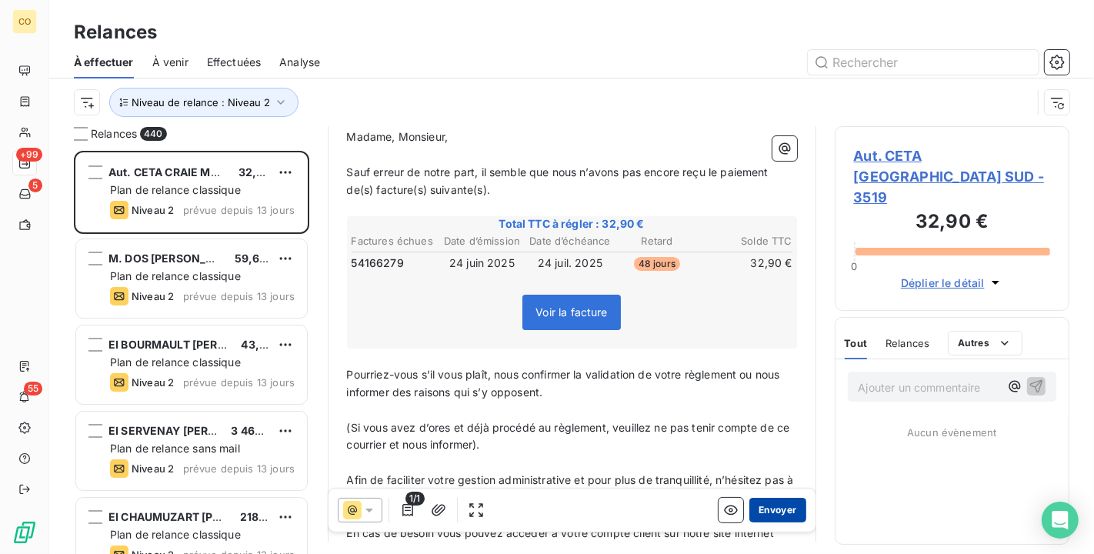
click at [760, 506] on button "Envoyer" at bounding box center [778, 510] width 56 height 25
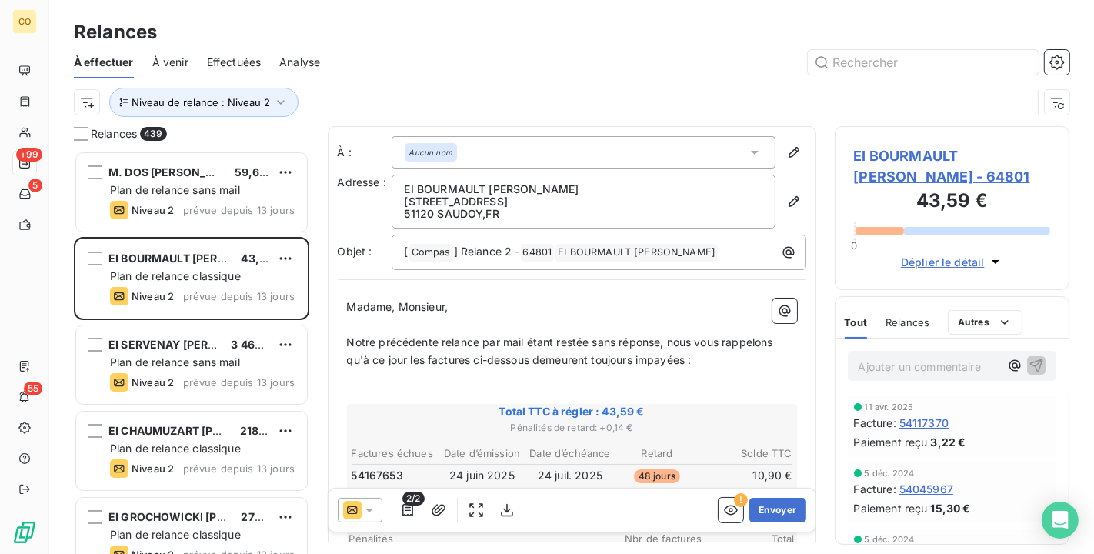
scroll to position [171, 0]
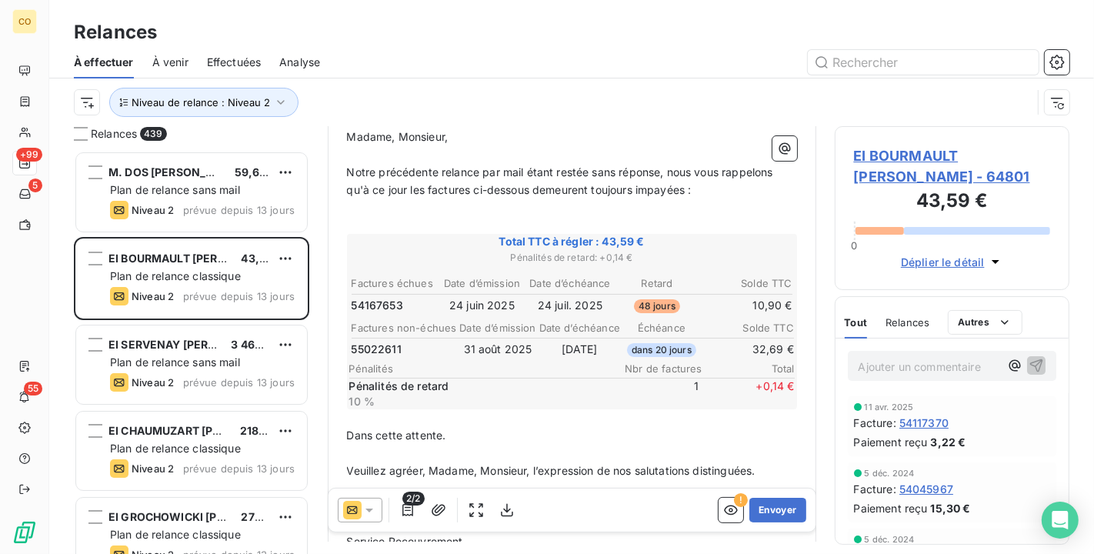
click at [369, 512] on icon at bounding box center [370, 511] width 8 height 4
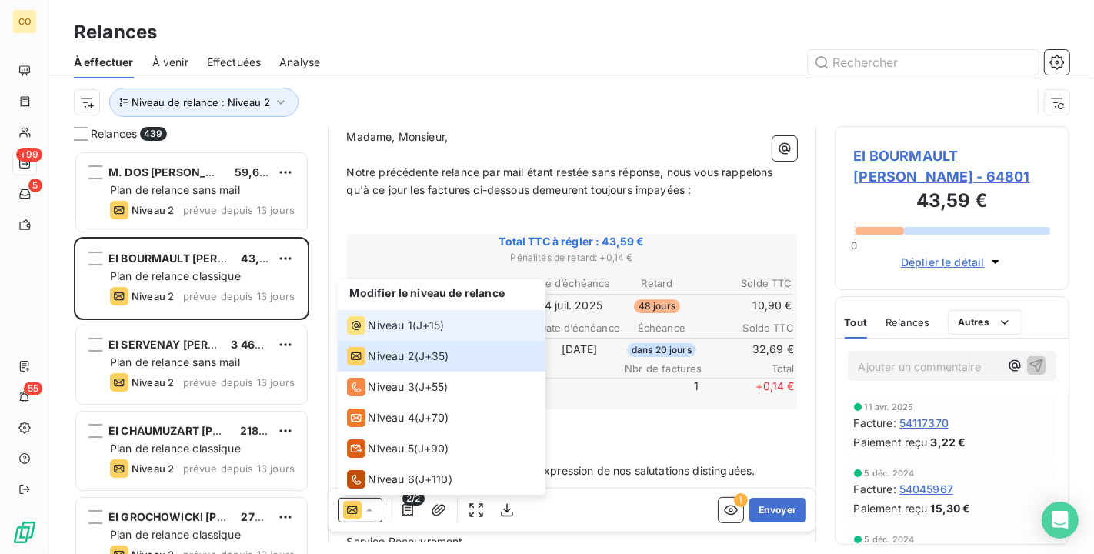
click at [406, 326] on span "Niveau 1" at bounding box center [391, 325] width 44 height 15
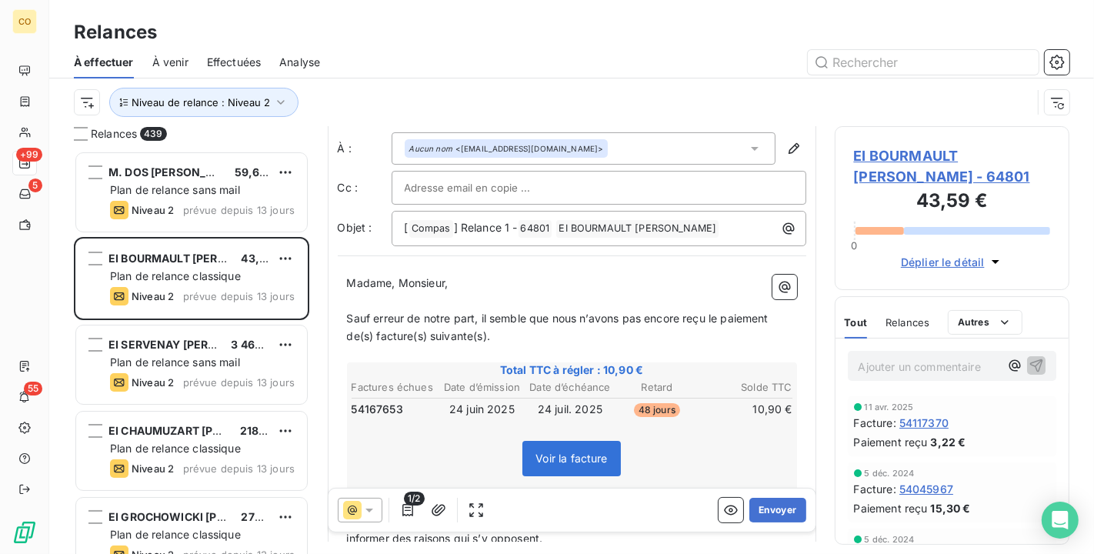
scroll to position [87, 0]
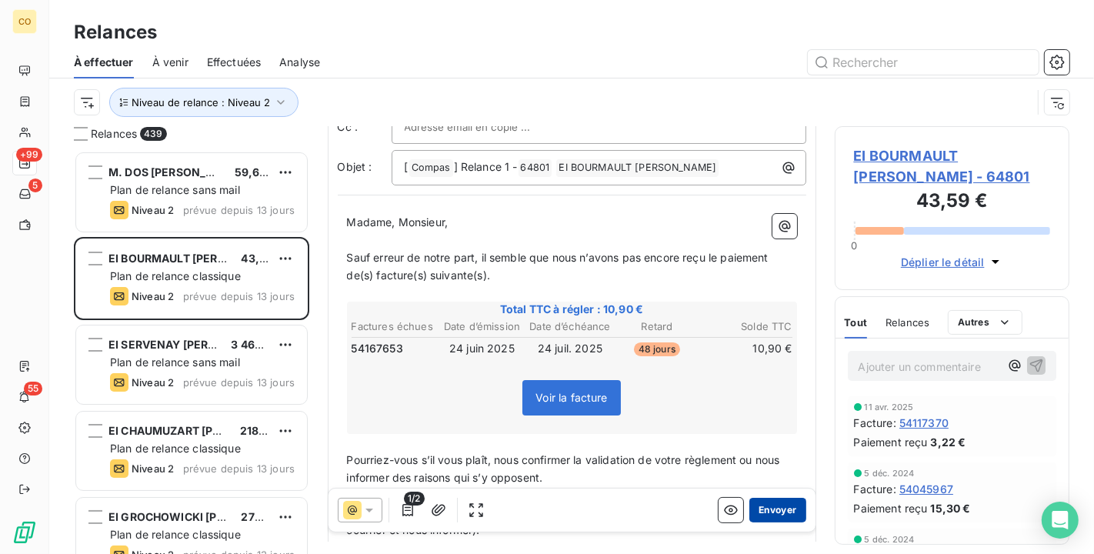
click at [769, 513] on button "Envoyer" at bounding box center [778, 510] width 56 height 25
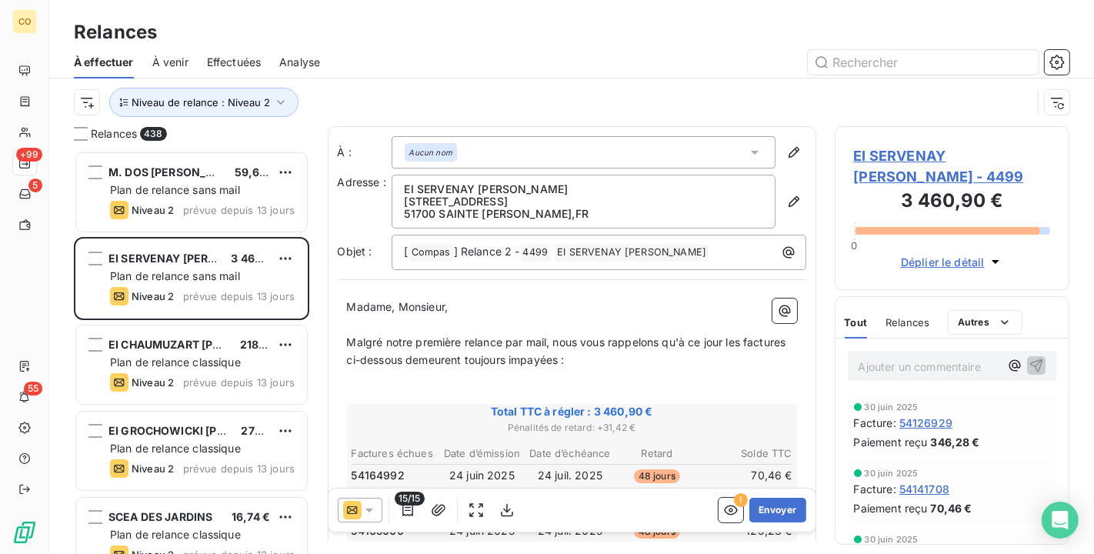
click at [367, 506] on icon at bounding box center [369, 510] width 15 height 15
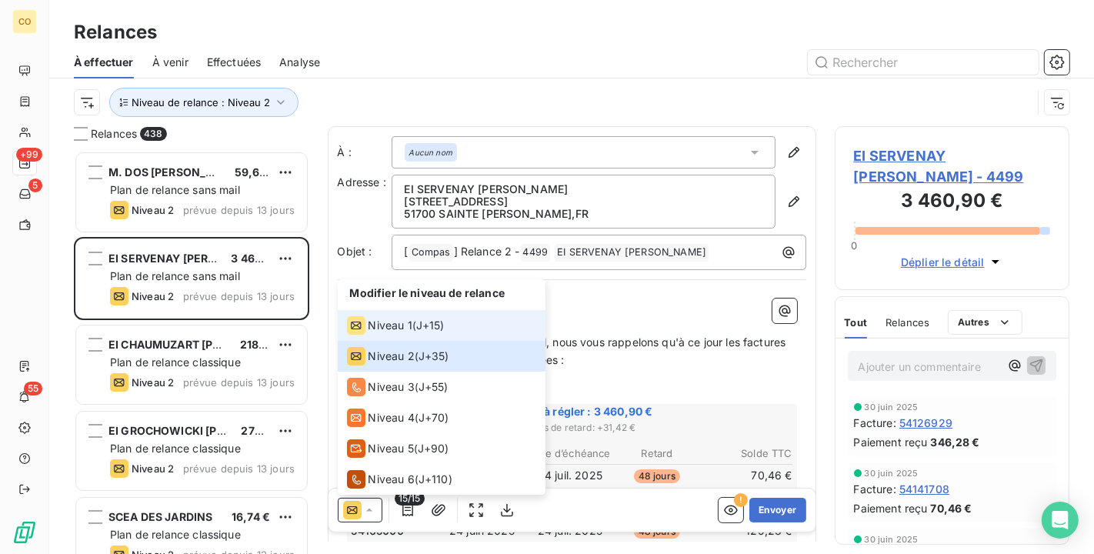
click at [376, 326] on span "Niveau 1" at bounding box center [391, 325] width 44 height 15
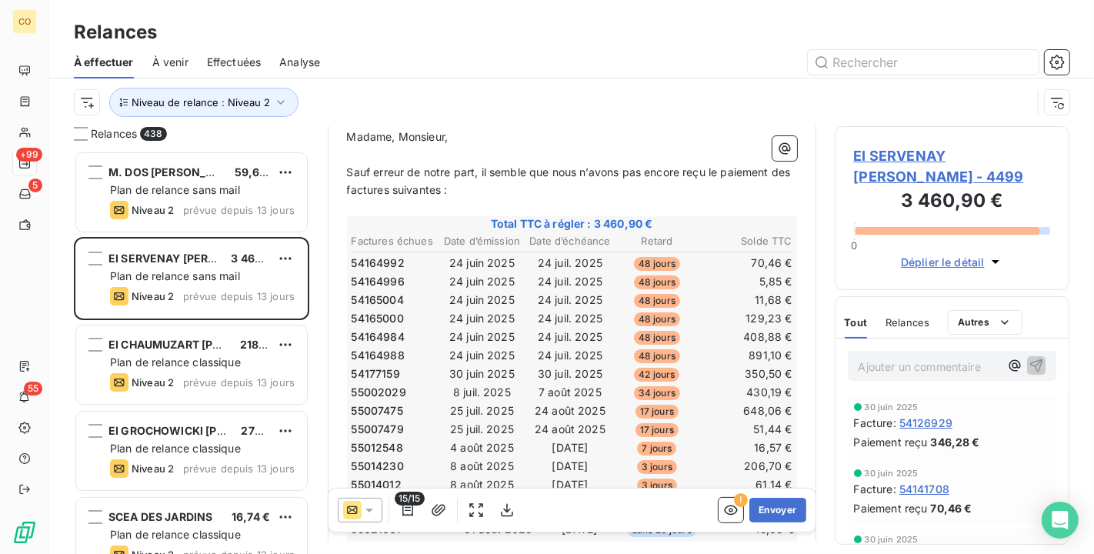
scroll to position [257, 0]
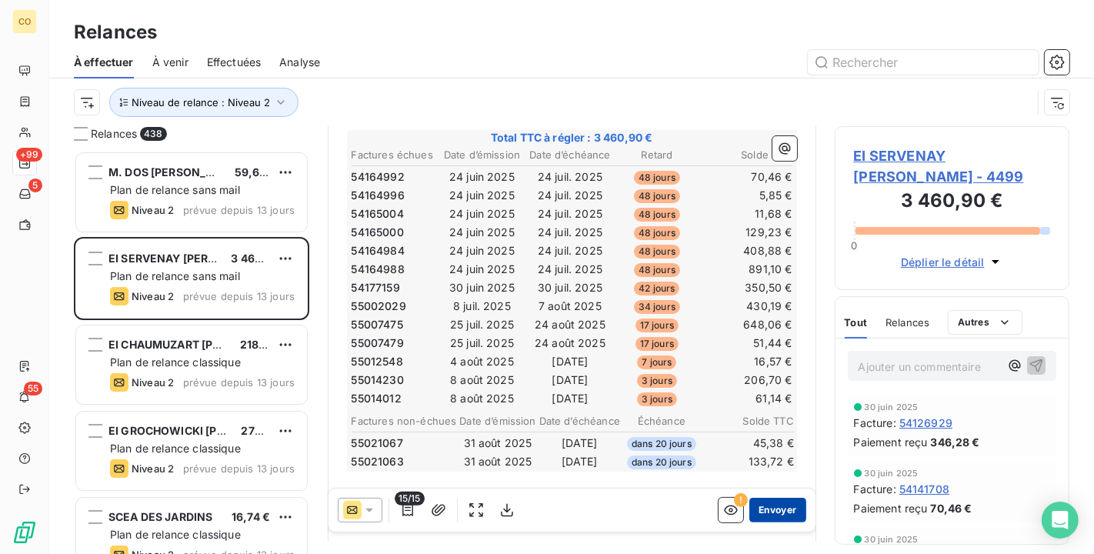
click at [760, 509] on button "Envoyer" at bounding box center [778, 510] width 56 height 25
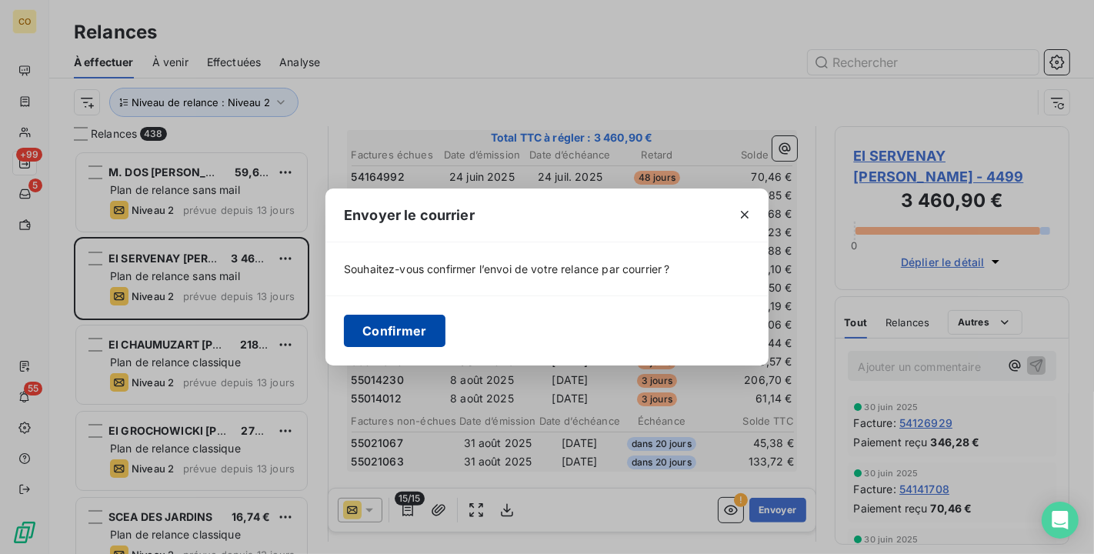
click at [382, 327] on button "Confirmer" at bounding box center [395, 331] width 102 height 32
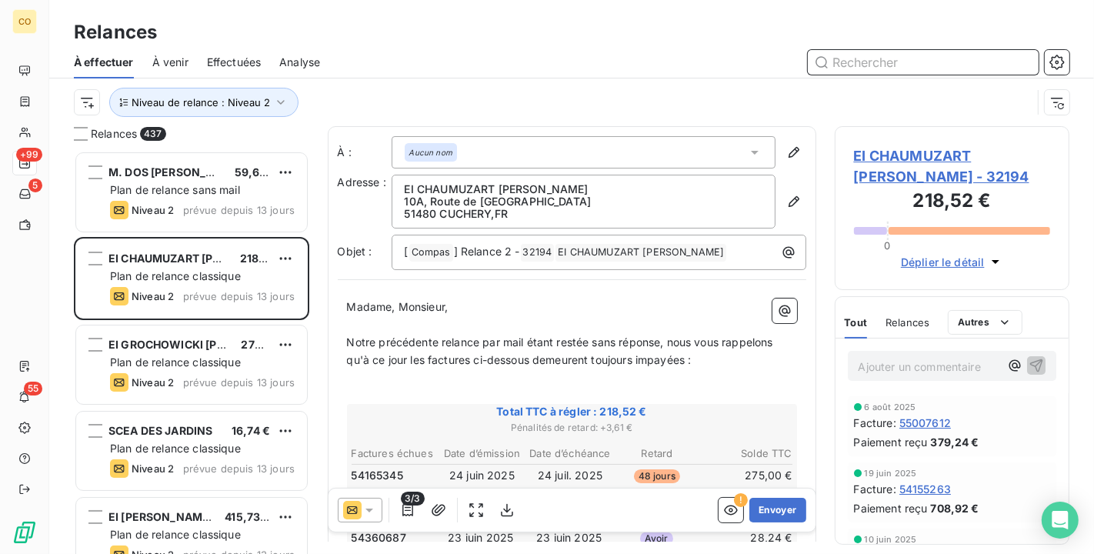
click at [221, 55] on span "Effectuées" at bounding box center [234, 62] width 55 height 15
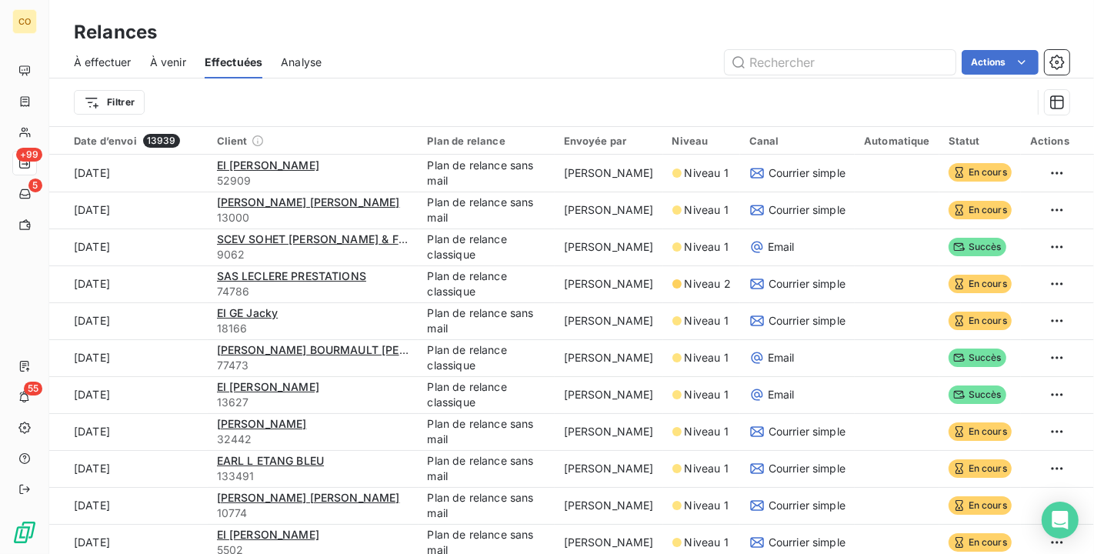
click at [76, 59] on span "À effectuer" at bounding box center [103, 62] width 58 height 15
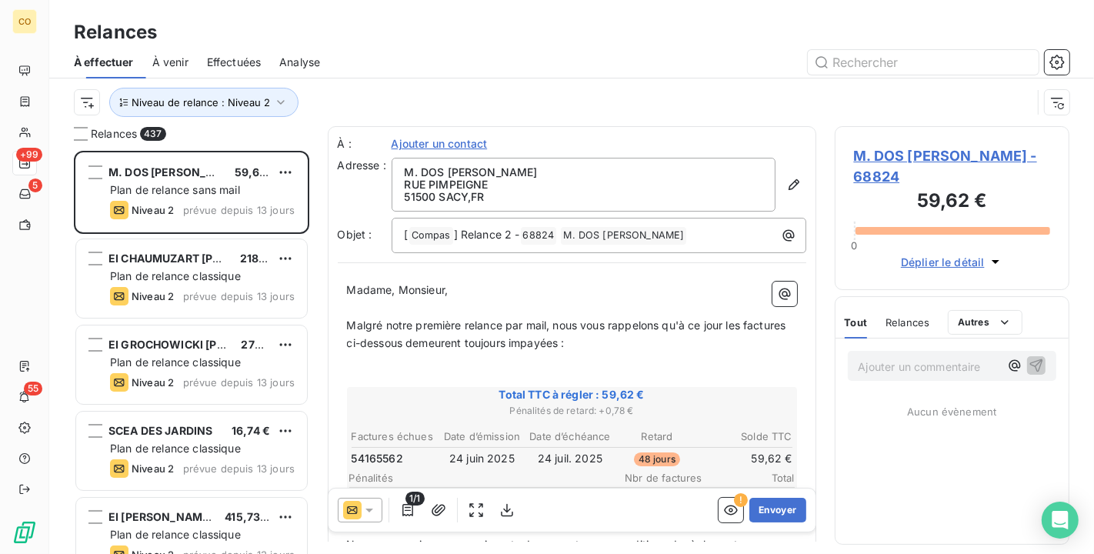
scroll to position [390, 222]
click at [254, 61] on span "Effectuées" at bounding box center [234, 62] width 55 height 15
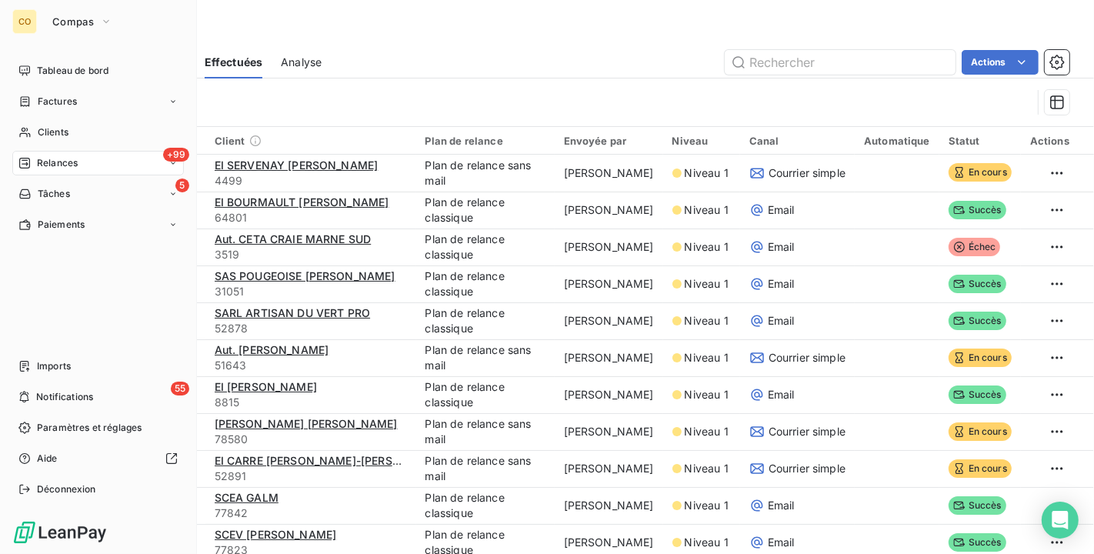
drag, startPoint x: 36, startPoint y: 162, endPoint x: 49, endPoint y: 156, distance: 14.5
click at [37, 162] on span "Relances" at bounding box center [57, 163] width 41 height 14
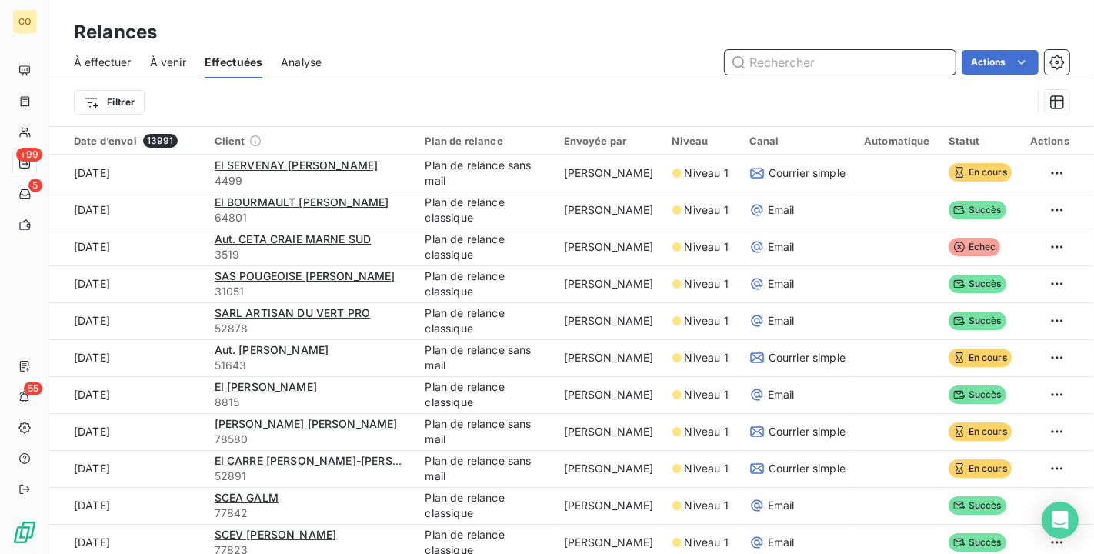
click at [800, 70] on input "text" at bounding box center [840, 62] width 231 height 25
click at [112, 58] on span "À effectuer" at bounding box center [103, 62] width 58 height 15
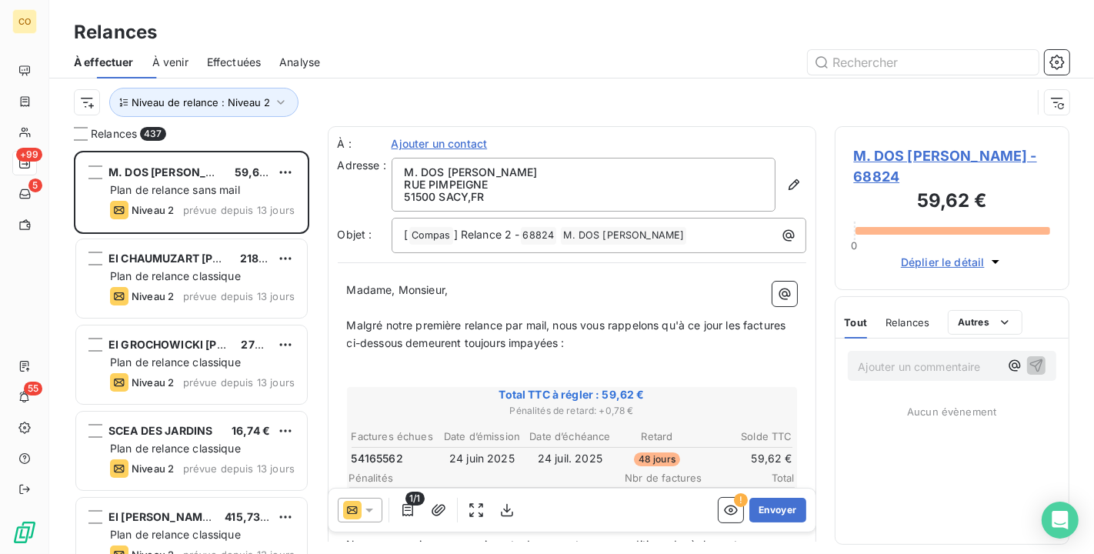
scroll to position [390, 222]
click at [876, 65] on input "text" at bounding box center [923, 62] width 231 height 25
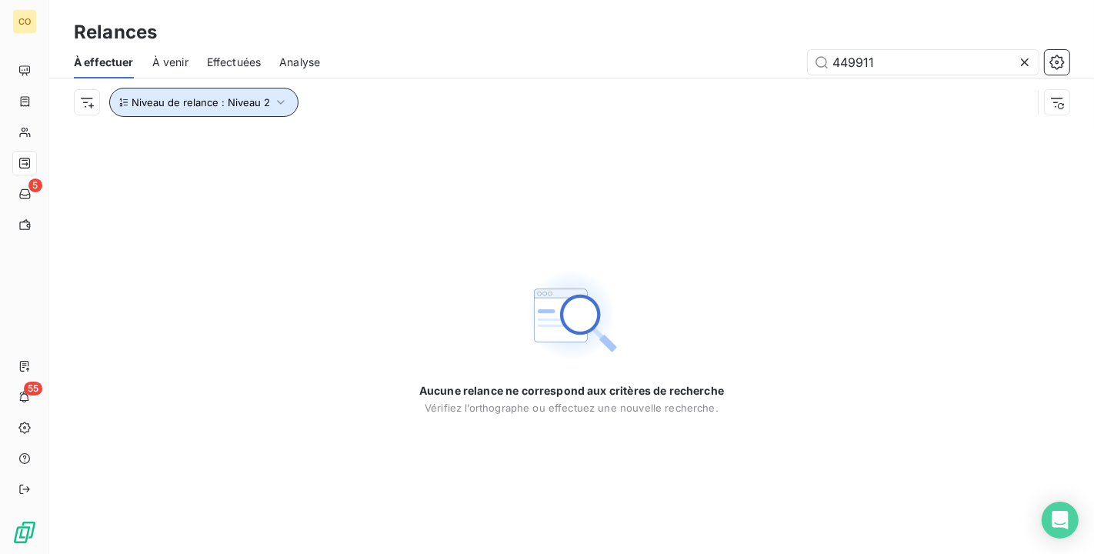
click at [275, 107] on icon "button" at bounding box center [280, 102] width 15 height 15
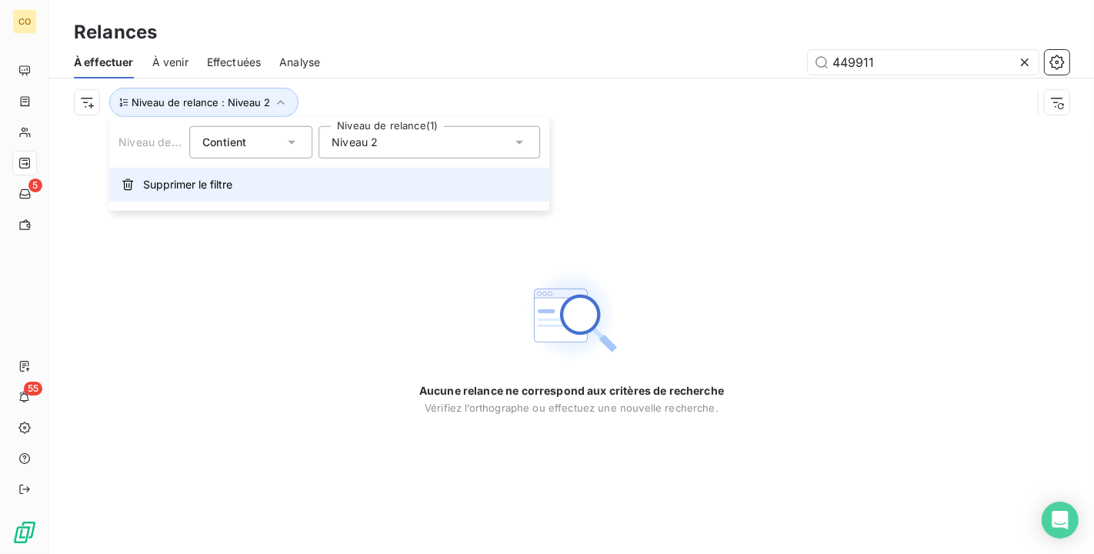
click at [217, 183] on span "Supprimer le filtre" at bounding box center [187, 184] width 89 height 15
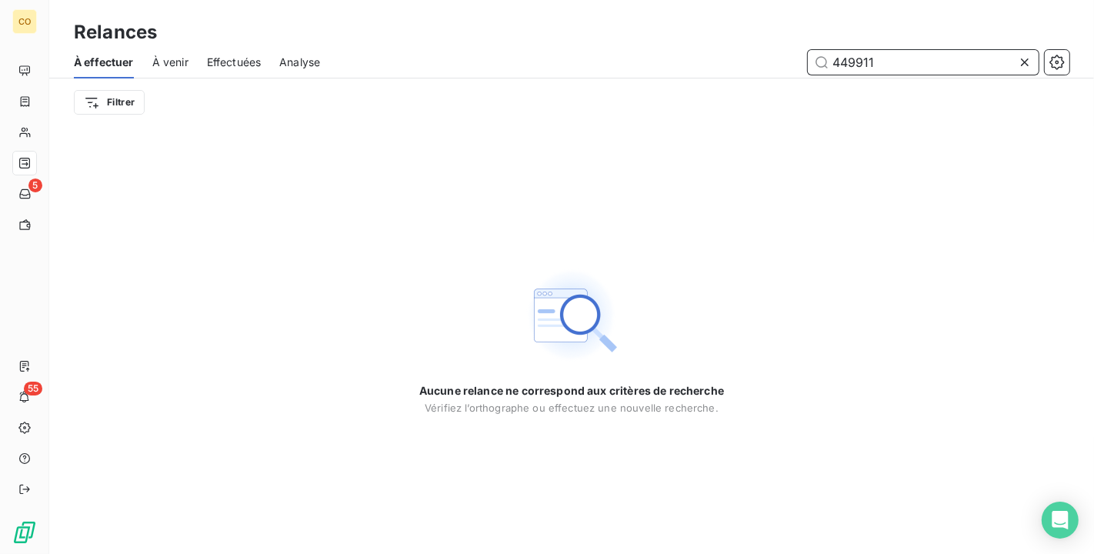
click at [887, 66] on input "449911" at bounding box center [923, 62] width 231 height 25
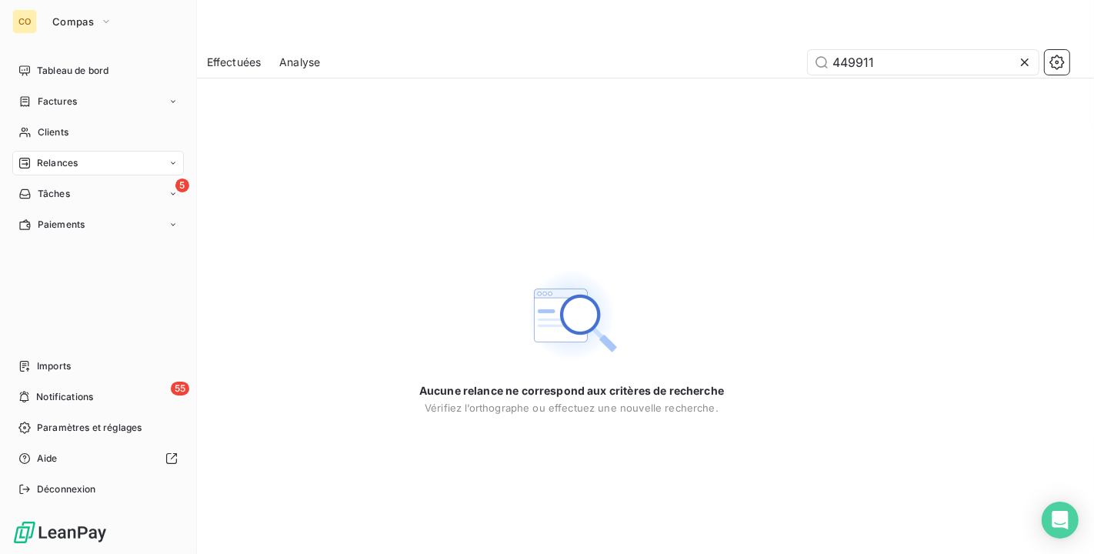
click at [37, 158] on span "Relances" at bounding box center [57, 163] width 41 height 14
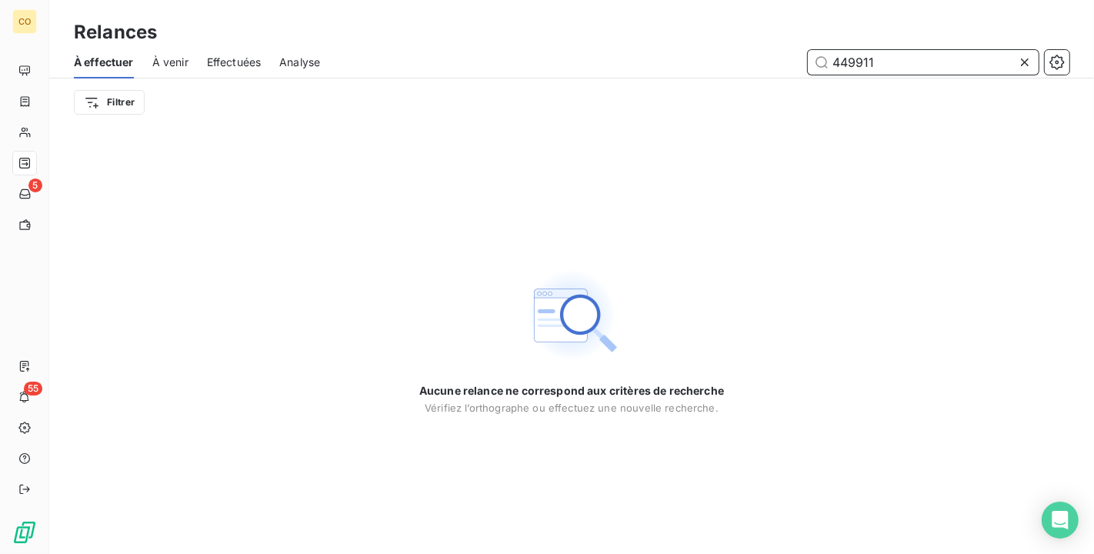
drag, startPoint x: 894, startPoint y: 64, endPoint x: 626, endPoint y: 29, distance: 270.0
click at [626, 29] on div "Relances À effectuer À venir Effectuées Analyse 449911 Filtrer" at bounding box center [571, 63] width 1045 height 126
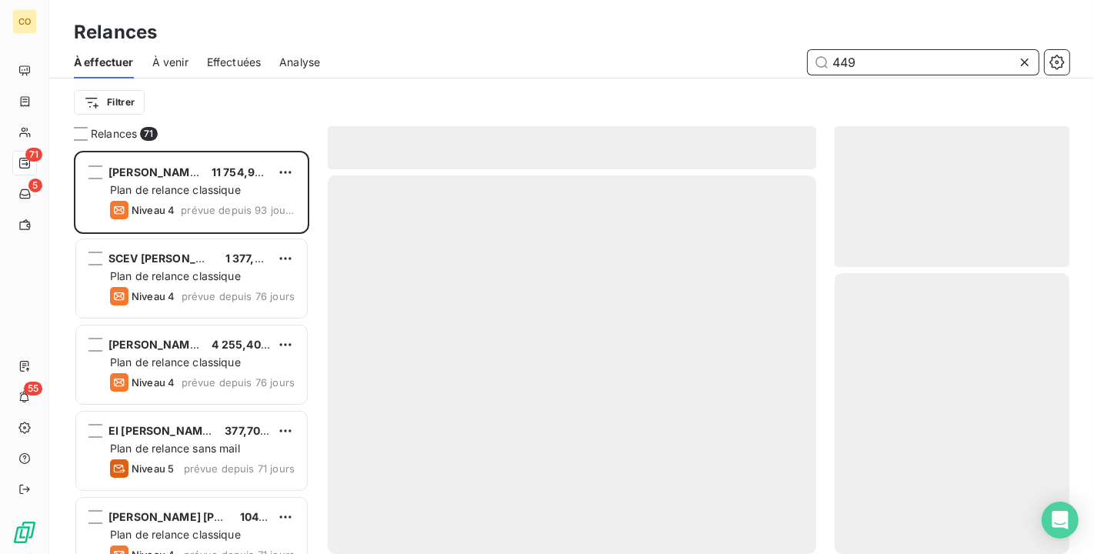
scroll to position [390, 222]
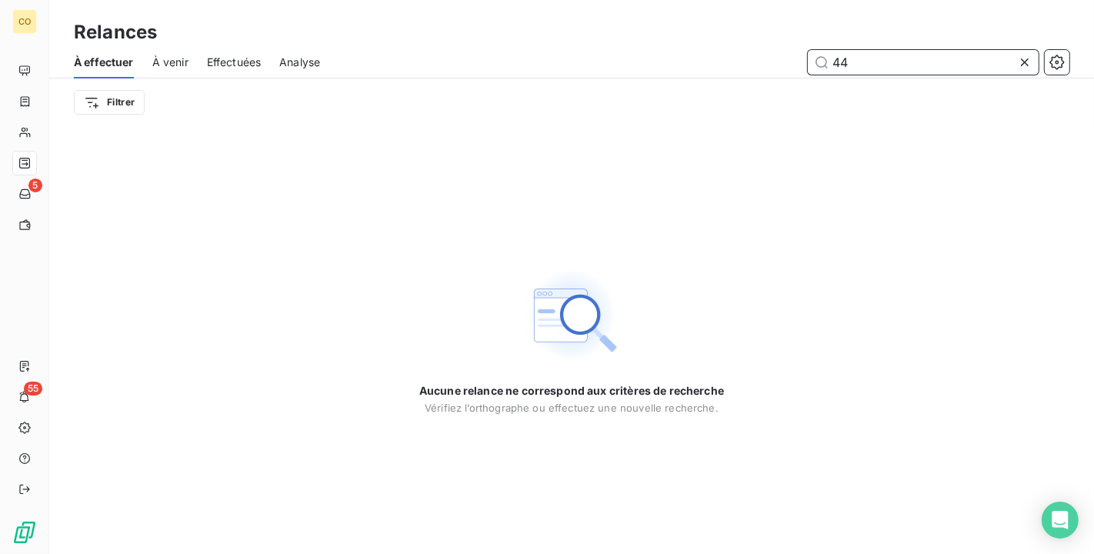
type input "4"
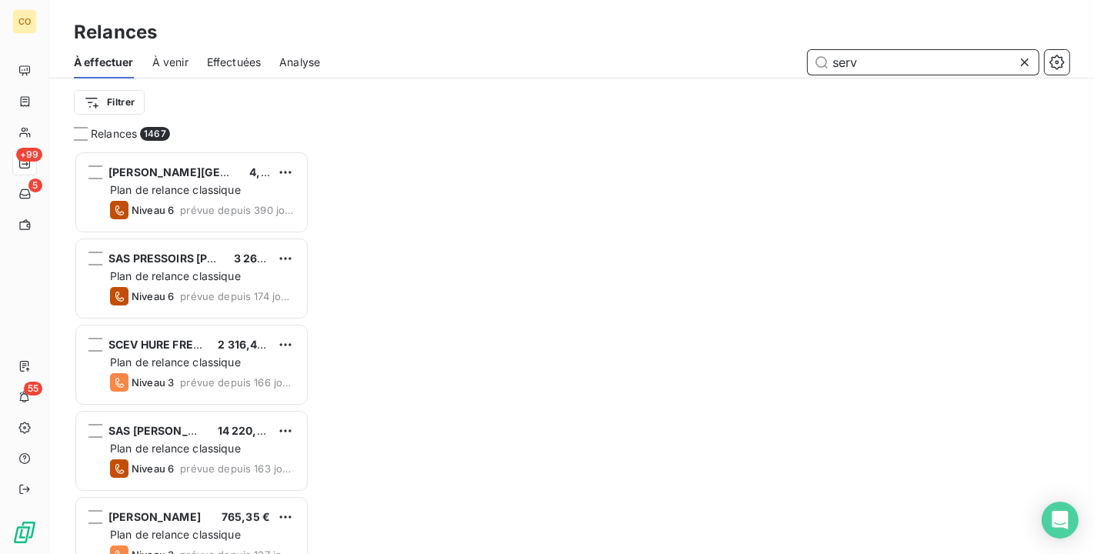
scroll to position [390, 222]
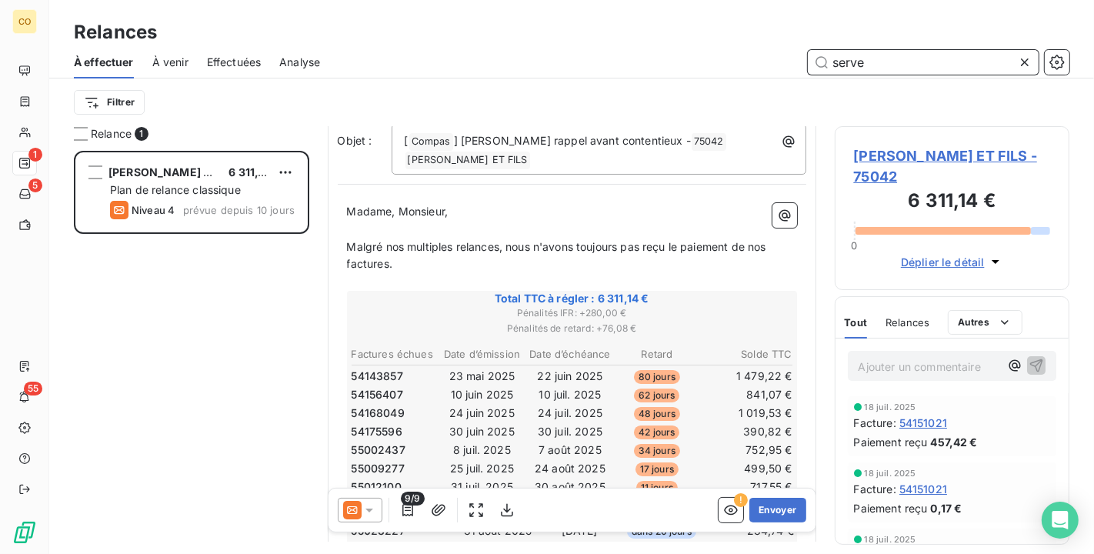
scroll to position [171, 0]
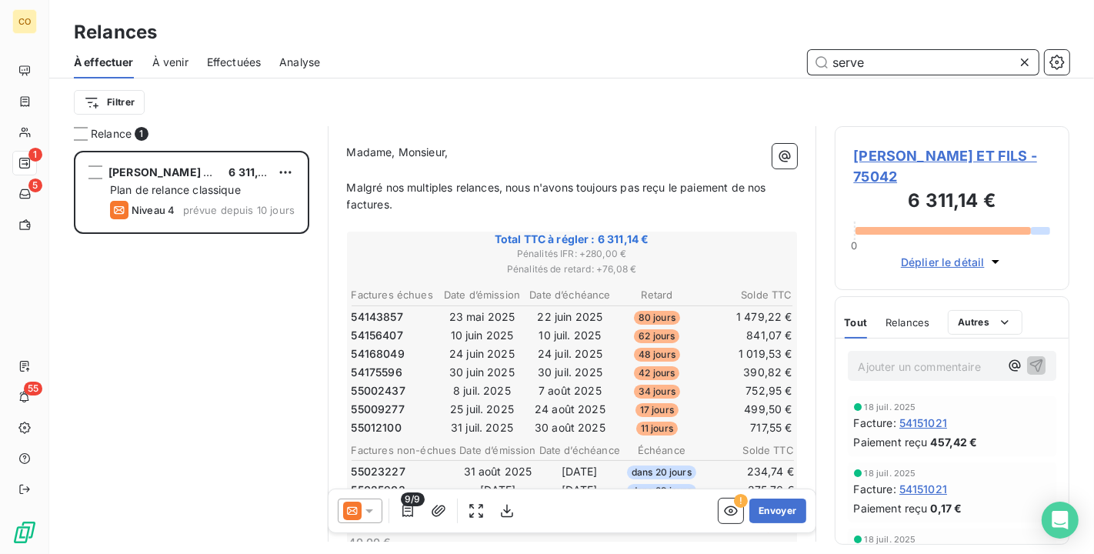
type input "serve"
click at [372, 507] on icon at bounding box center [369, 510] width 15 height 15
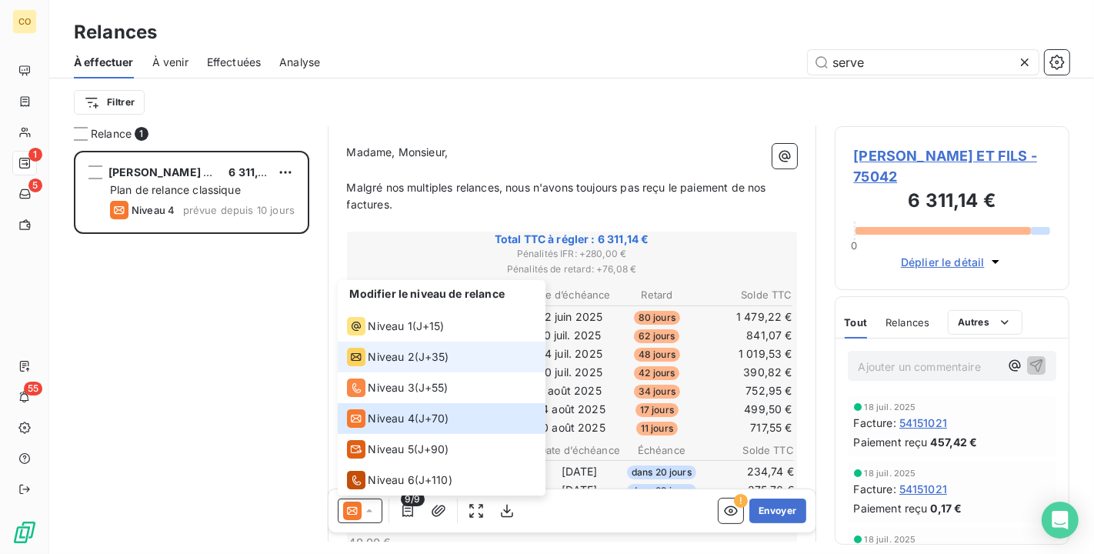
click at [386, 356] on span "Niveau 2" at bounding box center [392, 356] width 46 height 15
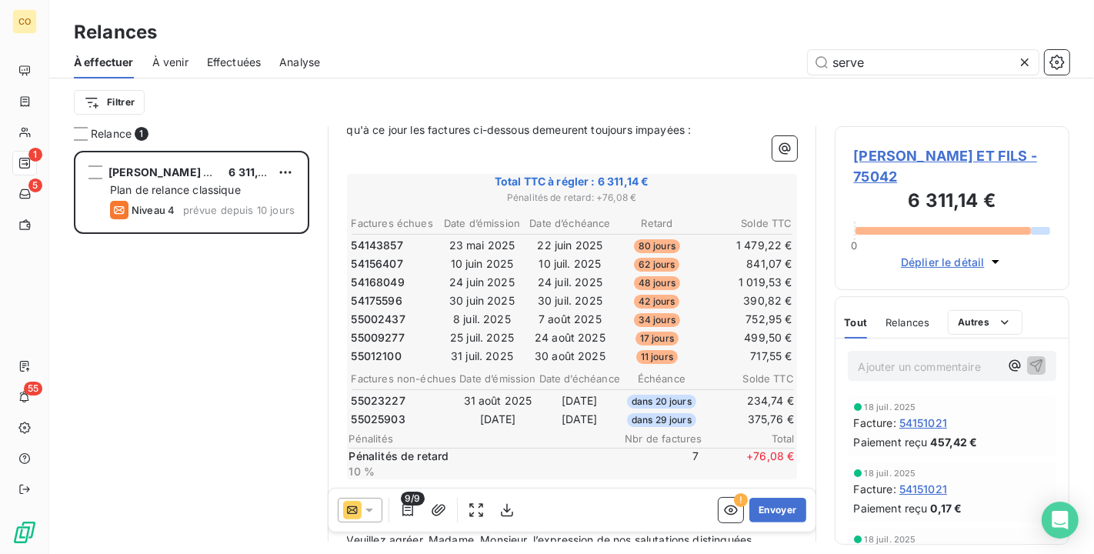
scroll to position [257, 0]
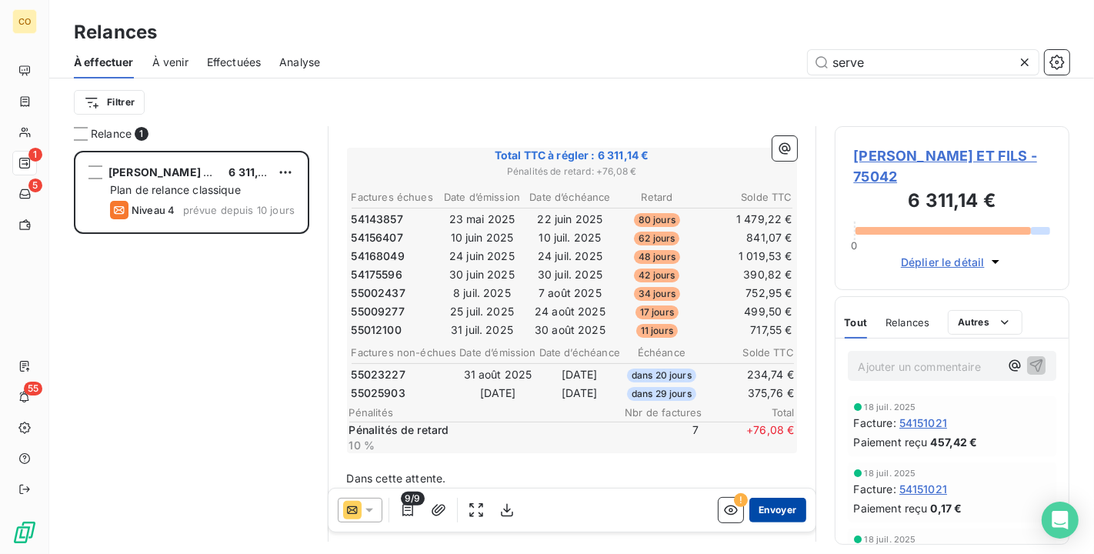
click at [777, 514] on button "Envoyer" at bounding box center [778, 510] width 56 height 25
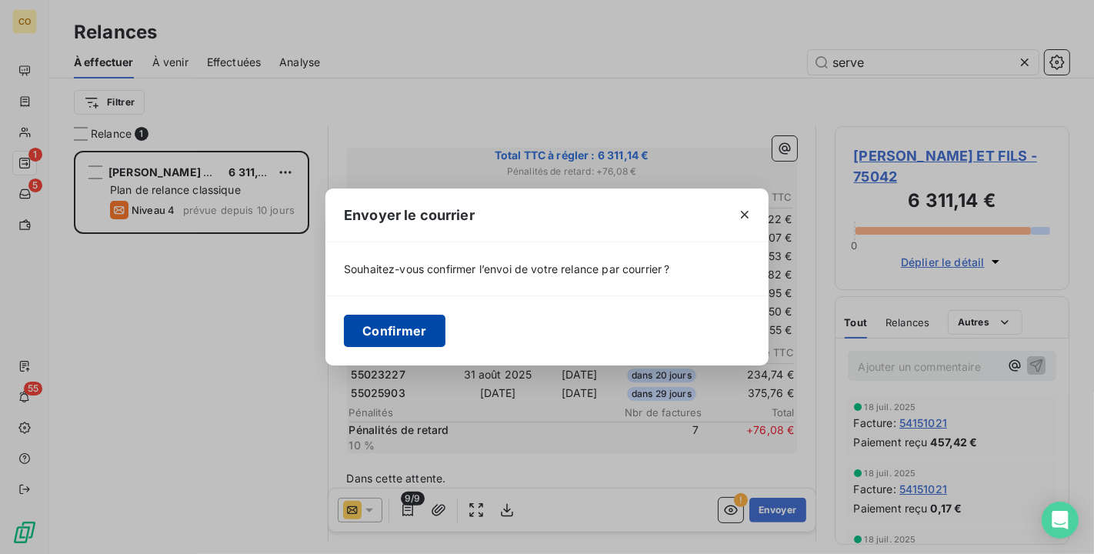
click at [416, 332] on button "Confirmer" at bounding box center [395, 331] width 102 height 32
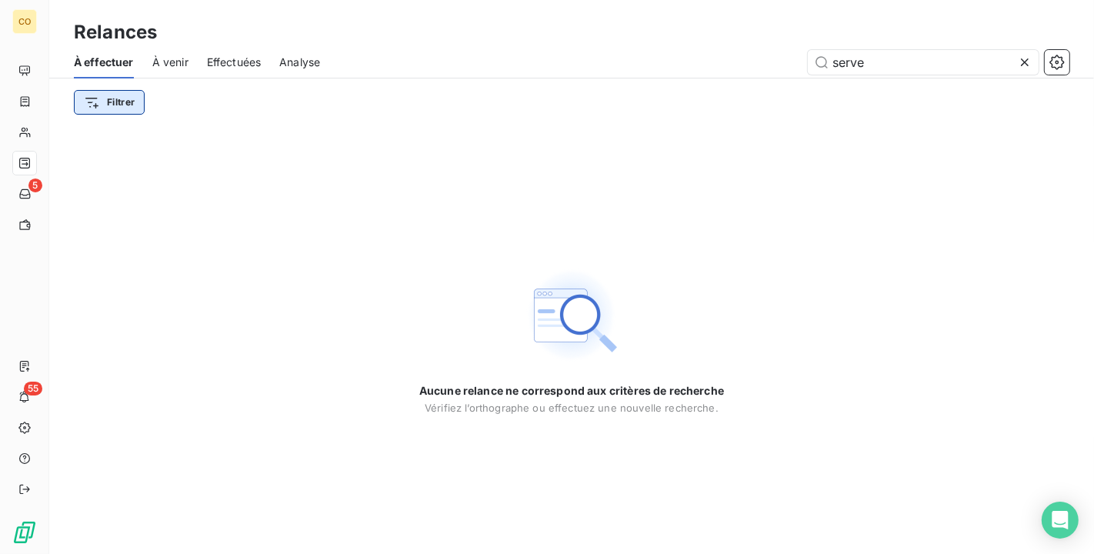
click at [131, 103] on html "CO 5 55 Relances À effectuer À venir Effectuées Analyse serve Filtrer Aucune re…" at bounding box center [547, 277] width 1094 height 554
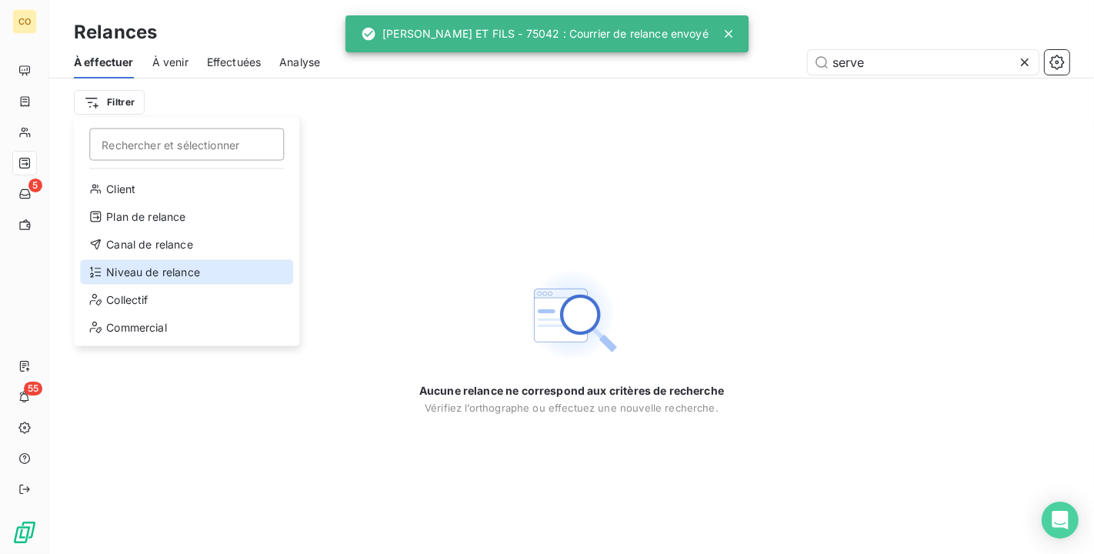
click at [143, 270] on div "Niveau de relance" at bounding box center [186, 272] width 213 height 25
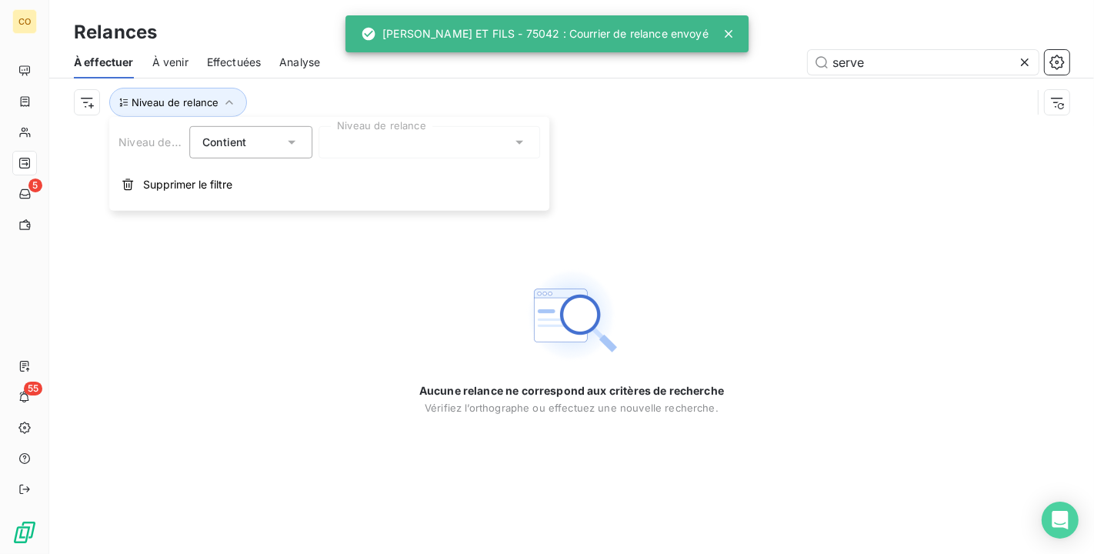
click at [382, 145] on div at bounding box center [430, 142] width 222 height 32
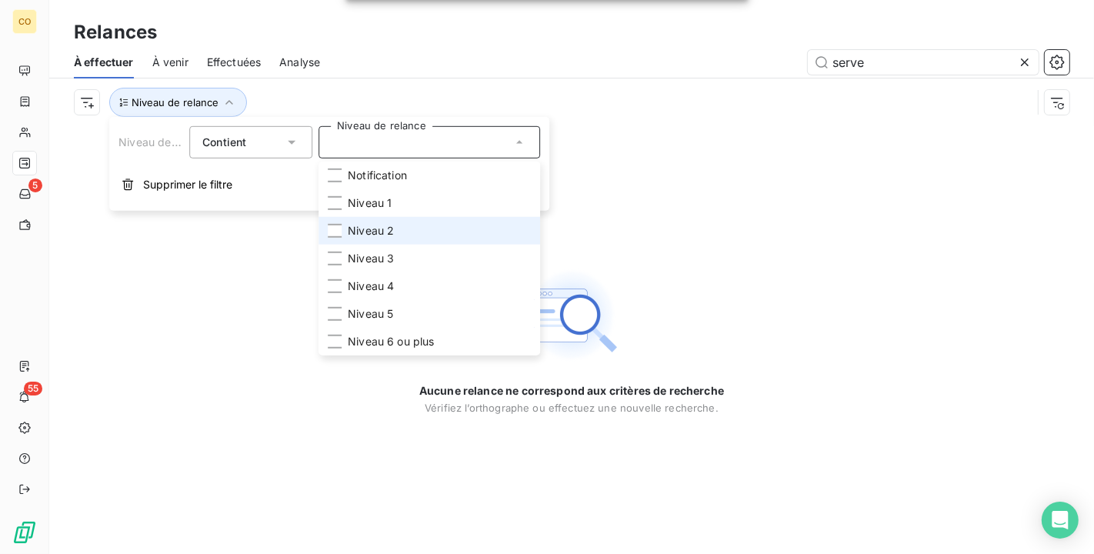
click at [396, 233] on li "Niveau 2" at bounding box center [430, 231] width 222 height 28
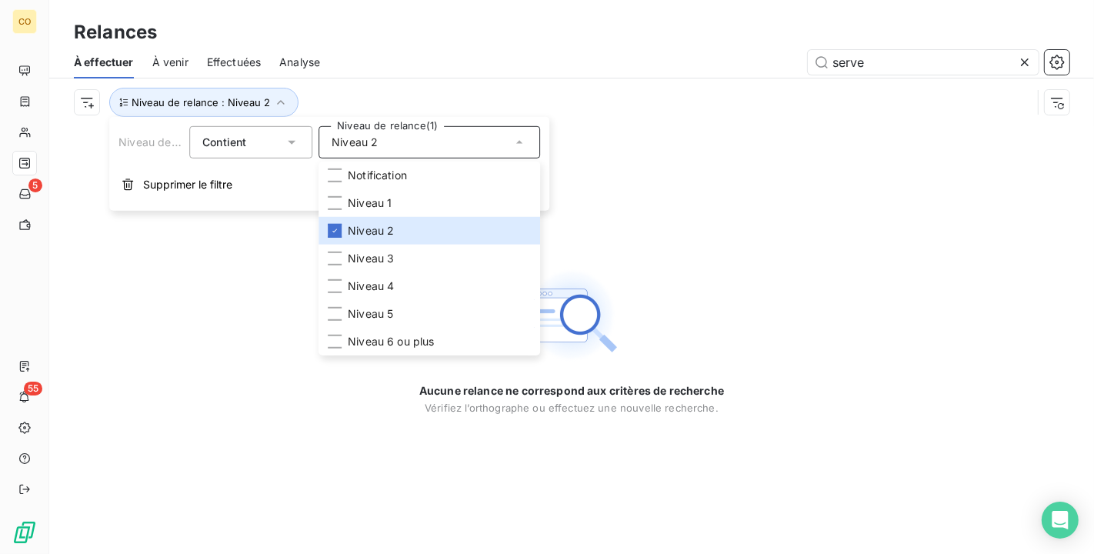
click at [411, 66] on div "serve" at bounding box center [704, 62] width 731 height 25
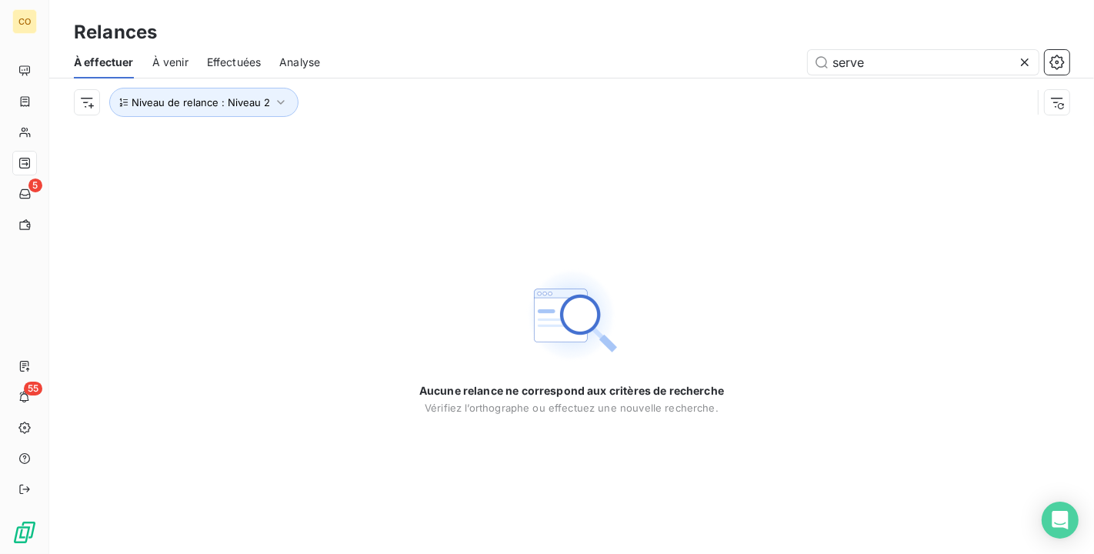
click at [1022, 64] on icon at bounding box center [1025, 62] width 8 height 8
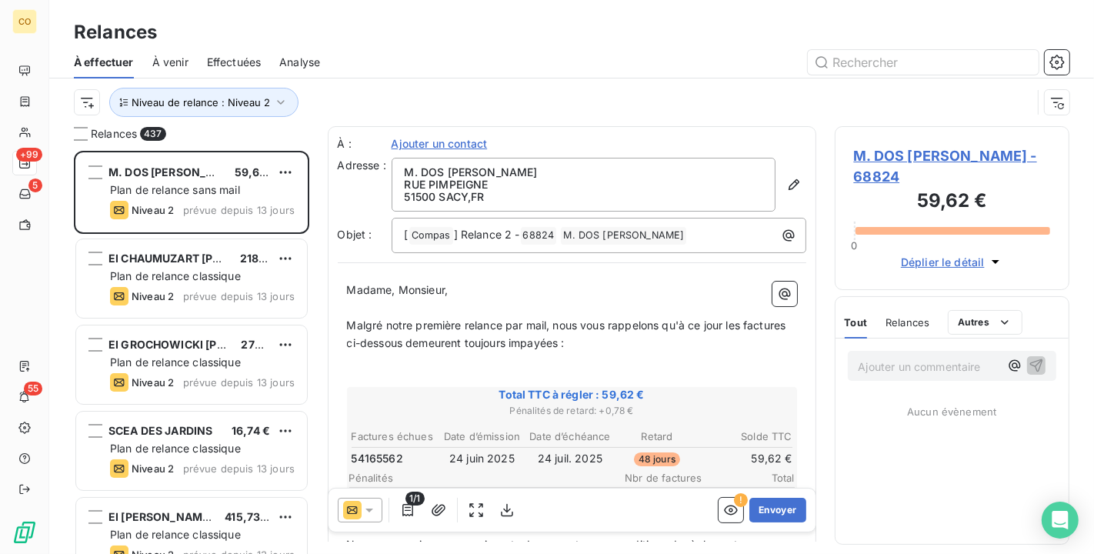
scroll to position [390, 222]
click at [377, 512] on div at bounding box center [360, 510] width 45 height 25
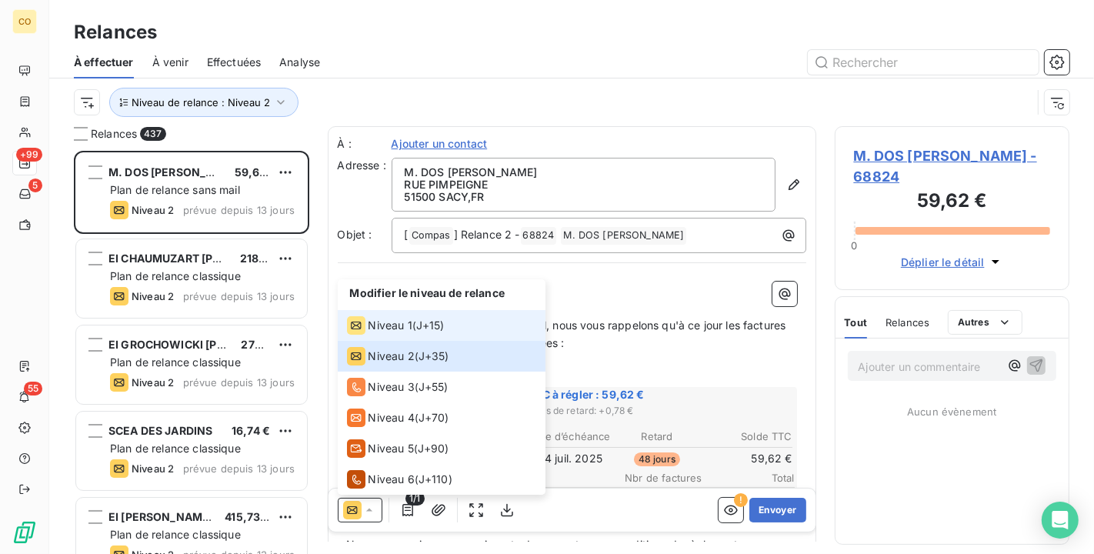
click at [399, 327] on span "Niveau 1" at bounding box center [391, 325] width 44 height 15
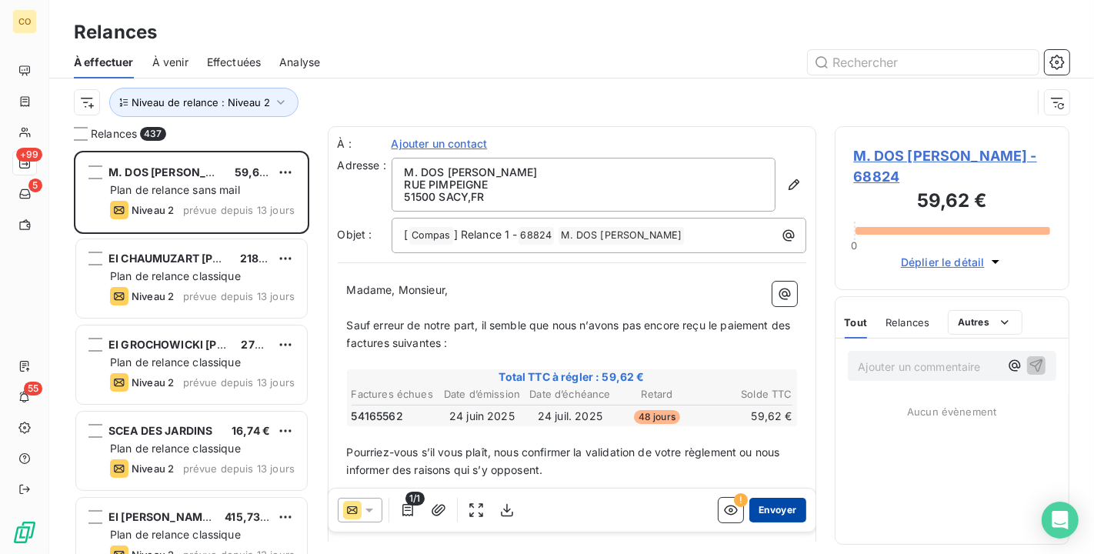
click at [778, 518] on button "Envoyer" at bounding box center [778, 510] width 56 height 25
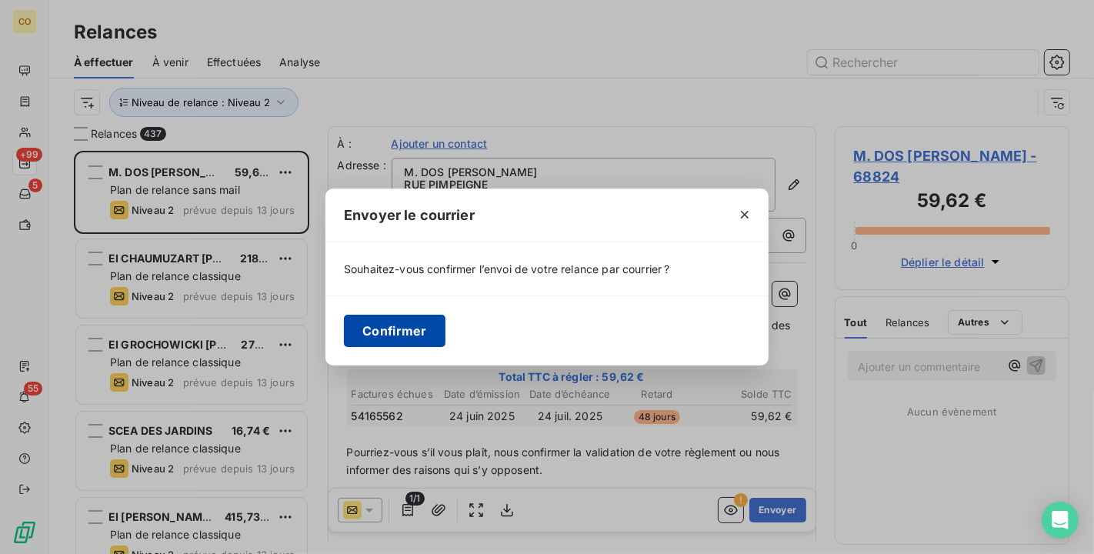
click at [423, 322] on button "Confirmer" at bounding box center [395, 331] width 102 height 32
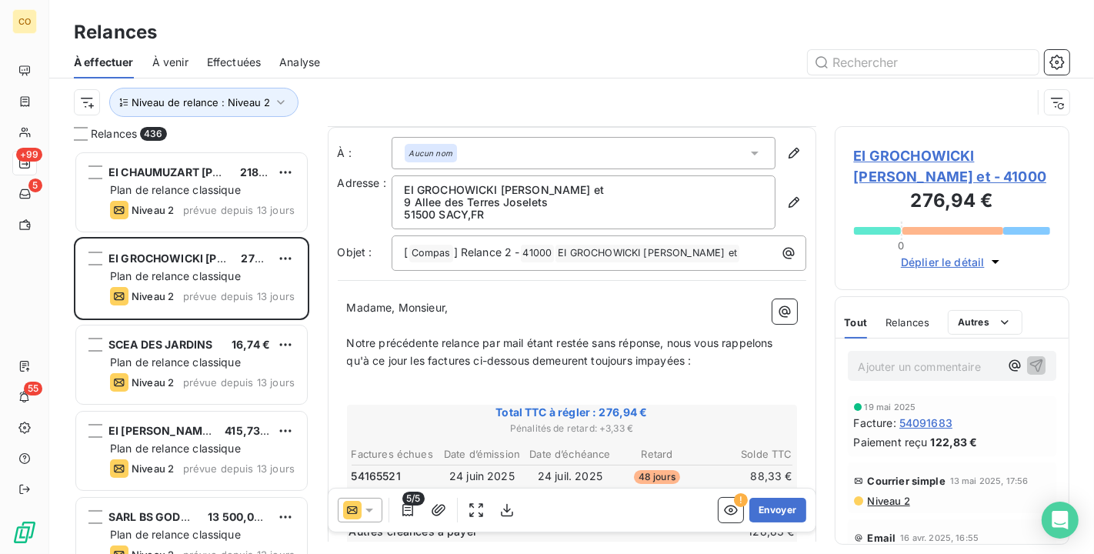
scroll to position [171, 0]
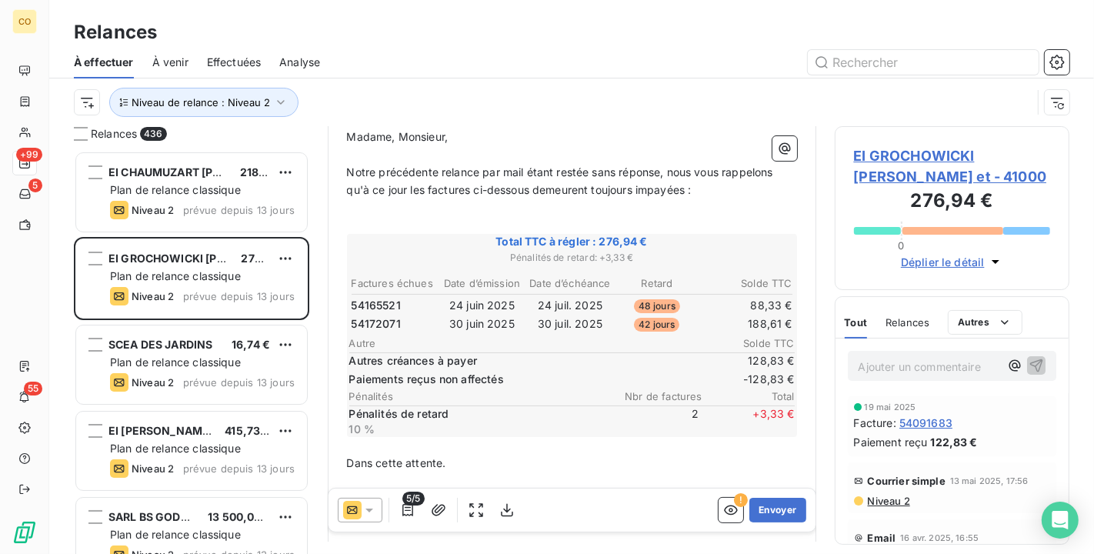
click at [406, 504] on span "5/5" at bounding box center [413, 499] width 22 height 14
click at [406, 509] on icon "button" at bounding box center [407, 510] width 15 height 15
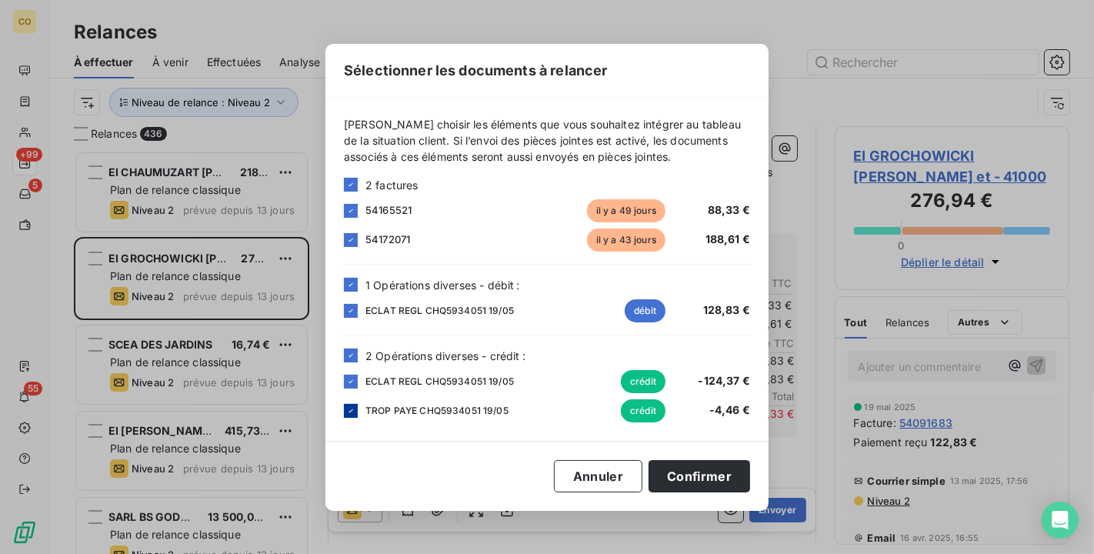
click at [351, 409] on icon at bounding box center [350, 410] width 9 height 9
click at [352, 380] on icon at bounding box center [350, 381] width 9 height 9
click at [345, 307] on div at bounding box center [351, 311] width 14 height 14
click at [687, 475] on button "Confirmer" at bounding box center [700, 476] width 102 height 32
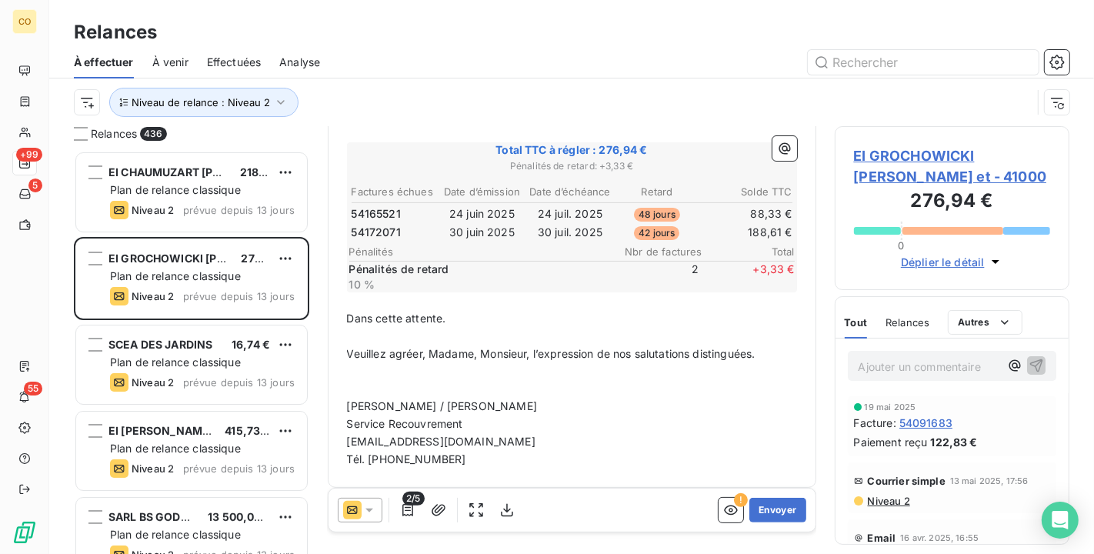
scroll to position [264, 0]
click at [376, 510] on div at bounding box center [360, 510] width 45 height 25
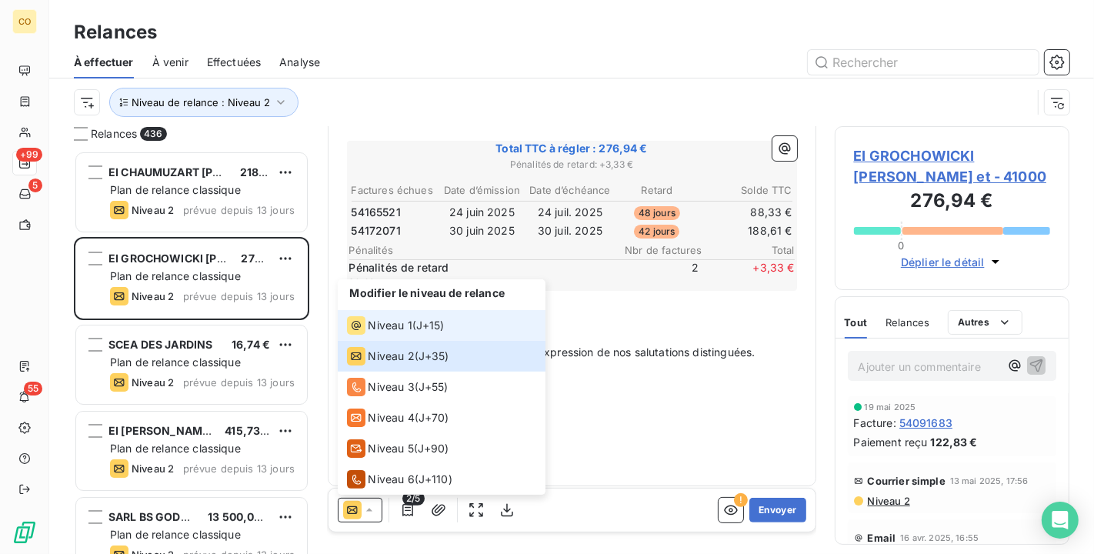
click at [382, 329] on span "Niveau 1" at bounding box center [391, 325] width 44 height 15
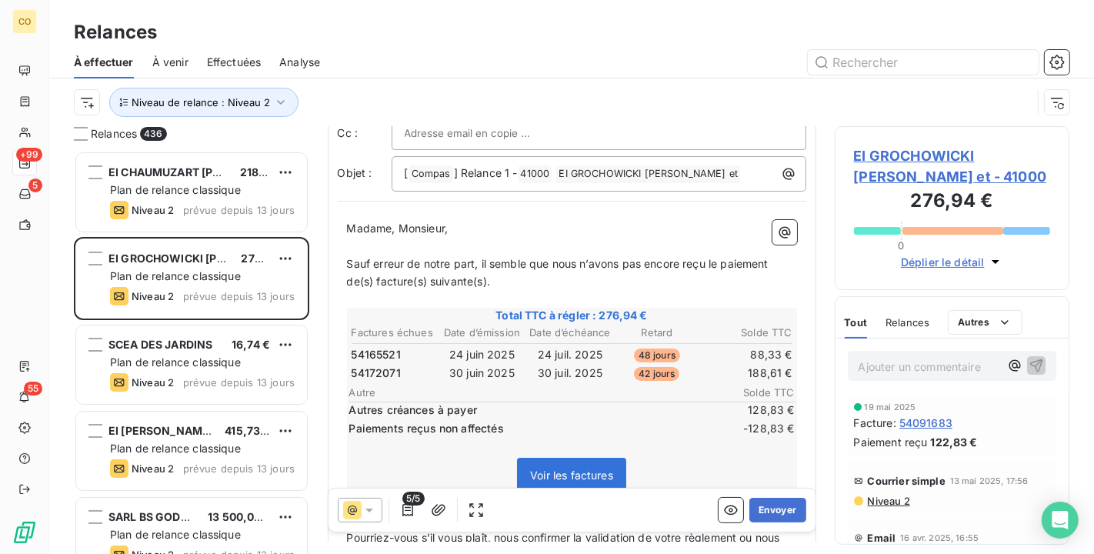
scroll to position [87, 0]
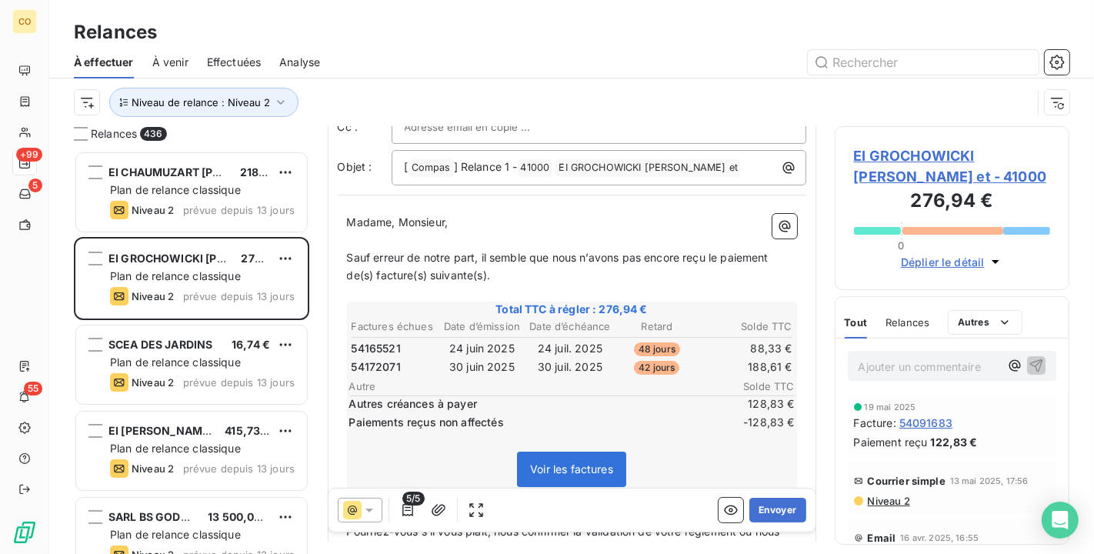
click at [409, 503] on span "5/5" at bounding box center [413, 499] width 22 height 14
click at [409, 516] on icon "button" at bounding box center [407, 510] width 15 height 15
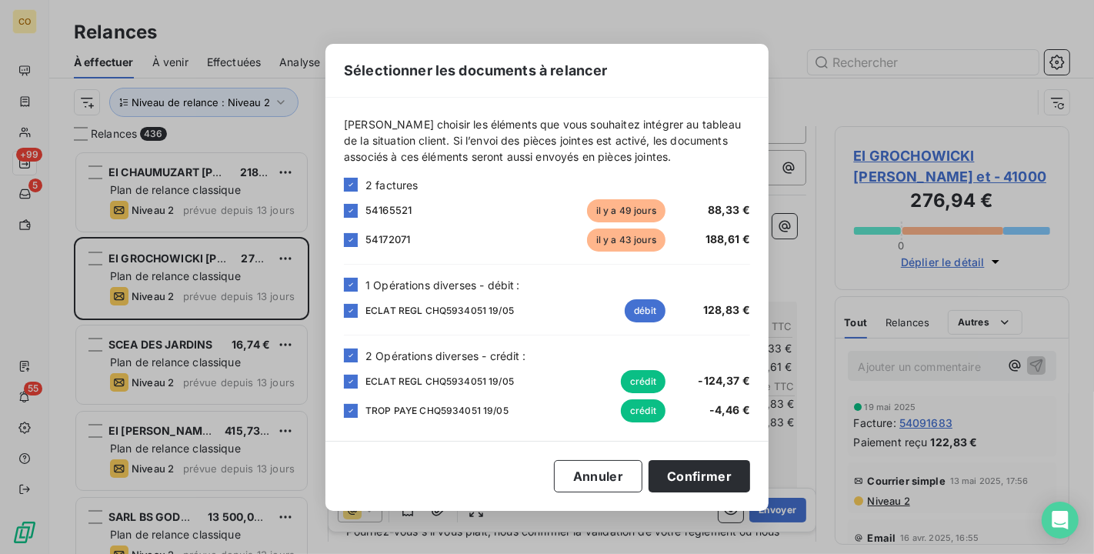
drag, startPoint x: 354, startPoint y: 310, endPoint x: 351, endPoint y: 325, distance: 14.9
click at [352, 310] on icon at bounding box center [350, 310] width 9 height 9
click at [348, 381] on icon at bounding box center [350, 381] width 9 height 9
click at [352, 404] on div at bounding box center [351, 411] width 14 height 14
click at [680, 476] on button "Confirmer" at bounding box center [700, 476] width 102 height 32
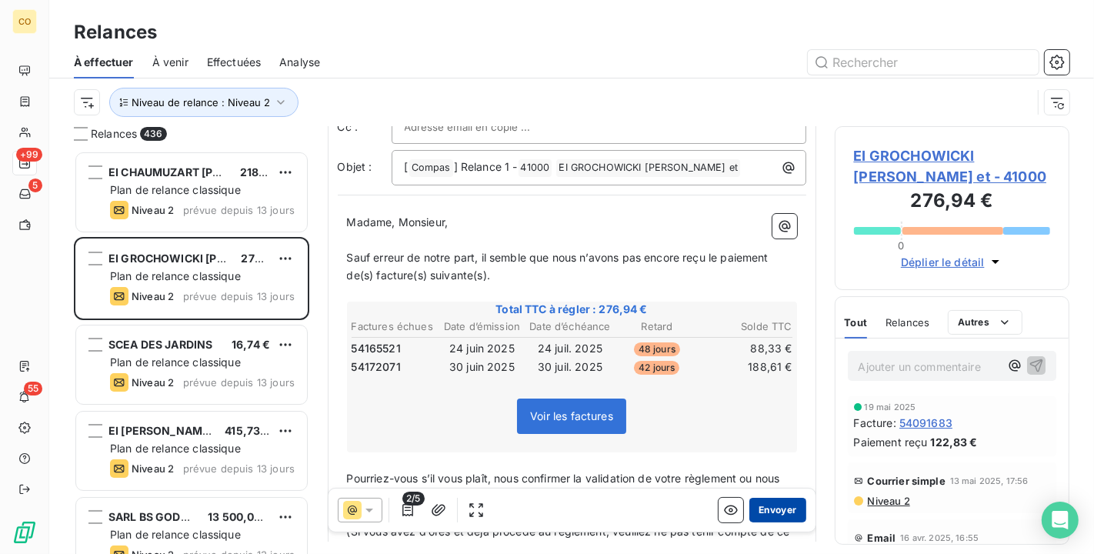
click at [756, 511] on button "Envoyer" at bounding box center [778, 510] width 56 height 25
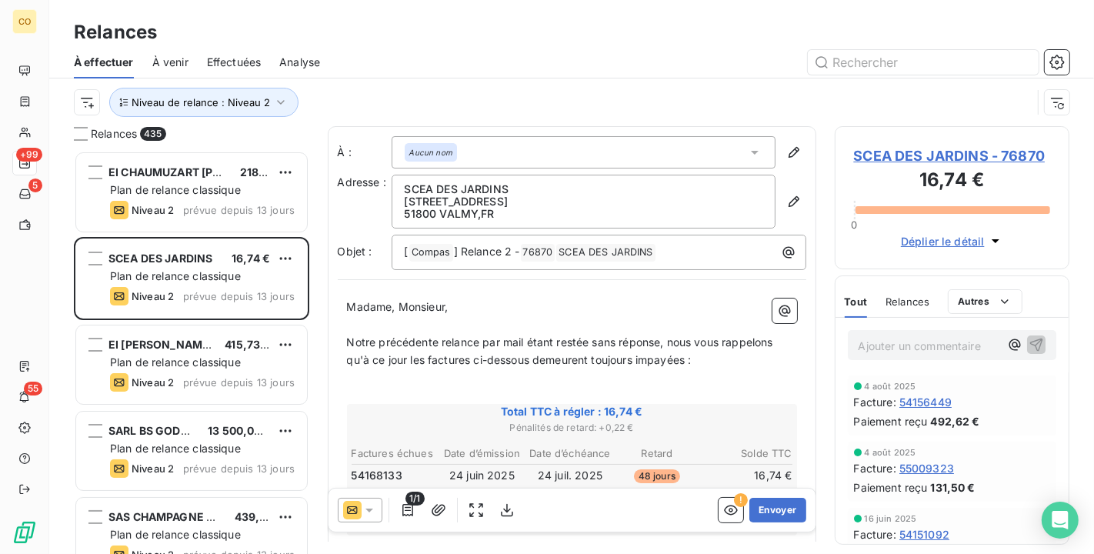
click at [376, 516] on icon at bounding box center [369, 510] width 15 height 15
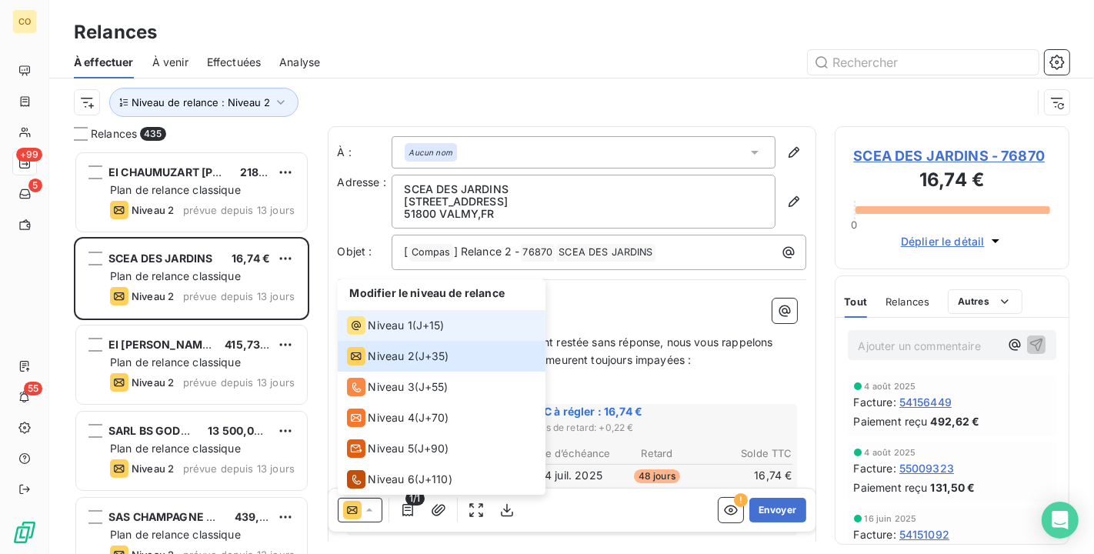
click at [387, 323] on span "Niveau 1" at bounding box center [391, 325] width 44 height 15
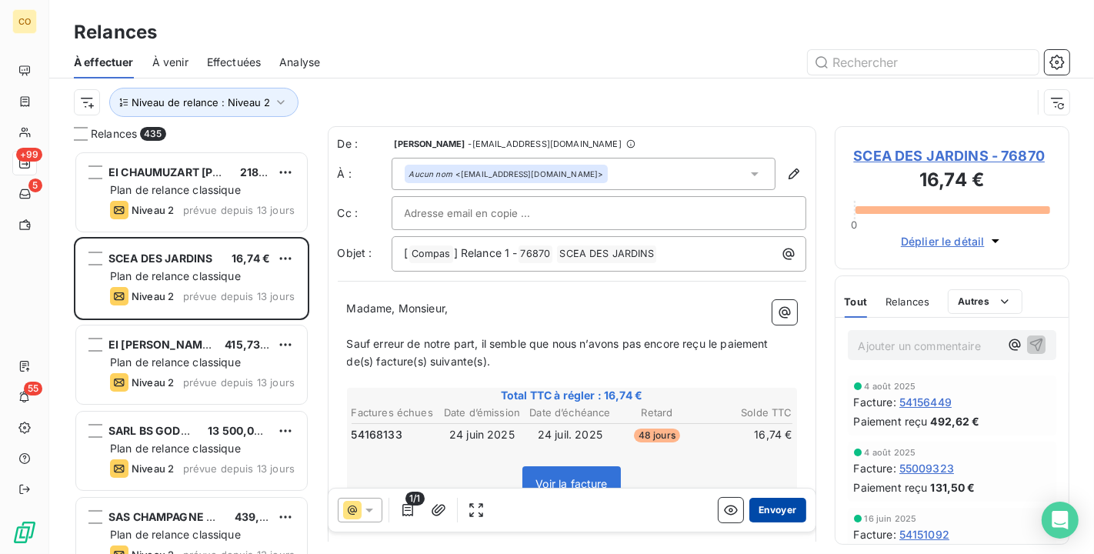
click at [771, 508] on button "Envoyer" at bounding box center [778, 510] width 56 height 25
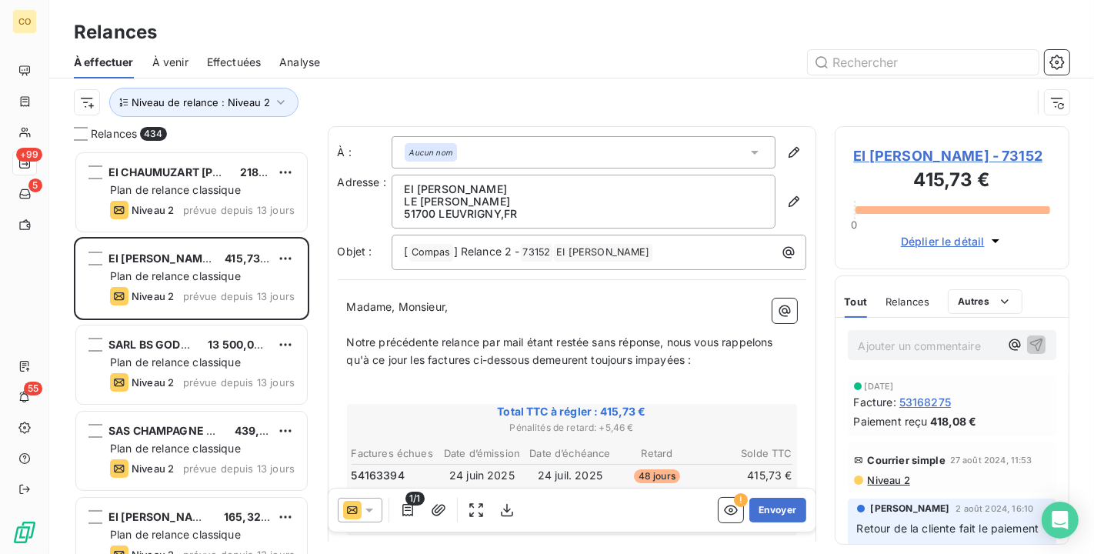
click at [377, 507] on div at bounding box center [360, 510] width 45 height 25
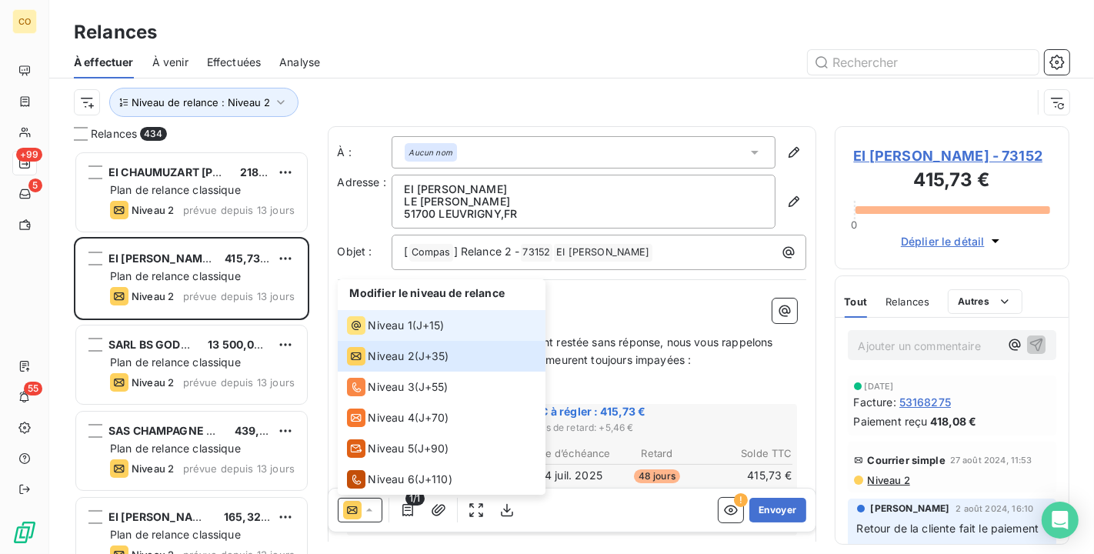
click at [371, 324] on span "Niveau 1" at bounding box center [391, 325] width 44 height 15
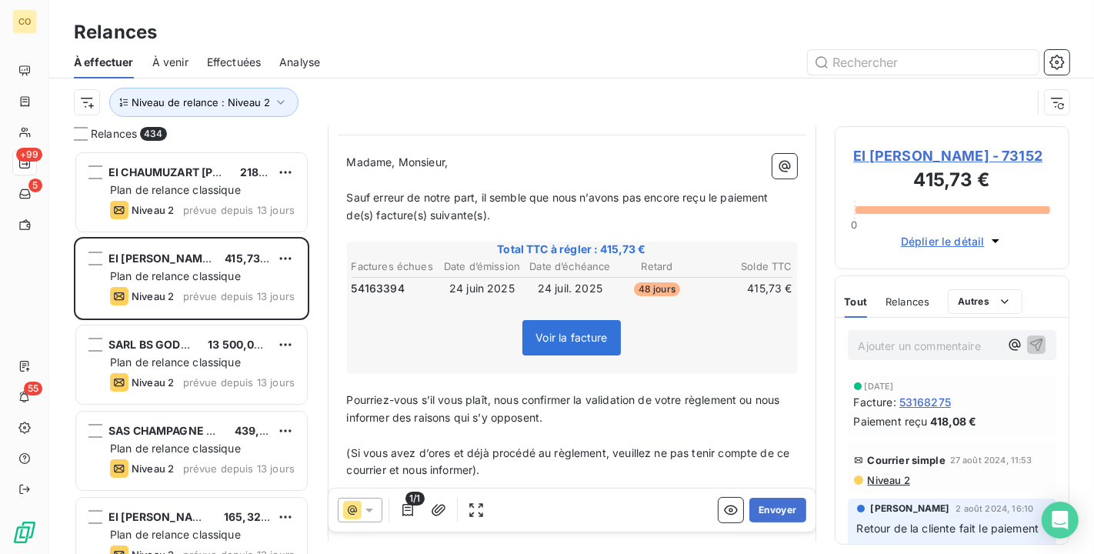
scroll to position [173, 0]
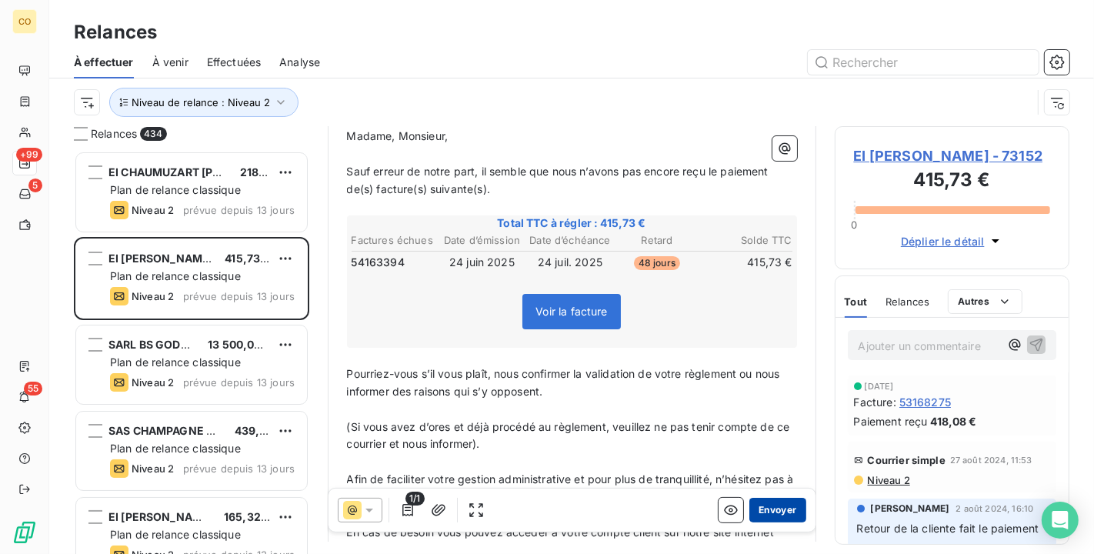
click at [767, 509] on button "Envoyer" at bounding box center [778, 510] width 56 height 25
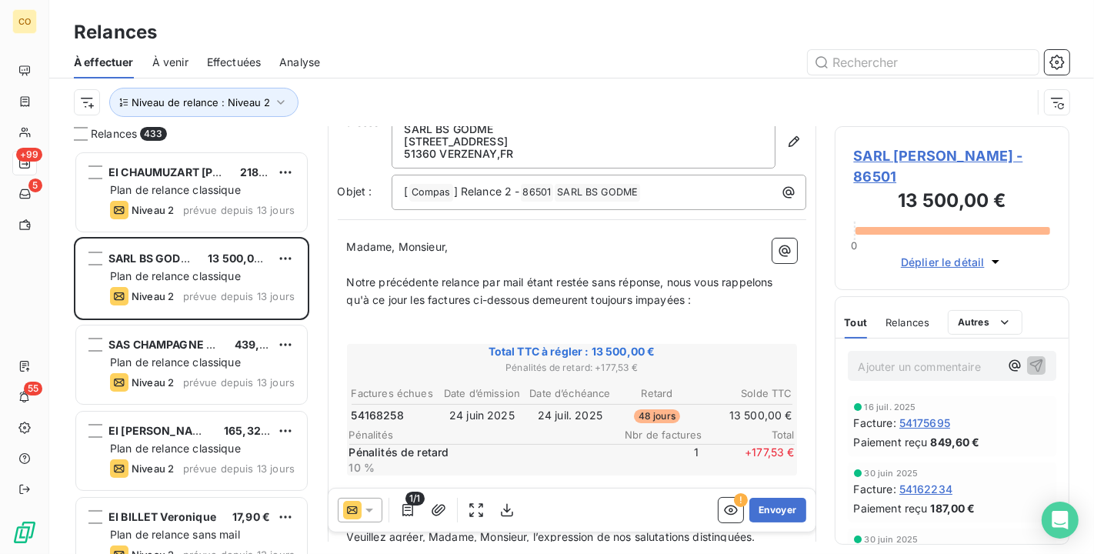
scroll to position [88, 0]
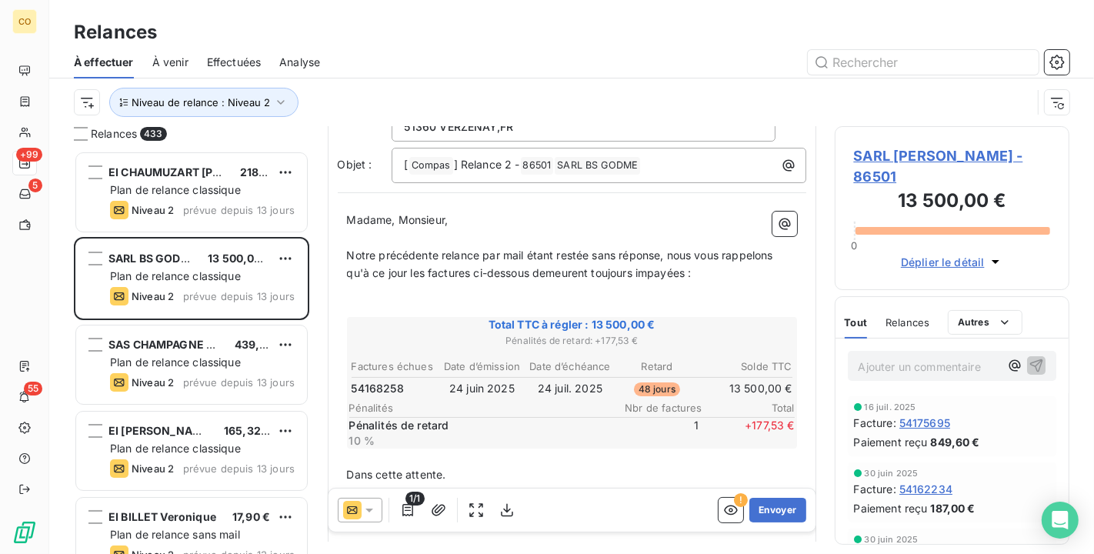
click at [381, 503] on div at bounding box center [360, 510] width 45 height 25
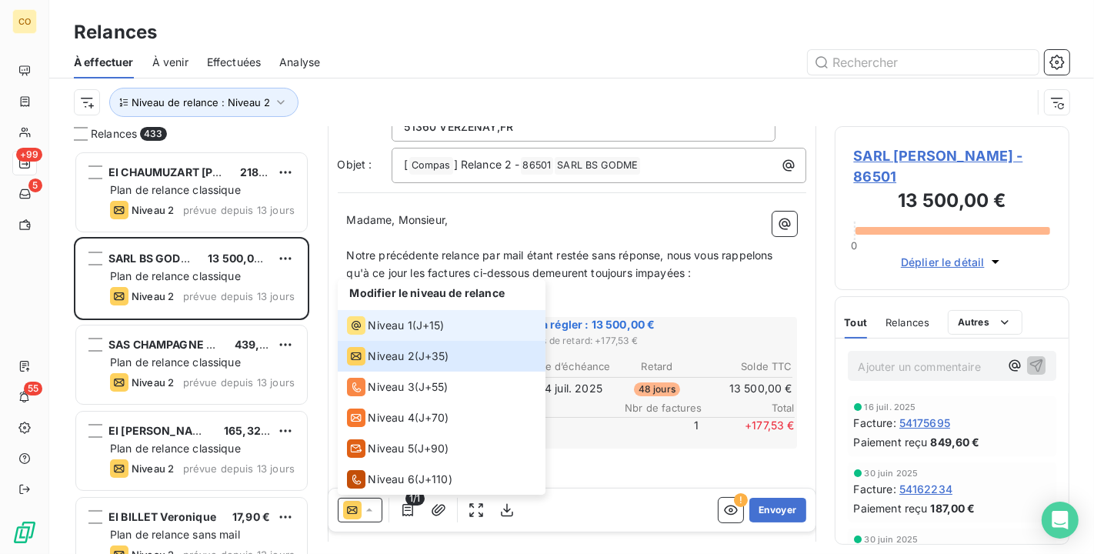
click at [408, 329] on span "Niveau 1" at bounding box center [391, 325] width 44 height 15
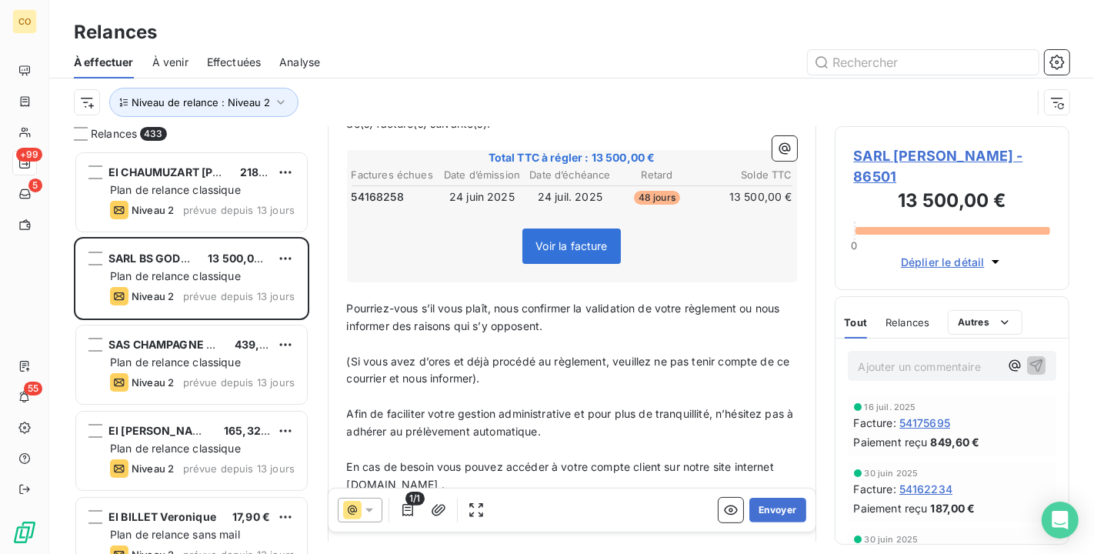
scroll to position [257, 0]
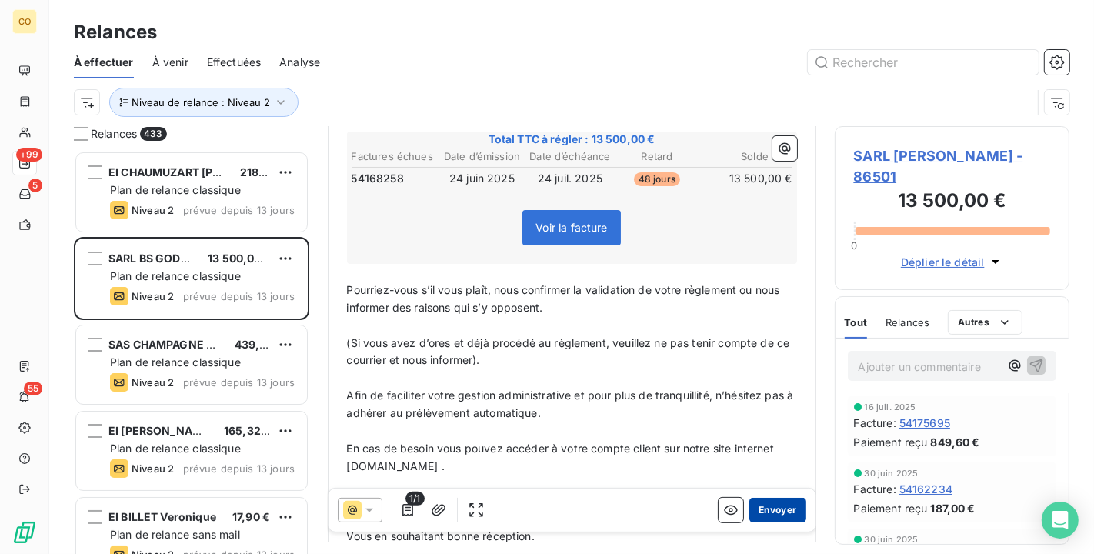
click at [771, 503] on button "Envoyer" at bounding box center [778, 510] width 56 height 25
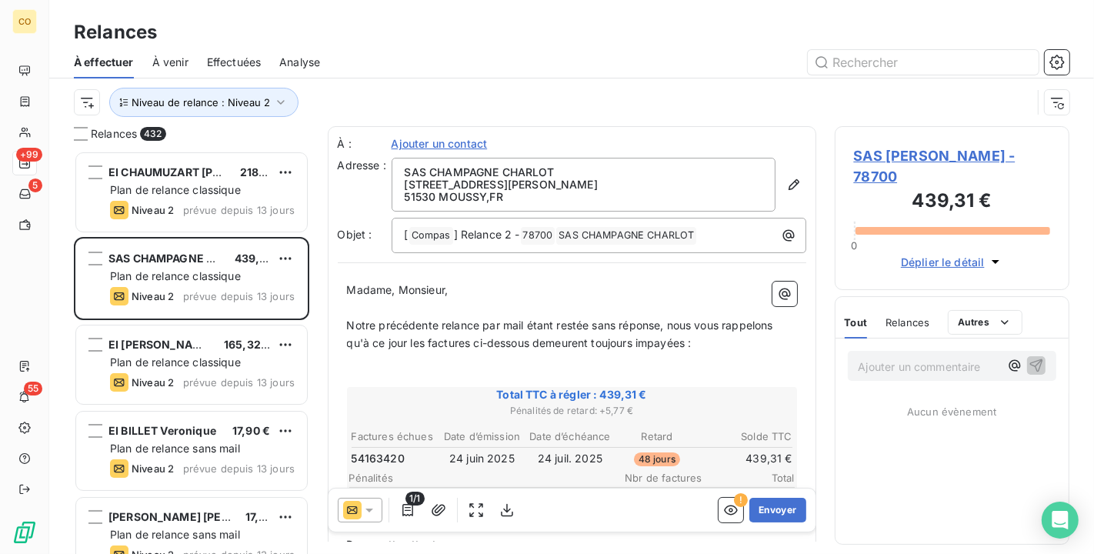
click at [369, 507] on icon at bounding box center [369, 510] width 15 height 15
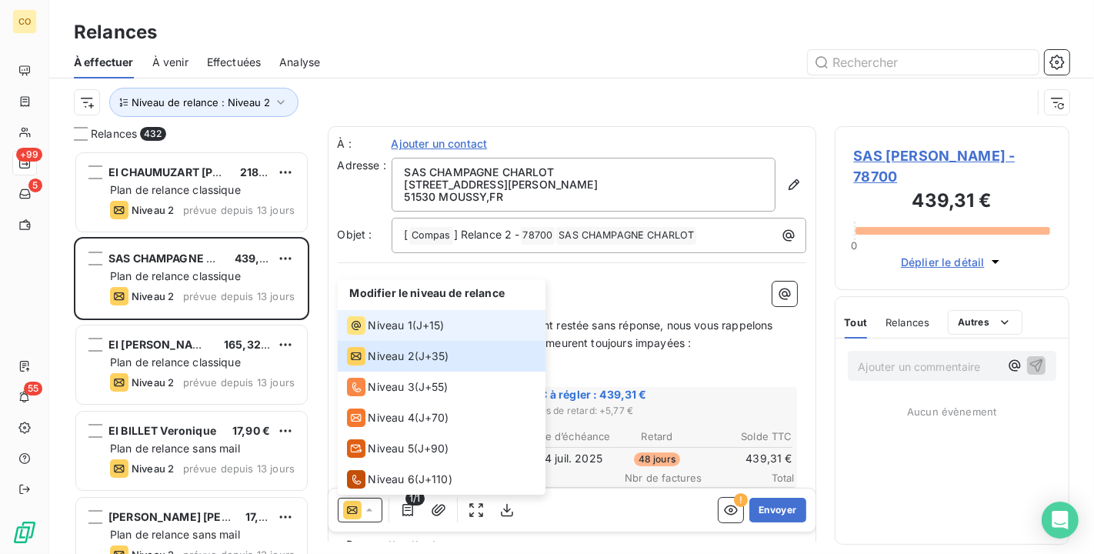
click at [396, 336] on li "Niveau 1 ( J+15 )" at bounding box center [442, 325] width 208 height 31
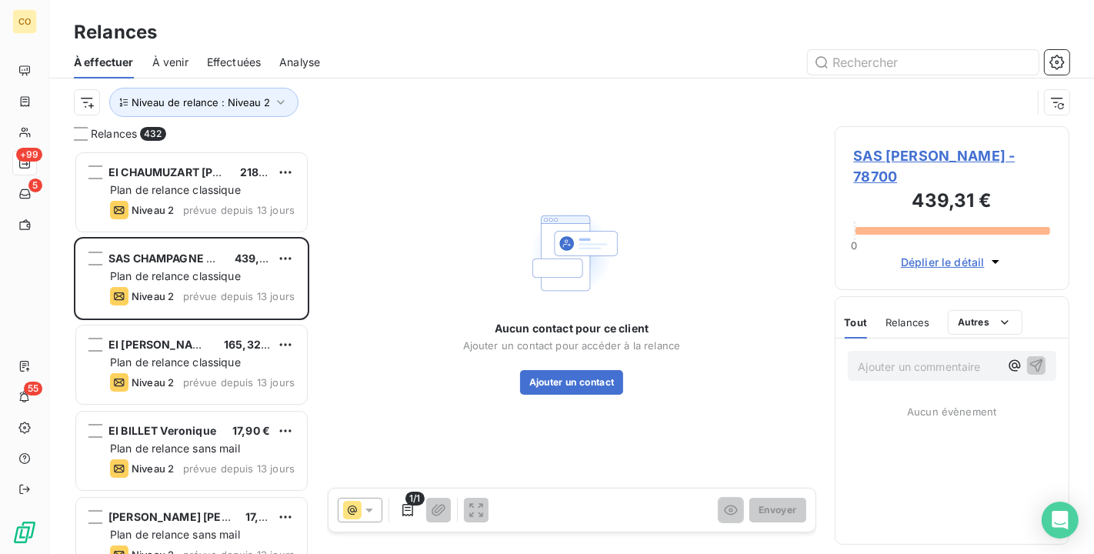
click at [937, 156] on span "SAS CHAMPAGNE CHARLOT - 78700" at bounding box center [952, 166] width 197 height 42
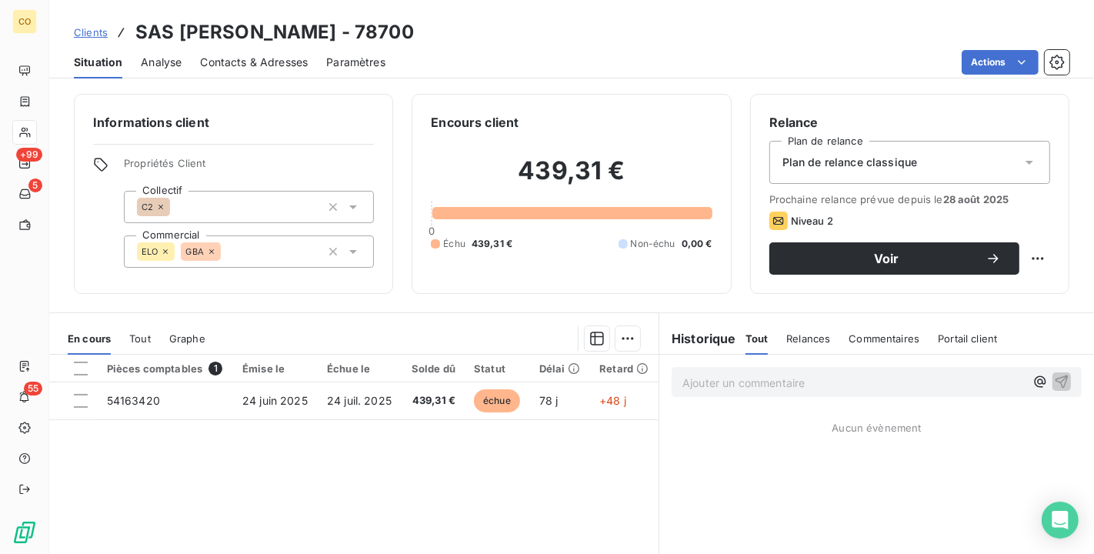
click at [966, 160] on div "Plan de relance classique" at bounding box center [910, 162] width 281 height 43
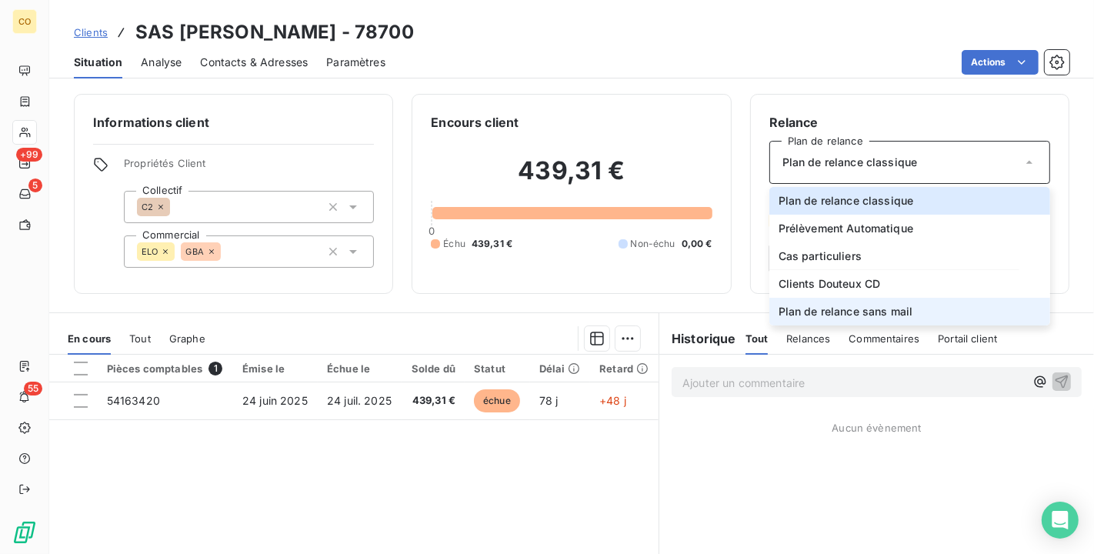
click at [954, 309] on li "Plan de relance sans mail" at bounding box center [910, 312] width 281 height 28
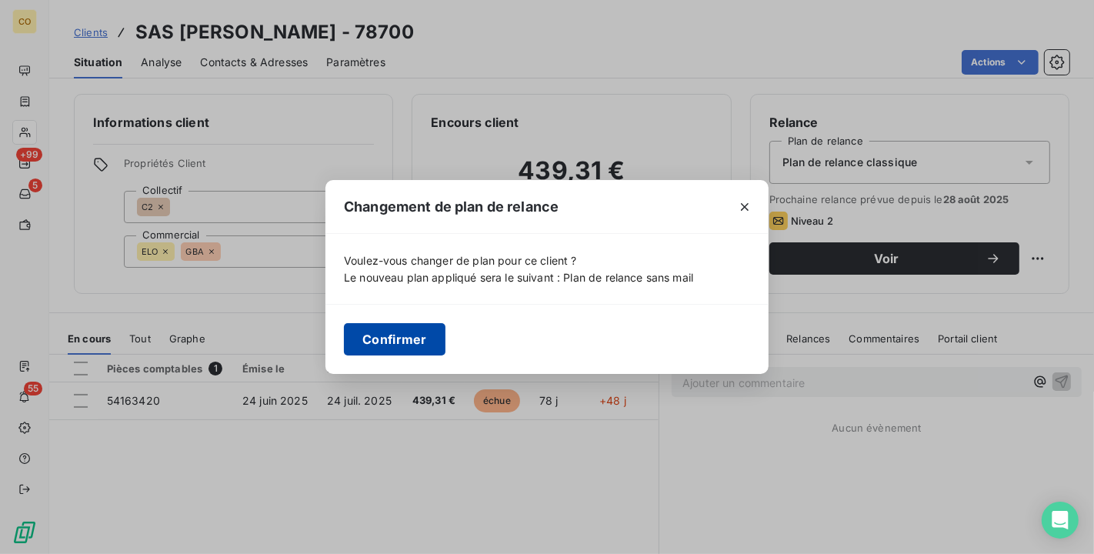
click at [418, 342] on button "Confirmer" at bounding box center [395, 339] width 102 height 32
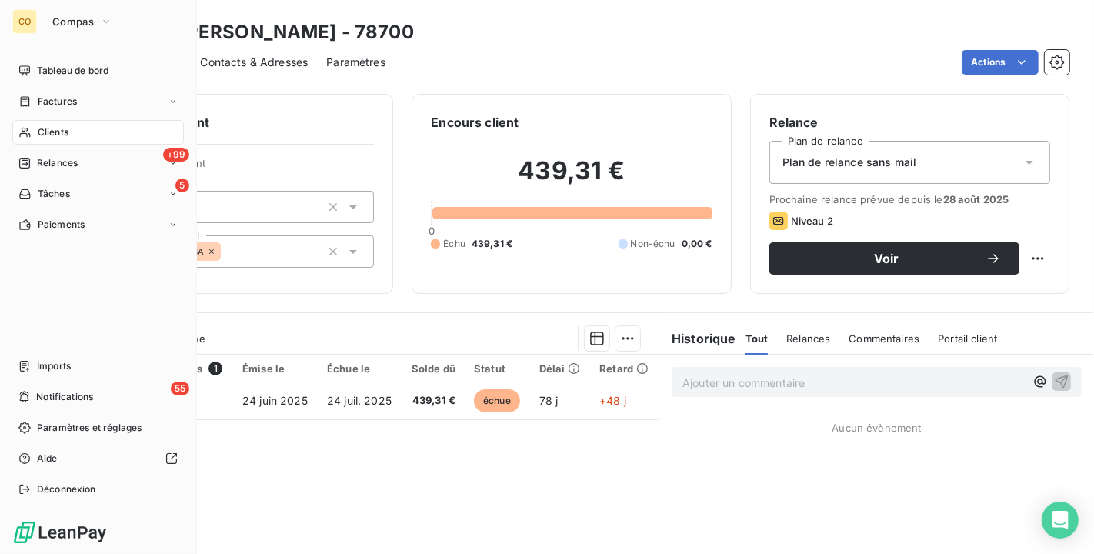
click at [54, 132] on span "Clients" at bounding box center [53, 132] width 31 height 14
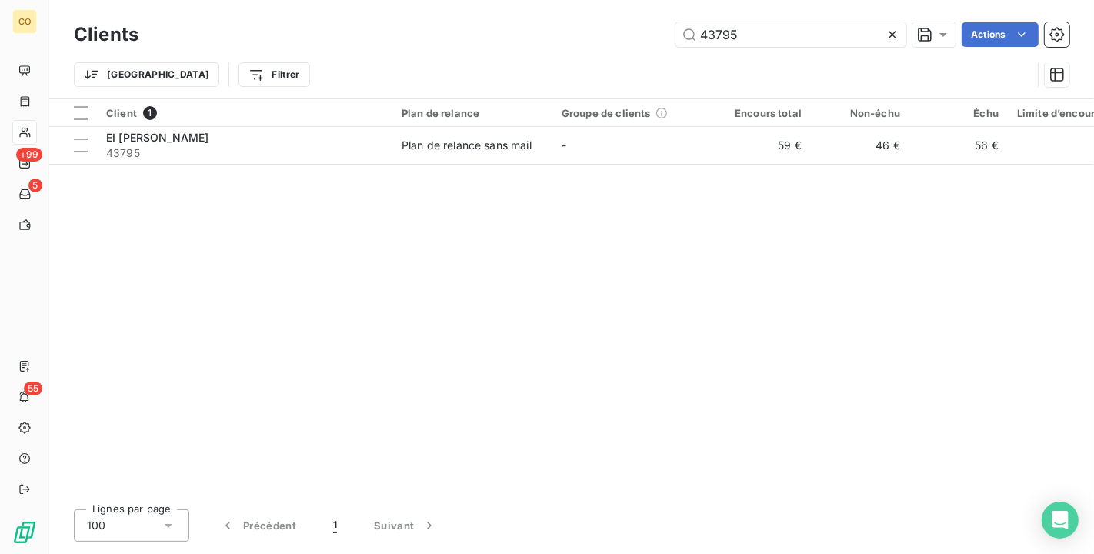
drag, startPoint x: 763, startPoint y: 28, endPoint x: 740, endPoint y: 15, distance: 26.9
click at [757, 28] on input "43795" at bounding box center [791, 34] width 231 height 25
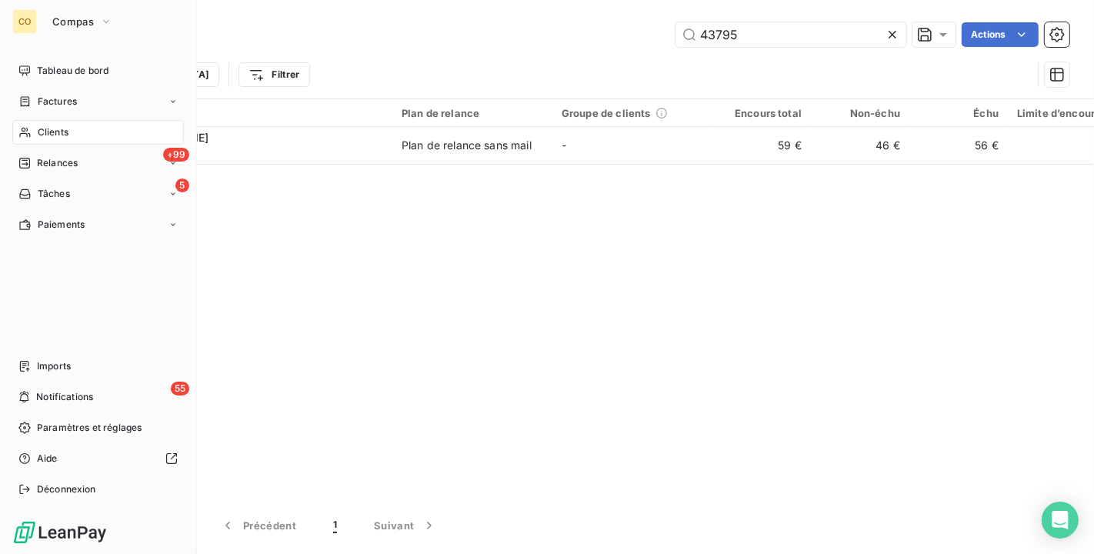
click at [48, 149] on nav "Tableau de bord Factures Clients +99 Relances 5 Tâches Paiements" at bounding box center [98, 147] width 172 height 179
click at [52, 162] on span "Relances" at bounding box center [57, 163] width 41 height 14
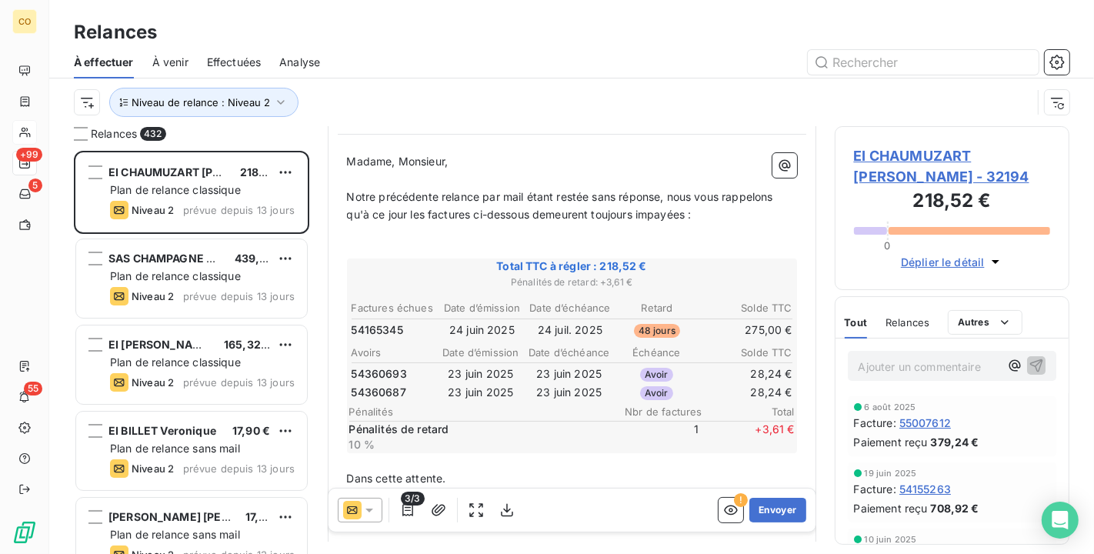
scroll to position [173, 0]
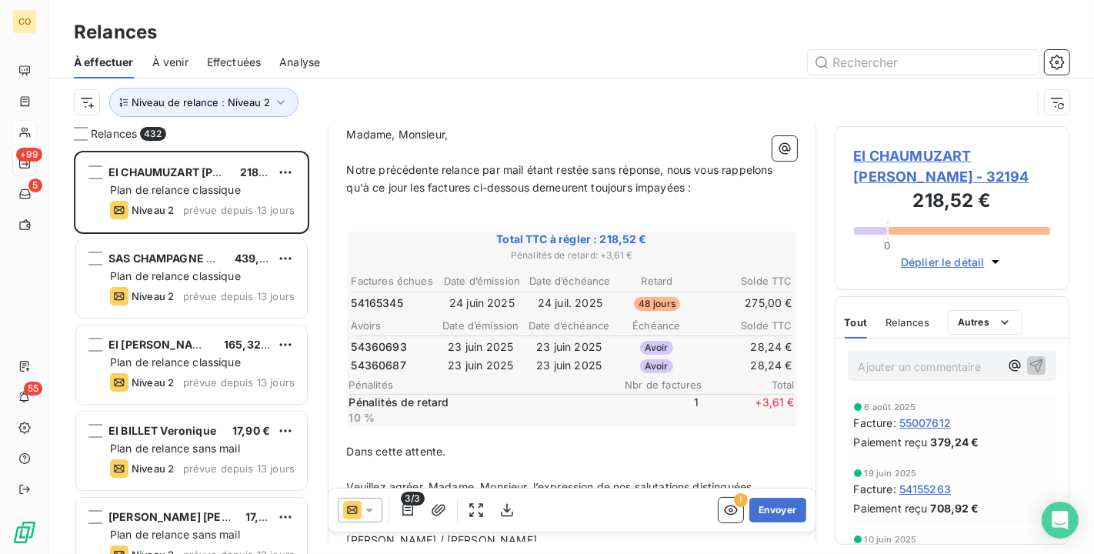
click at [373, 509] on icon at bounding box center [369, 510] width 15 height 15
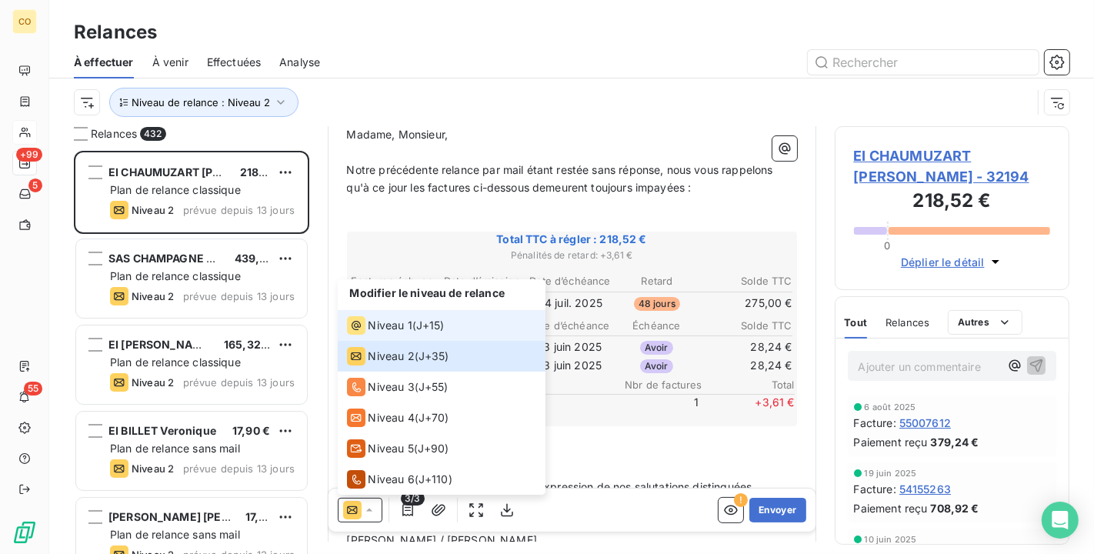
click at [388, 327] on span "Niveau 1" at bounding box center [391, 325] width 44 height 15
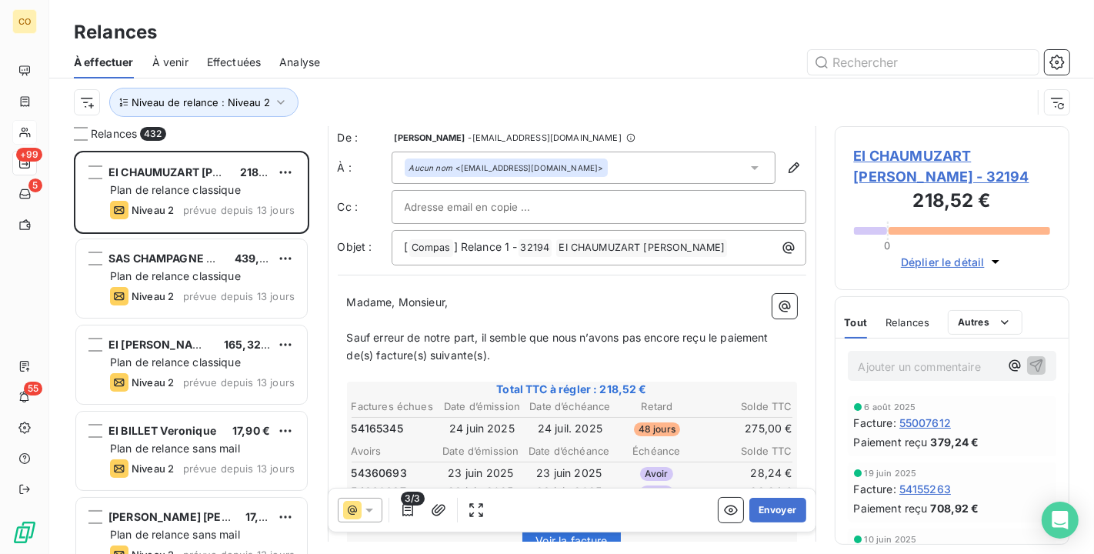
scroll to position [172, 0]
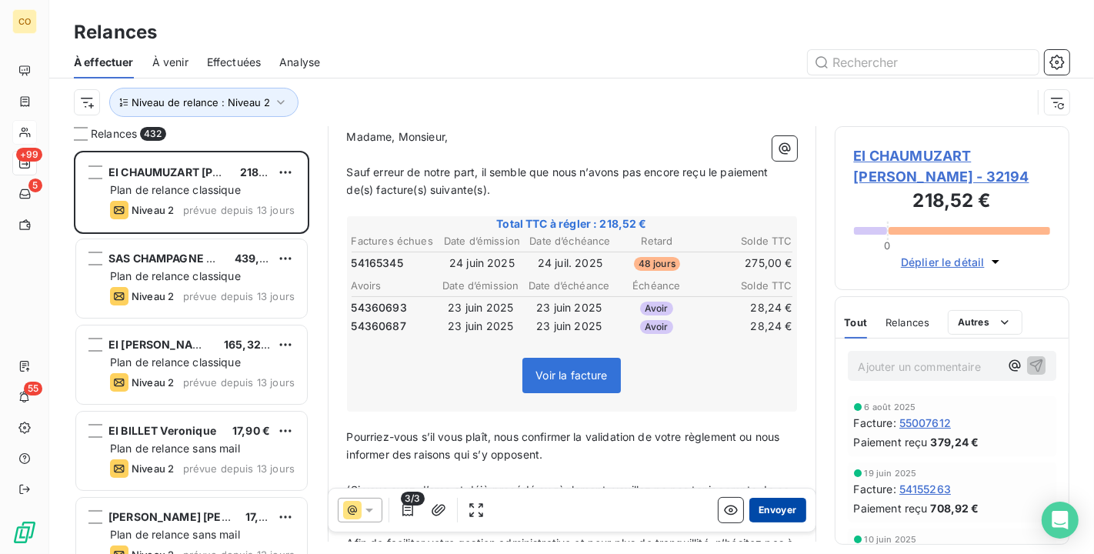
click at [772, 510] on button "Envoyer" at bounding box center [778, 510] width 56 height 25
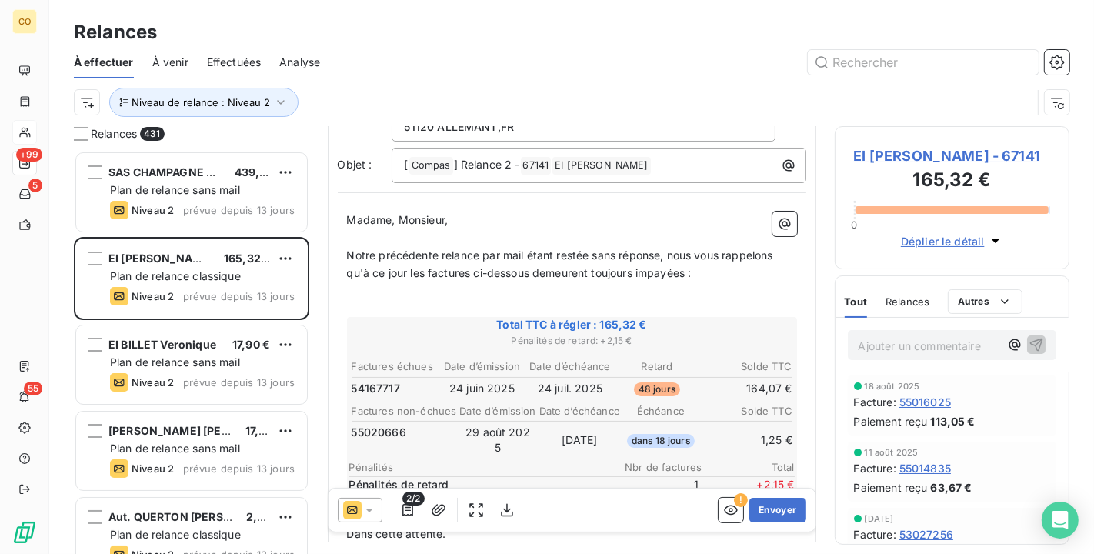
scroll to position [173, 0]
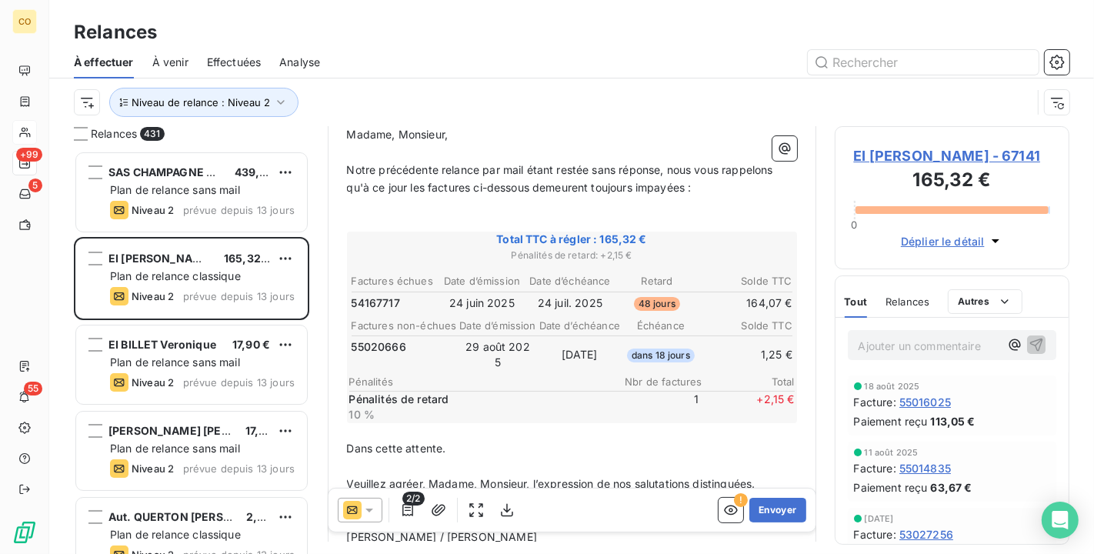
click at [368, 508] on icon at bounding box center [369, 510] width 15 height 15
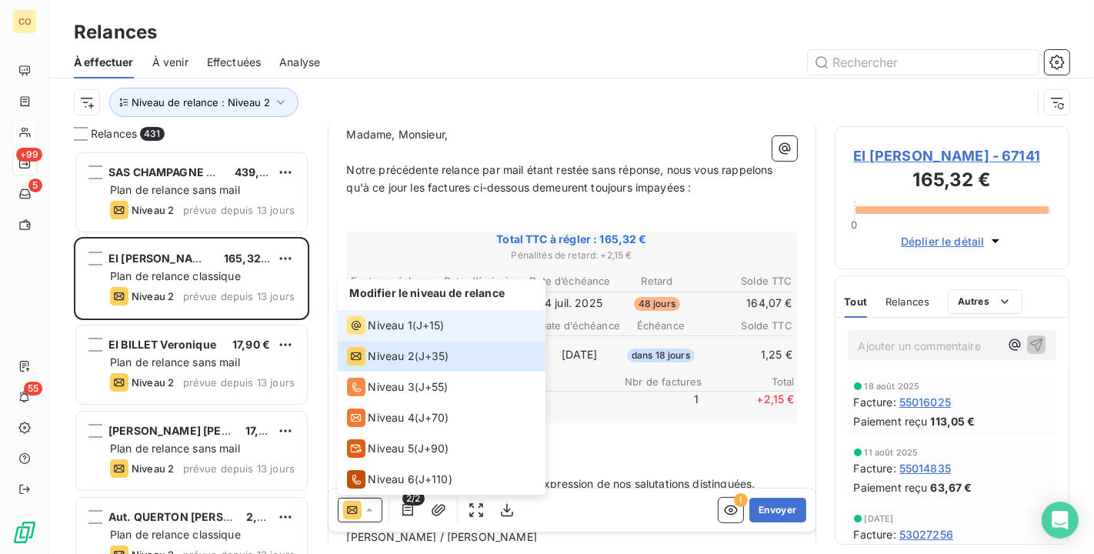
click at [381, 329] on span "Niveau 1" at bounding box center [391, 325] width 44 height 15
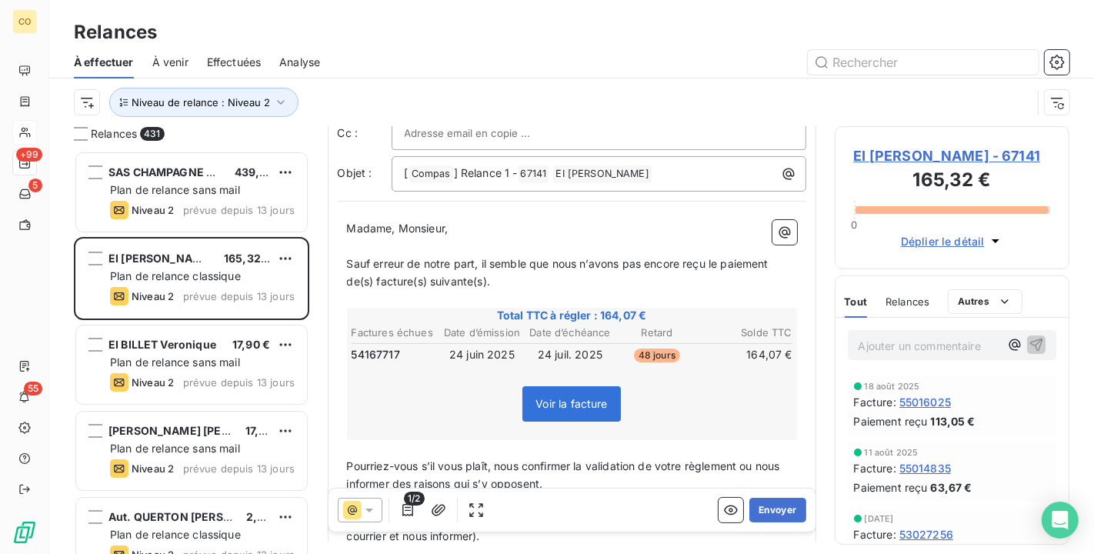
scroll to position [87, 0]
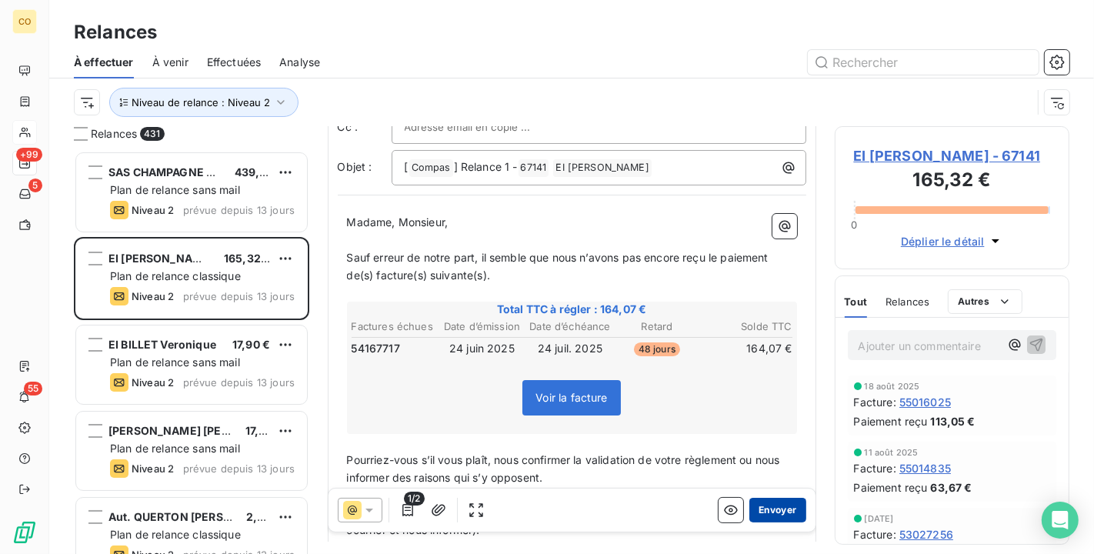
click at [760, 503] on button "Envoyer" at bounding box center [778, 510] width 56 height 25
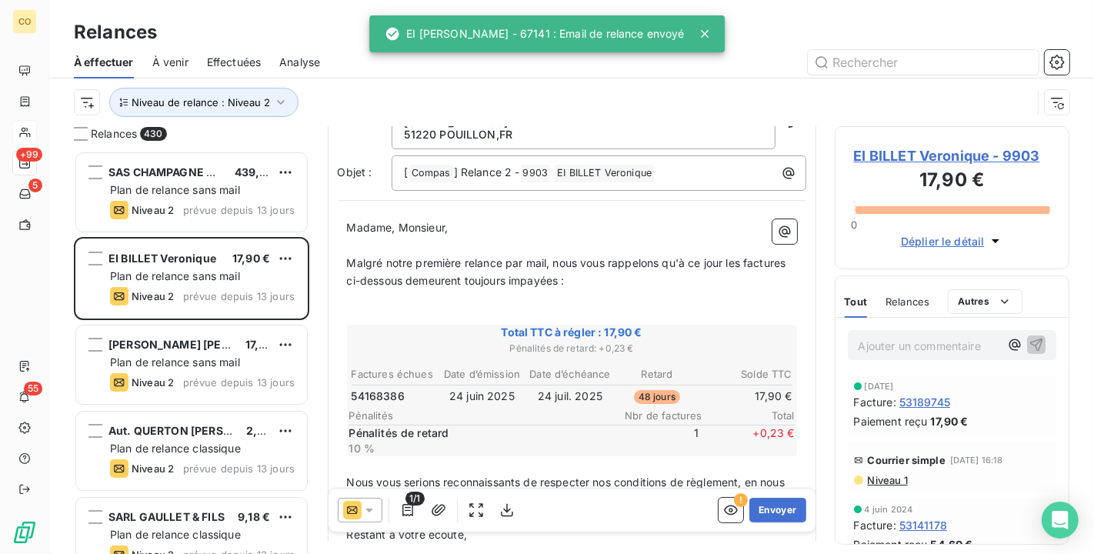
scroll to position [87, 0]
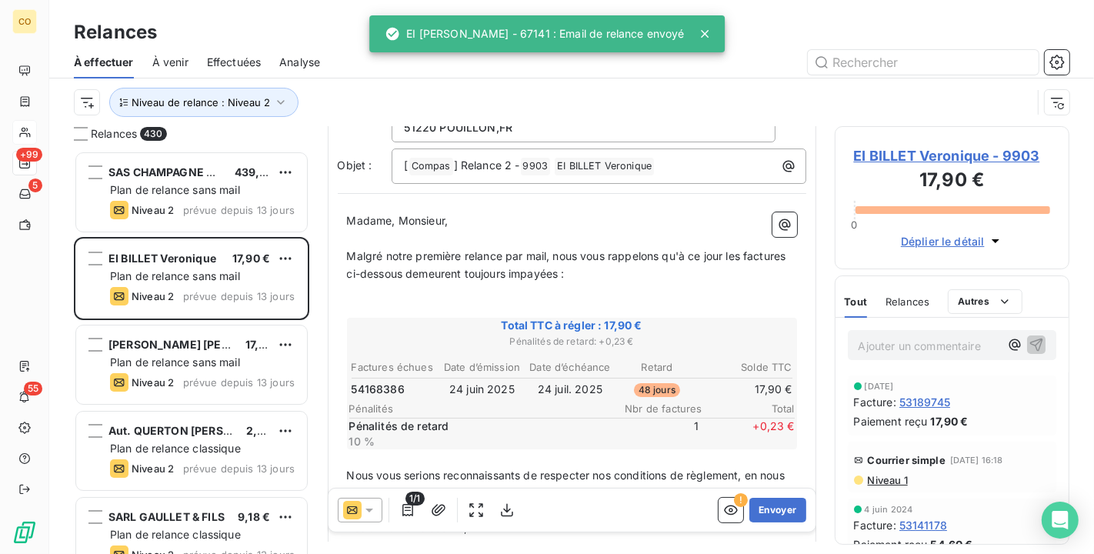
click at [381, 506] on div at bounding box center [360, 510] width 45 height 25
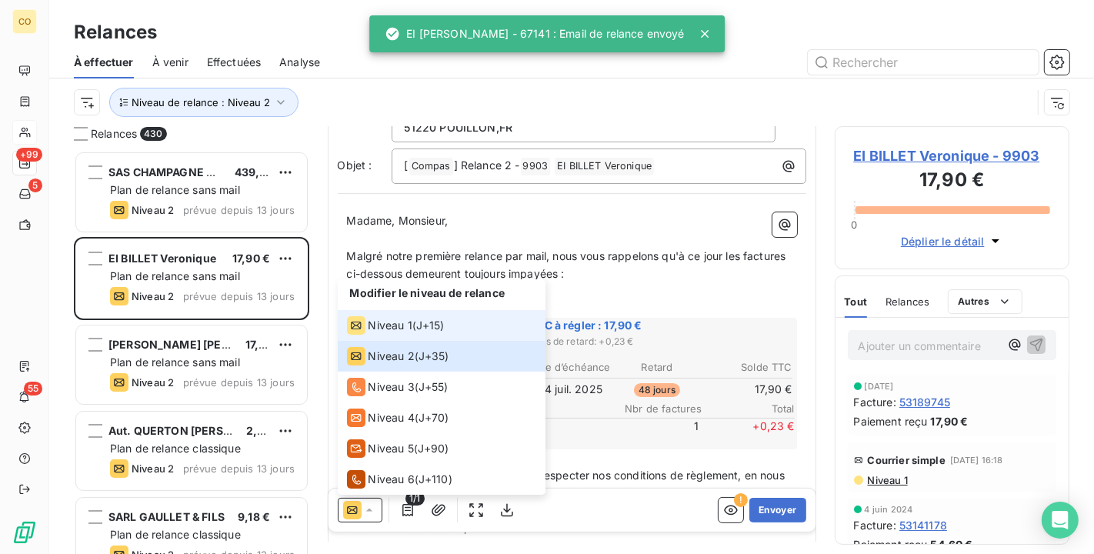
click at [388, 330] on span "Niveau 1" at bounding box center [391, 325] width 44 height 15
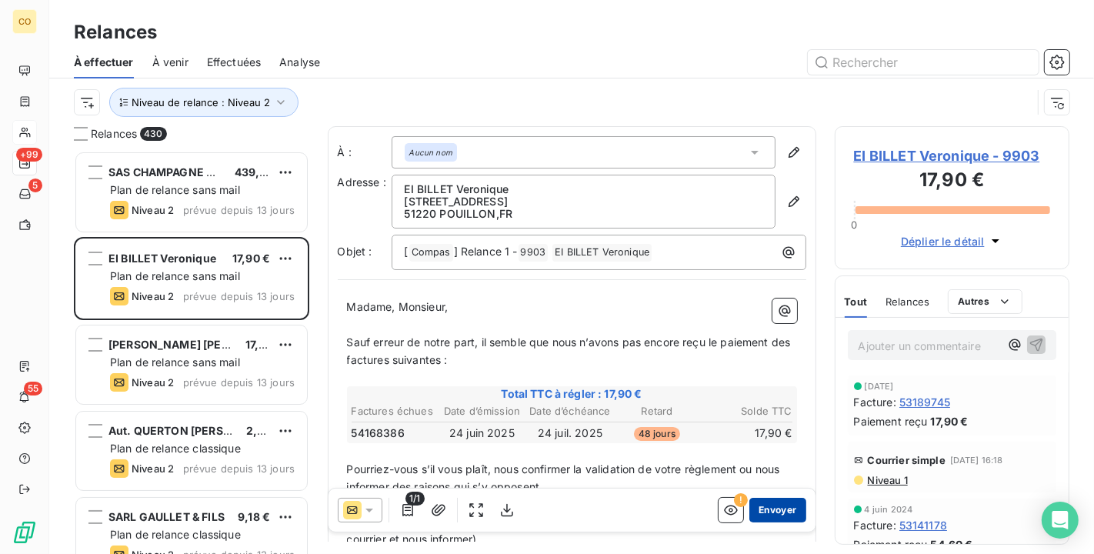
click at [770, 506] on button "Envoyer" at bounding box center [778, 510] width 56 height 25
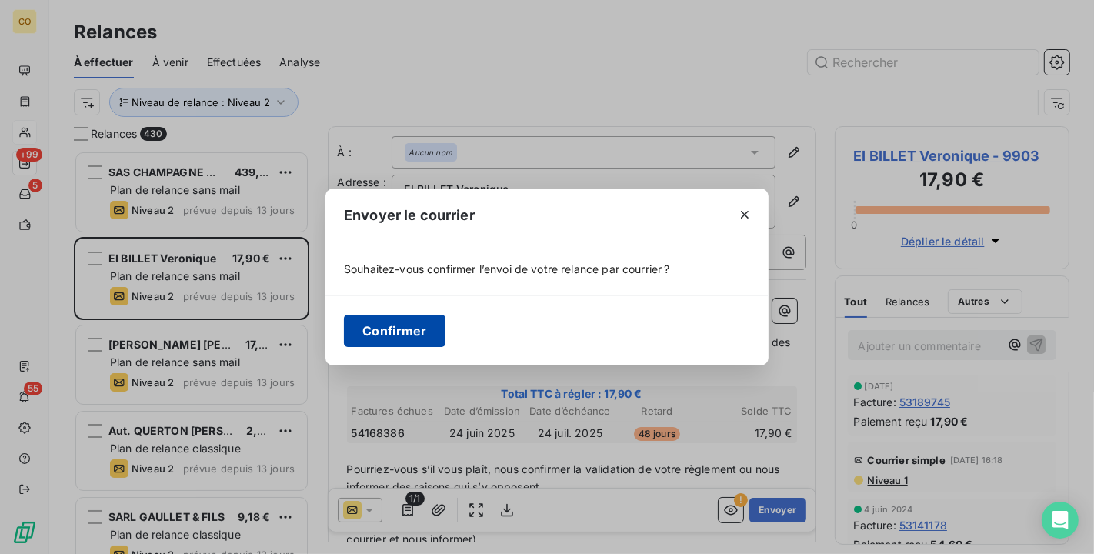
click at [406, 333] on button "Confirmer" at bounding box center [395, 331] width 102 height 32
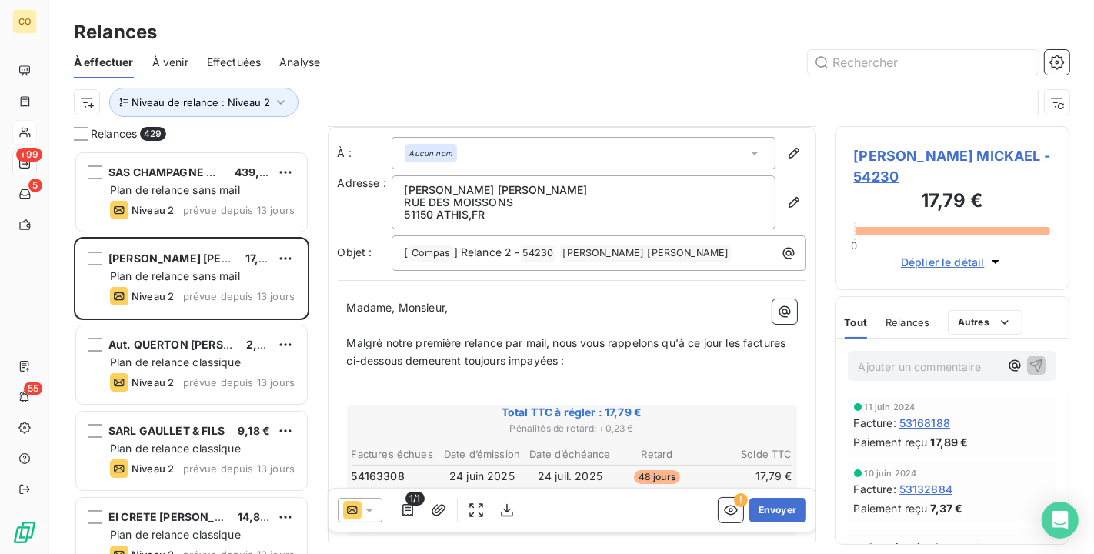
scroll to position [88, 0]
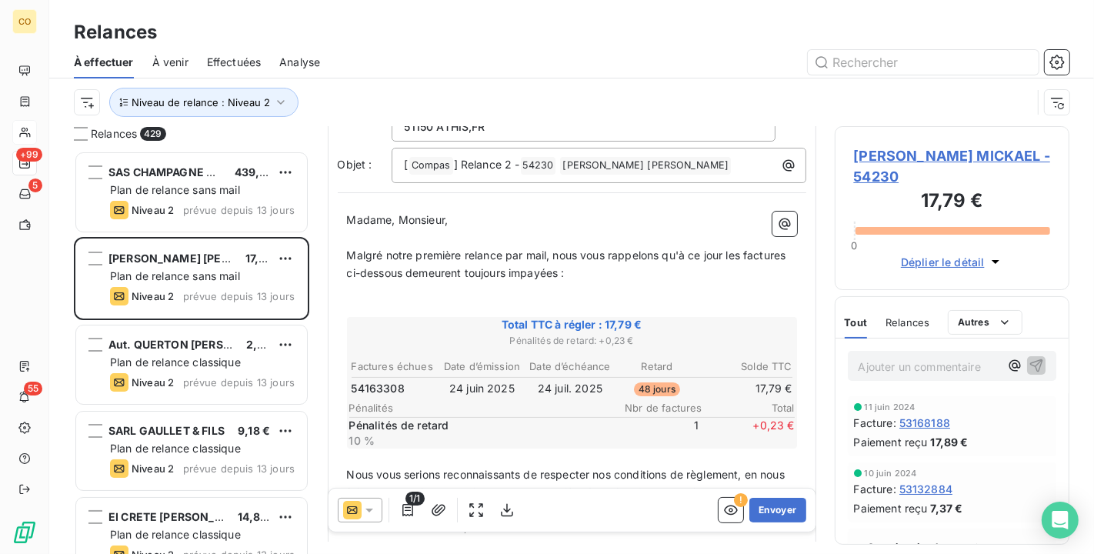
click at [372, 520] on div at bounding box center [360, 510] width 45 height 25
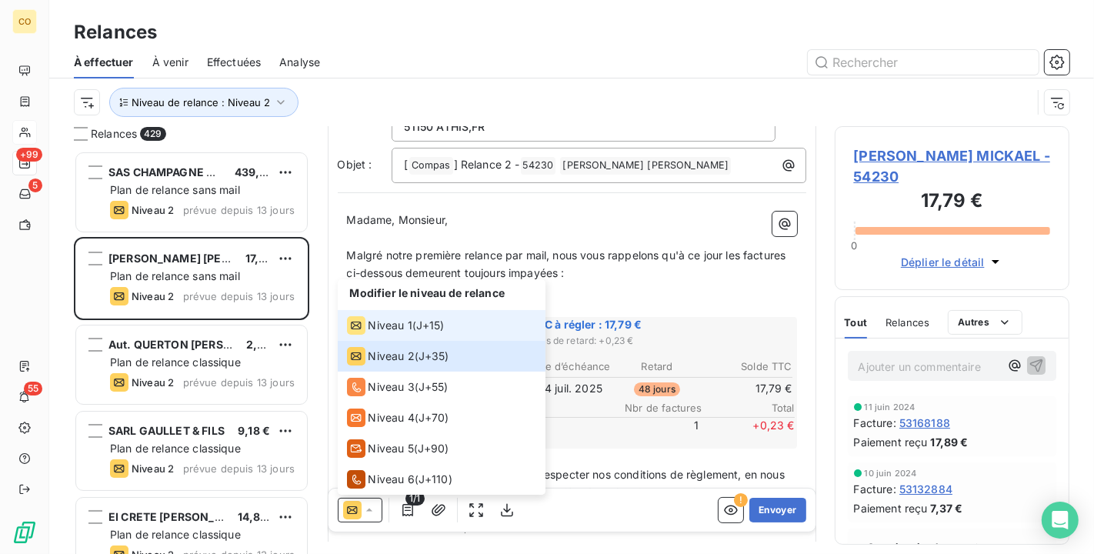
click at [410, 320] on span "Niveau 1" at bounding box center [391, 325] width 44 height 15
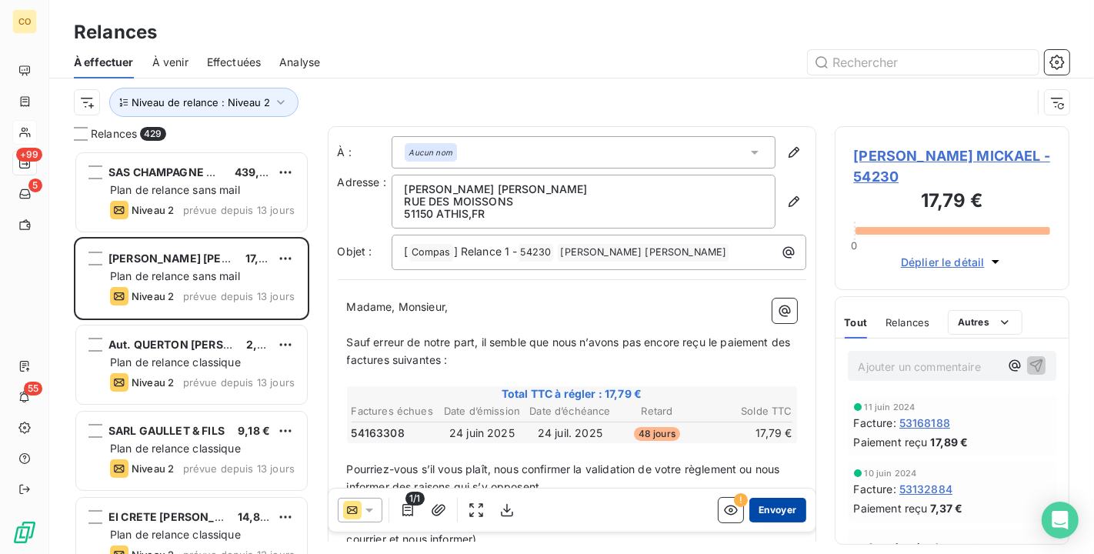
click at [750, 506] on button "Envoyer" at bounding box center [778, 510] width 56 height 25
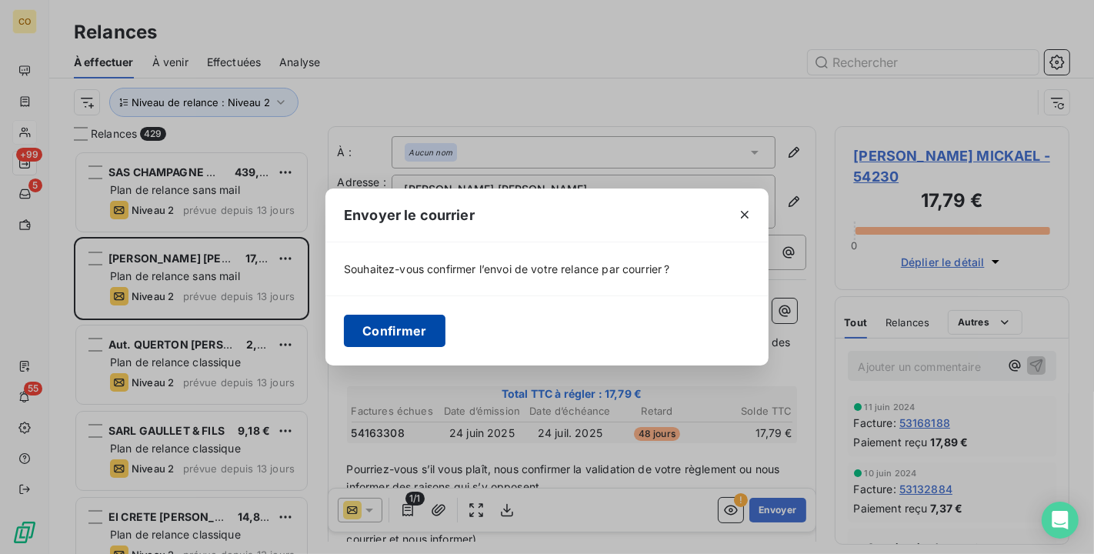
click at [408, 326] on button "Confirmer" at bounding box center [395, 331] width 102 height 32
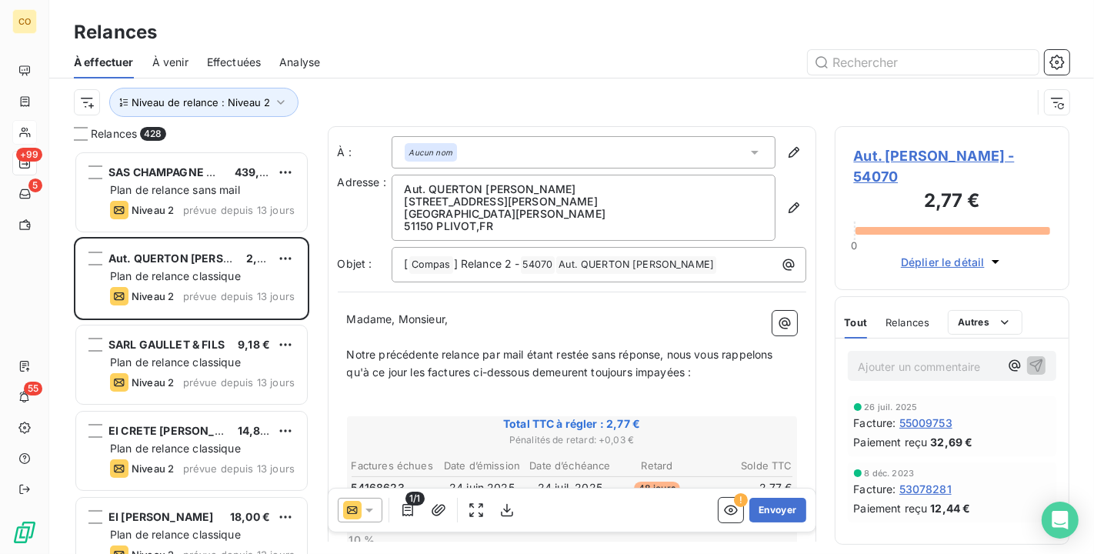
click at [367, 509] on icon at bounding box center [370, 511] width 8 height 4
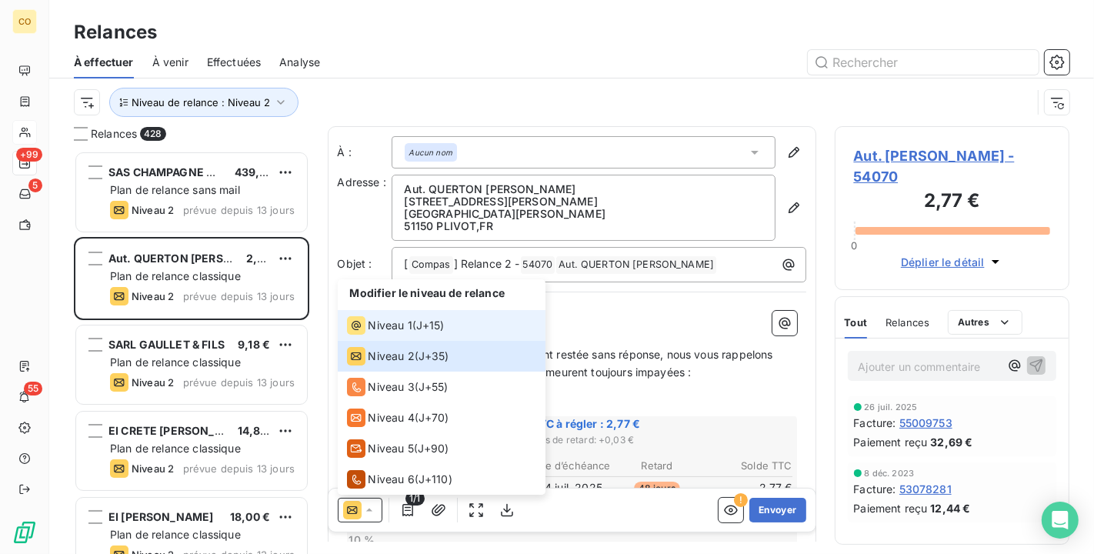
click at [396, 329] on span "Niveau 1" at bounding box center [391, 325] width 44 height 15
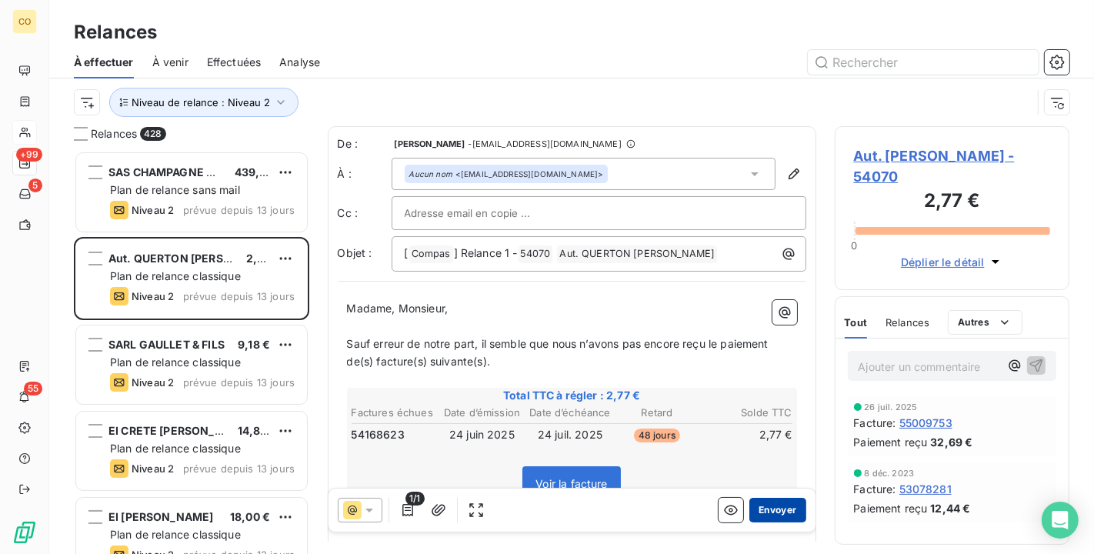
click at [767, 501] on button "Envoyer" at bounding box center [778, 510] width 56 height 25
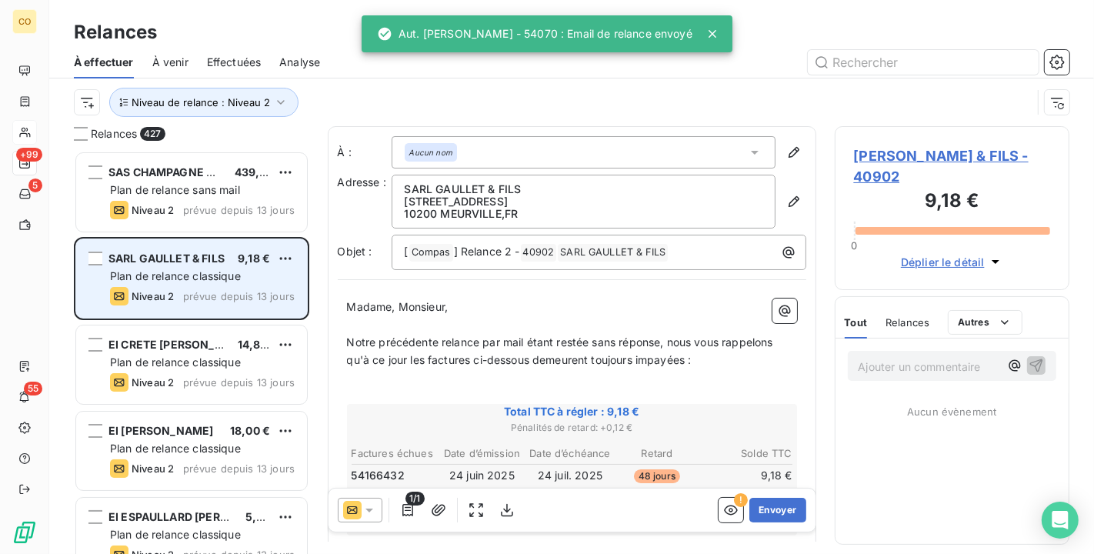
click at [296, 262] on div "SARL GAULLET & FILS 9,18 € Plan de relance classique Niveau 2 prévue depuis 13 …" at bounding box center [191, 278] width 231 height 78
click at [291, 252] on html "CO +99 5 55 Relances À effectuer À venir Effectuées Analyse Niveau de relance :…" at bounding box center [547, 277] width 1094 height 554
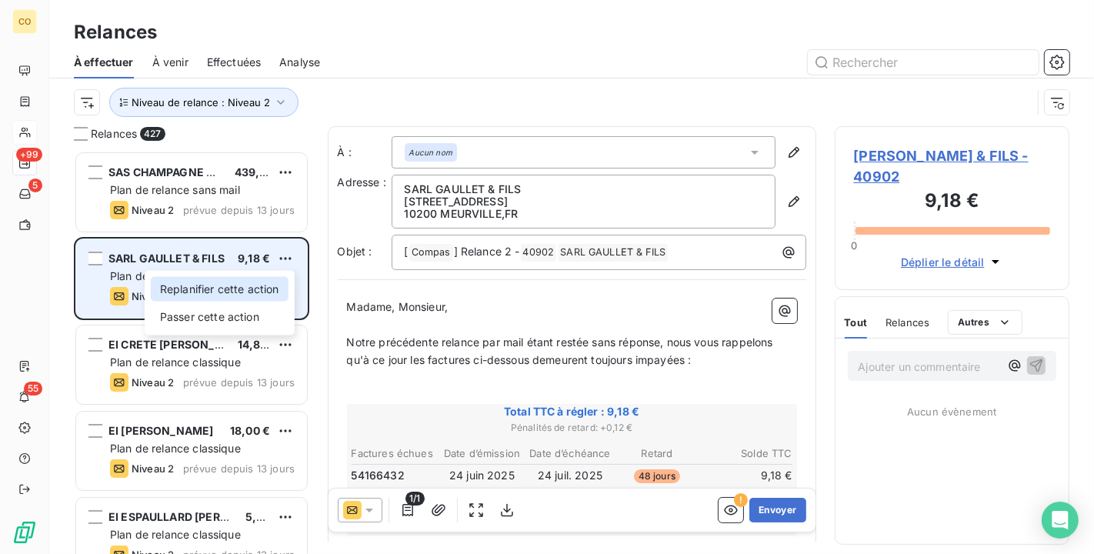
click at [272, 295] on div "Replanifier cette action" at bounding box center [220, 289] width 138 height 25
select select "8"
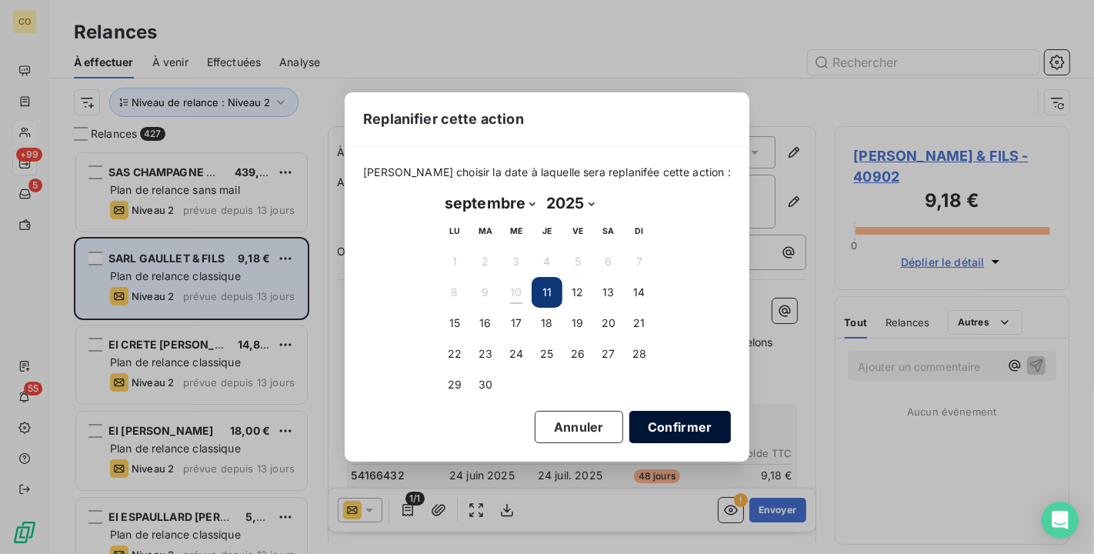
click at [643, 419] on button "Confirmer" at bounding box center [681, 427] width 102 height 32
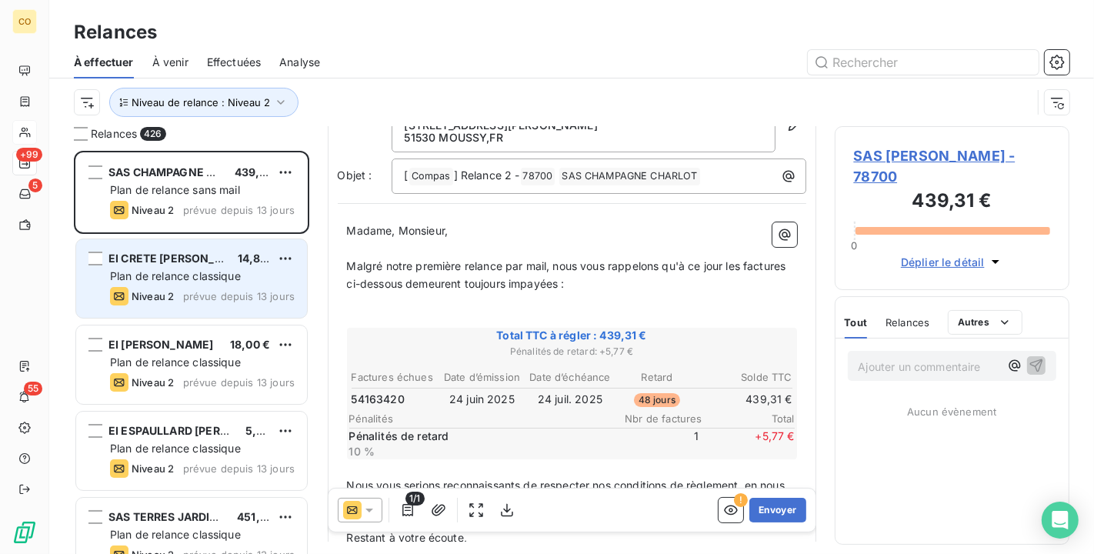
scroll to position [87, 0]
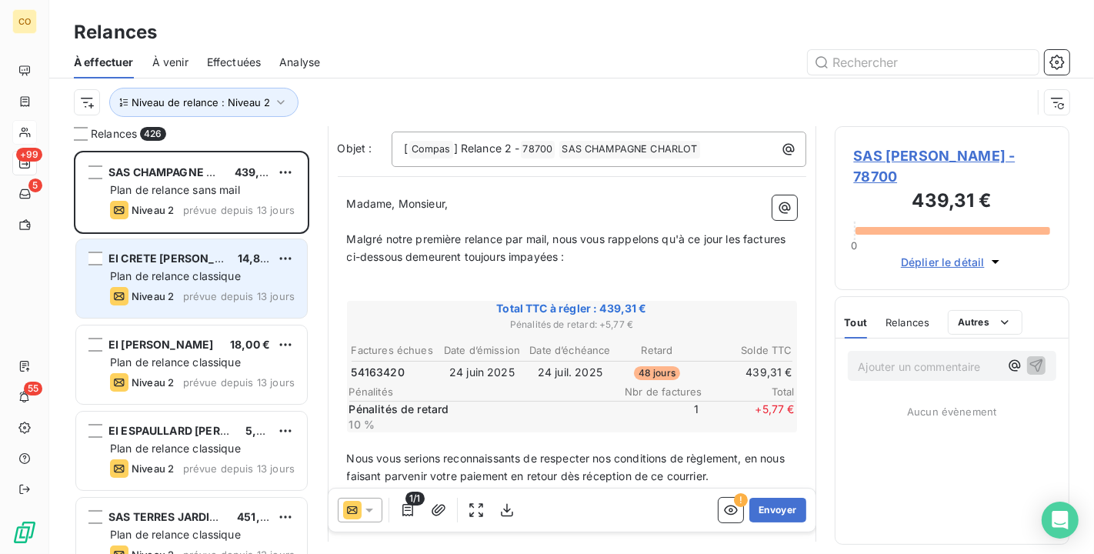
click at [377, 506] on div at bounding box center [360, 510] width 45 height 25
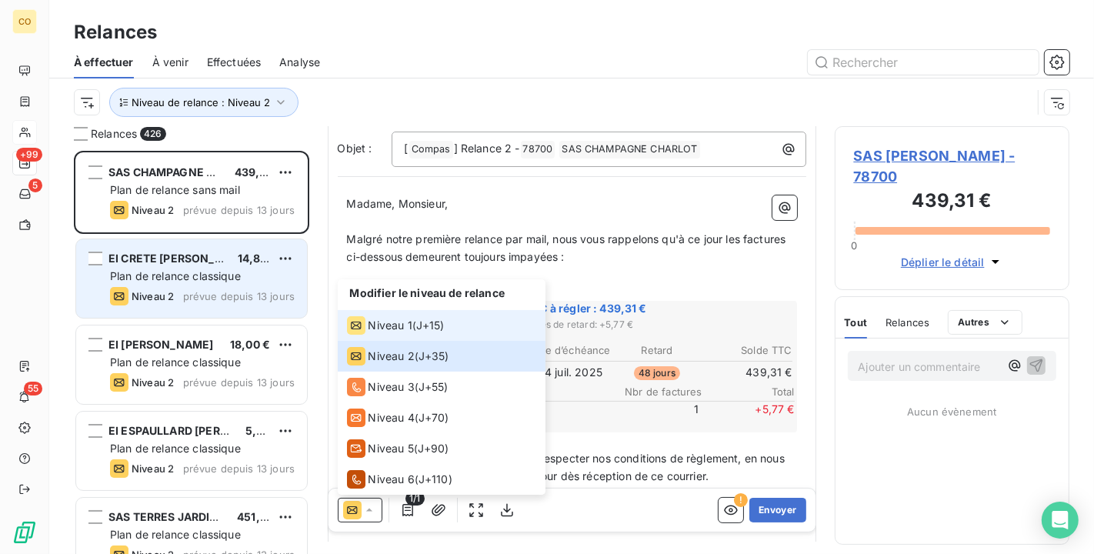
click at [391, 323] on span "Niveau 1" at bounding box center [391, 325] width 44 height 15
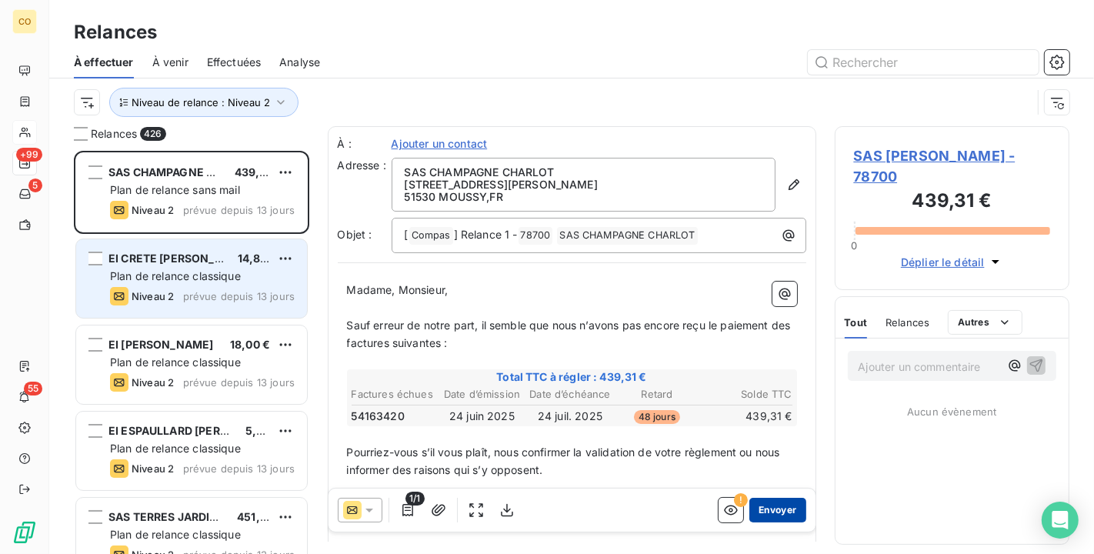
click at [768, 512] on button "Envoyer" at bounding box center [778, 510] width 56 height 25
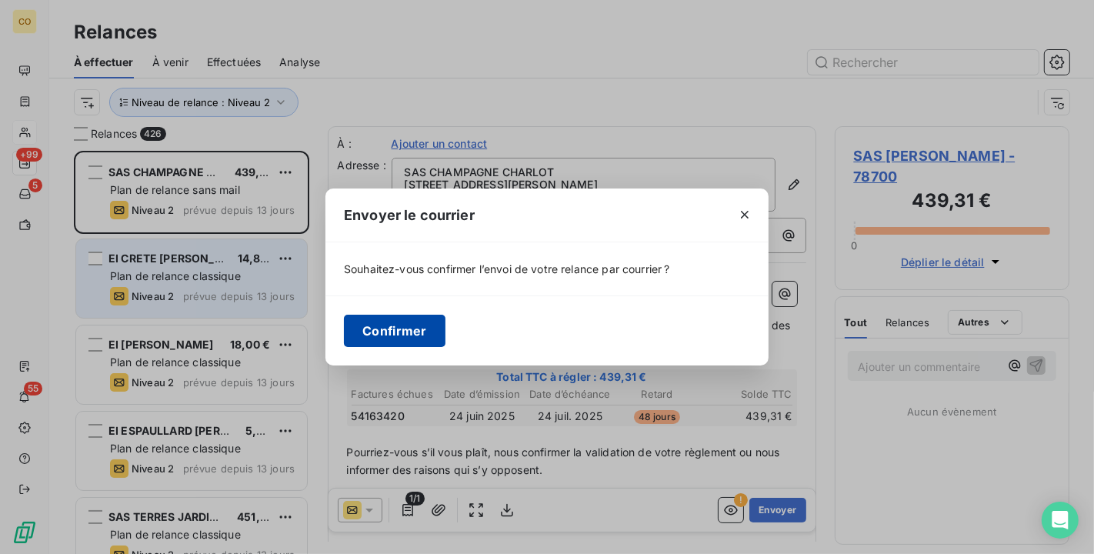
click at [392, 337] on button "Confirmer" at bounding box center [395, 331] width 102 height 32
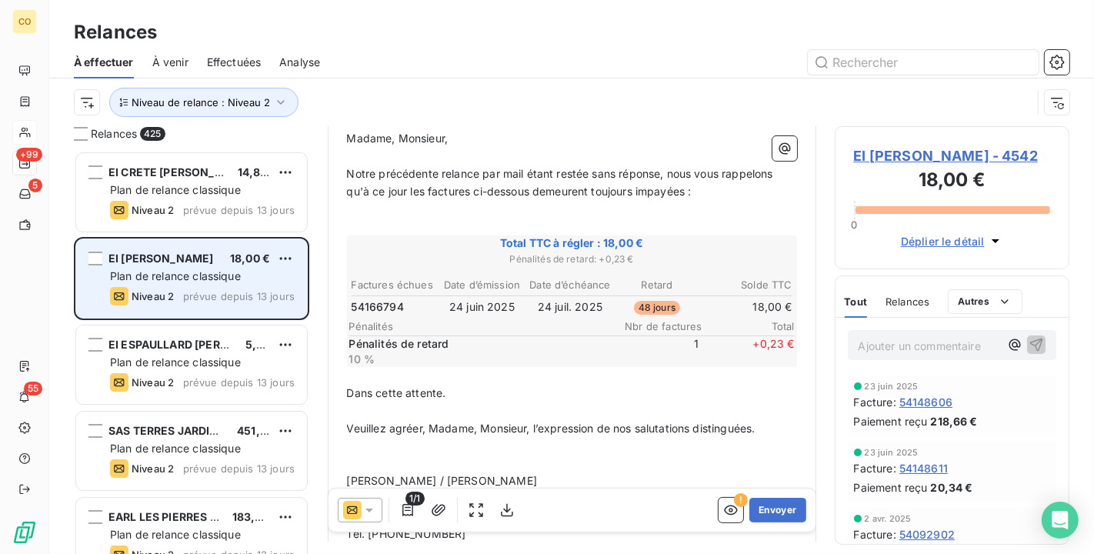
scroll to position [171, 0]
click at [378, 513] on div at bounding box center [360, 510] width 45 height 25
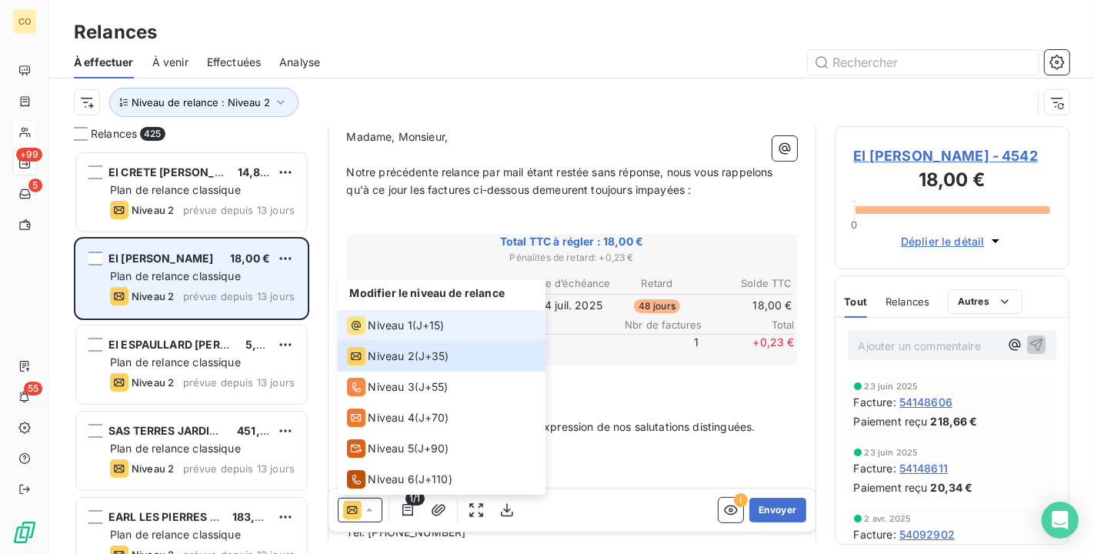
click at [382, 339] on li "Niveau 1 ( J+15 )" at bounding box center [442, 325] width 208 height 31
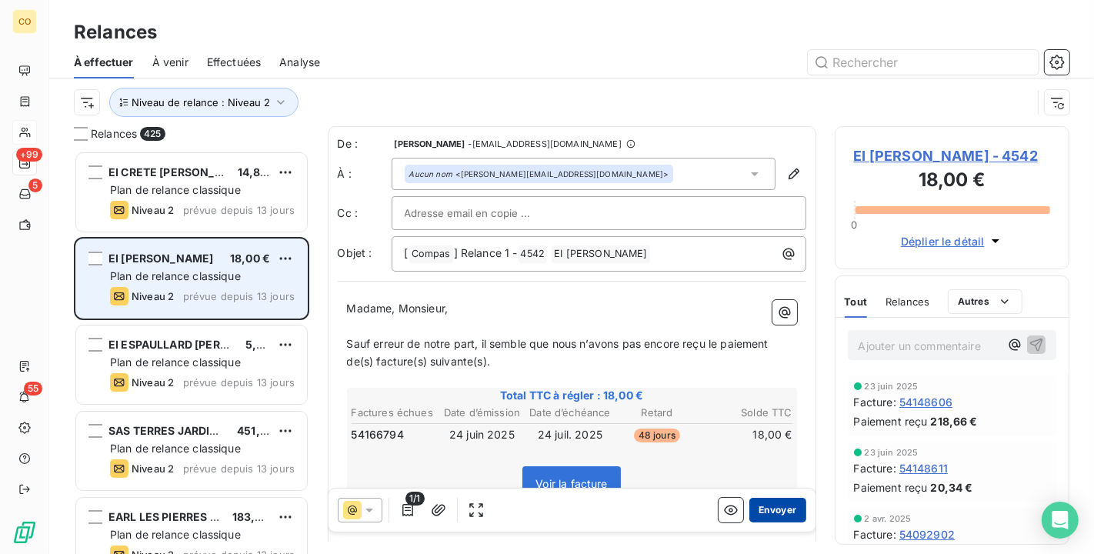
click at [750, 504] on button "Envoyer" at bounding box center [778, 510] width 56 height 25
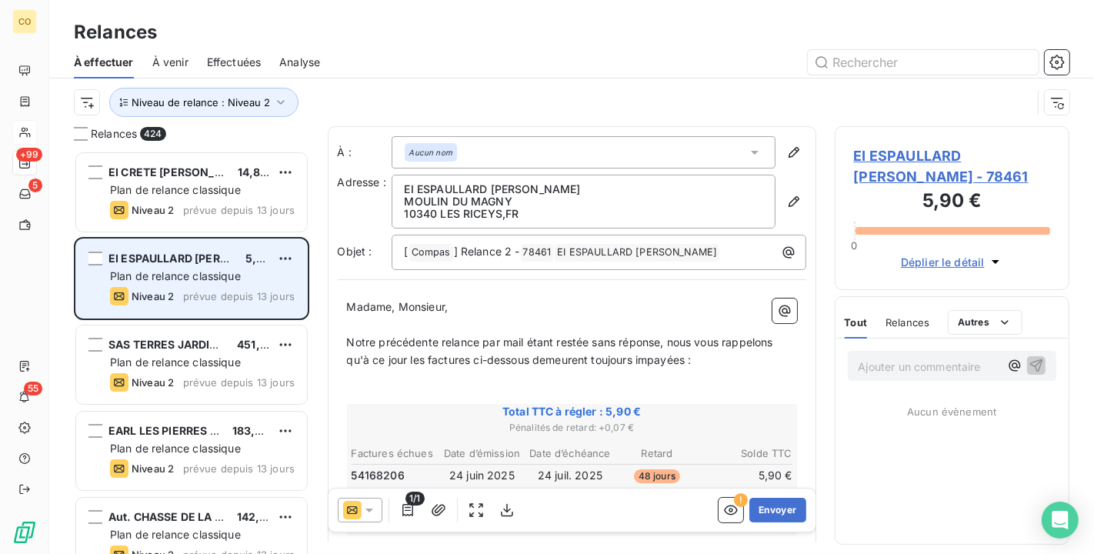
click at [368, 506] on icon at bounding box center [369, 510] width 15 height 15
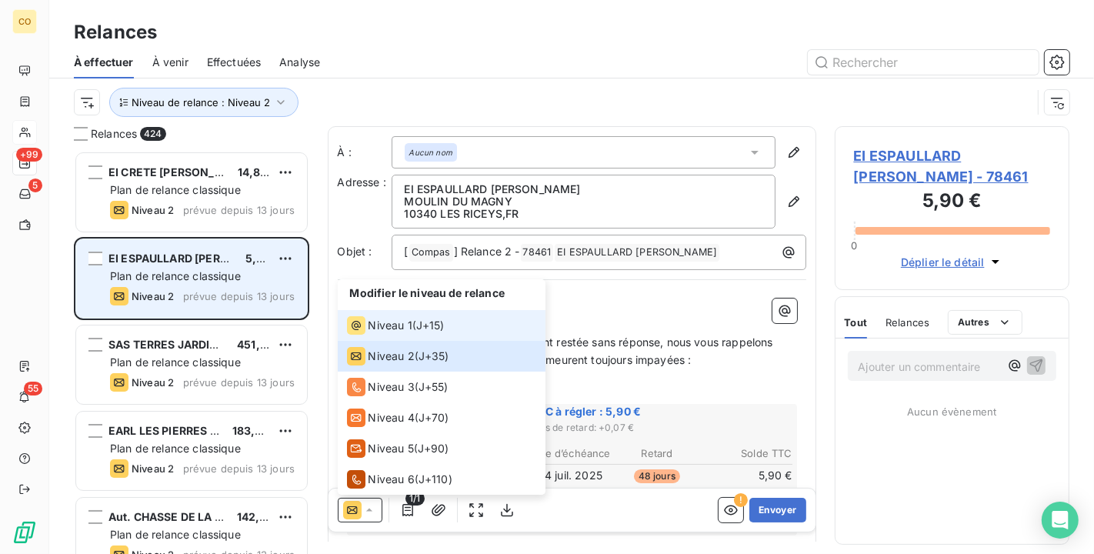
click at [382, 325] on span "Niveau 1" at bounding box center [391, 325] width 44 height 15
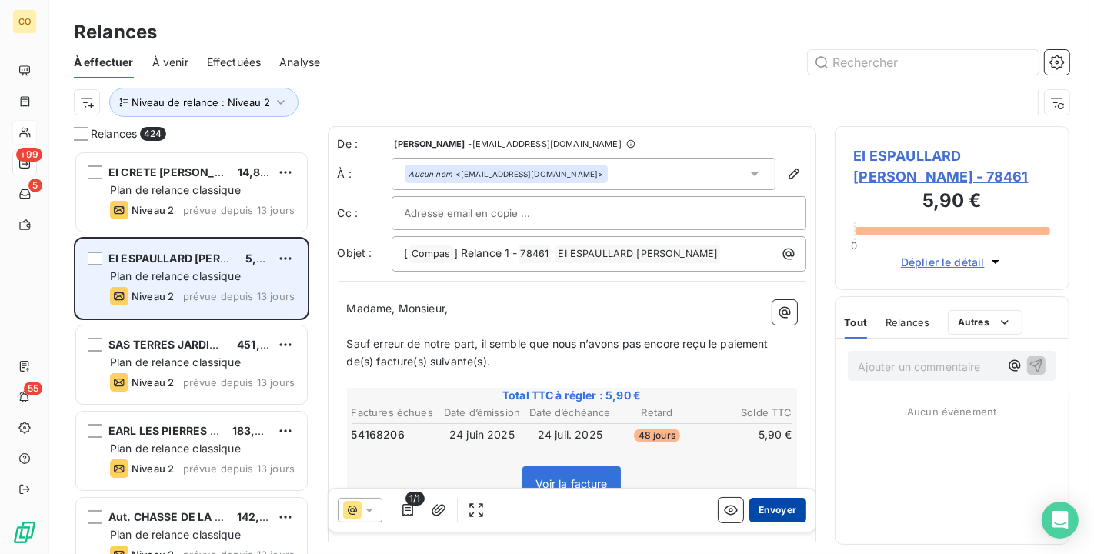
click at [767, 506] on button "Envoyer" at bounding box center [778, 510] width 56 height 25
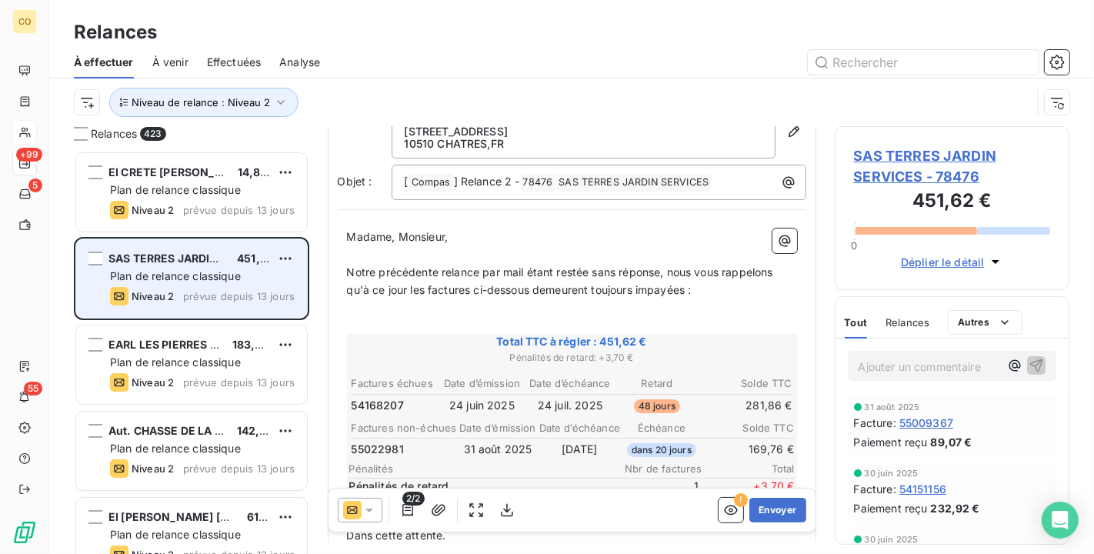
scroll to position [87, 0]
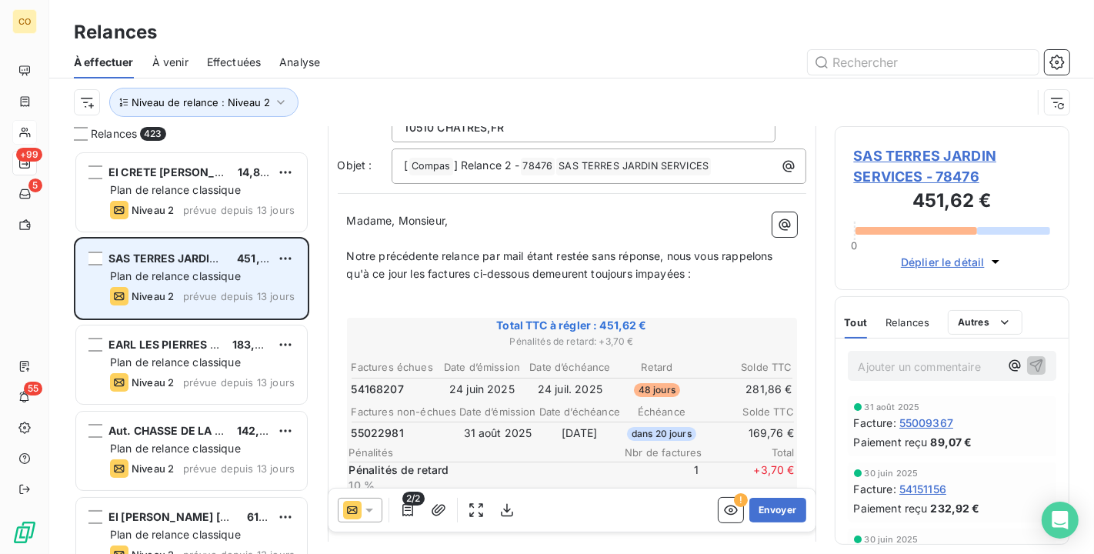
click at [373, 512] on icon at bounding box center [369, 510] width 15 height 15
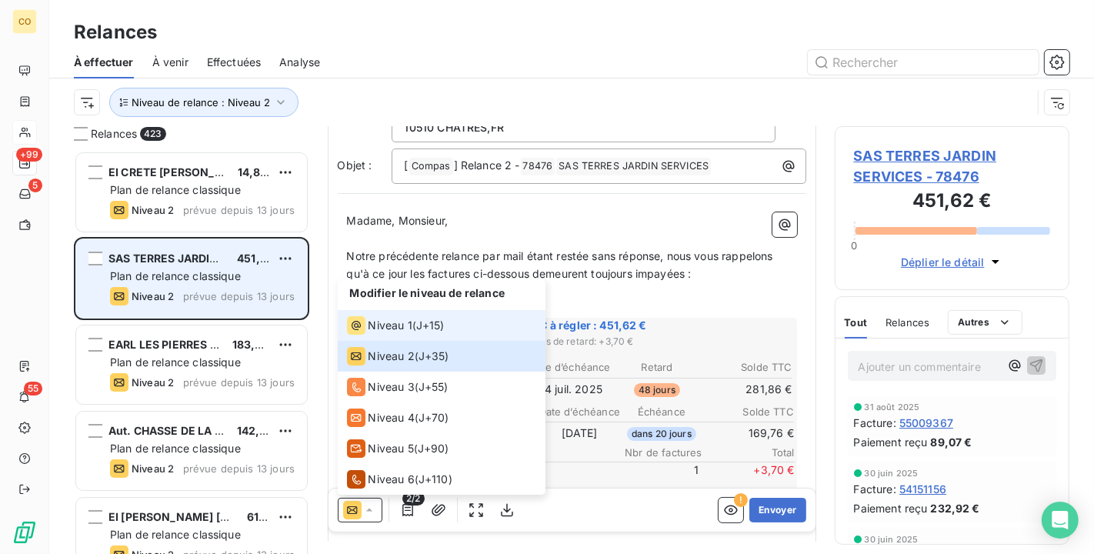
click at [386, 334] on div "Niveau 1" at bounding box center [379, 325] width 65 height 18
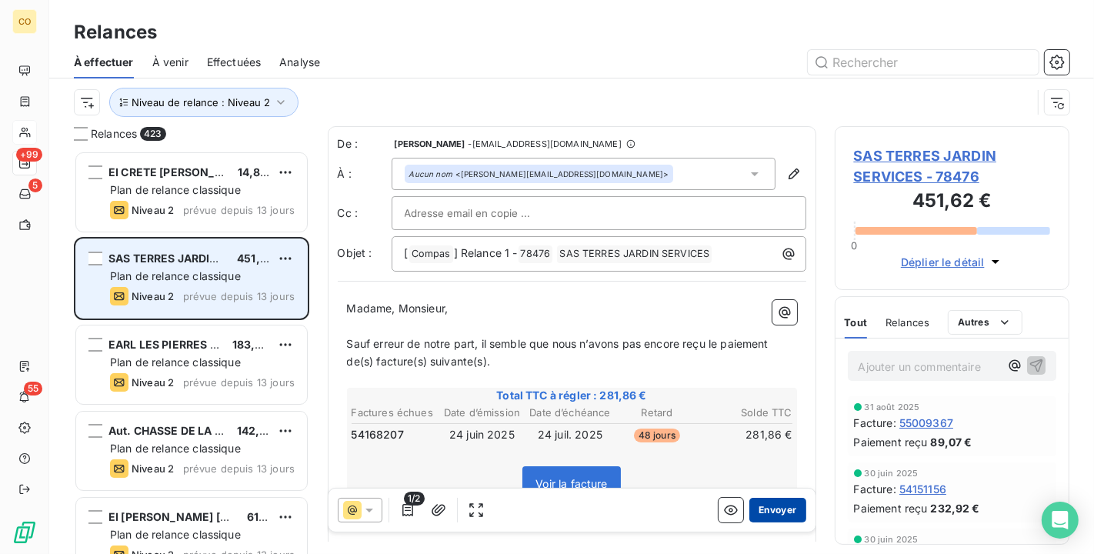
click at [757, 508] on button "Envoyer" at bounding box center [778, 510] width 56 height 25
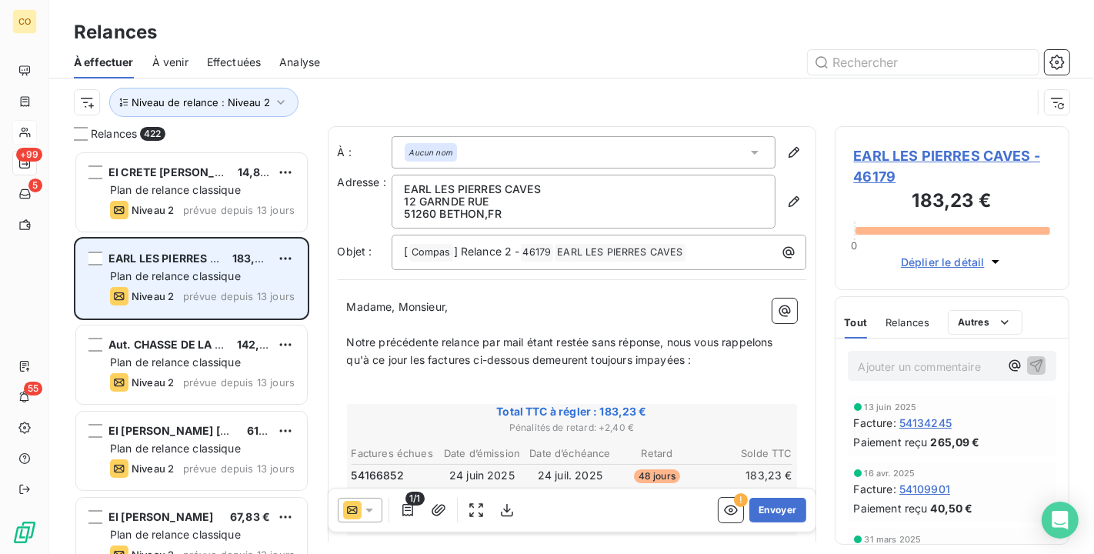
click at [366, 503] on icon at bounding box center [369, 510] width 15 height 15
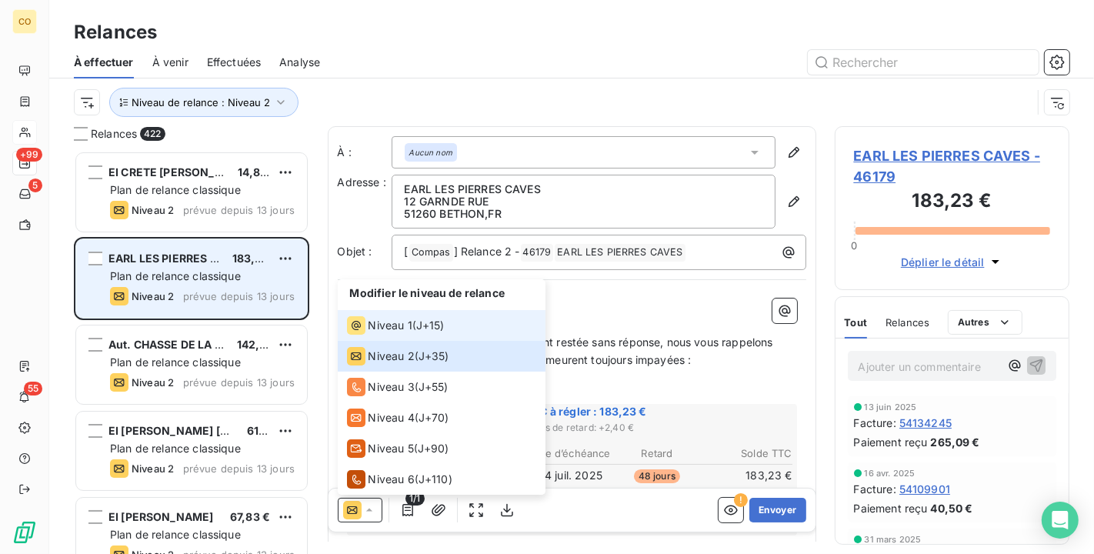
click at [364, 314] on li "Niveau 1 ( J+15 )" at bounding box center [442, 325] width 208 height 31
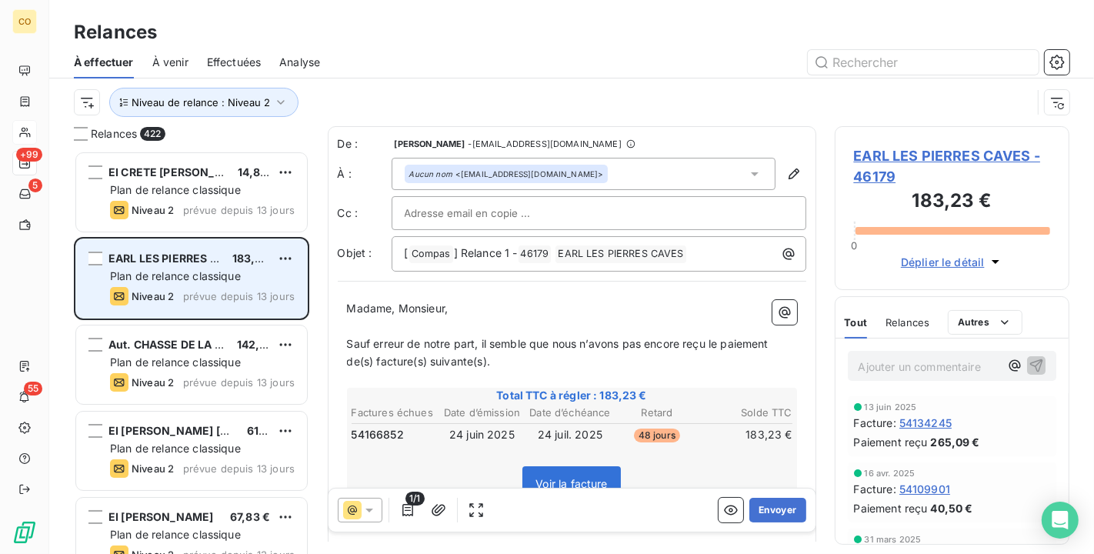
scroll to position [257, 0]
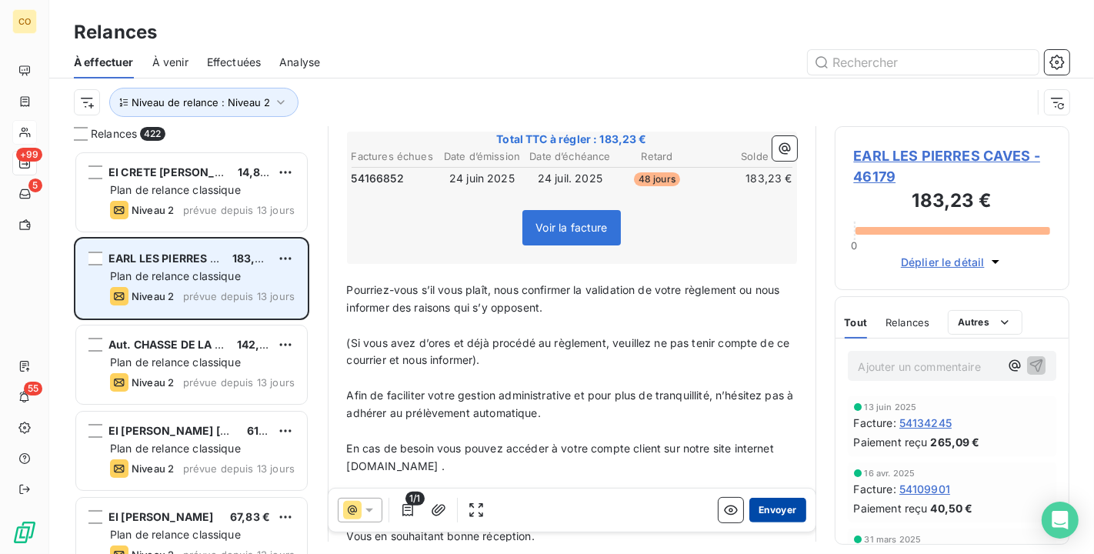
click at [757, 509] on button "Envoyer" at bounding box center [778, 510] width 56 height 25
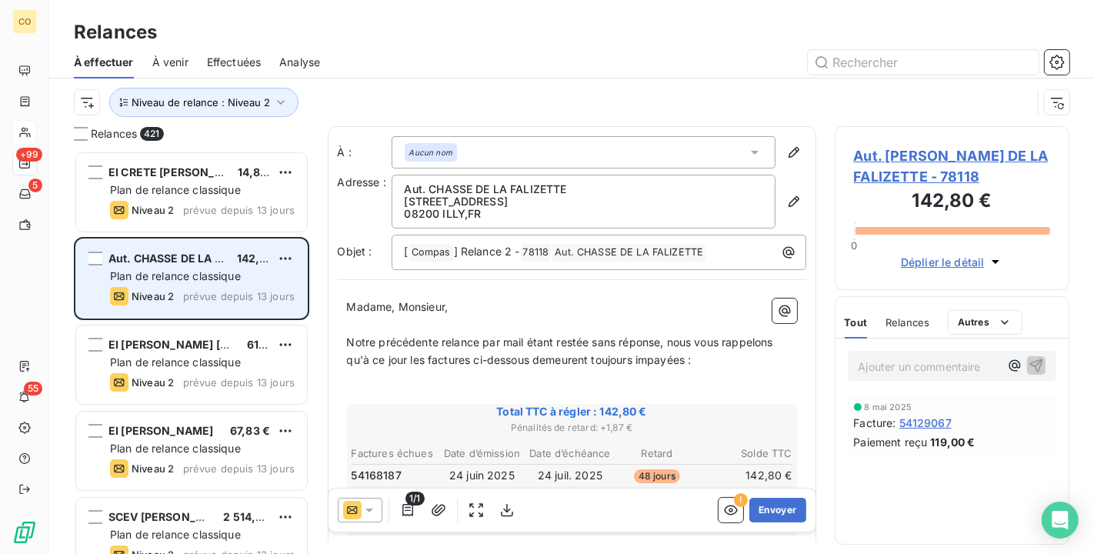
click at [372, 505] on icon at bounding box center [369, 510] width 15 height 15
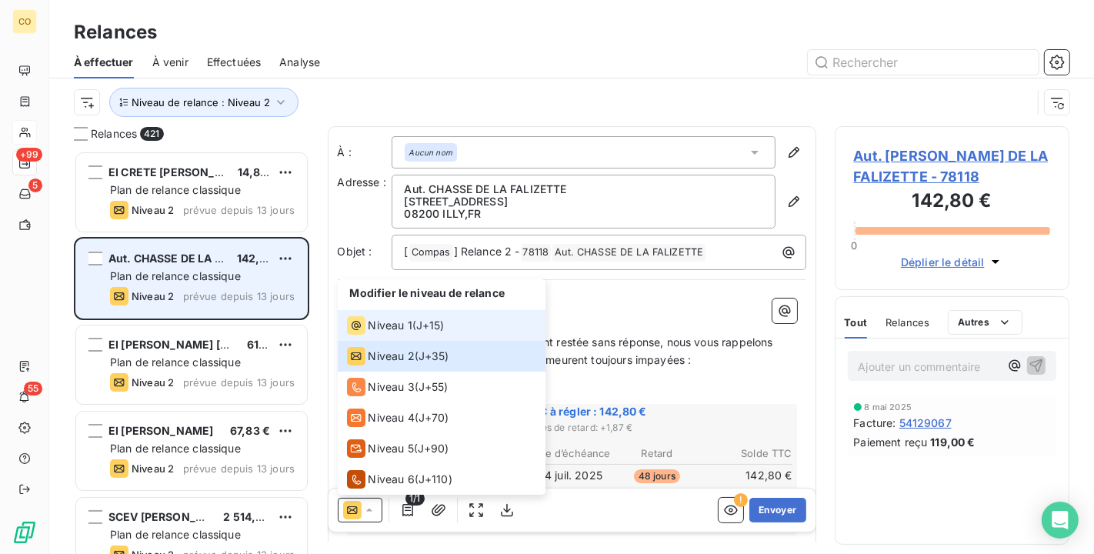
click at [372, 327] on span "Niveau 1" at bounding box center [391, 325] width 44 height 15
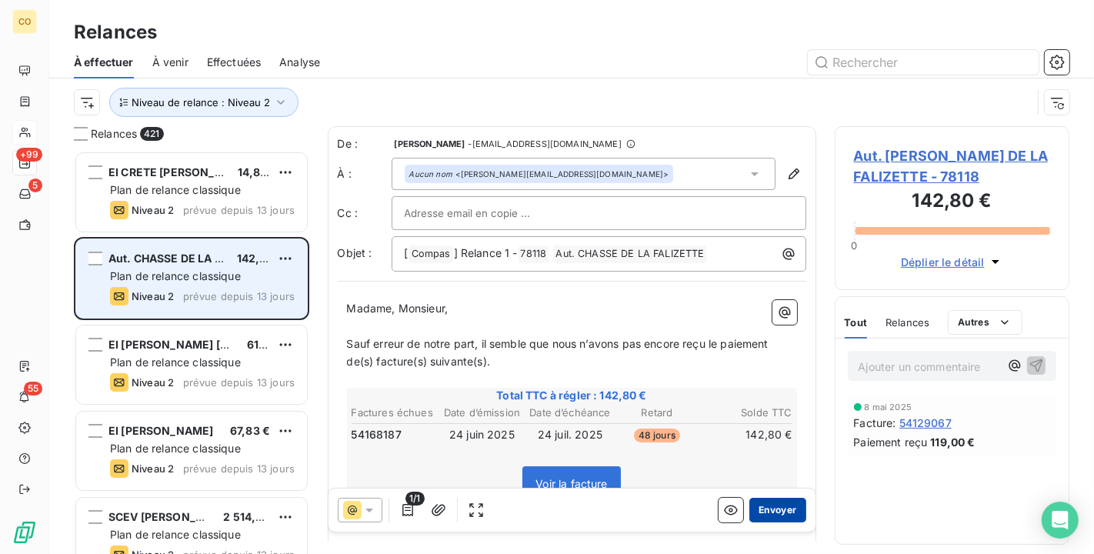
click at [757, 512] on button "Envoyer" at bounding box center [778, 510] width 56 height 25
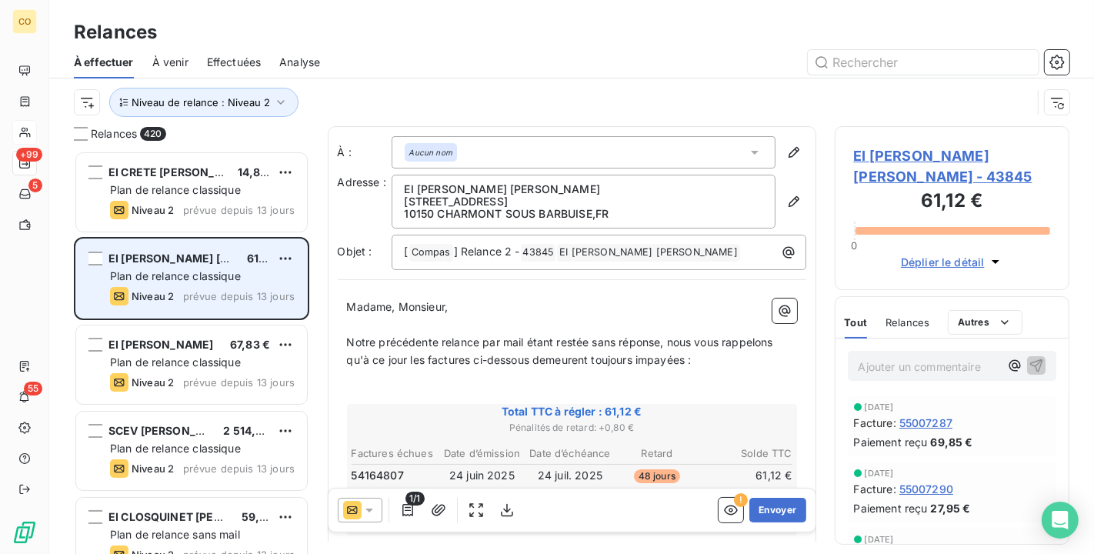
scroll to position [2, 0]
click at [369, 503] on icon at bounding box center [369, 510] width 15 height 15
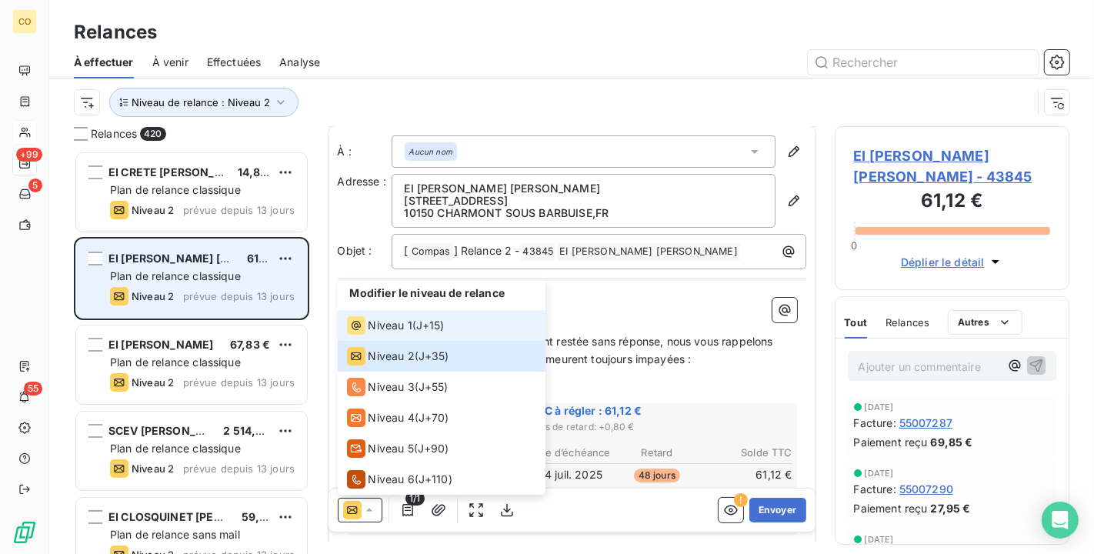
click at [383, 316] on div "Niveau 1" at bounding box center [379, 325] width 65 height 18
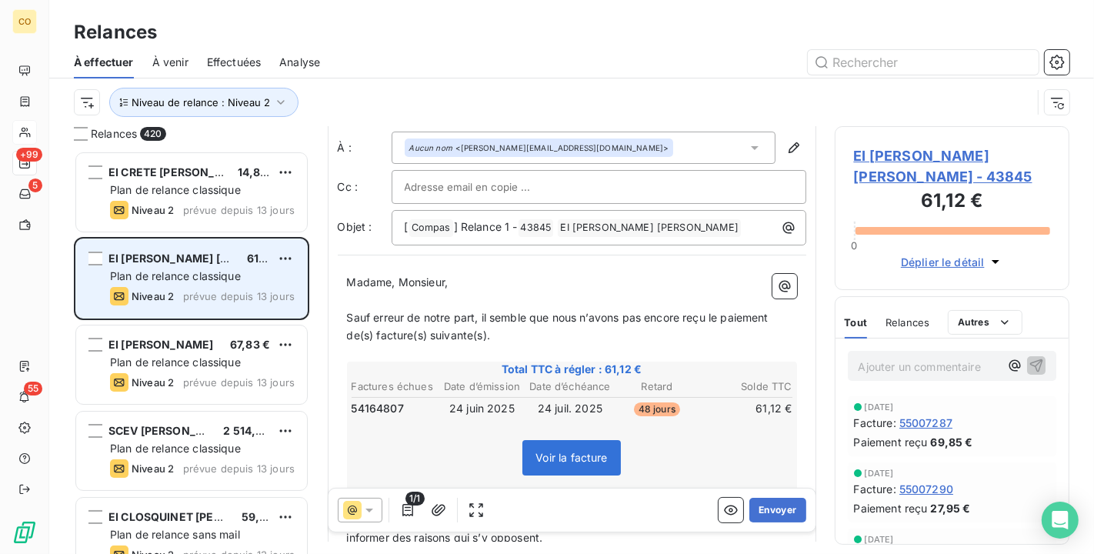
scroll to position [172, 0]
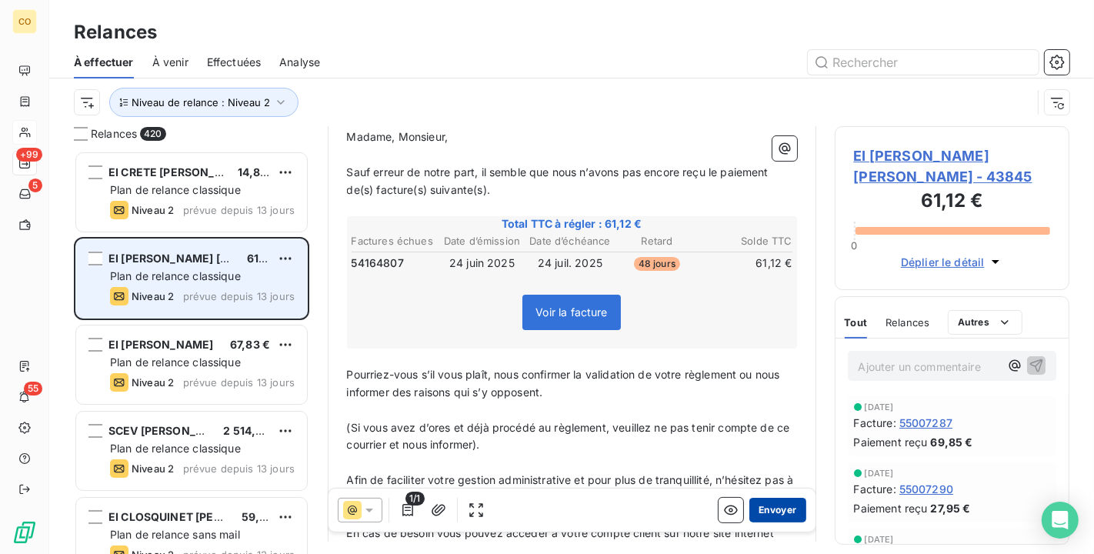
click at [773, 509] on button "Envoyer" at bounding box center [778, 510] width 56 height 25
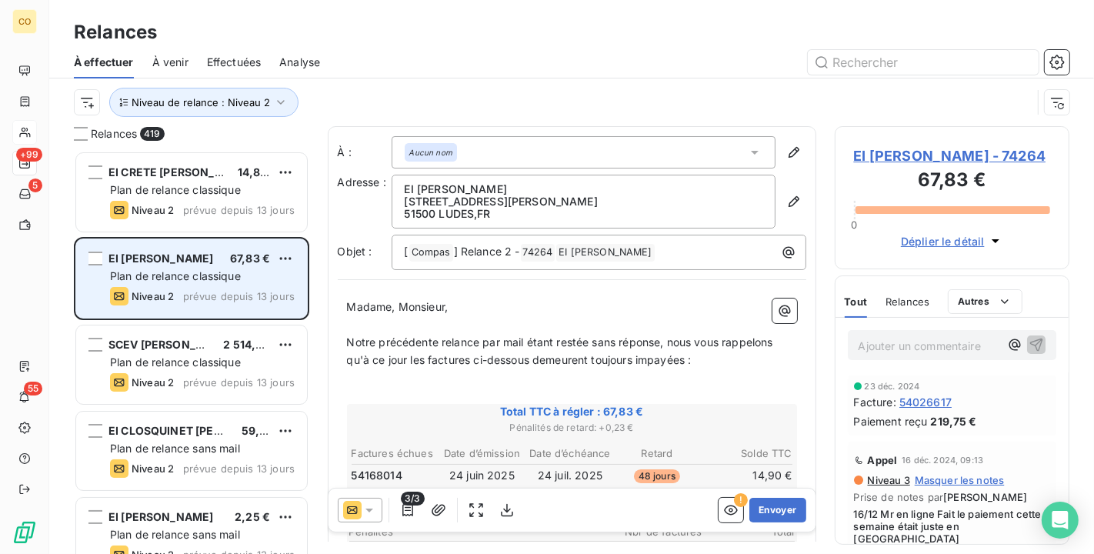
click at [369, 507] on icon at bounding box center [369, 510] width 15 height 15
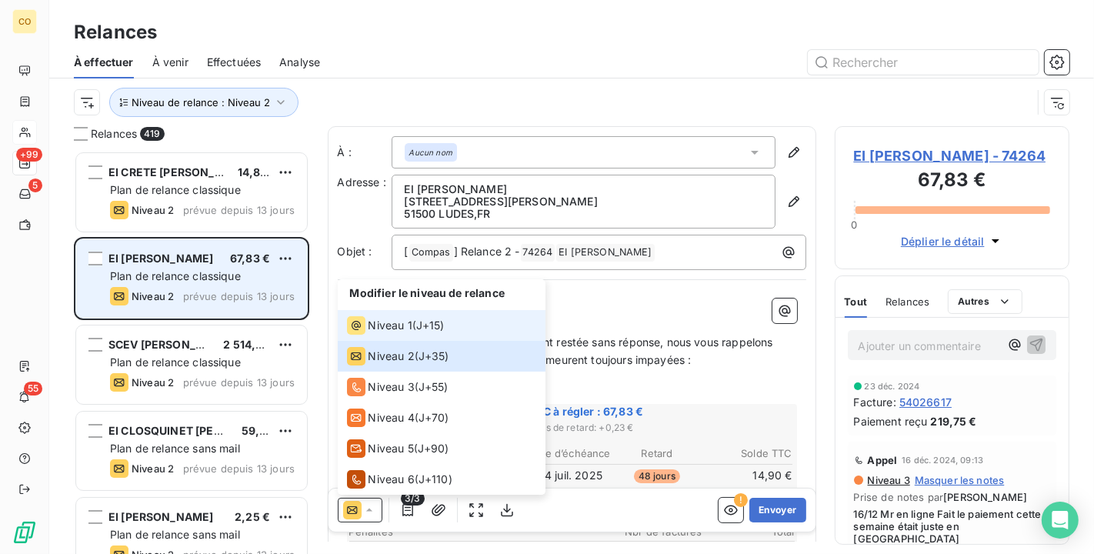
click at [387, 329] on span "Niveau 1" at bounding box center [391, 325] width 44 height 15
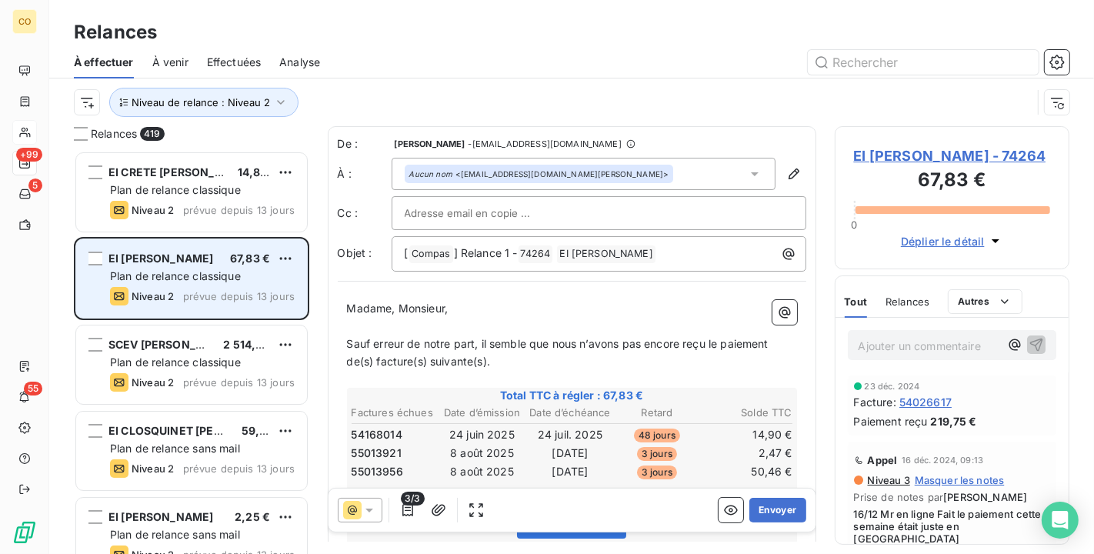
scroll to position [171, 0]
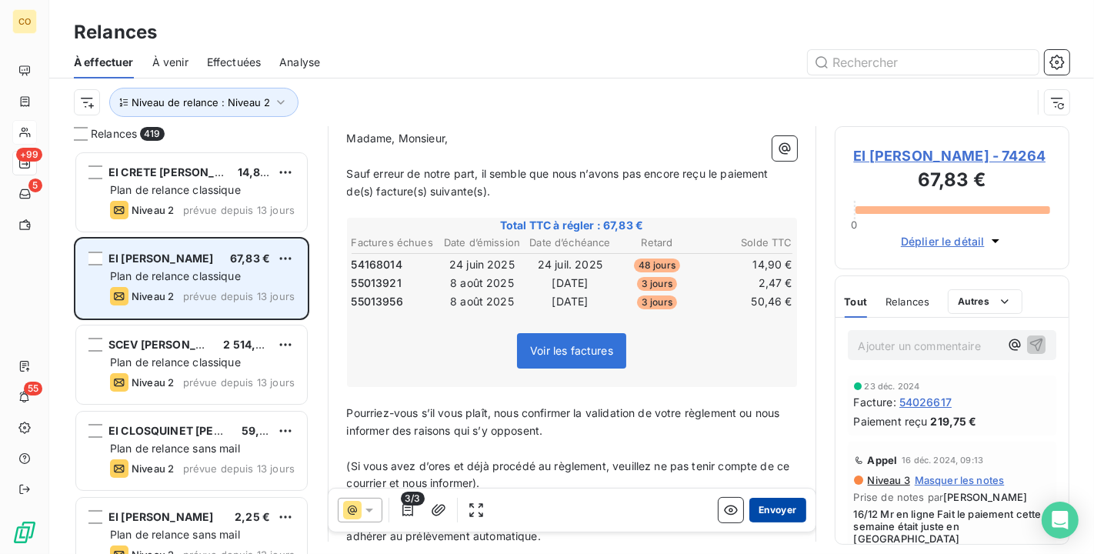
click at [775, 509] on button "Envoyer" at bounding box center [778, 510] width 56 height 25
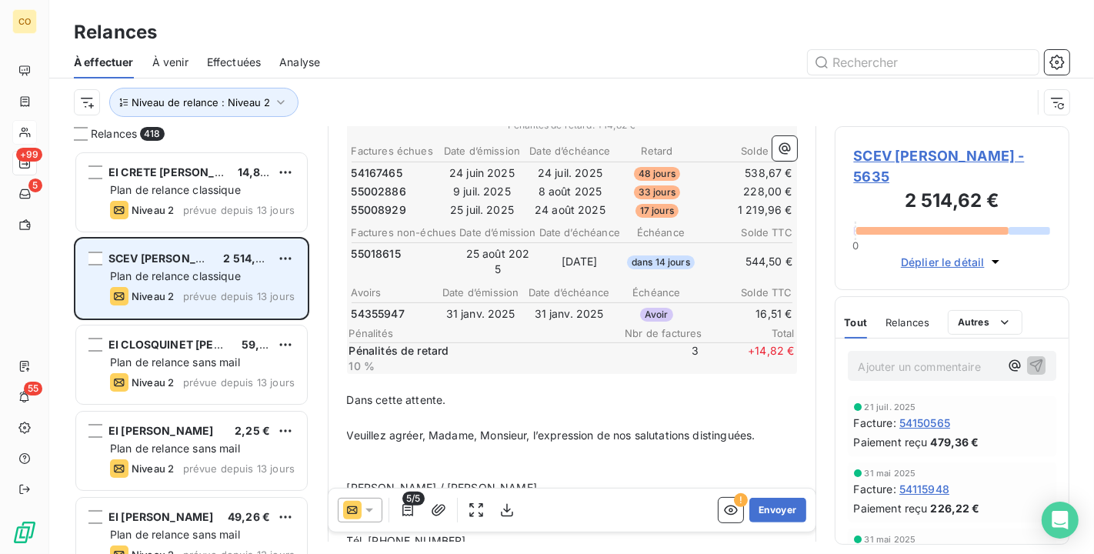
scroll to position [342, 0]
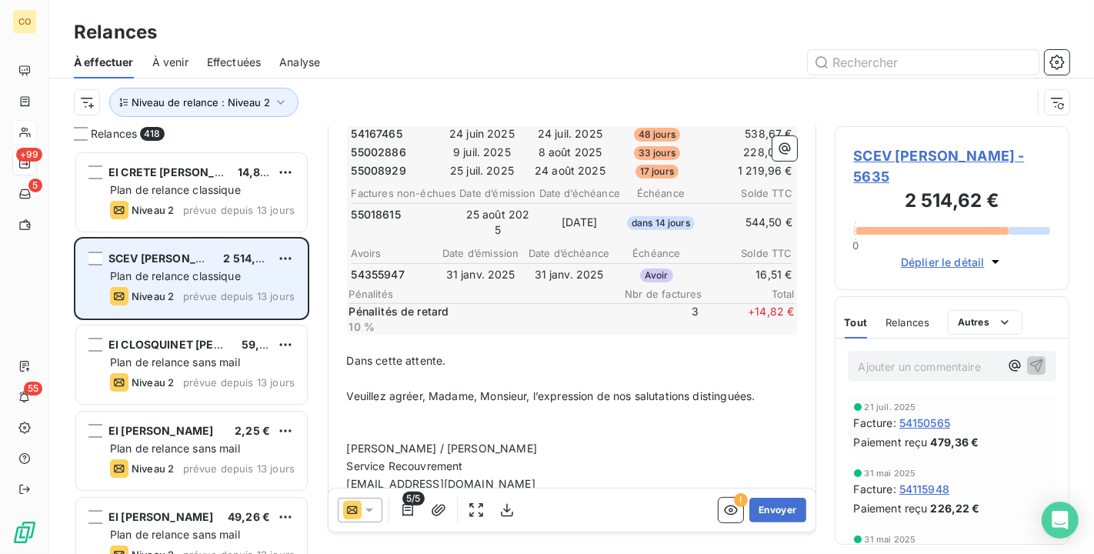
click at [365, 510] on icon at bounding box center [369, 510] width 15 height 15
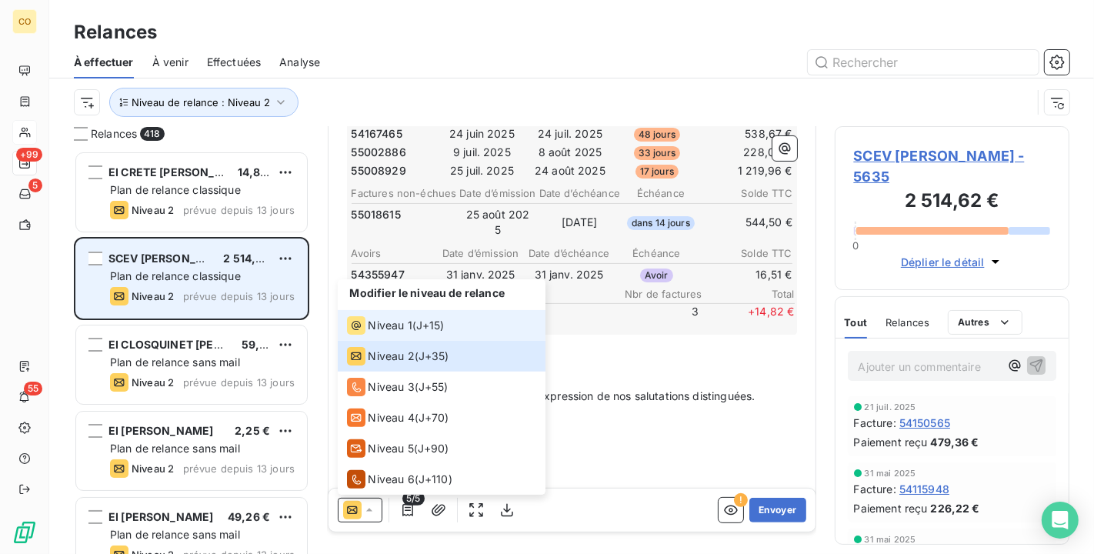
click at [376, 323] on span "Niveau 1" at bounding box center [391, 325] width 44 height 15
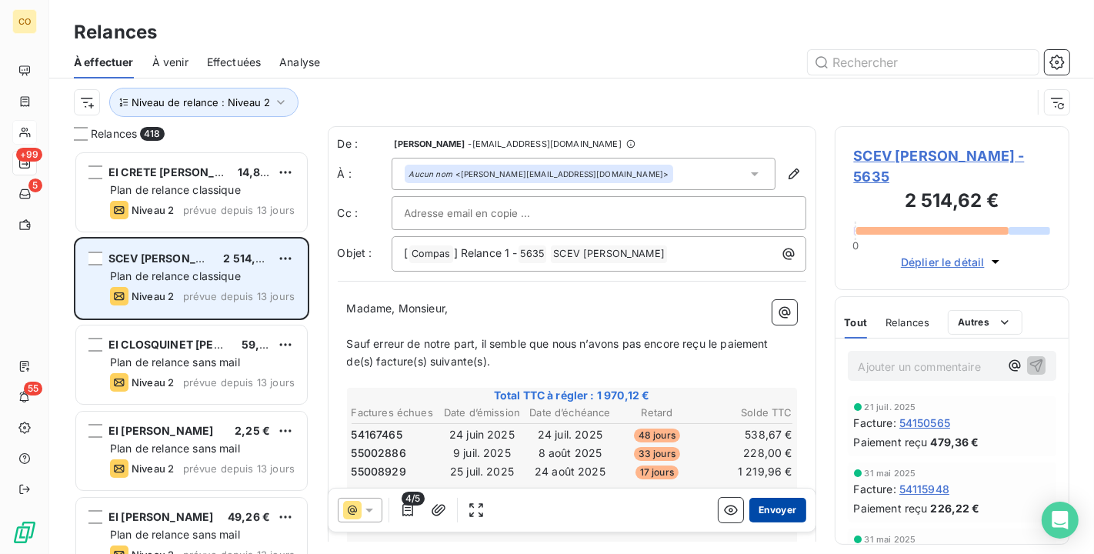
click at [774, 509] on button "Envoyer" at bounding box center [778, 510] width 56 height 25
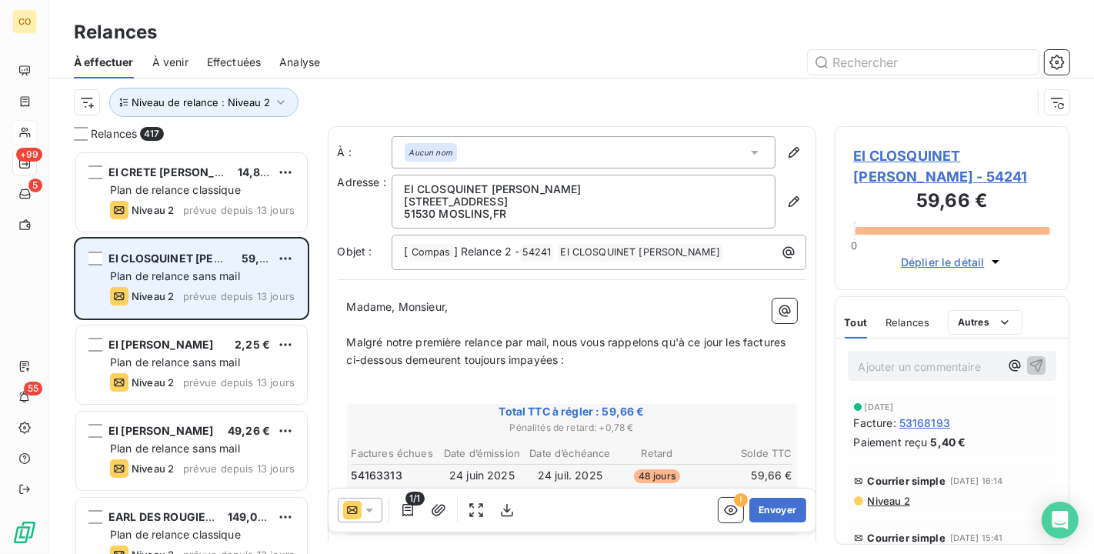
click at [366, 508] on icon at bounding box center [369, 510] width 15 height 15
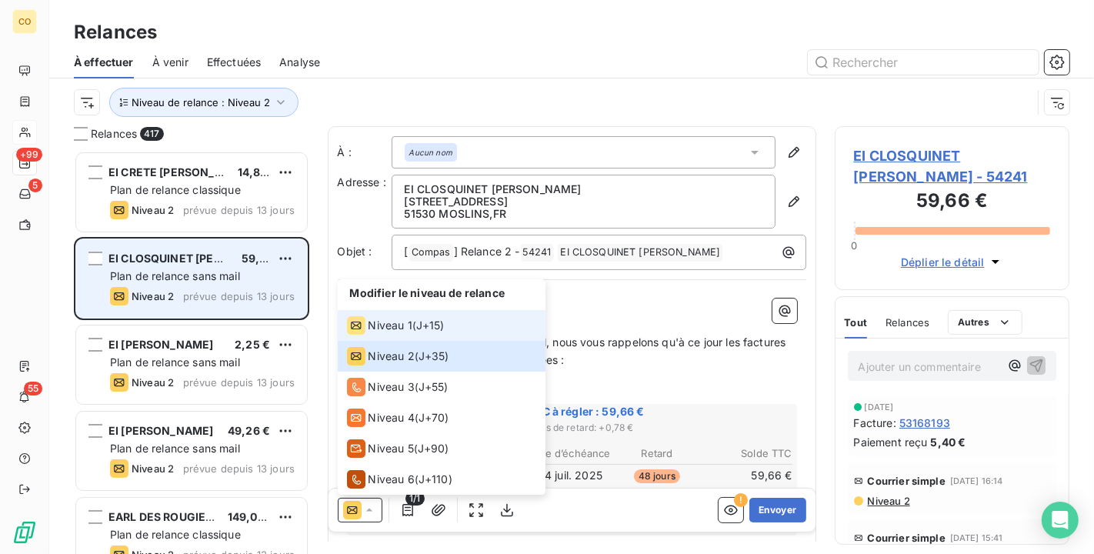
click at [364, 332] on icon at bounding box center [356, 325] width 18 height 18
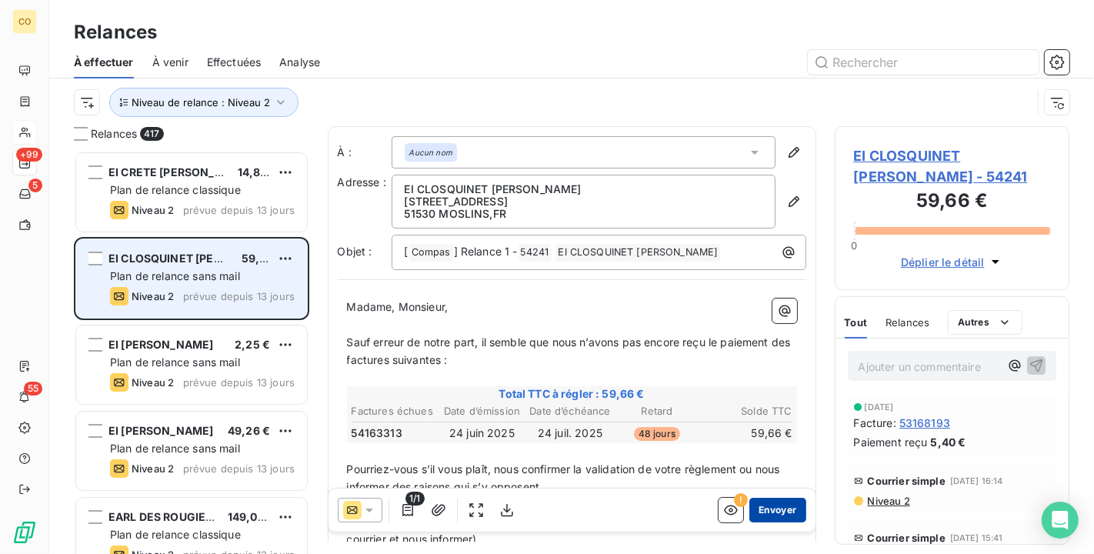
click at [767, 508] on button "Envoyer" at bounding box center [778, 510] width 56 height 25
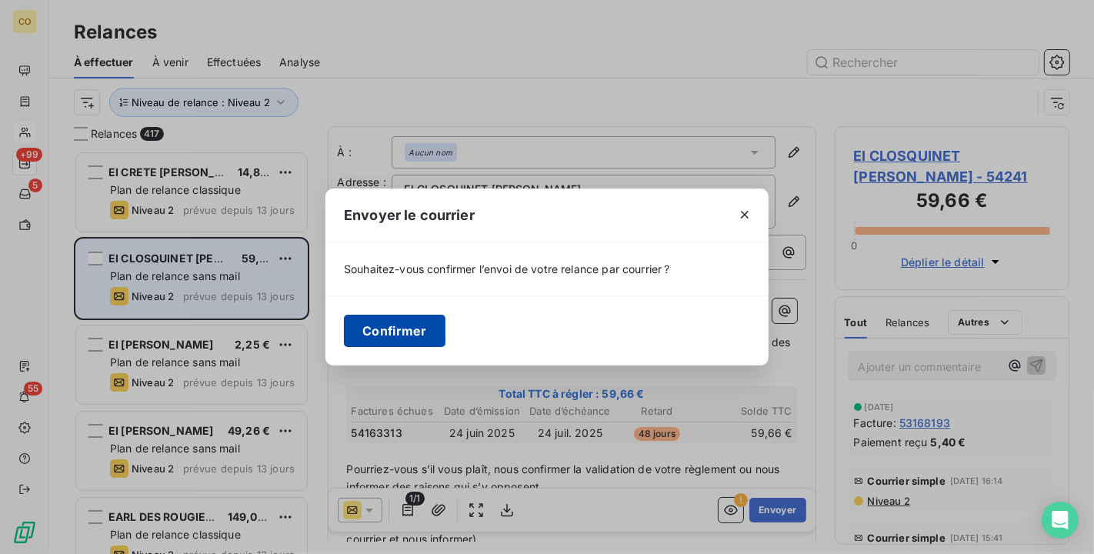
click at [394, 322] on button "Confirmer" at bounding box center [395, 331] width 102 height 32
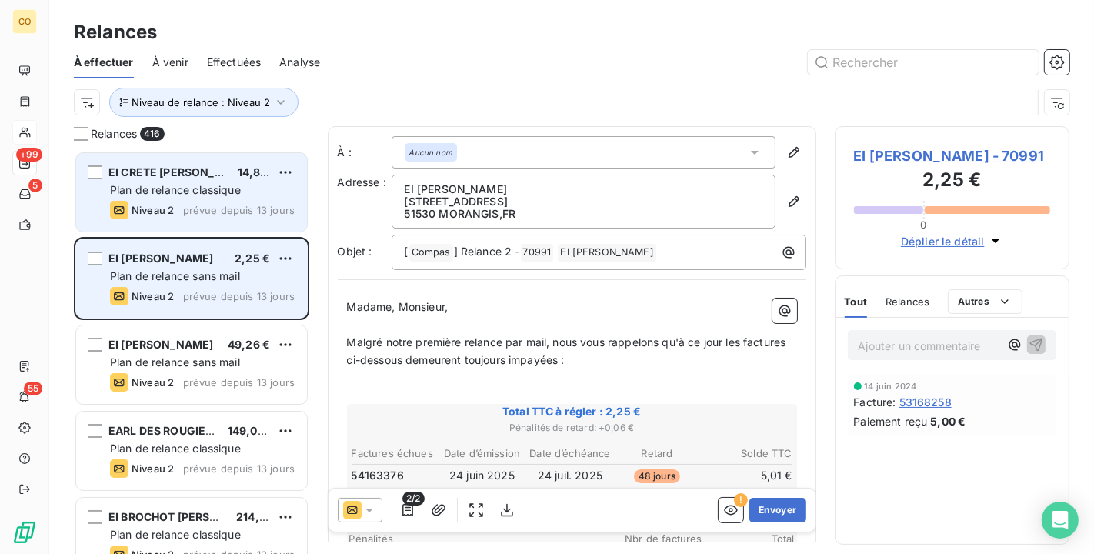
click at [208, 195] on span "Plan de relance classique" at bounding box center [175, 189] width 131 height 13
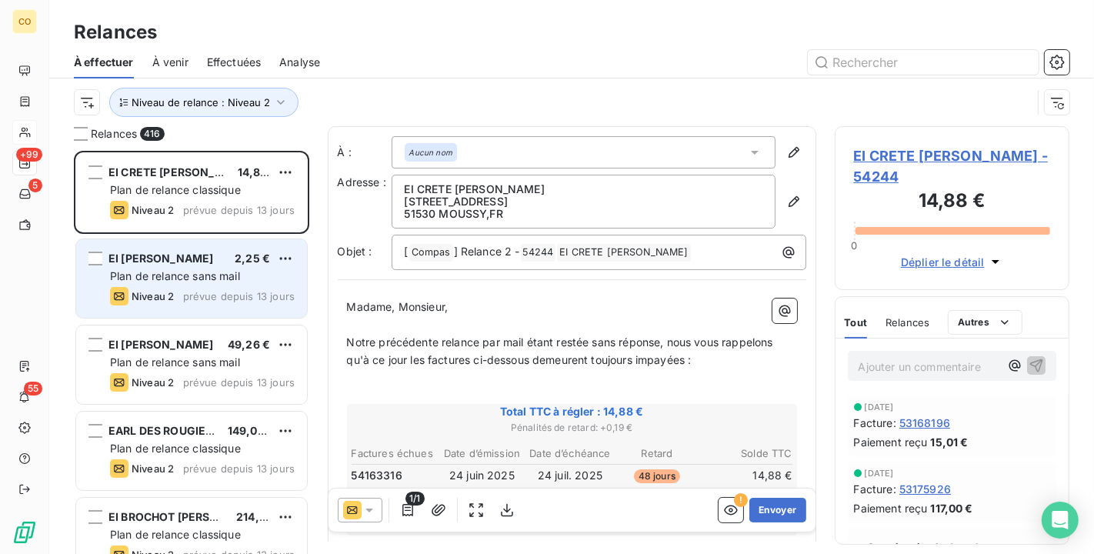
scroll to position [390, 222]
click at [375, 513] on icon at bounding box center [369, 510] width 15 height 15
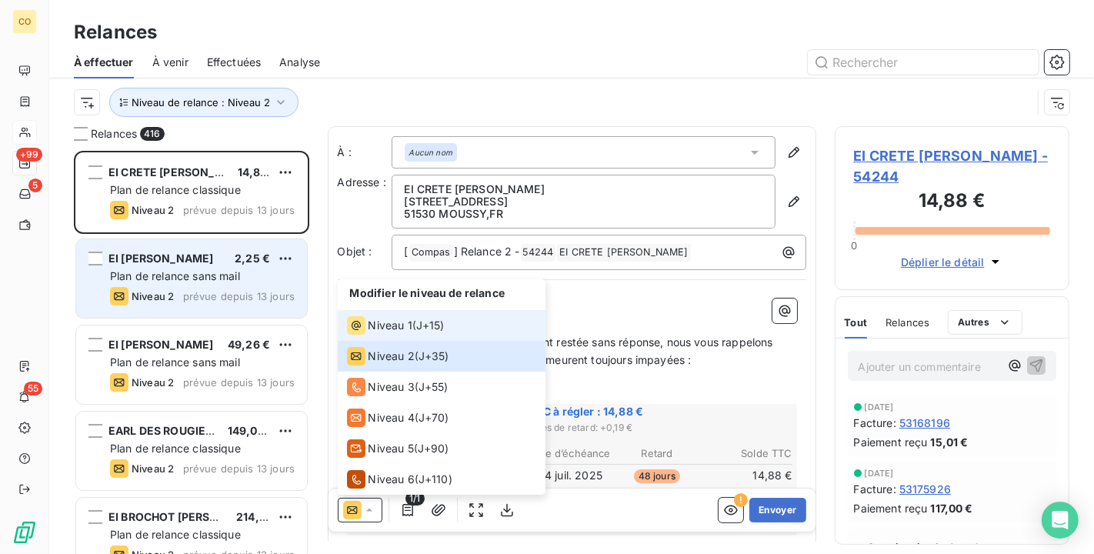
click at [390, 326] on span "Niveau 1" at bounding box center [391, 325] width 44 height 15
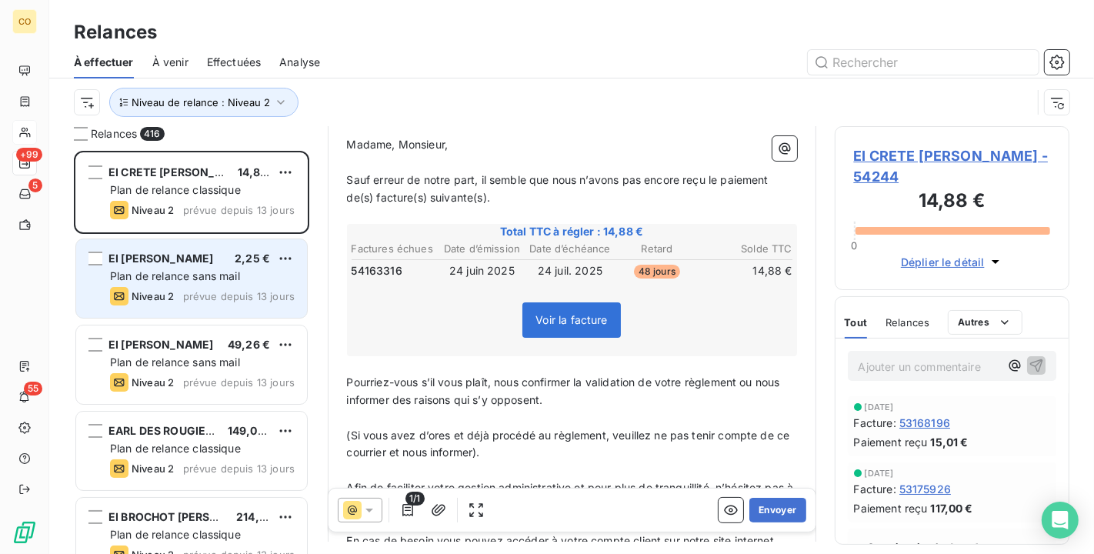
scroll to position [171, 0]
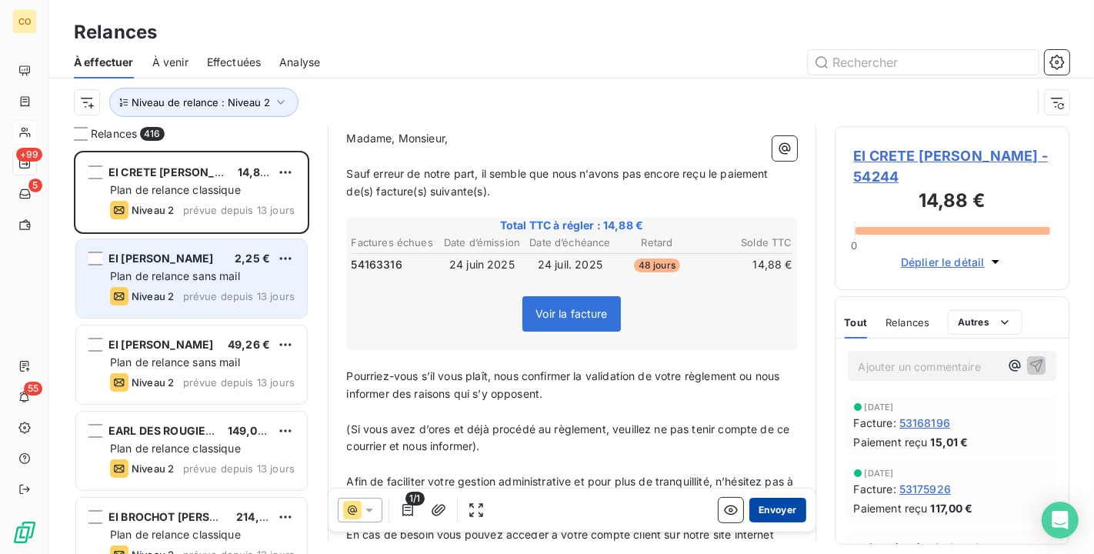
click at [773, 508] on button "Envoyer" at bounding box center [778, 510] width 56 height 25
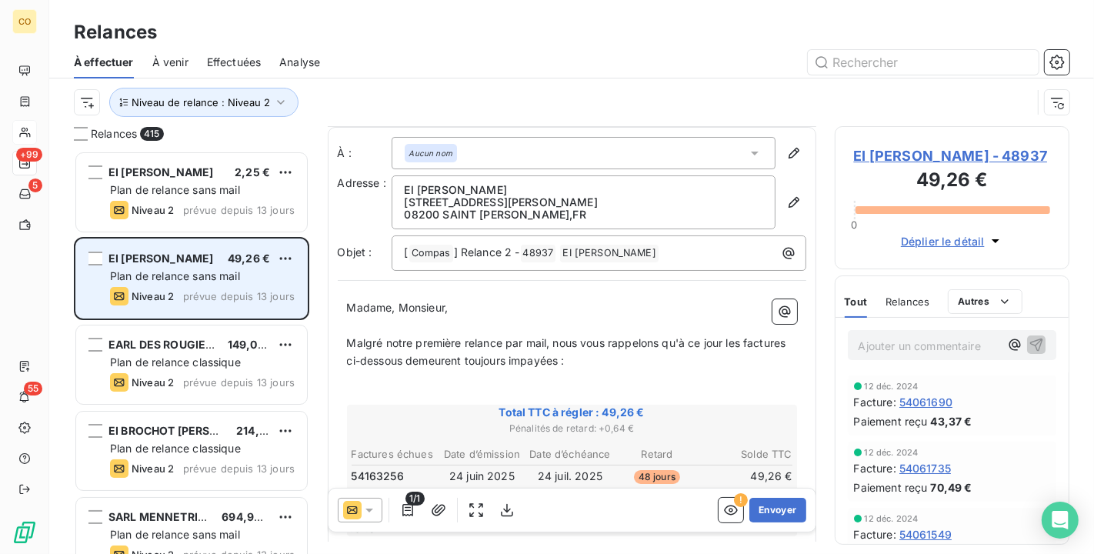
scroll to position [2, 0]
click at [376, 520] on div at bounding box center [360, 510] width 45 height 25
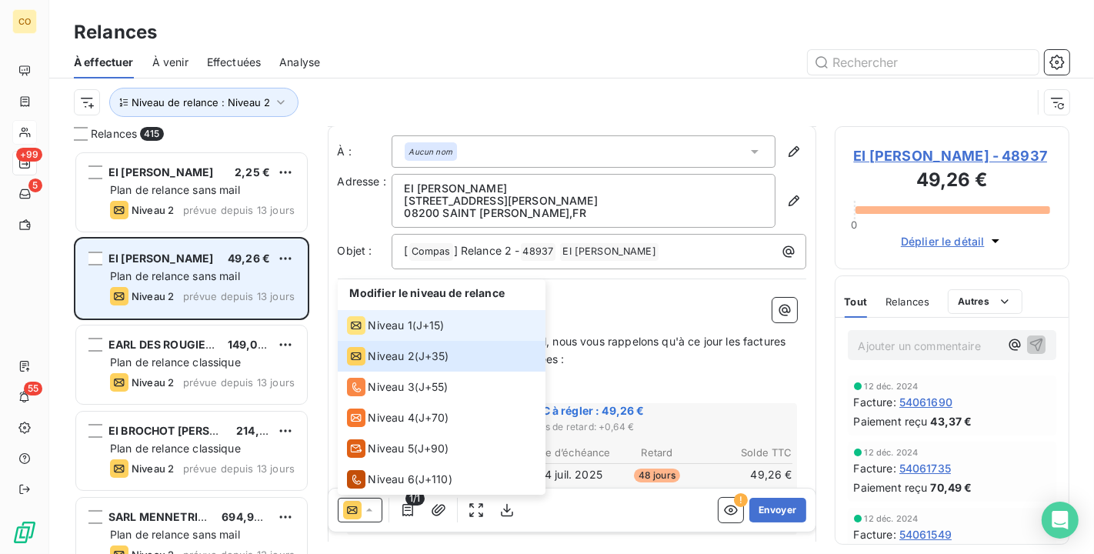
click at [385, 330] on span "Niveau 1" at bounding box center [391, 325] width 44 height 15
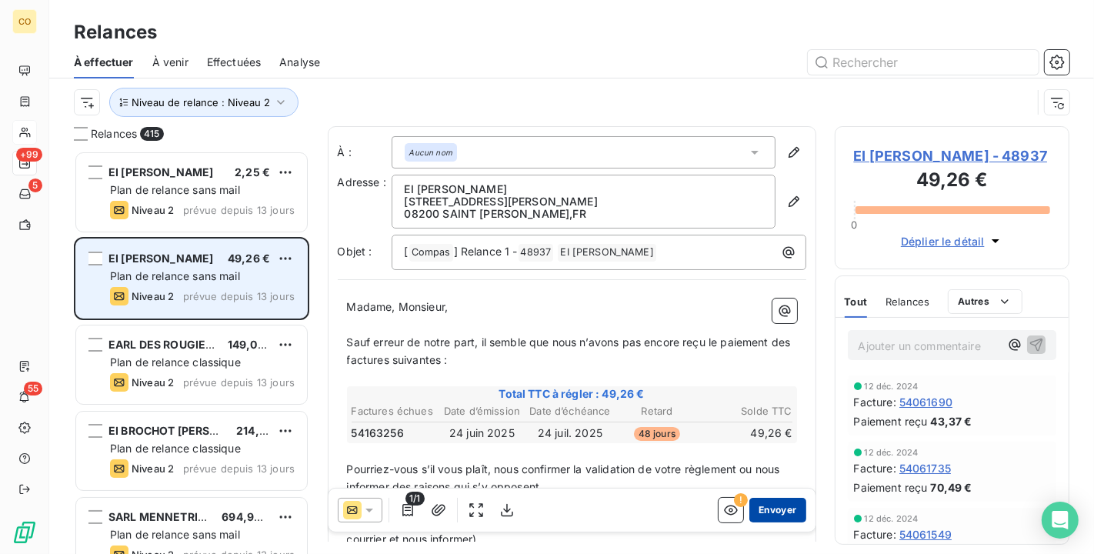
click at [776, 509] on button "Envoyer" at bounding box center [778, 510] width 56 height 25
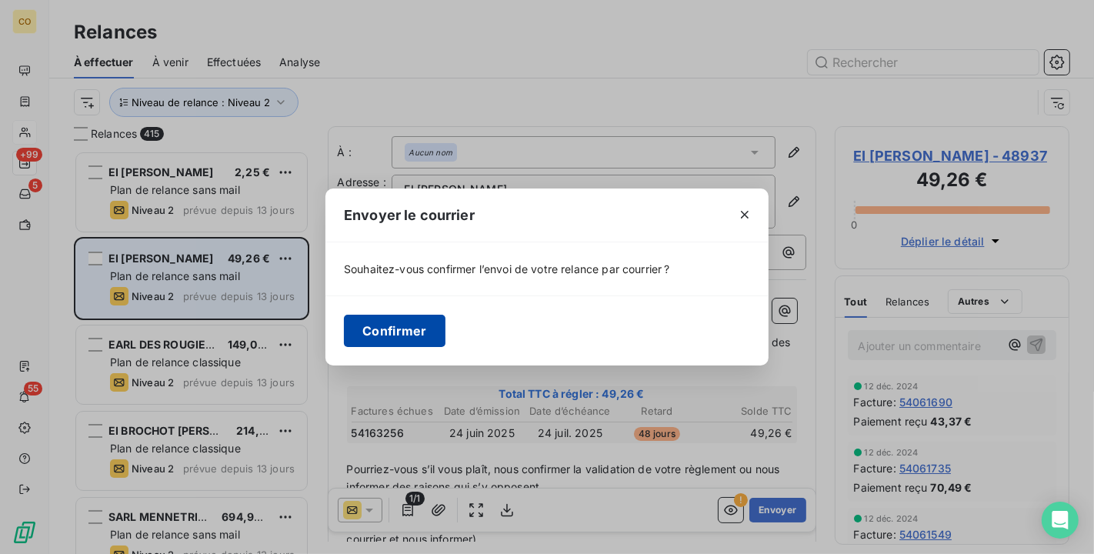
click at [393, 319] on button "Confirmer" at bounding box center [395, 331] width 102 height 32
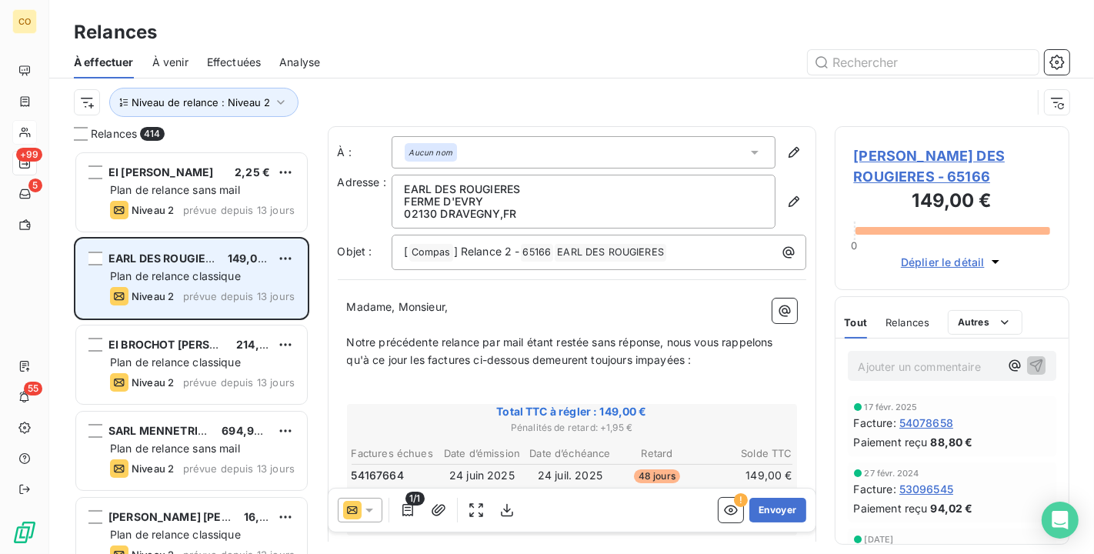
click at [362, 503] on icon at bounding box center [369, 510] width 15 height 15
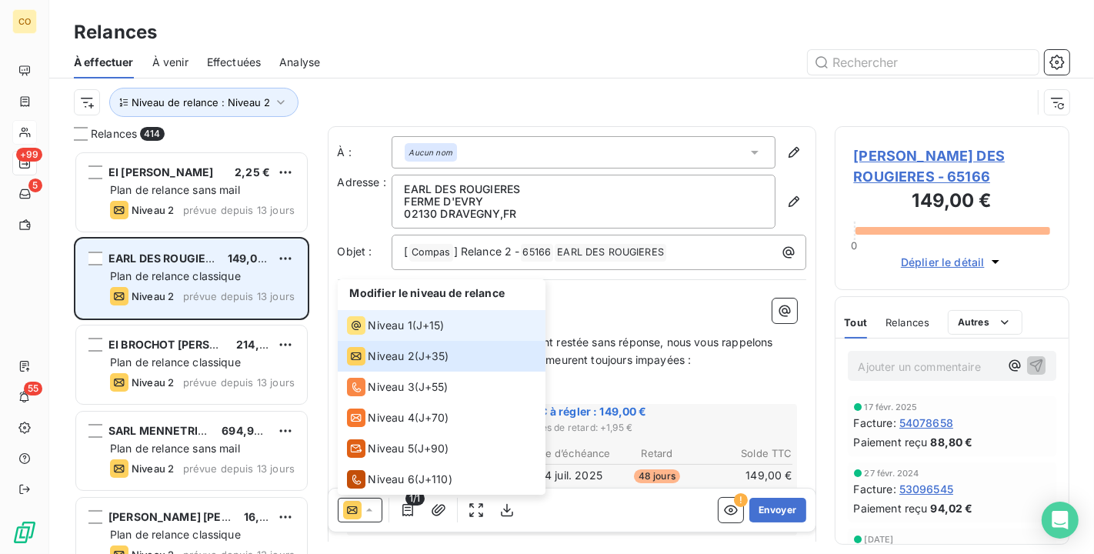
click at [372, 327] on span "Niveau 1" at bounding box center [391, 325] width 44 height 15
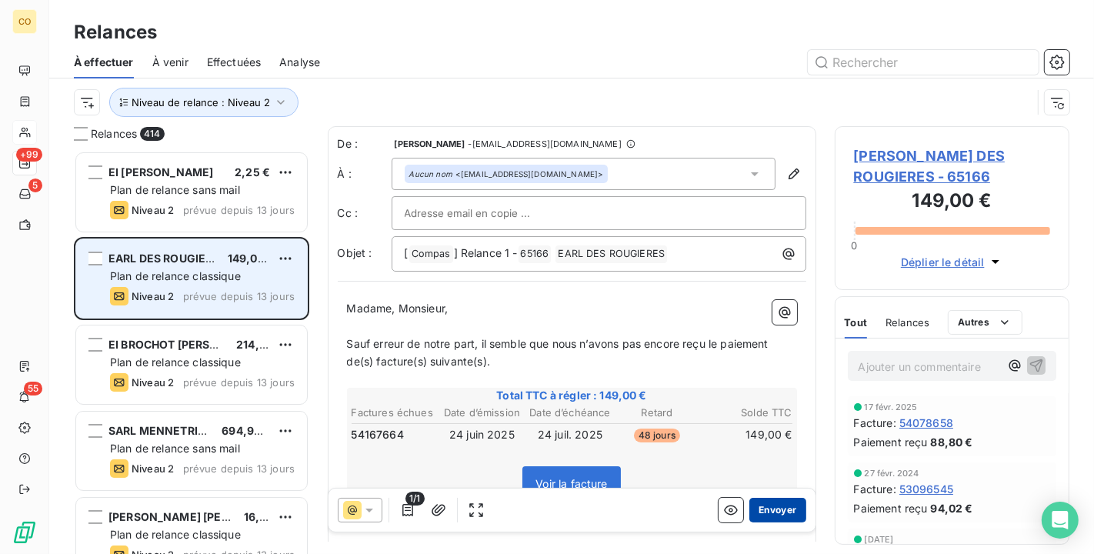
click at [778, 506] on button "Envoyer" at bounding box center [778, 510] width 56 height 25
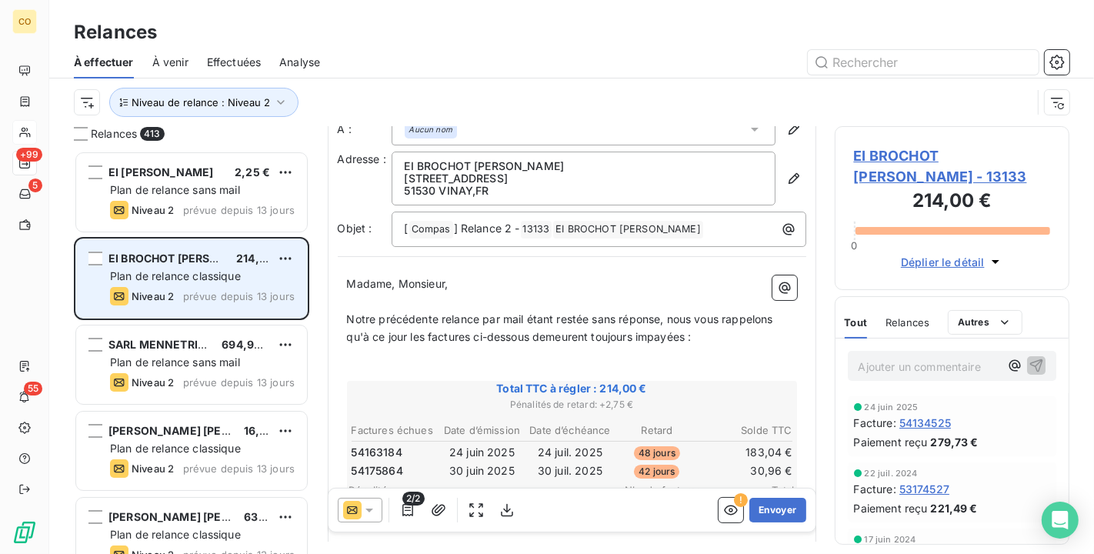
scroll to position [87, 0]
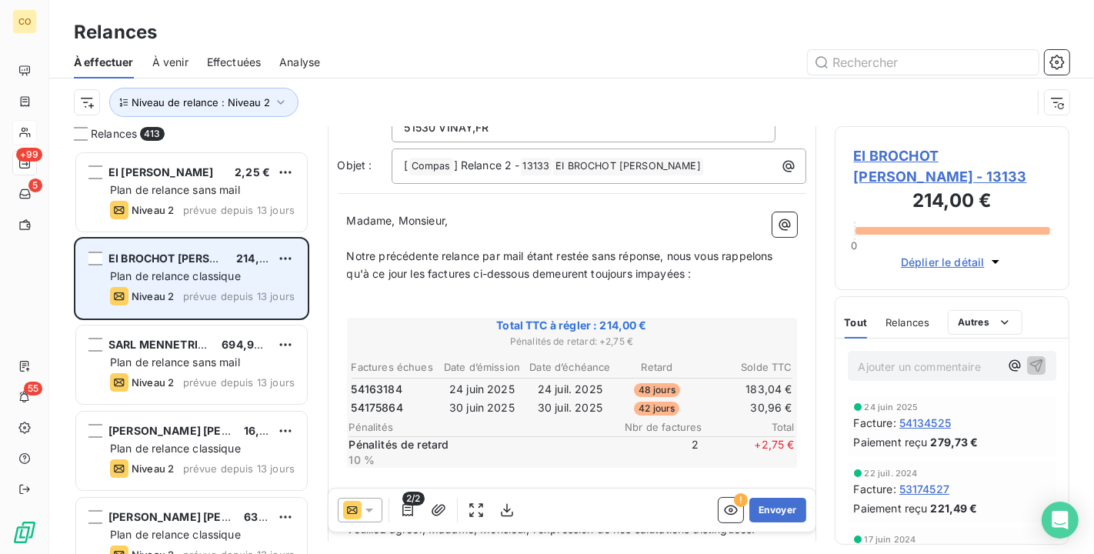
click at [379, 511] on div at bounding box center [360, 510] width 45 height 25
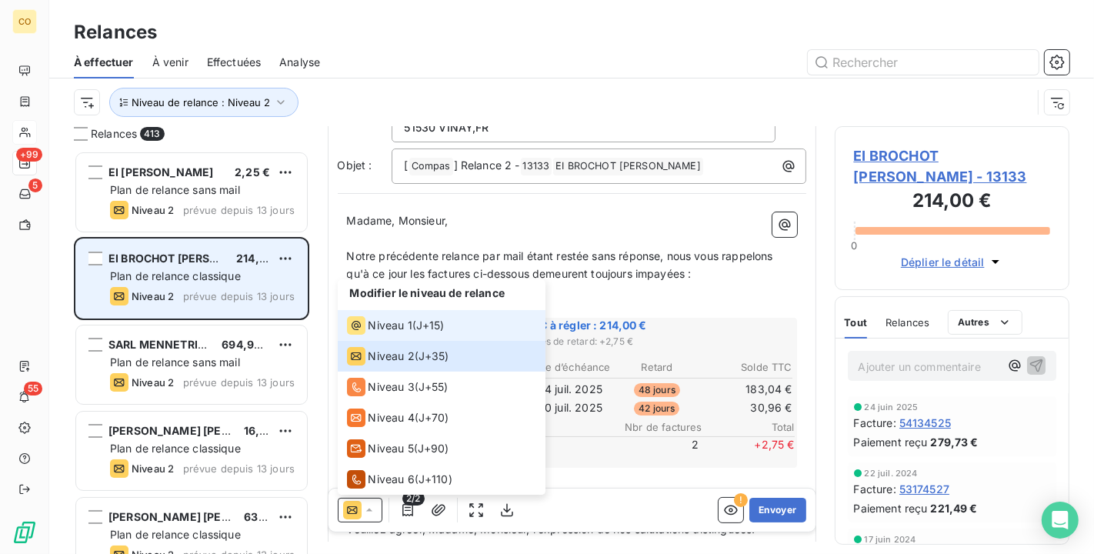
click at [376, 334] on div "Niveau 1" at bounding box center [379, 325] width 65 height 18
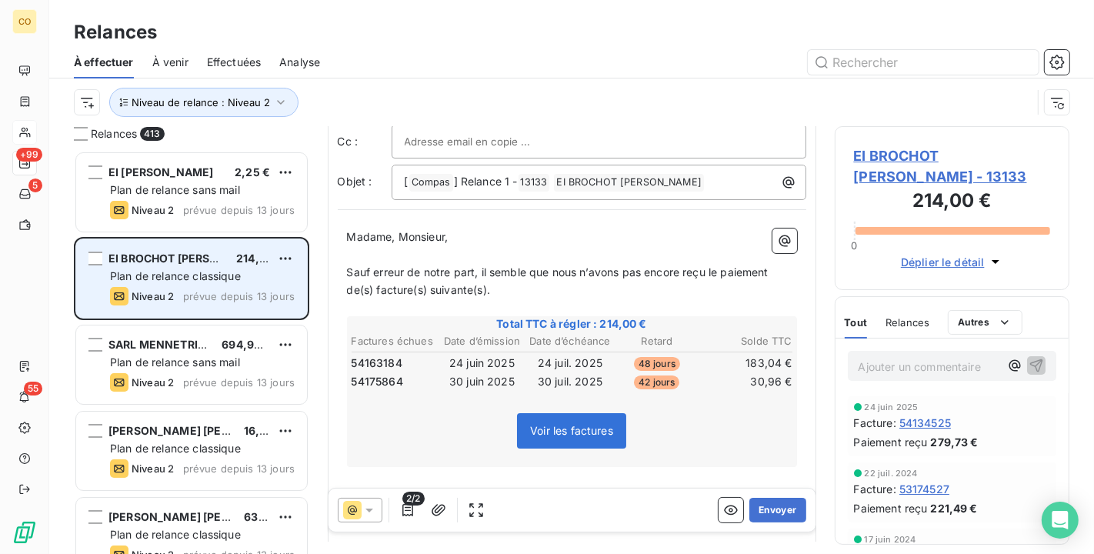
scroll to position [171, 0]
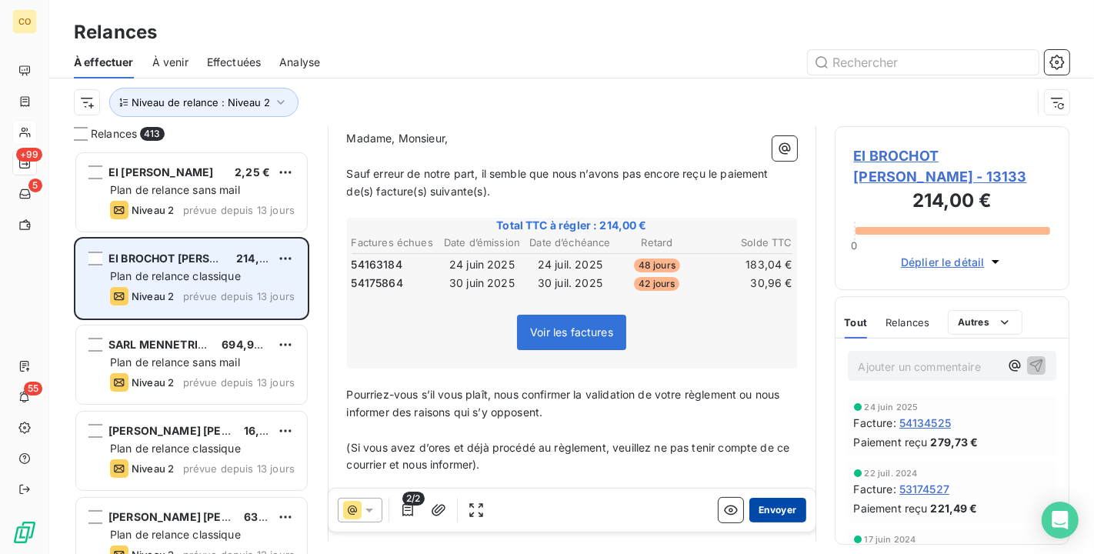
click at [777, 513] on button "Envoyer" at bounding box center [778, 510] width 56 height 25
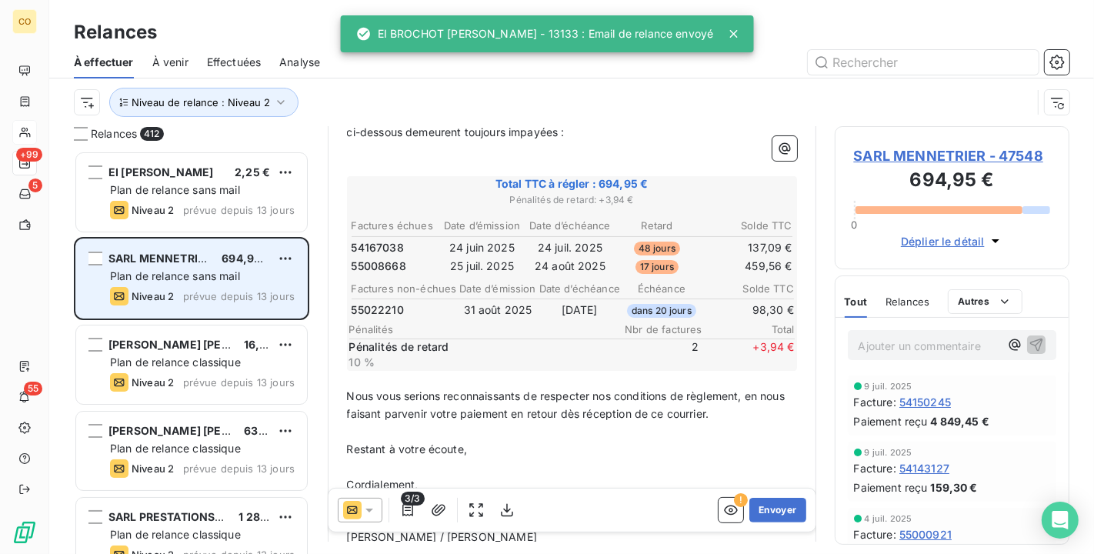
scroll to position [257, 0]
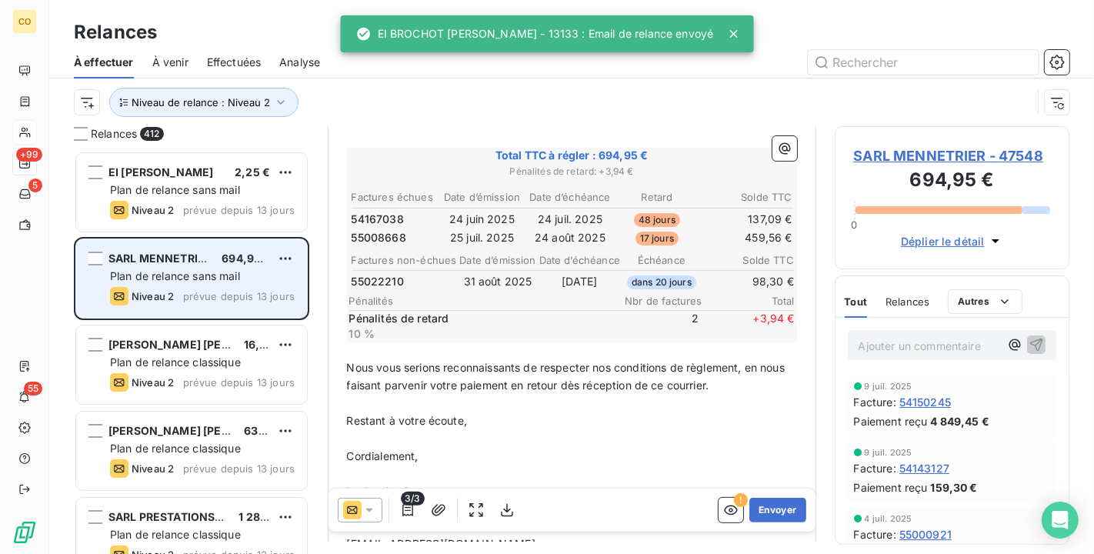
click at [377, 517] on div at bounding box center [360, 510] width 45 height 25
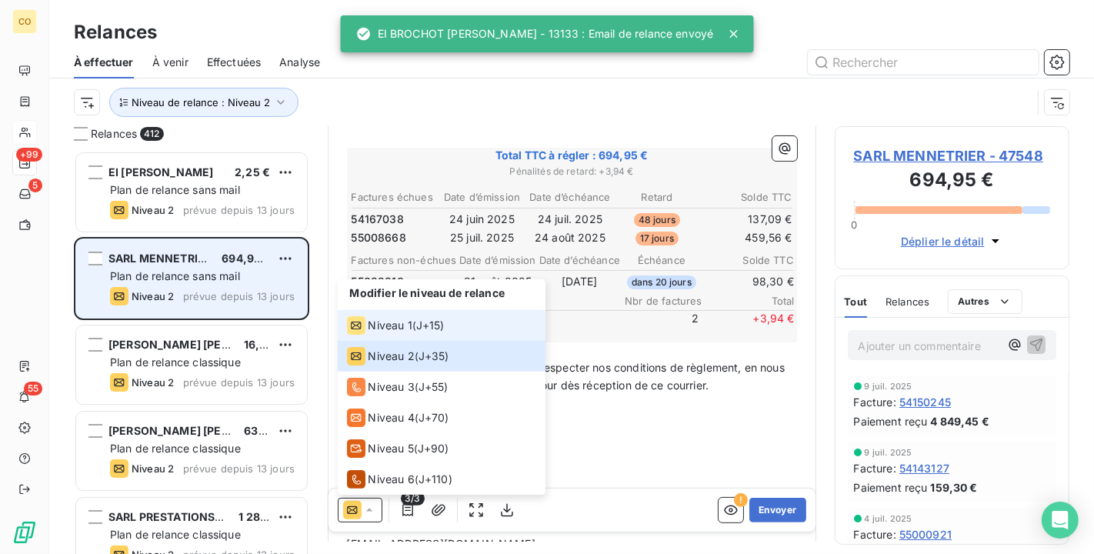
click at [399, 325] on span "Niveau 1" at bounding box center [391, 325] width 44 height 15
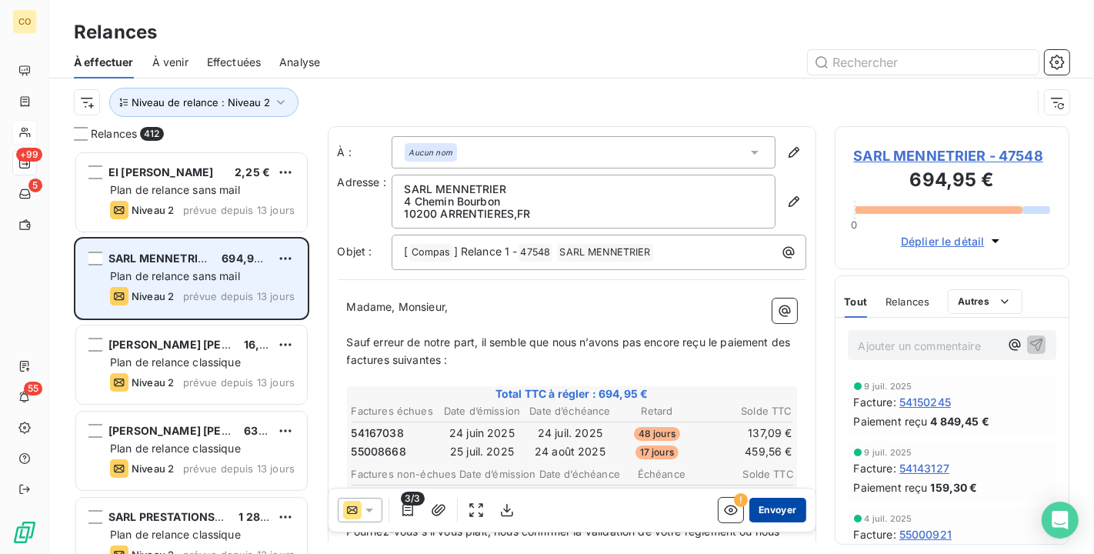
click at [754, 516] on button "Envoyer" at bounding box center [778, 510] width 56 height 25
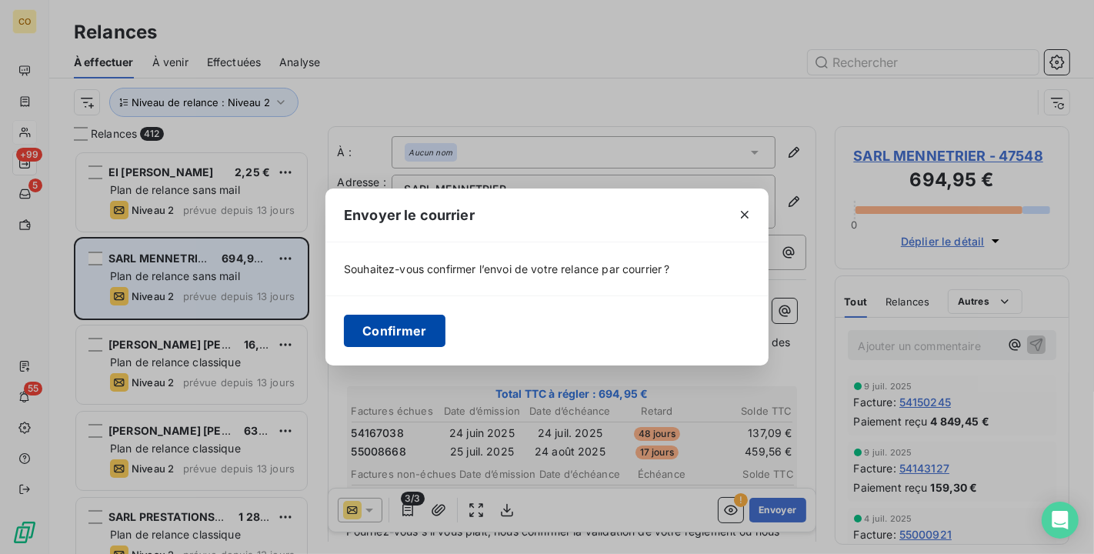
click at [420, 336] on button "Confirmer" at bounding box center [395, 331] width 102 height 32
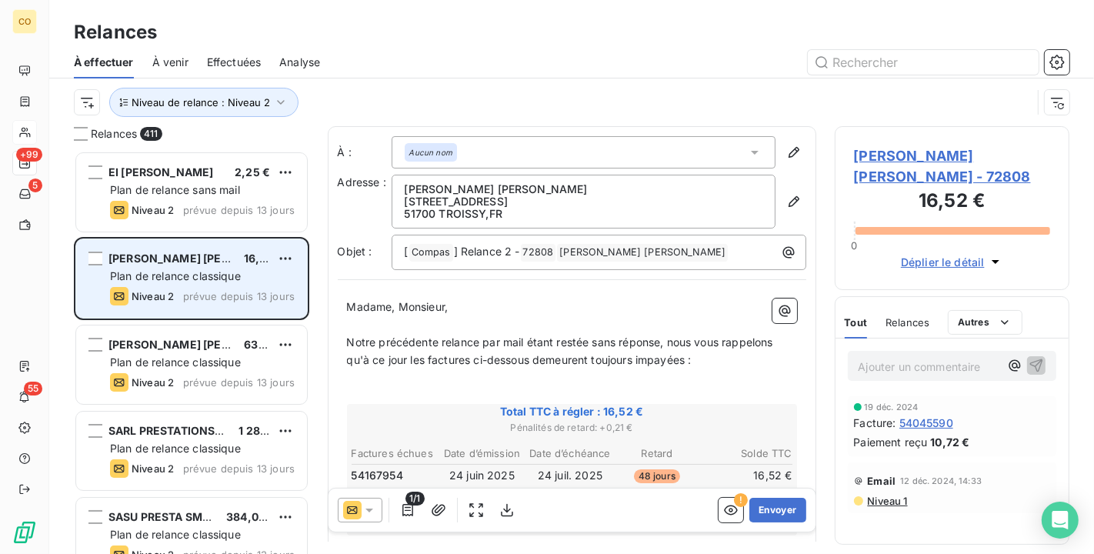
click at [371, 512] on icon at bounding box center [369, 510] width 15 height 15
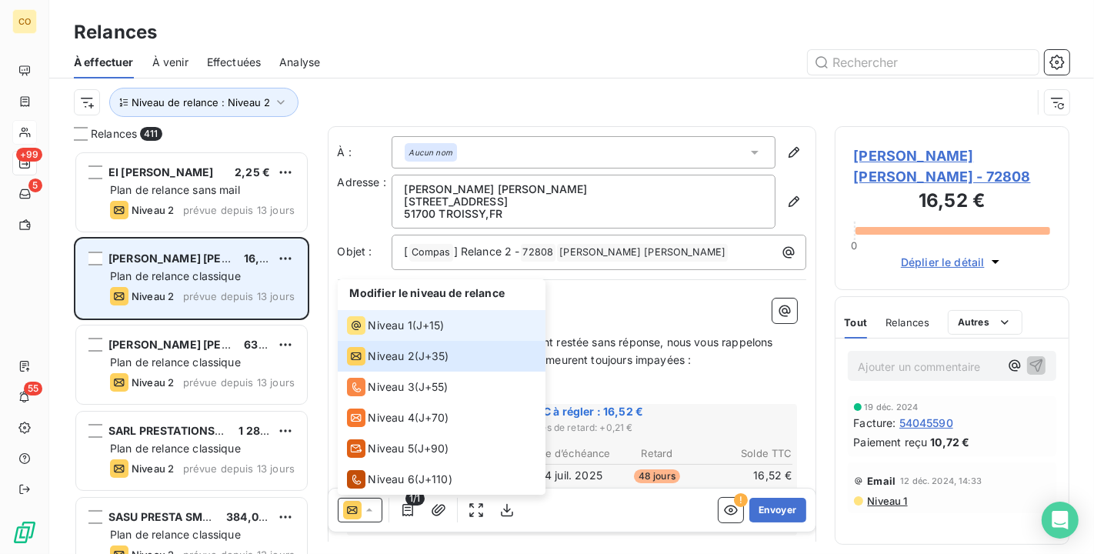
click at [394, 332] on span "Niveau 1" at bounding box center [391, 325] width 44 height 15
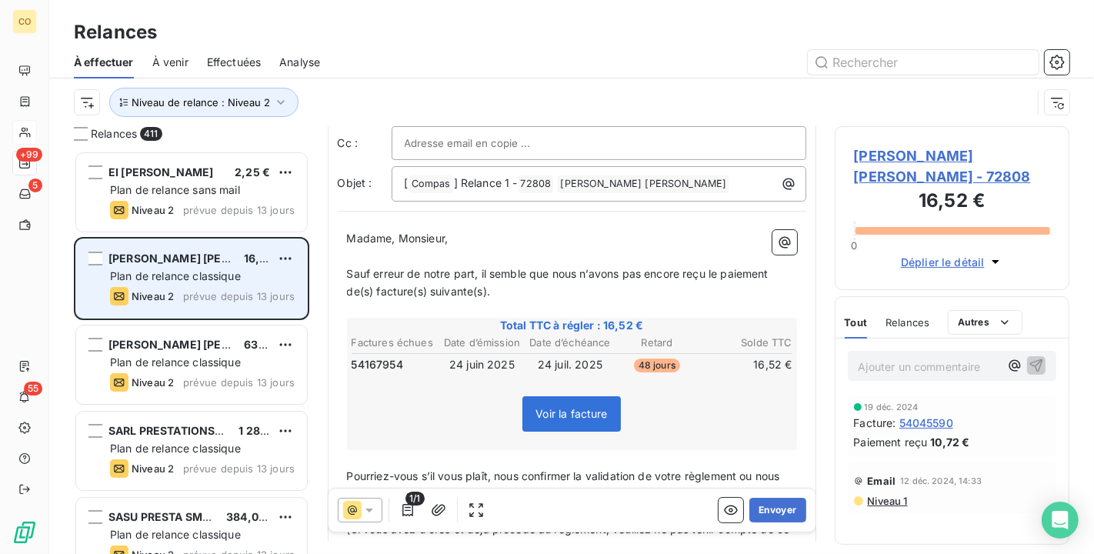
scroll to position [88, 0]
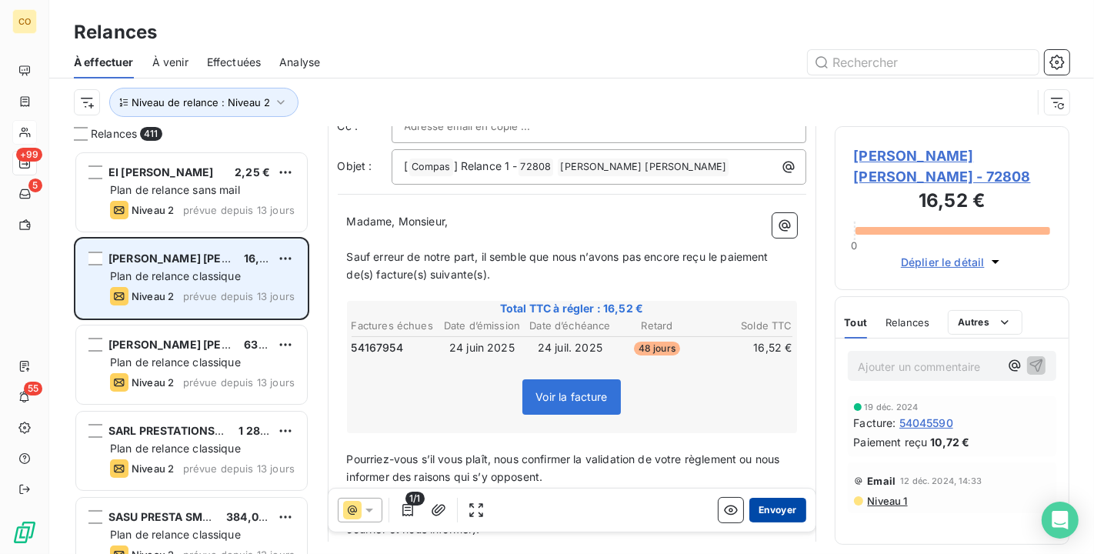
click at [762, 516] on button "Envoyer" at bounding box center [778, 510] width 56 height 25
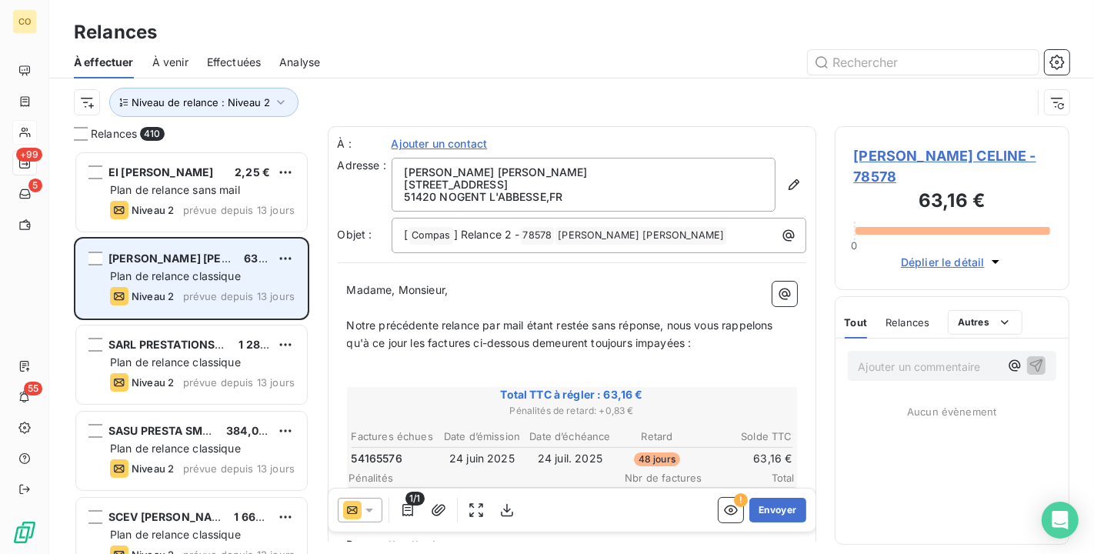
click at [371, 508] on icon at bounding box center [369, 510] width 15 height 15
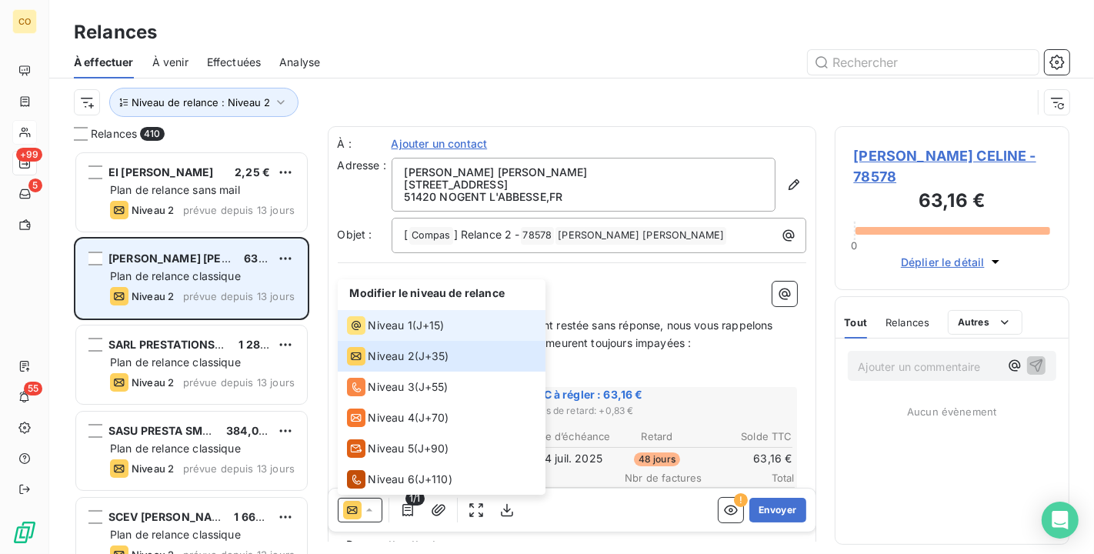
click at [369, 327] on span "Niveau 1" at bounding box center [391, 325] width 44 height 15
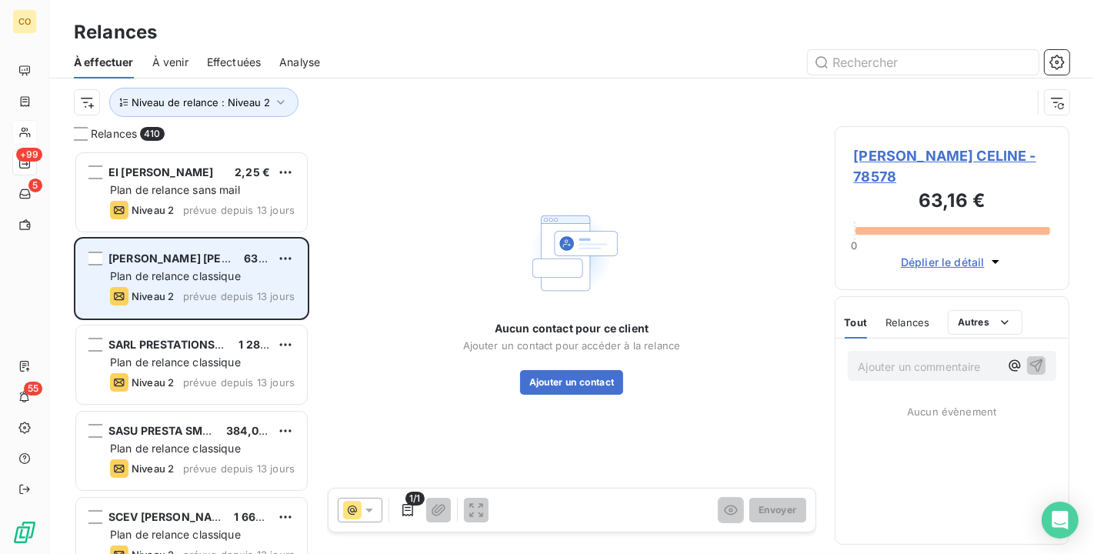
click at [952, 154] on span "EARL OUDIN CELINE - 78578" at bounding box center [952, 166] width 197 height 42
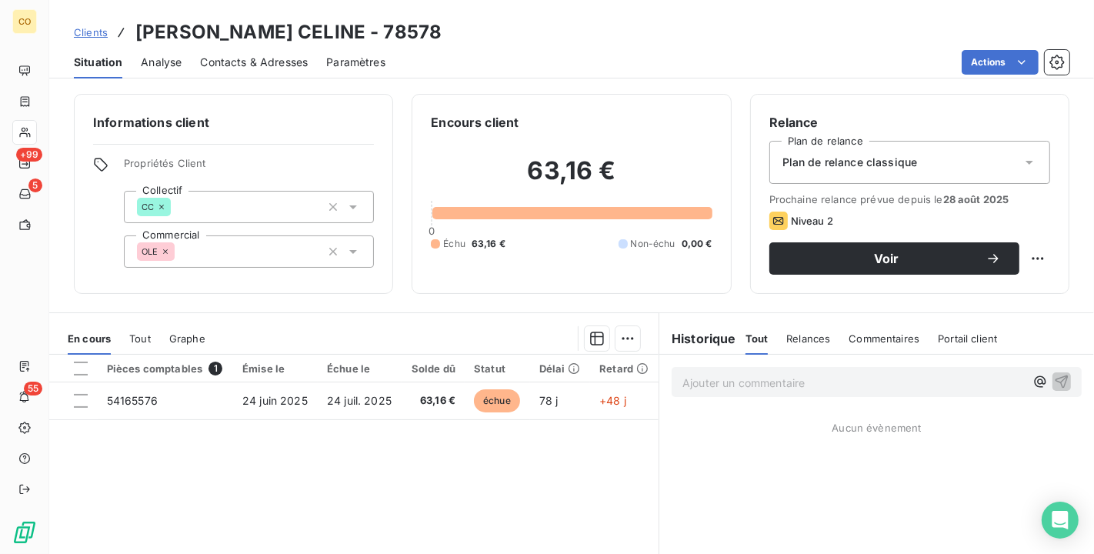
click at [958, 164] on div "Plan de relance classique" at bounding box center [910, 162] width 281 height 43
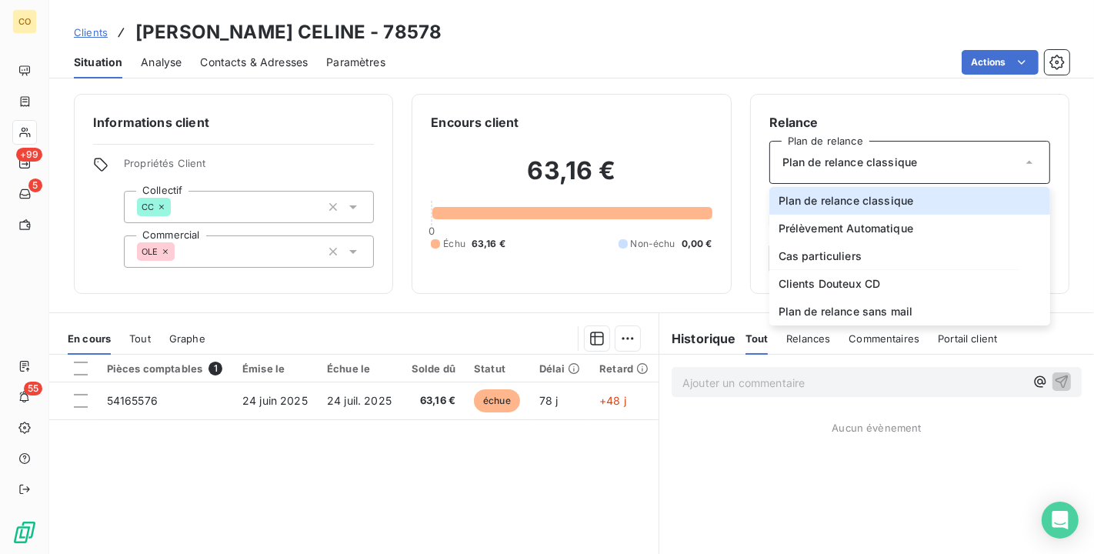
click at [955, 111] on div "Relance Plan de relance Plan de relance classique Plan de relance classique Pré…" at bounding box center [909, 194] width 319 height 200
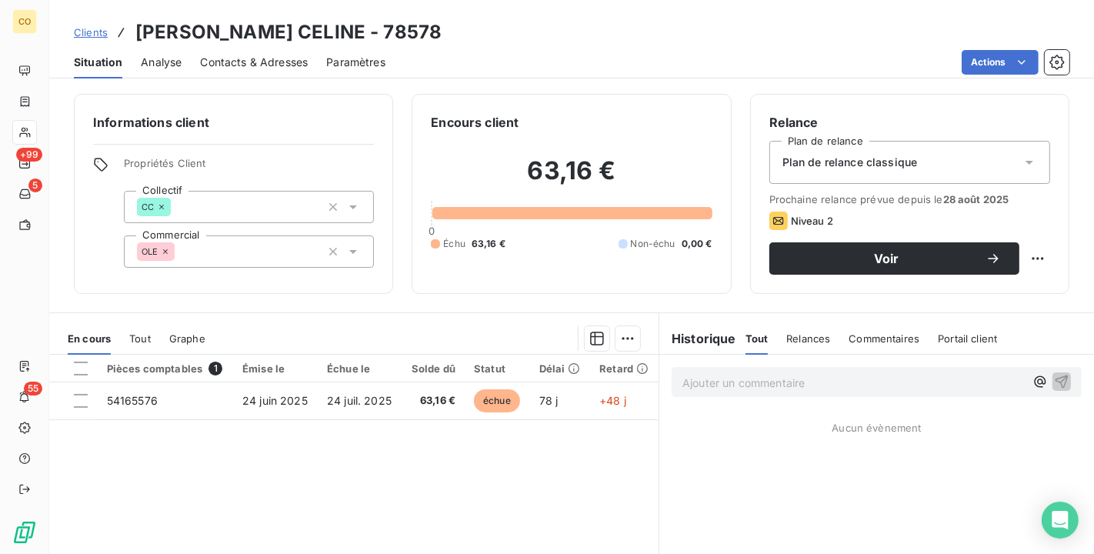
click at [947, 170] on div "Plan de relance classique" at bounding box center [910, 162] width 281 height 43
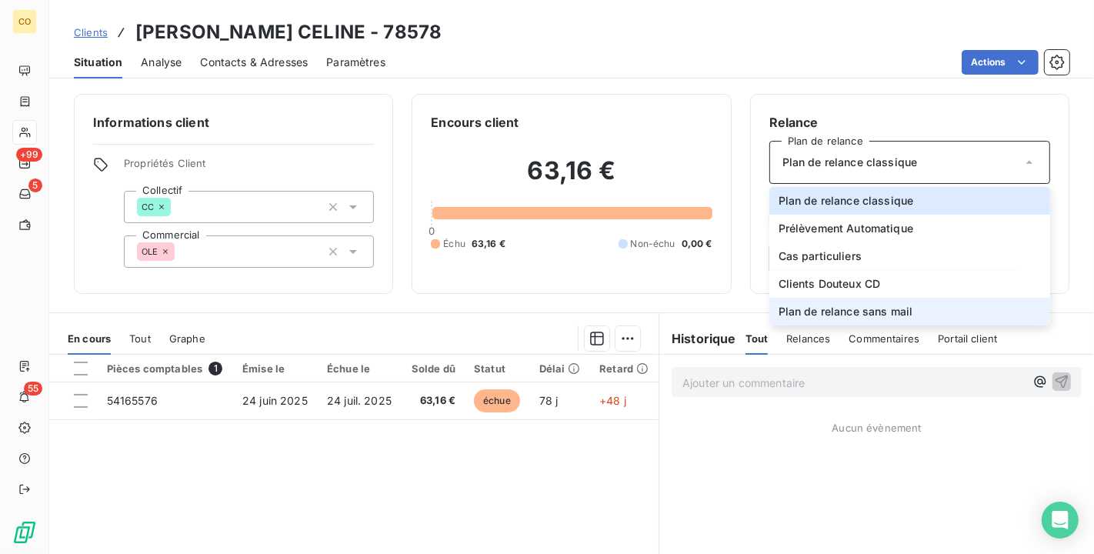
click at [883, 321] on li "Plan de relance sans mail" at bounding box center [910, 312] width 281 height 28
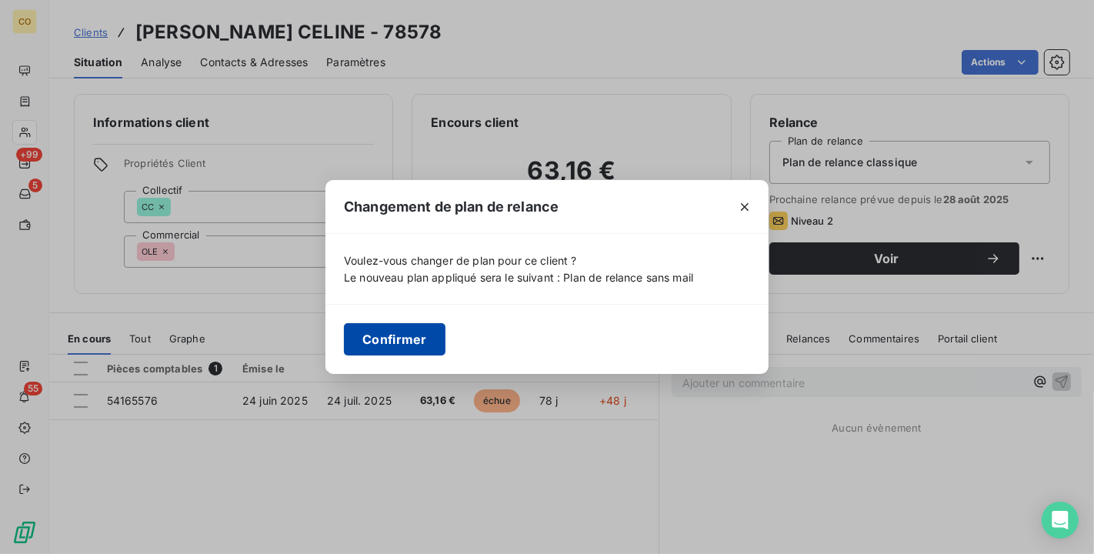
click at [422, 350] on button "Confirmer" at bounding box center [395, 339] width 102 height 32
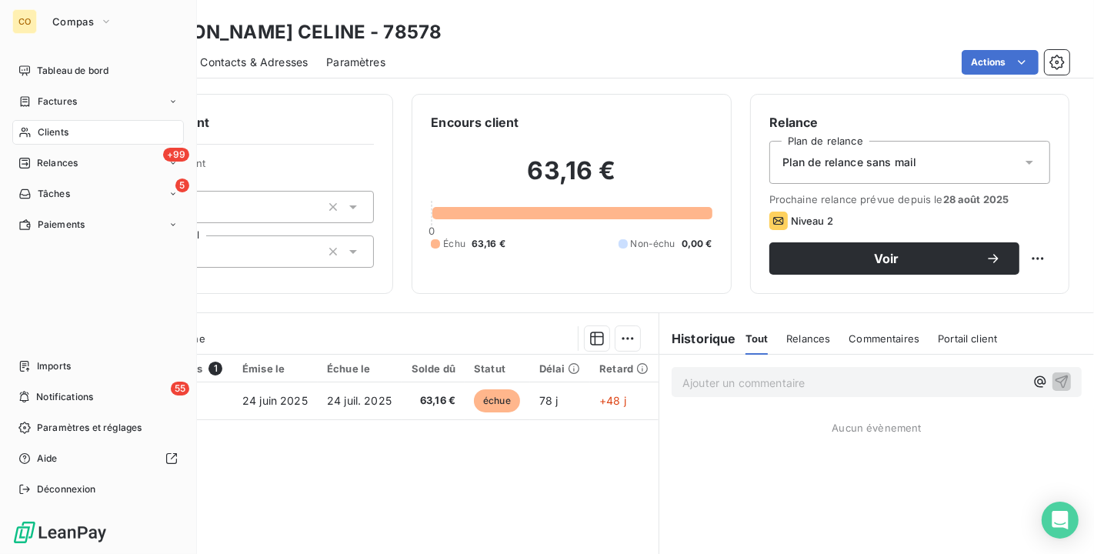
click at [59, 169] on span "Relances" at bounding box center [57, 163] width 41 height 14
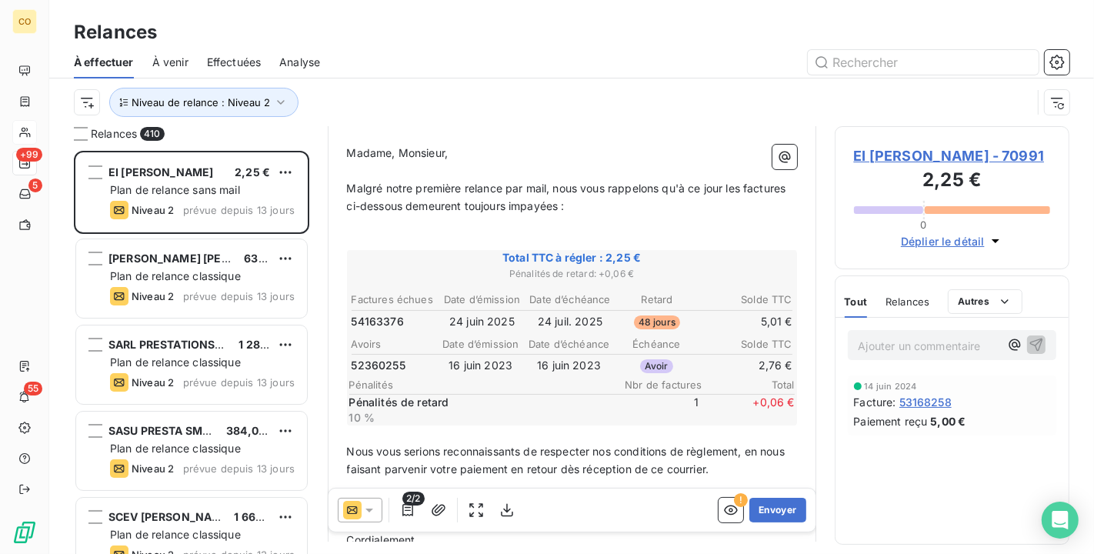
scroll to position [171, 0]
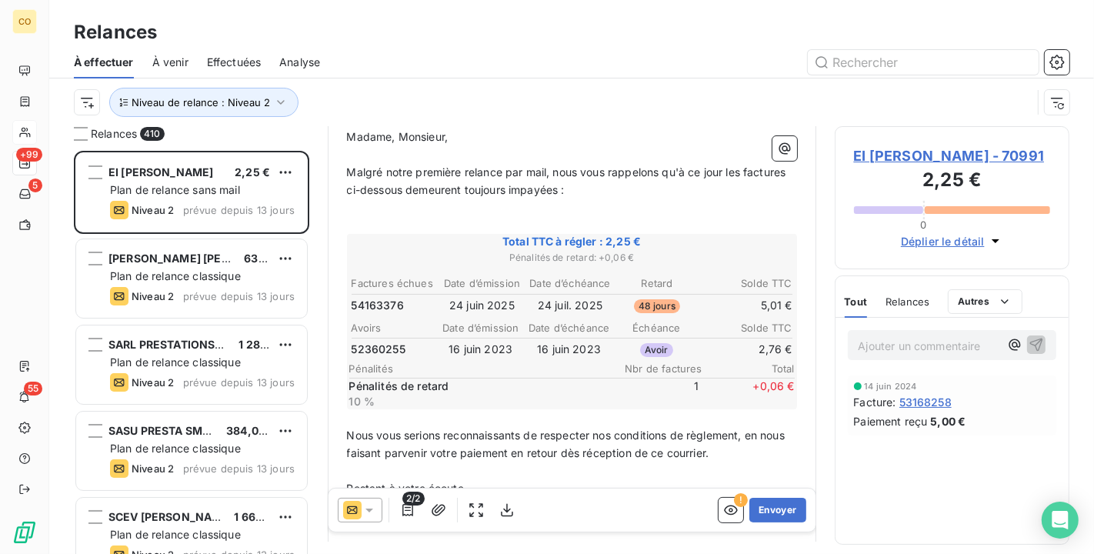
click at [379, 512] on div at bounding box center [360, 510] width 45 height 25
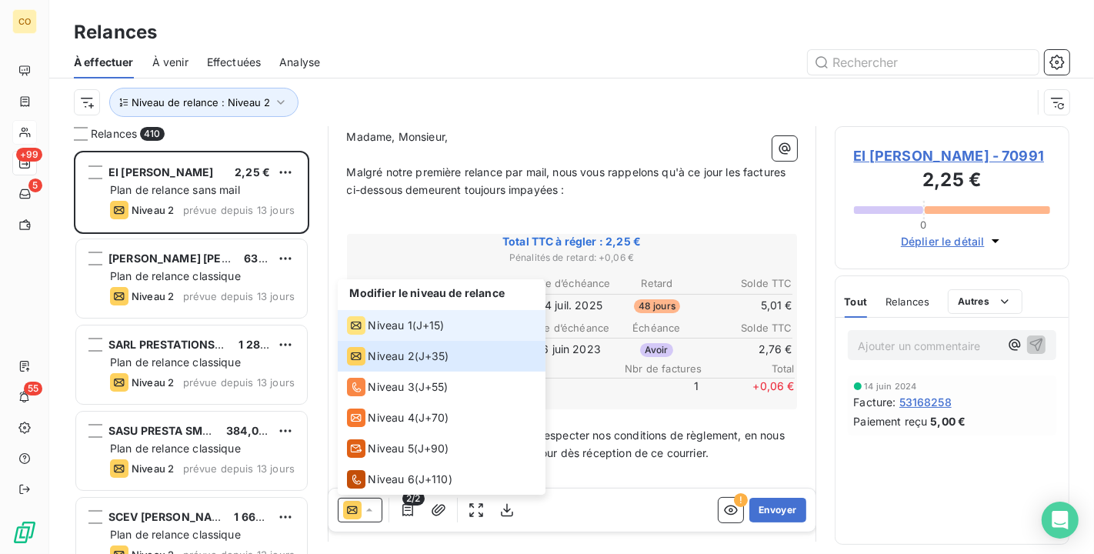
click at [376, 332] on span "Niveau 1" at bounding box center [391, 325] width 44 height 15
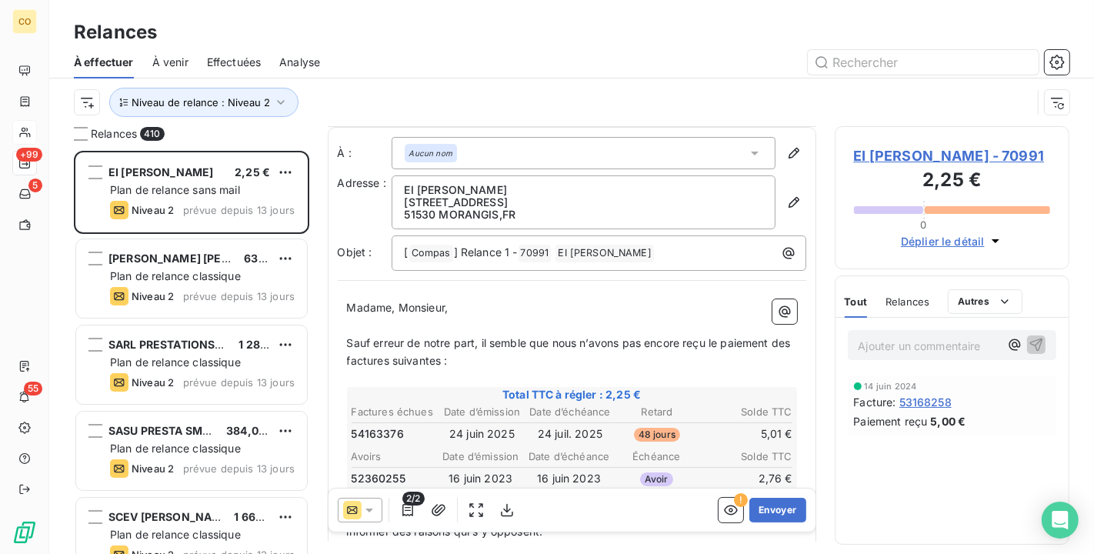
scroll to position [0, 0]
click at [753, 514] on button "Envoyer" at bounding box center [778, 510] width 56 height 25
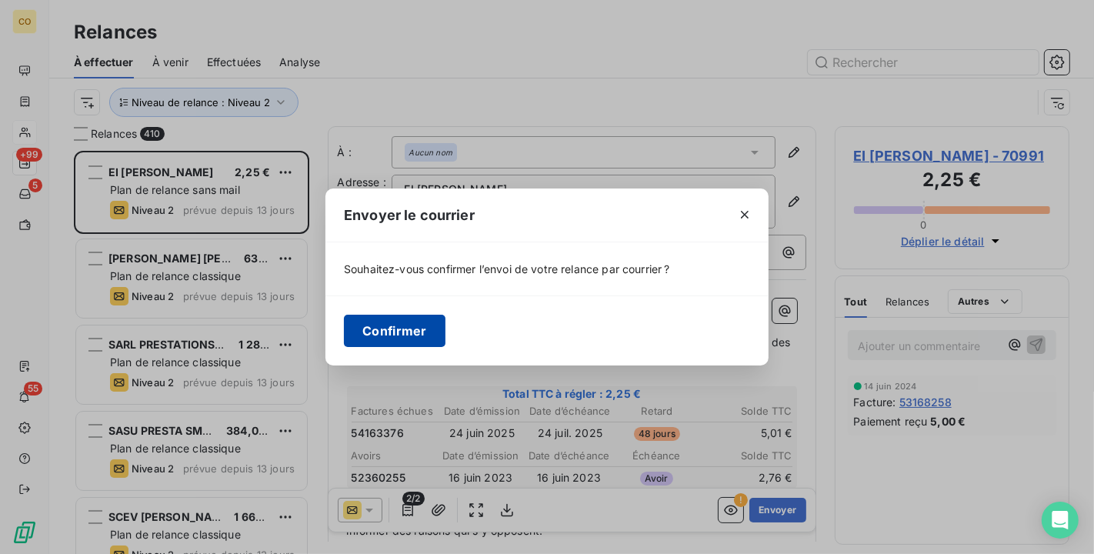
click at [429, 335] on button "Confirmer" at bounding box center [395, 331] width 102 height 32
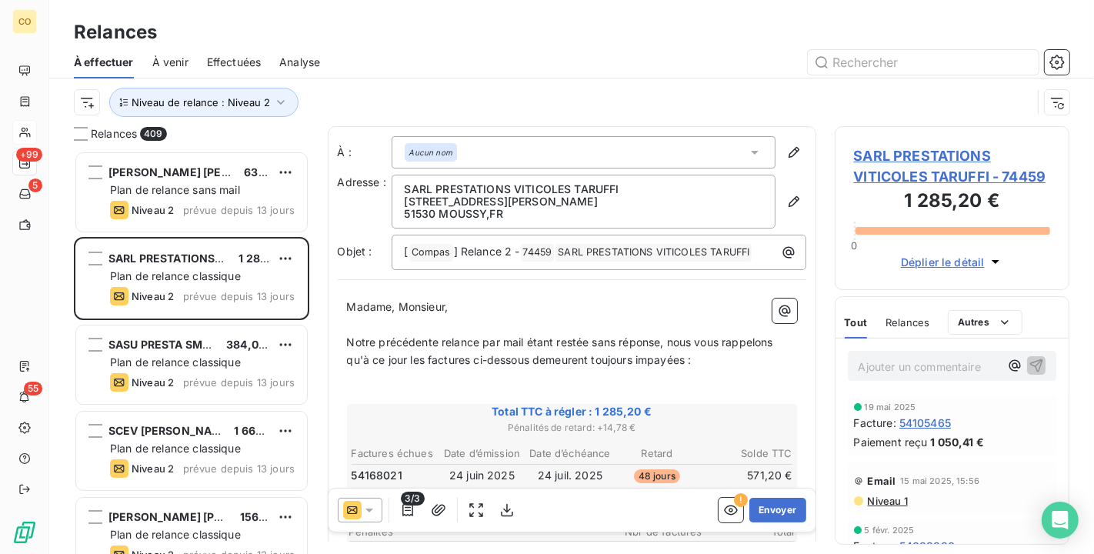
click at [369, 517] on icon at bounding box center [369, 510] width 15 height 15
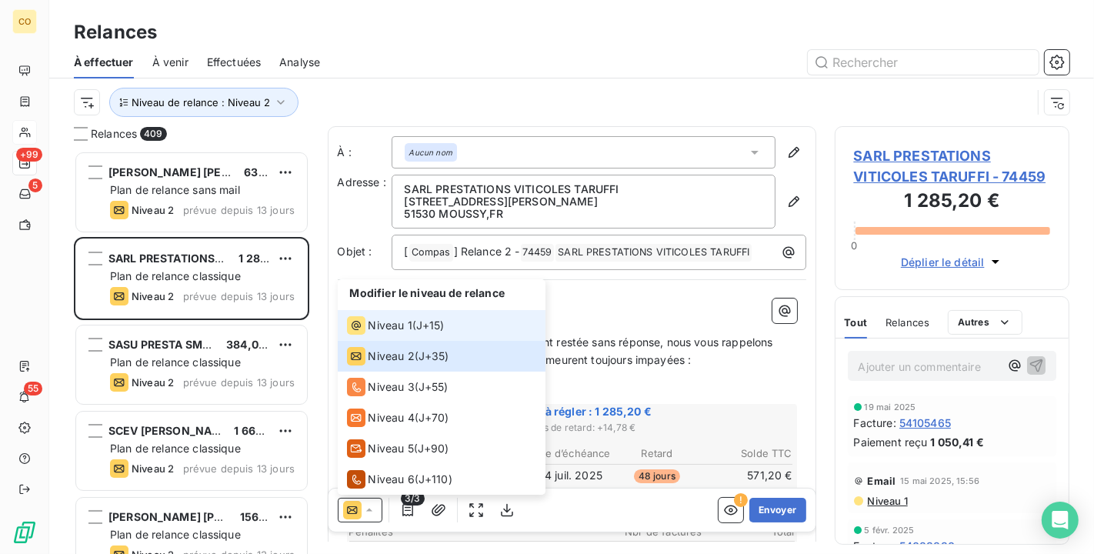
click at [390, 321] on span "Niveau 1" at bounding box center [391, 325] width 44 height 15
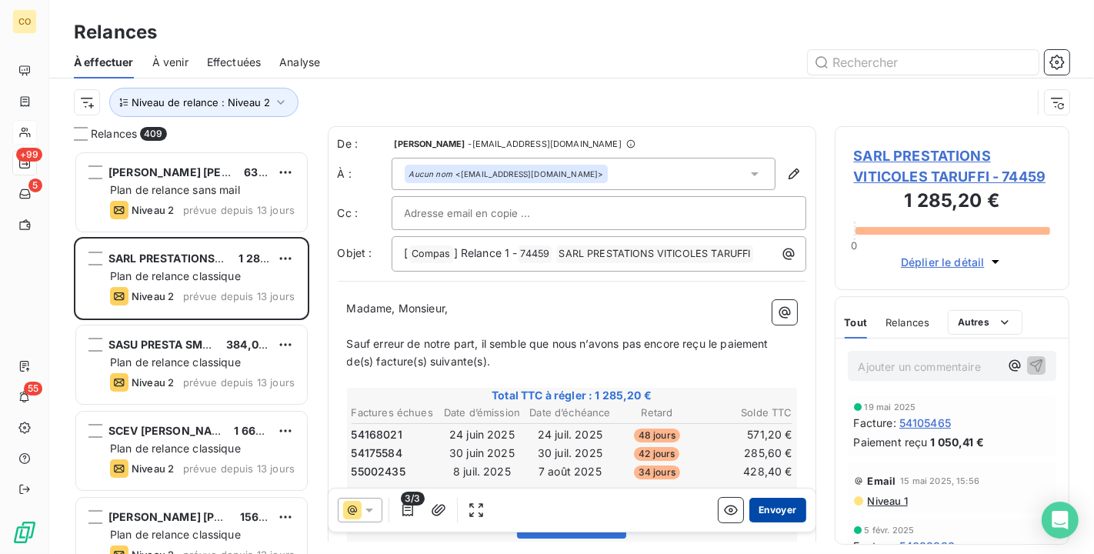
click at [755, 509] on button "Envoyer" at bounding box center [778, 510] width 56 height 25
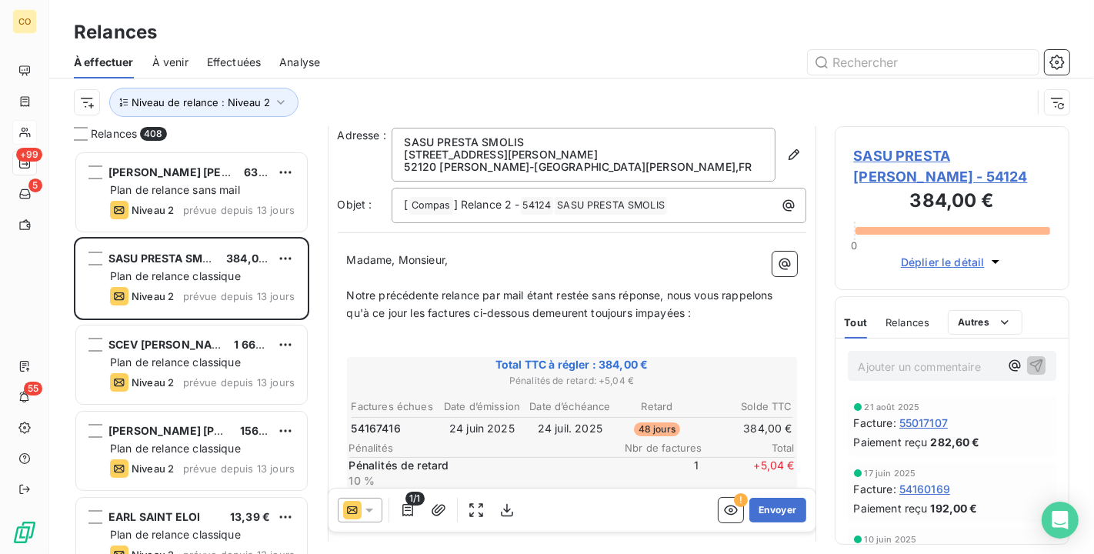
scroll to position [85, 0]
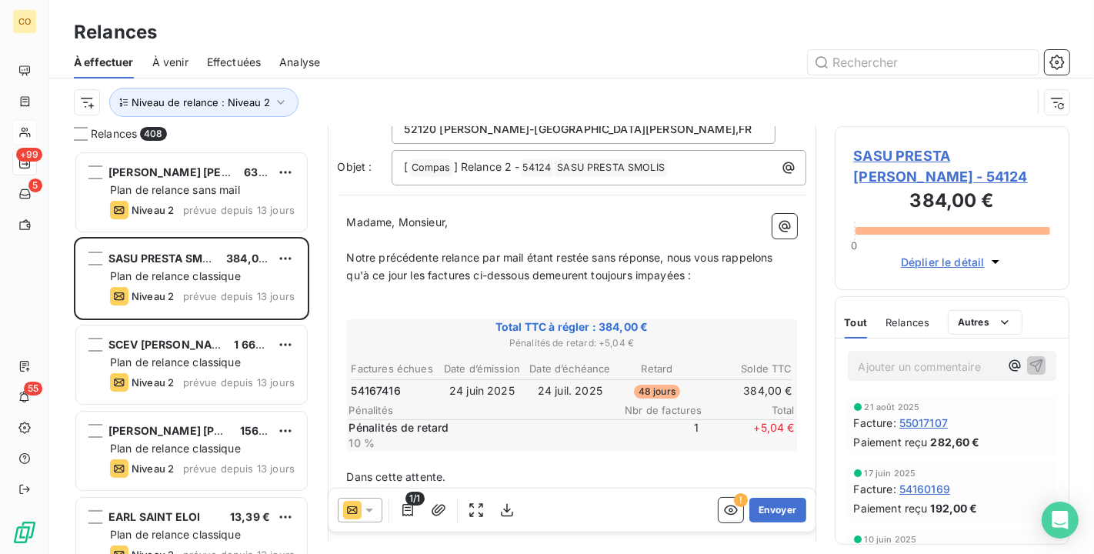
click at [376, 506] on icon at bounding box center [369, 510] width 15 height 15
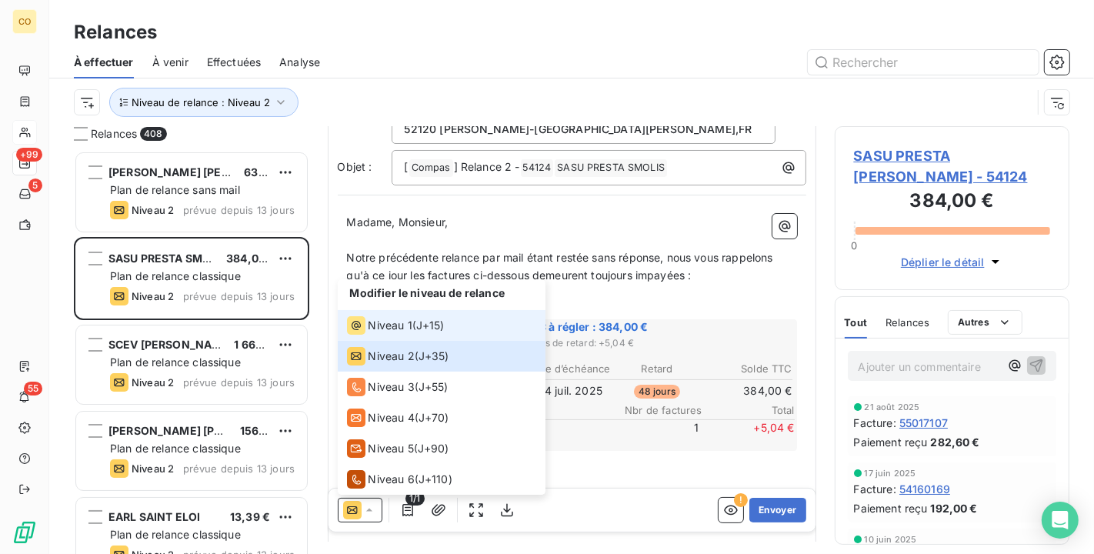
click at [396, 329] on span "Niveau 1" at bounding box center [391, 325] width 44 height 15
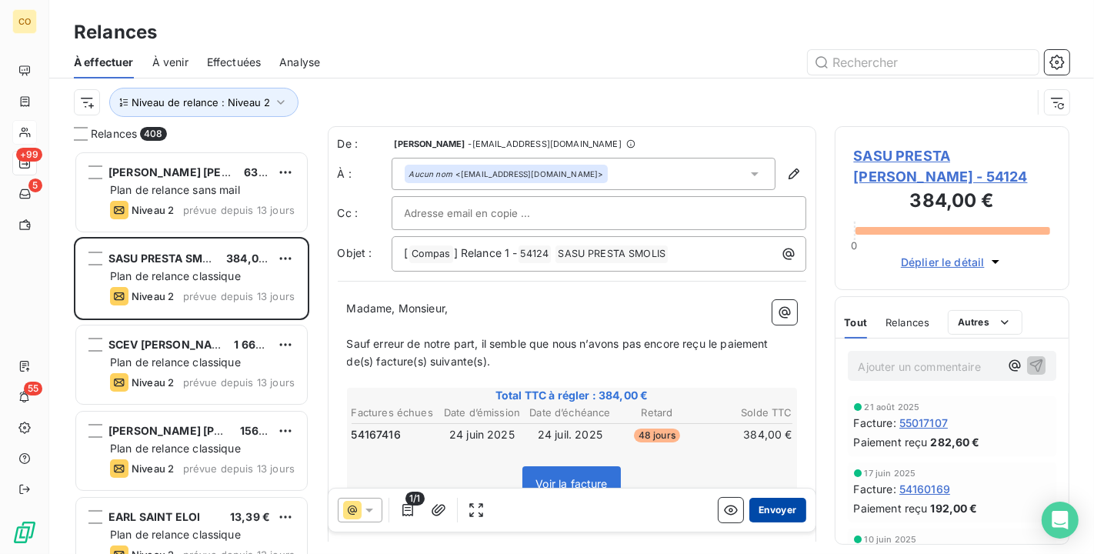
click at [761, 519] on button "Envoyer" at bounding box center [778, 510] width 56 height 25
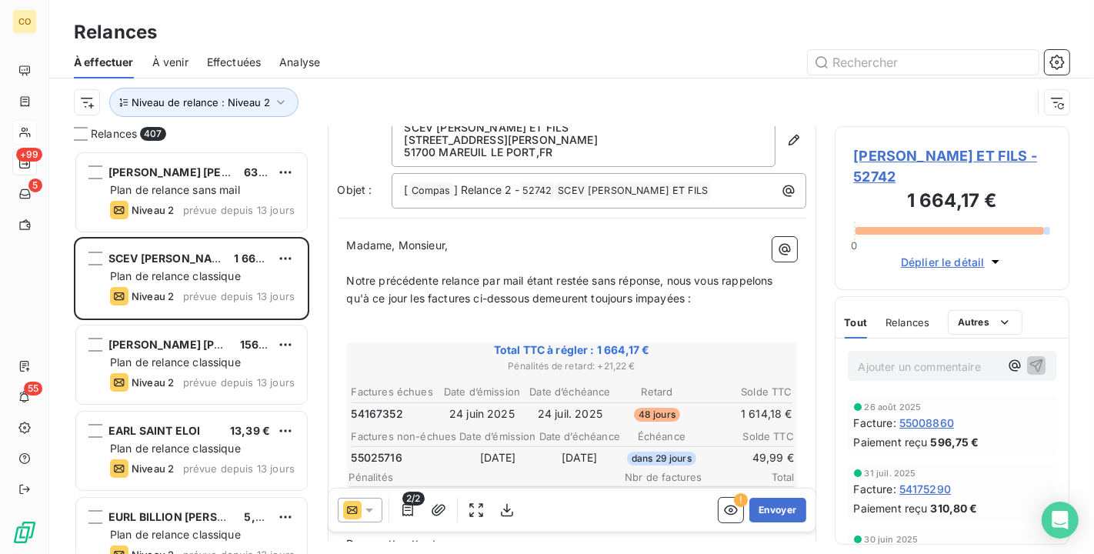
scroll to position [171, 0]
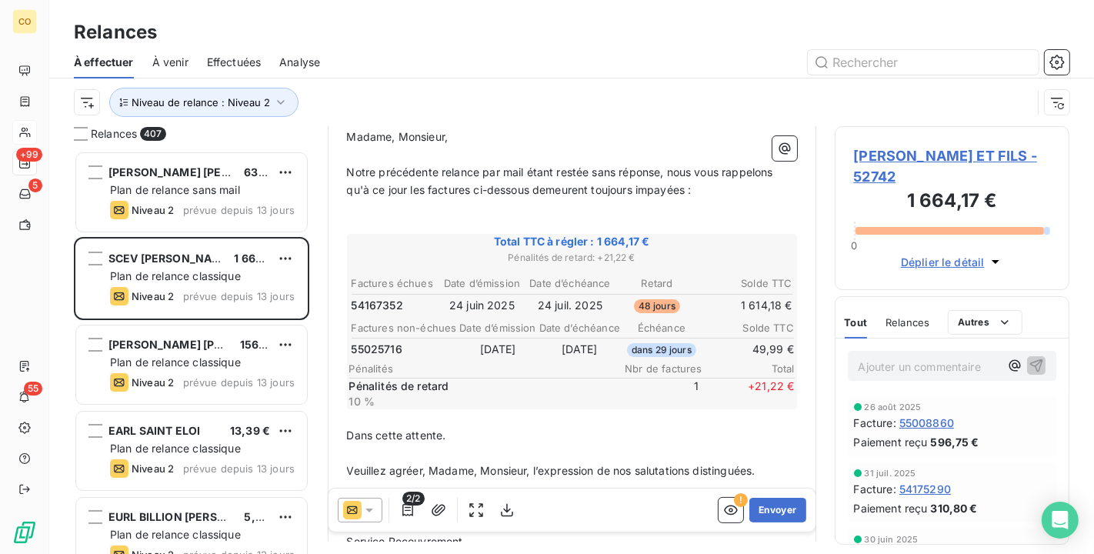
click at [362, 499] on div at bounding box center [360, 510] width 45 height 25
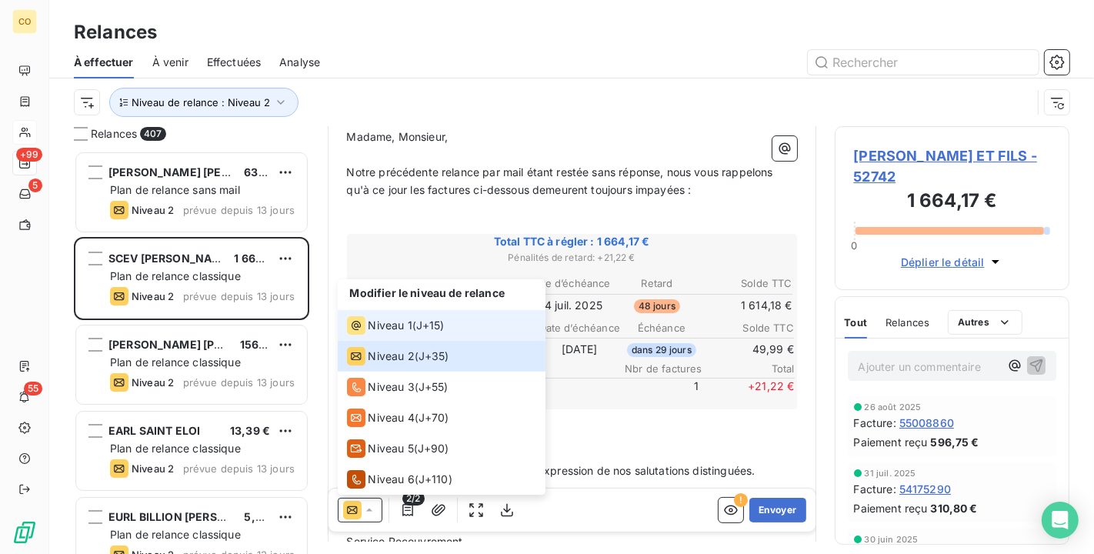
click at [379, 318] on span "Niveau 1" at bounding box center [391, 325] width 44 height 15
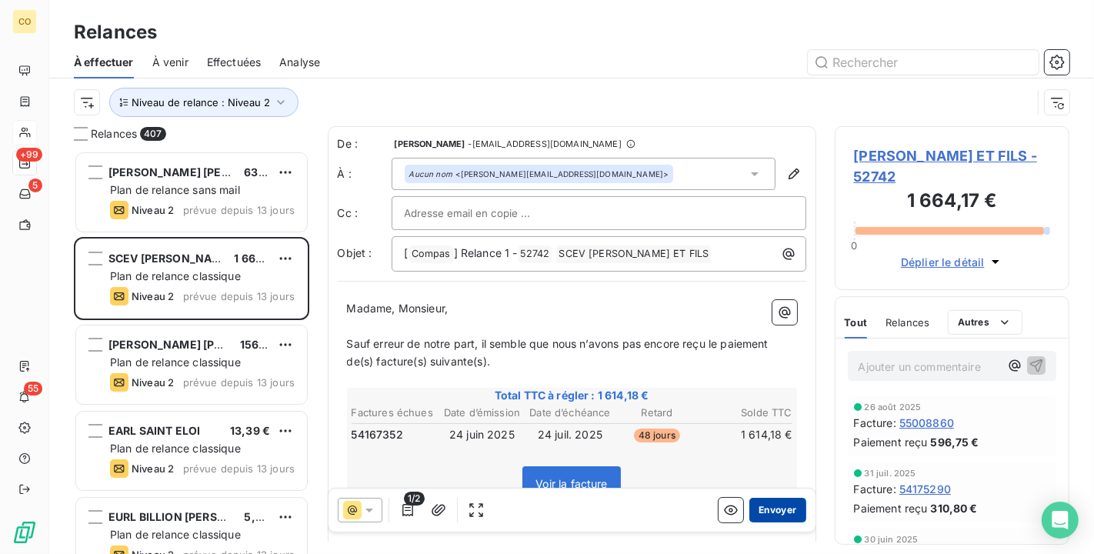
click at [773, 504] on button "Envoyer" at bounding box center [778, 510] width 56 height 25
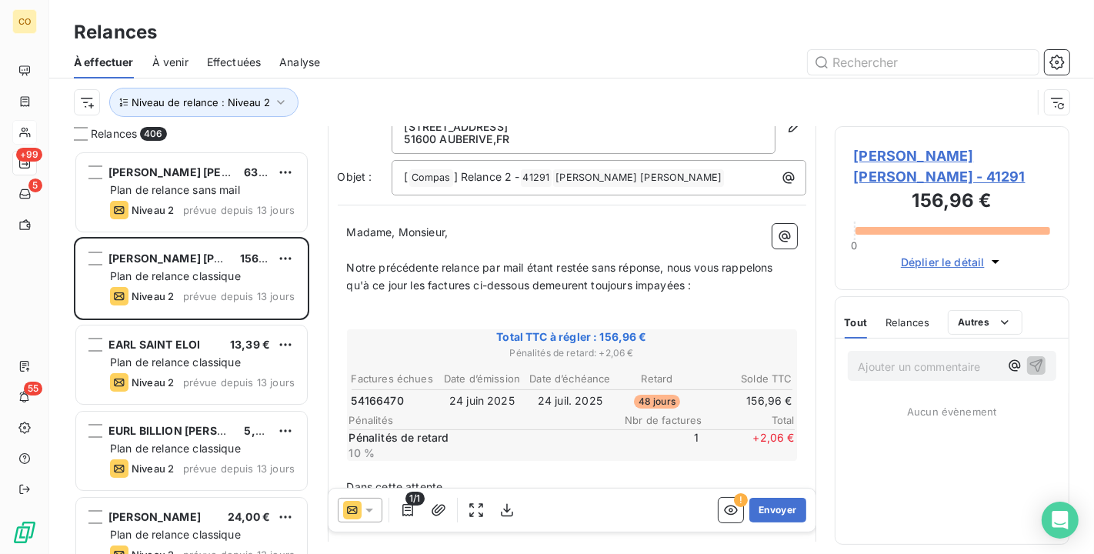
scroll to position [87, 0]
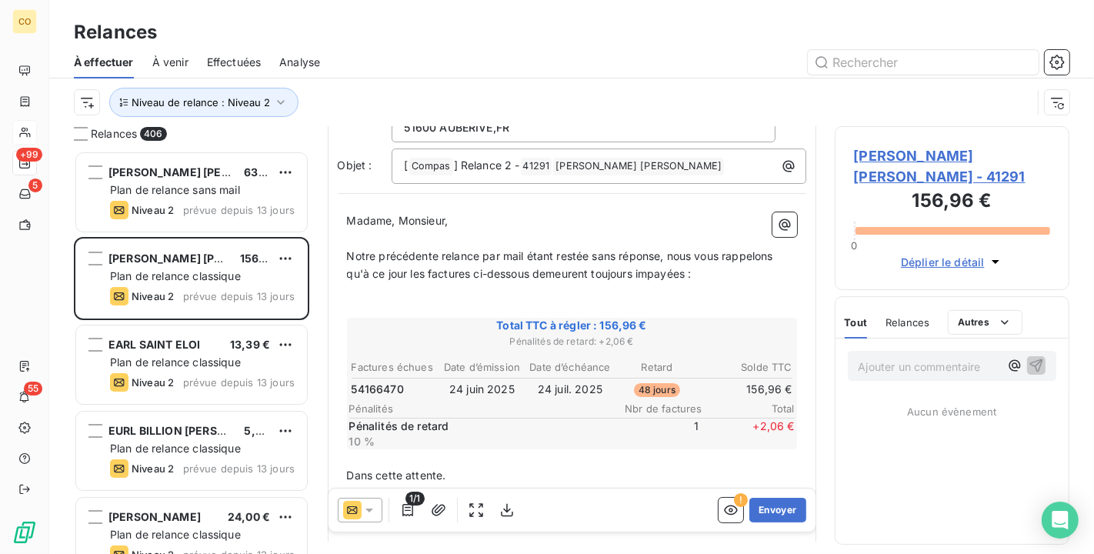
click at [373, 522] on div at bounding box center [360, 510] width 45 height 25
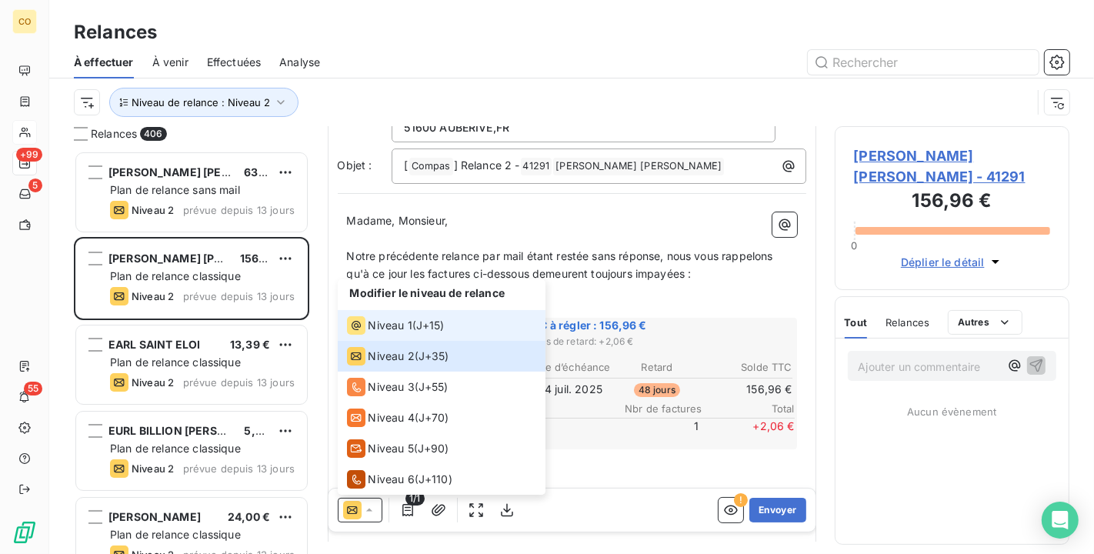
click at [413, 318] on div "Niveau 1 ( J+15 )" at bounding box center [396, 325] width 98 height 18
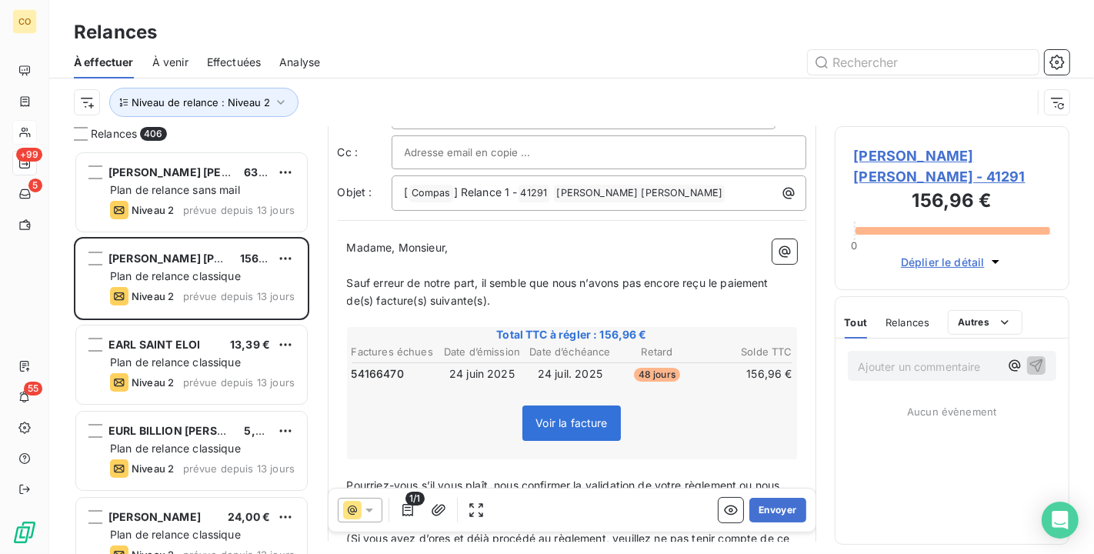
scroll to position [171, 0]
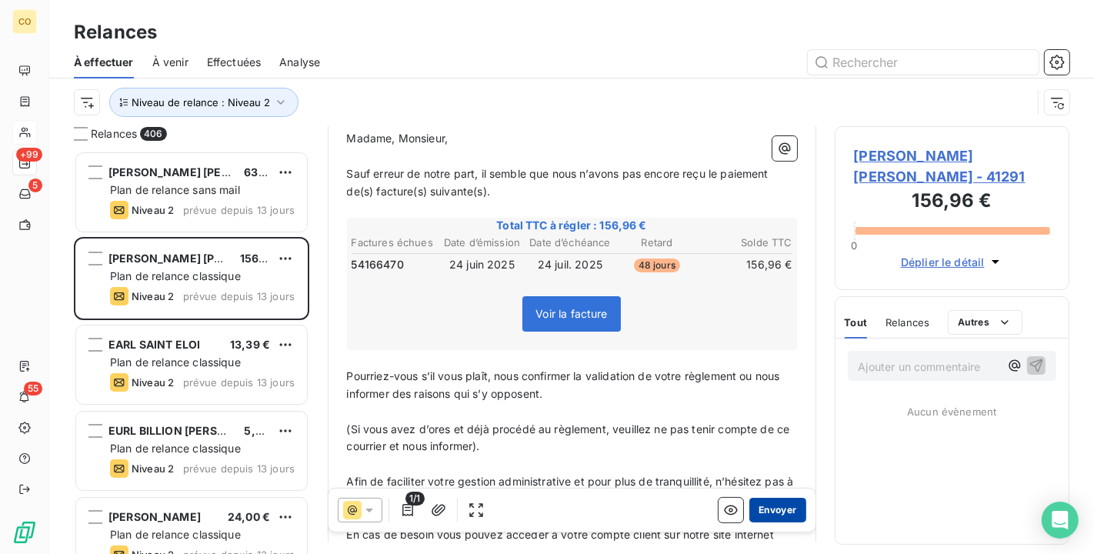
click at [760, 506] on button "Envoyer" at bounding box center [778, 510] width 56 height 25
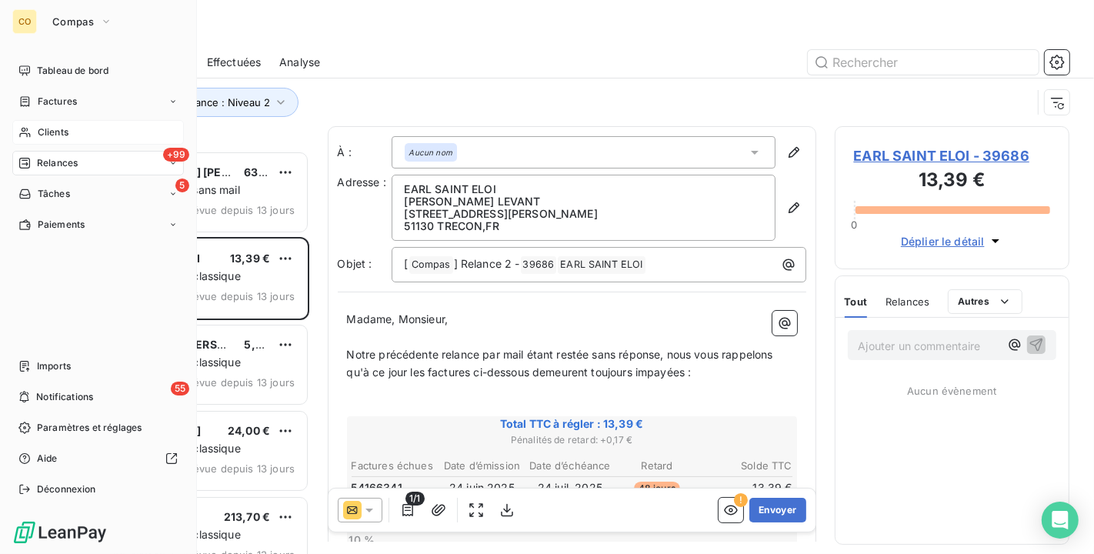
click at [25, 122] on div "Clients" at bounding box center [98, 132] width 172 height 25
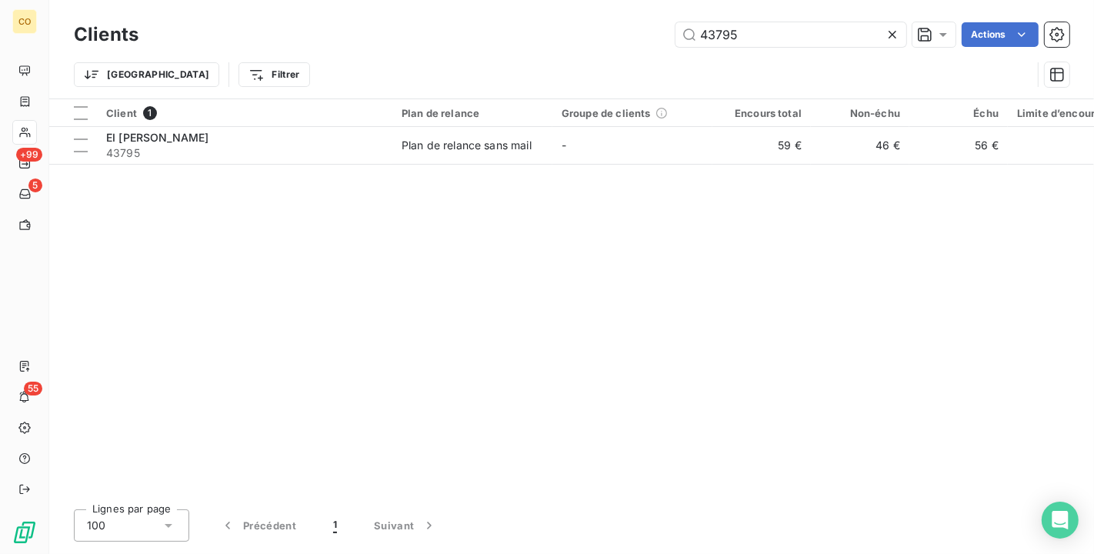
drag, startPoint x: 759, startPoint y: 34, endPoint x: 565, endPoint y: 34, distance: 193.9
click at [565, 34] on div "43795 Actions" at bounding box center [613, 34] width 913 height 25
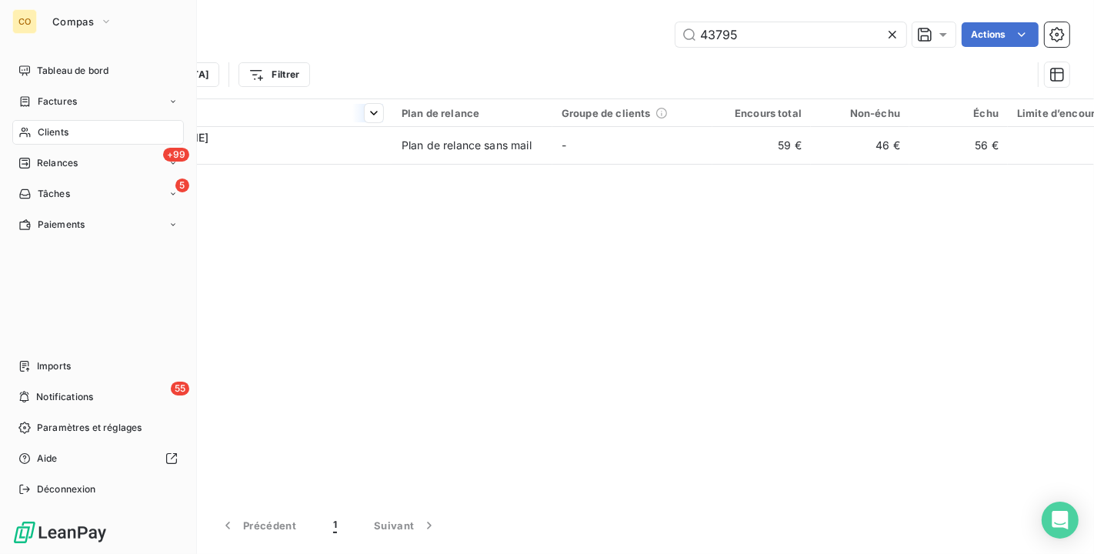
drag, startPoint x: 46, startPoint y: 132, endPoint x: 206, endPoint y: 101, distance: 163.0
click at [43, 129] on span "Clients" at bounding box center [53, 132] width 31 height 14
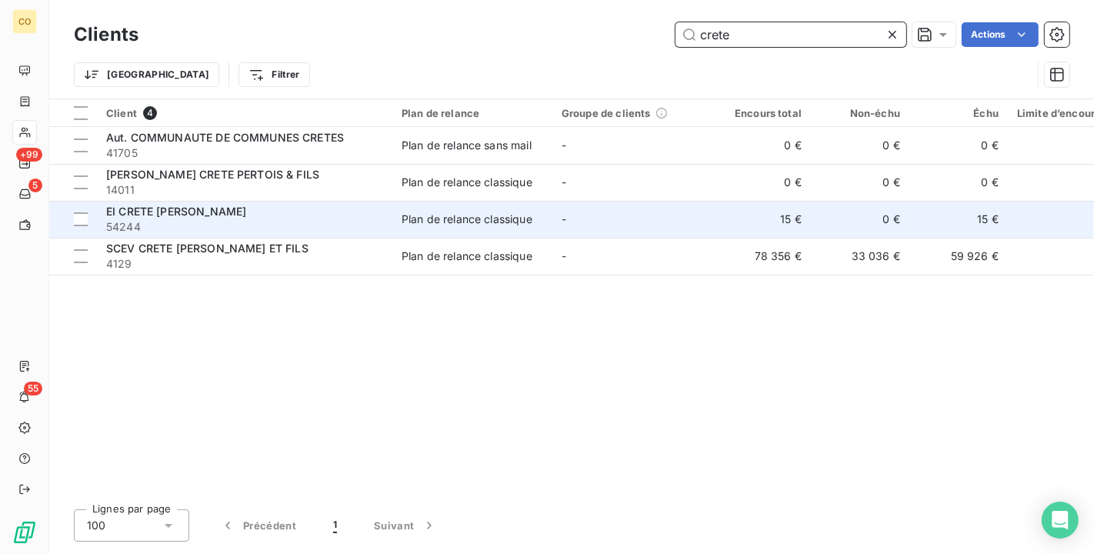
type input "crete"
click at [279, 217] on div "EI CRETE MATHIEU" at bounding box center [244, 211] width 277 height 15
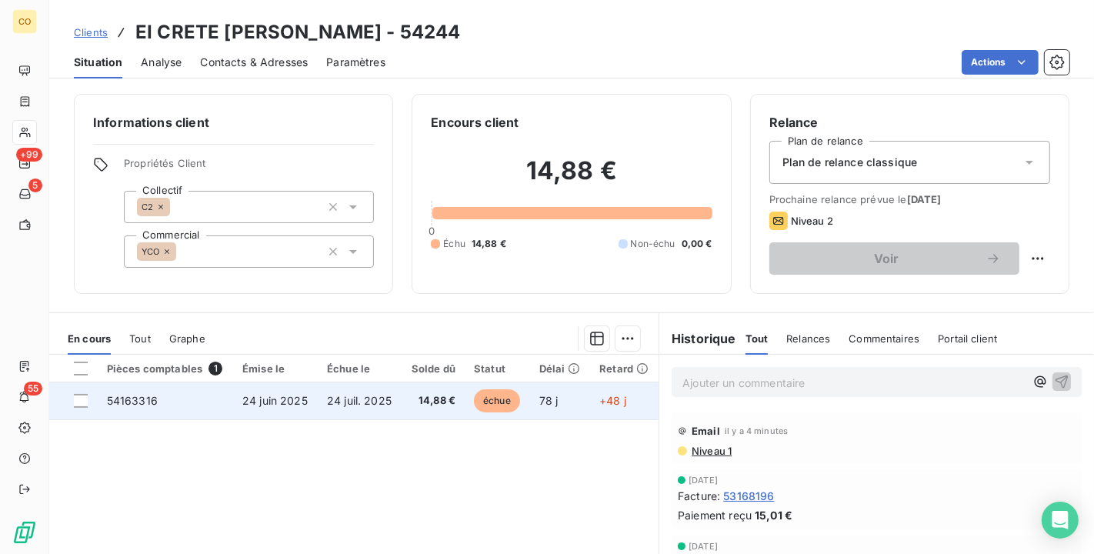
click at [429, 399] on span "14,88 €" at bounding box center [433, 400] width 45 height 15
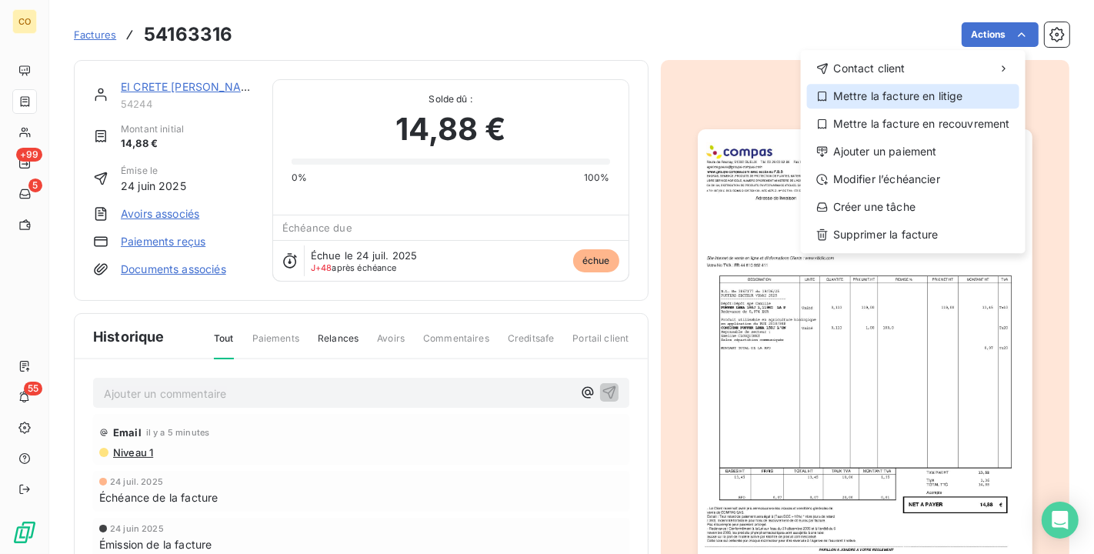
click at [910, 85] on div "Mettre la facture en litige" at bounding box center [913, 96] width 212 height 25
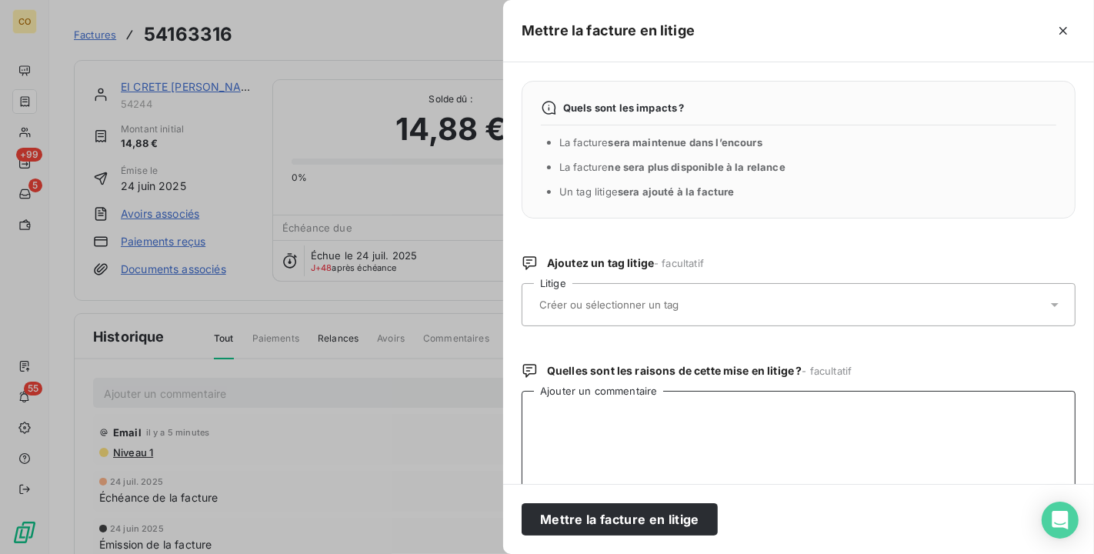
click at [596, 423] on textarea "Ajouter un commentaire" at bounding box center [799, 471] width 554 height 160
type textarea "T"
drag, startPoint x: 930, startPoint y: 419, endPoint x: 511, endPoint y: 404, distance: 418.9
click at [511, 404] on div "Quels sont les impacts ? La facture sera maintenue dans l’encours La facture ne…" at bounding box center [798, 273] width 591 height 422
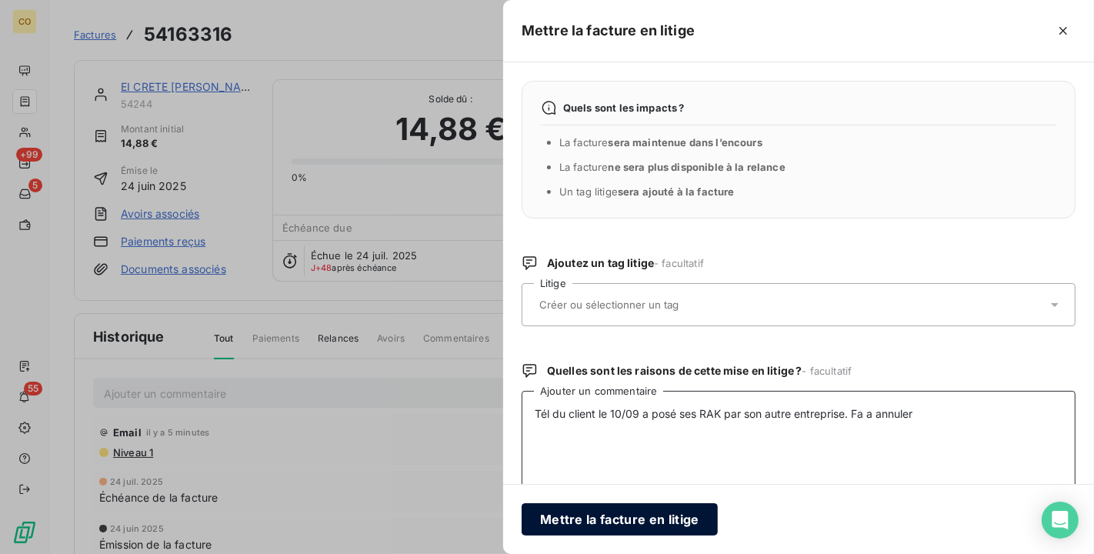
type textarea "Tél du client le 10/09 a posé ses RAK par son autre entreprise. Fa a annuler"
click at [630, 506] on button "Mettre la facture en litige" at bounding box center [620, 519] width 196 height 32
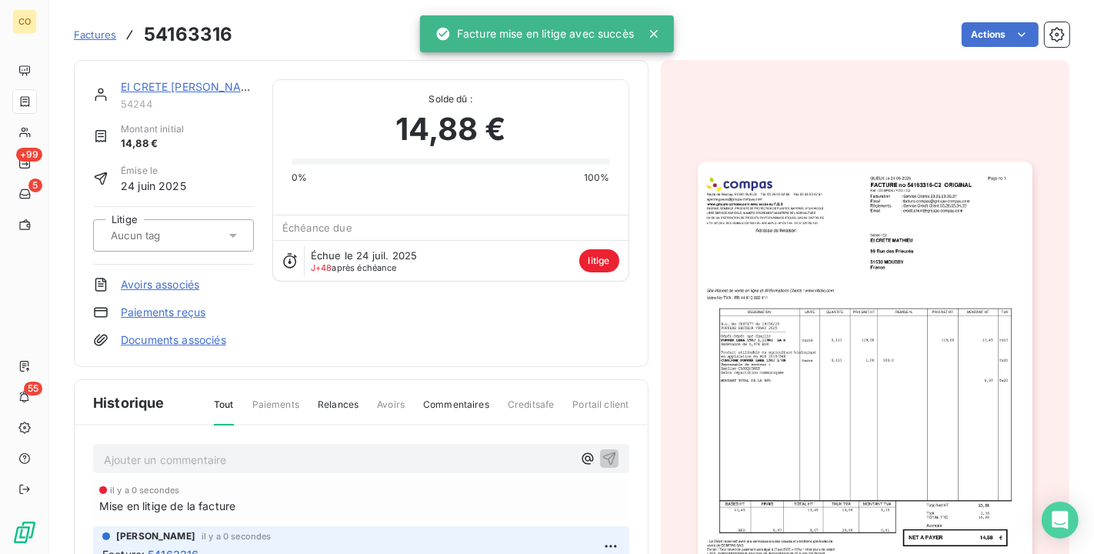
click at [855, 409] on img "button" at bounding box center [865, 398] width 335 height 473
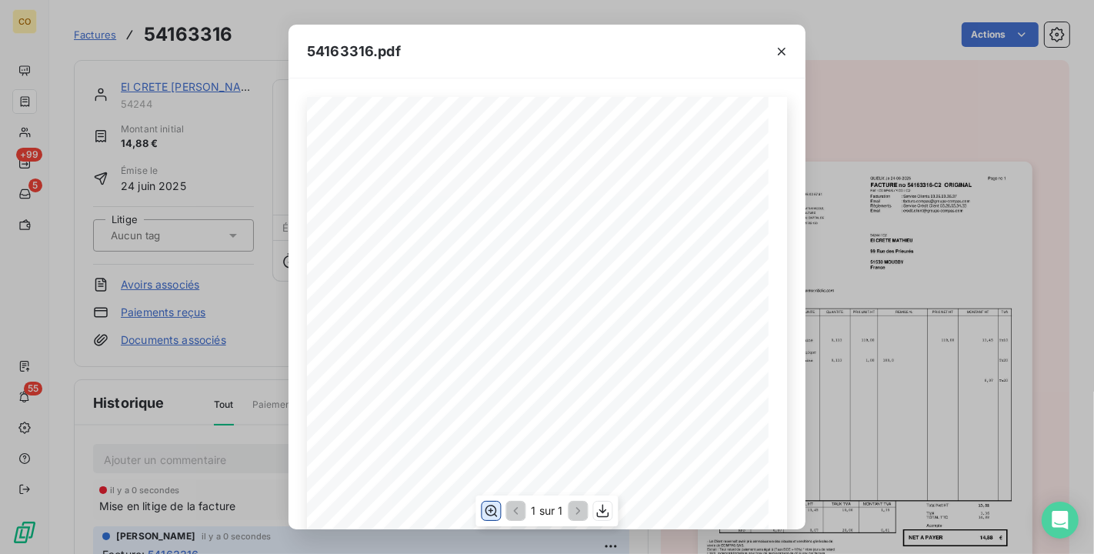
click at [493, 508] on icon "button" at bounding box center [490, 510] width 15 height 15
click at [779, 50] on icon "button" at bounding box center [781, 51] width 15 height 15
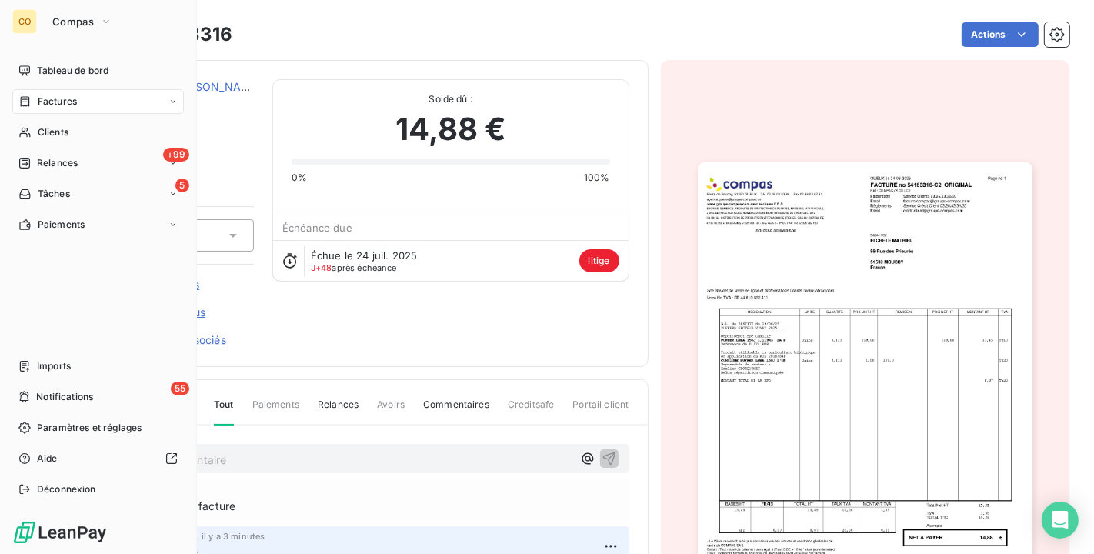
click at [27, 166] on icon at bounding box center [24, 163] width 12 height 12
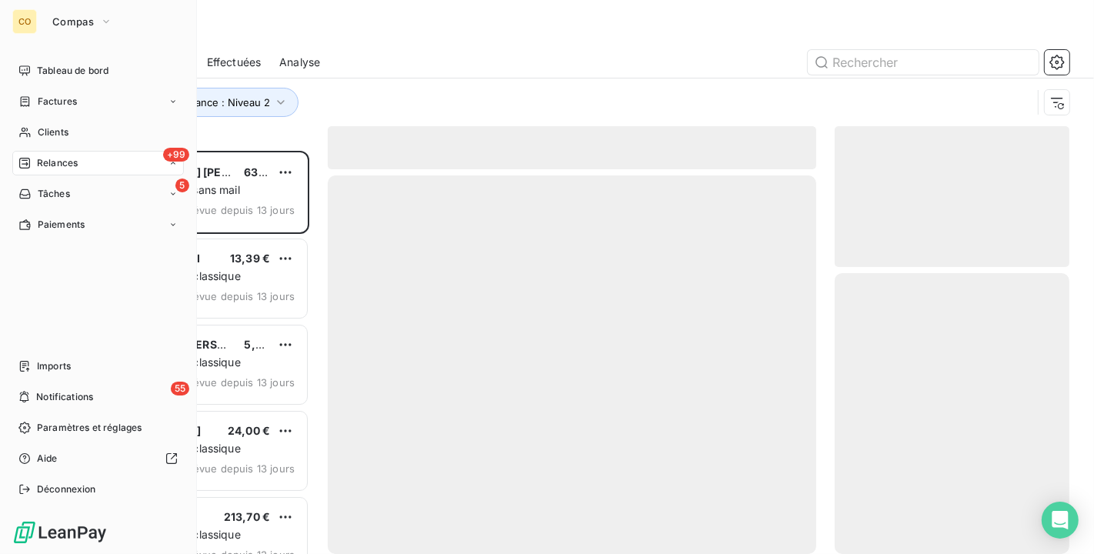
scroll to position [390, 222]
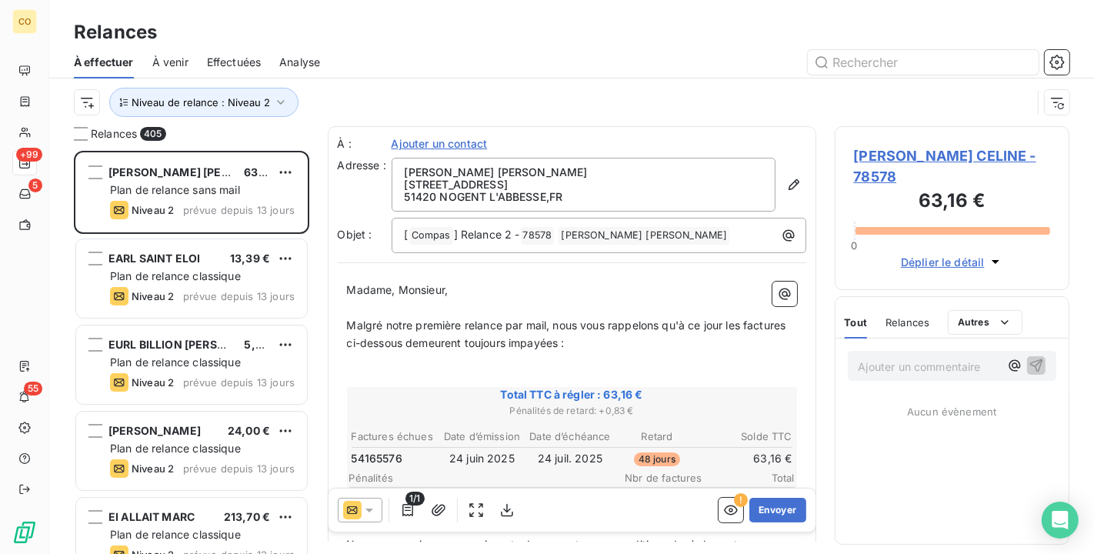
click at [373, 513] on icon at bounding box center [369, 510] width 15 height 15
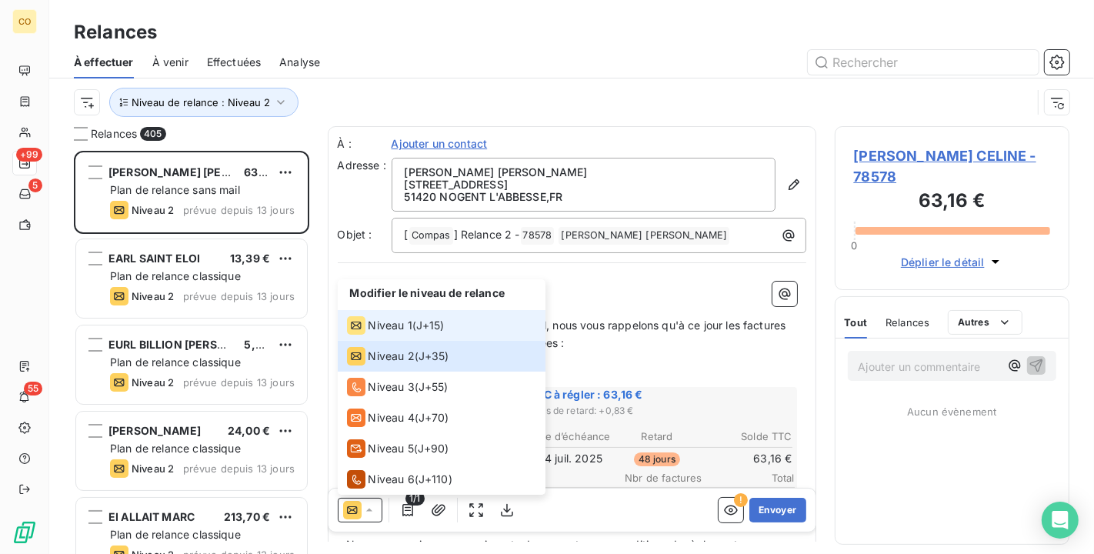
click at [382, 316] on div "Niveau 1" at bounding box center [379, 325] width 65 height 18
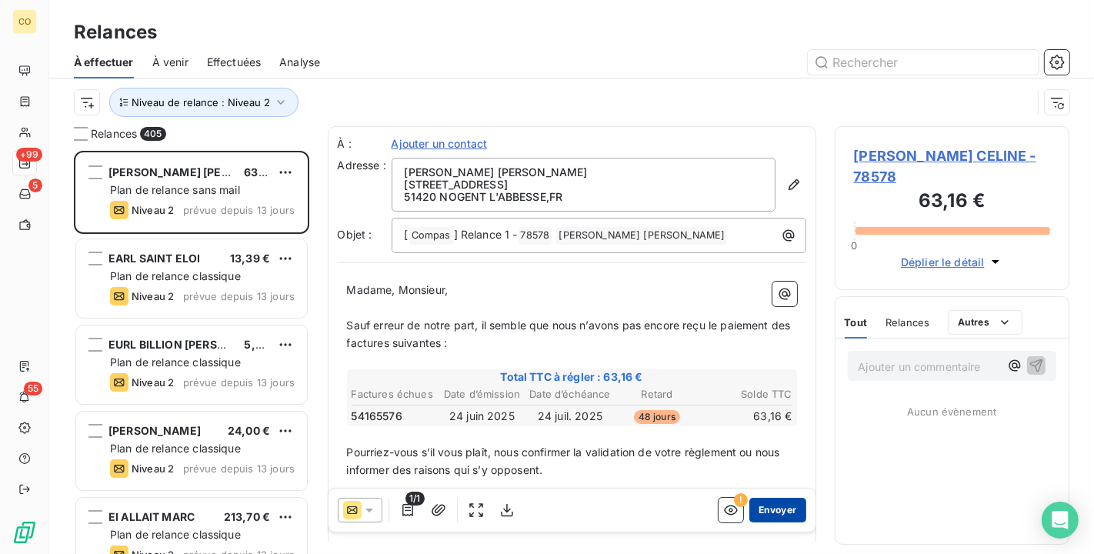
click at [754, 506] on button "Envoyer" at bounding box center [778, 510] width 56 height 25
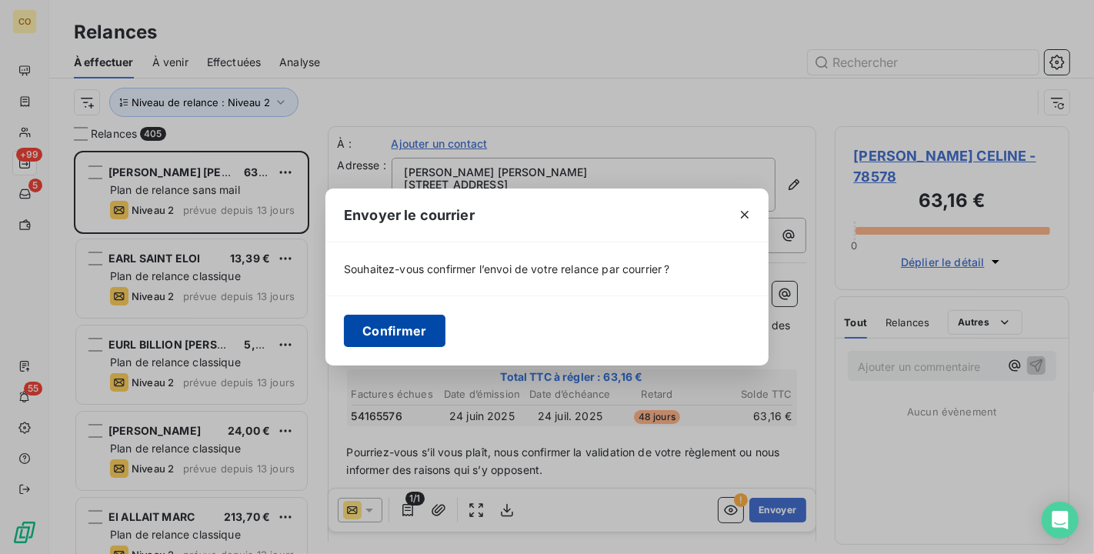
click at [420, 323] on button "Confirmer" at bounding box center [395, 331] width 102 height 32
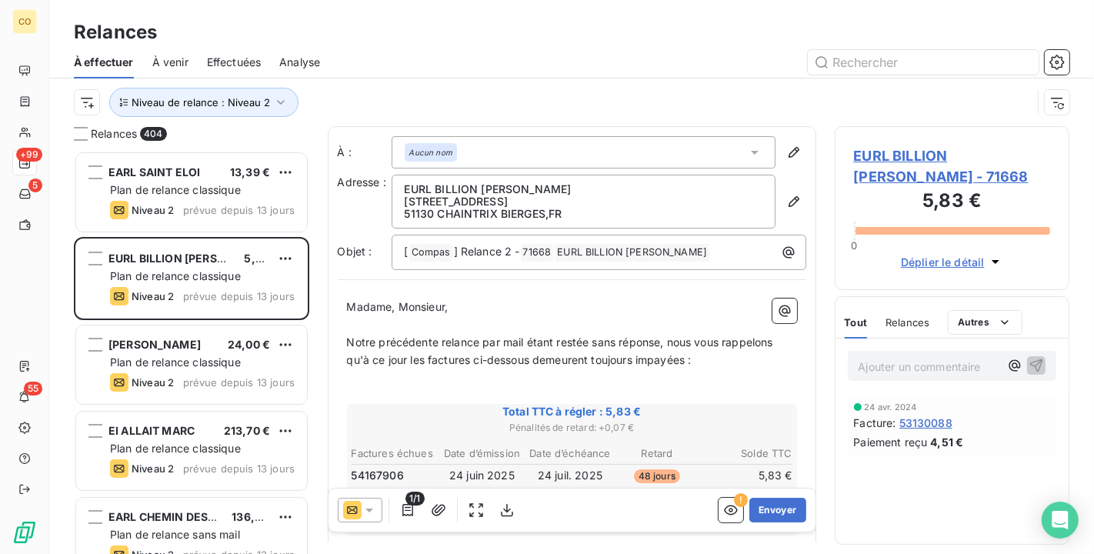
click at [369, 514] on icon at bounding box center [369, 510] width 15 height 15
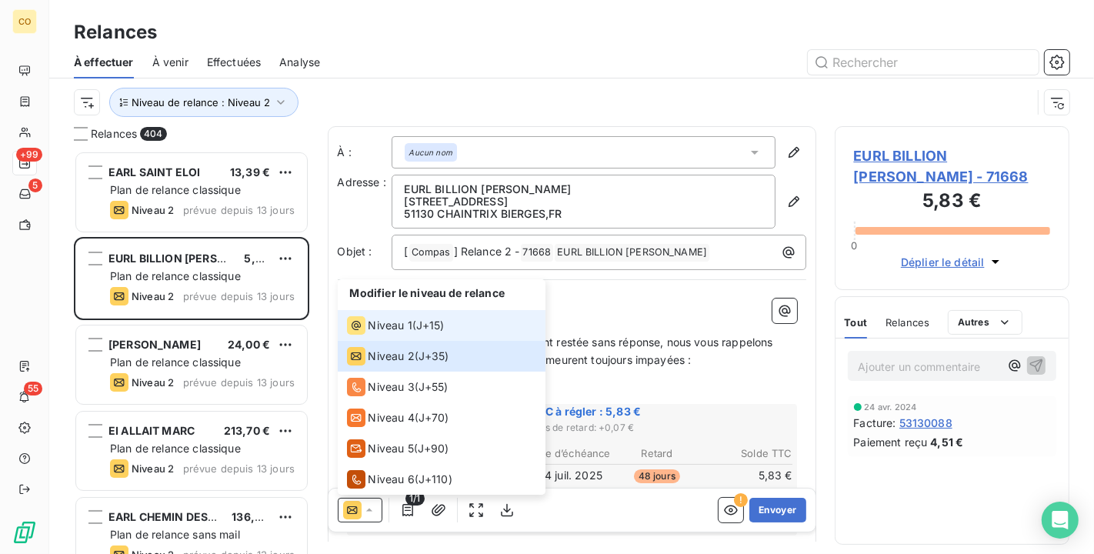
click at [399, 323] on span "Niveau 1" at bounding box center [391, 325] width 44 height 15
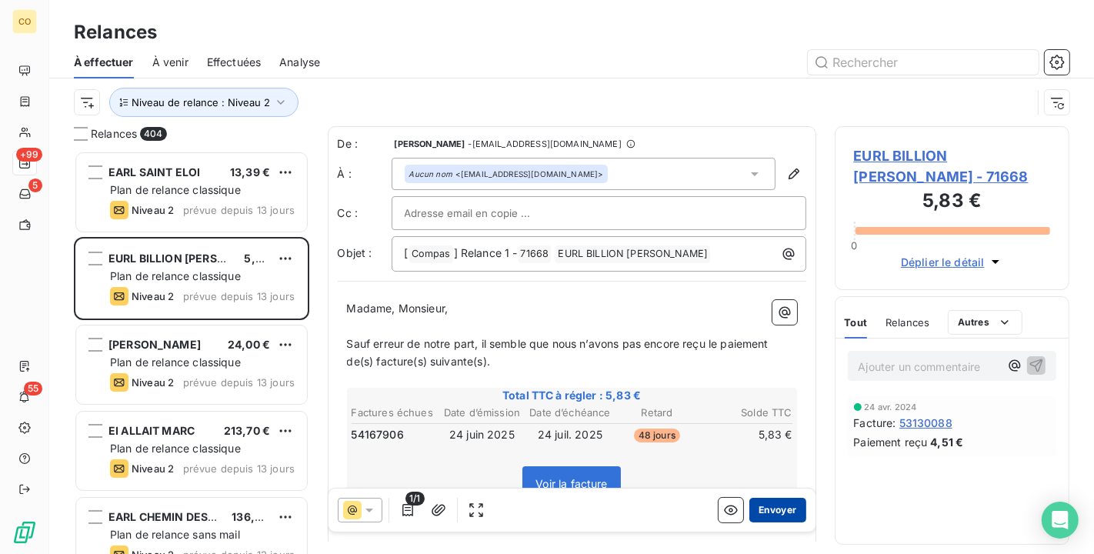
click at [776, 507] on button "Envoyer" at bounding box center [778, 510] width 56 height 25
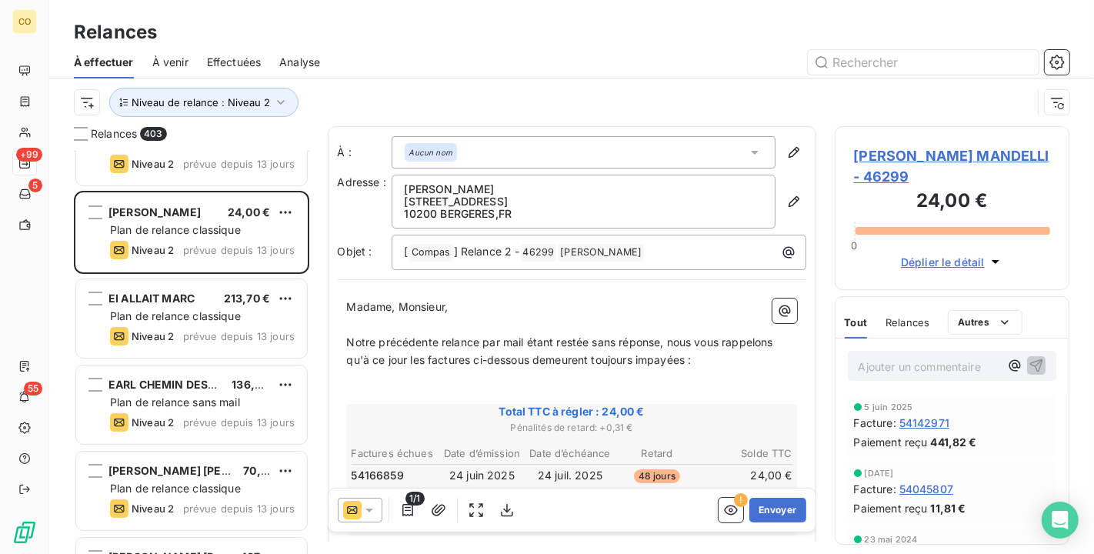
scroll to position [85, 0]
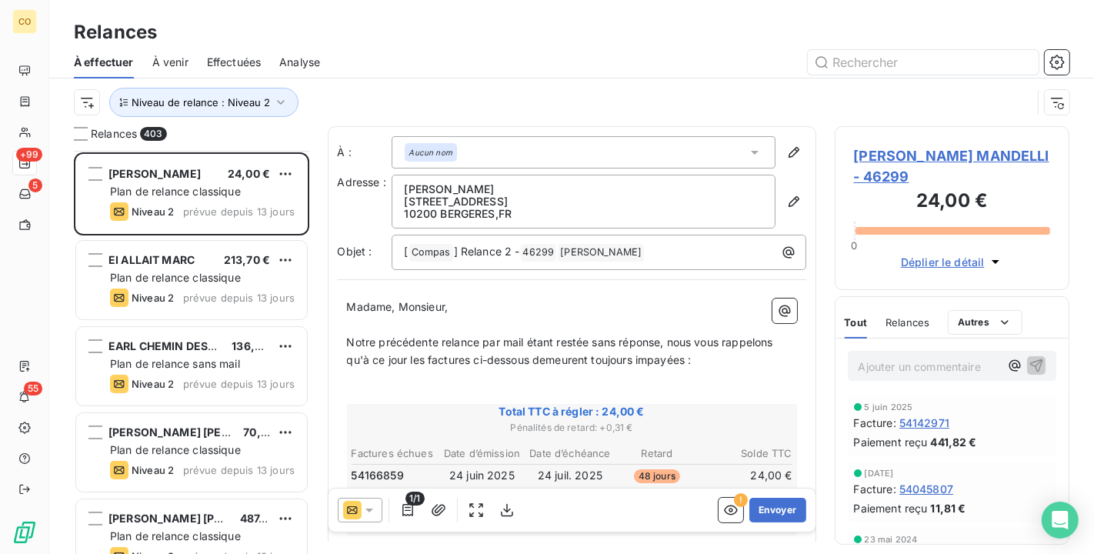
click at [369, 516] on icon at bounding box center [369, 510] width 15 height 15
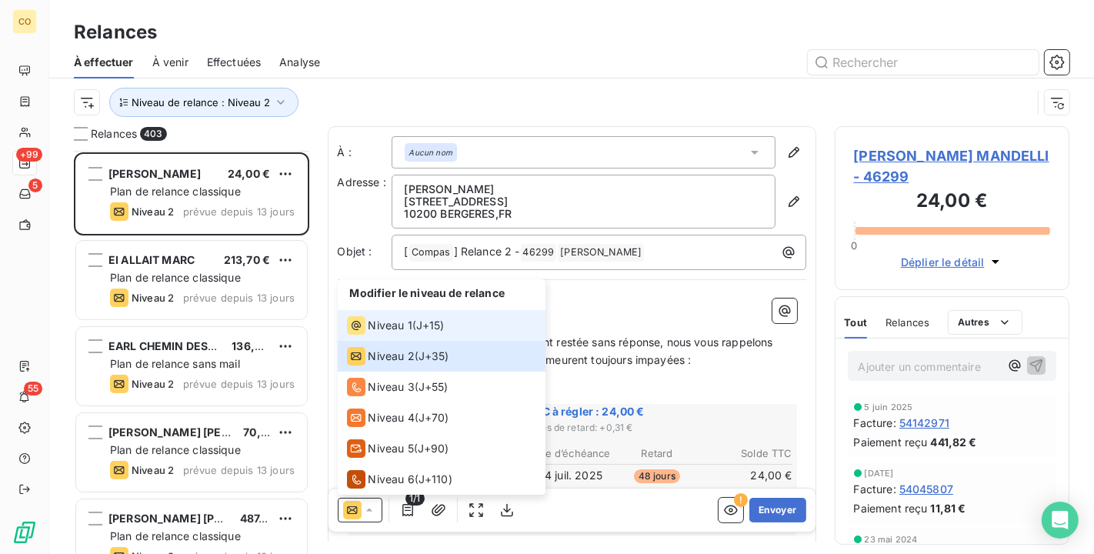
click at [371, 338] on li "Niveau 1 ( J+15 )" at bounding box center [442, 325] width 208 height 31
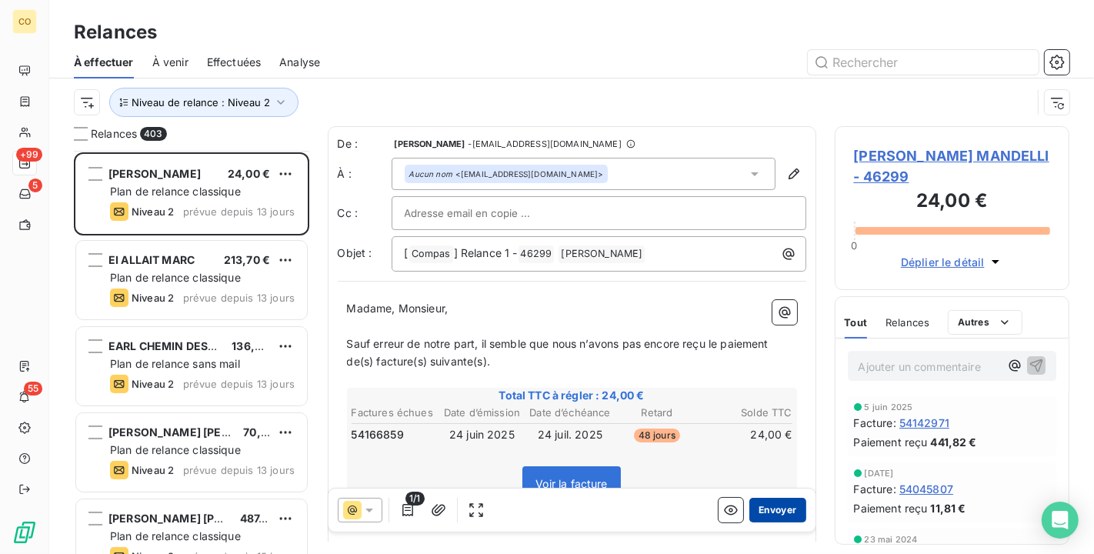
click at [776, 509] on button "Envoyer" at bounding box center [778, 510] width 56 height 25
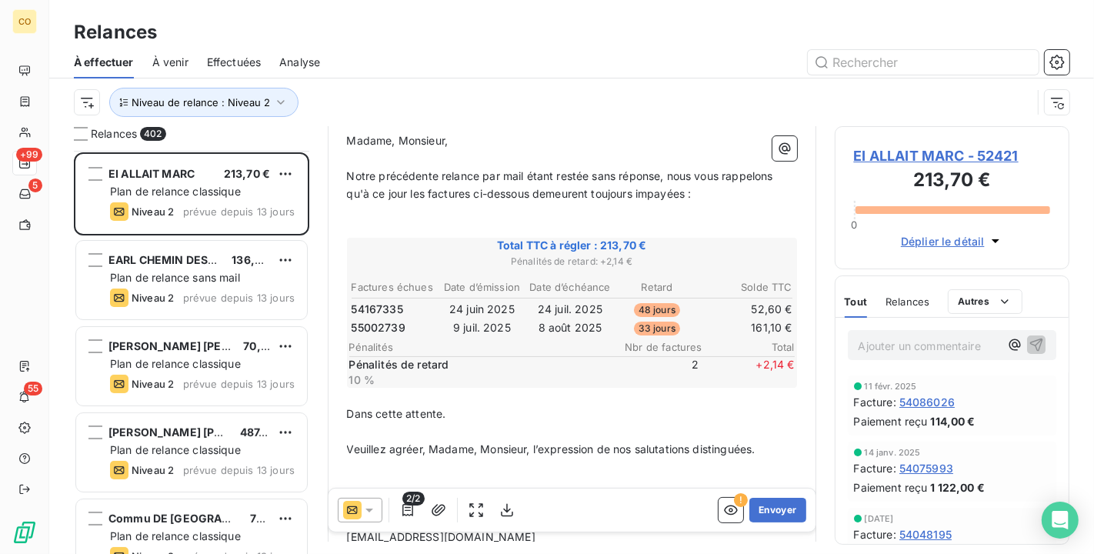
scroll to position [171, 0]
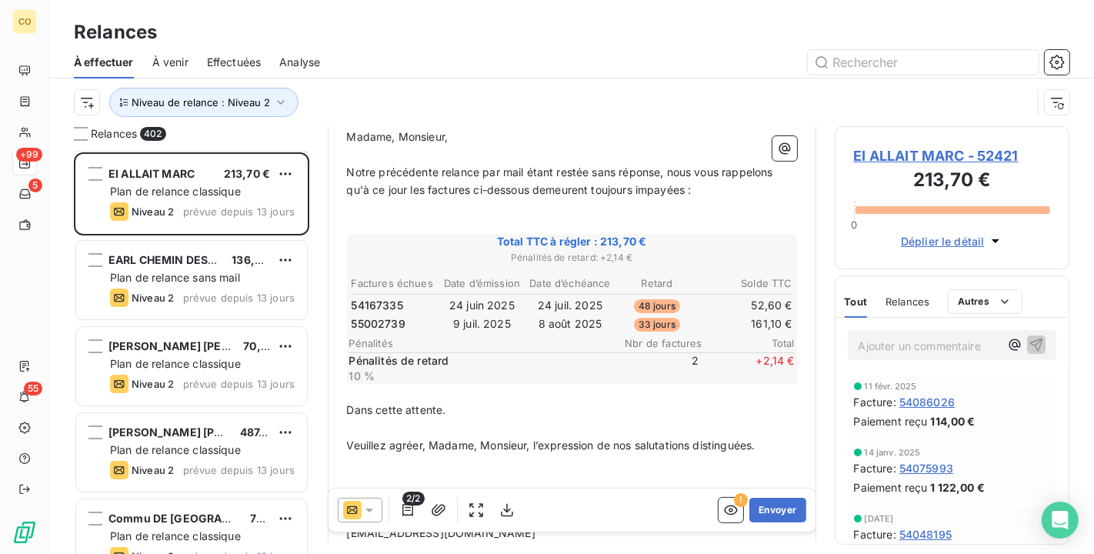
click at [378, 504] on div at bounding box center [360, 510] width 45 height 25
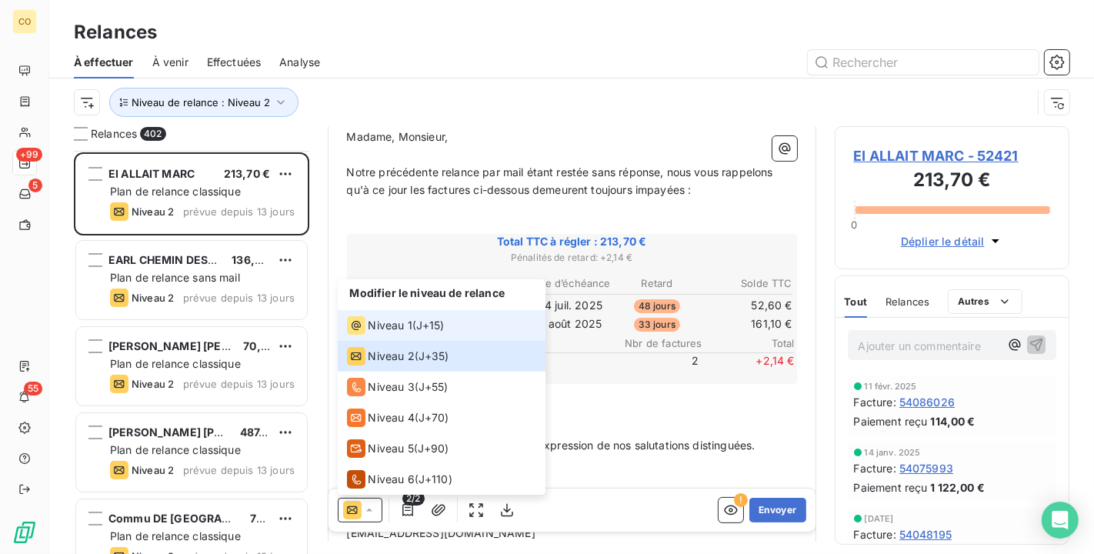
click at [393, 319] on span "Niveau 1" at bounding box center [391, 325] width 44 height 15
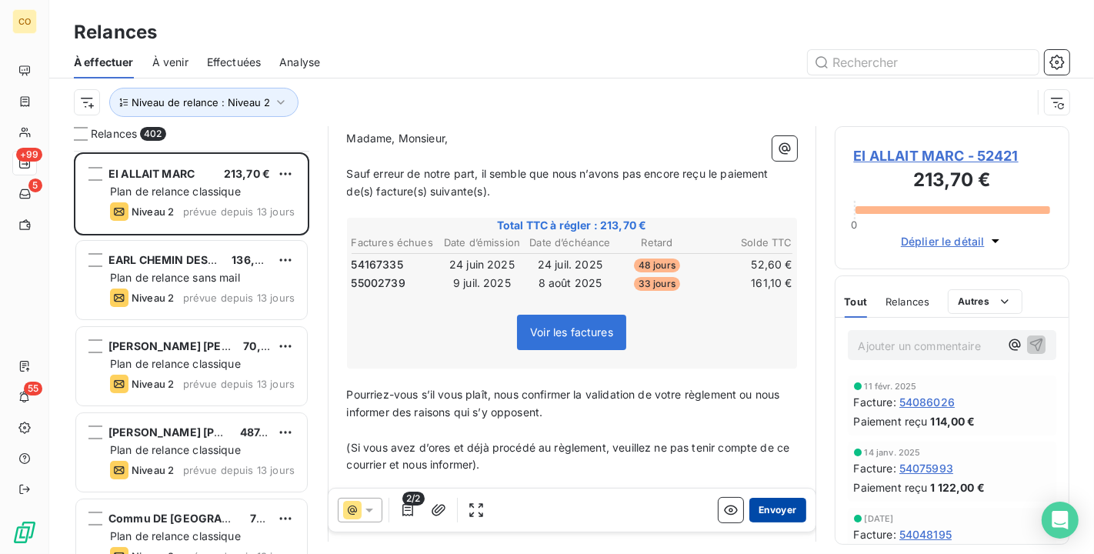
click at [755, 509] on button "Envoyer" at bounding box center [778, 510] width 56 height 25
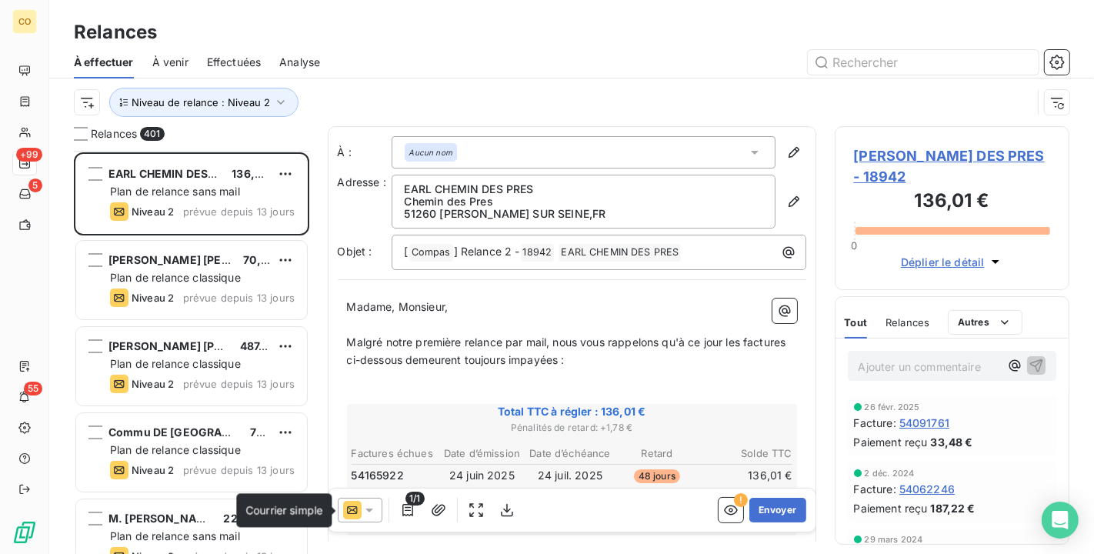
click at [362, 503] on icon at bounding box center [369, 510] width 15 height 15
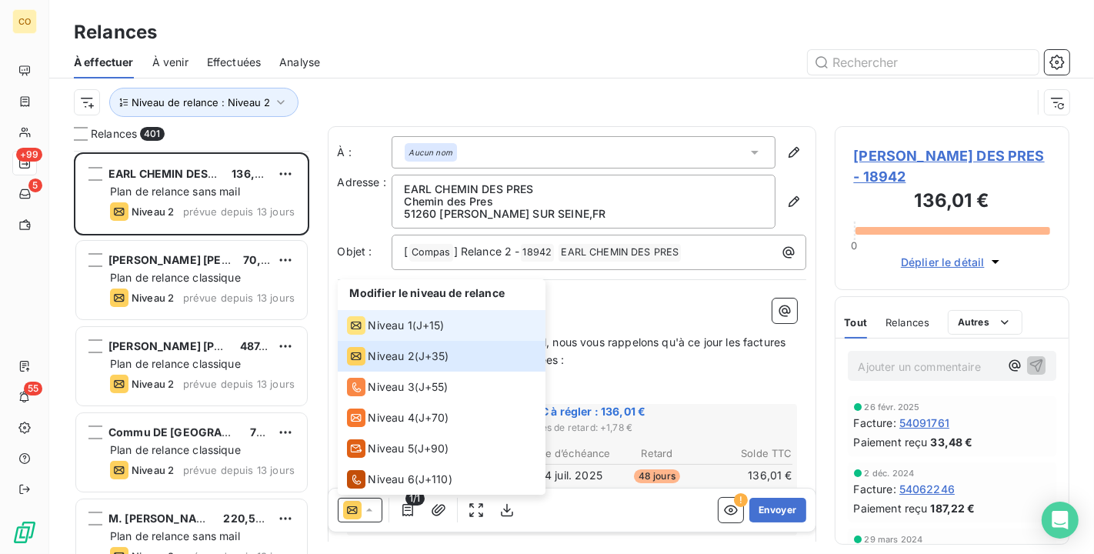
click at [373, 321] on span "Niveau 1" at bounding box center [391, 325] width 44 height 15
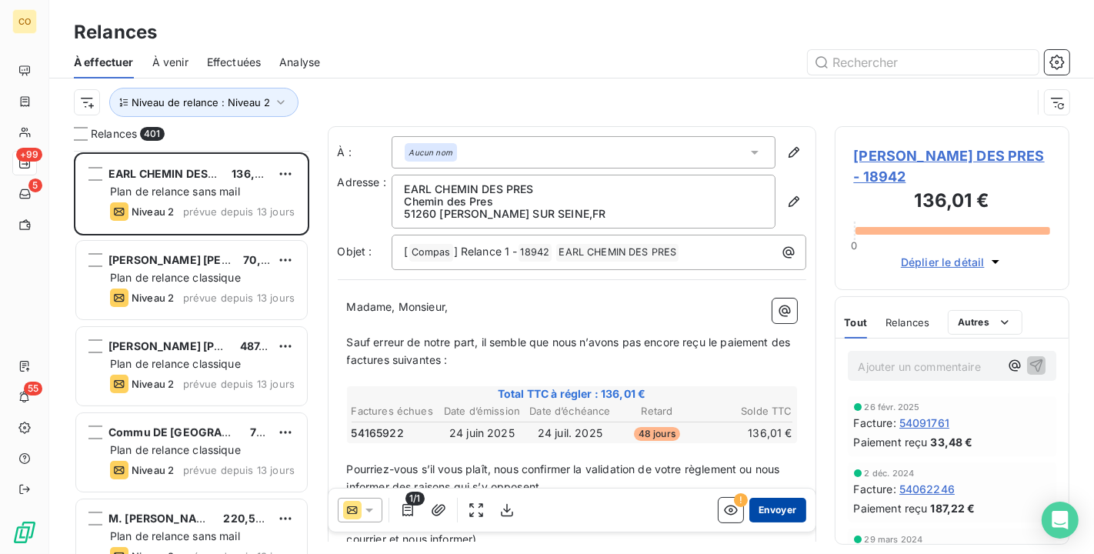
click at [763, 507] on button "Envoyer" at bounding box center [778, 510] width 56 height 25
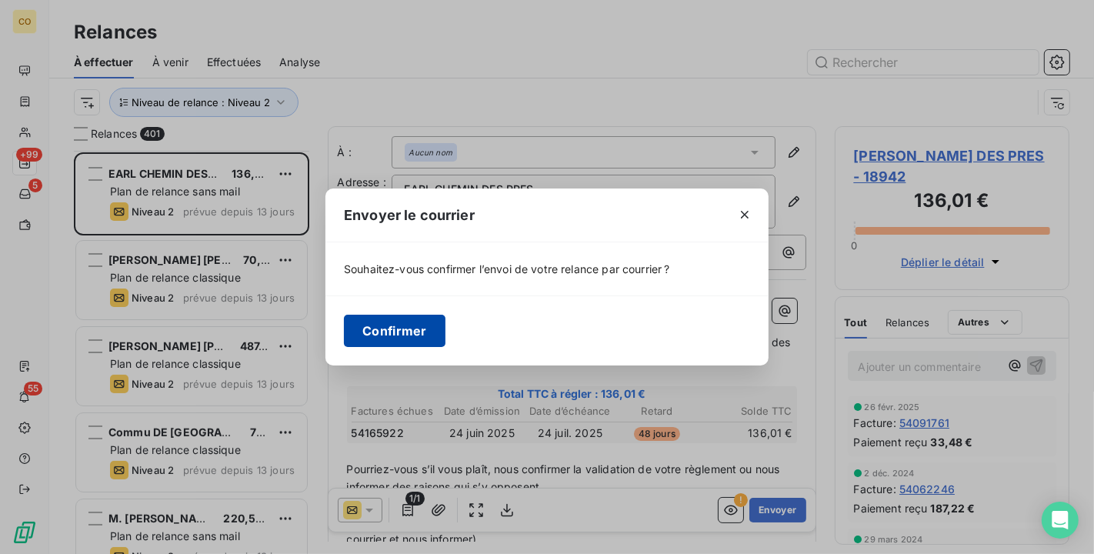
click at [397, 331] on button "Confirmer" at bounding box center [395, 331] width 102 height 32
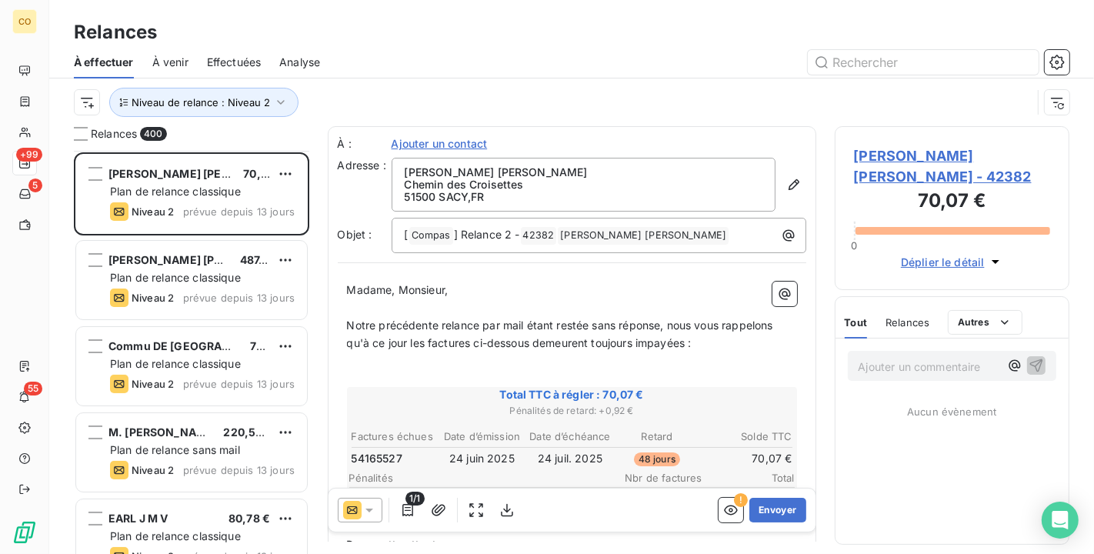
drag, startPoint x: 380, startPoint y: 512, endPoint x: 378, endPoint y: 499, distance: 13.3
click at [380, 512] on div at bounding box center [360, 510] width 45 height 25
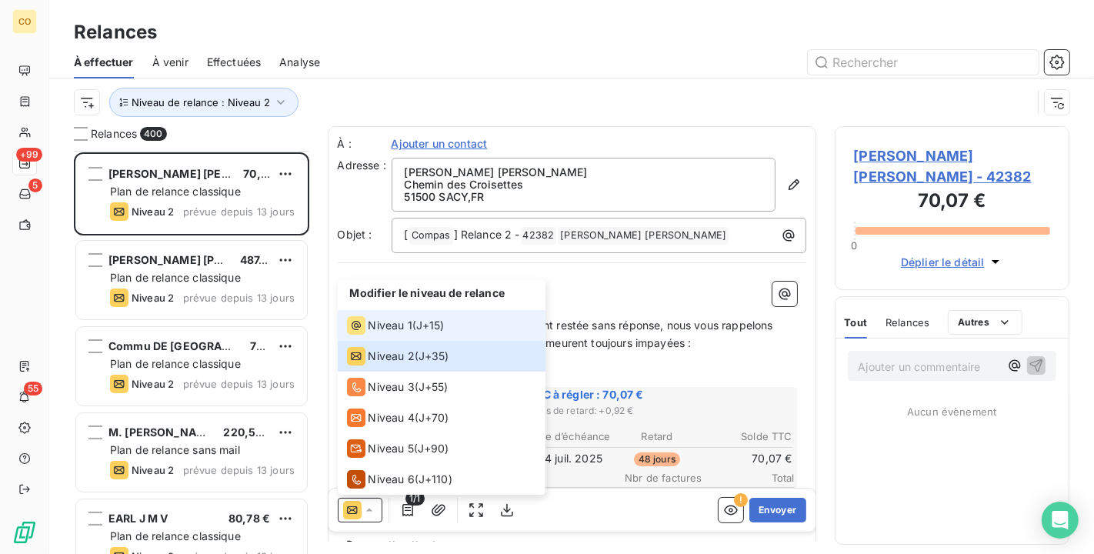
click at [369, 322] on span "Niveau 1" at bounding box center [391, 325] width 44 height 15
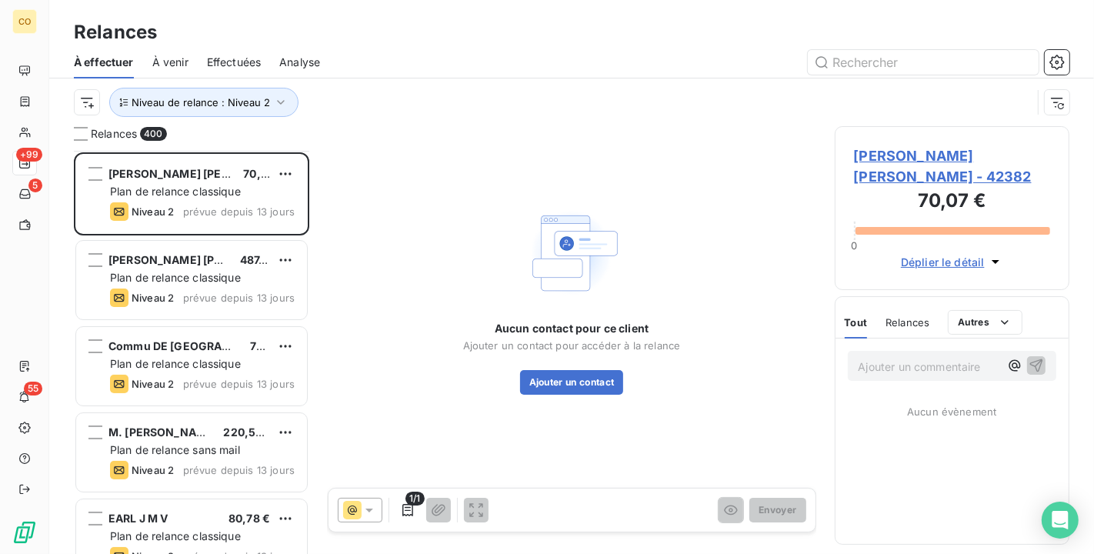
click at [914, 158] on span "EI LABRE MARTINET Patrice - 42382" at bounding box center [952, 166] width 197 height 42
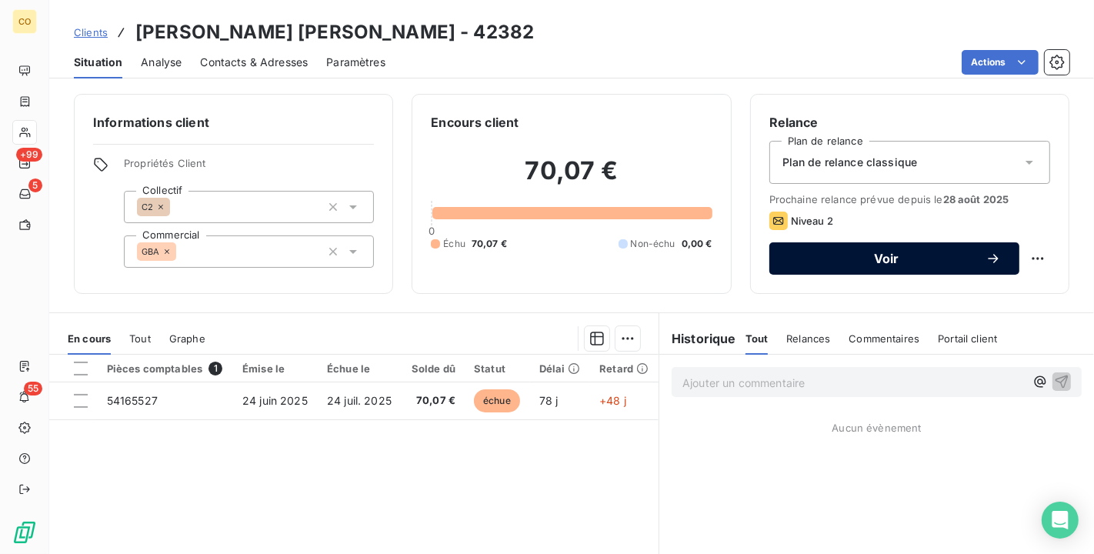
click at [863, 266] on div "Voir" at bounding box center [894, 258] width 213 height 15
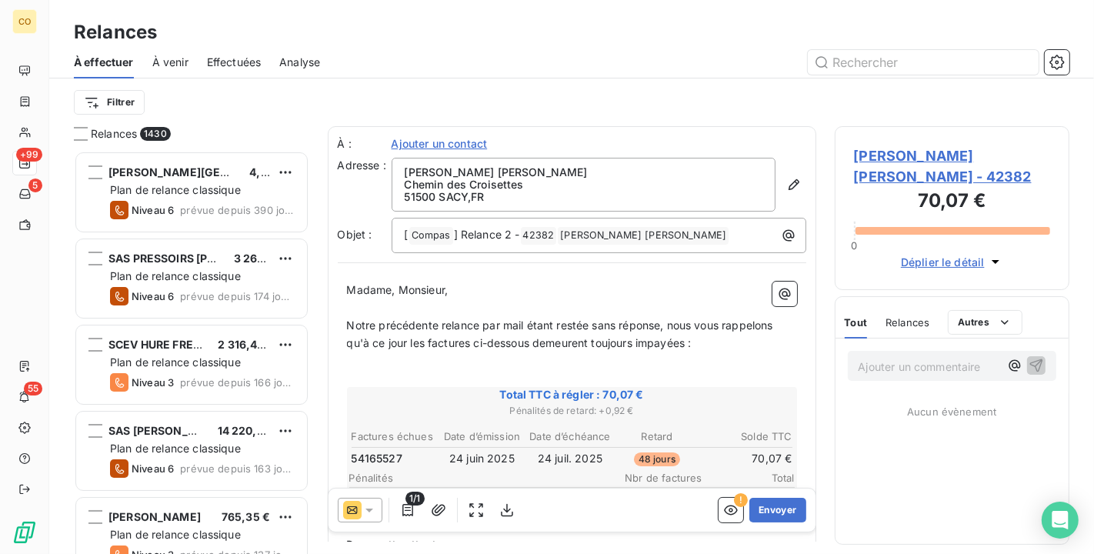
scroll to position [390, 222]
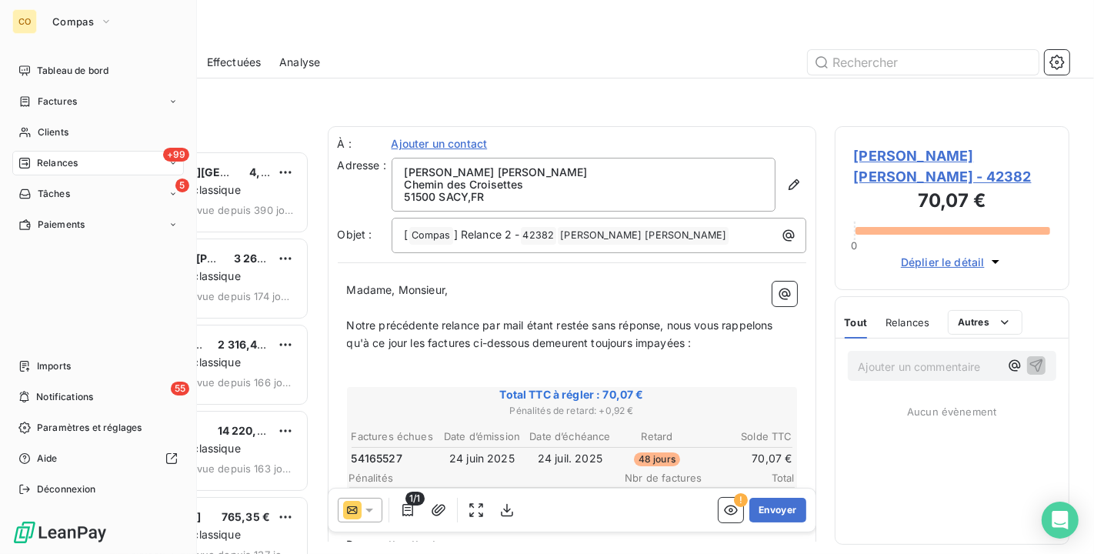
click at [29, 165] on icon at bounding box center [24, 163] width 11 height 11
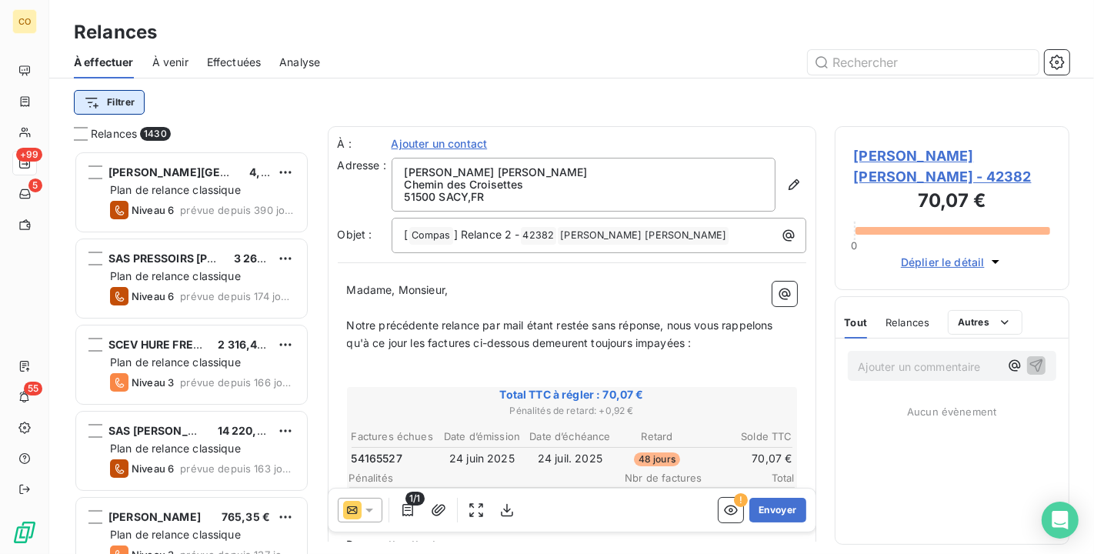
click at [136, 94] on html "CO +99 5 55 Relances À effectuer À venir Effectuées Analyse Filtrer Relances 14…" at bounding box center [547, 277] width 1094 height 554
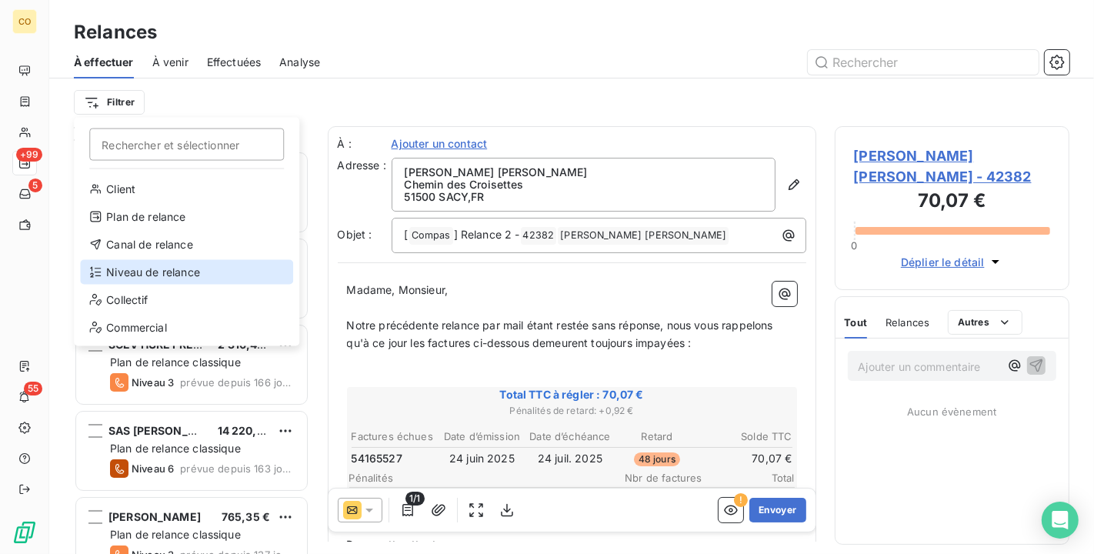
click at [172, 264] on div "Niveau de relance" at bounding box center [186, 272] width 213 height 25
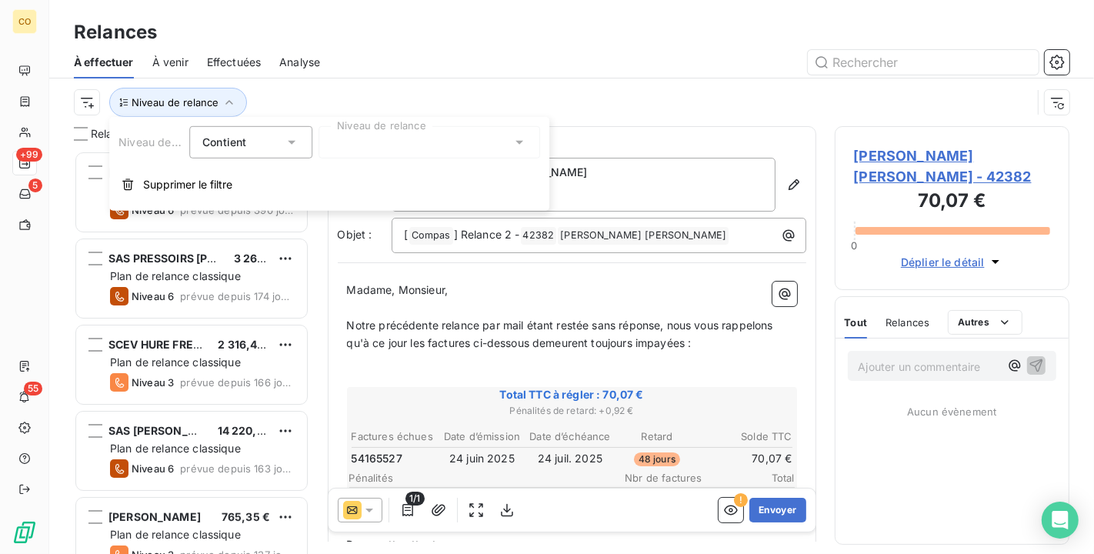
click at [447, 129] on div at bounding box center [430, 142] width 222 height 32
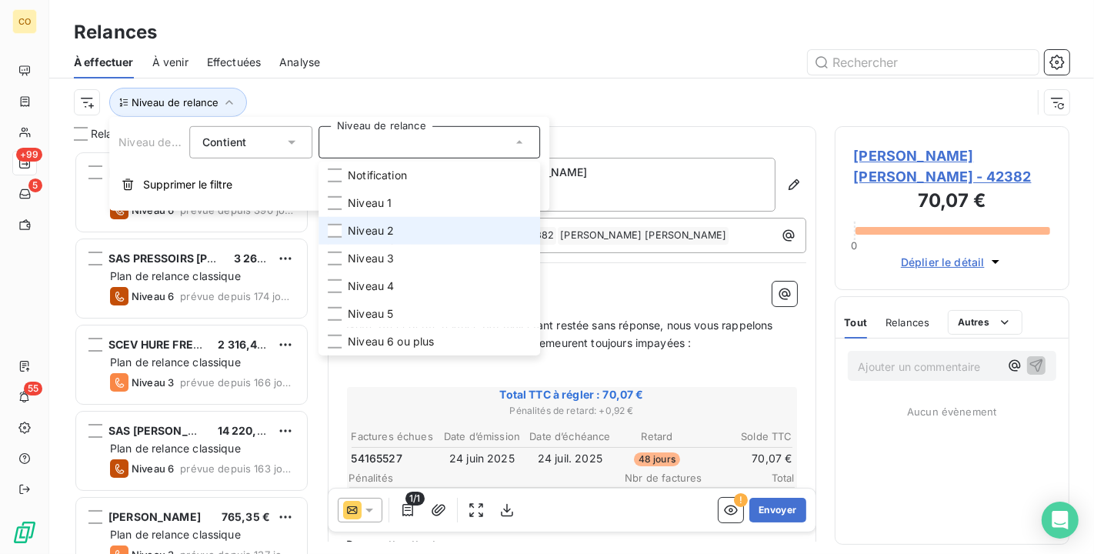
click at [391, 224] on span "Niveau 2" at bounding box center [371, 230] width 46 height 15
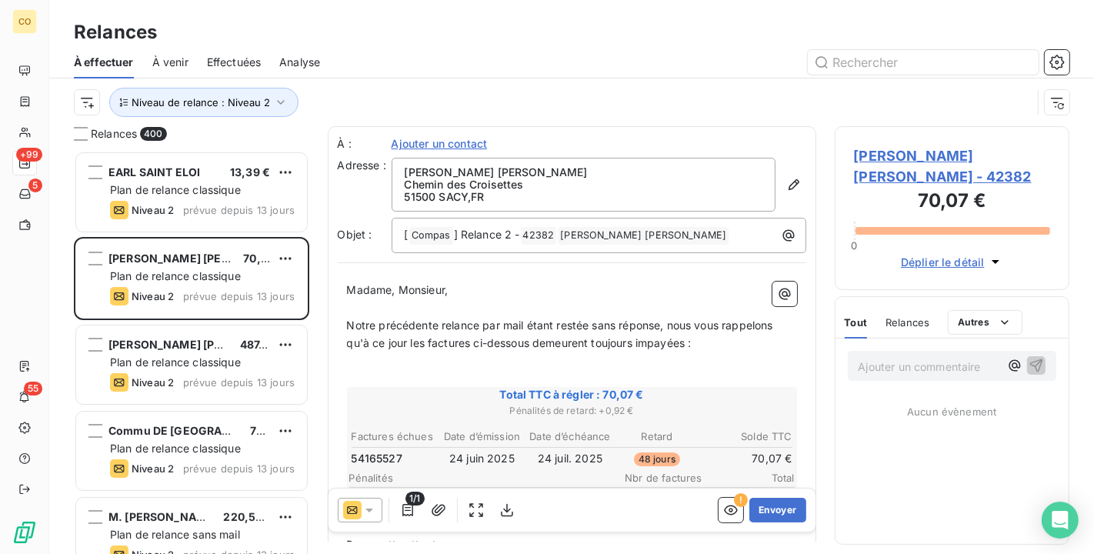
click at [450, 99] on div "Niveau de relance : Niveau 2" at bounding box center [553, 102] width 958 height 29
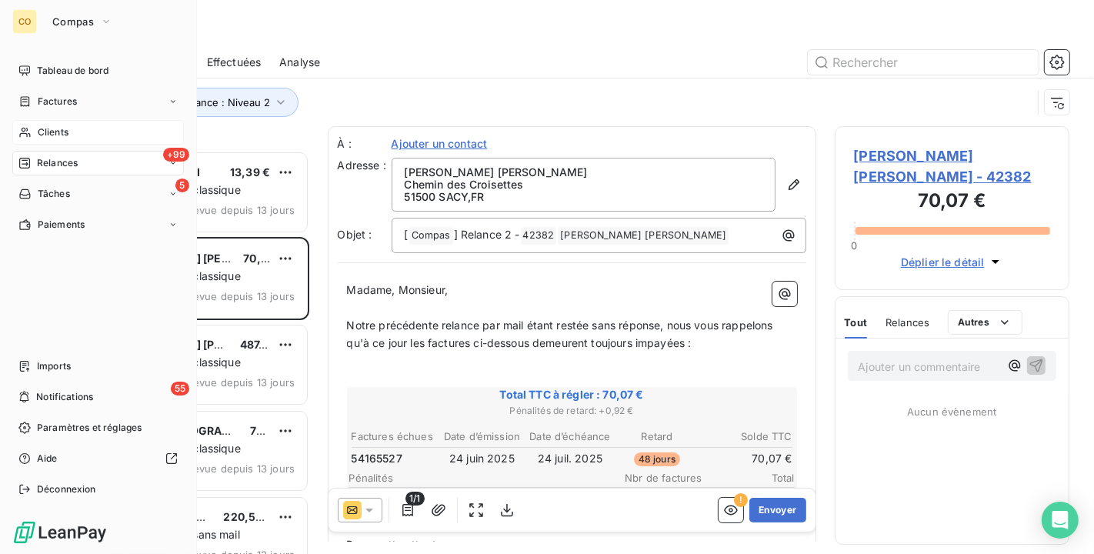
click at [38, 132] on span "Clients" at bounding box center [53, 132] width 31 height 14
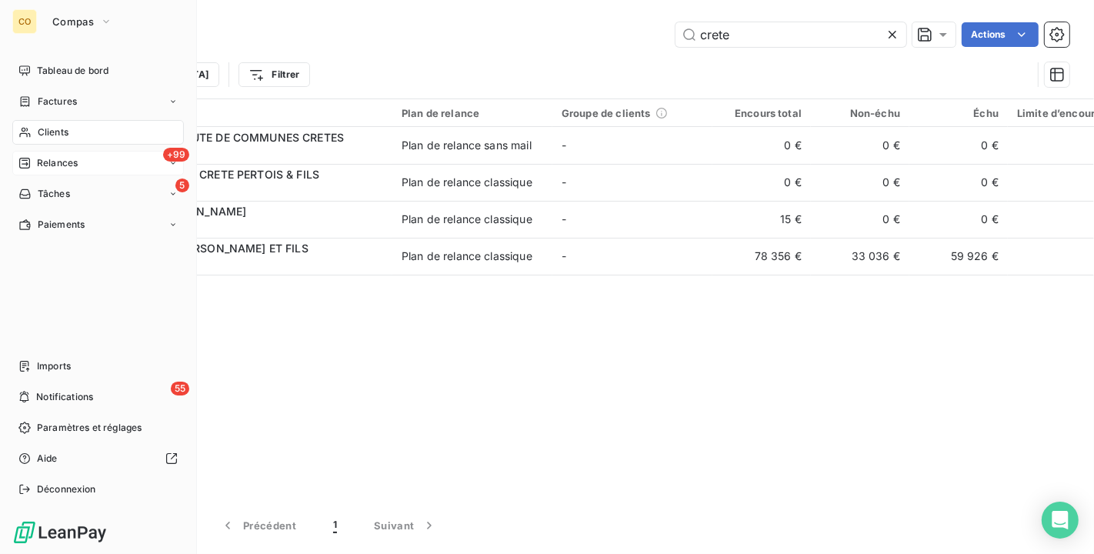
click at [46, 160] on span "Relances" at bounding box center [57, 163] width 41 height 14
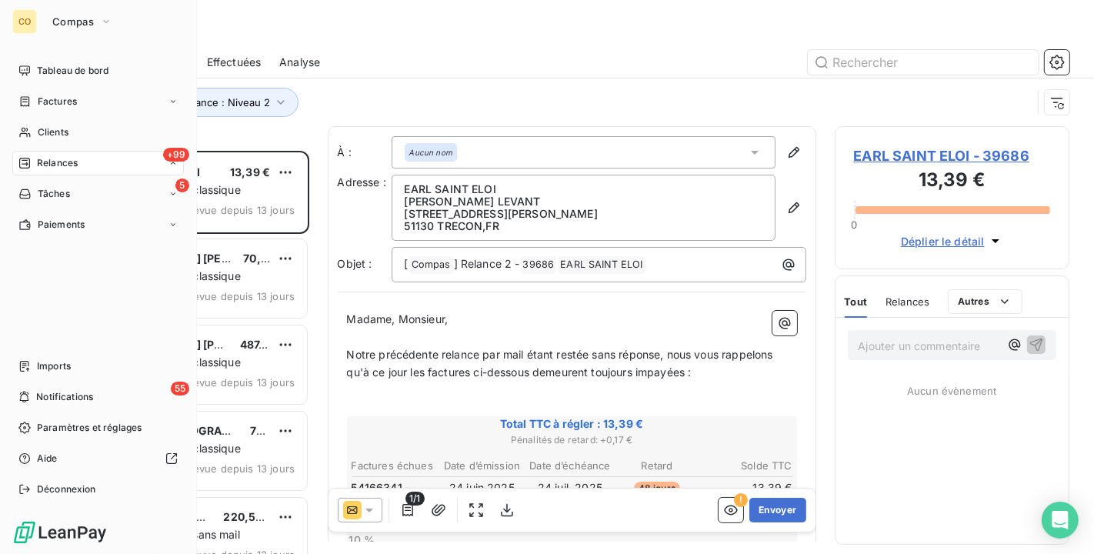
scroll to position [390, 222]
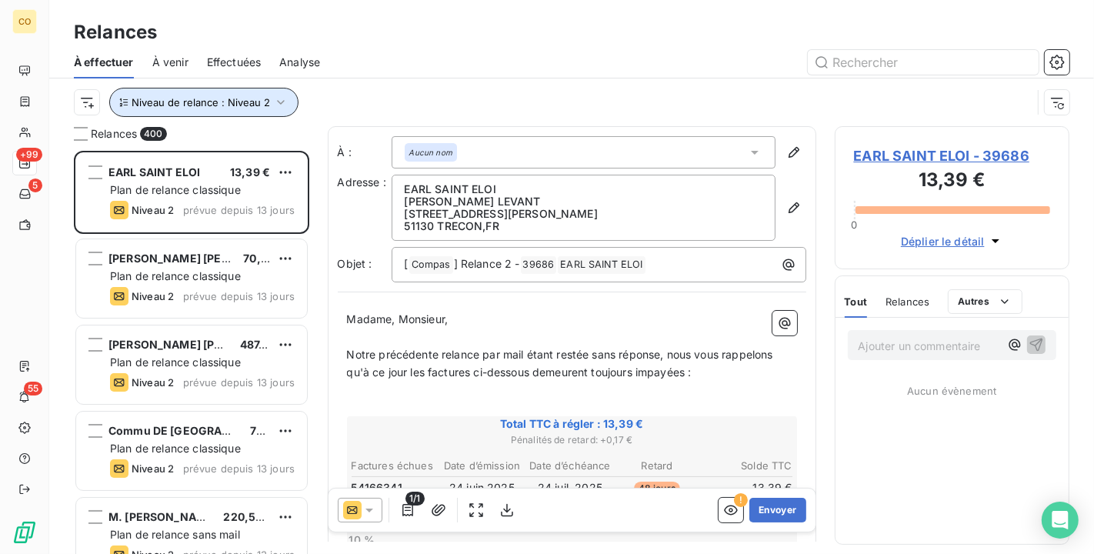
click at [279, 104] on icon "button" at bounding box center [280, 102] width 15 height 15
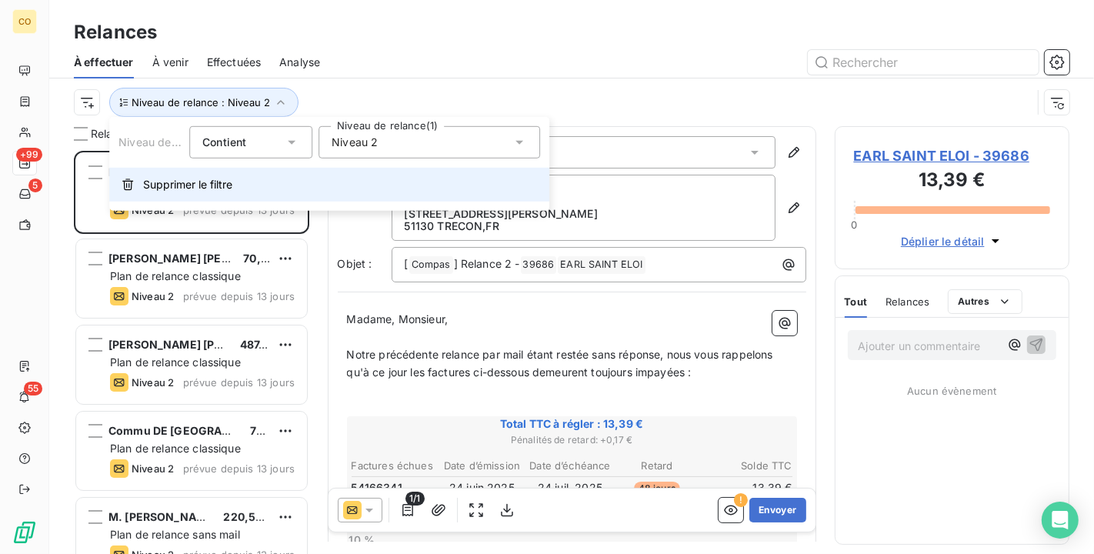
click at [195, 185] on span "Supprimer le filtre" at bounding box center [187, 184] width 89 height 15
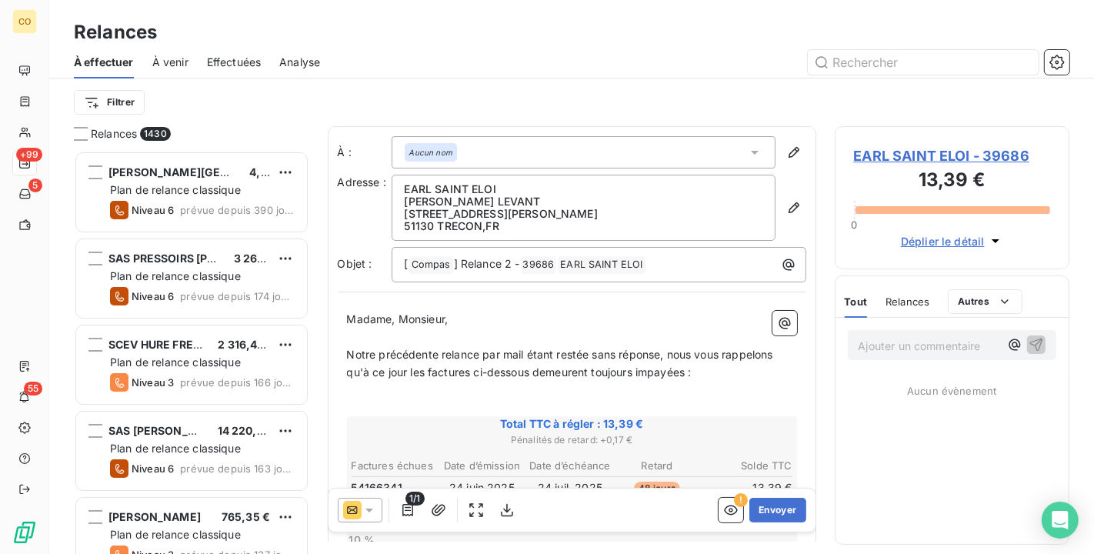
click at [217, 59] on span "Effectuées" at bounding box center [234, 62] width 55 height 15
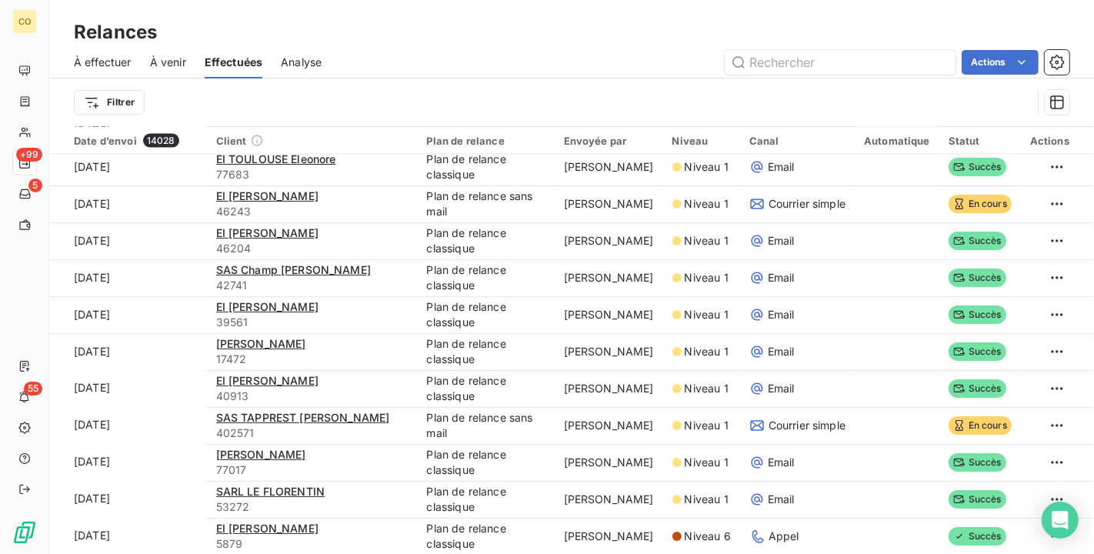
scroll to position [1795, 0]
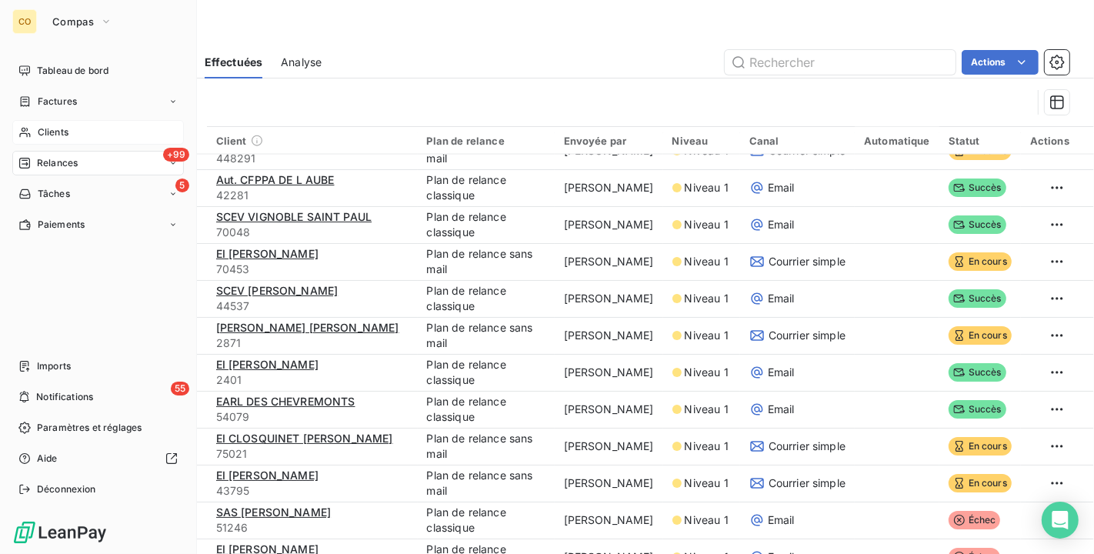
click at [72, 137] on div "Clients" at bounding box center [98, 132] width 172 height 25
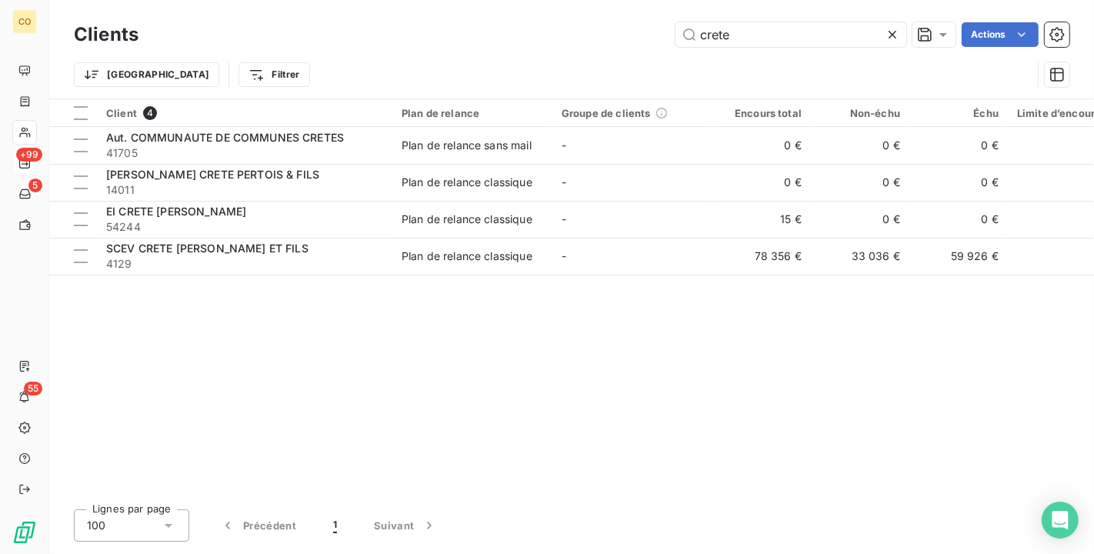
drag, startPoint x: 757, startPoint y: 38, endPoint x: 587, endPoint y: 15, distance: 170.9
click at [587, 15] on div "Clients crete Actions Trier Filtrer" at bounding box center [571, 49] width 1045 height 99
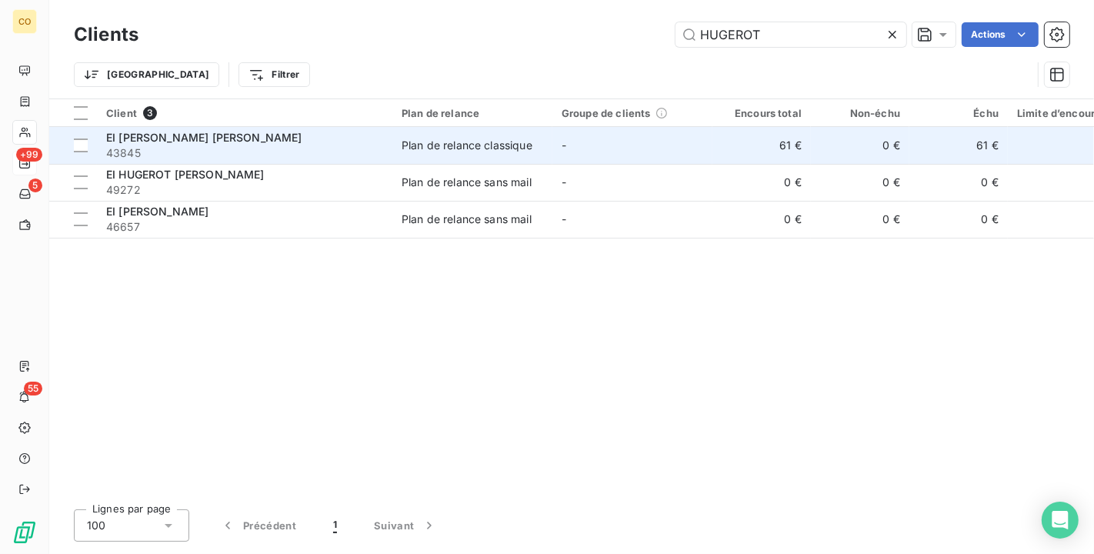
type input "HUGEROT"
click at [354, 154] on span "43845" at bounding box center [244, 152] width 277 height 15
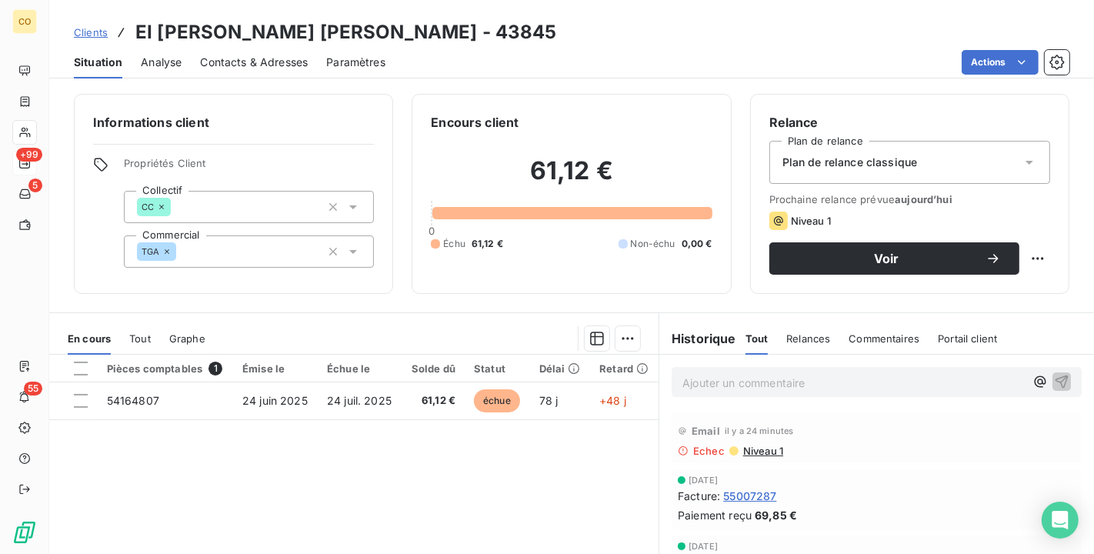
click at [900, 168] on span "Plan de relance classique" at bounding box center [850, 162] width 135 height 15
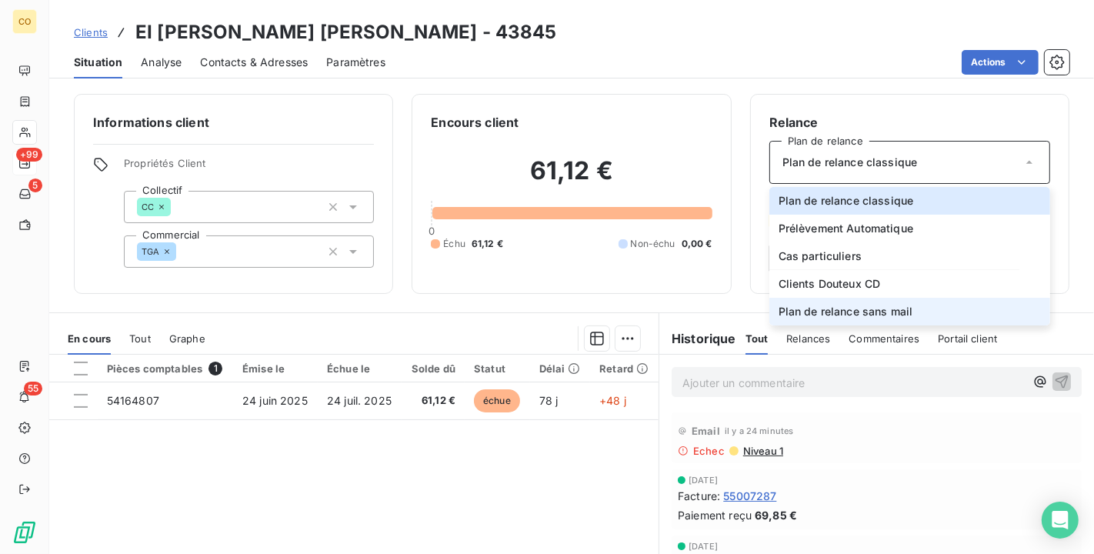
click at [917, 308] on li "Plan de relance sans mail" at bounding box center [910, 312] width 281 height 28
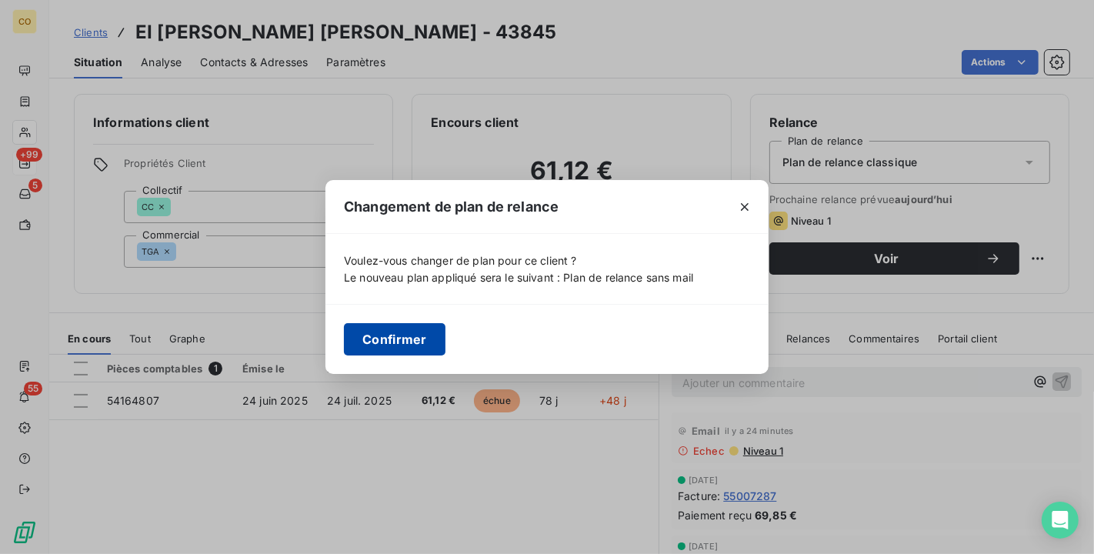
click at [409, 329] on button "Confirmer" at bounding box center [395, 339] width 102 height 32
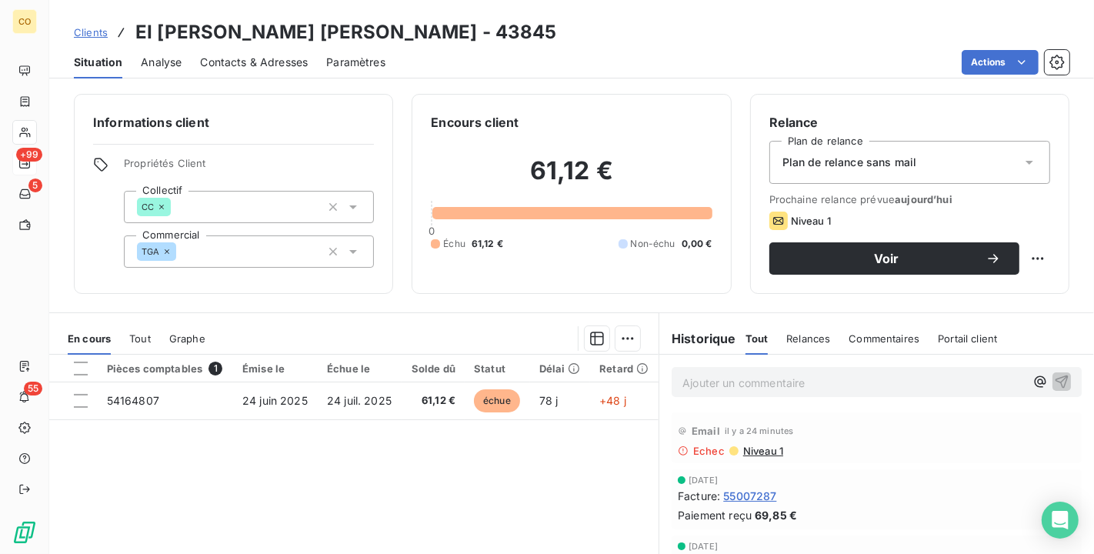
click at [257, 63] on span "Contacts & Adresses" at bounding box center [254, 62] width 108 height 15
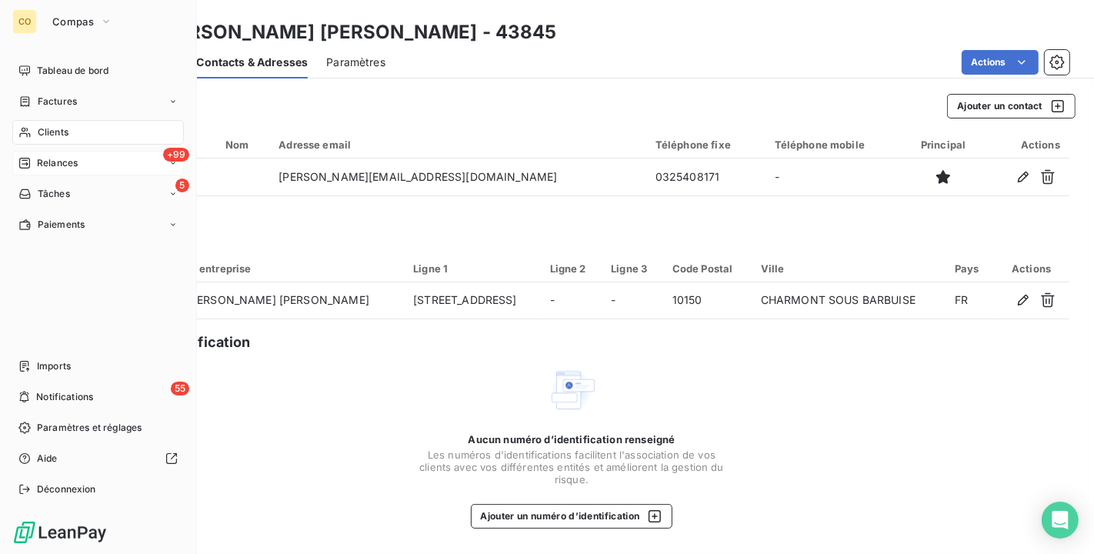
click at [35, 159] on div "Relances" at bounding box center [47, 163] width 59 height 14
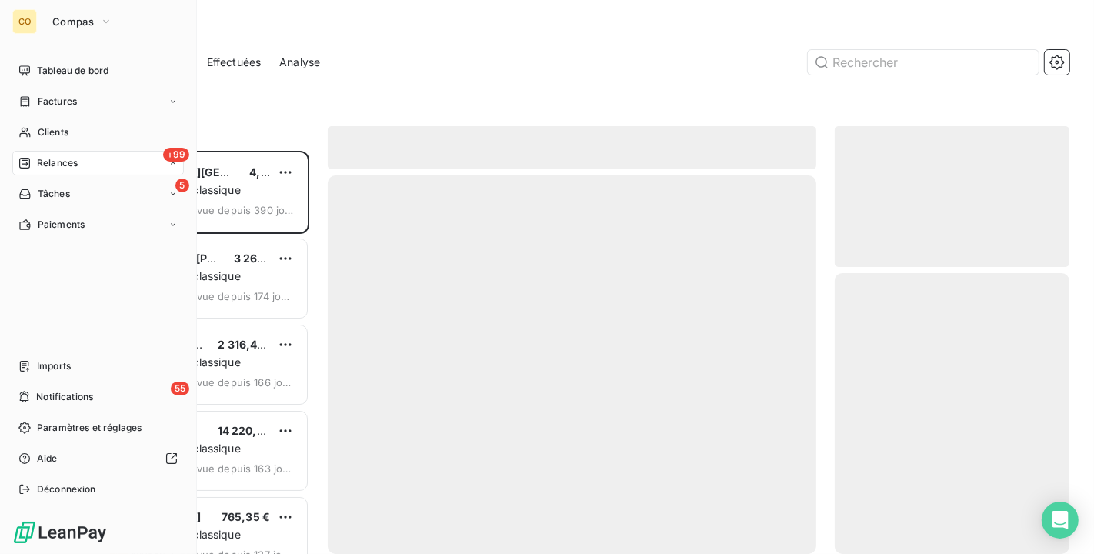
scroll to position [390, 222]
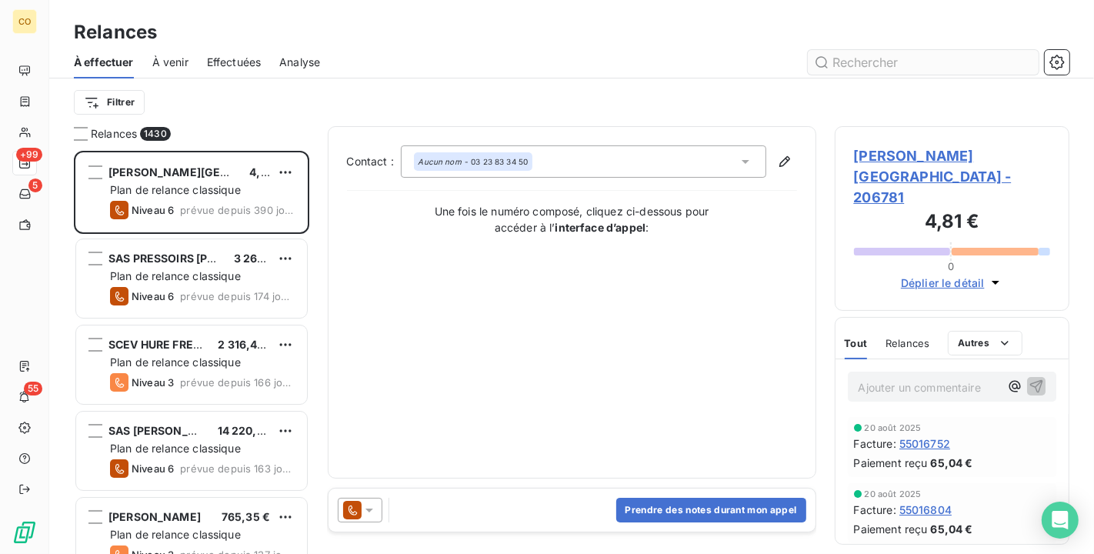
click at [892, 65] on input "text" at bounding box center [923, 62] width 231 height 25
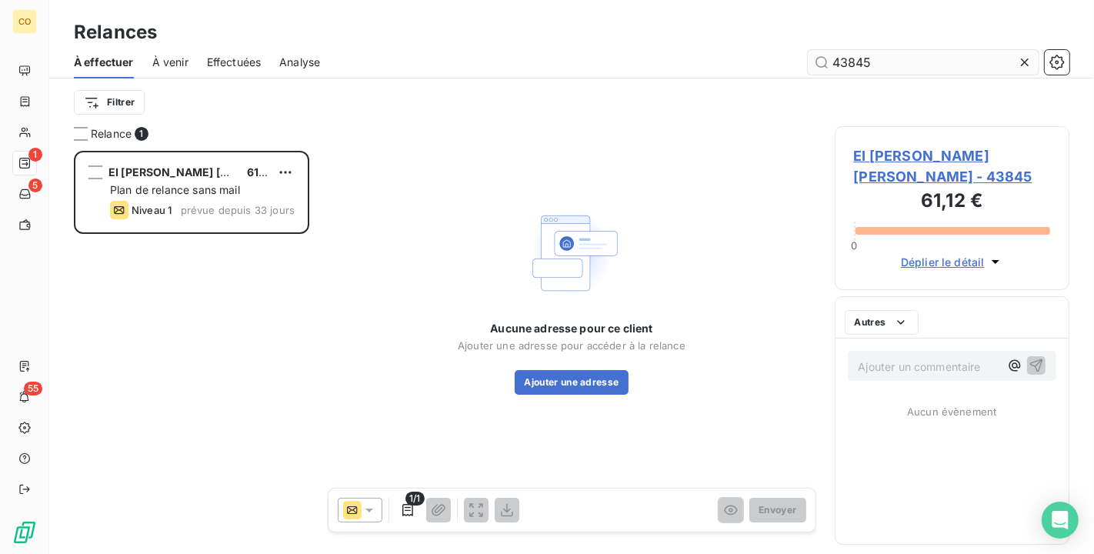
scroll to position [390, 222]
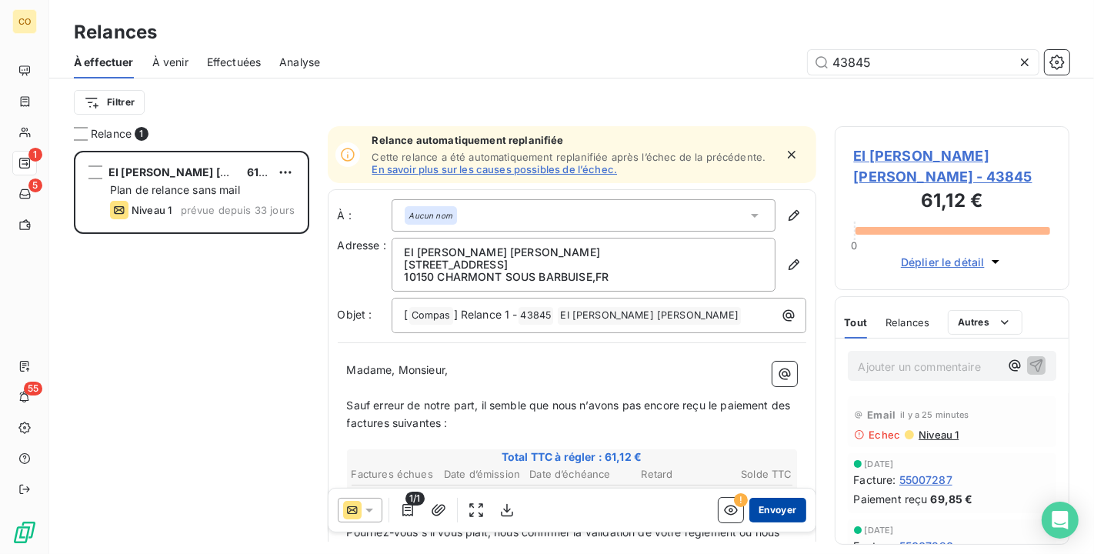
type input "43845"
click at [767, 512] on button "Envoyer" at bounding box center [778, 510] width 56 height 25
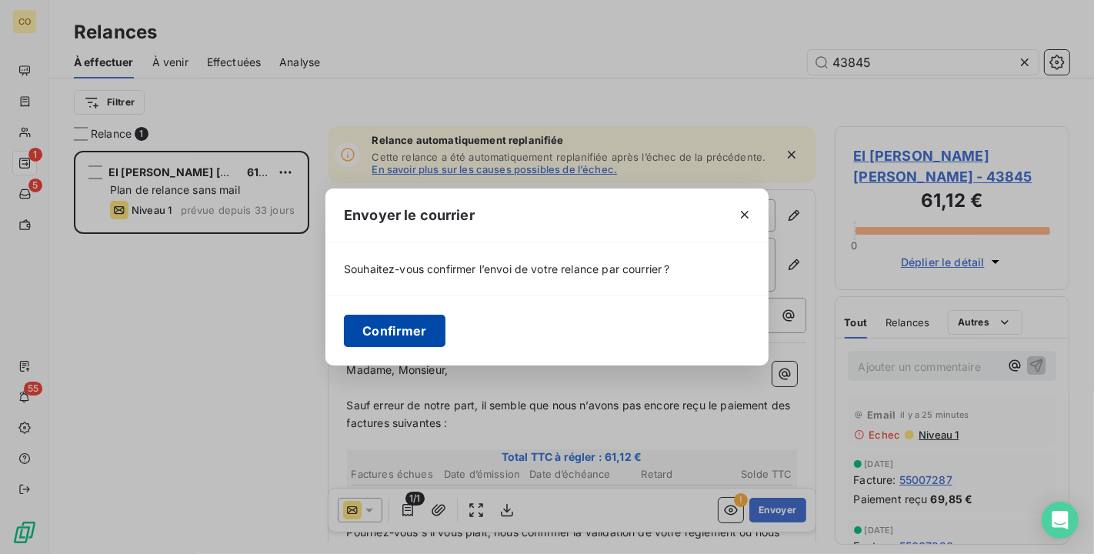
click at [404, 332] on button "Confirmer" at bounding box center [395, 331] width 102 height 32
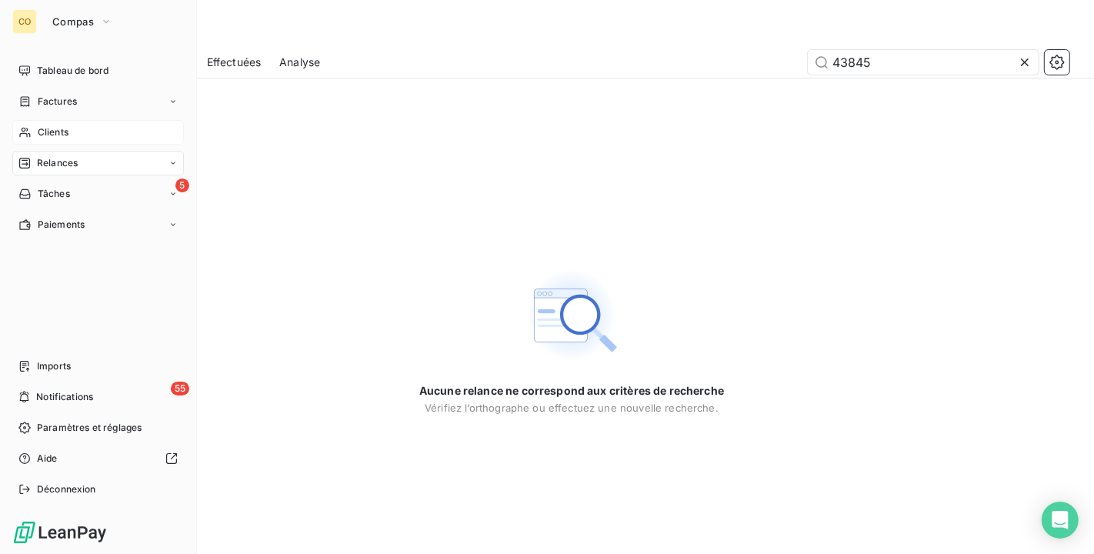
click at [42, 139] on span "Clients" at bounding box center [53, 132] width 31 height 14
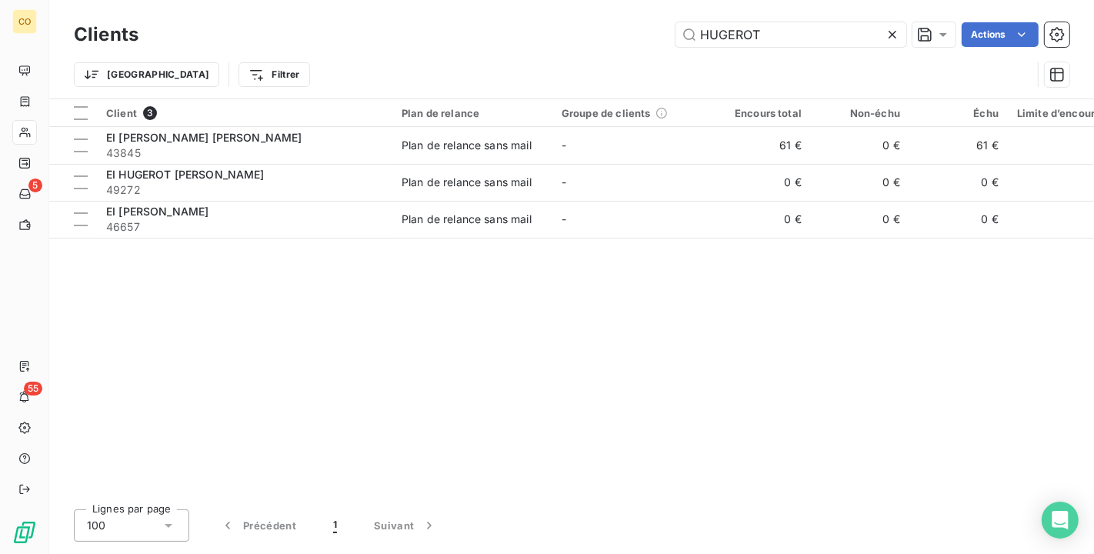
drag, startPoint x: 797, startPoint y: 37, endPoint x: 445, endPoint y: 4, distance: 354.0
click at [447, 7] on div "Clients HUGEROT Actions Trier Filtrer" at bounding box center [571, 49] width 1045 height 99
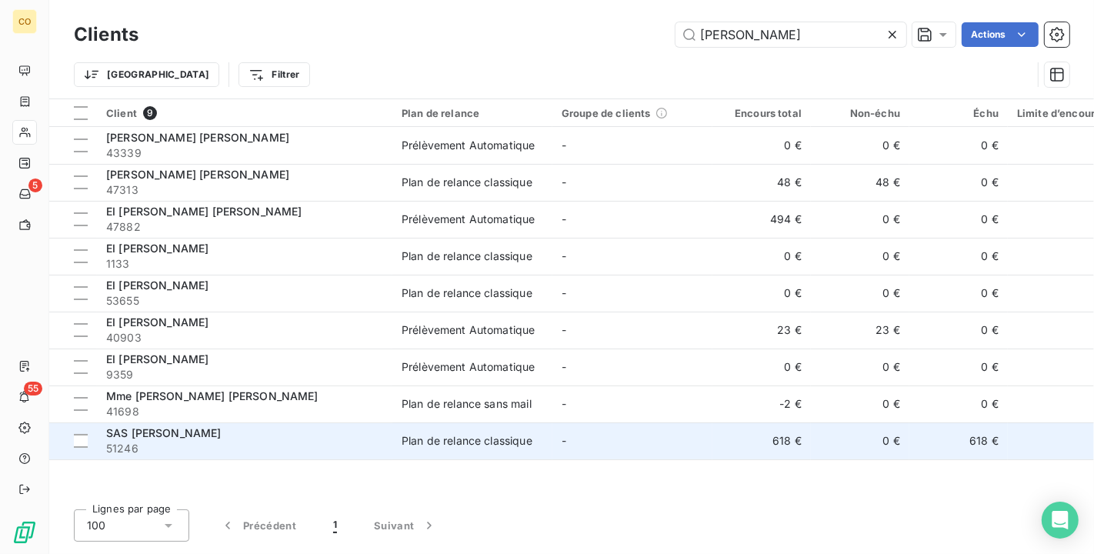
type input "robert j"
click at [174, 439] on span "SAS [PERSON_NAME]" at bounding box center [163, 432] width 115 height 13
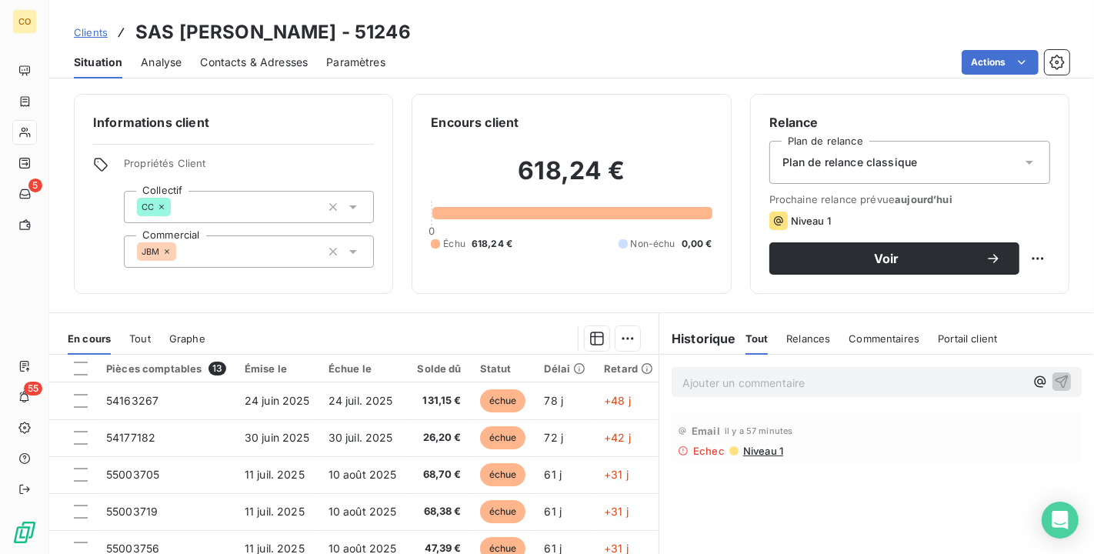
click at [1001, 165] on div "Plan de relance classique" at bounding box center [910, 162] width 281 height 43
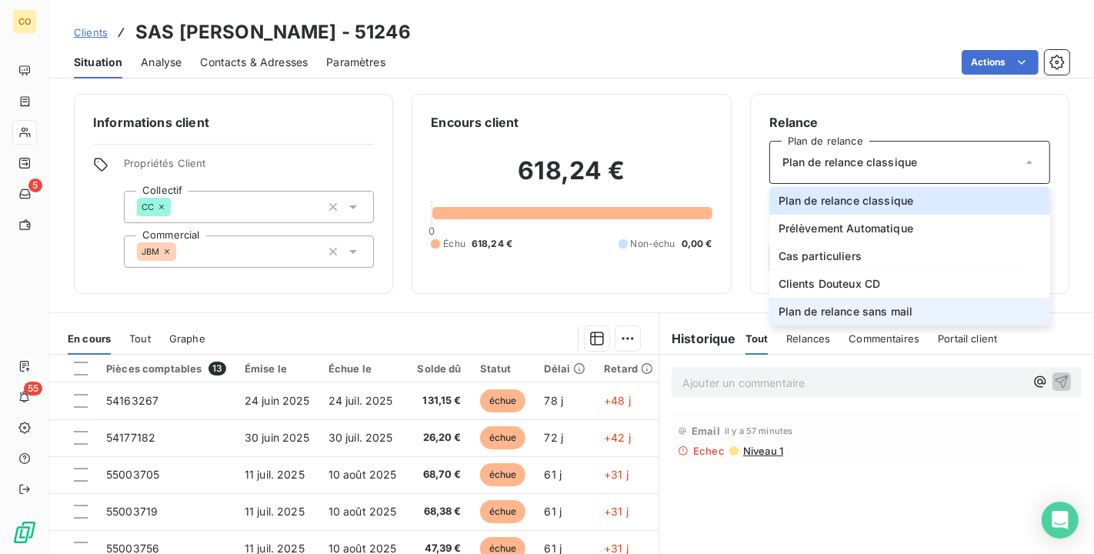
click at [924, 311] on li "Plan de relance sans mail" at bounding box center [910, 312] width 281 height 28
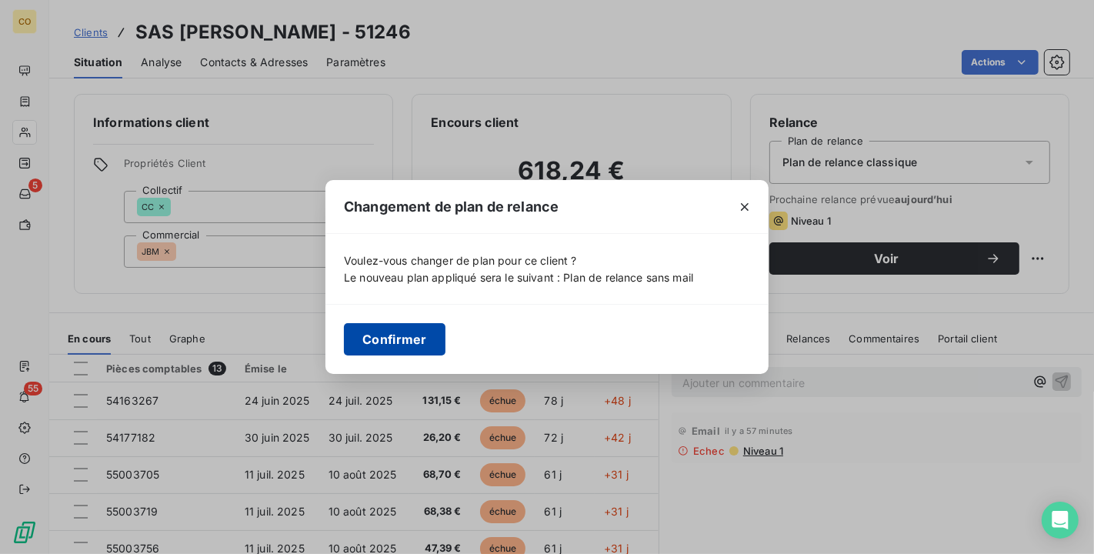
click at [397, 340] on button "Confirmer" at bounding box center [395, 339] width 102 height 32
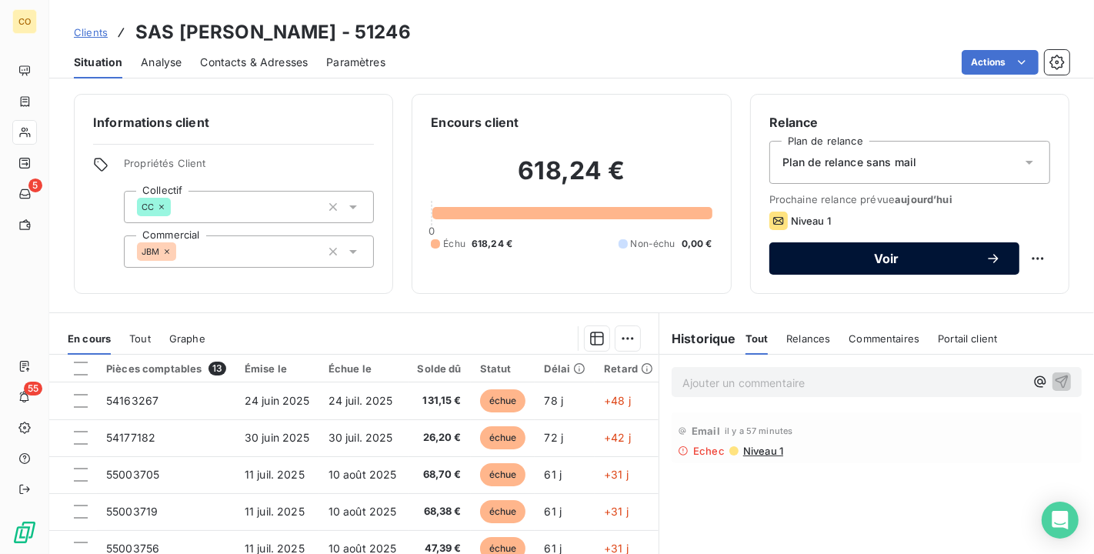
click at [986, 262] on icon "button" at bounding box center [993, 258] width 15 height 15
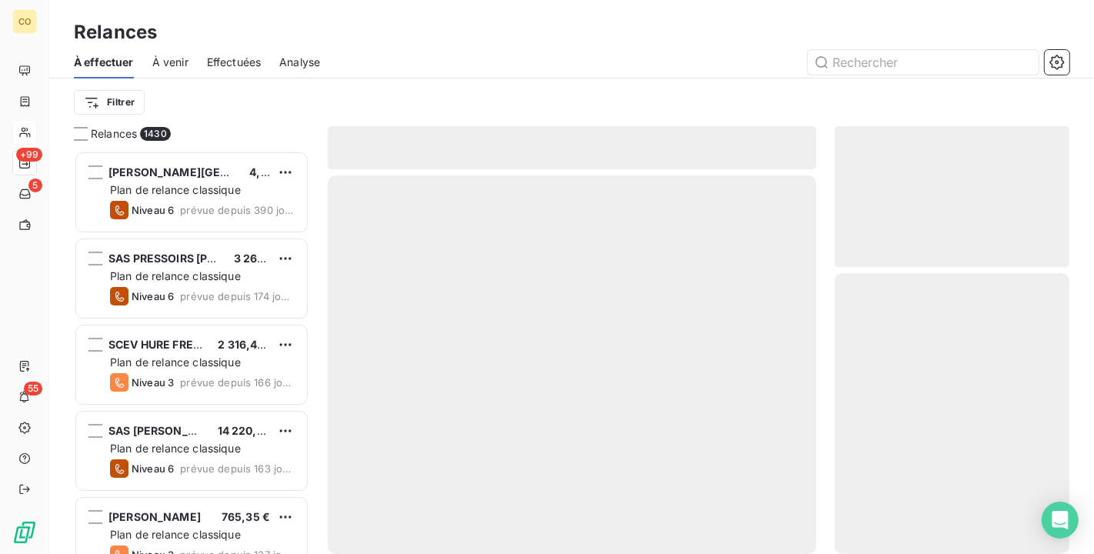
scroll to position [390, 222]
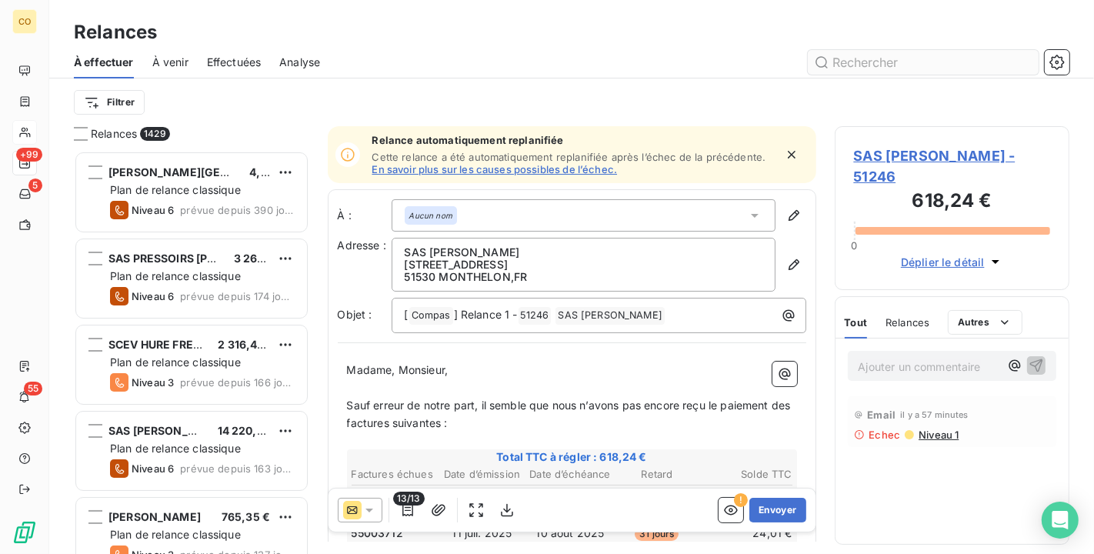
click at [857, 52] on input "text" at bounding box center [923, 62] width 231 height 25
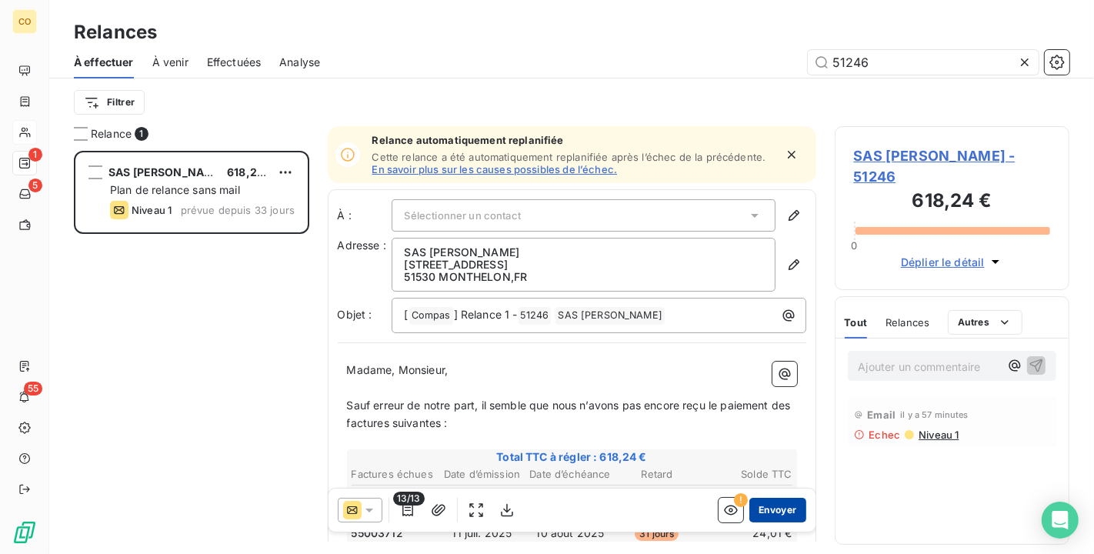
type input "51246"
click at [770, 513] on button "Envoyer" at bounding box center [778, 510] width 56 height 25
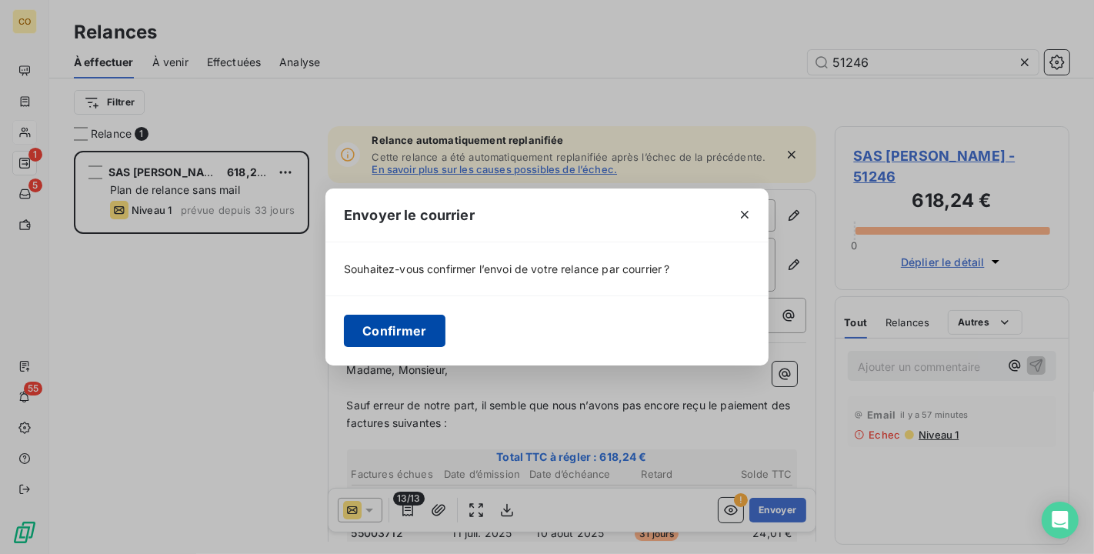
click at [366, 332] on button "Confirmer" at bounding box center [395, 331] width 102 height 32
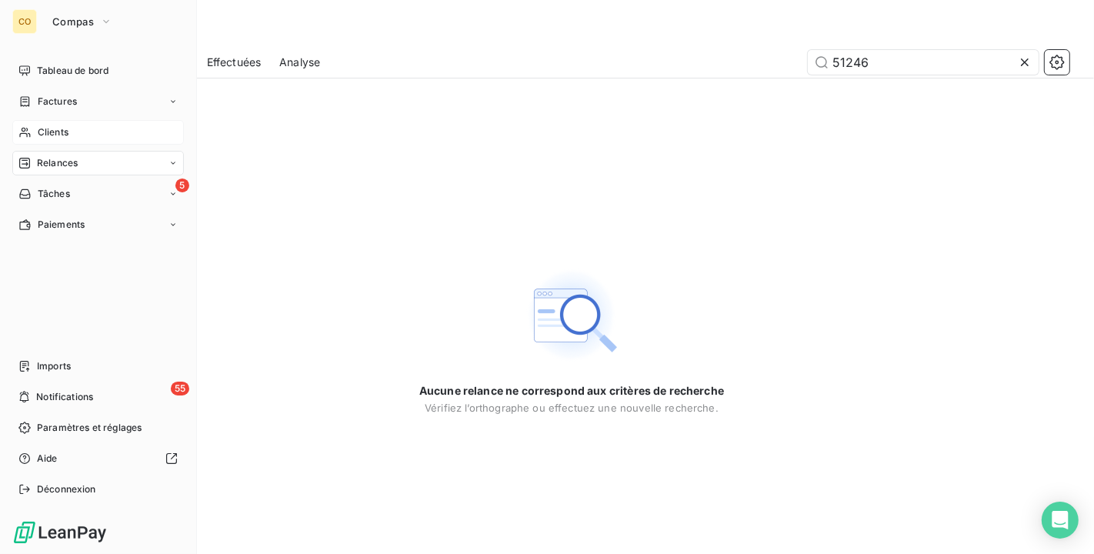
click at [25, 129] on icon at bounding box center [24, 132] width 13 height 12
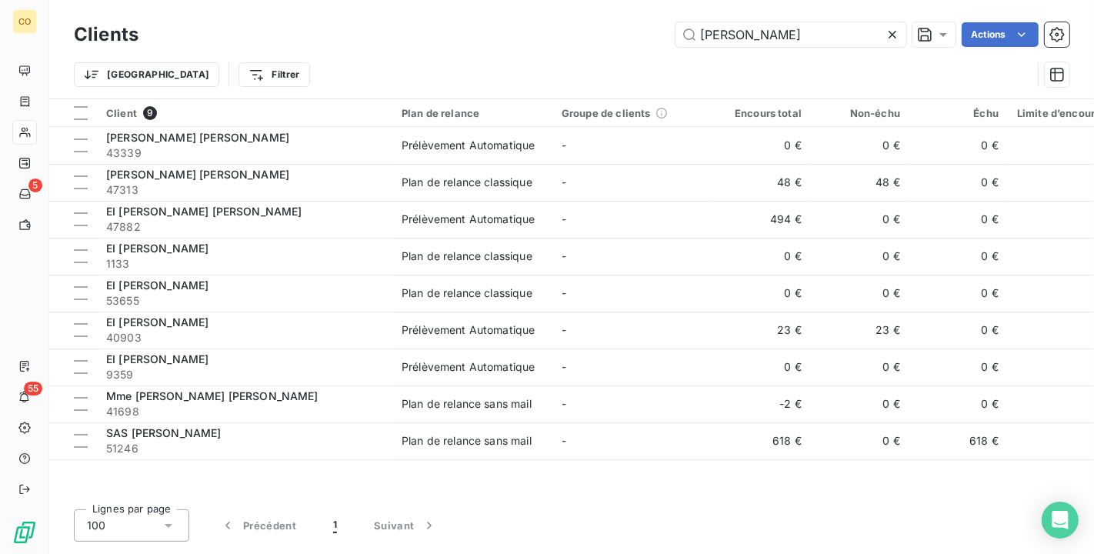
drag, startPoint x: 435, startPoint y: 5, endPoint x: 426, endPoint y: 2, distance: 8.8
click at [426, 2] on div "Clients robert j Actions Trier Filtrer" at bounding box center [571, 49] width 1045 height 99
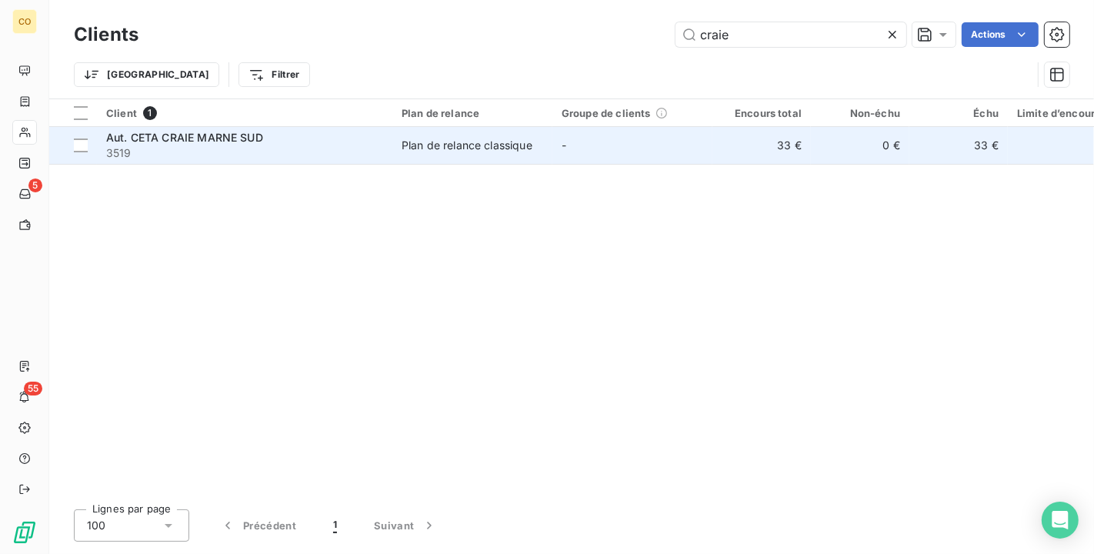
type input "craie"
click at [340, 136] on div "Aut. CETA CRAIE MARNE SUD" at bounding box center [244, 137] width 277 height 15
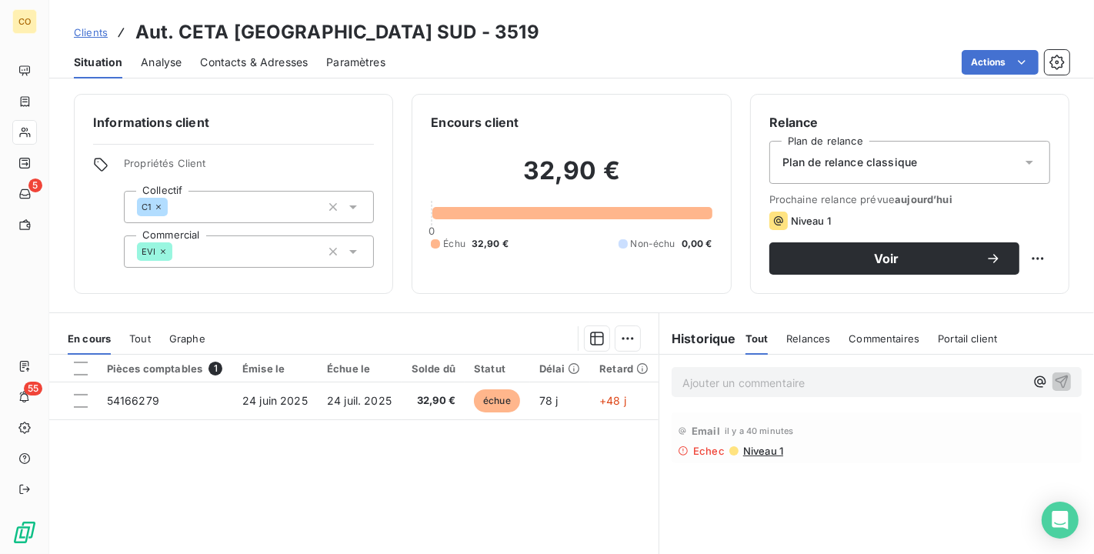
click at [967, 185] on div "Relance Plan de relance Plan de relance classique Prochaine relance prévue aujo…" at bounding box center [910, 194] width 281 height 162
click at [965, 178] on div "Plan de relance classique" at bounding box center [910, 162] width 281 height 43
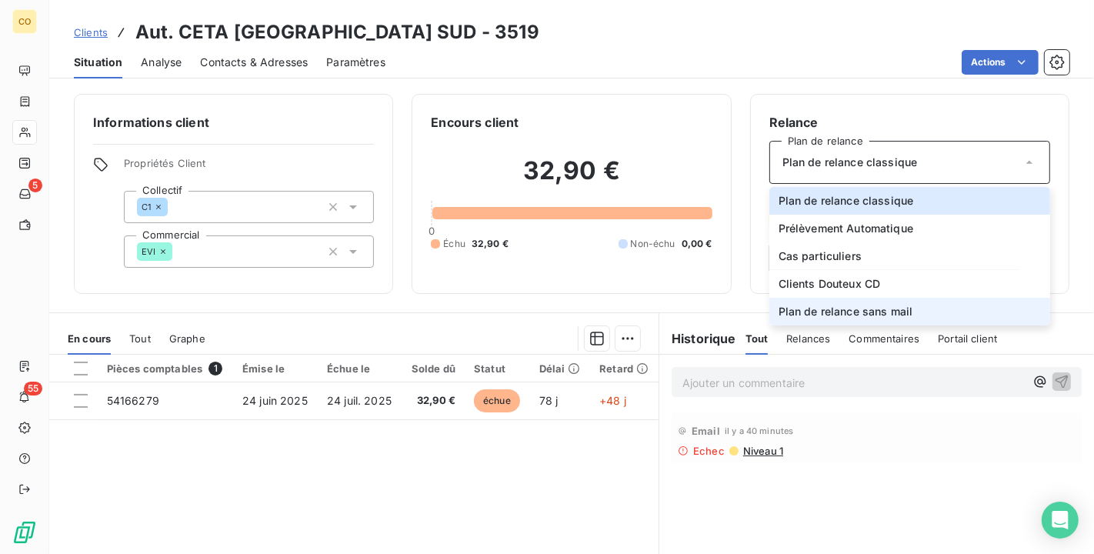
click at [937, 303] on li "Plan de relance sans mail" at bounding box center [910, 312] width 281 height 28
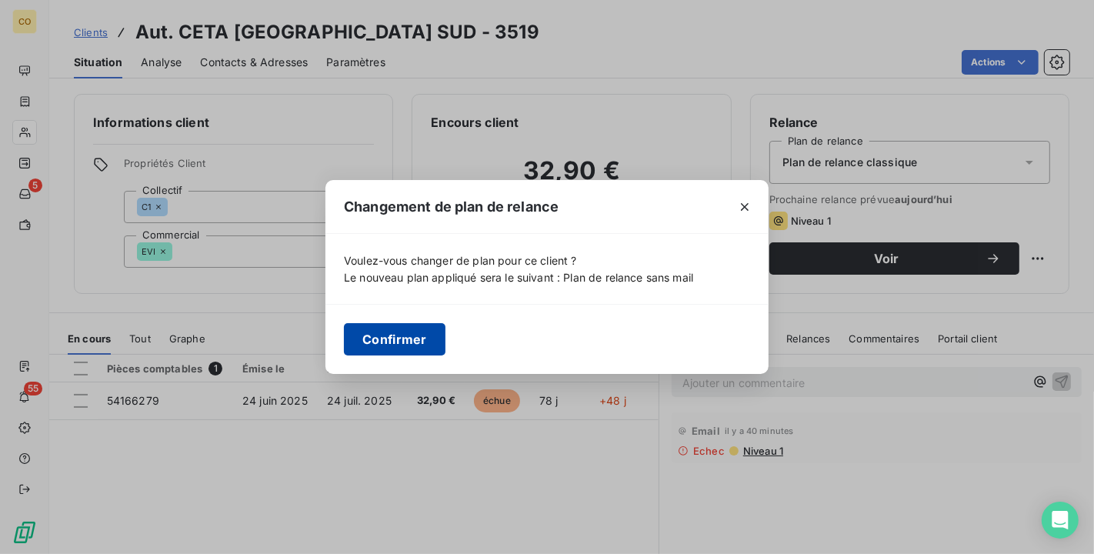
click at [423, 346] on button "Confirmer" at bounding box center [395, 339] width 102 height 32
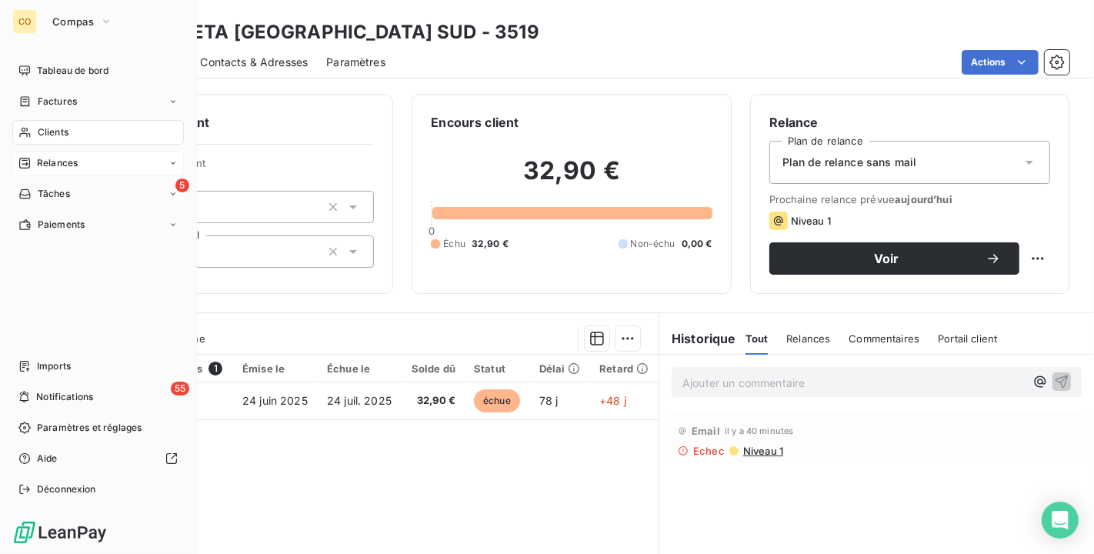
click at [64, 158] on span "Relances" at bounding box center [57, 163] width 41 height 14
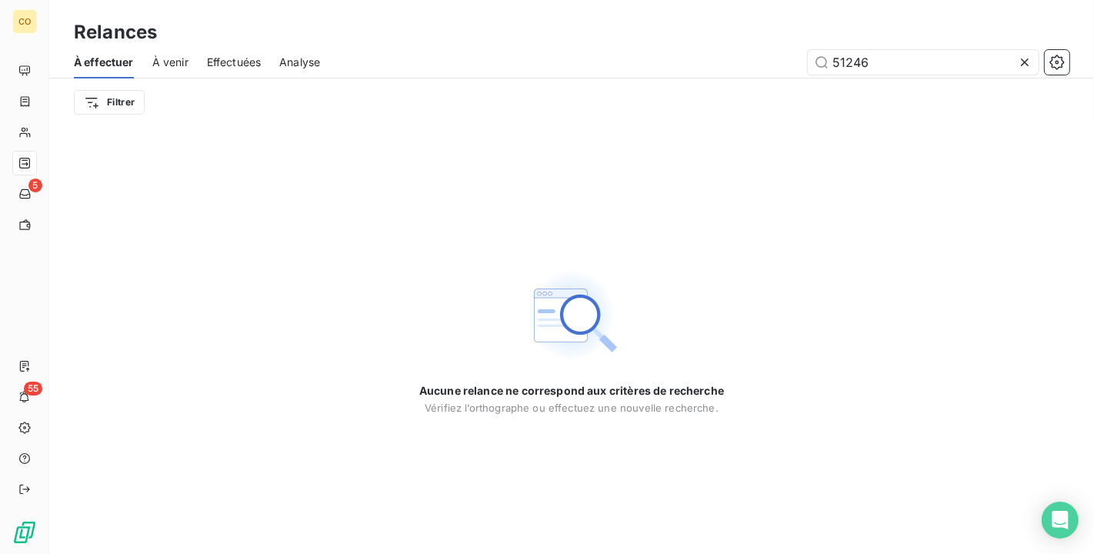
drag, startPoint x: 810, startPoint y: 52, endPoint x: 663, endPoint y: 44, distance: 148.0
click at [663, 44] on div "Relances À effectuer À venir Effectuées Analyse 51246 Filtrer" at bounding box center [571, 63] width 1045 height 126
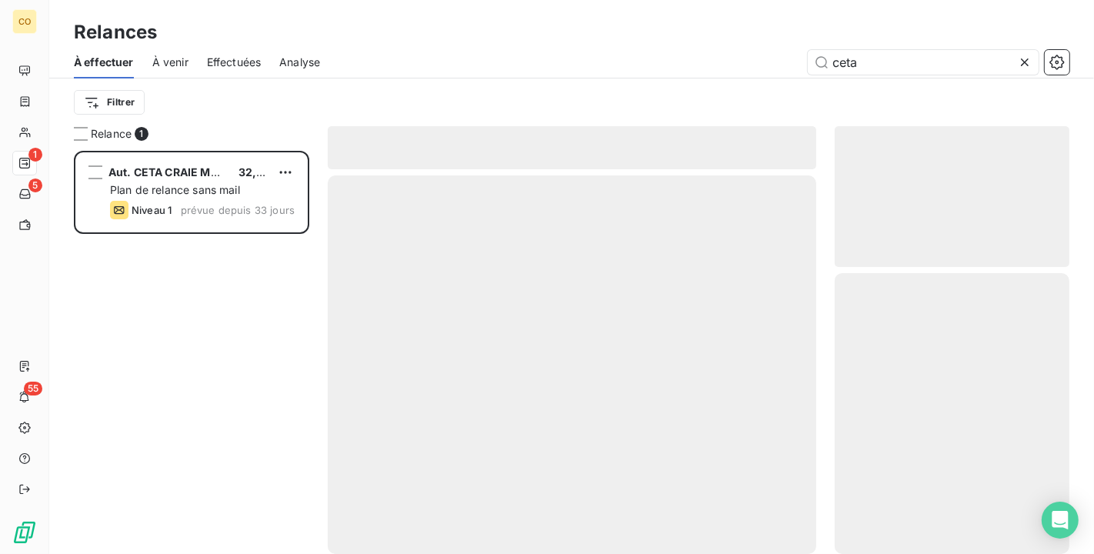
scroll to position [390, 222]
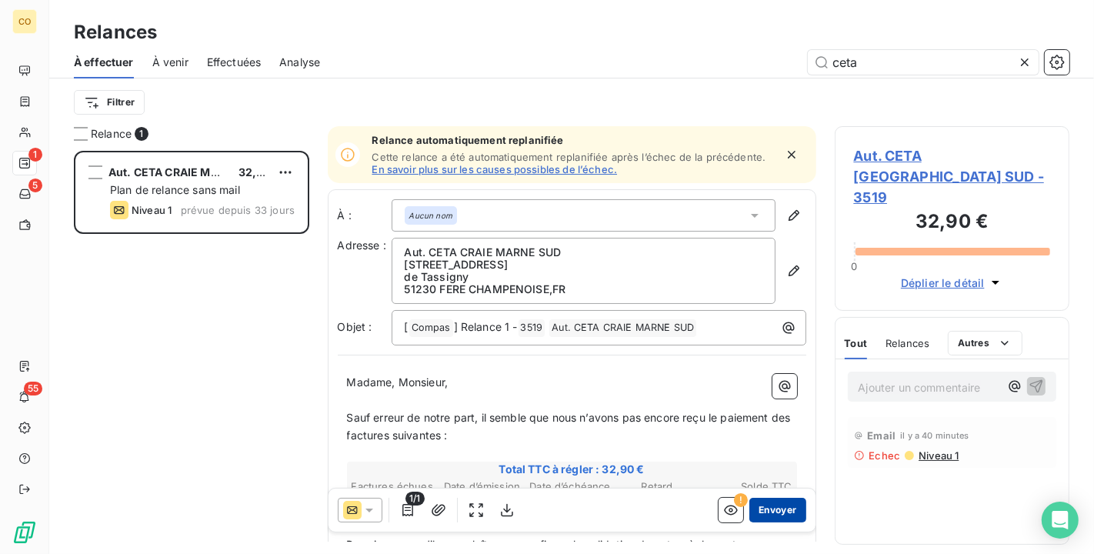
type input "ceta"
click at [751, 503] on button "Envoyer" at bounding box center [778, 510] width 56 height 25
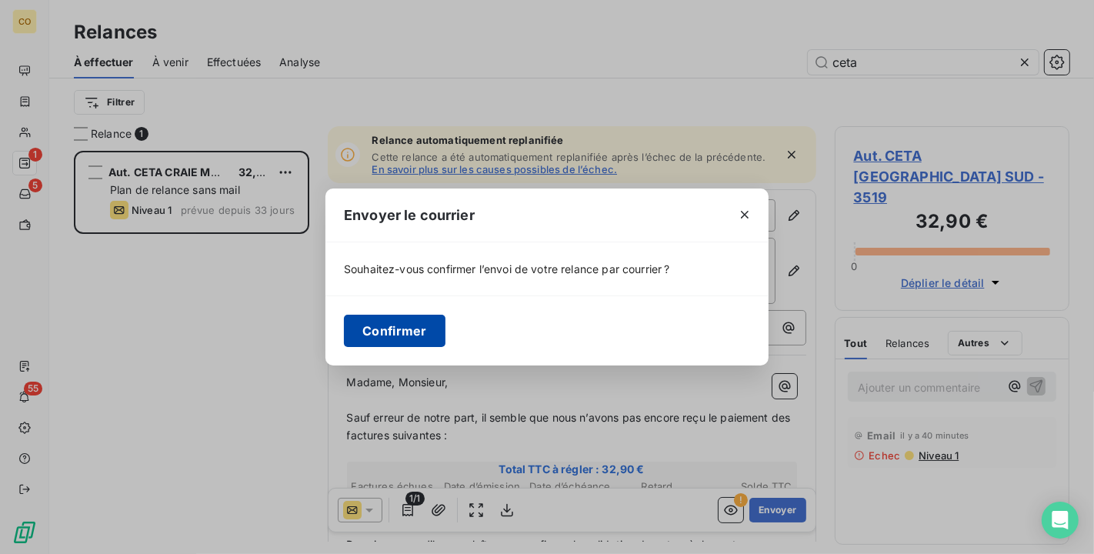
click at [402, 335] on button "Confirmer" at bounding box center [395, 331] width 102 height 32
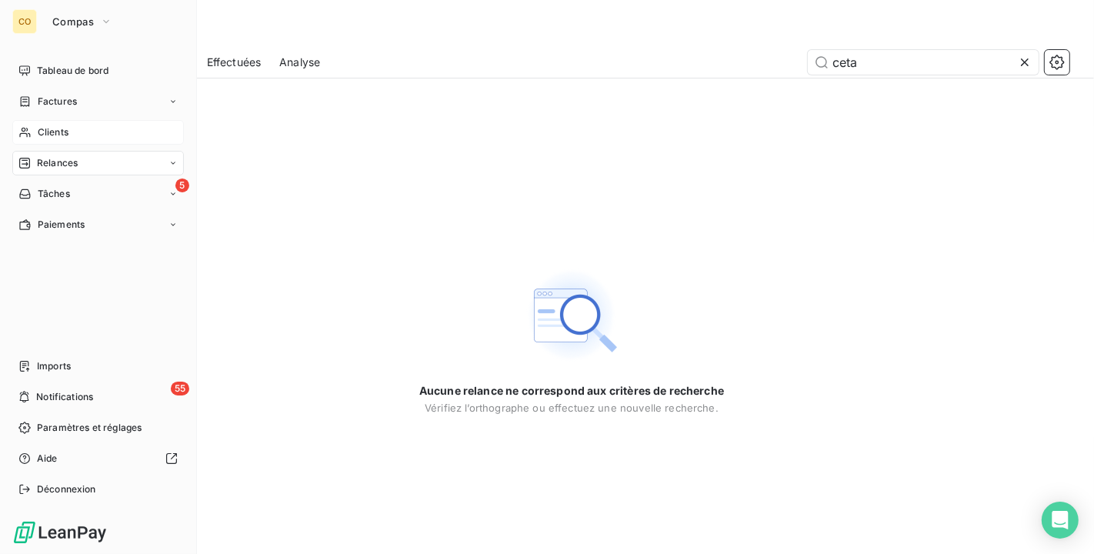
click at [49, 126] on span "Clients" at bounding box center [53, 132] width 31 height 14
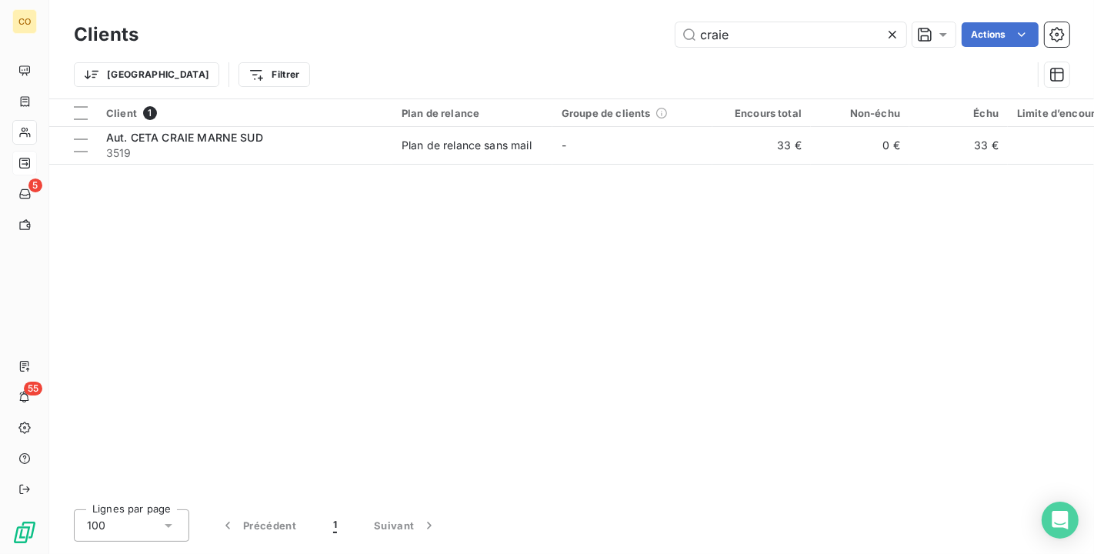
drag, startPoint x: 765, startPoint y: 26, endPoint x: 439, endPoint y: -14, distance: 328.7
click at [439, 0] on html "CO 5 55 Clients craie Actions Trier Filtrer Client 1 Plan de relance Groupe de …" at bounding box center [547, 277] width 1094 height 554
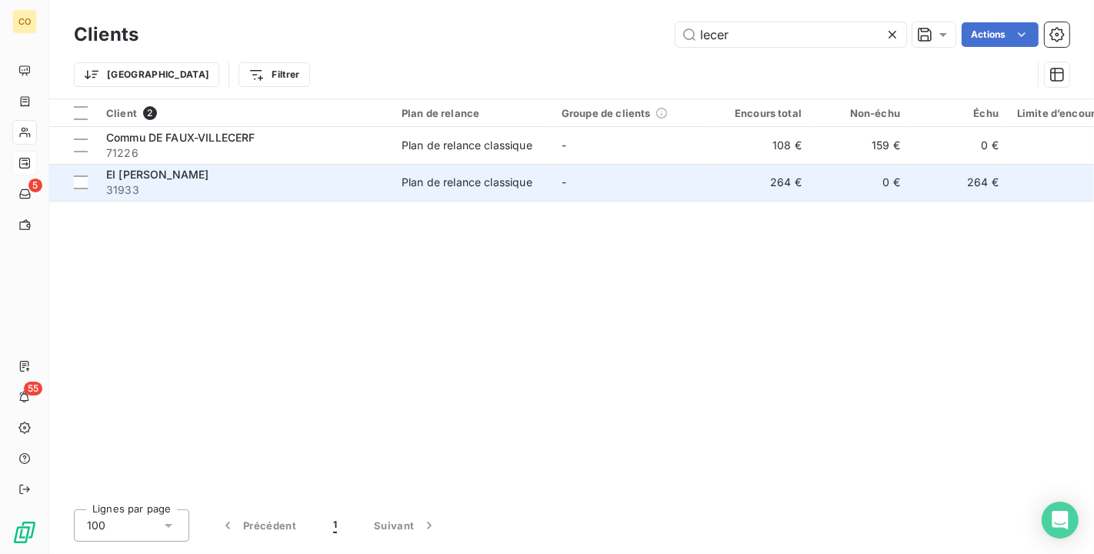
type input "lecer"
click at [541, 193] on td "Plan de relance classique" at bounding box center [472, 182] width 160 height 37
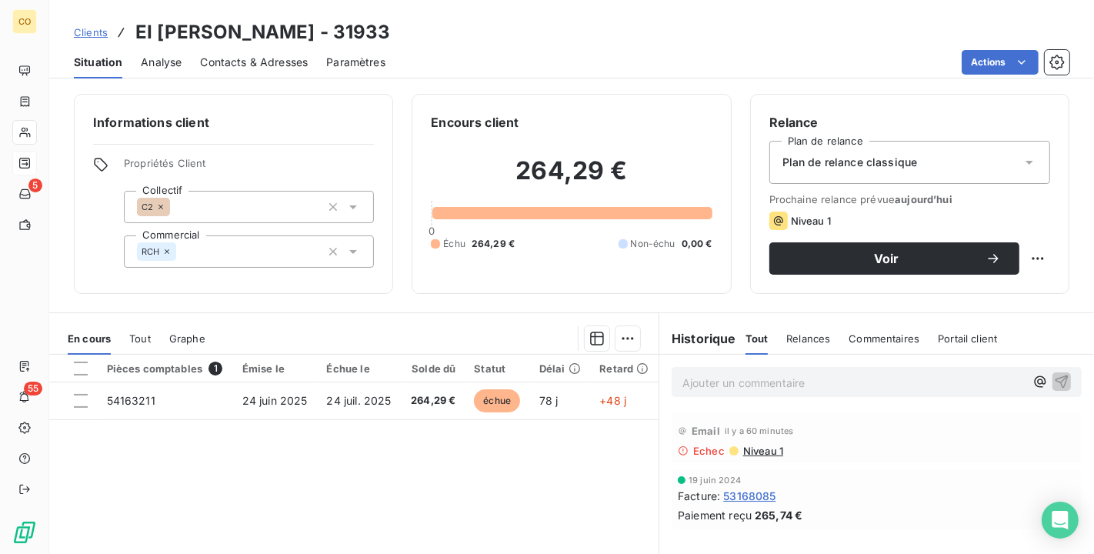
click at [1010, 145] on div "Plan de relance classique" at bounding box center [910, 162] width 281 height 43
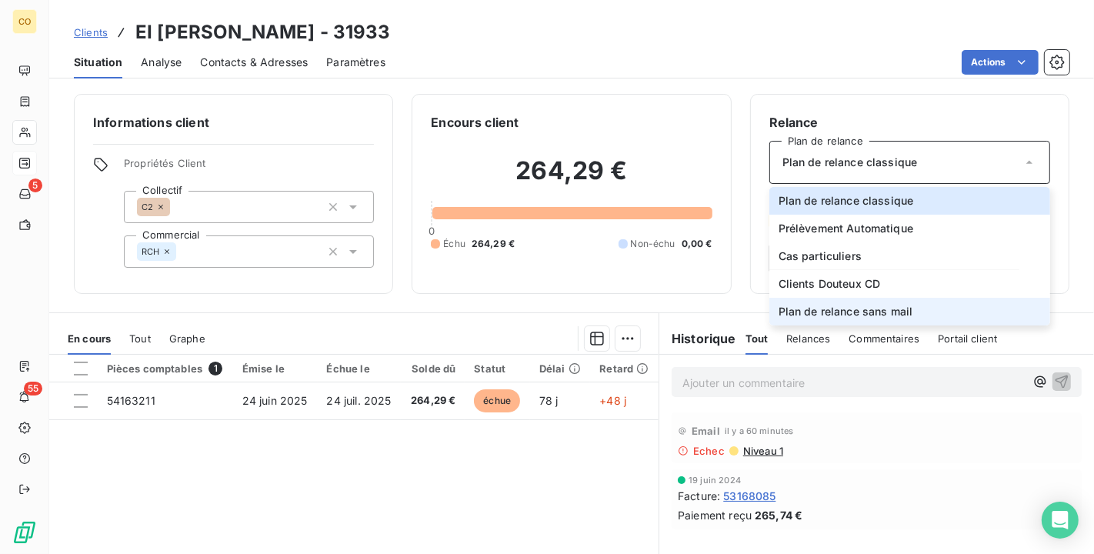
click at [902, 304] on span "Plan de relance sans mail" at bounding box center [846, 311] width 135 height 15
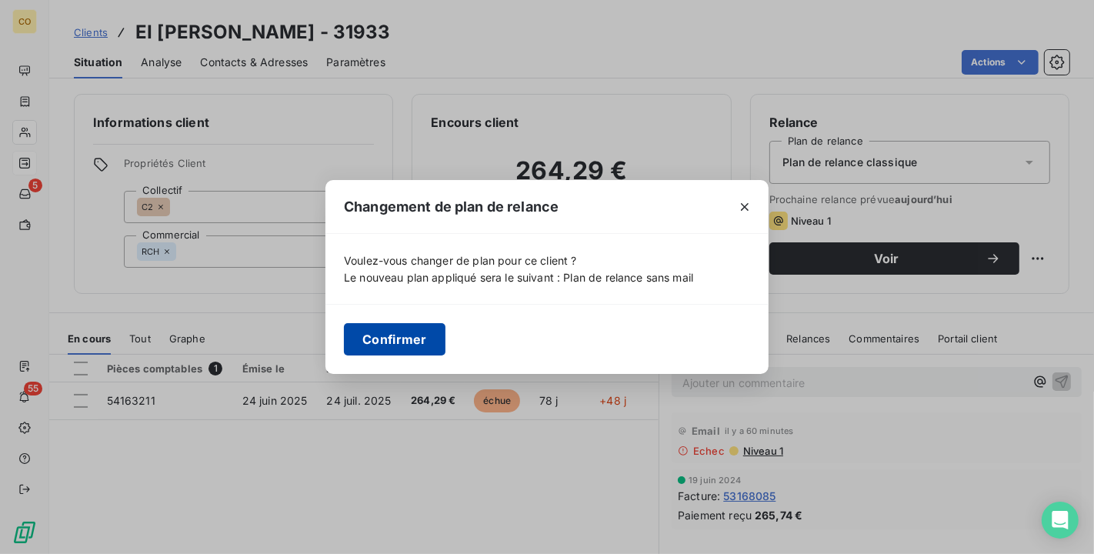
click at [419, 328] on button "Confirmer" at bounding box center [395, 339] width 102 height 32
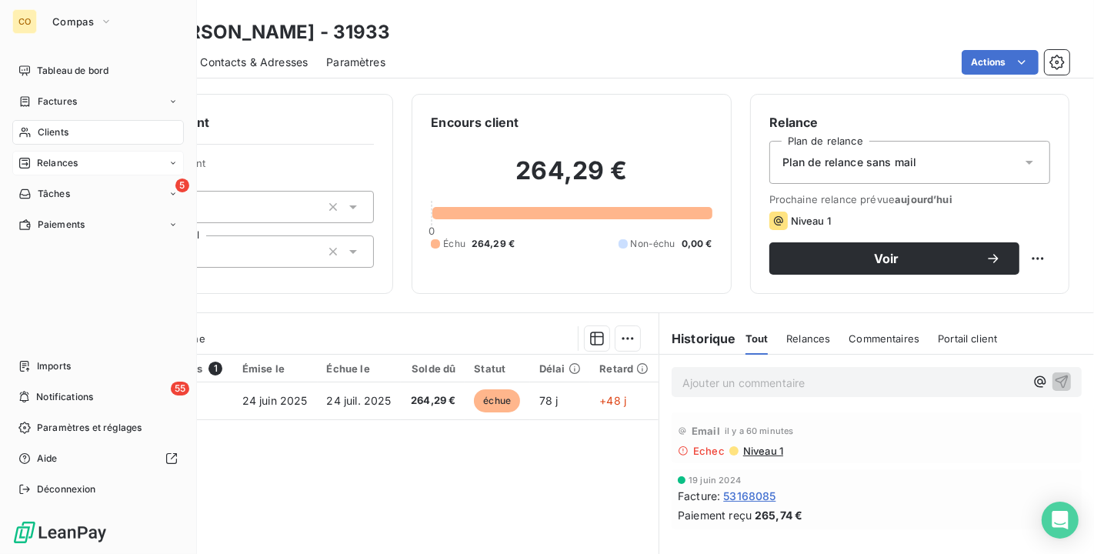
click at [42, 159] on span "Relances" at bounding box center [57, 163] width 41 height 14
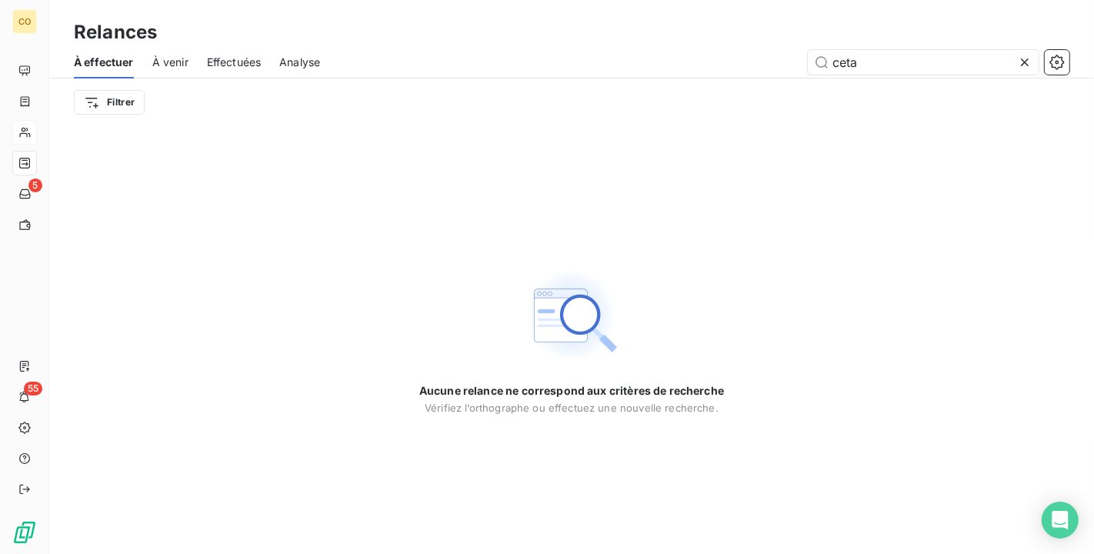
drag, startPoint x: 937, startPoint y: 59, endPoint x: 593, endPoint y: 19, distance: 345.6
click at [593, 19] on div "Relances À effectuer À venir Effectuées Analyse ceta Filtrer" at bounding box center [571, 63] width 1045 height 126
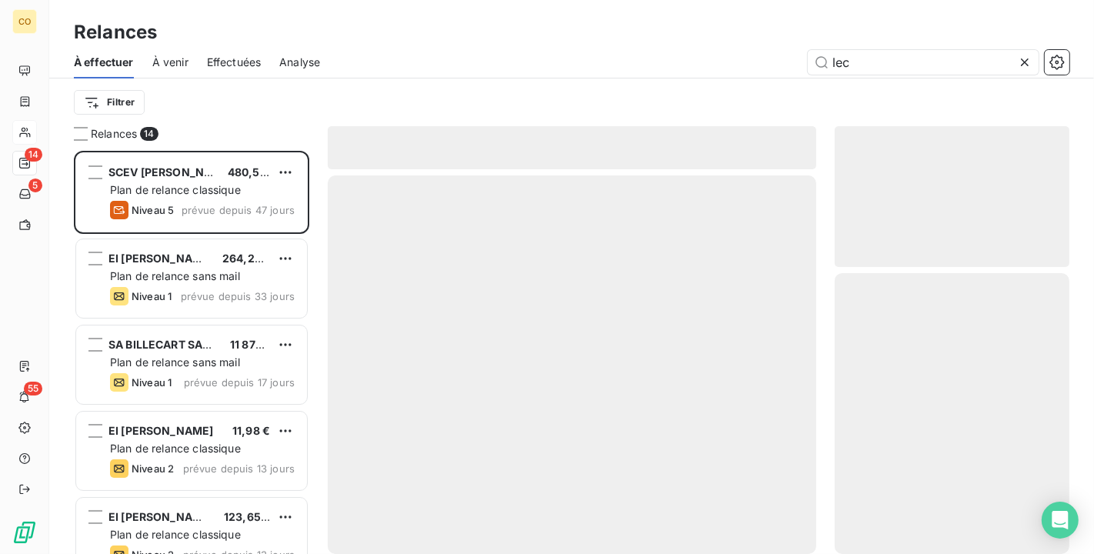
scroll to position [390, 222]
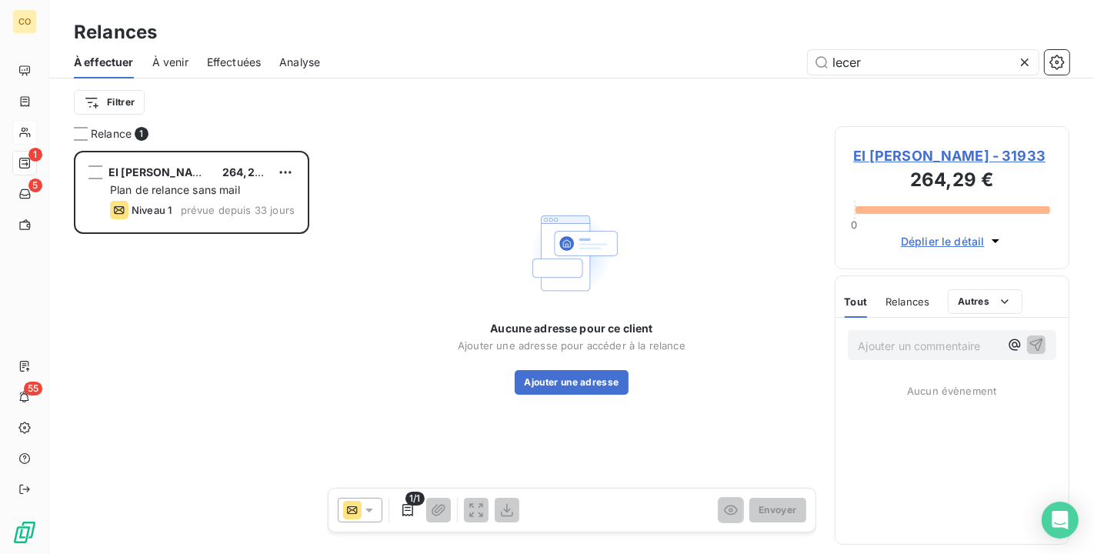
scroll to position [390, 222]
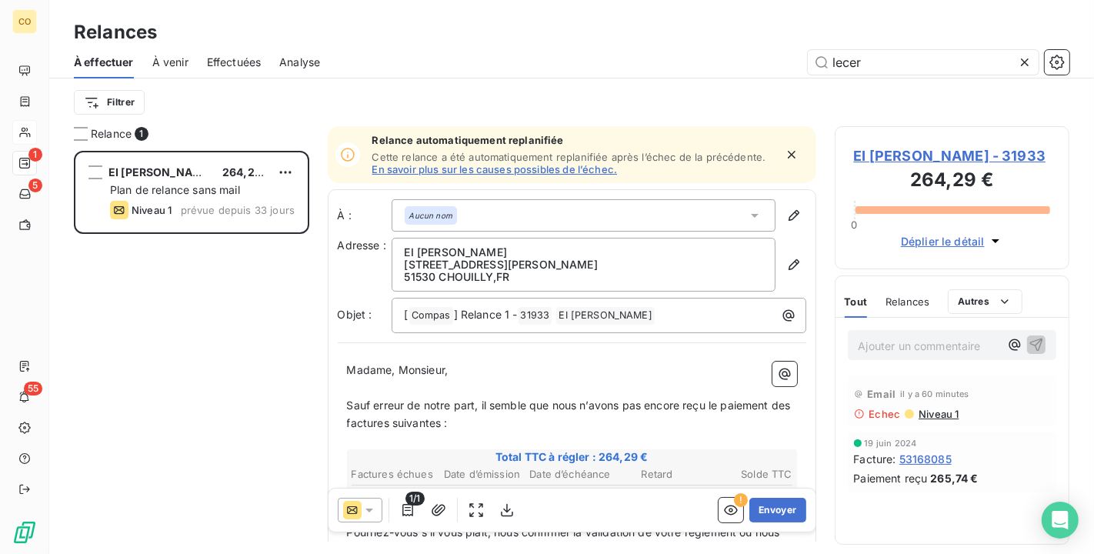
type input "lecer"
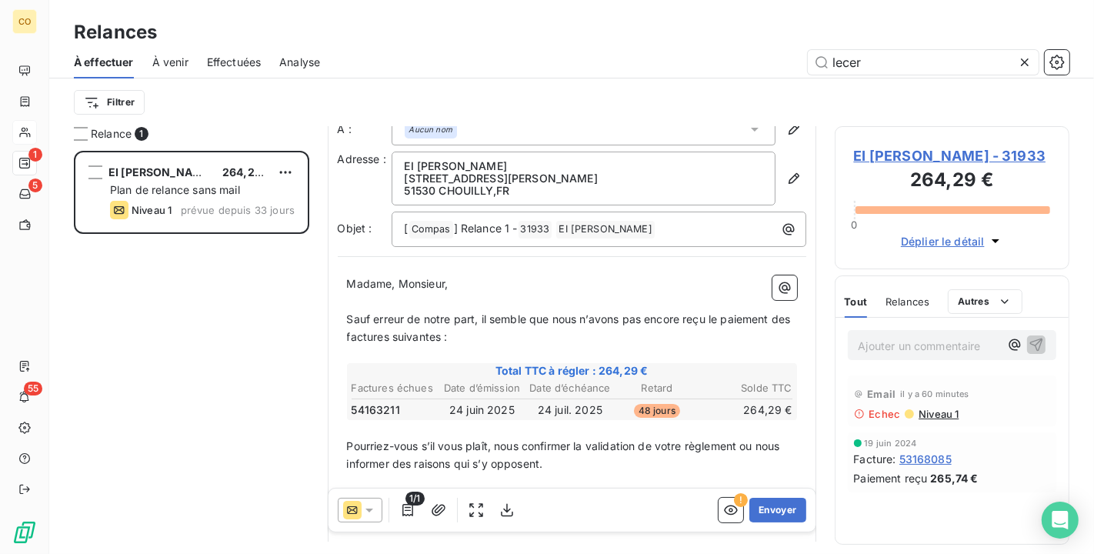
scroll to position [171, 0]
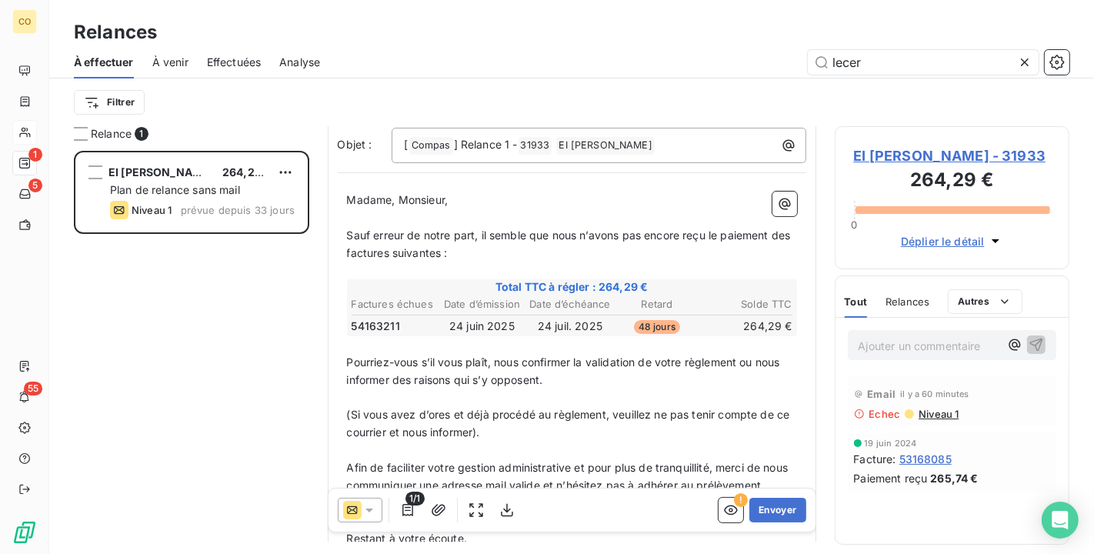
click at [376, 509] on icon at bounding box center [369, 510] width 15 height 15
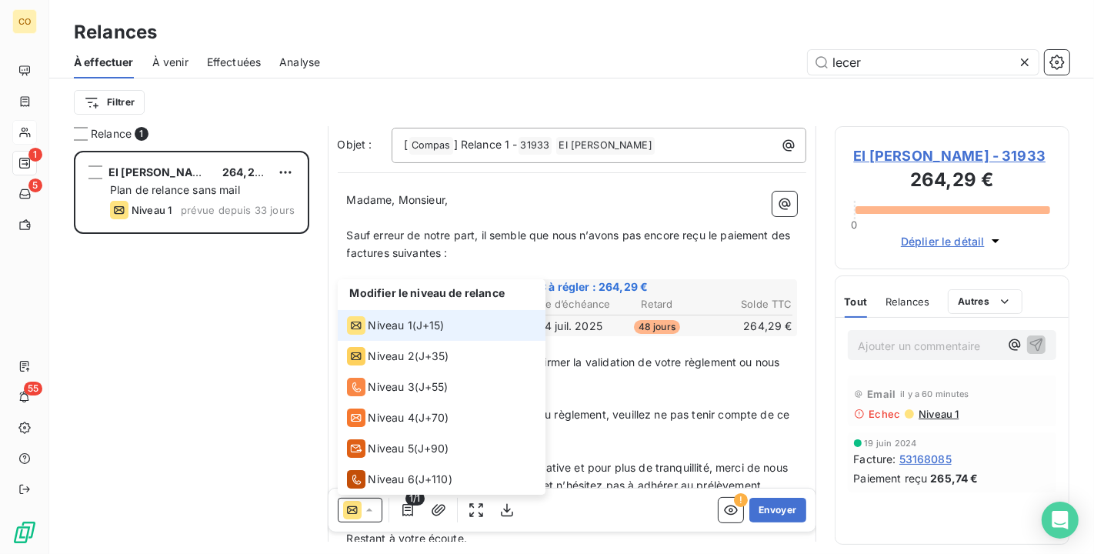
click at [382, 333] on div "Niveau 1" at bounding box center [379, 325] width 65 height 18
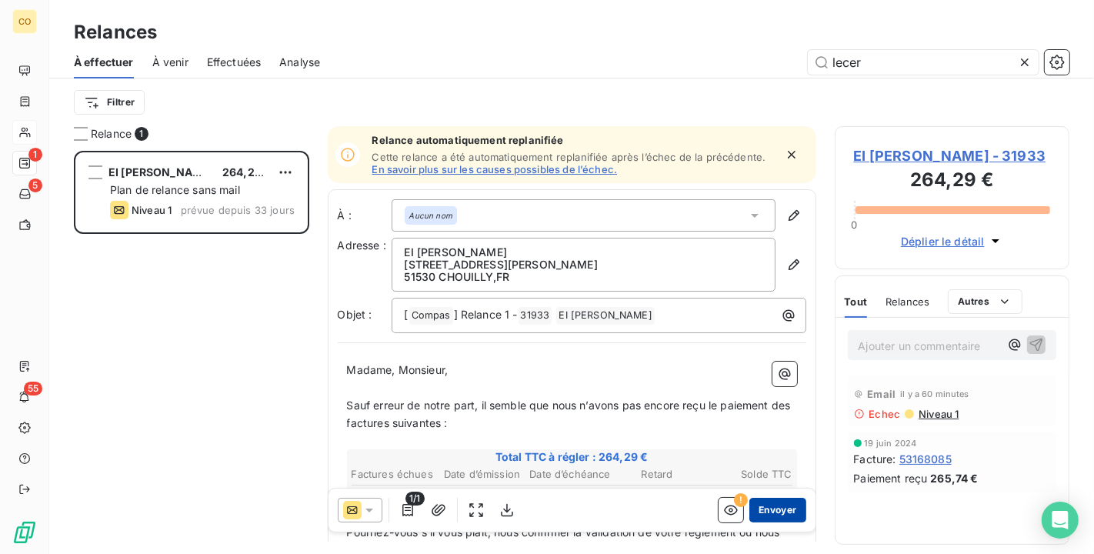
click at [765, 521] on button "Envoyer" at bounding box center [778, 510] width 56 height 25
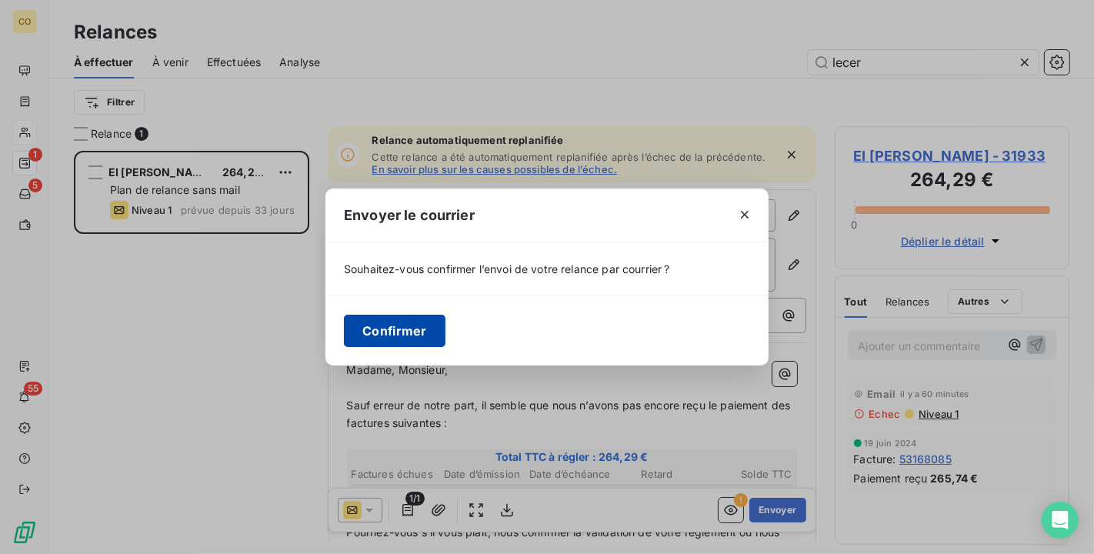
click at [376, 319] on button "Confirmer" at bounding box center [395, 331] width 102 height 32
